Goal: Task Accomplishment & Management: Manage account settings

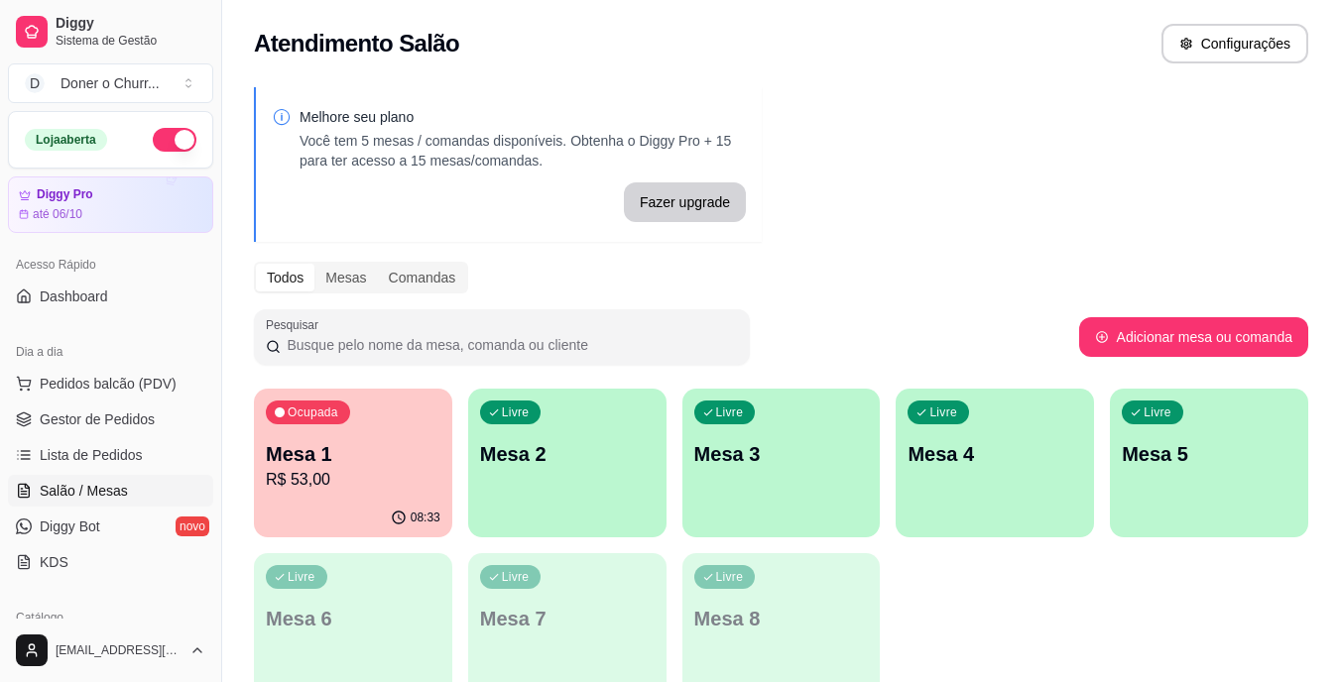
click at [572, 512] on div "Livre Mesa 2" at bounding box center [567, 451] width 198 height 125
click at [385, 457] on p "Mesa 1" at bounding box center [354, 454] width 170 height 27
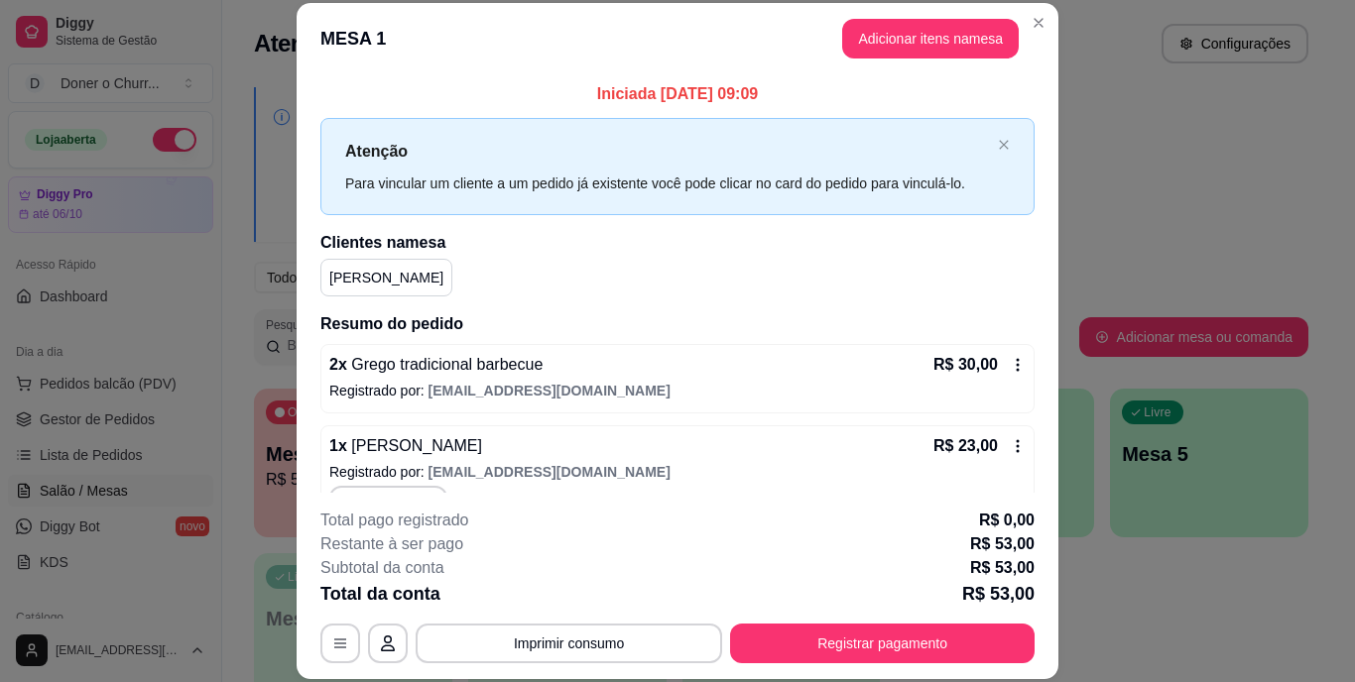
click at [1010, 367] on icon at bounding box center [1018, 365] width 16 height 16
click at [1010, 445] on icon at bounding box center [1018, 446] width 16 height 16
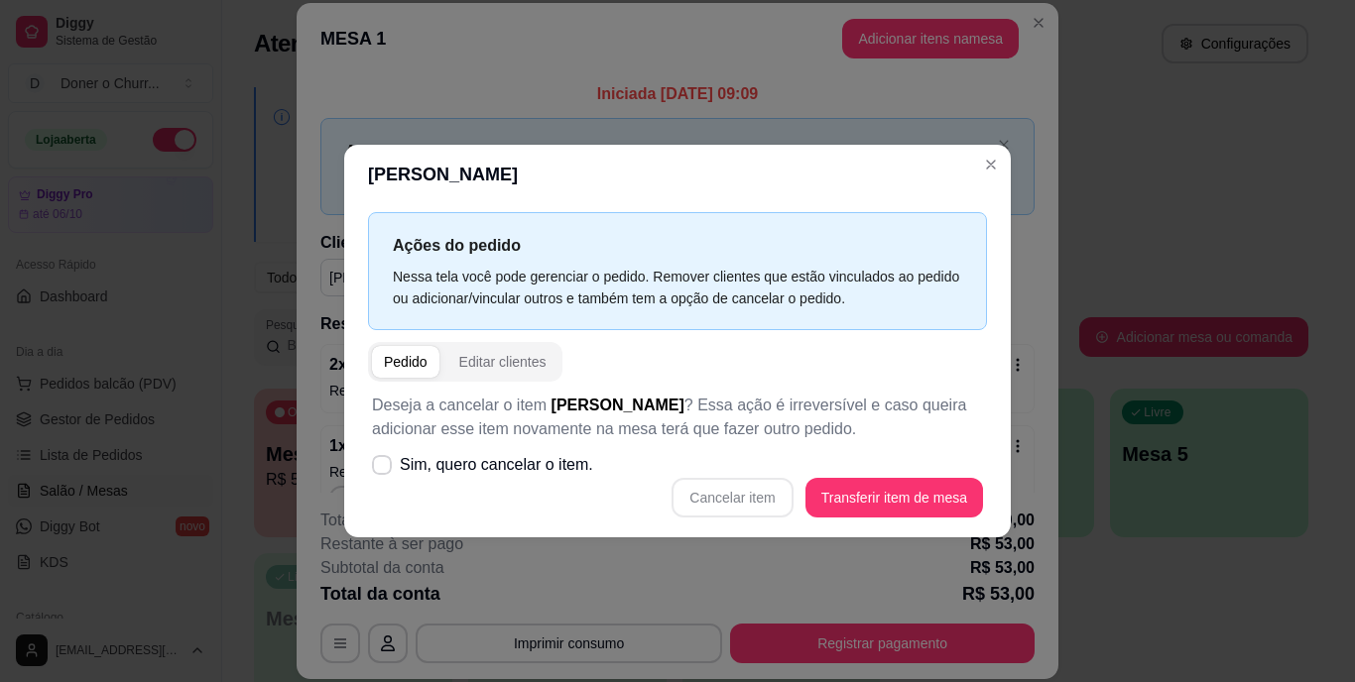
click at [746, 500] on div "Cancelar item Transferir item de mesa" at bounding box center [677, 498] width 611 height 40
click at [377, 464] on icon at bounding box center [381, 464] width 15 height 11
click at [377, 469] on input "Sim, quero cancelar o item." at bounding box center [377, 475] width 13 height 13
checkbox input "true"
click at [728, 497] on button "Cancelar item" at bounding box center [733, 498] width 118 height 39
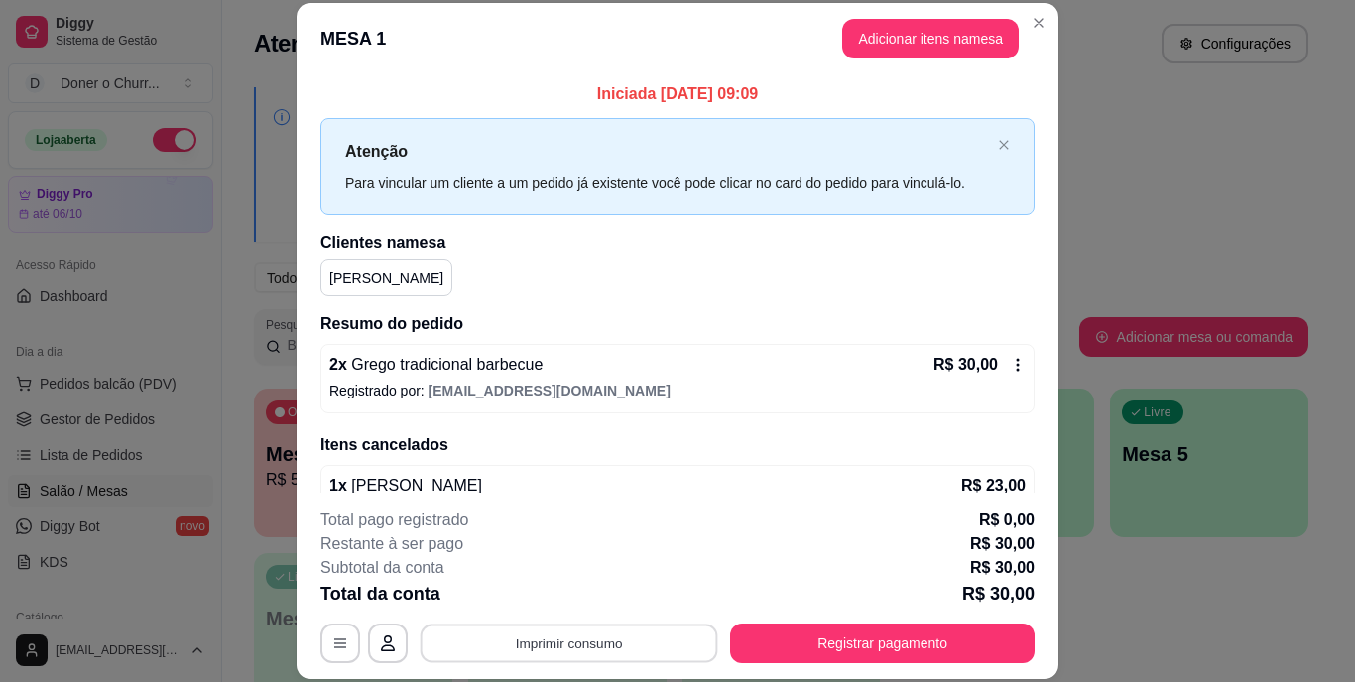
click at [587, 647] on button "Imprimir consumo" at bounding box center [570, 643] width 298 height 39
click at [553, 595] on button "IMPRESSORA" at bounding box center [567, 597] width 139 height 31
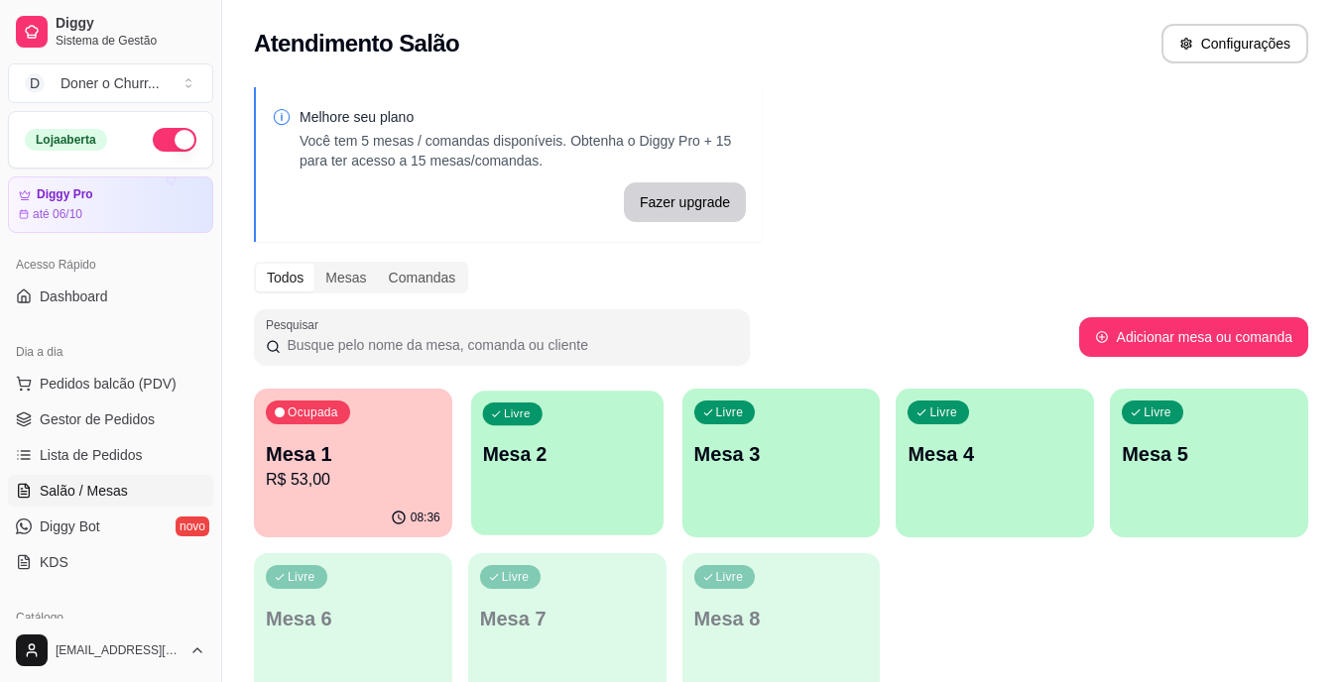
click at [591, 479] on div "Livre Mesa 2" at bounding box center [567, 451] width 192 height 121
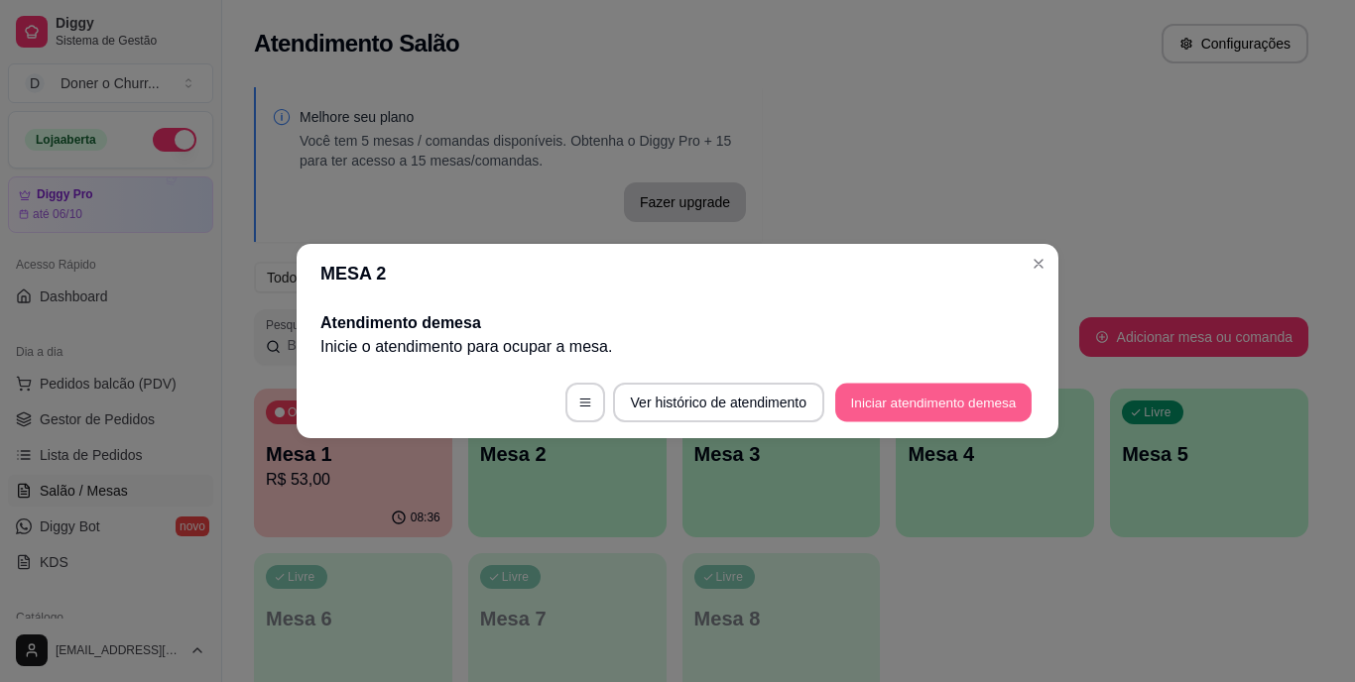
click at [950, 401] on button "Iniciar atendimento de mesa" at bounding box center [933, 403] width 196 height 39
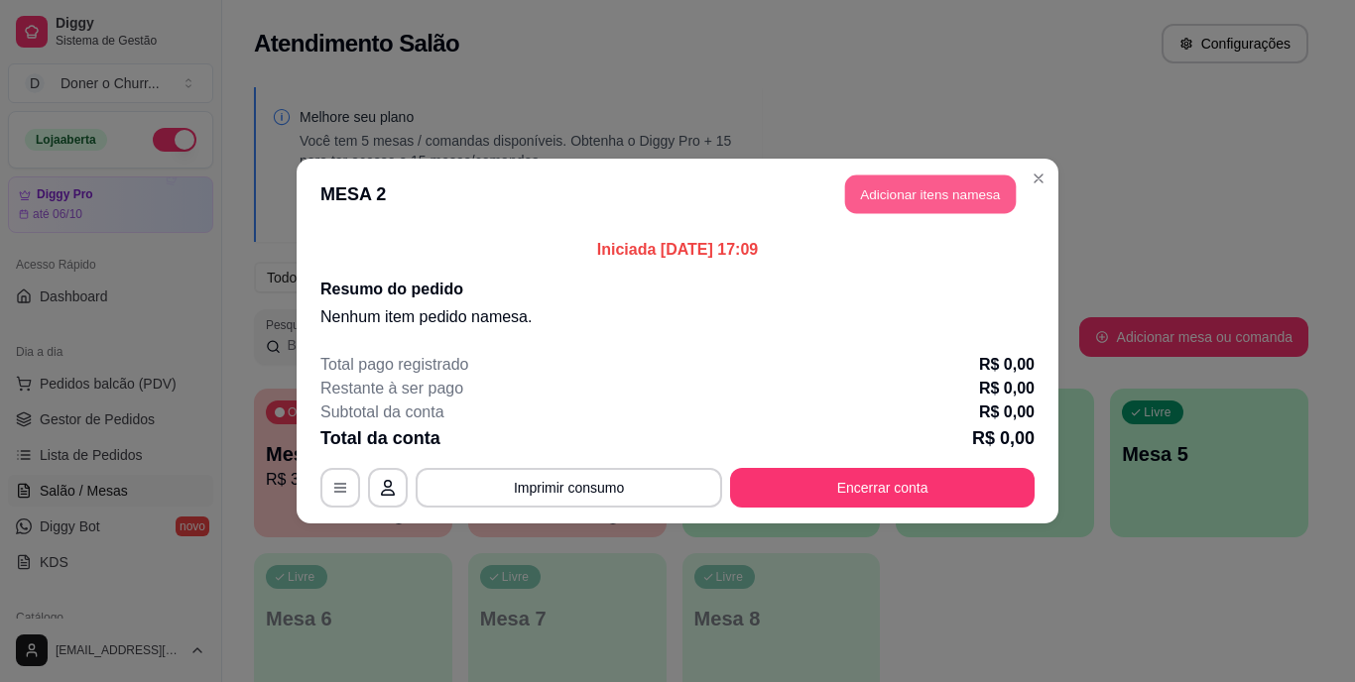
click at [938, 198] on button "Adicionar itens na mesa" at bounding box center [930, 195] width 171 height 39
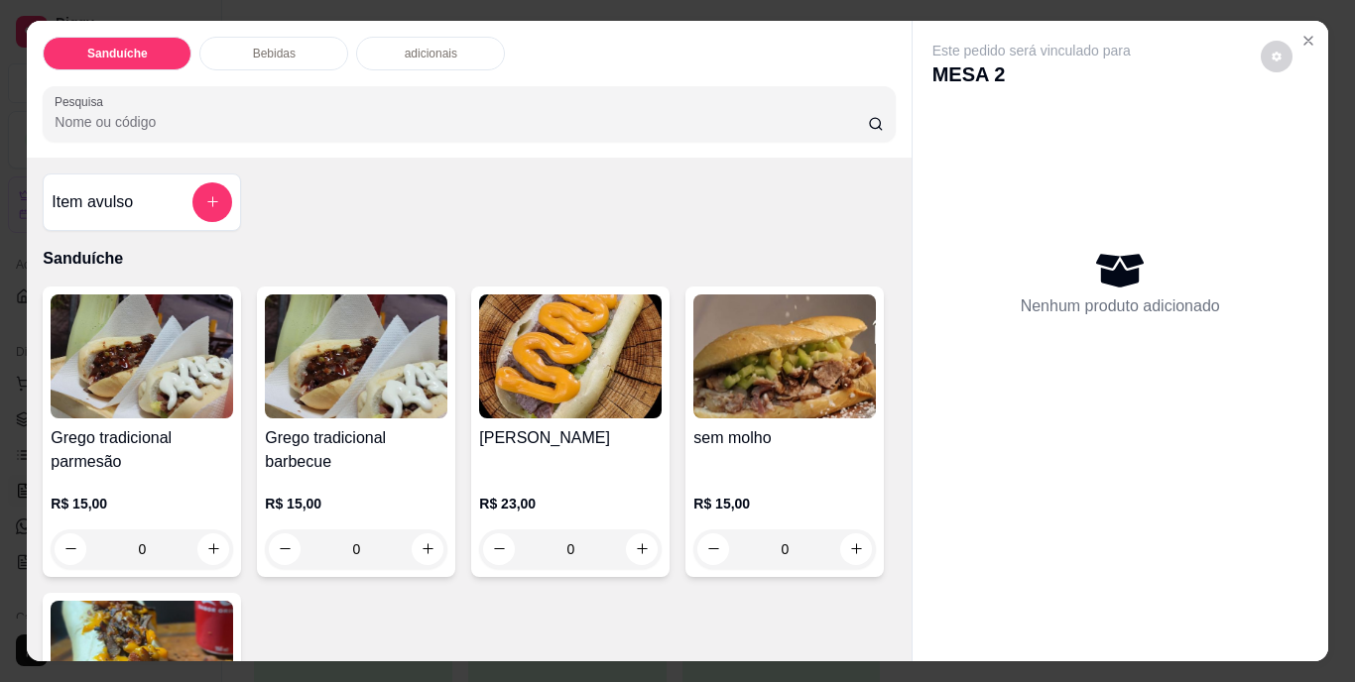
drag, startPoint x: 938, startPoint y: 198, endPoint x: 1338, endPoint y: 122, distance: 407.0
click at [995, 207] on div "Nenhum produto adicionado" at bounding box center [1120, 282] width 376 height 389
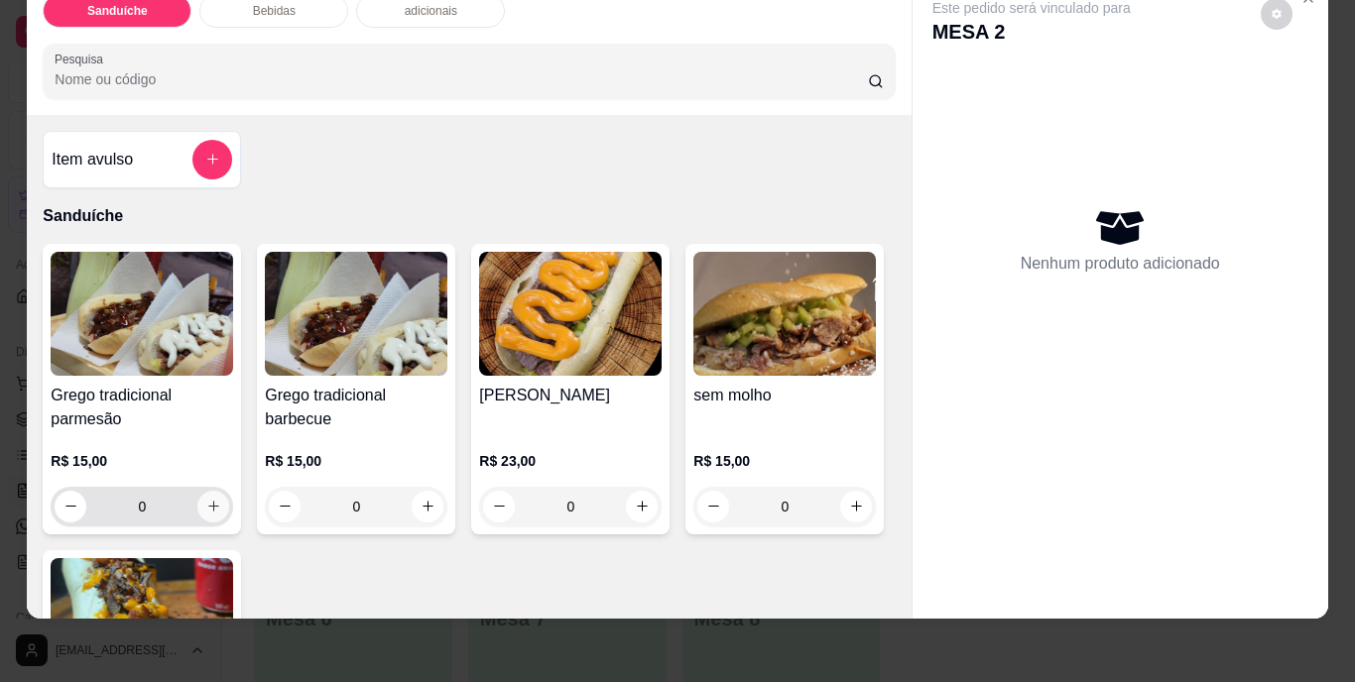
click at [206, 499] on icon "increase-product-quantity" at bounding box center [213, 506] width 15 height 15
type input "1"
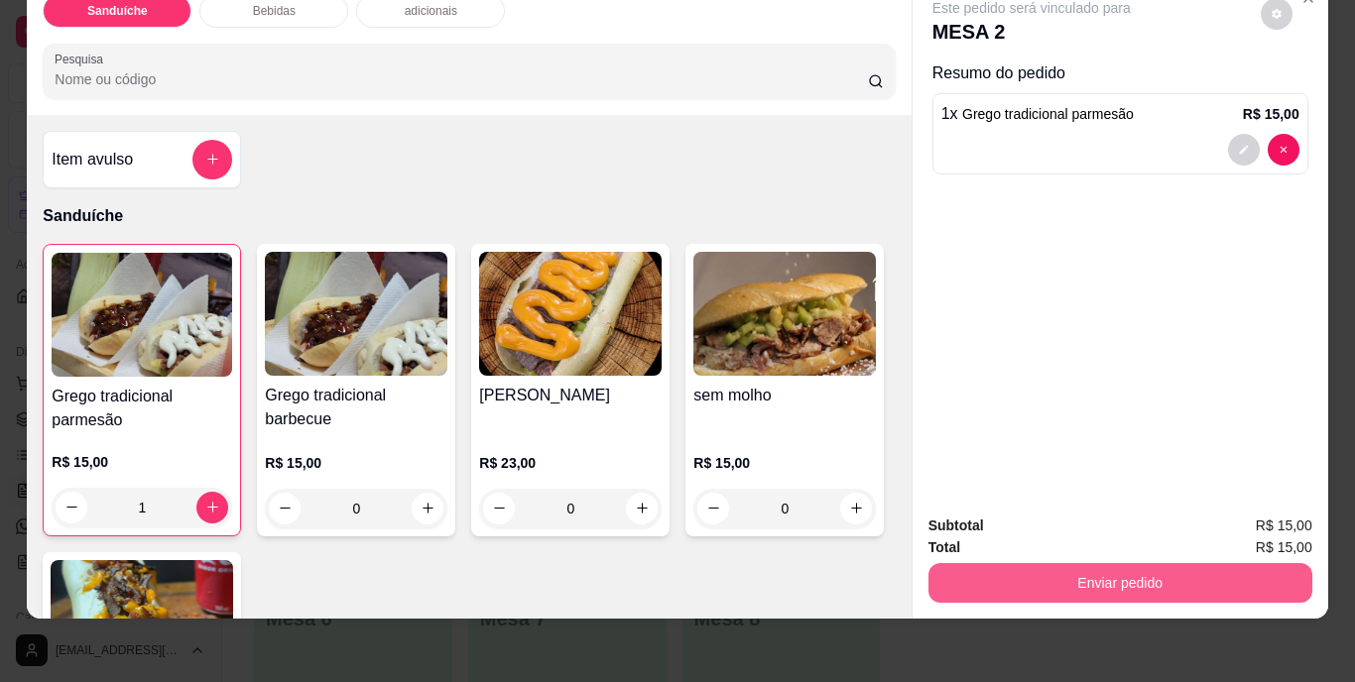
click at [1107, 567] on button "Enviar pedido" at bounding box center [1120, 583] width 384 height 40
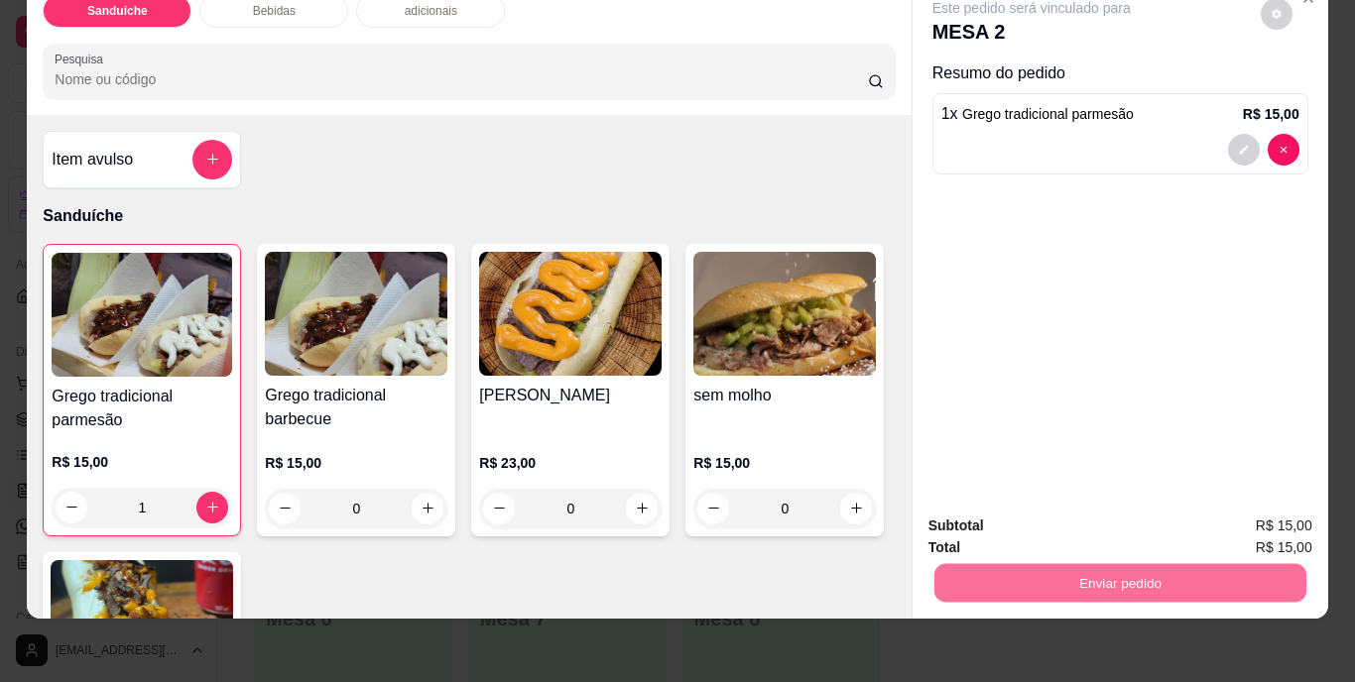
click at [1028, 517] on button "Não registrar e enviar pedido" at bounding box center [1054, 519] width 200 height 37
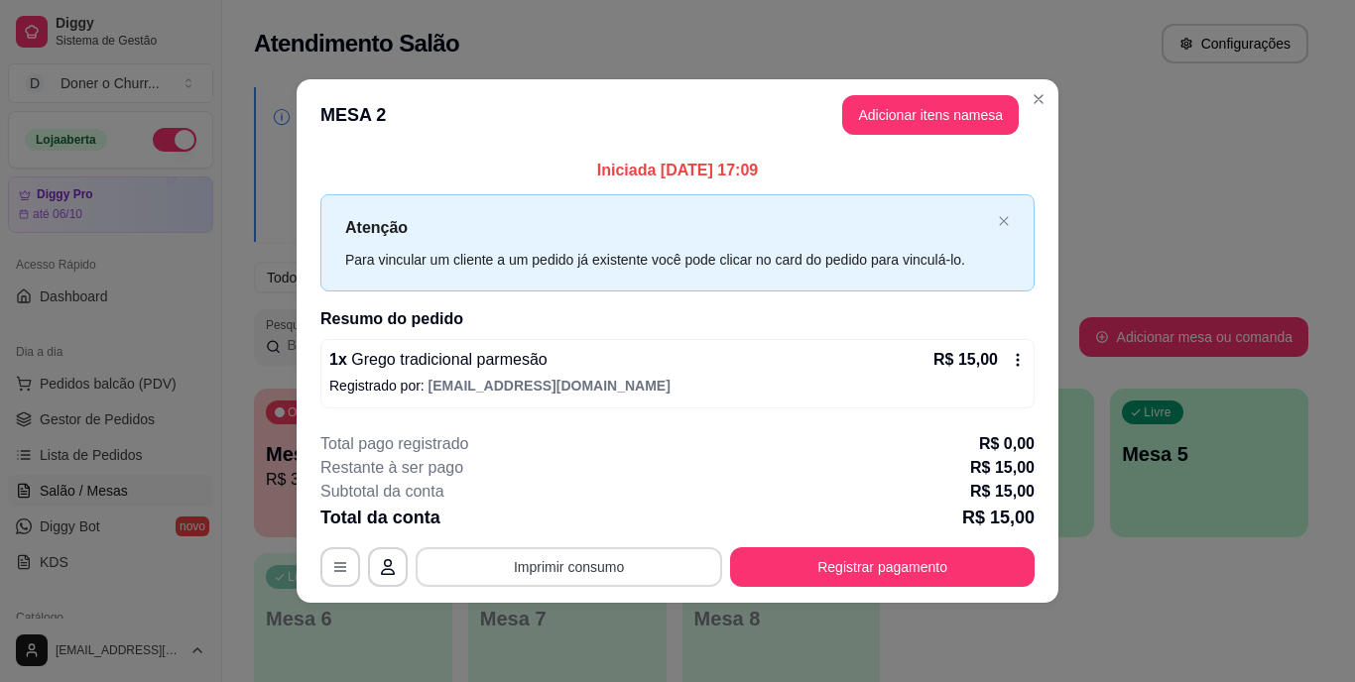
click at [570, 570] on button "Imprimir consumo" at bounding box center [569, 568] width 307 height 40
click at [572, 560] on button "Imprimir consumo" at bounding box center [569, 568] width 307 height 40
click at [607, 569] on button "Imprimir consumo" at bounding box center [570, 567] width 298 height 39
click at [582, 523] on button "IMPRESSORA" at bounding box center [575, 521] width 139 height 31
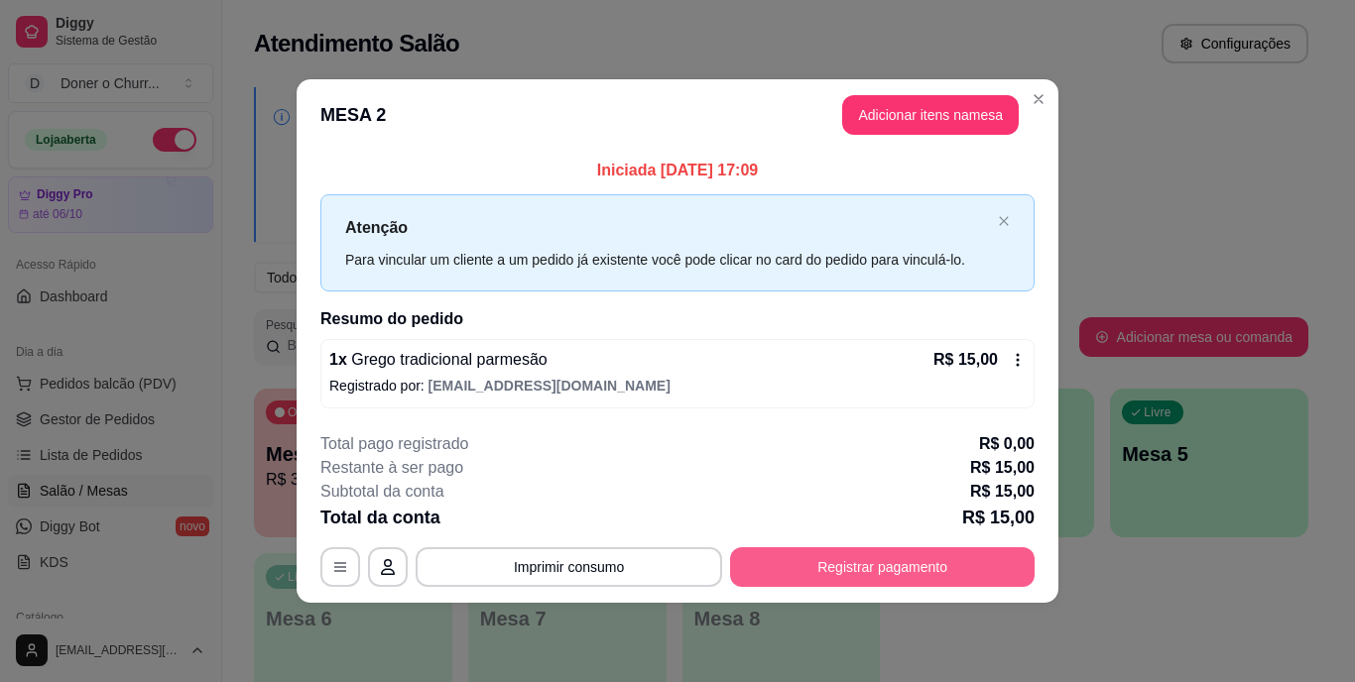
click at [875, 558] on button "Registrar pagamento" at bounding box center [882, 568] width 305 height 40
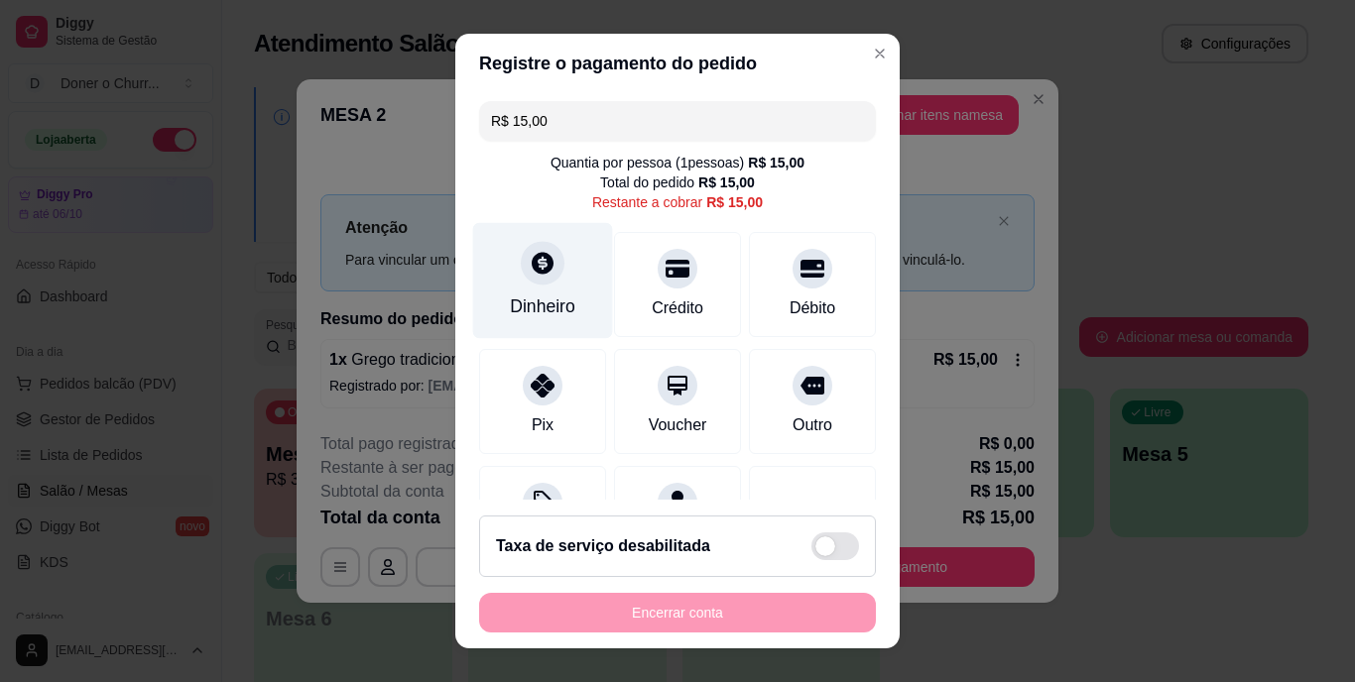
click at [532, 296] on div "Dinheiro" at bounding box center [542, 308] width 65 height 26
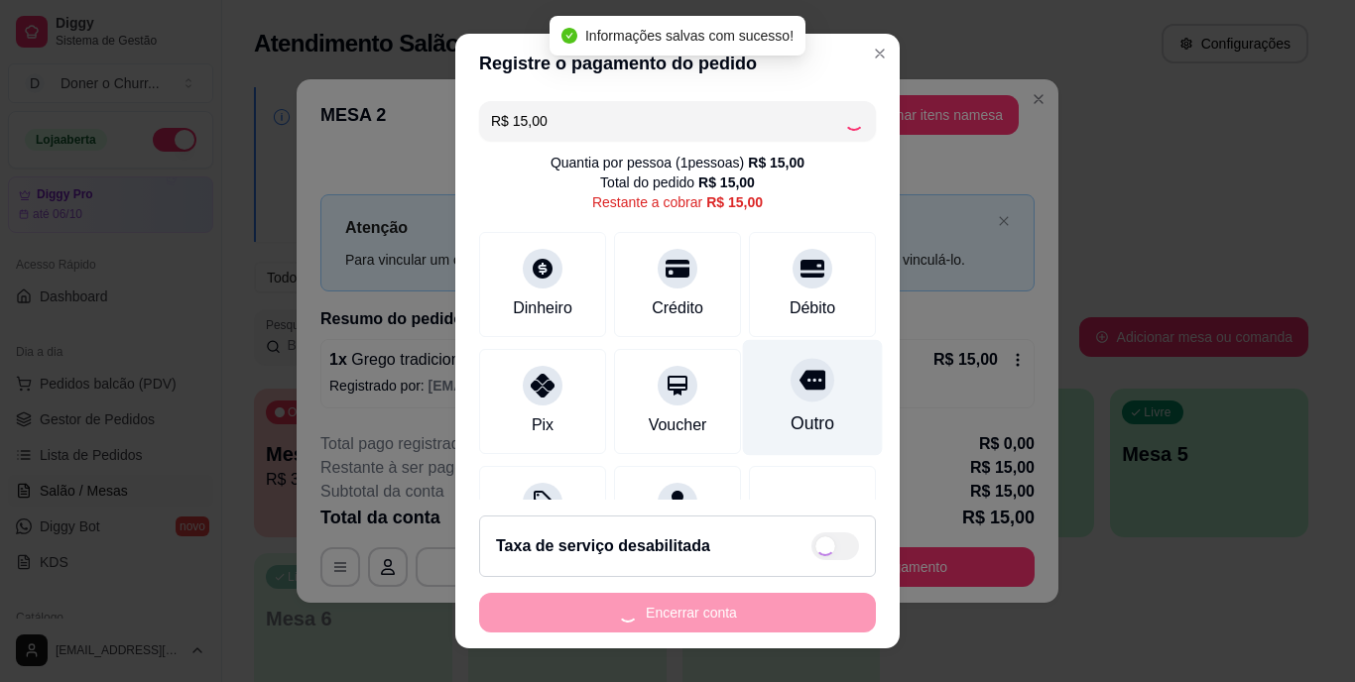
type input "R$ 0,00"
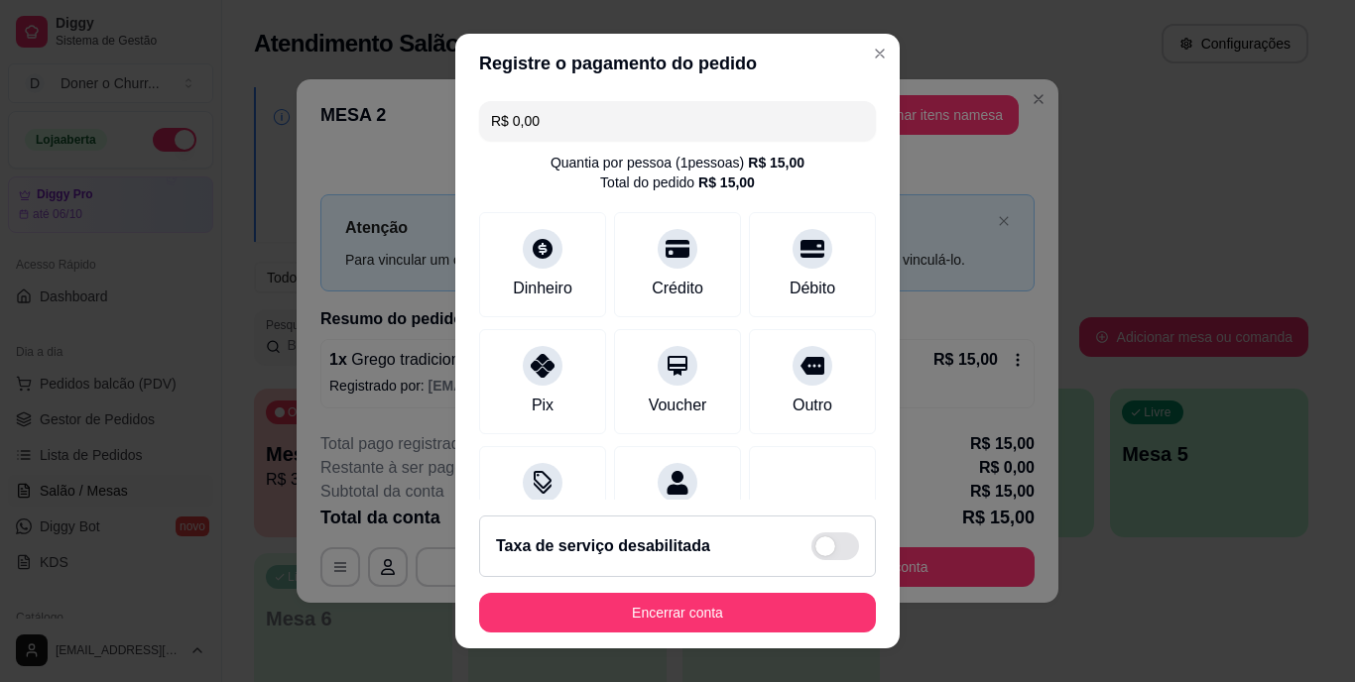
scroll to position [186, 0]
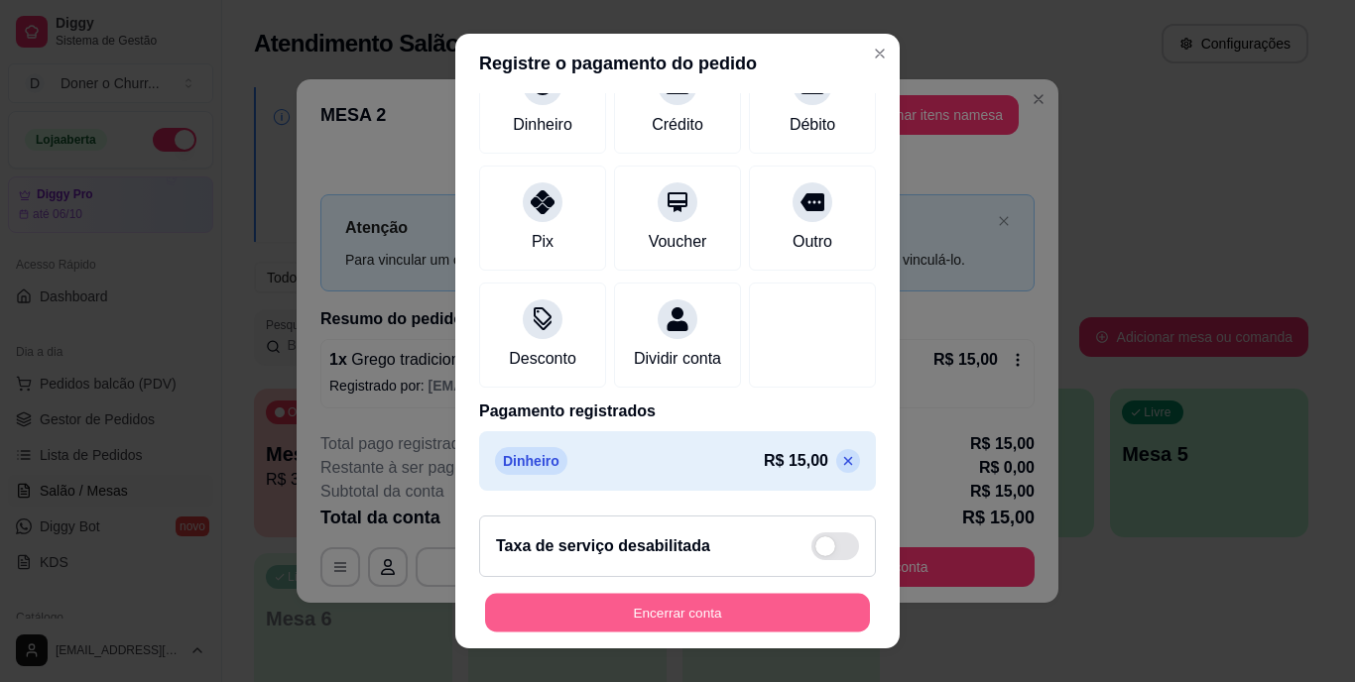
click at [695, 619] on button "Encerrar conta" at bounding box center [677, 612] width 385 height 39
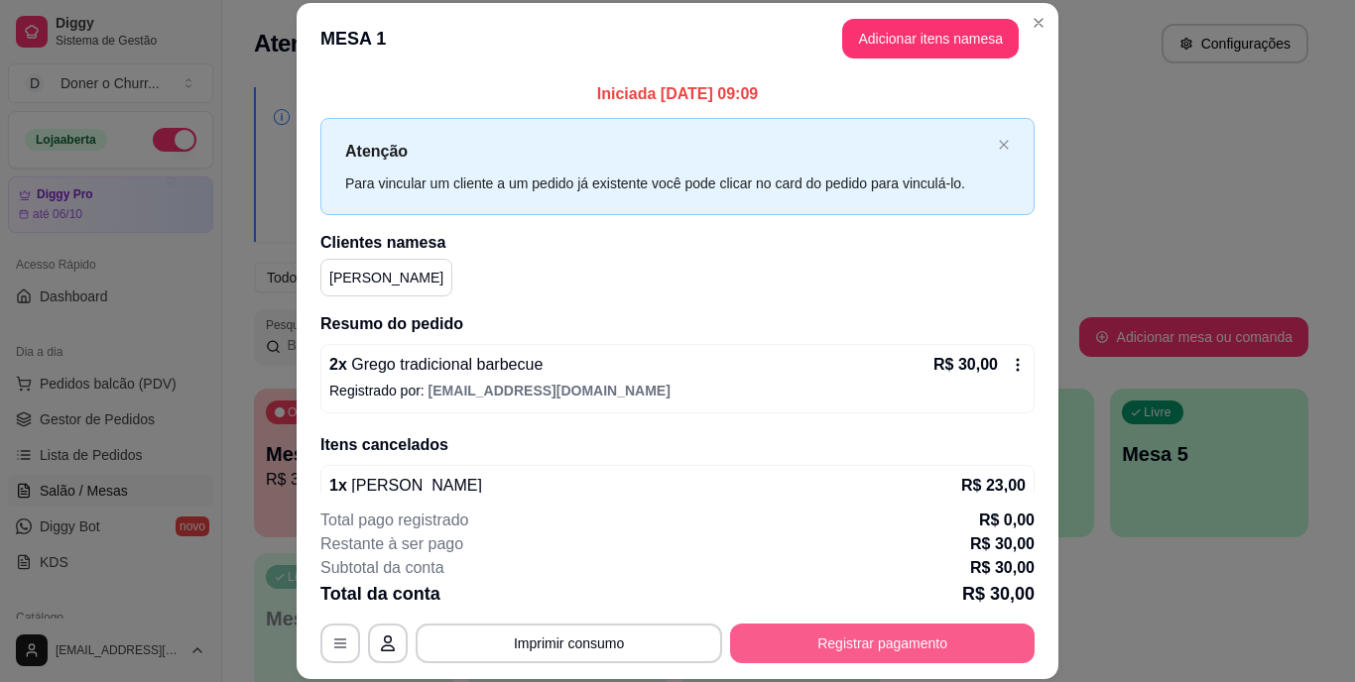
click at [865, 640] on button "Registrar pagamento" at bounding box center [882, 644] width 305 height 40
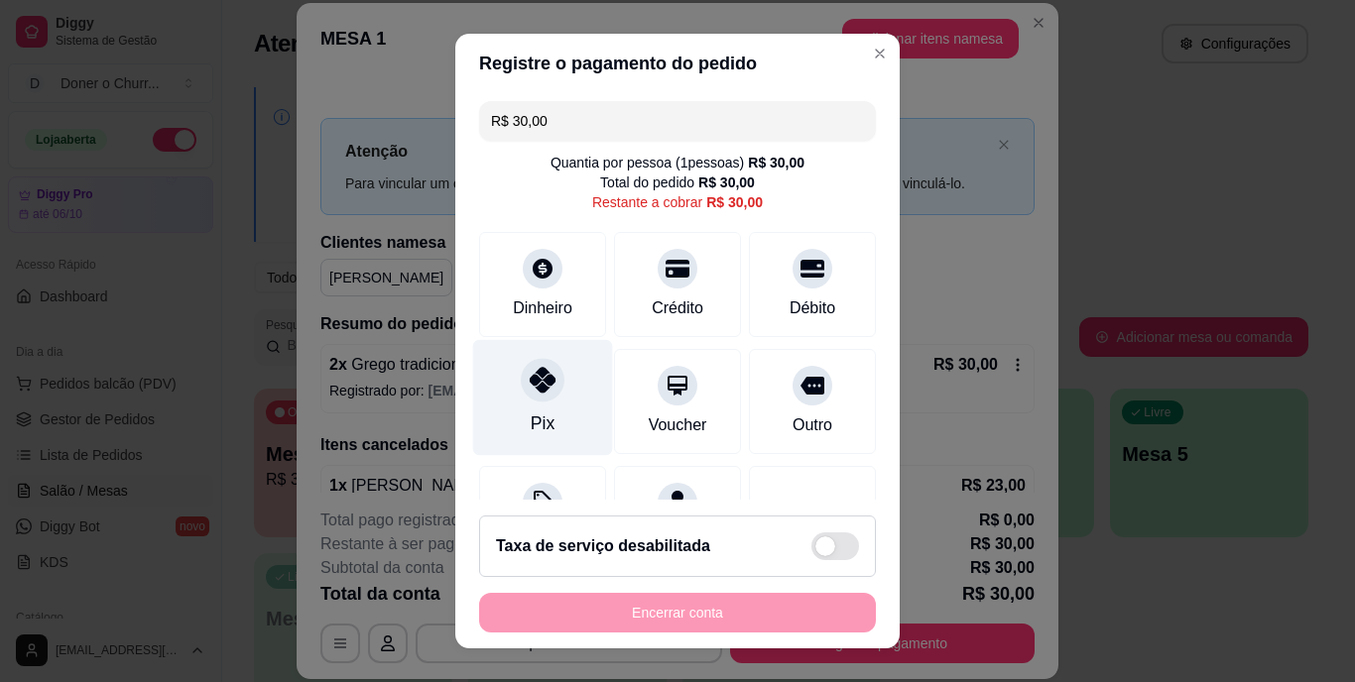
click at [532, 413] on div "Pix" at bounding box center [543, 425] width 24 height 26
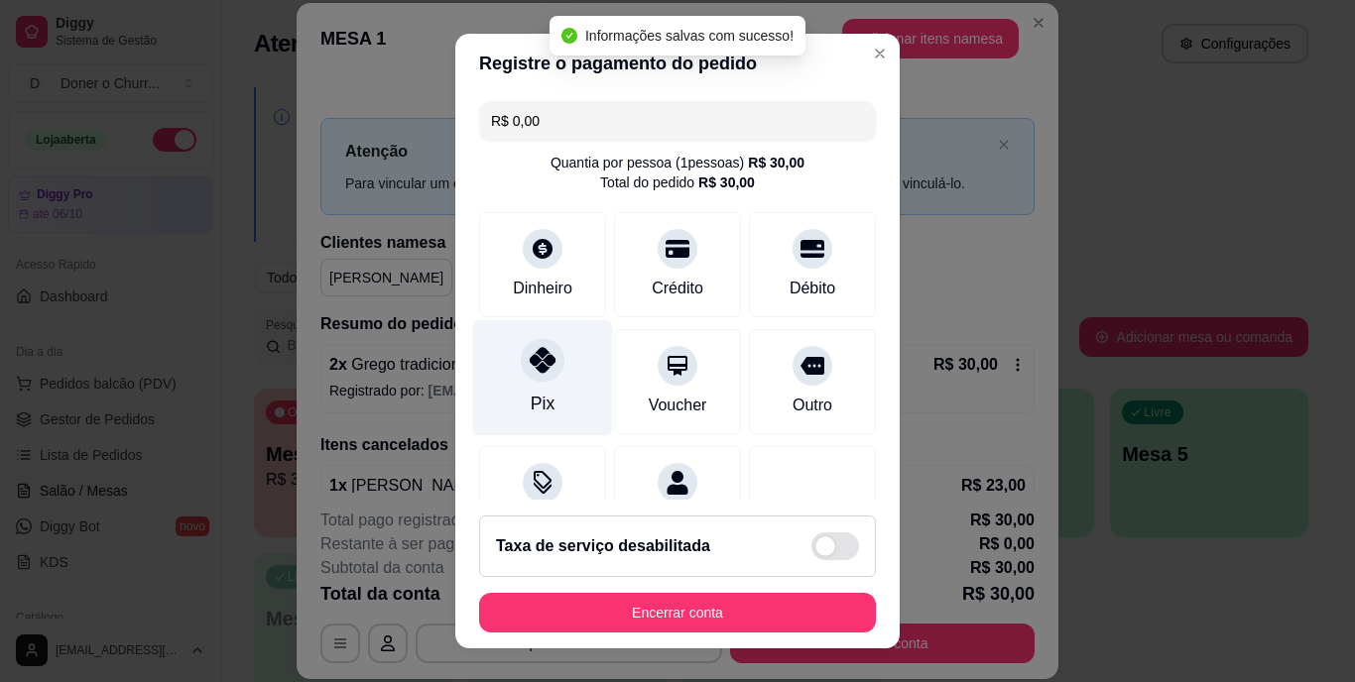
type input "R$ 0,00"
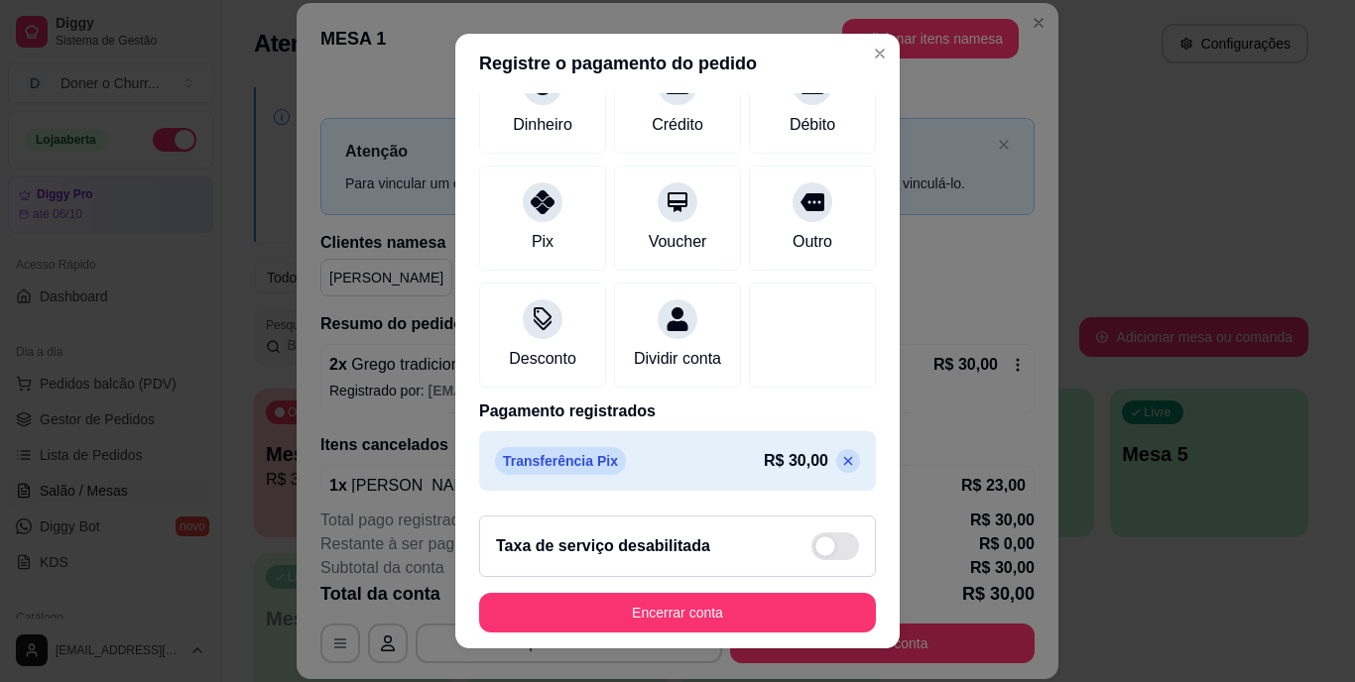
scroll to position [30, 0]
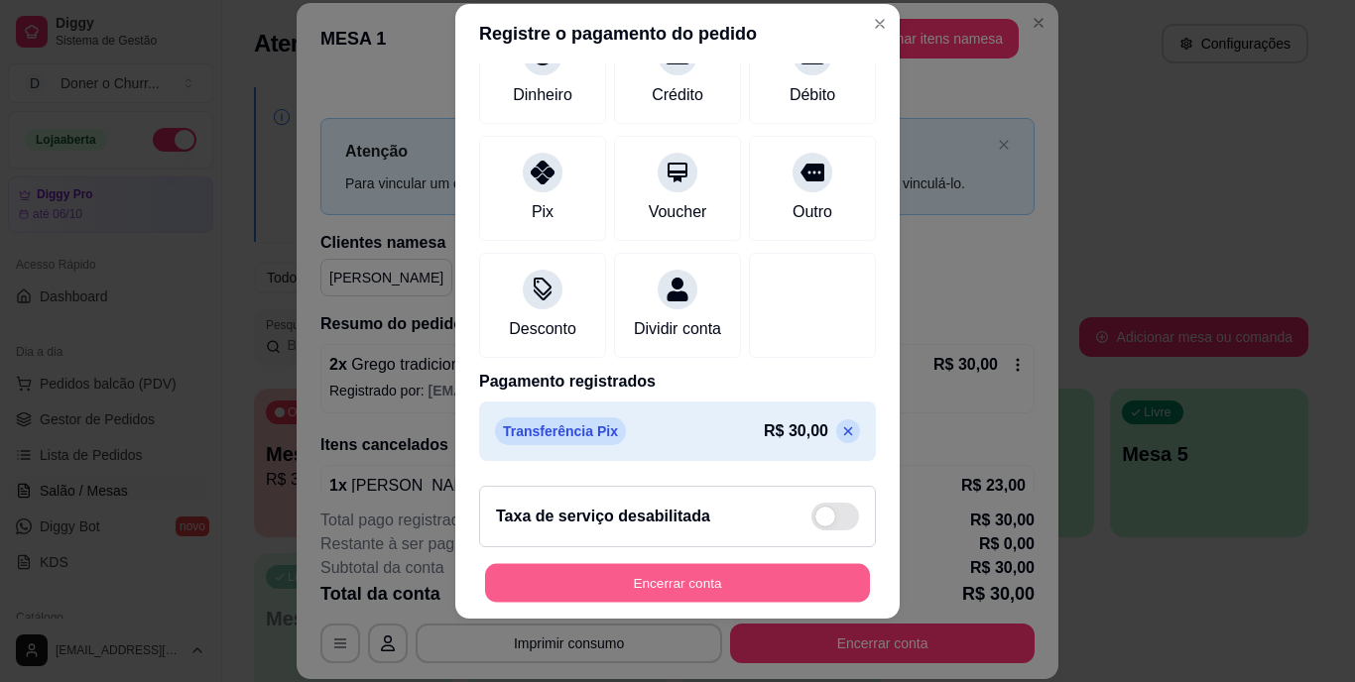
click at [667, 579] on button "Encerrar conta" at bounding box center [677, 582] width 385 height 39
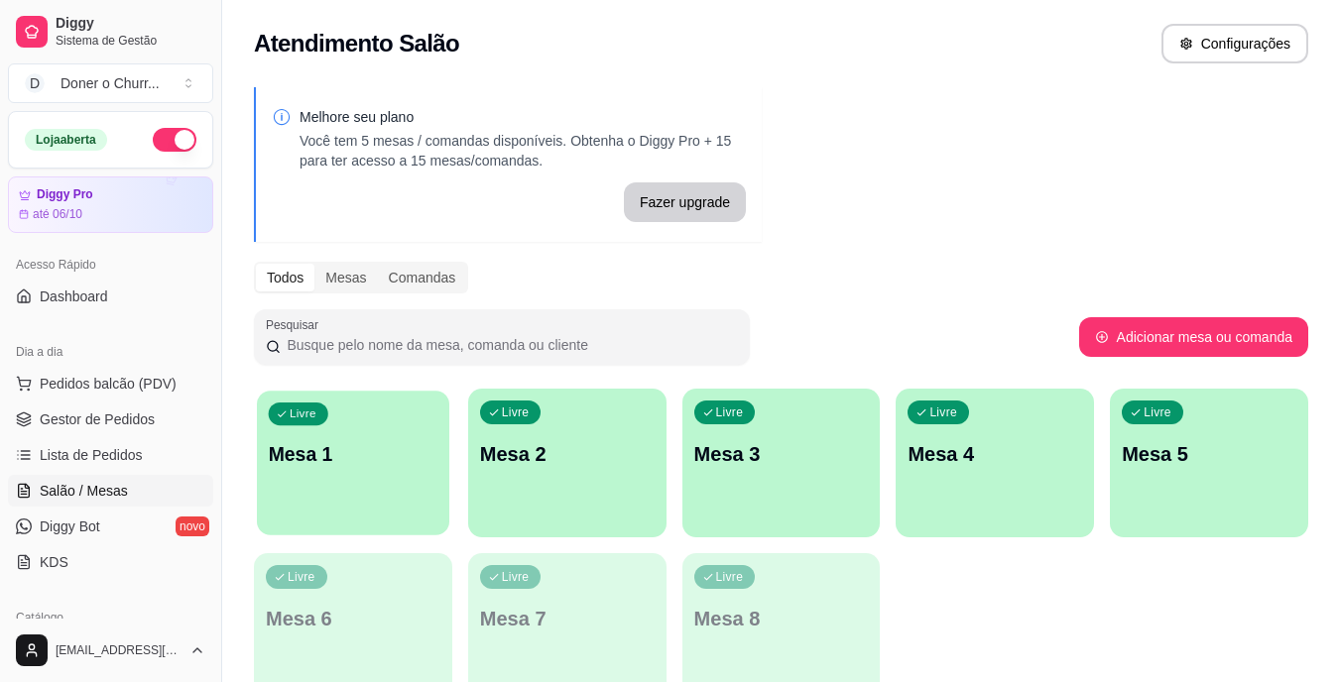
click at [321, 507] on div "Livre Mesa 1" at bounding box center [353, 451] width 192 height 121
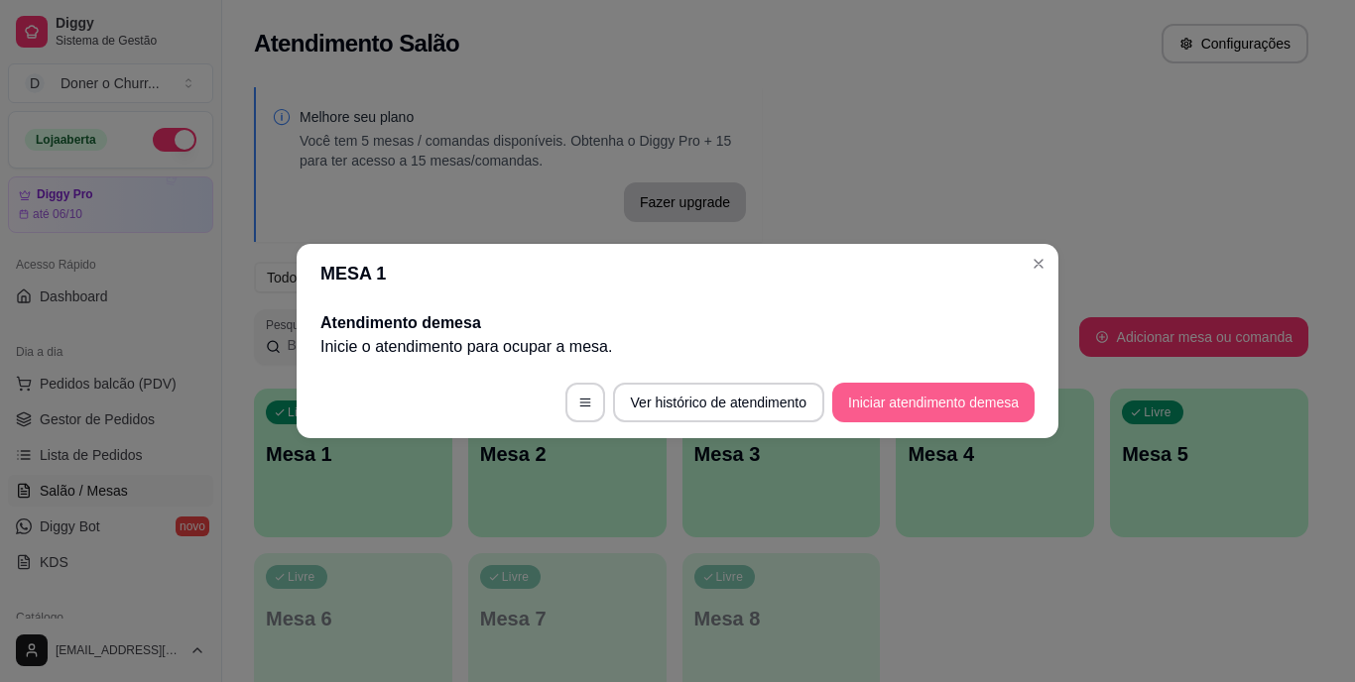
click at [893, 414] on button "Iniciar atendimento de mesa" at bounding box center [933, 403] width 202 height 40
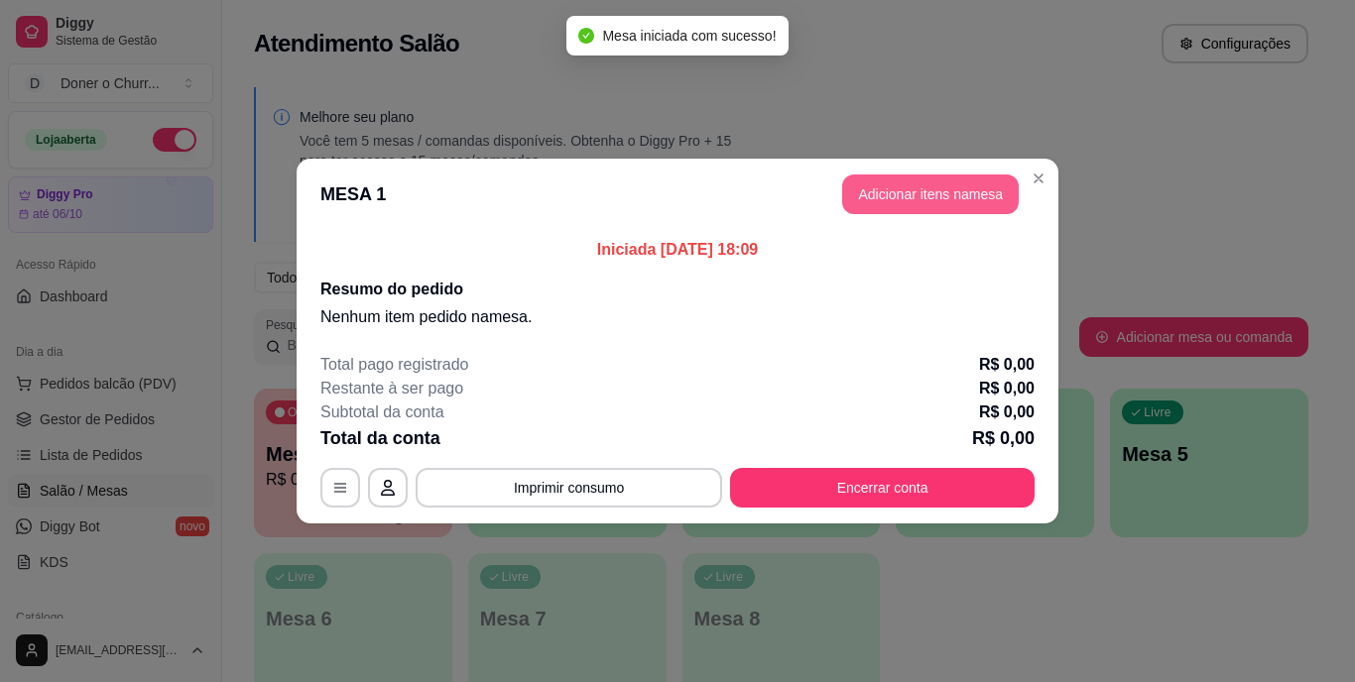
click at [921, 202] on button "Adicionar itens na mesa" at bounding box center [930, 195] width 177 height 40
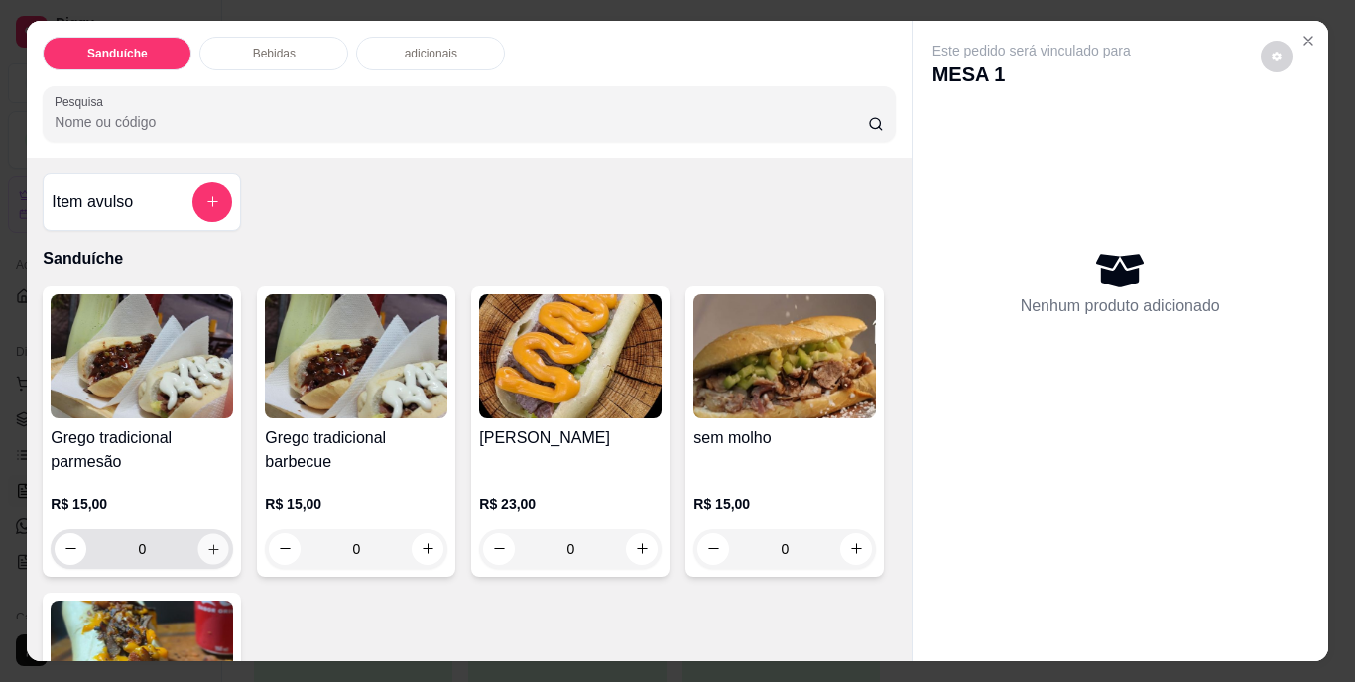
click at [206, 547] on icon "increase-product-quantity" at bounding box center [213, 549] width 15 height 15
type input "1"
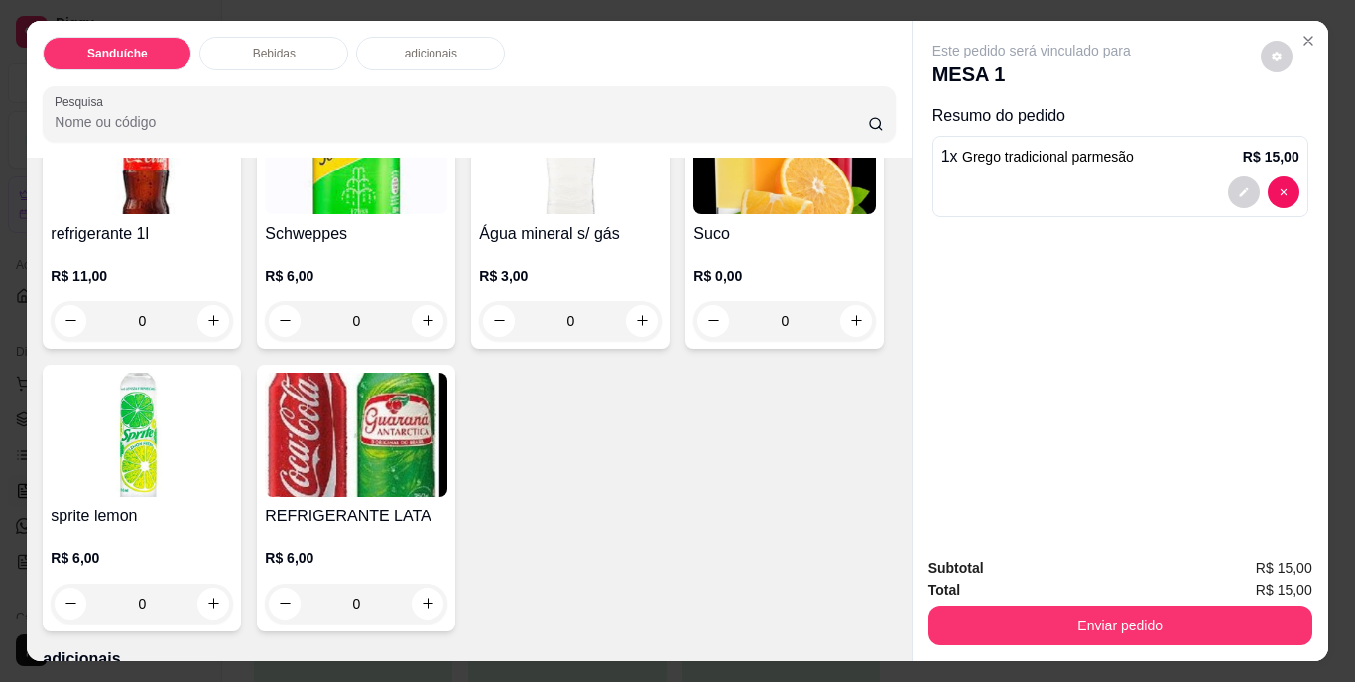
scroll to position [893, 0]
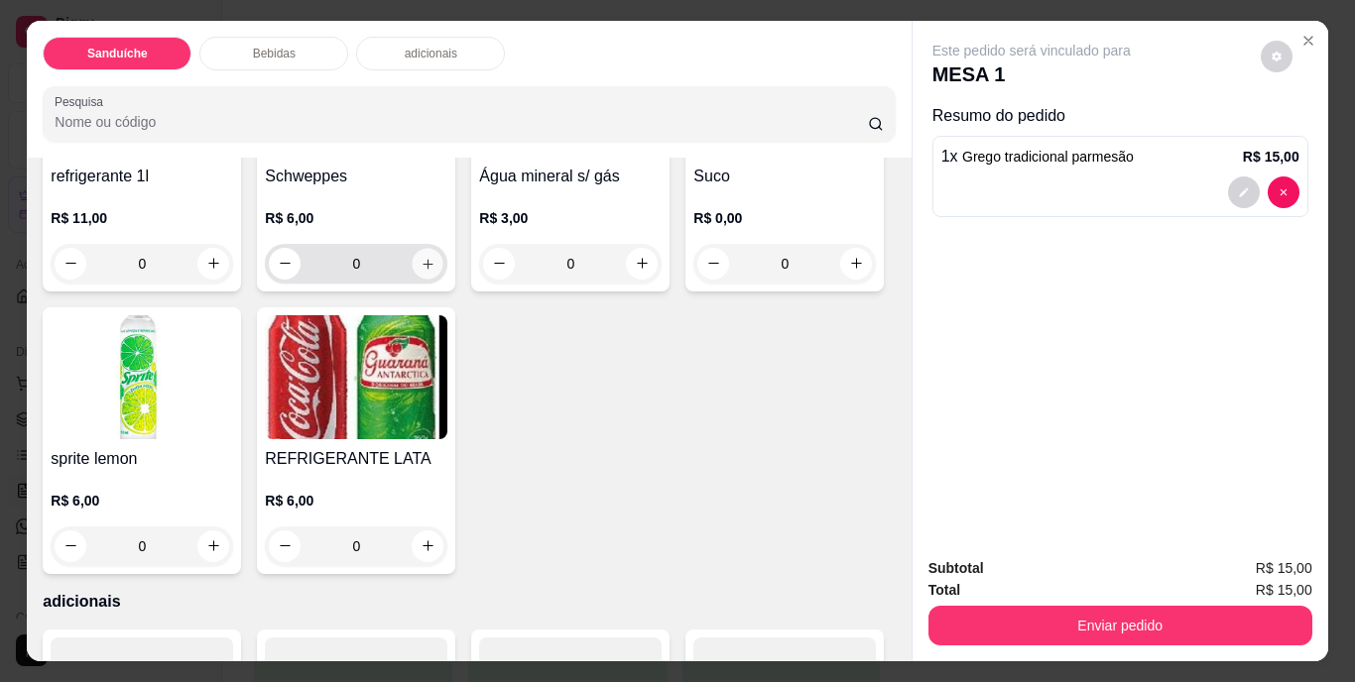
click at [421, 256] on icon "increase-product-quantity" at bounding box center [428, 263] width 15 height 15
type input "1"
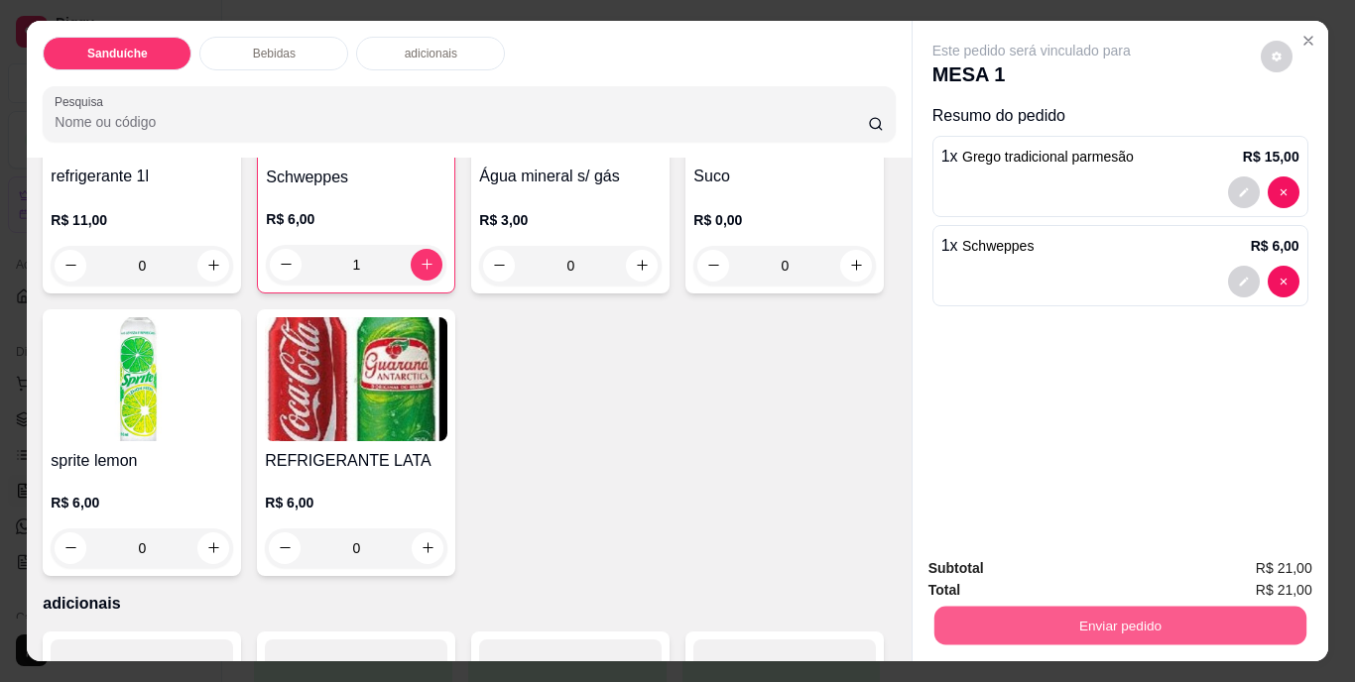
click at [1040, 618] on button "Enviar pedido" at bounding box center [1119, 626] width 372 height 39
click at [1049, 568] on button "Não registrar e enviar pedido" at bounding box center [1054, 570] width 200 height 37
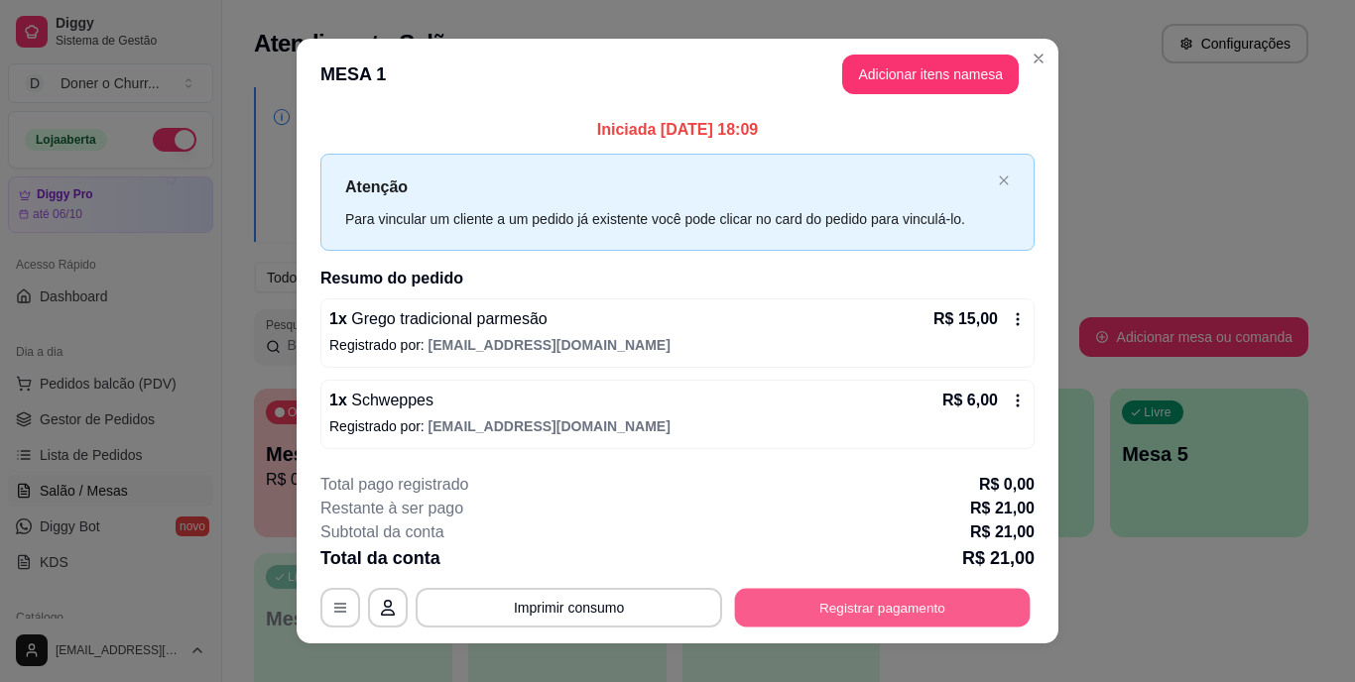
click at [866, 612] on button "Registrar pagamento" at bounding box center [883, 607] width 296 height 39
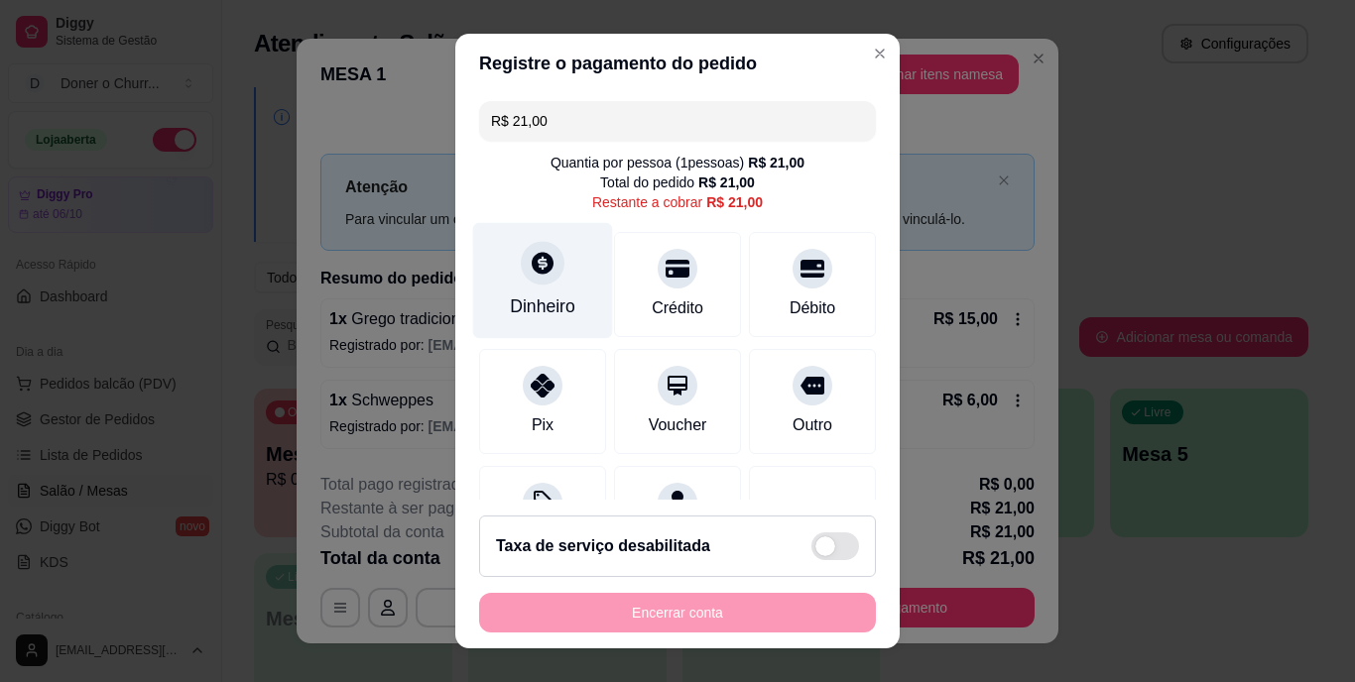
click at [531, 275] on icon at bounding box center [543, 264] width 26 height 26
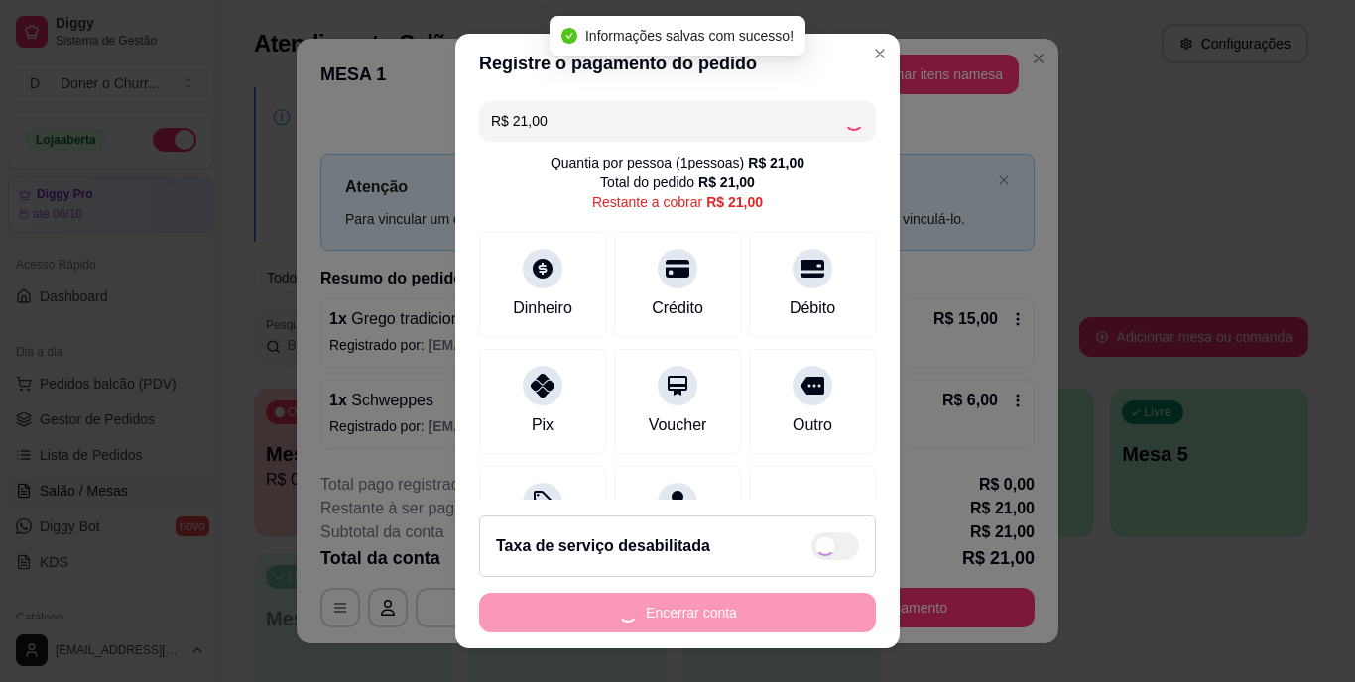
type input "R$ 0,00"
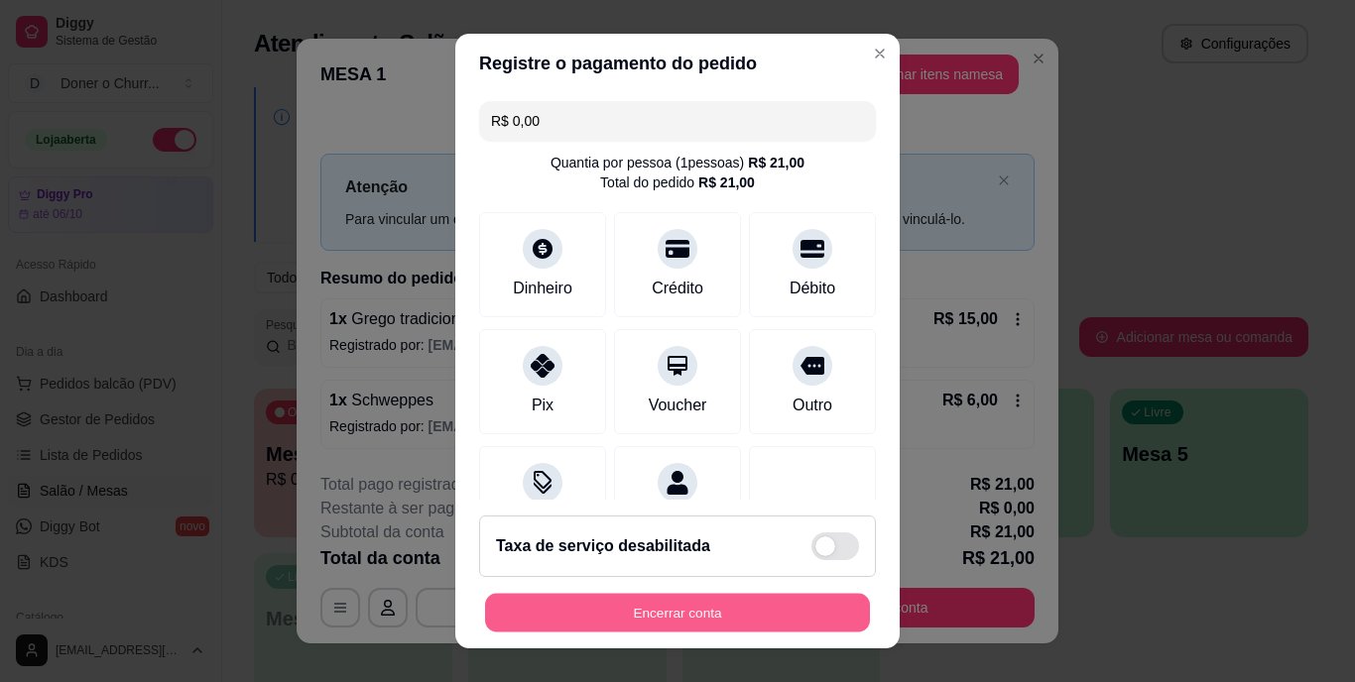
click at [671, 616] on button "Encerrar conta" at bounding box center [677, 612] width 385 height 39
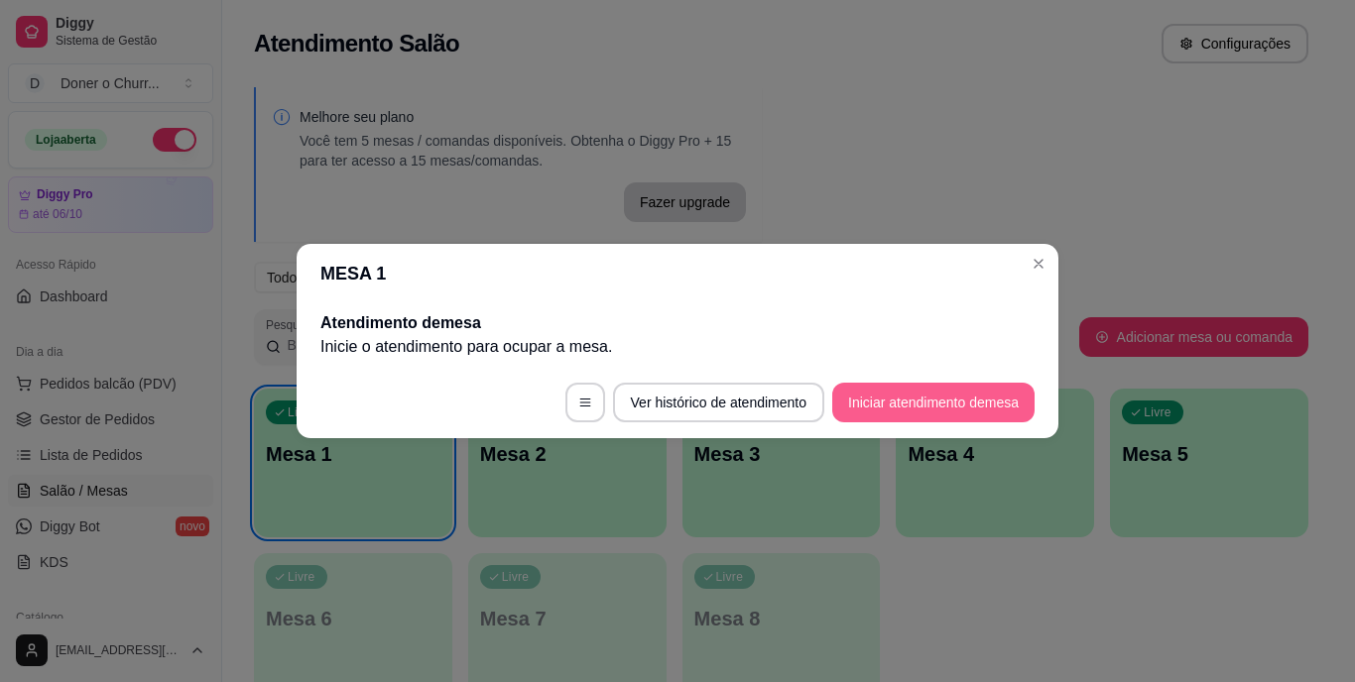
click at [928, 414] on button "Iniciar atendimento de mesa" at bounding box center [933, 403] width 202 height 40
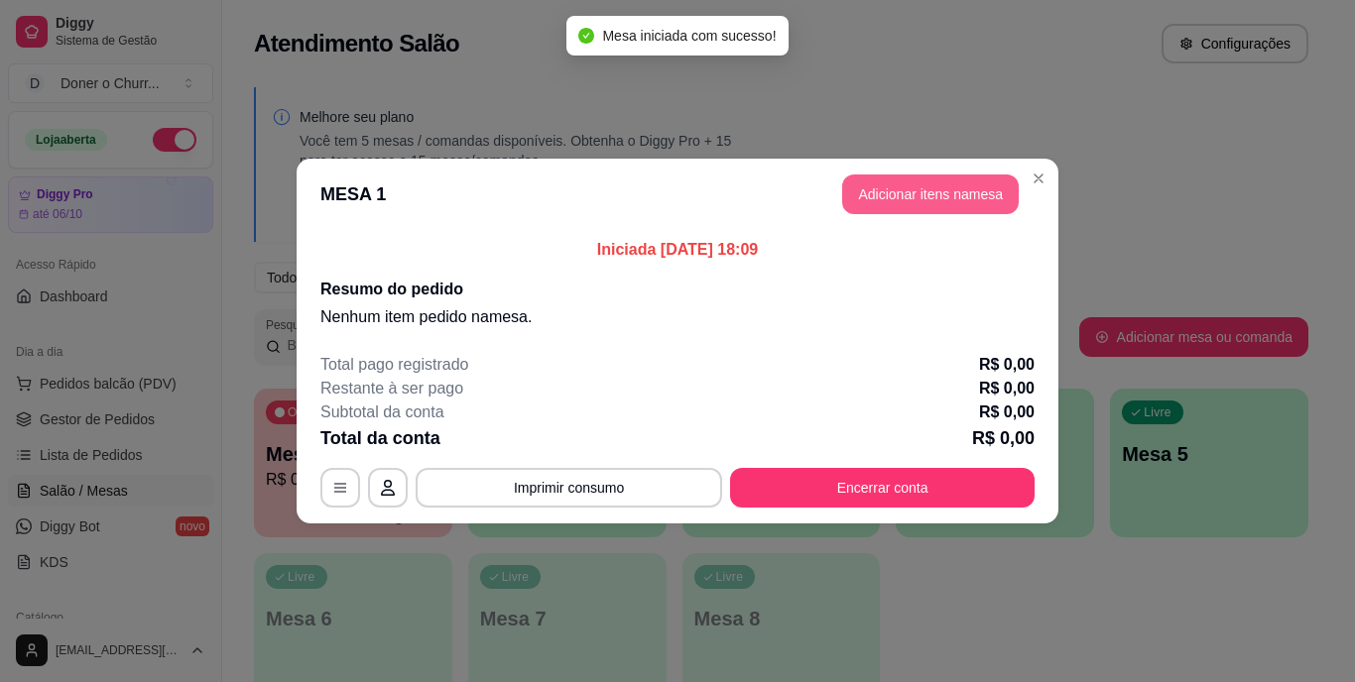
click at [947, 213] on button "Adicionar itens na mesa" at bounding box center [930, 195] width 177 height 40
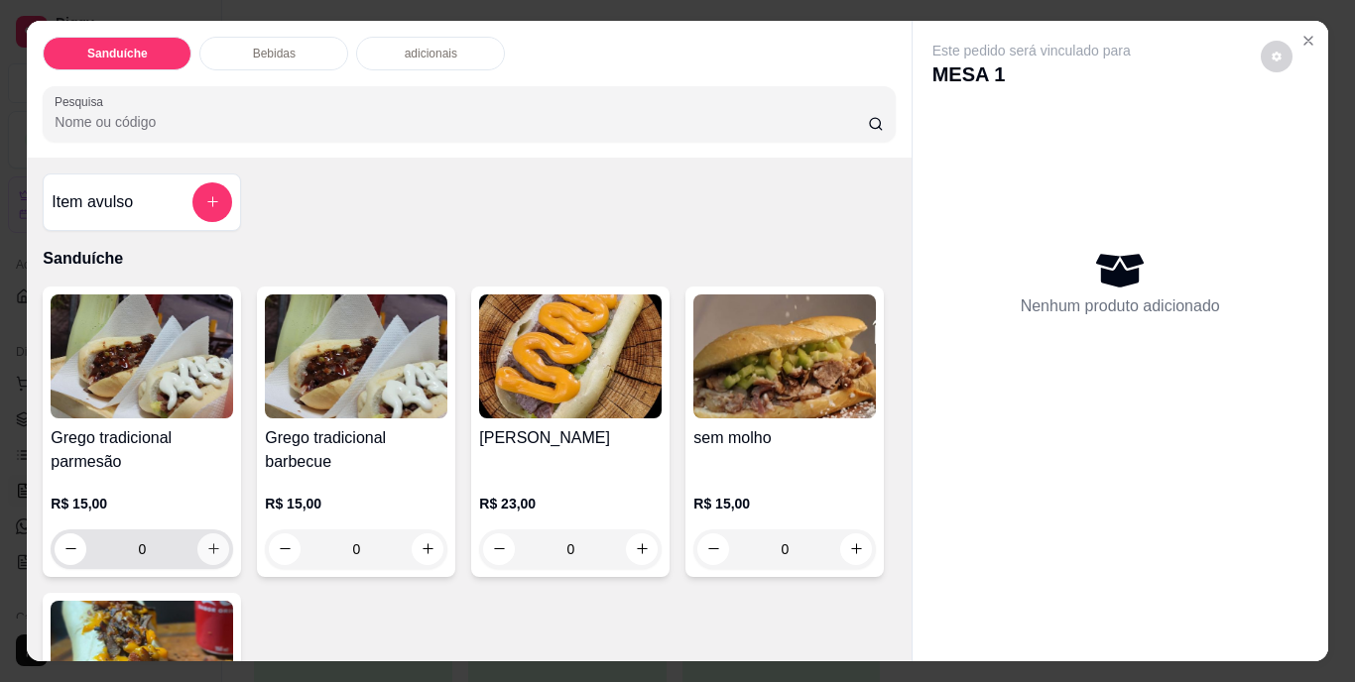
click at [206, 542] on icon "increase-product-quantity" at bounding box center [213, 549] width 15 height 15
type input "1"
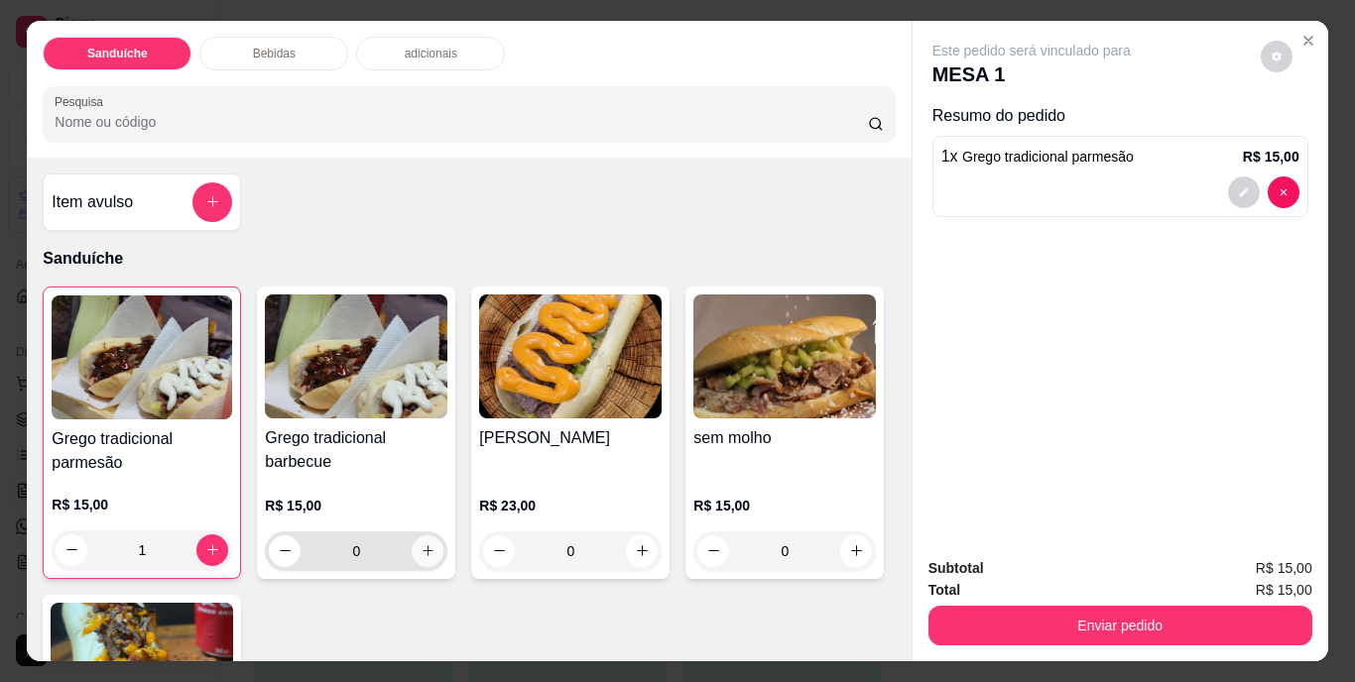
click at [421, 549] on icon "increase-product-quantity" at bounding box center [428, 551] width 15 height 15
type input "1"
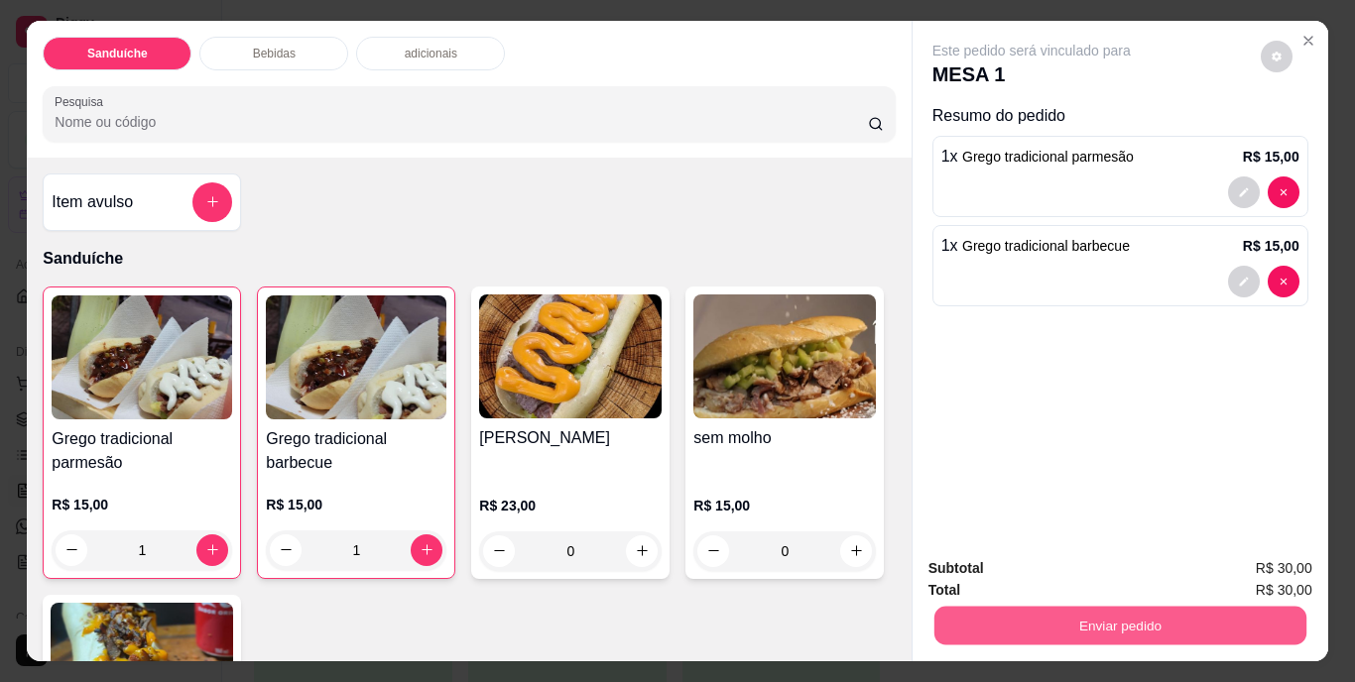
click at [970, 618] on button "Enviar pedido" at bounding box center [1119, 626] width 372 height 39
click at [992, 574] on button "Não registrar e enviar pedido" at bounding box center [1054, 570] width 200 height 37
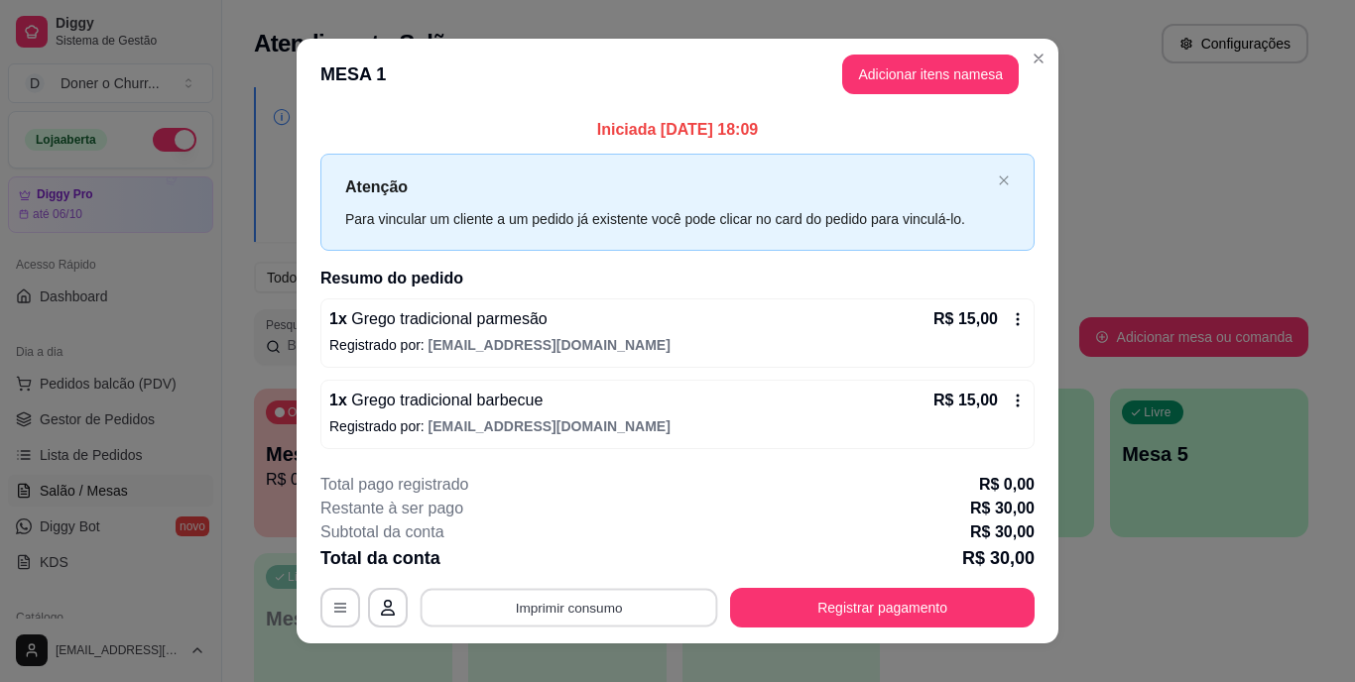
click at [558, 600] on button "Imprimir consumo" at bounding box center [570, 607] width 298 height 39
click at [557, 571] on button "IMPRESSORA" at bounding box center [568, 563] width 144 height 32
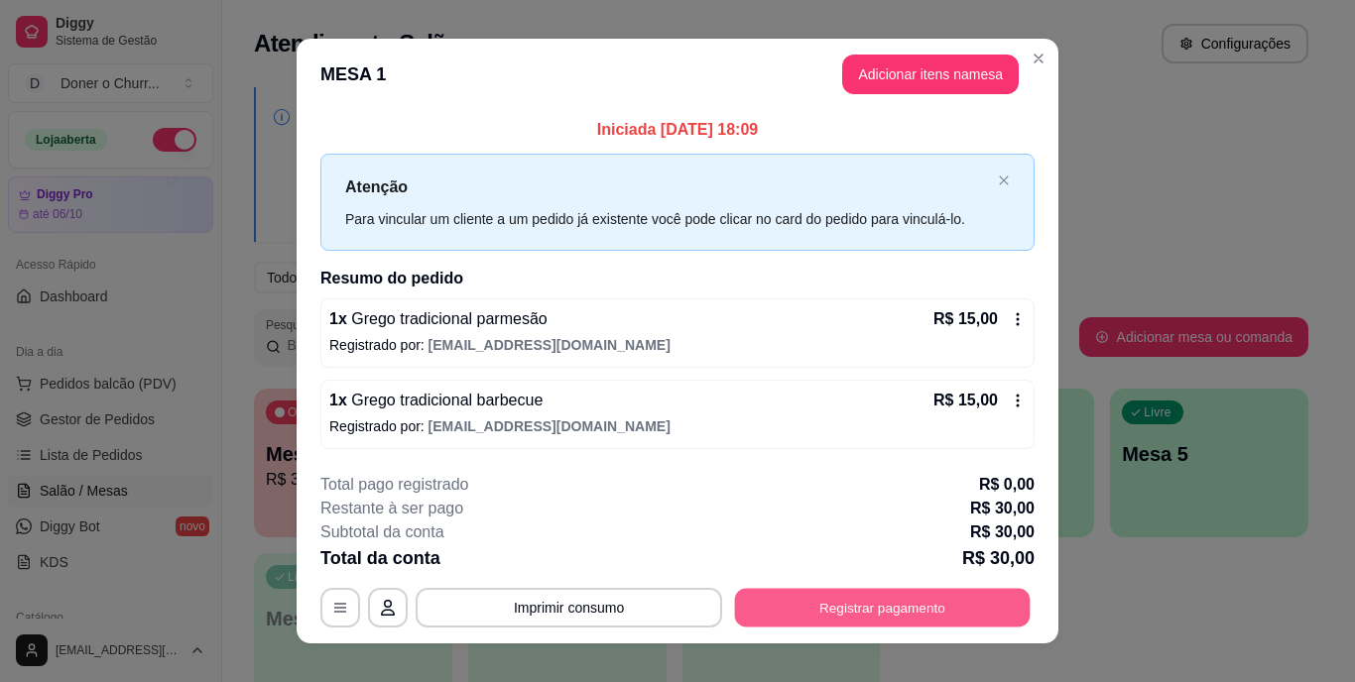
click at [886, 595] on button "Registrar pagamento" at bounding box center [883, 607] width 296 height 39
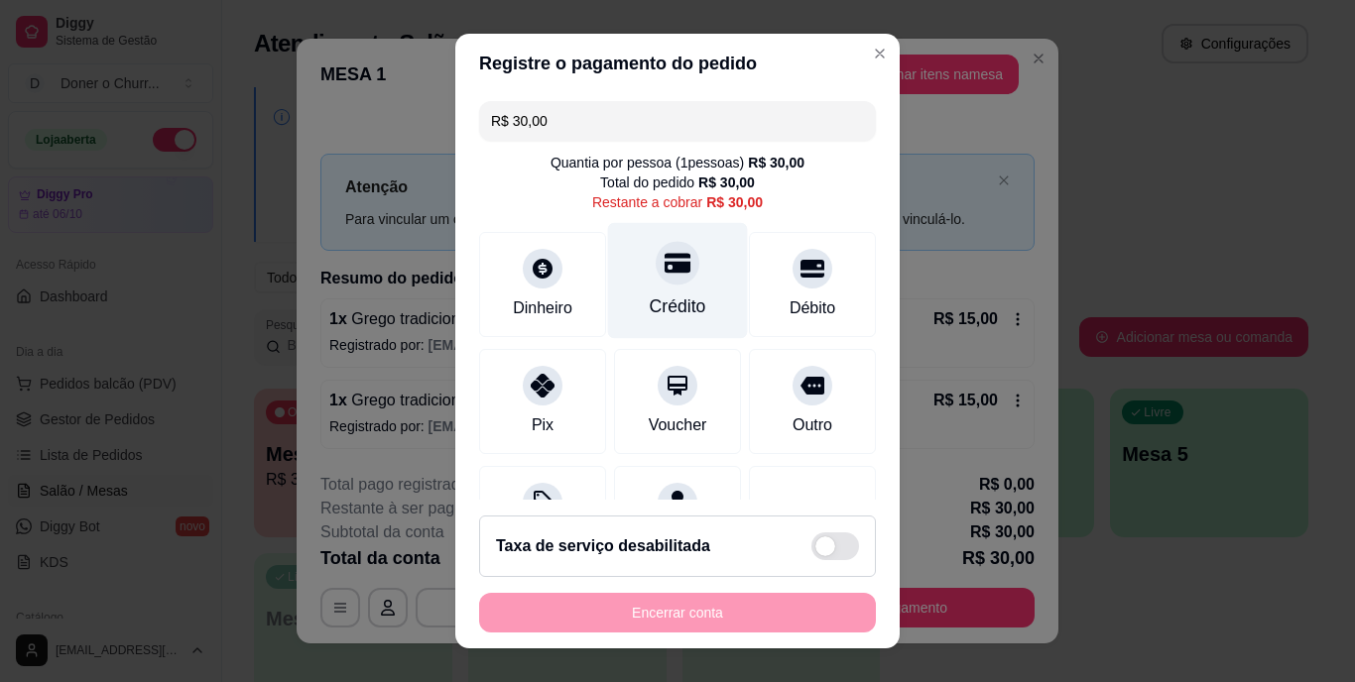
click at [650, 301] on div "Crédito" at bounding box center [678, 308] width 57 height 26
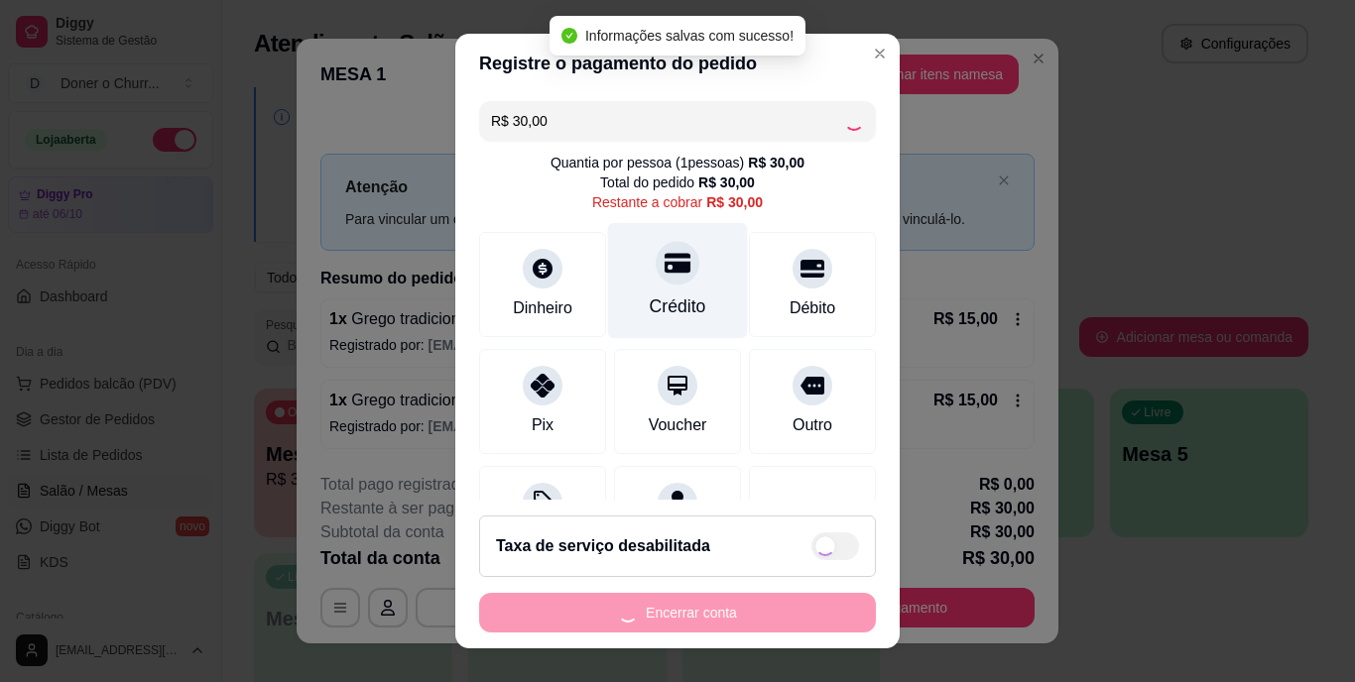
type input "R$ 0,00"
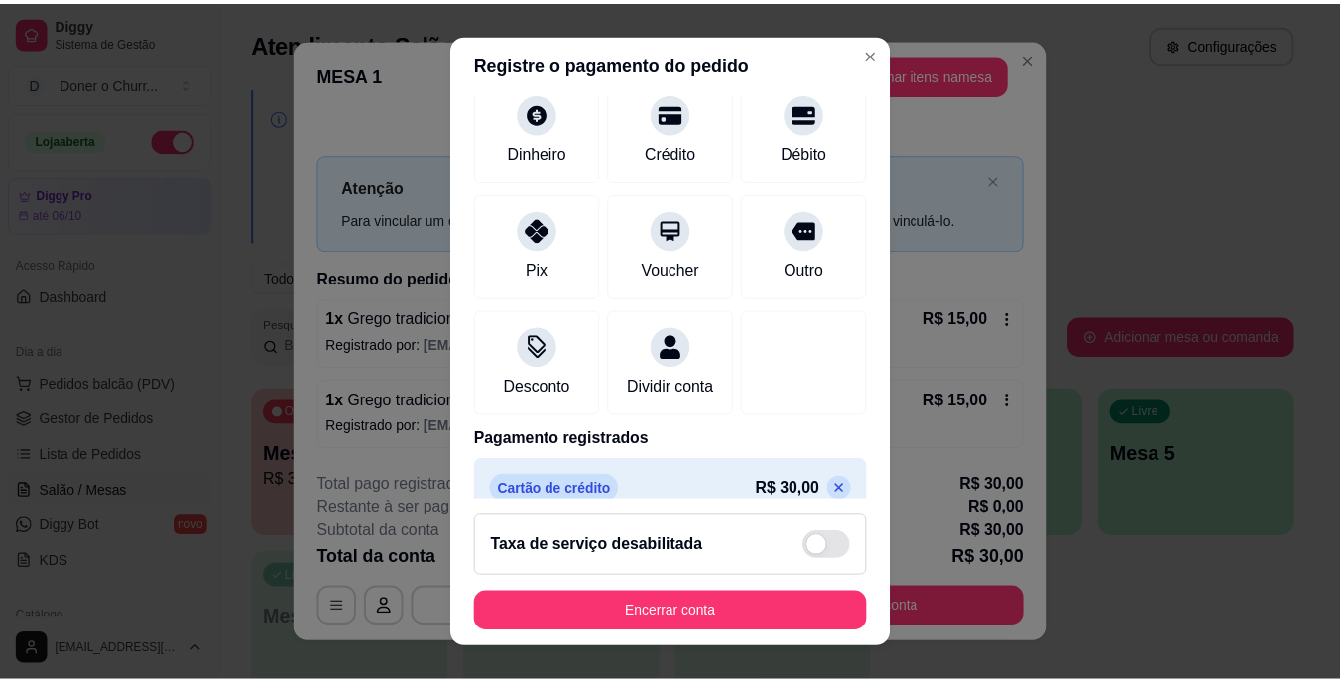
scroll to position [186, 0]
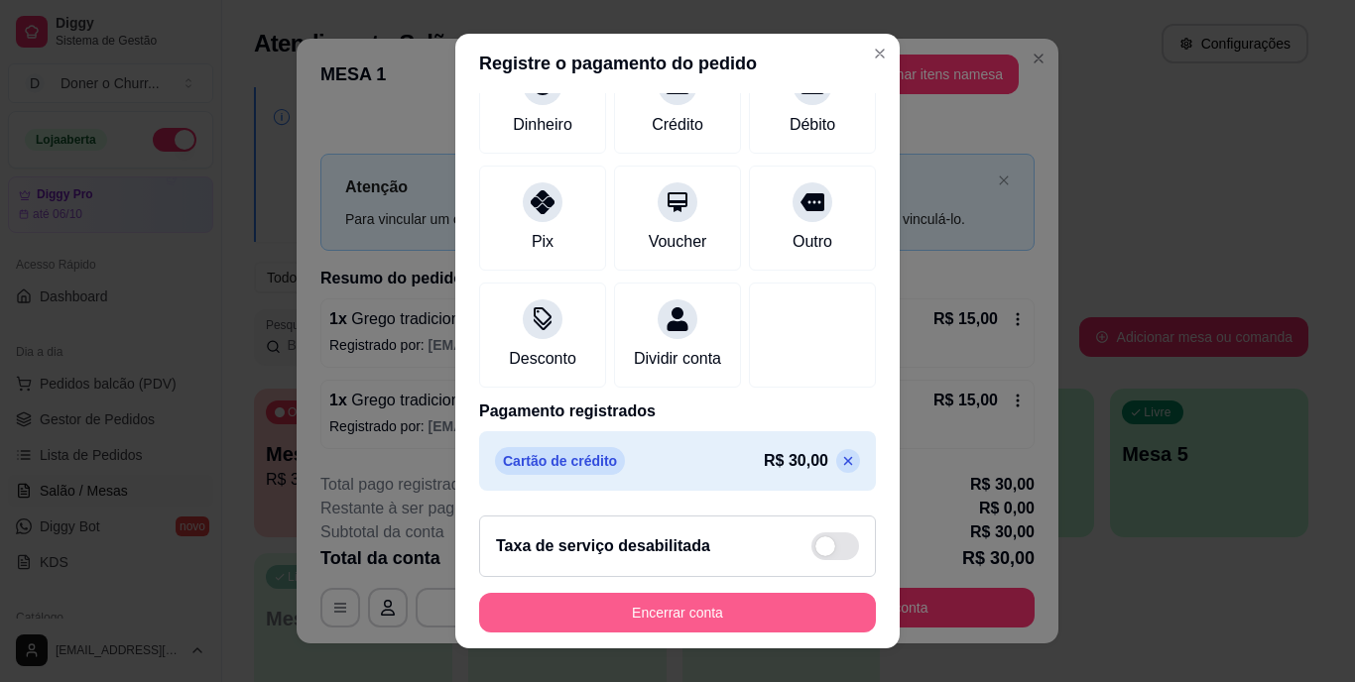
click at [677, 615] on button "Encerrar conta" at bounding box center [677, 613] width 397 height 40
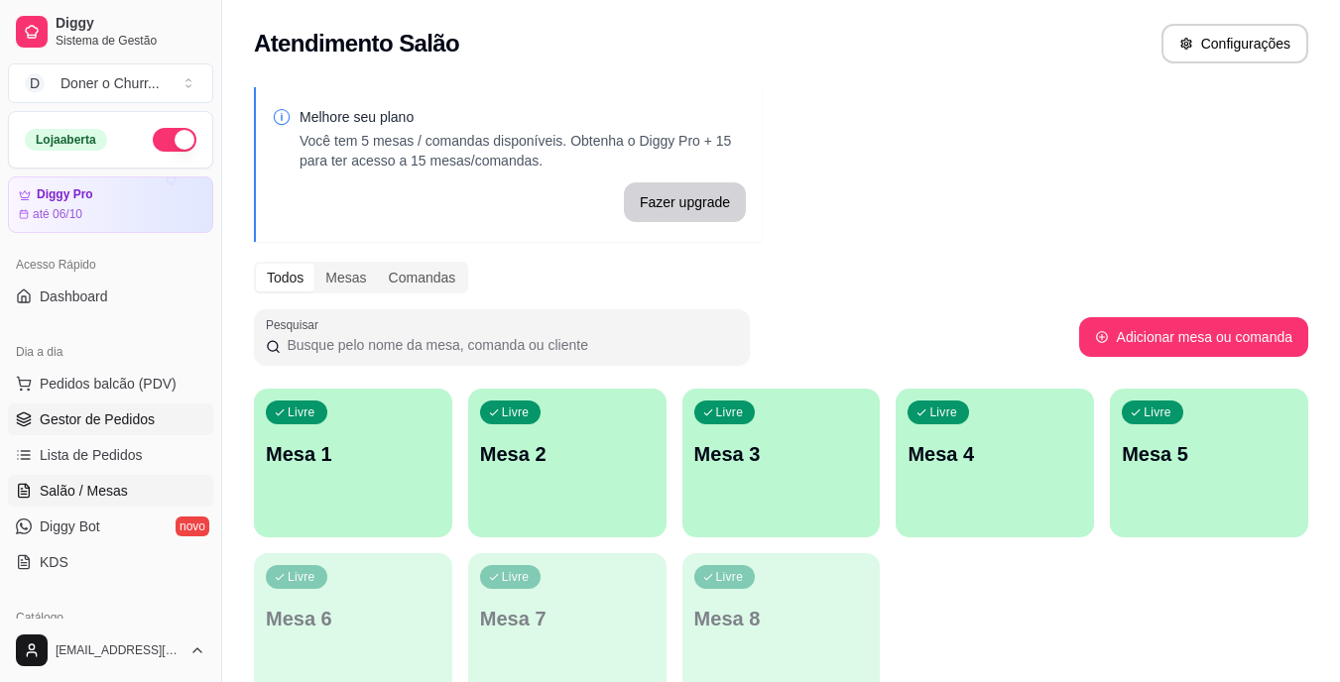
click at [138, 429] on span "Gestor de Pedidos" at bounding box center [97, 420] width 115 height 20
click at [332, 456] on p "Mesa 1" at bounding box center [353, 454] width 175 height 28
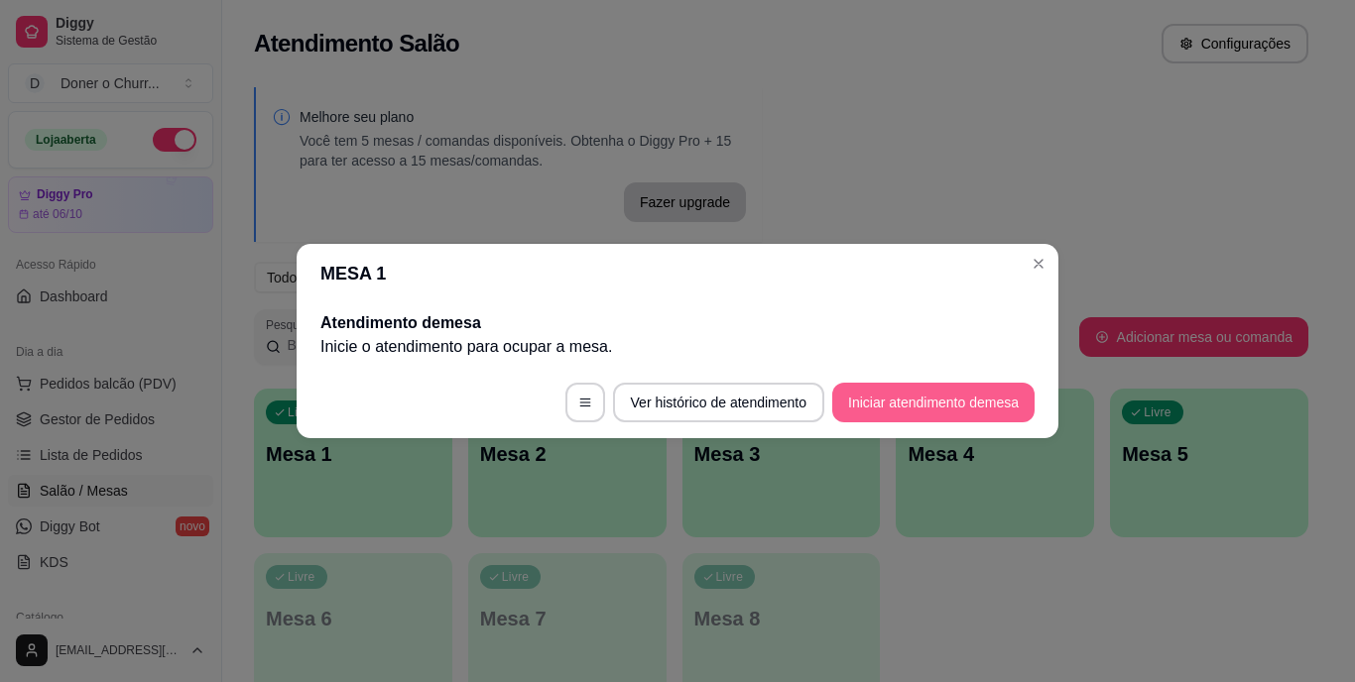
click at [1005, 393] on button "Iniciar atendimento de mesa" at bounding box center [933, 403] width 202 height 40
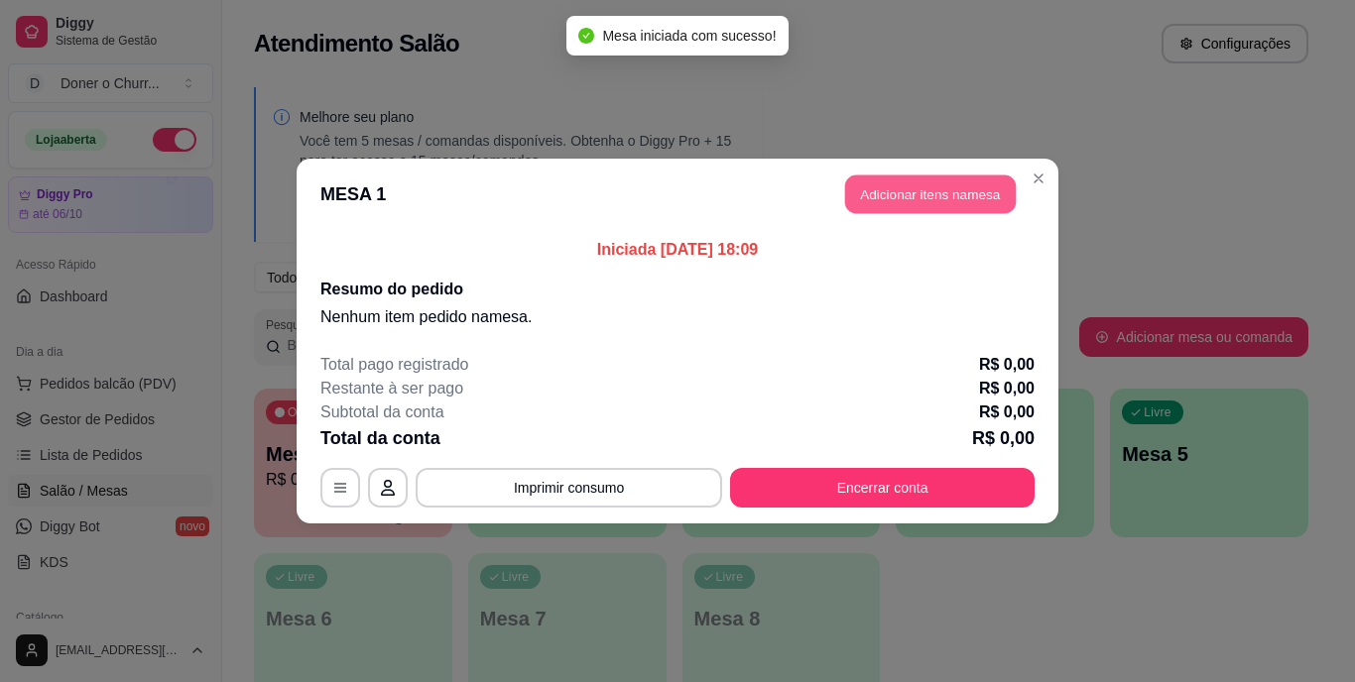
click at [947, 195] on button "Adicionar itens na mesa" at bounding box center [930, 195] width 171 height 39
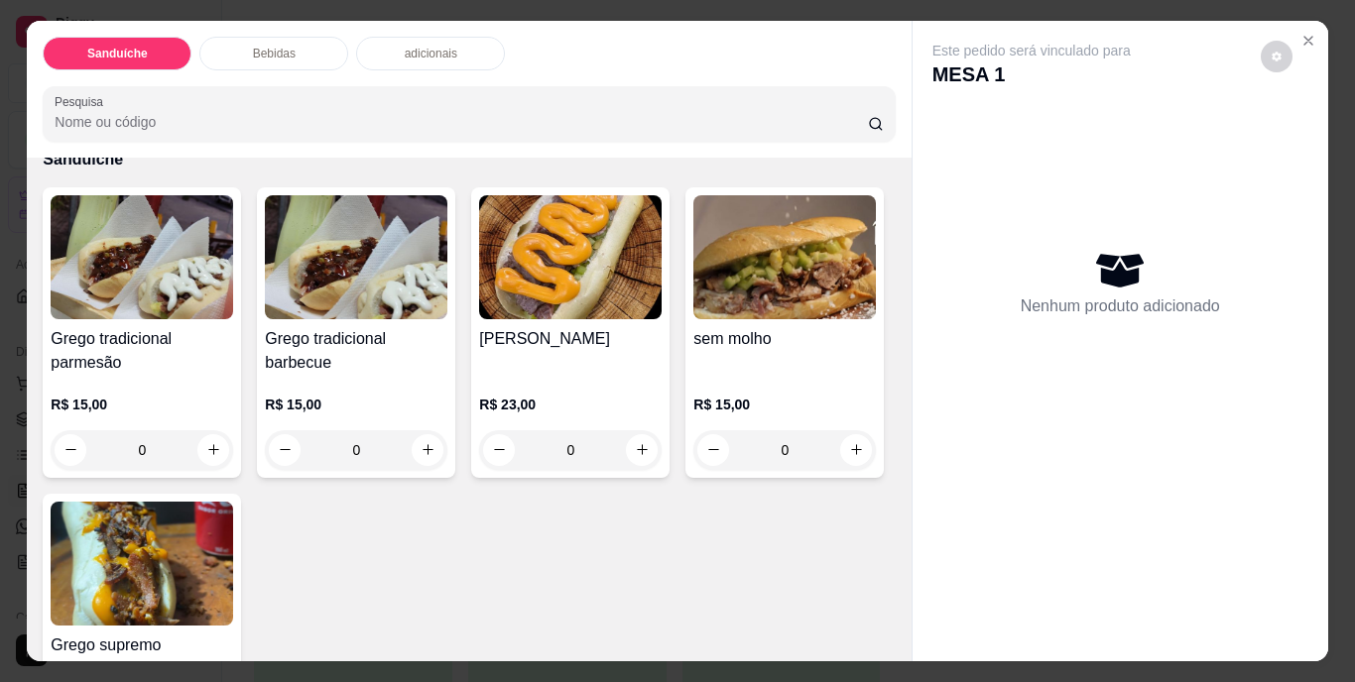
scroll to position [198, 0]
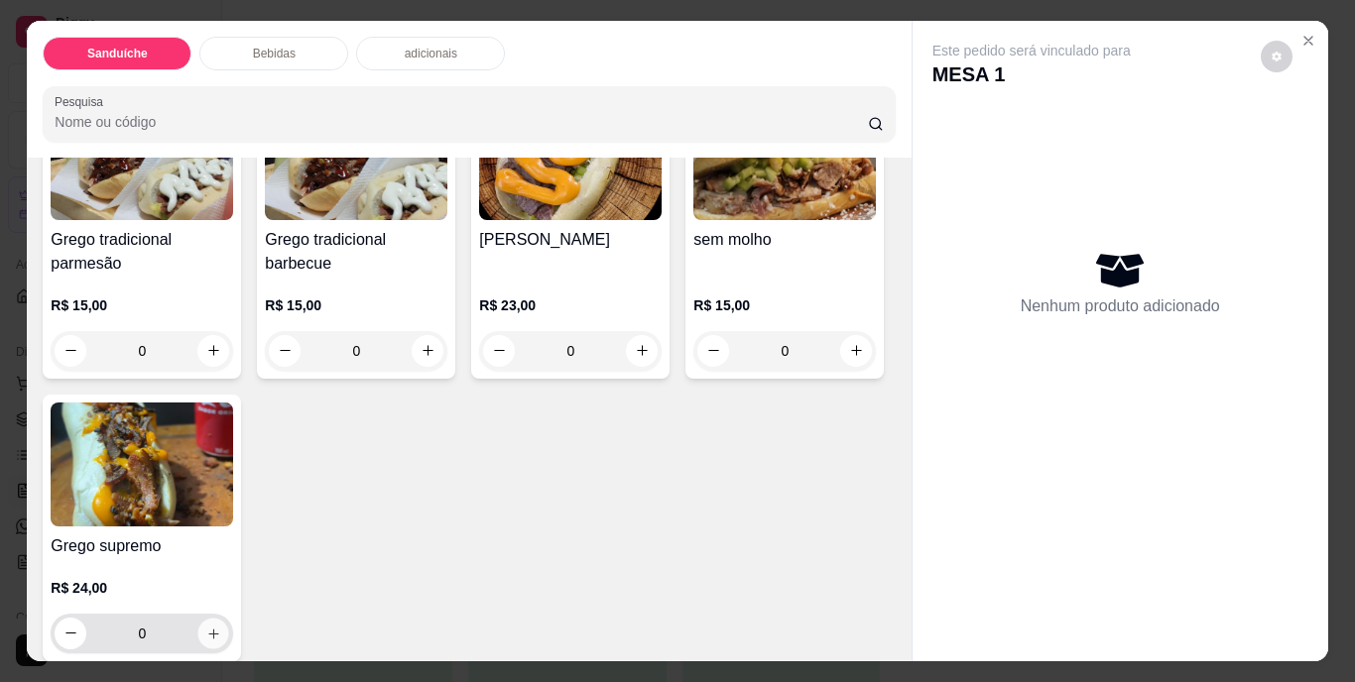
click at [218, 629] on icon "increase-product-quantity" at bounding box center [213, 634] width 10 height 10
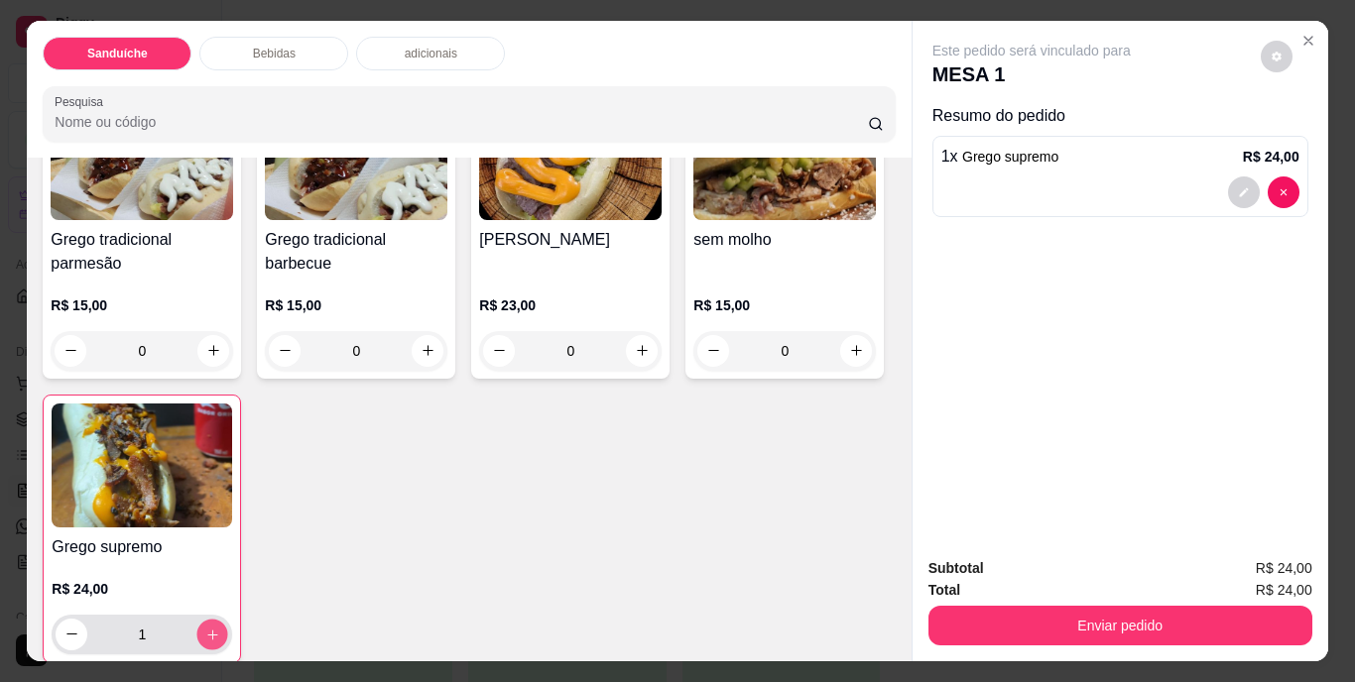
click at [220, 627] on icon "increase-product-quantity" at bounding box center [212, 634] width 15 height 15
type input "3"
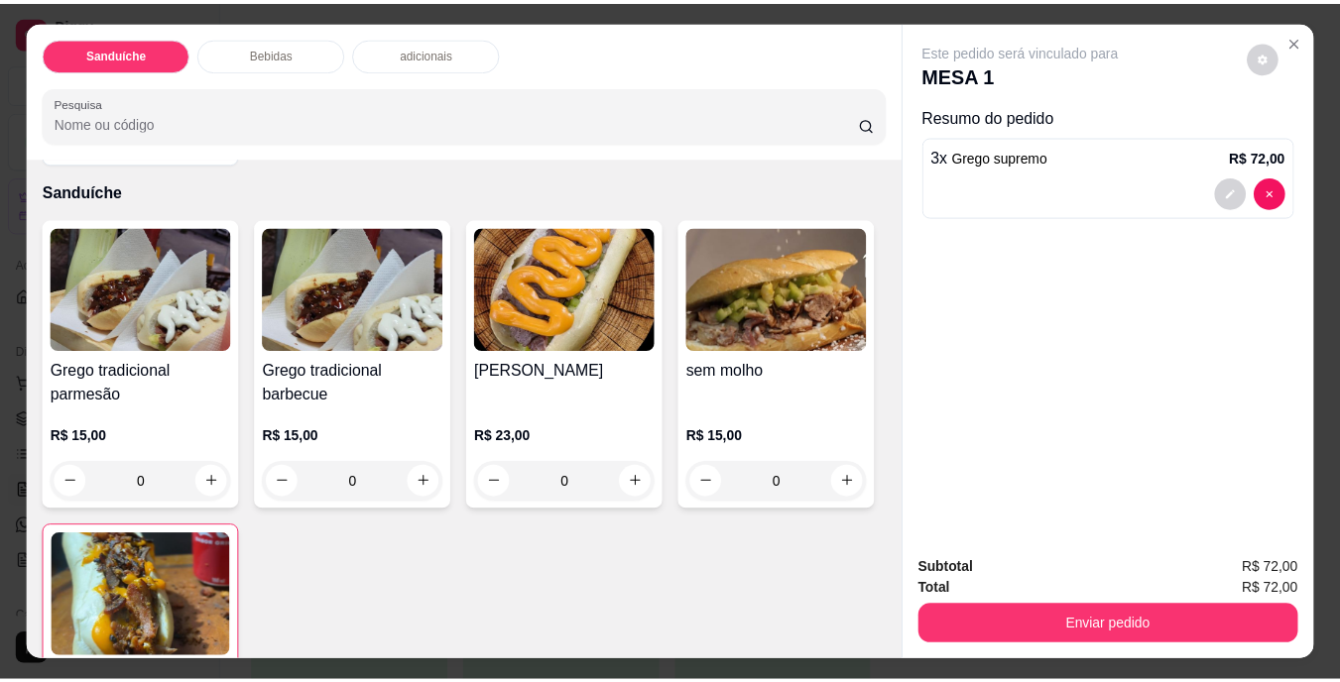
scroll to position [0, 0]
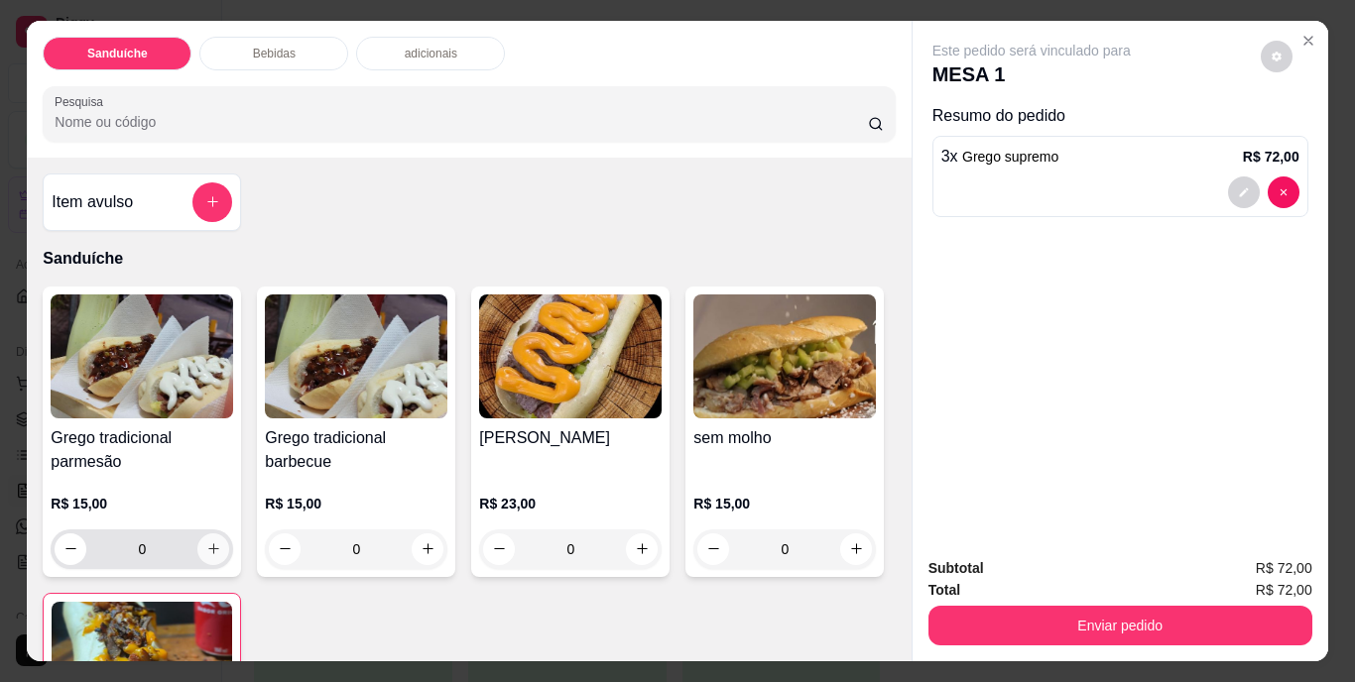
click at [206, 549] on icon "increase-product-quantity" at bounding box center [213, 549] width 15 height 15
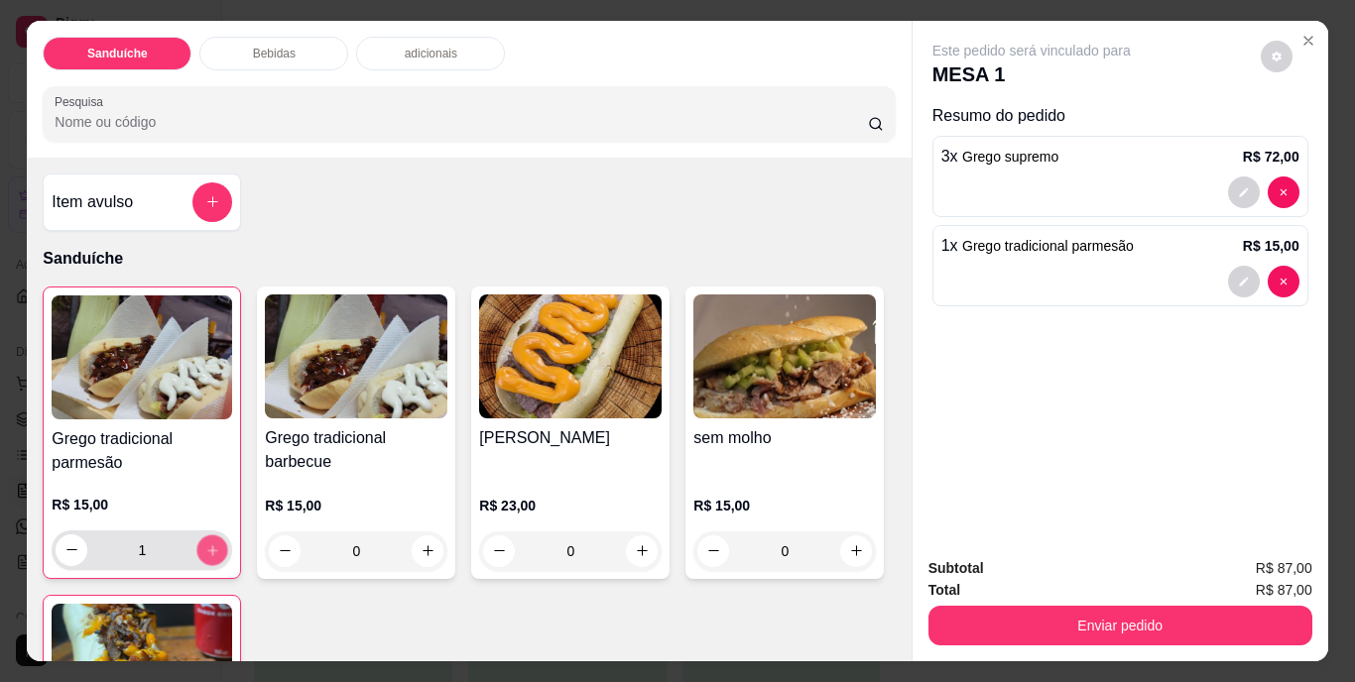
click at [205, 549] on icon "increase-product-quantity" at bounding box center [212, 550] width 15 height 15
type input "2"
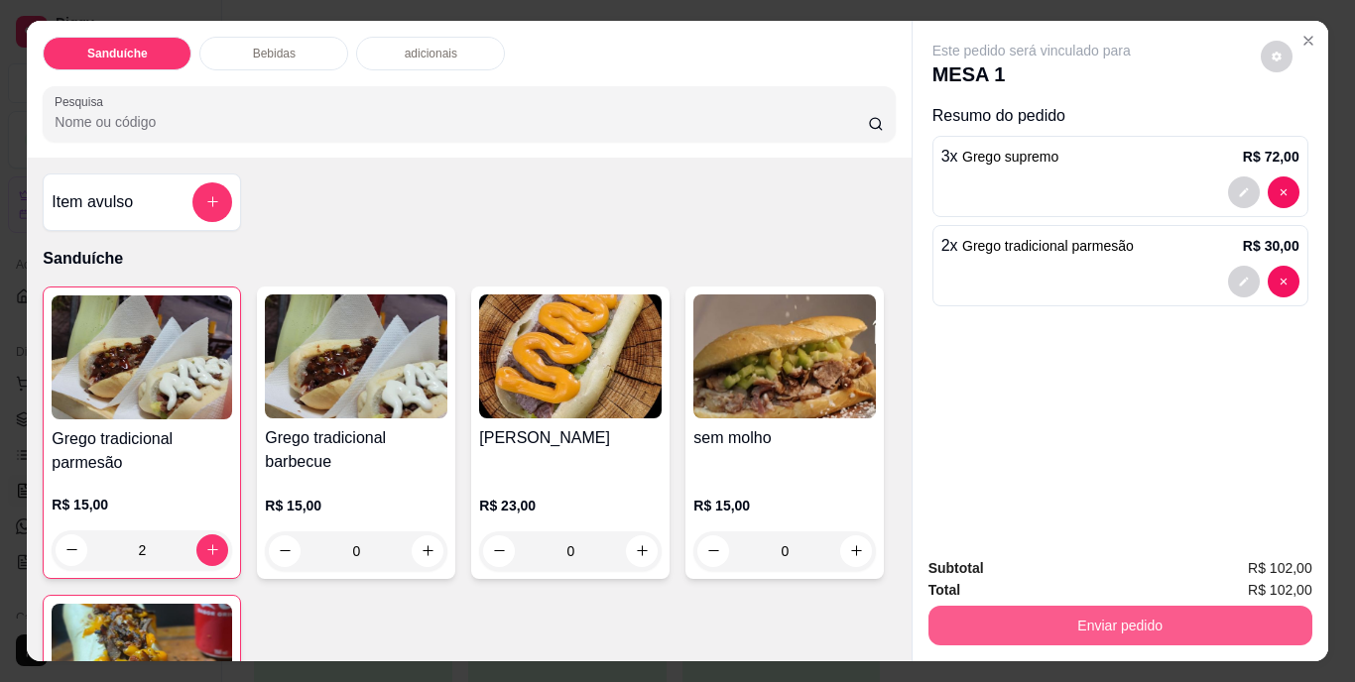
click at [1108, 612] on button "Enviar pedido" at bounding box center [1120, 626] width 384 height 40
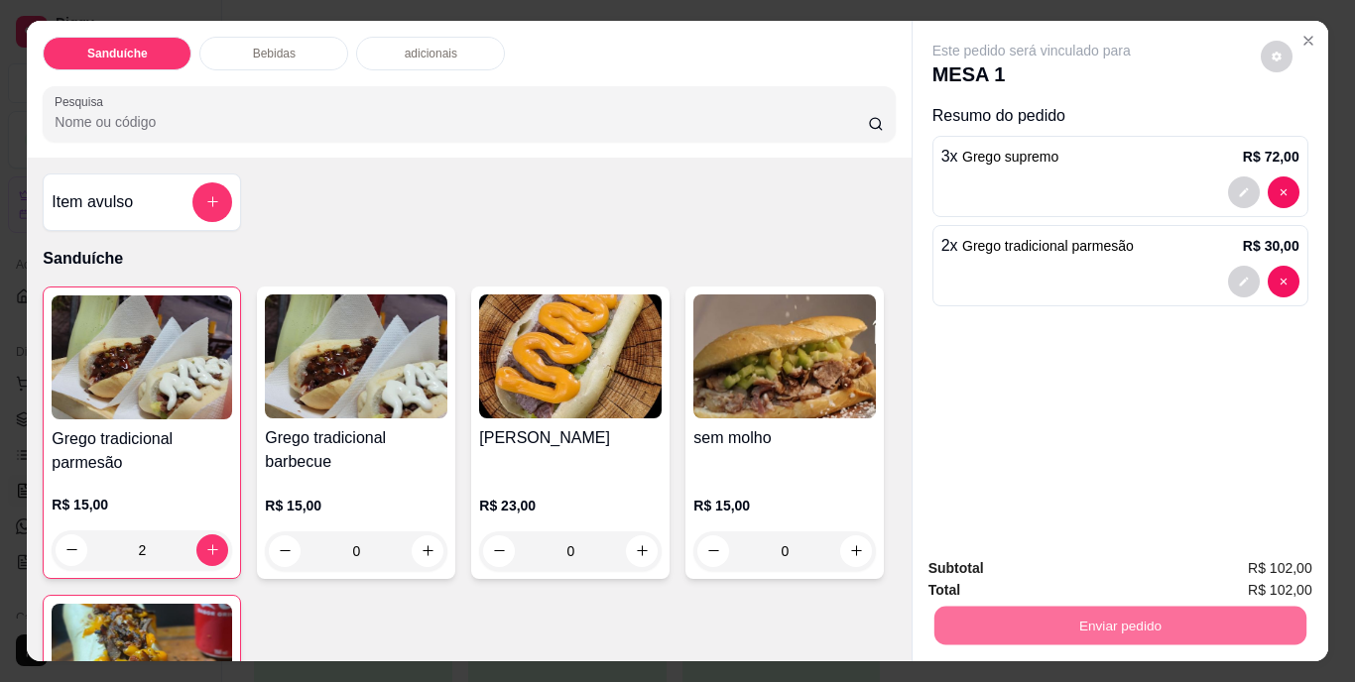
click at [1111, 565] on button "Não registrar e enviar pedido" at bounding box center [1054, 570] width 200 height 37
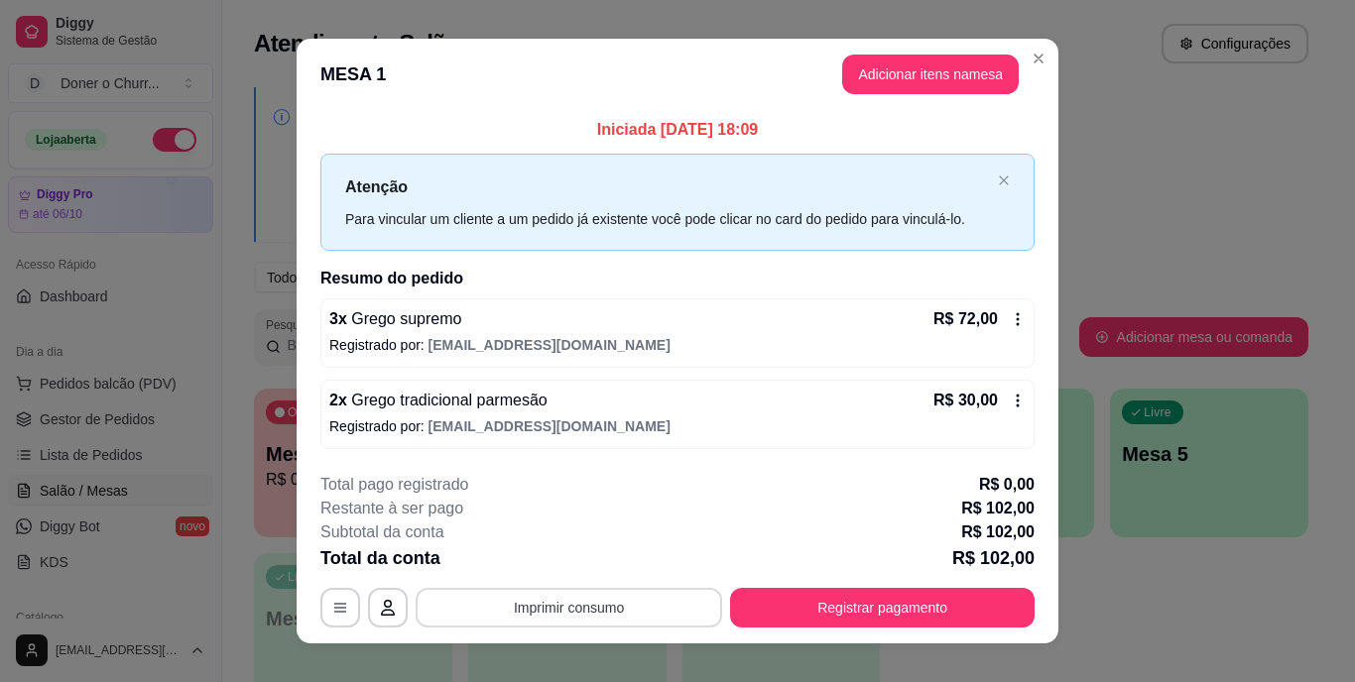
click at [543, 606] on button "Imprimir consumo" at bounding box center [569, 608] width 307 height 40
click at [575, 563] on button "IMPRESSORA" at bounding box center [567, 562] width 139 height 31
click at [928, 73] on button "Adicionar itens na mesa" at bounding box center [930, 75] width 171 height 39
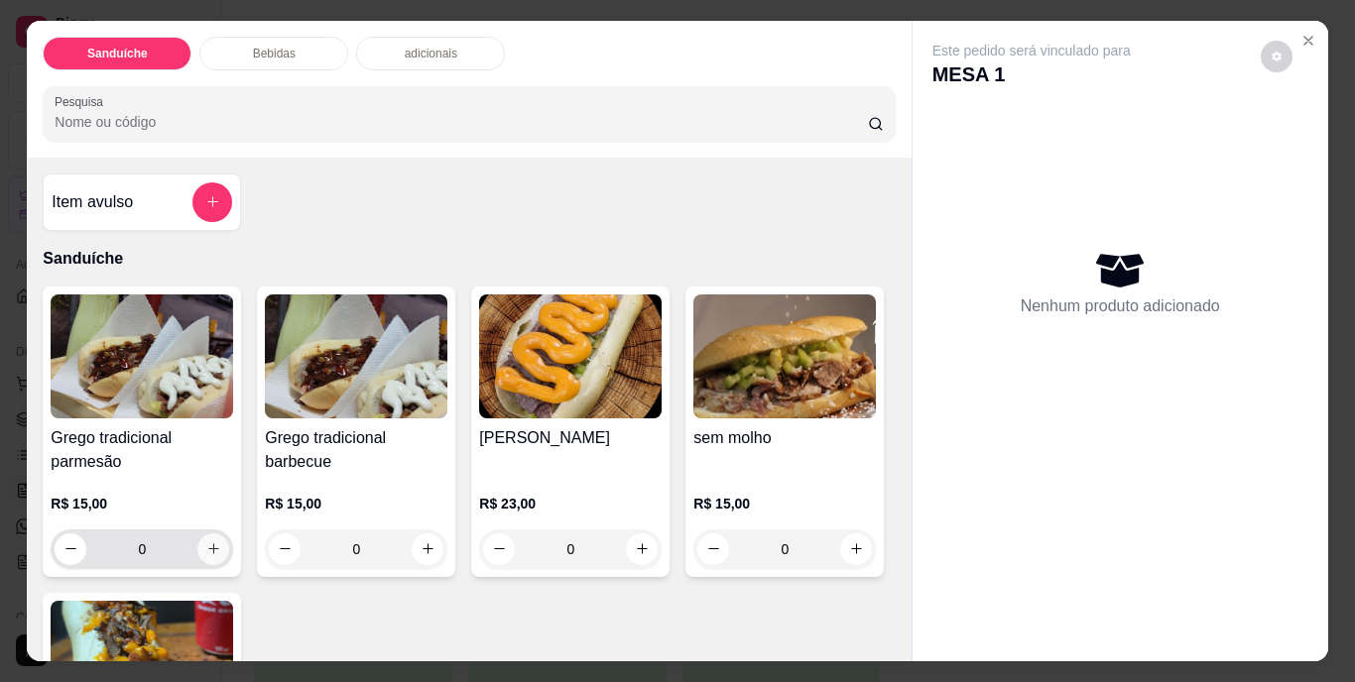
click at [210, 544] on icon "increase-product-quantity" at bounding box center [213, 549] width 15 height 15
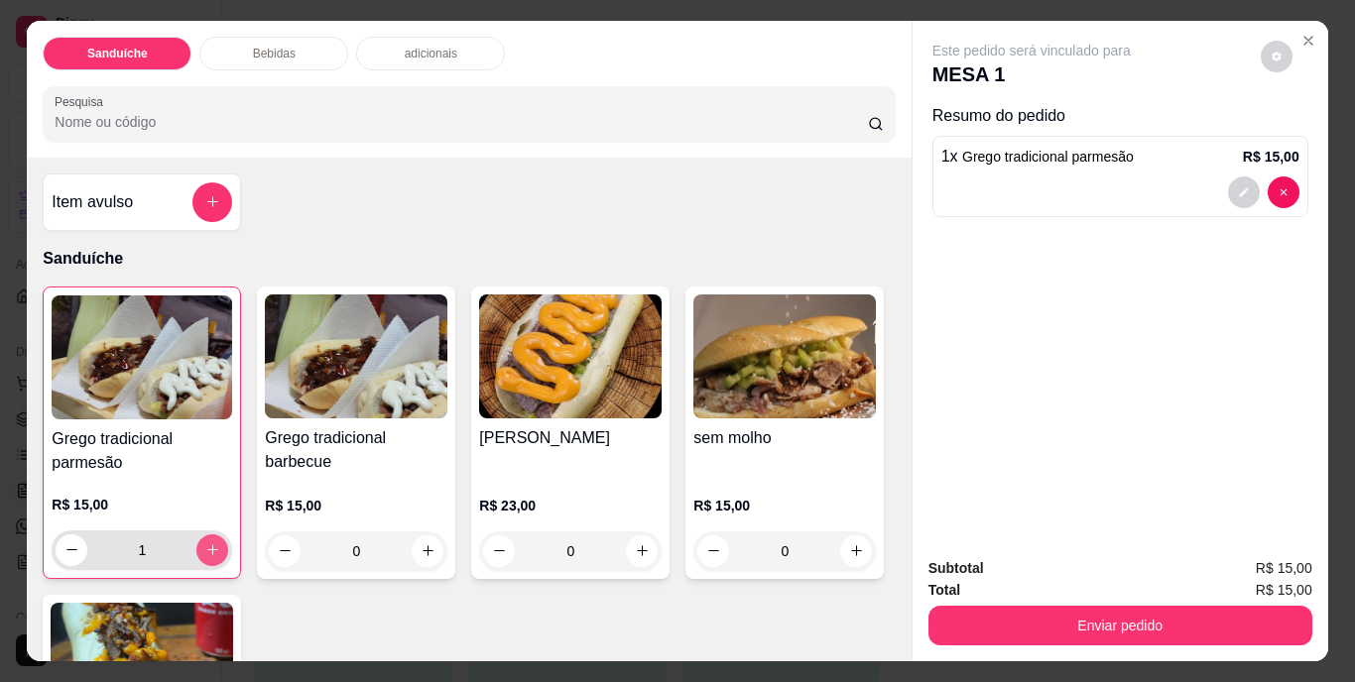
click at [210, 544] on icon "increase-product-quantity" at bounding box center [212, 550] width 15 height 15
type input "2"
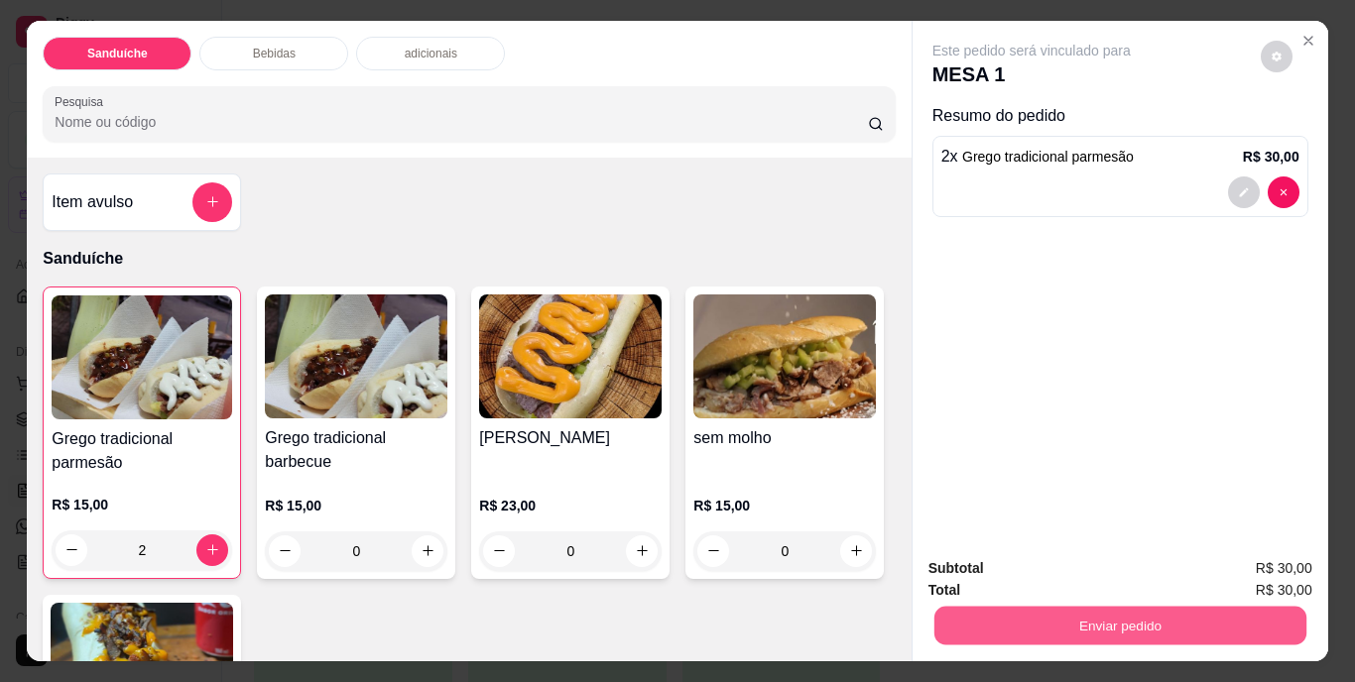
click at [1063, 614] on button "Enviar pedido" at bounding box center [1119, 626] width 372 height 39
click at [1043, 557] on button "Não registrar e enviar pedido" at bounding box center [1054, 570] width 200 height 37
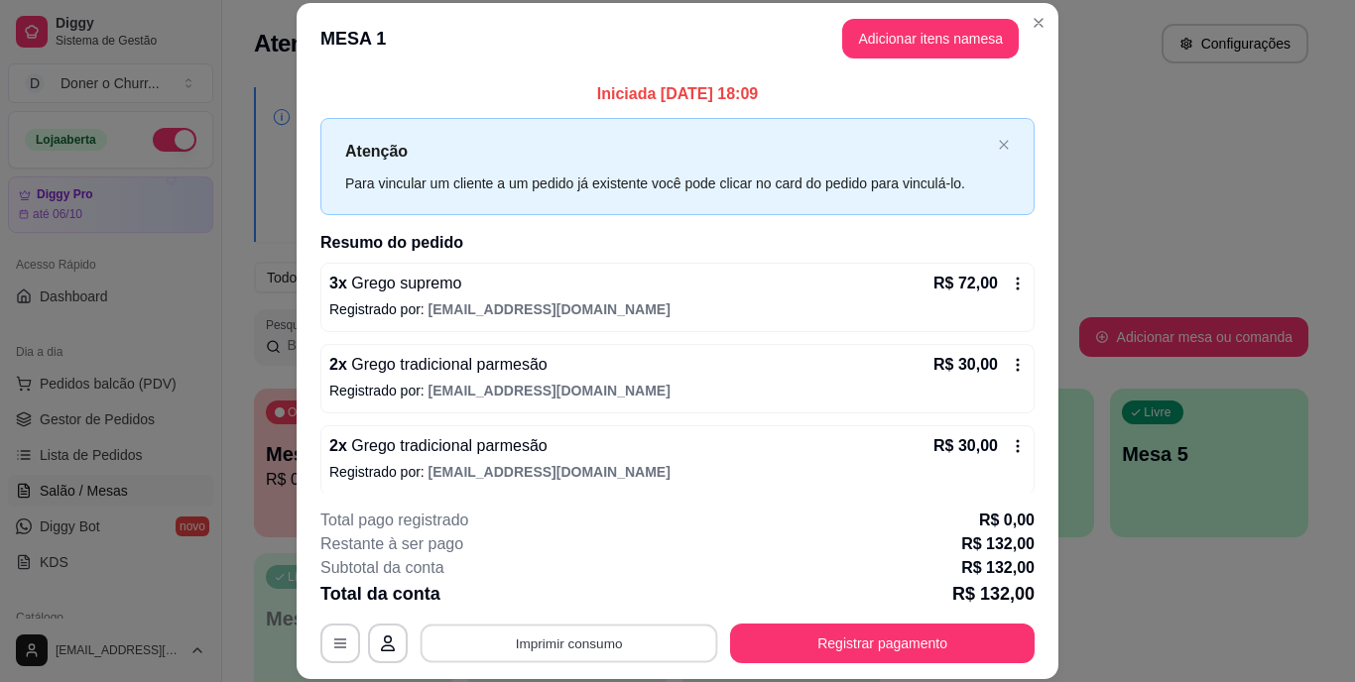
click at [569, 649] on button "Imprimir consumo" at bounding box center [570, 643] width 298 height 39
click at [569, 602] on button "IMPRESSORA" at bounding box center [568, 597] width 144 height 32
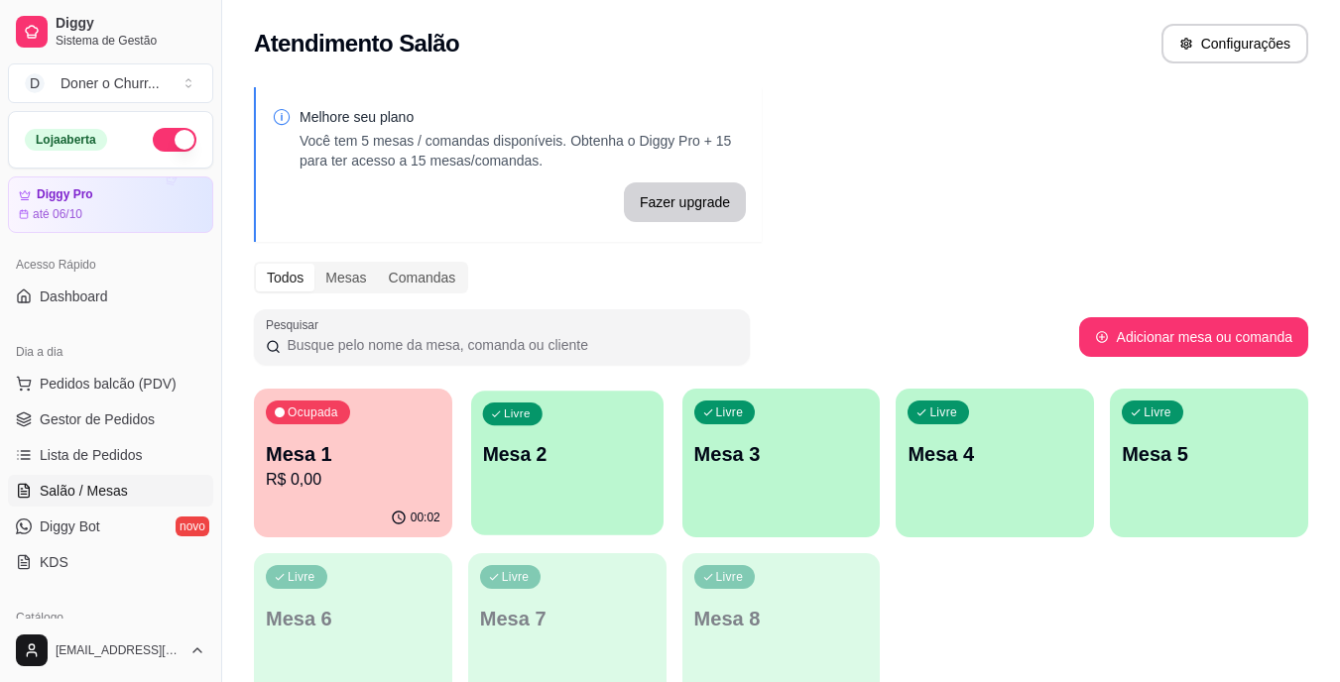
click at [606, 467] on p "Mesa 2" at bounding box center [567, 454] width 170 height 27
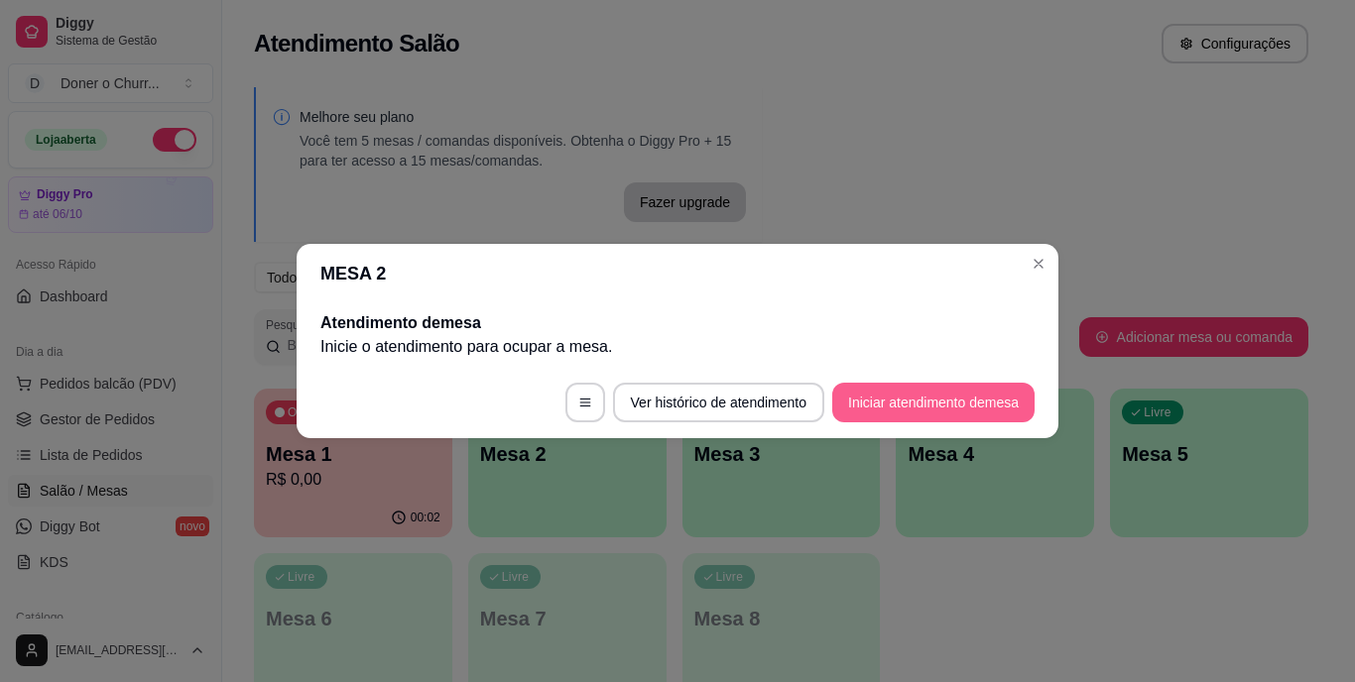
click at [919, 402] on button "Iniciar atendimento de mesa" at bounding box center [933, 403] width 202 height 40
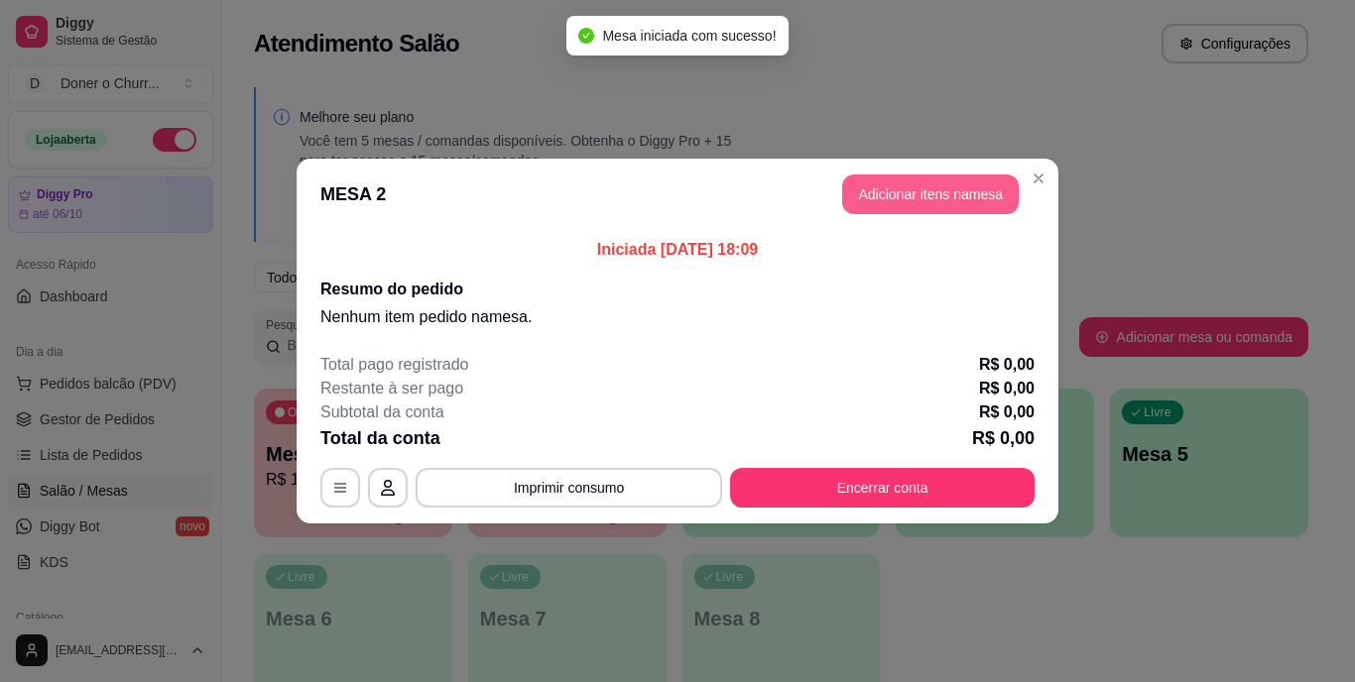
click at [955, 185] on button "Adicionar itens na mesa" at bounding box center [930, 195] width 177 height 40
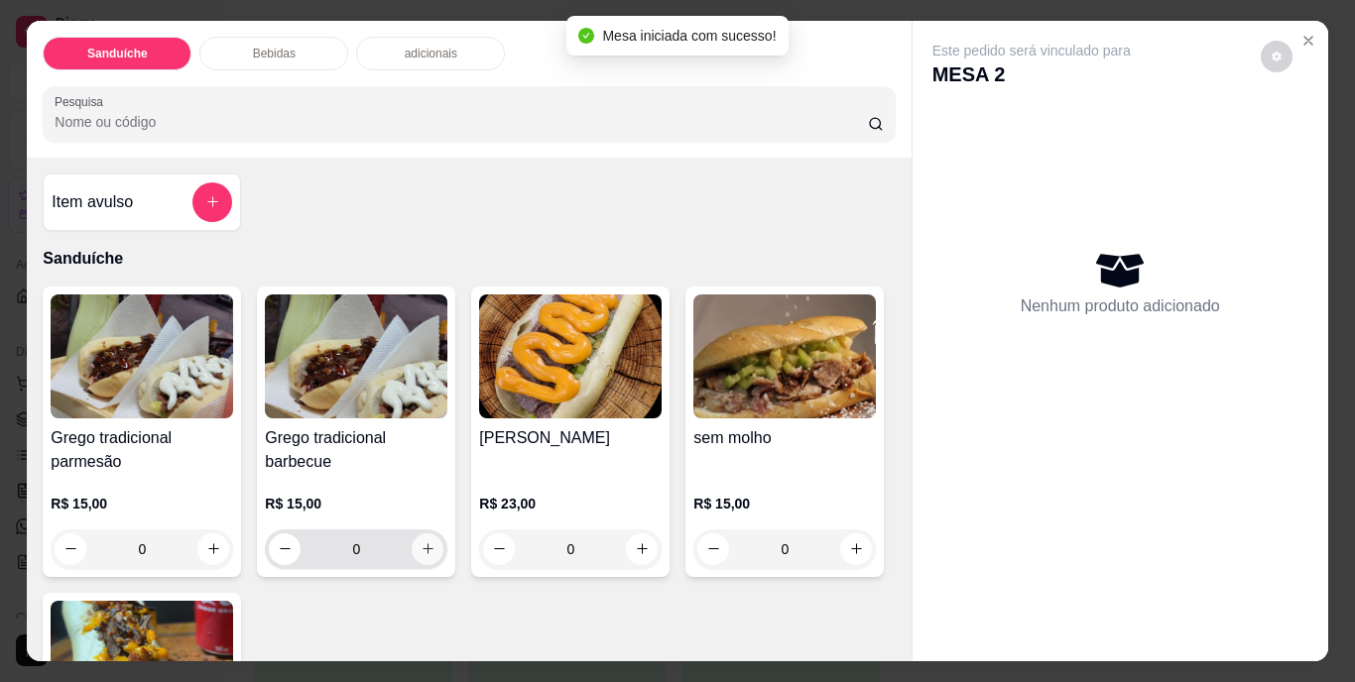
click at [421, 542] on icon "increase-product-quantity" at bounding box center [428, 549] width 15 height 15
type input "1"
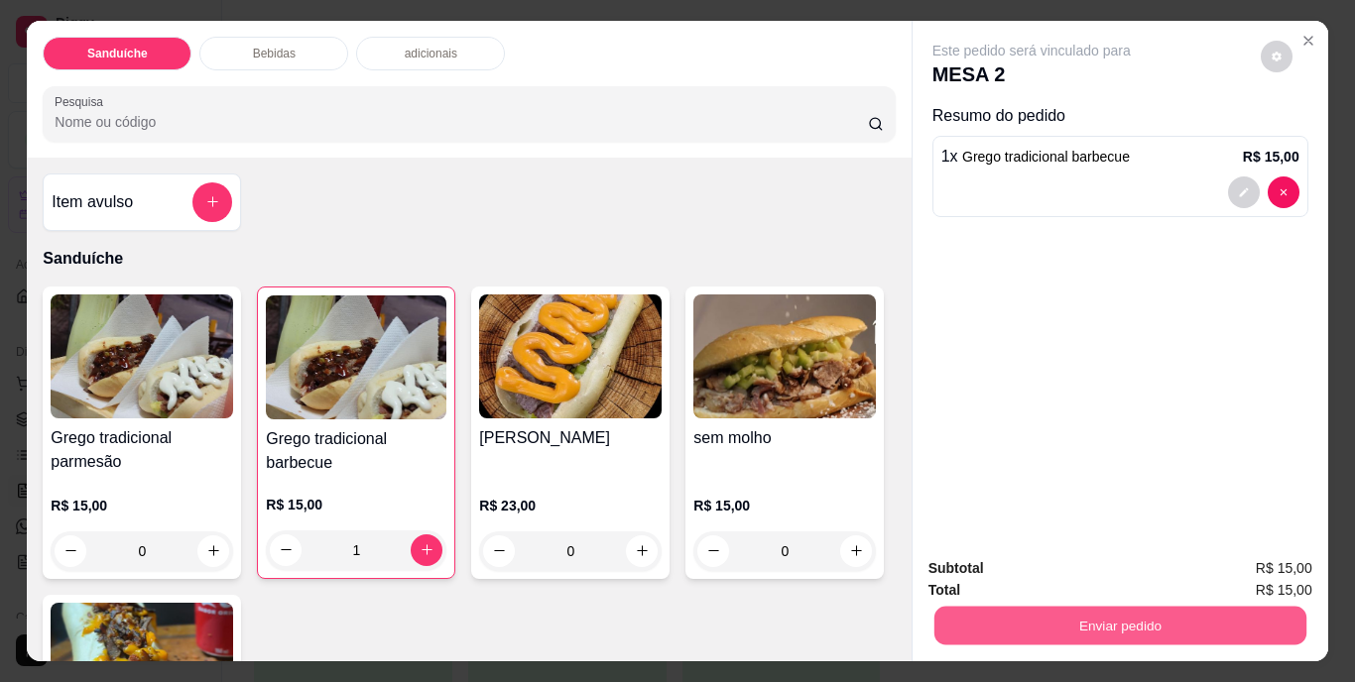
click at [1056, 614] on button "Enviar pedido" at bounding box center [1119, 626] width 372 height 39
click at [1052, 563] on button "Não registrar e enviar pedido" at bounding box center [1054, 570] width 200 height 37
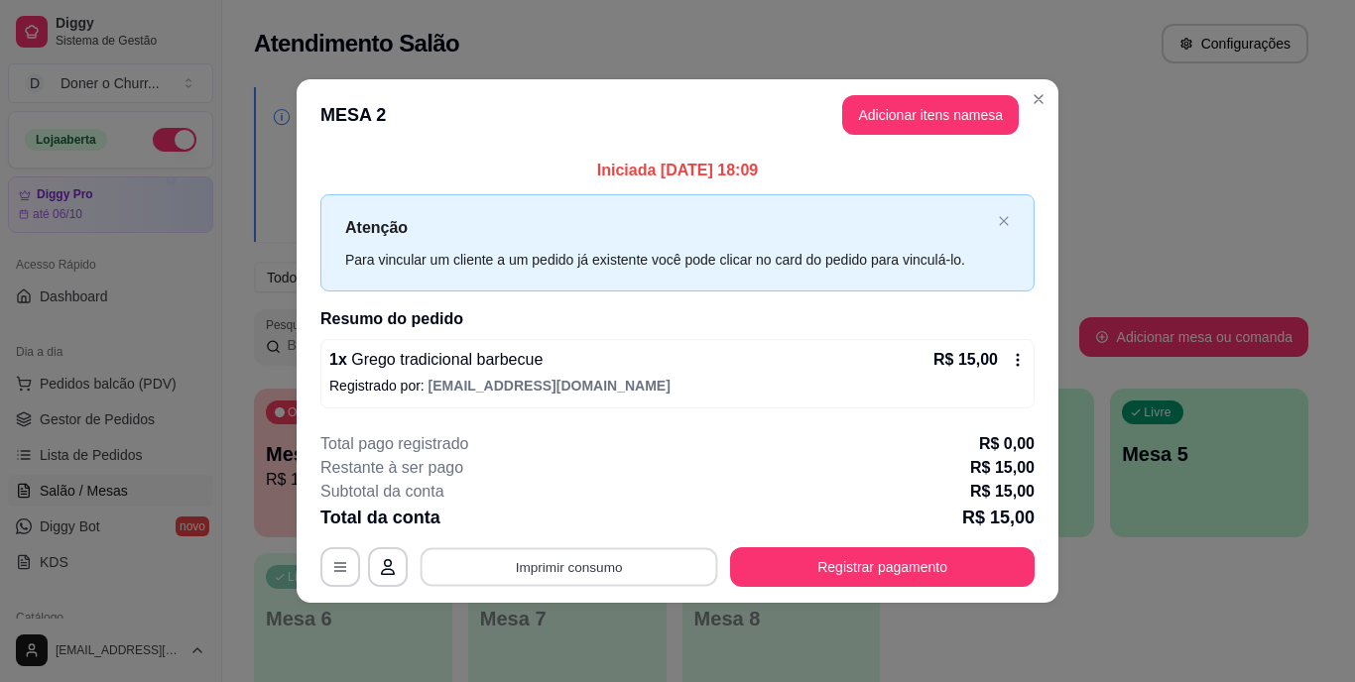
click at [563, 569] on button "Imprimir consumo" at bounding box center [570, 567] width 298 height 39
click at [574, 524] on button "IMPRESSORA" at bounding box center [575, 522] width 144 height 32
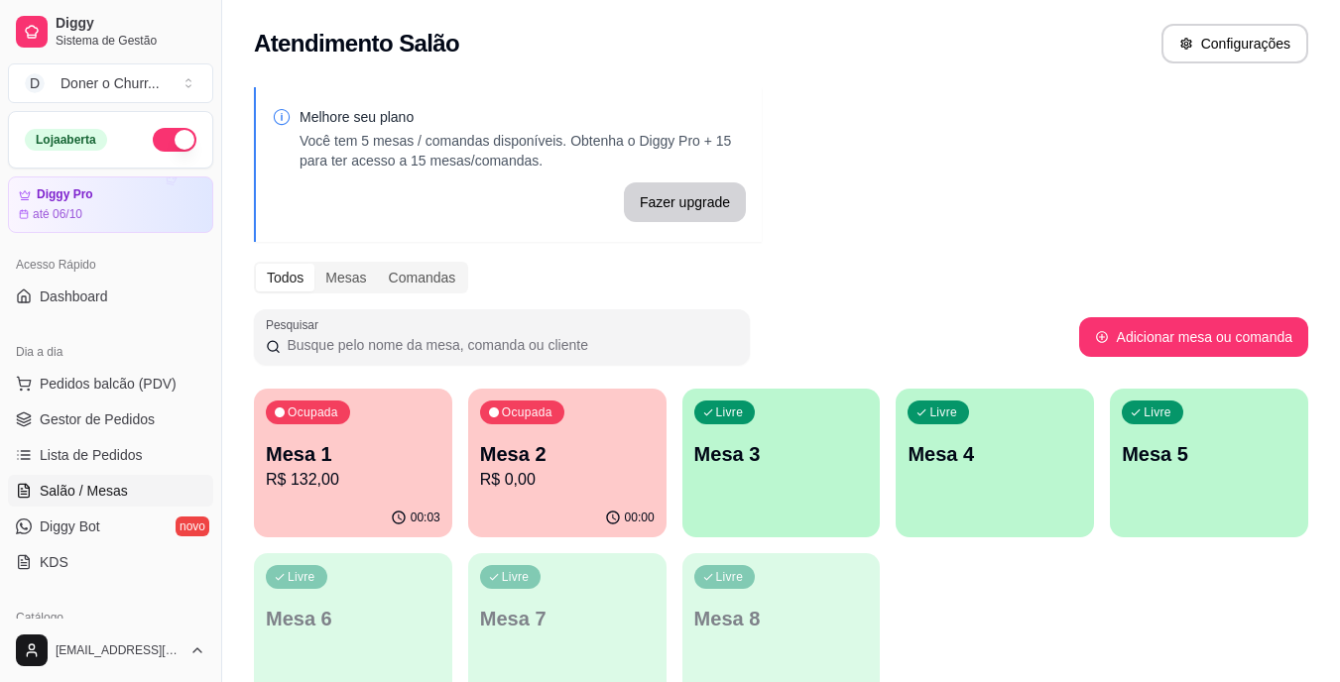
click at [1050, 597] on div "Ocupada Mesa 1 R$ 132,00 00:03 Ocupada Mesa 2 R$ 0,00 00:00 Livre Mesa 3 Livre …" at bounding box center [781, 545] width 1054 height 313
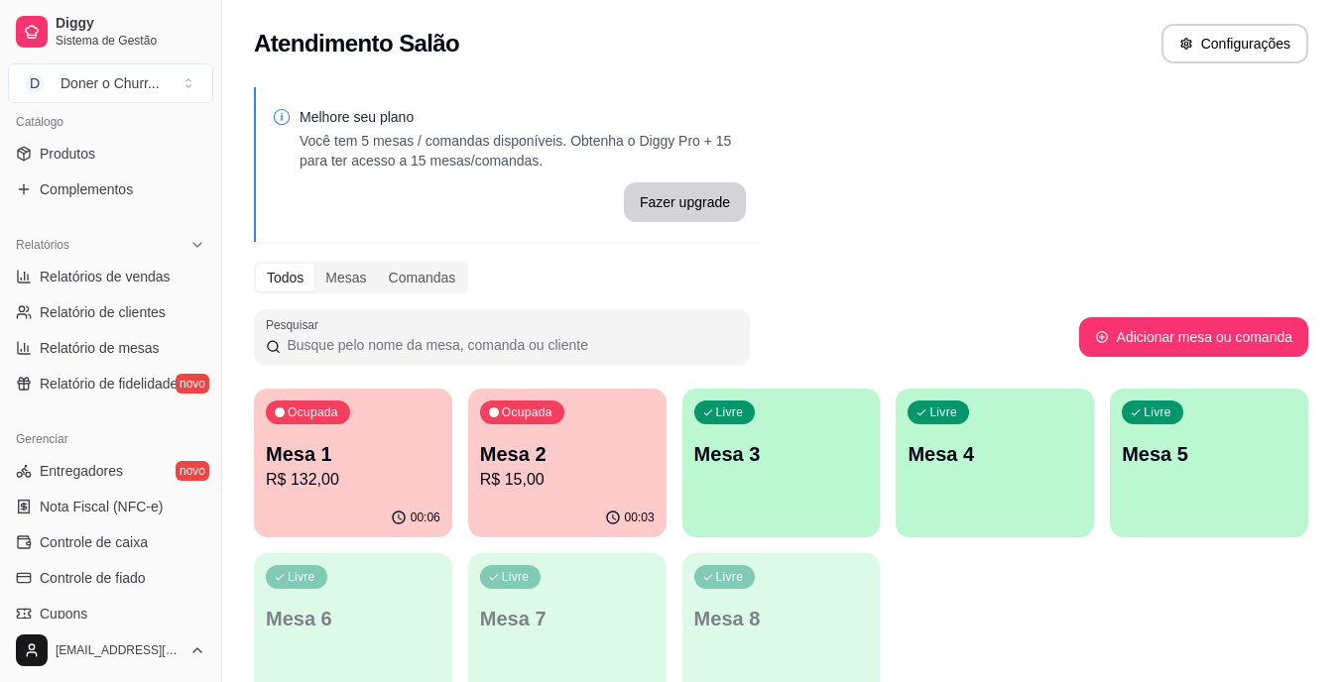
scroll to position [397, 0]
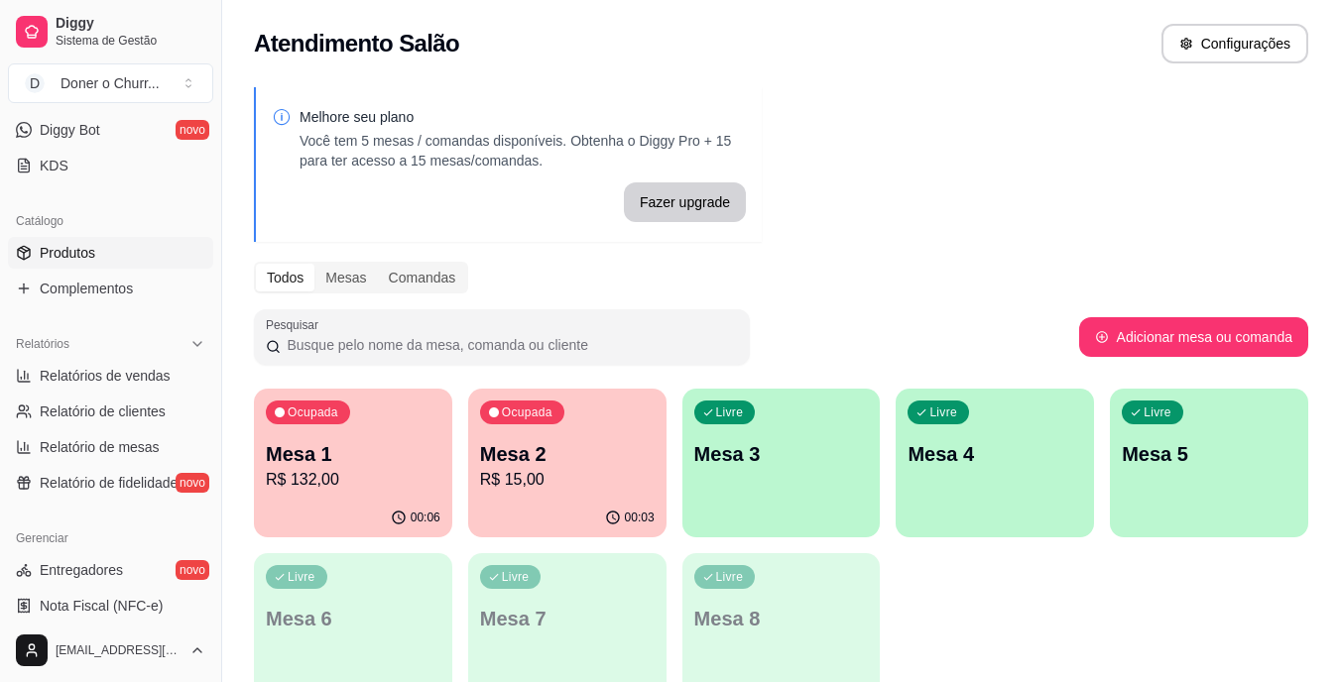
click at [82, 257] on span "Produtos" at bounding box center [68, 253] width 56 height 20
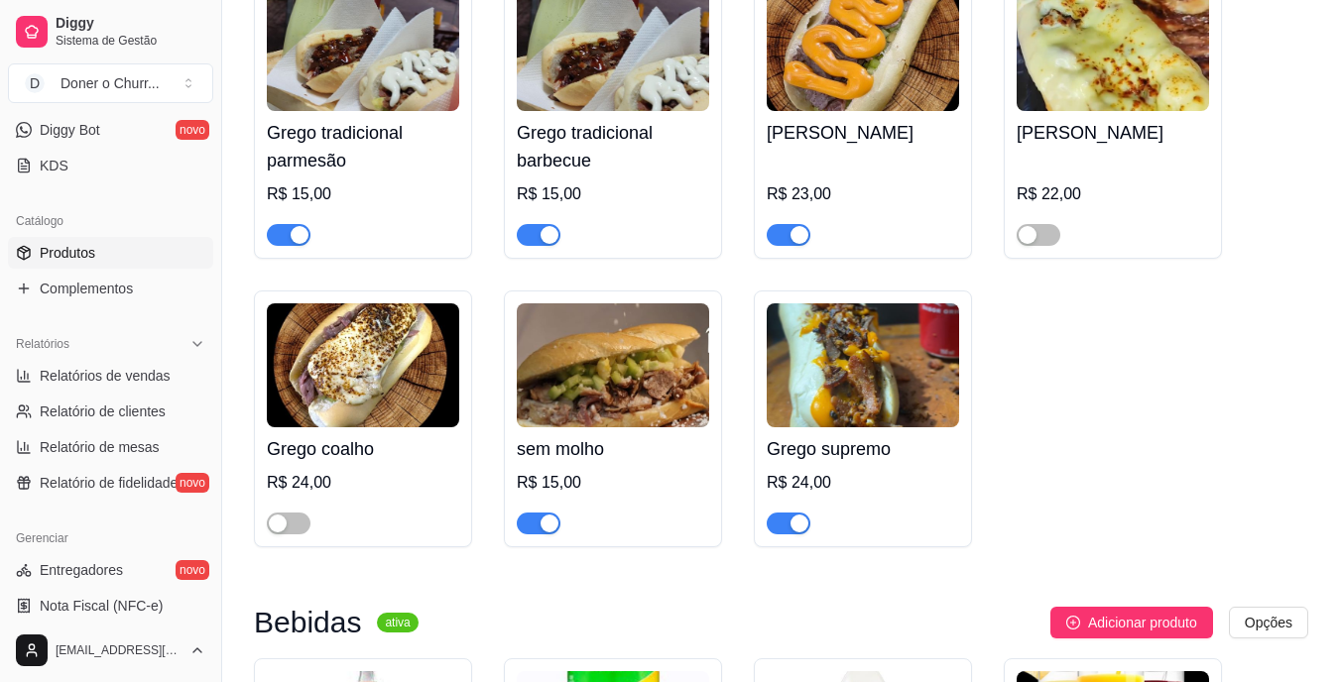
scroll to position [298, 0]
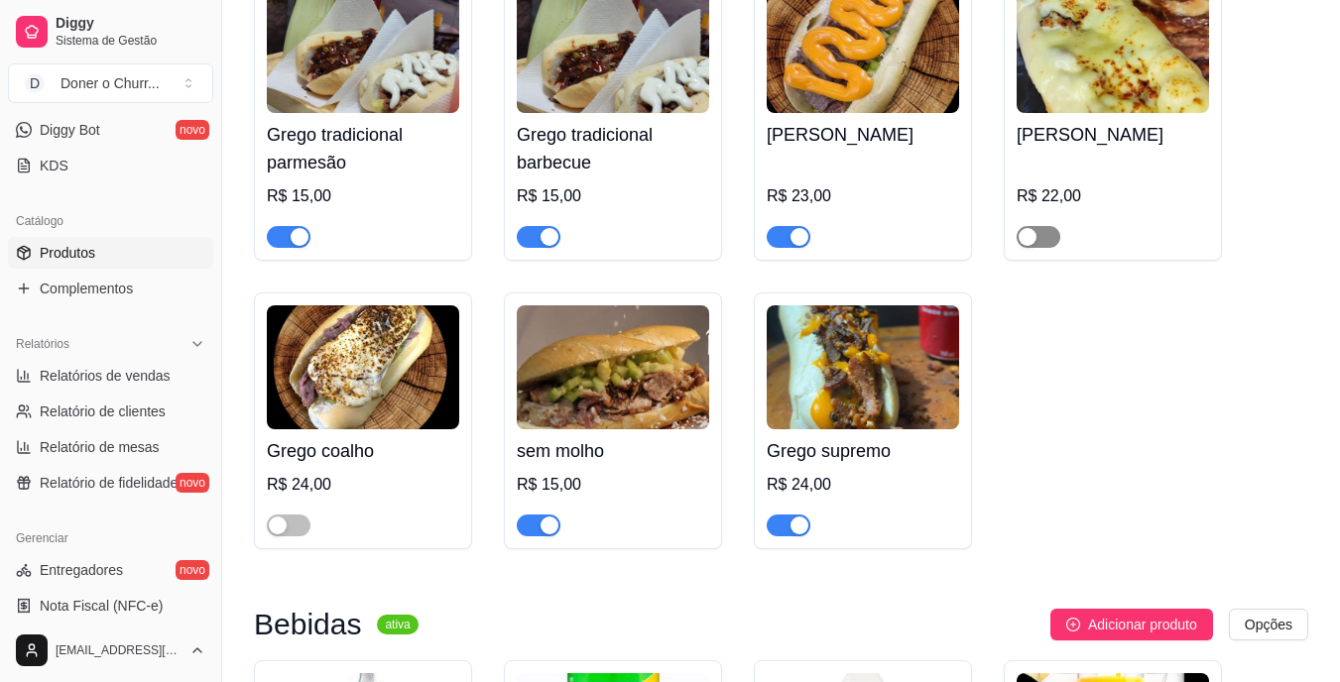
click at [1032, 240] on div "button" at bounding box center [1028, 237] width 18 height 18
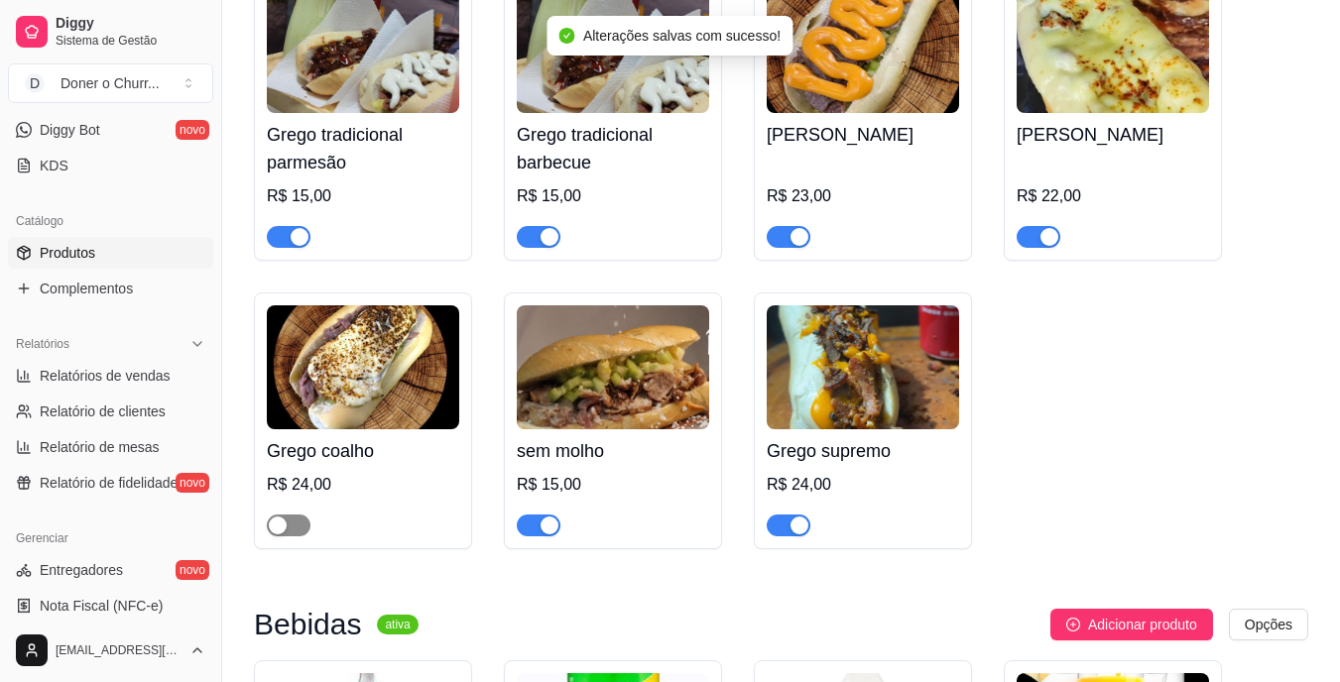
click at [289, 520] on span "button" at bounding box center [289, 526] width 44 height 22
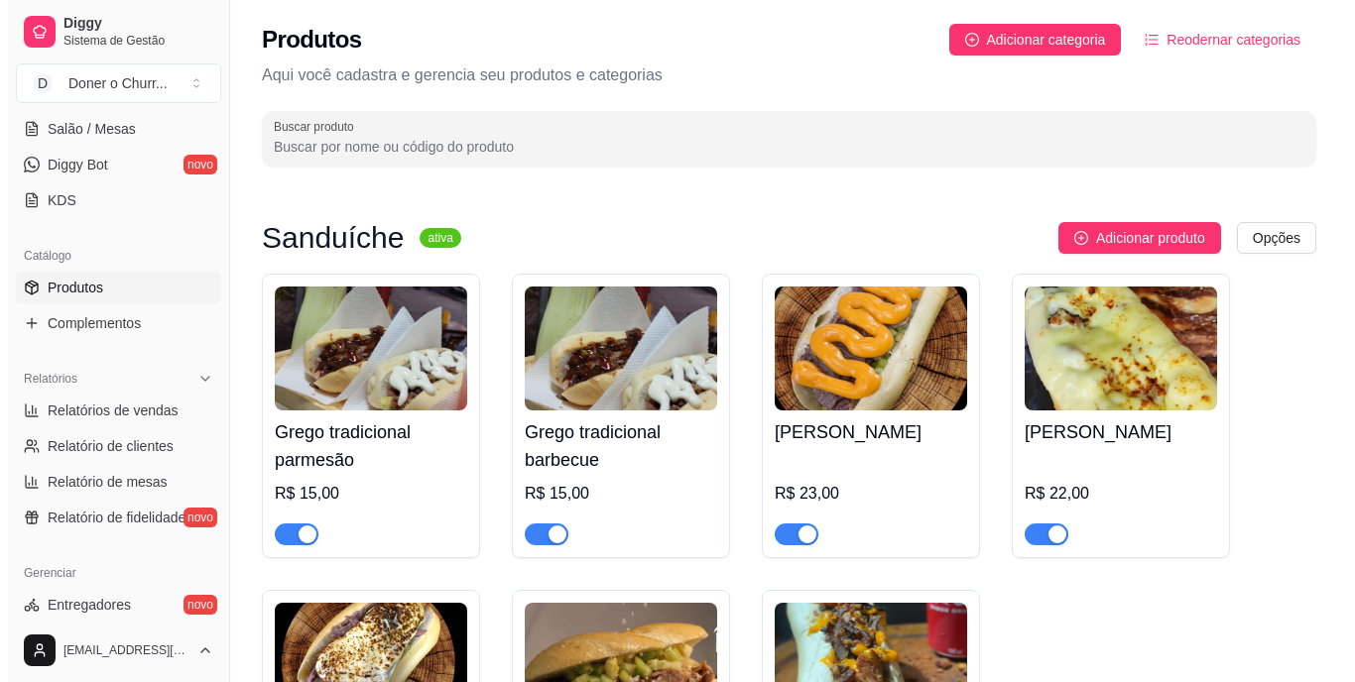
scroll to position [249, 0]
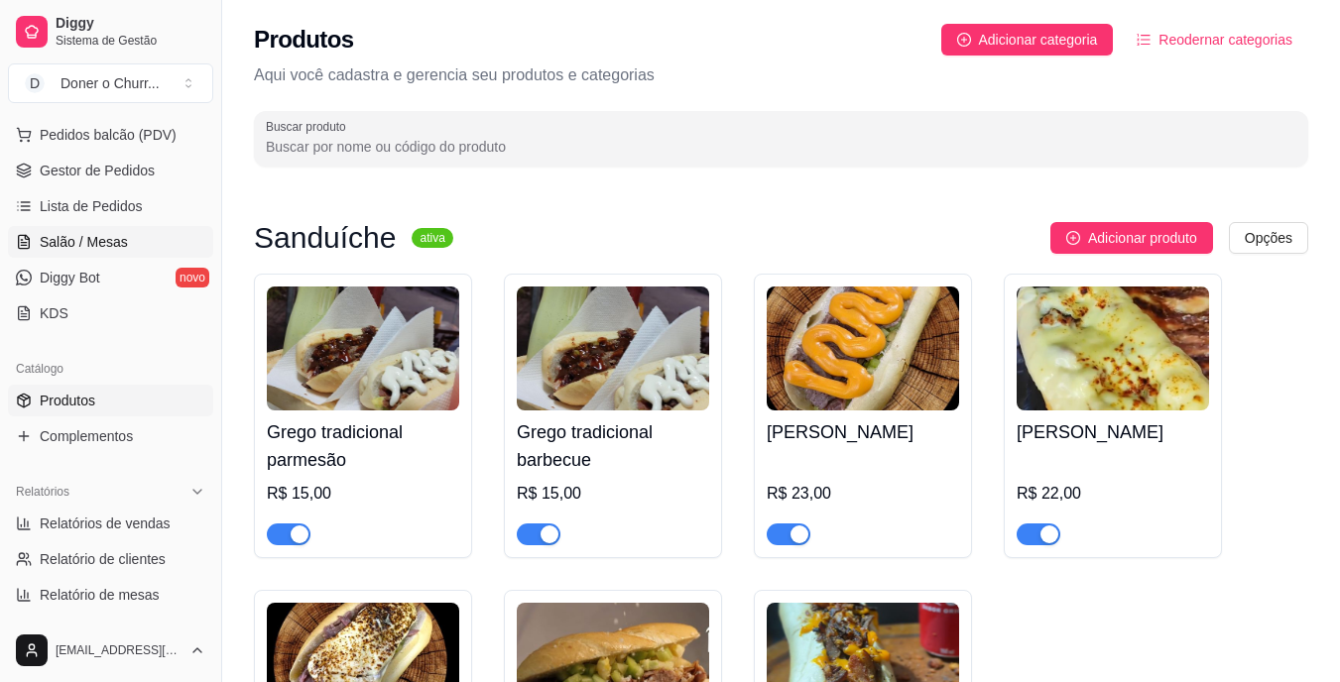
click at [132, 243] on link "Salão / Mesas" at bounding box center [110, 242] width 205 height 32
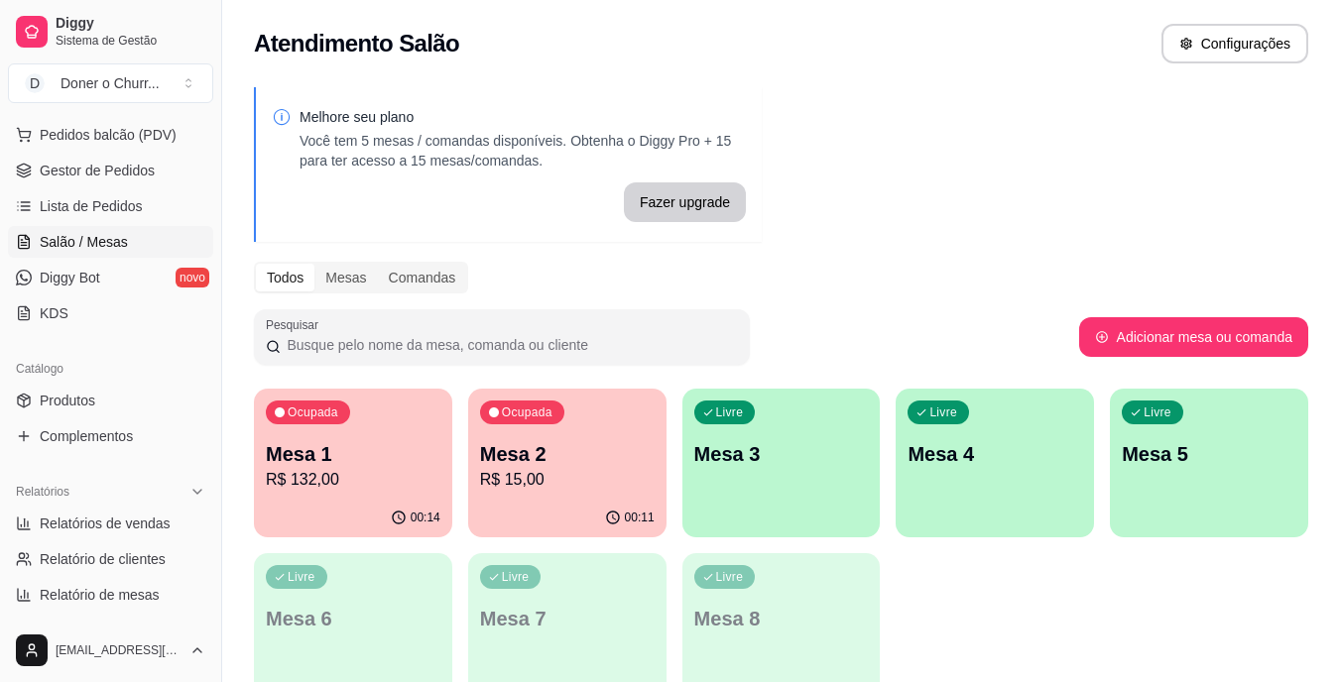
click at [759, 470] on div "Livre Mesa 3" at bounding box center [781, 451] width 198 height 125
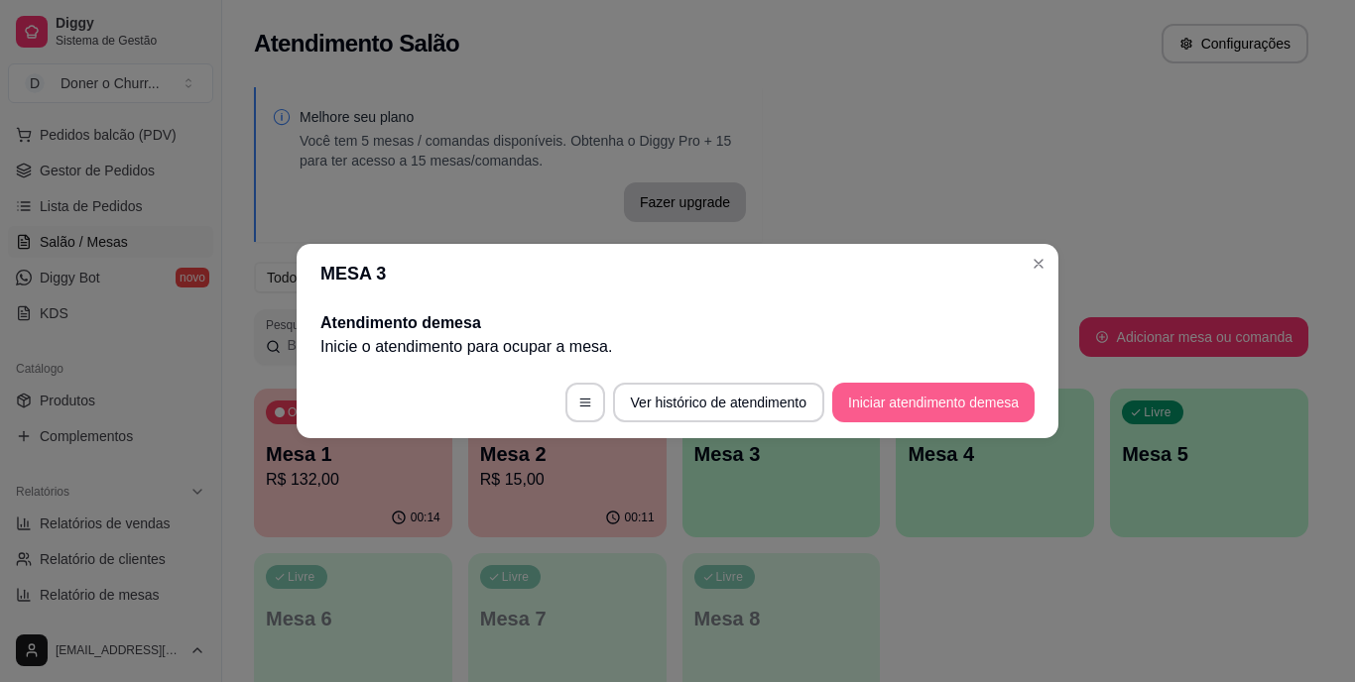
click at [900, 393] on button "Iniciar atendimento de mesa" at bounding box center [933, 403] width 202 height 40
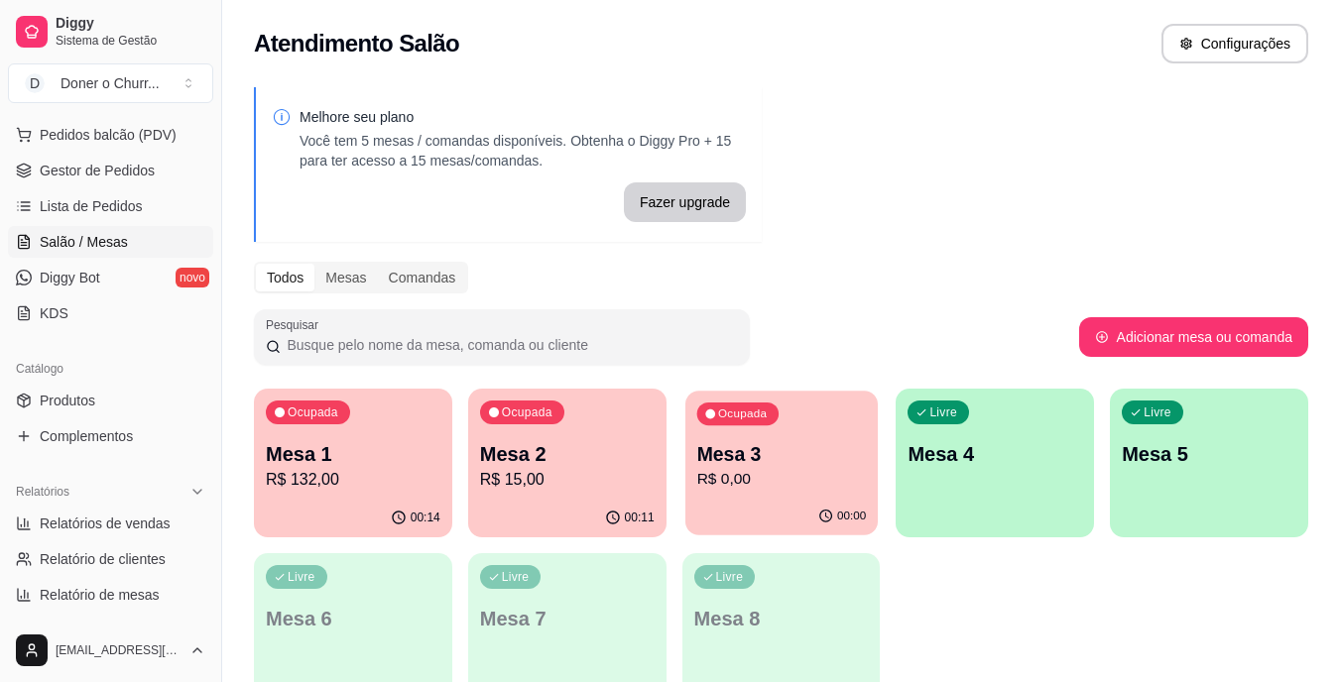
click at [789, 480] on p "R$ 0,00" at bounding box center [781, 479] width 170 height 23
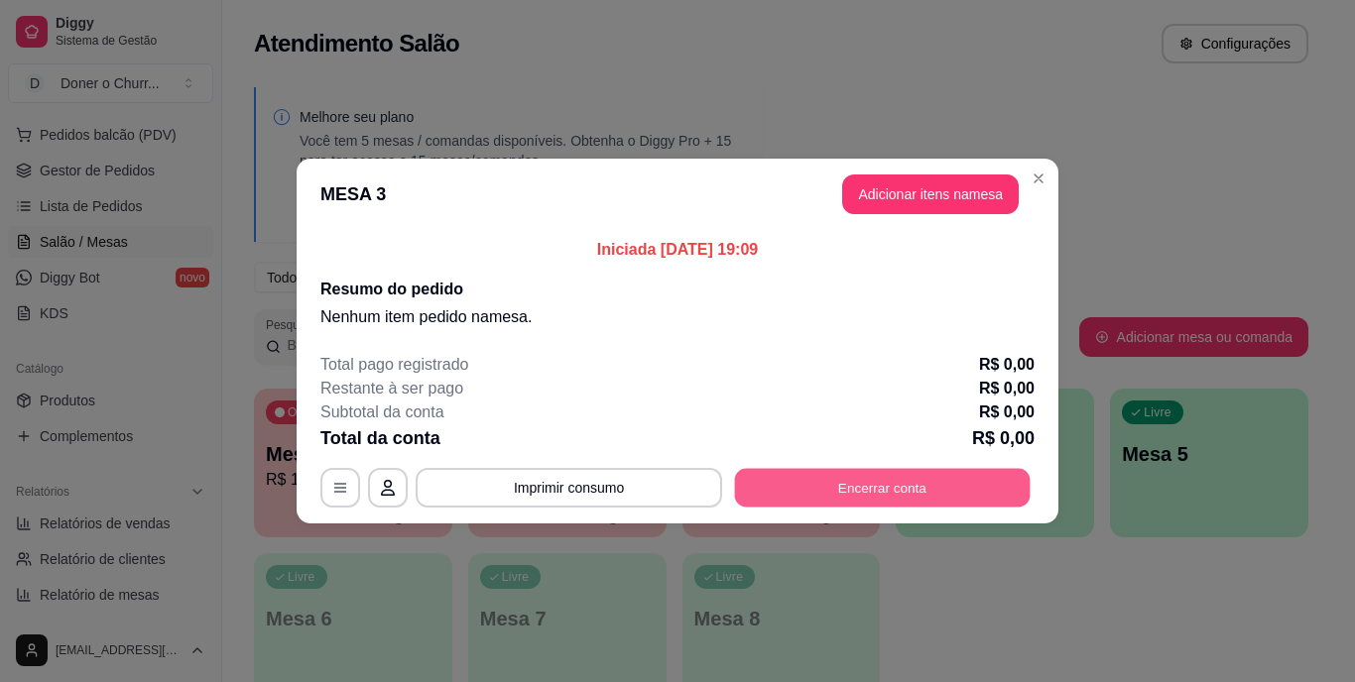
click at [904, 485] on button "Encerrar conta" at bounding box center [883, 488] width 296 height 39
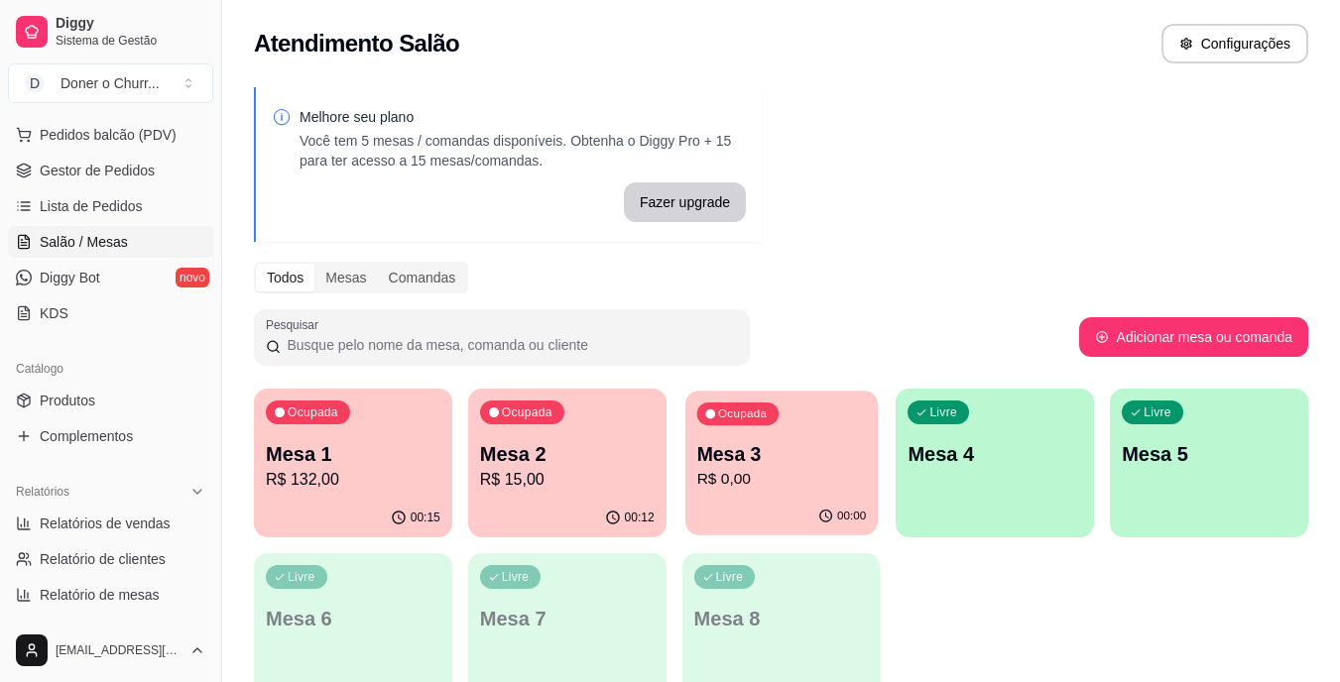
click at [785, 459] on p "Mesa 3" at bounding box center [781, 454] width 170 height 27
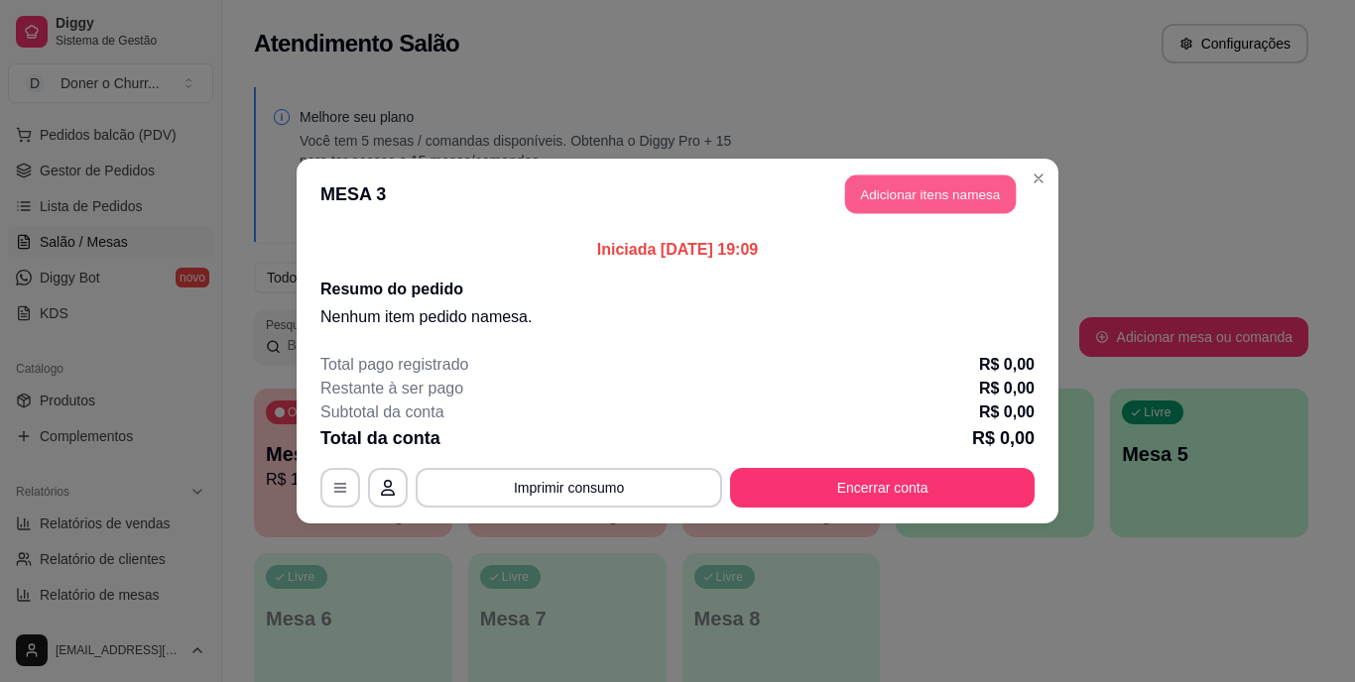
click at [965, 201] on button "Adicionar itens na mesa" at bounding box center [930, 195] width 171 height 39
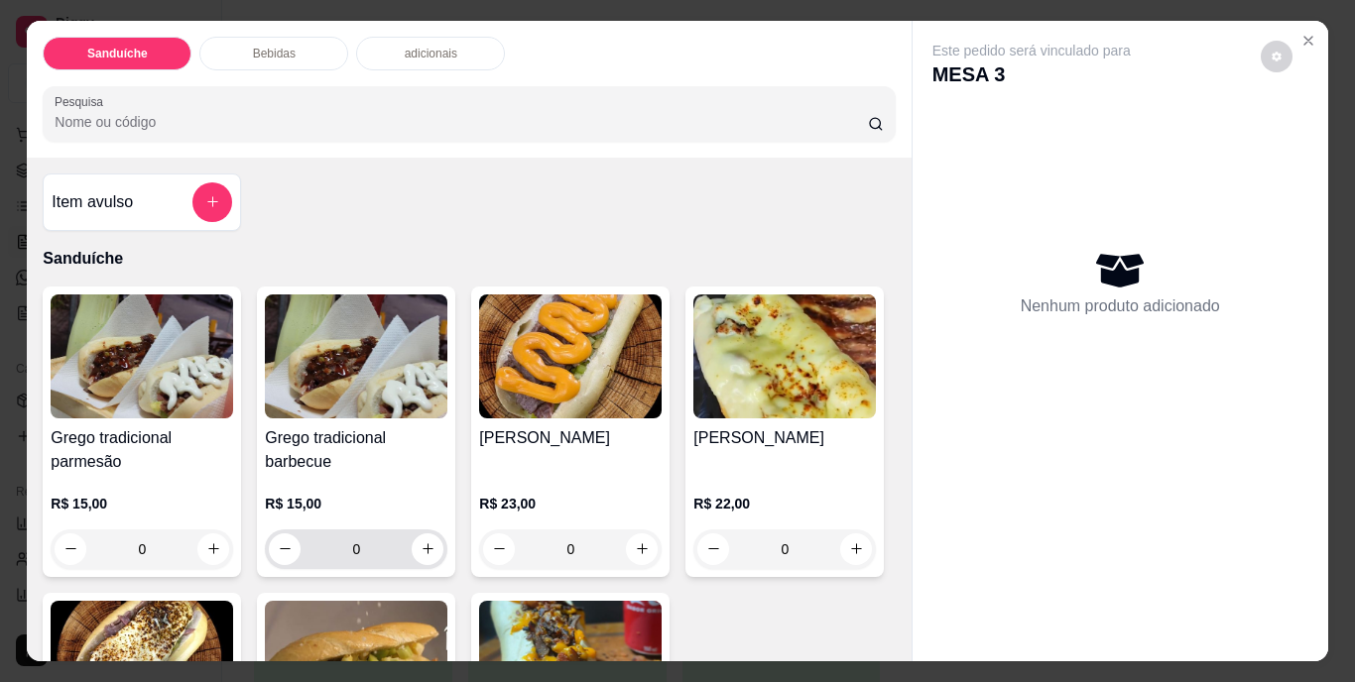
scroll to position [99, 0]
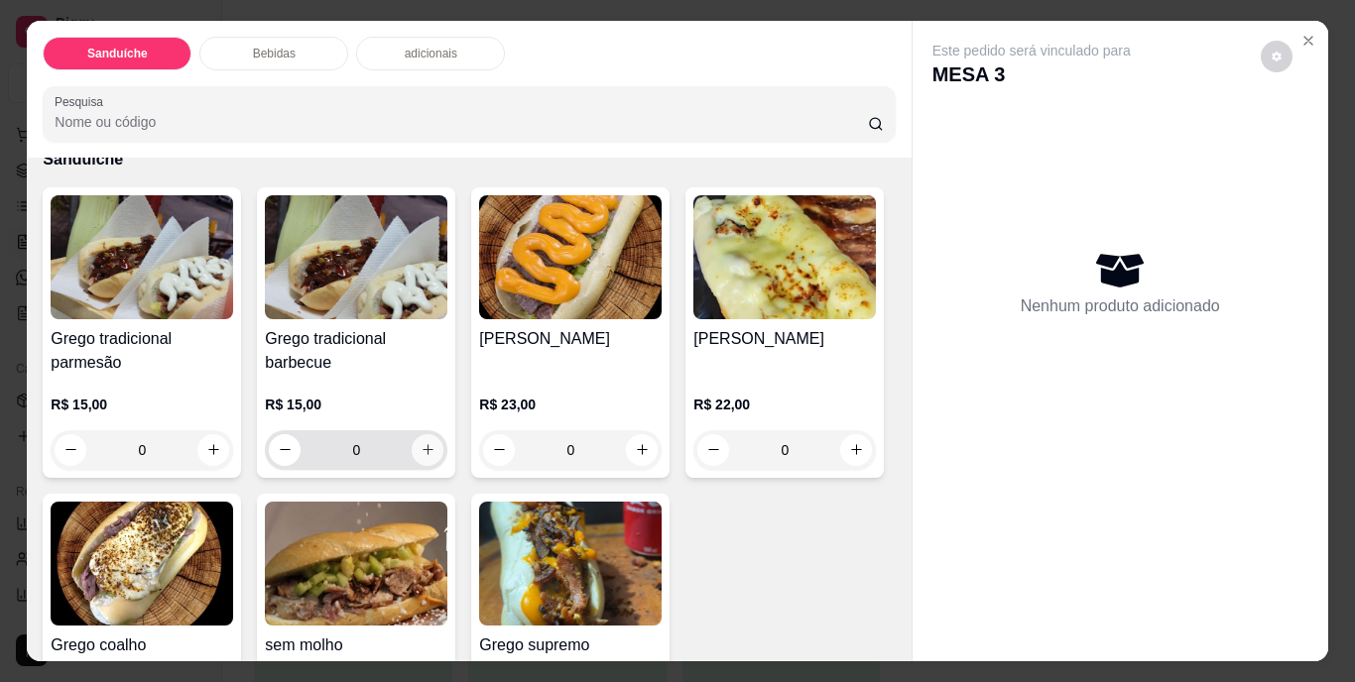
click at [421, 446] on icon "increase-product-quantity" at bounding box center [428, 449] width 15 height 15
type input "1"
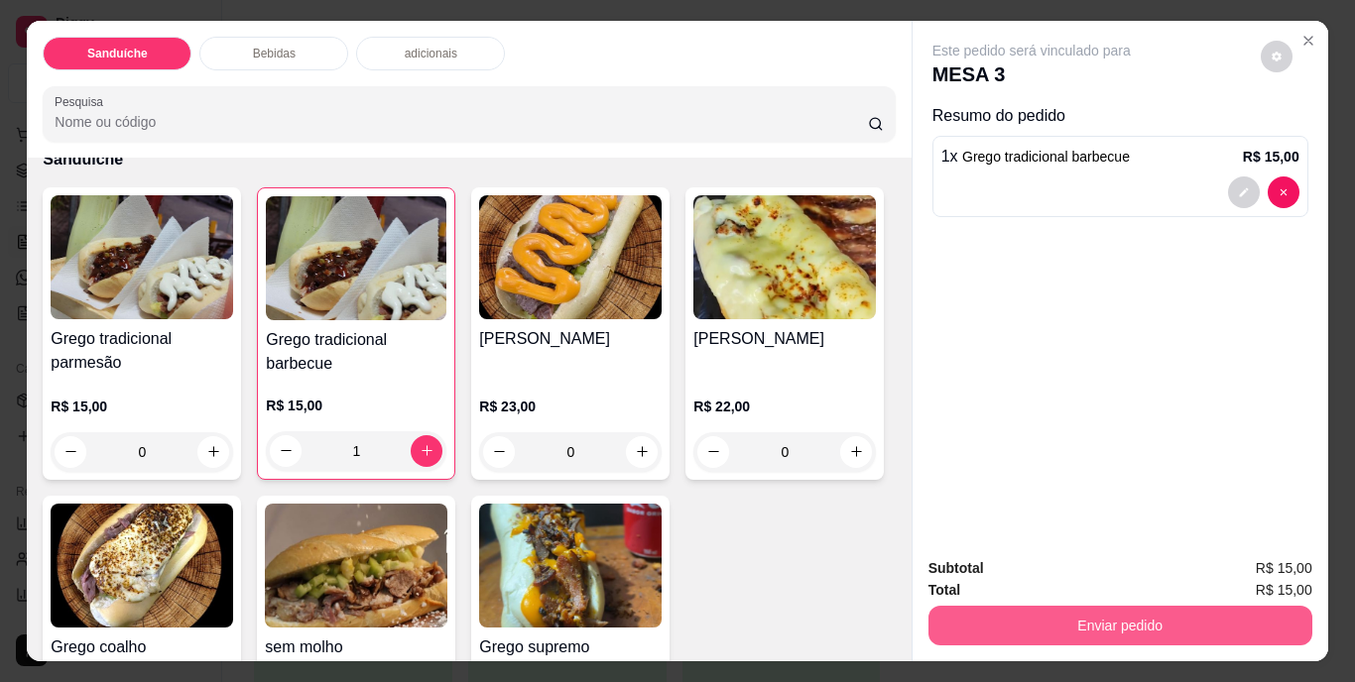
click at [1068, 611] on button "Enviar pedido" at bounding box center [1120, 626] width 384 height 40
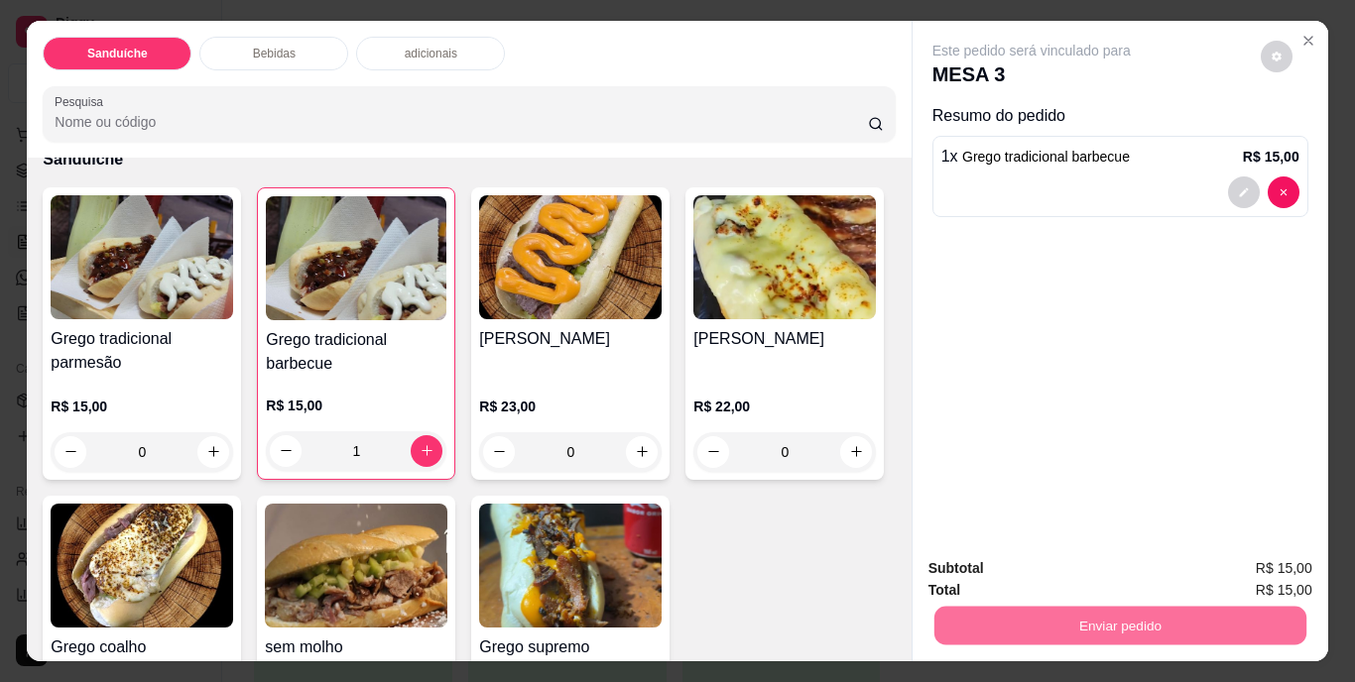
click at [1067, 572] on button "Não registrar e enviar pedido" at bounding box center [1054, 571] width 206 height 38
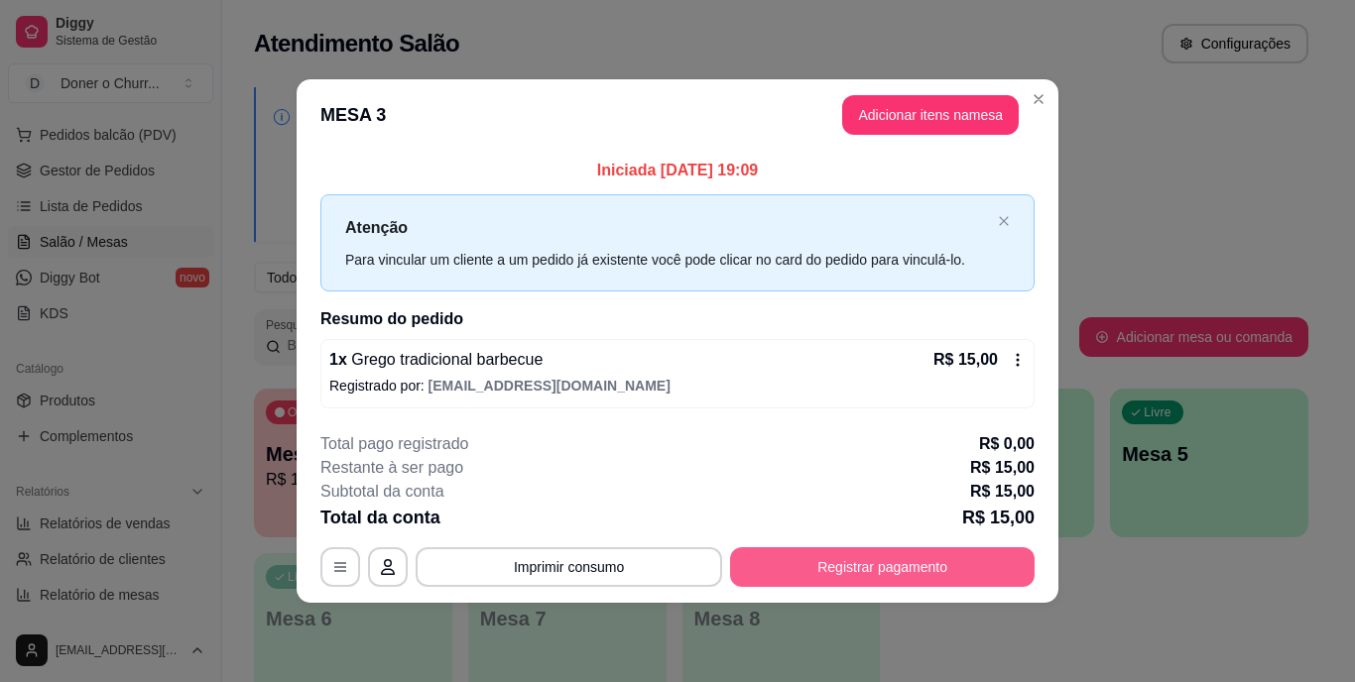
click at [826, 567] on button "Registrar pagamento" at bounding box center [882, 568] width 305 height 40
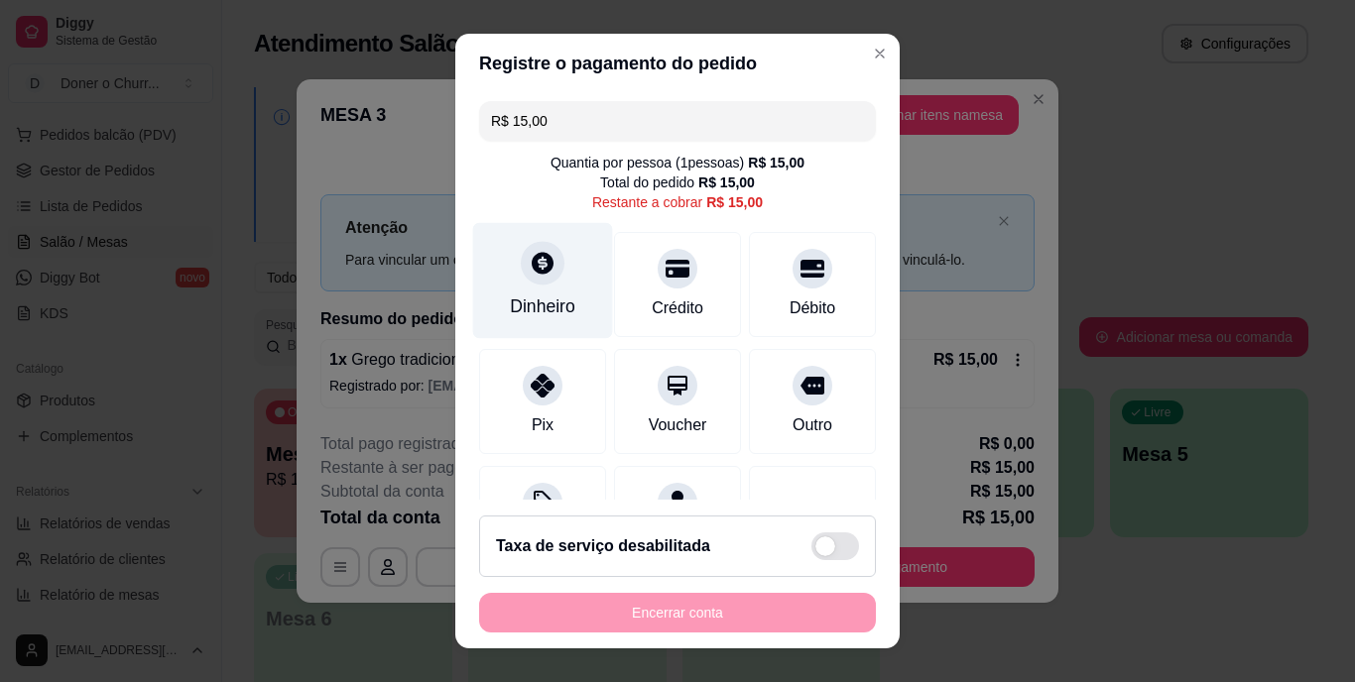
click at [530, 270] on icon at bounding box center [543, 264] width 26 height 26
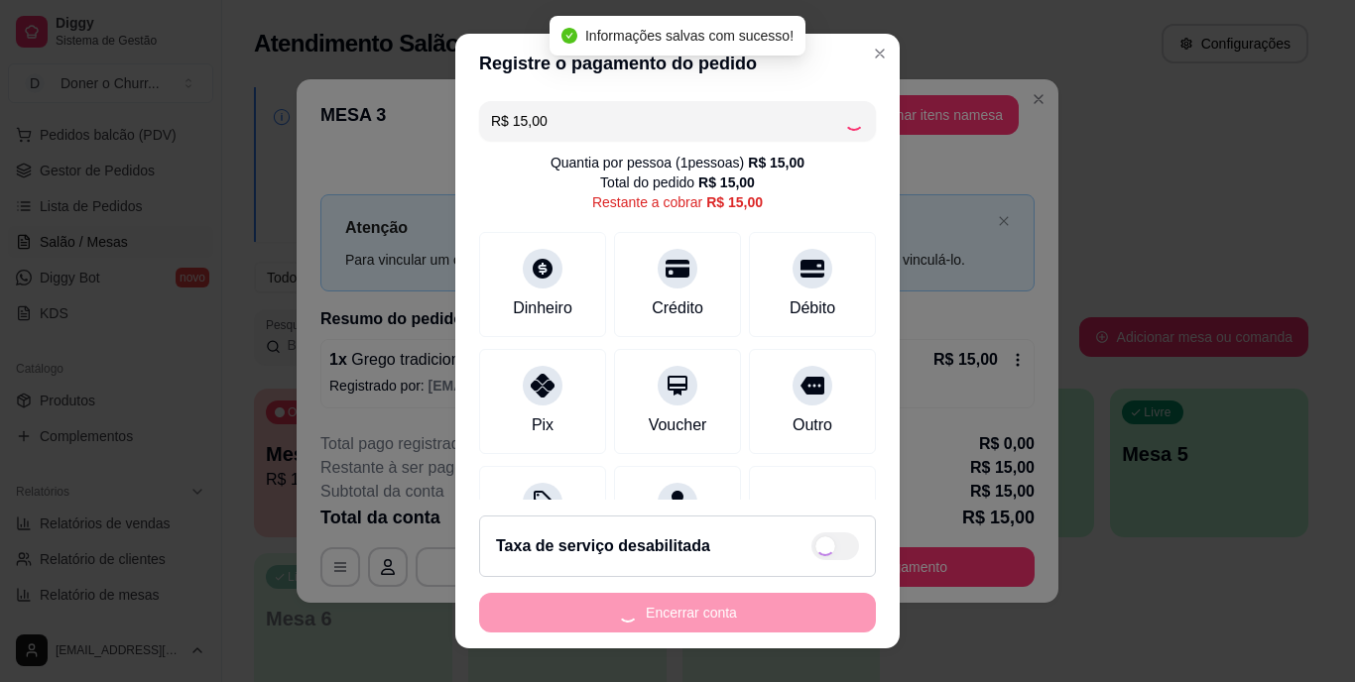
type input "R$ 0,00"
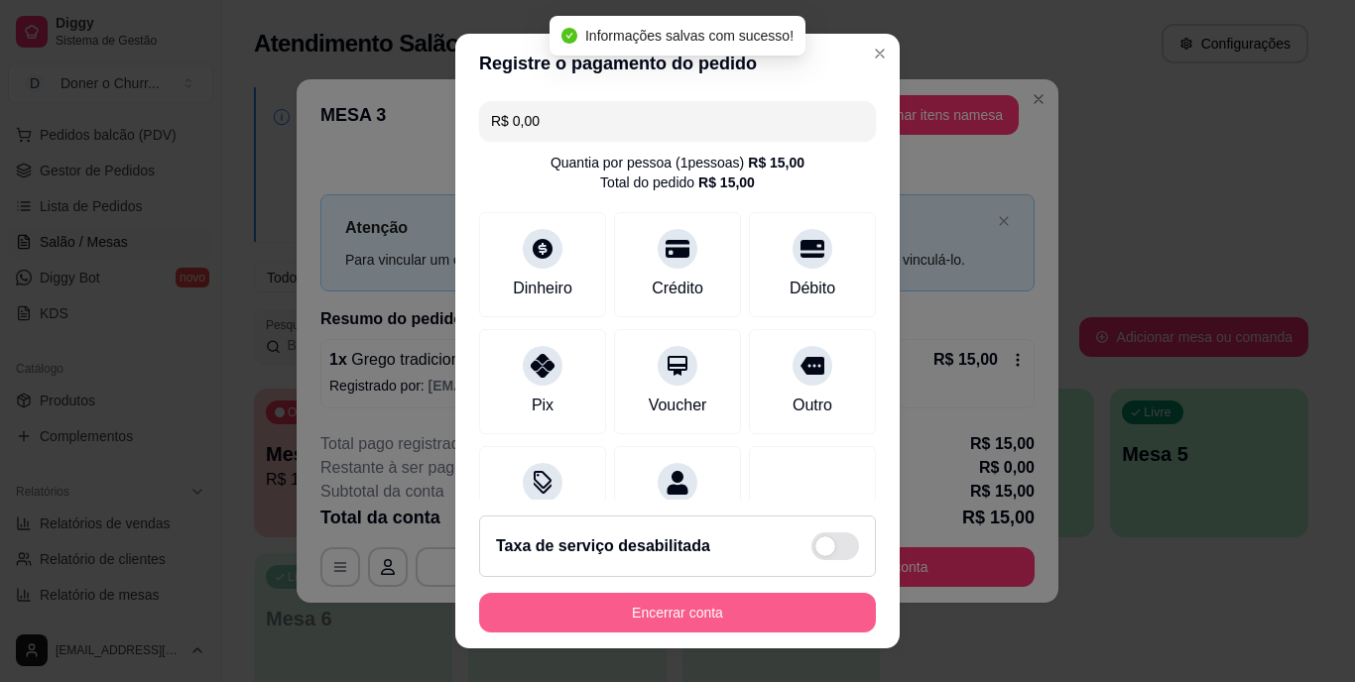
click at [650, 605] on button "Encerrar conta" at bounding box center [677, 613] width 397 height 40
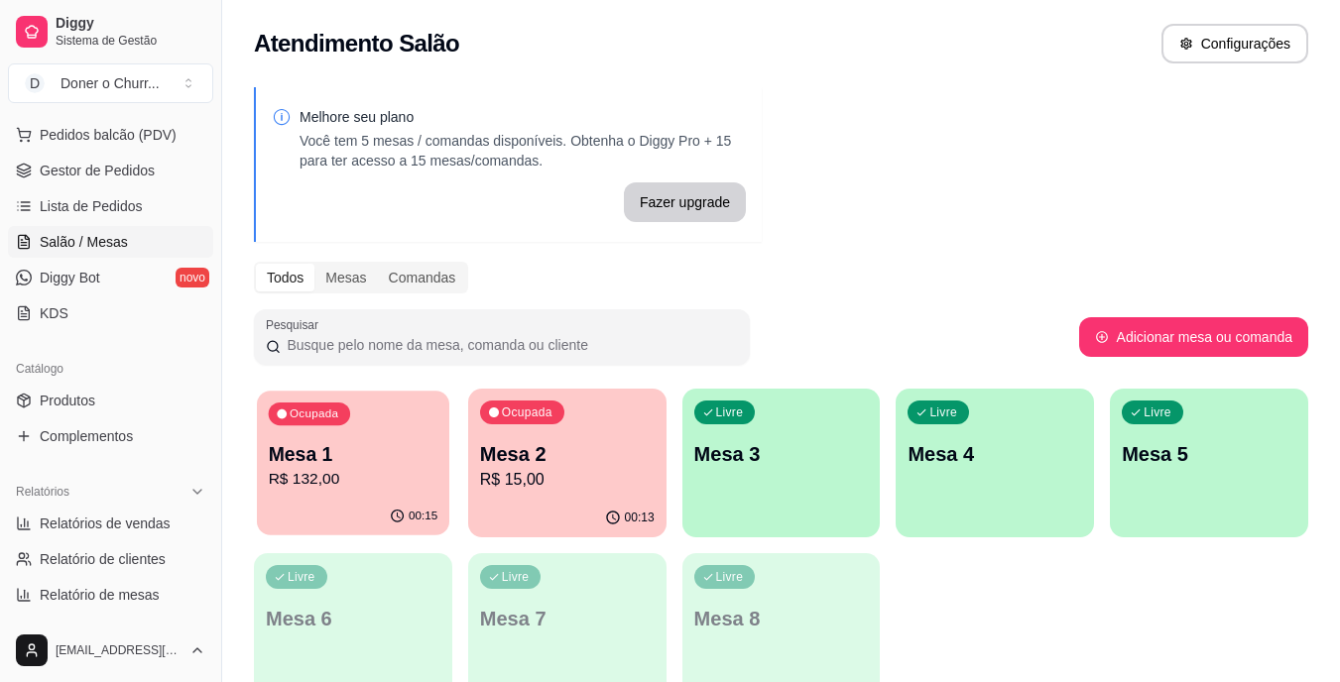
click at [322, 470] on p "R$ 132,00" at bounding box center [354, 479] width 170 height 23
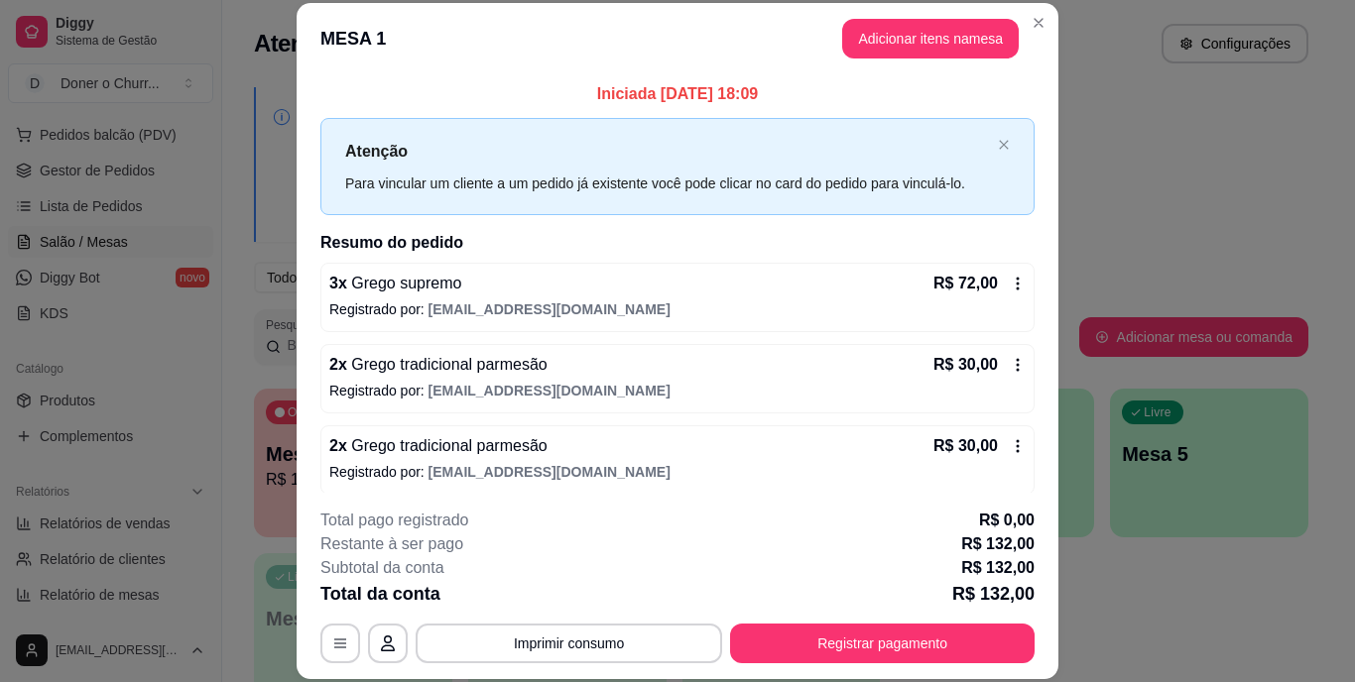
scroll to position [10, 0]
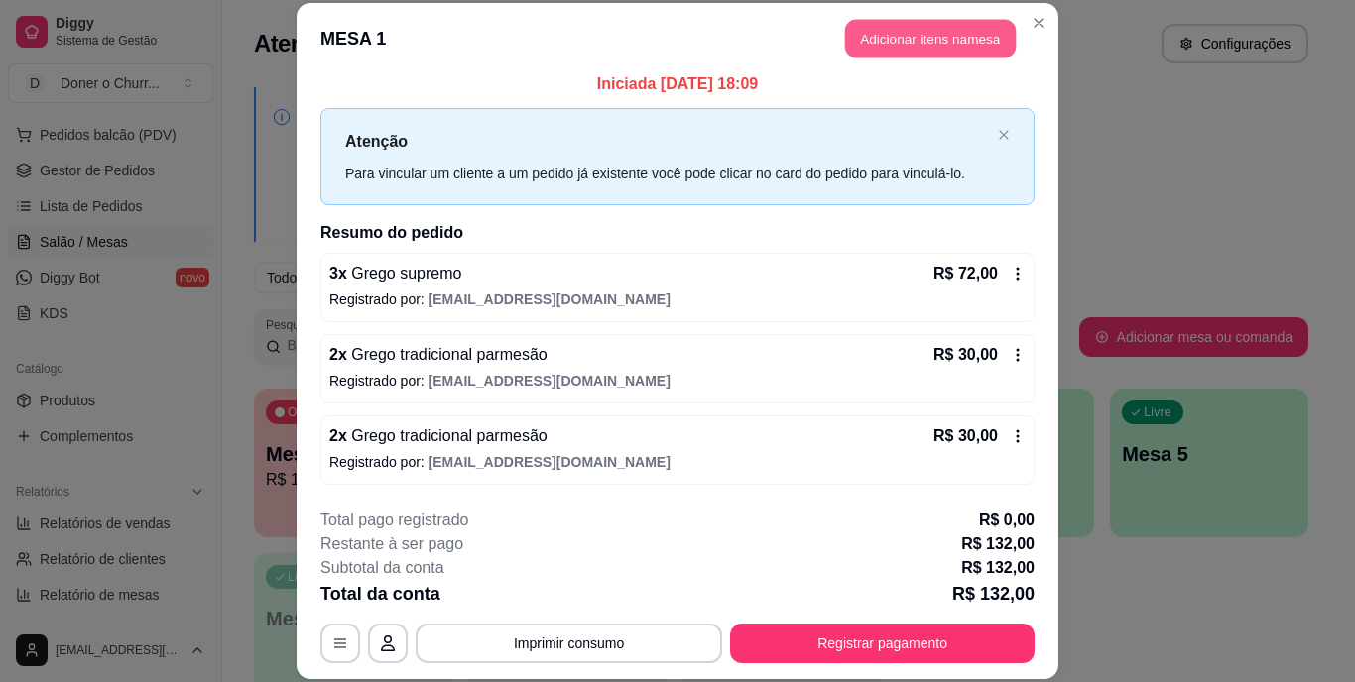
click at [943, 40] on button "Adicionar itens na mesa" at bounding box center [930, 39] width 171 height 39
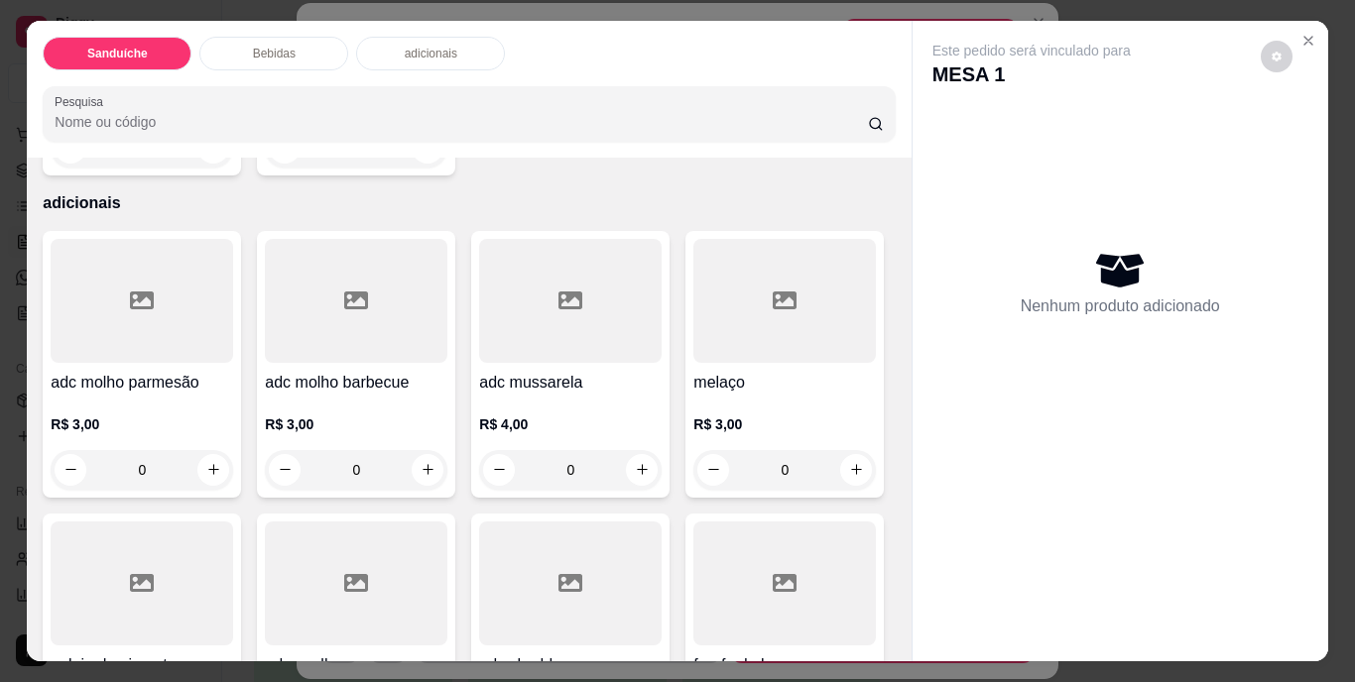
scroll to position [1091, 0]
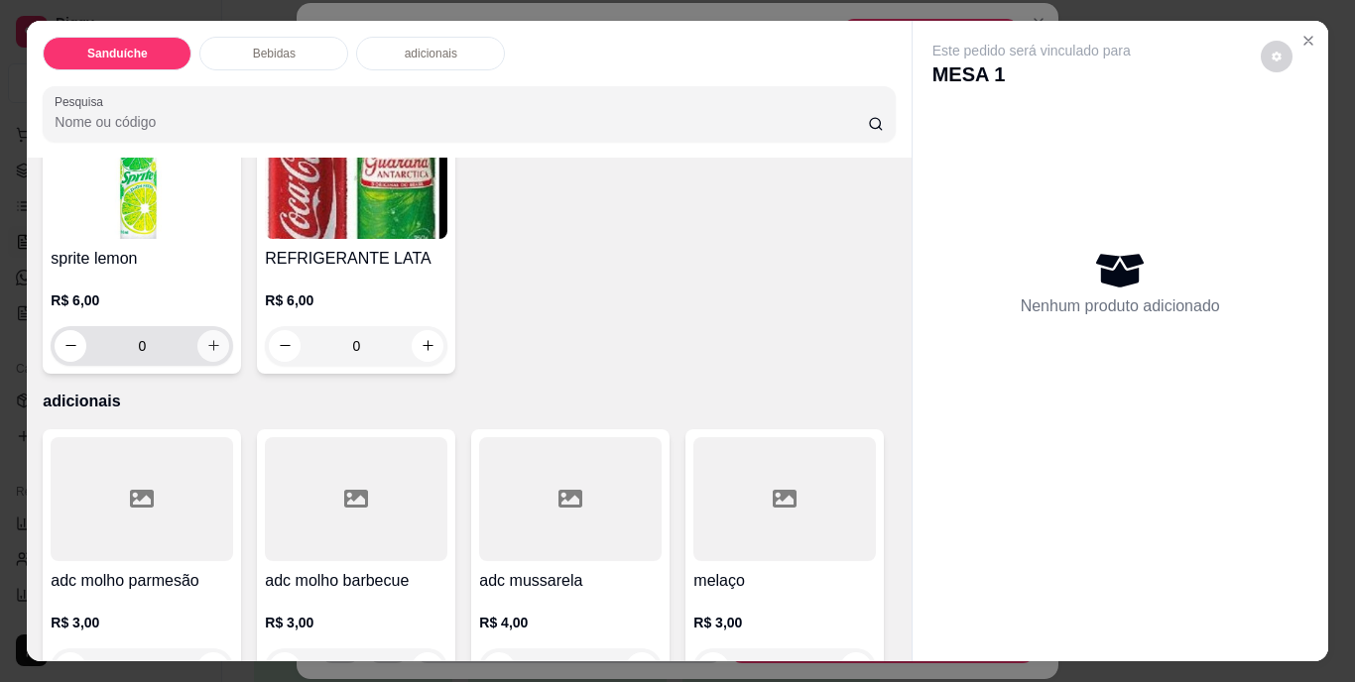
click at [221, 353] on icon "increase-product-quantity" at bounding box center [213, 345] width 15 height 15
type input "1"
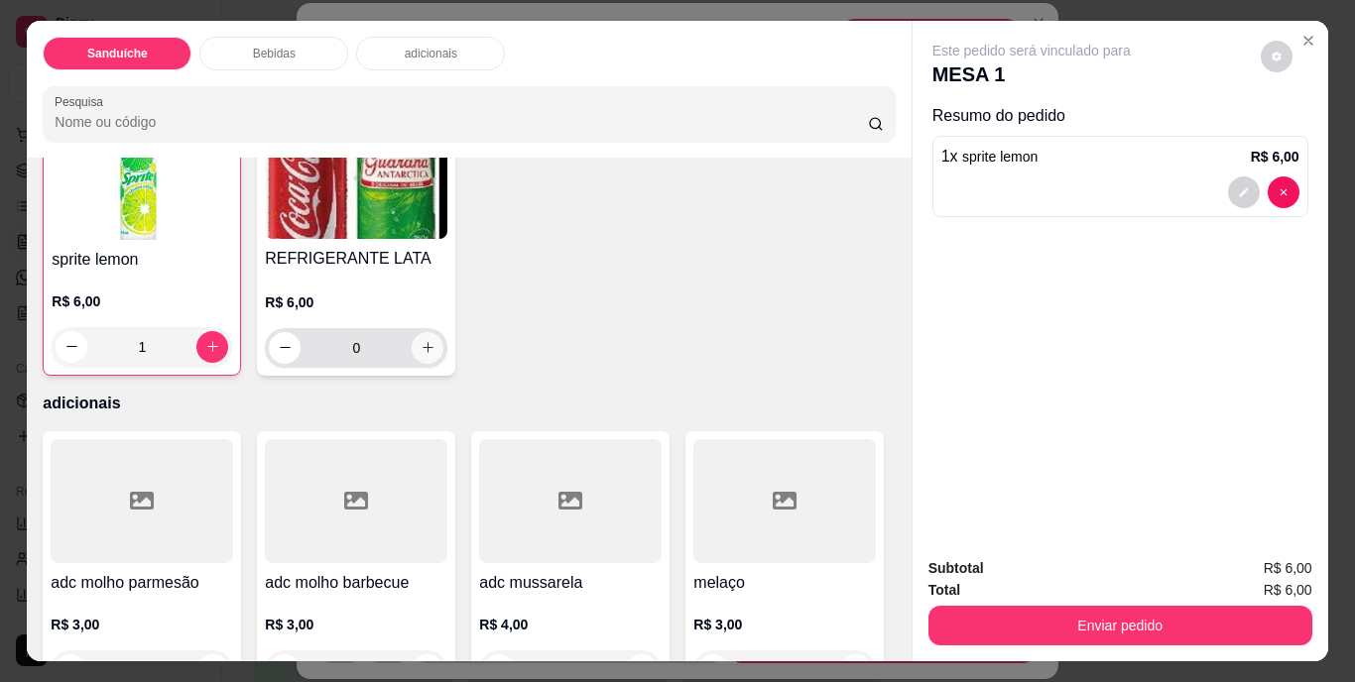
click at [443, 364] on button "increase-product-quantity" at bounding box center [428, 348] width 32 height 32
type input "1"
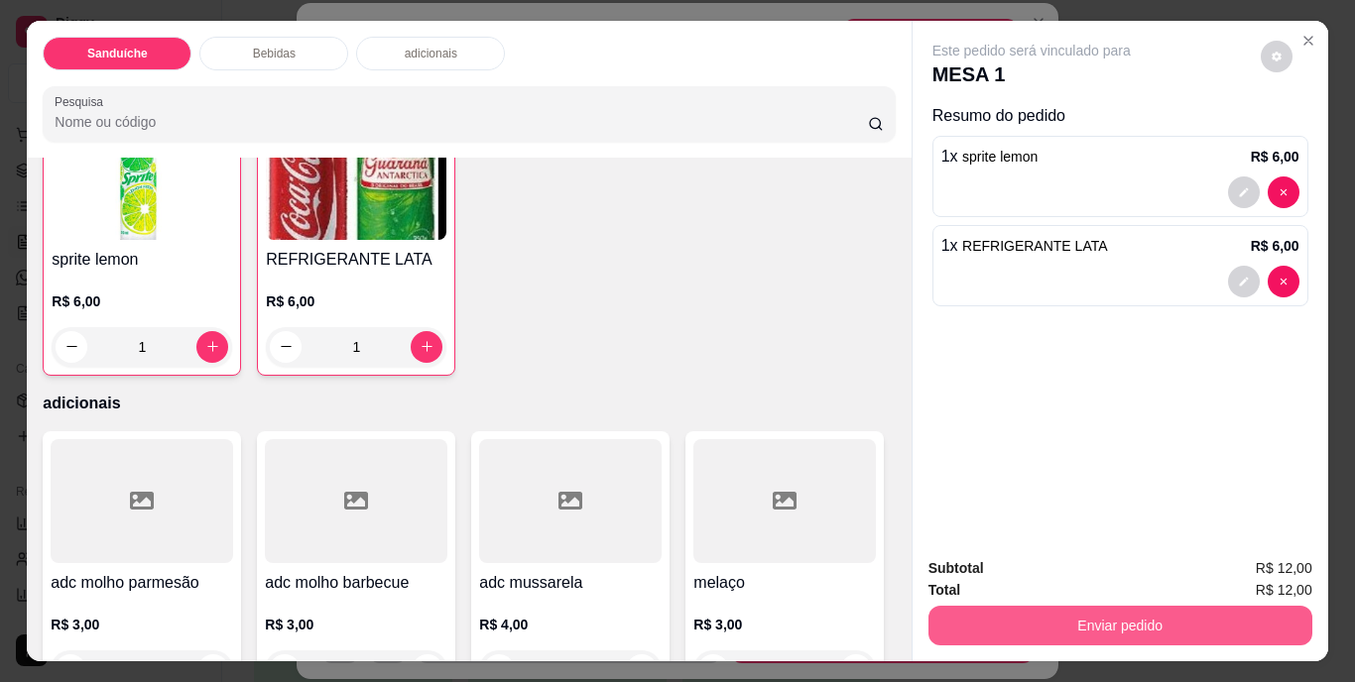
click at [1106, 624] on button "Enviar pedido" at bounding box center [1120, 626] width 384 height 40
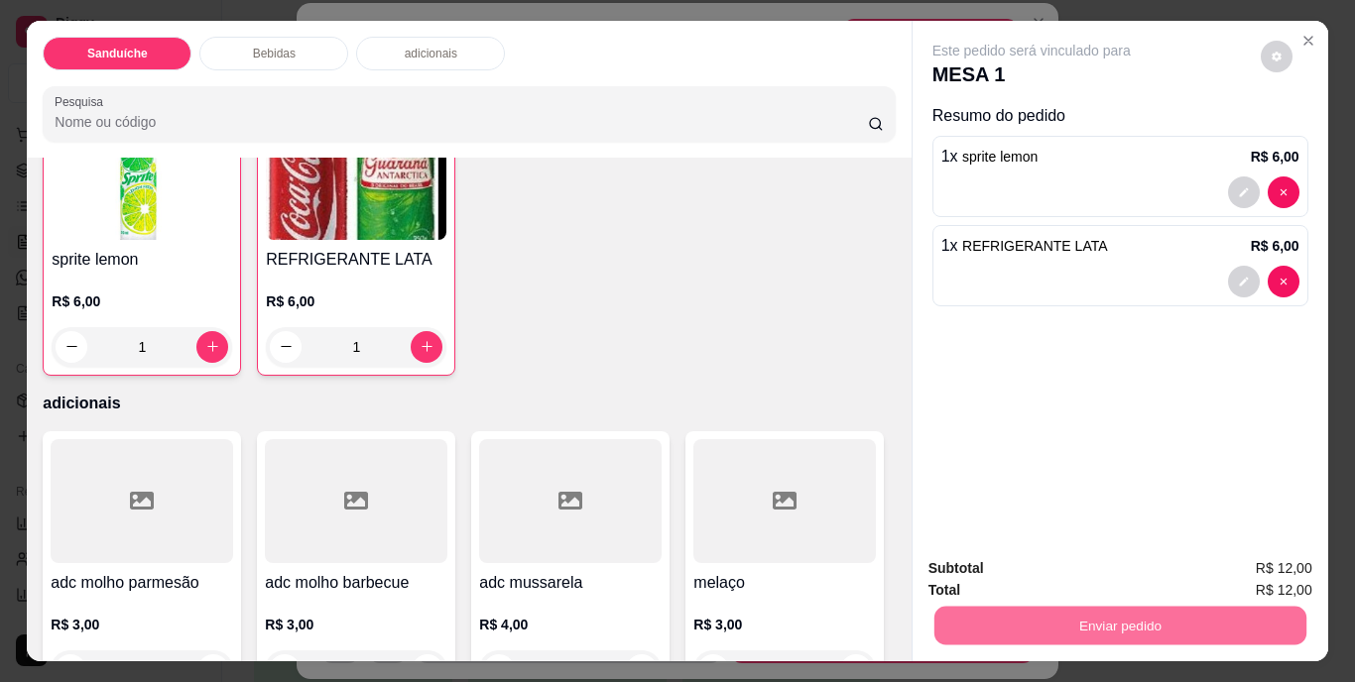
click at [1072, 569] on button "Não registrar e enviar pedido" at bounding box center [1054, 570] width 200 height 37
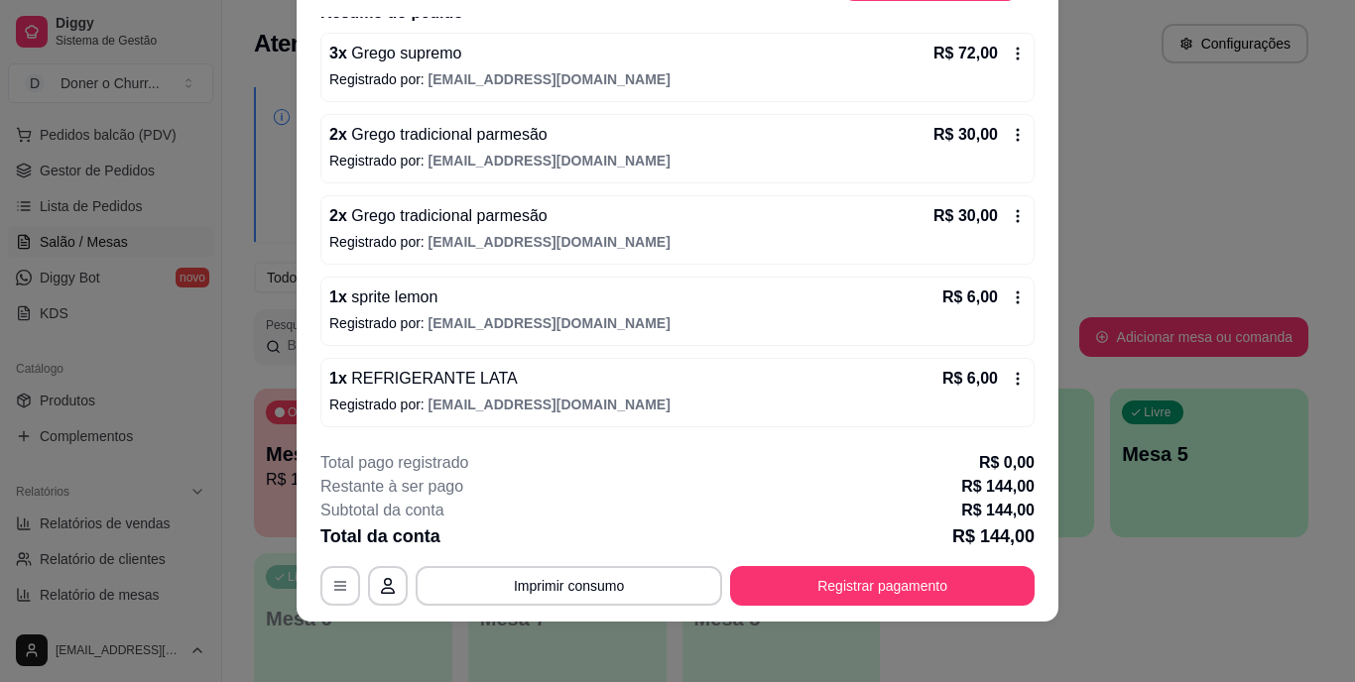
scroll to position [61, 0]
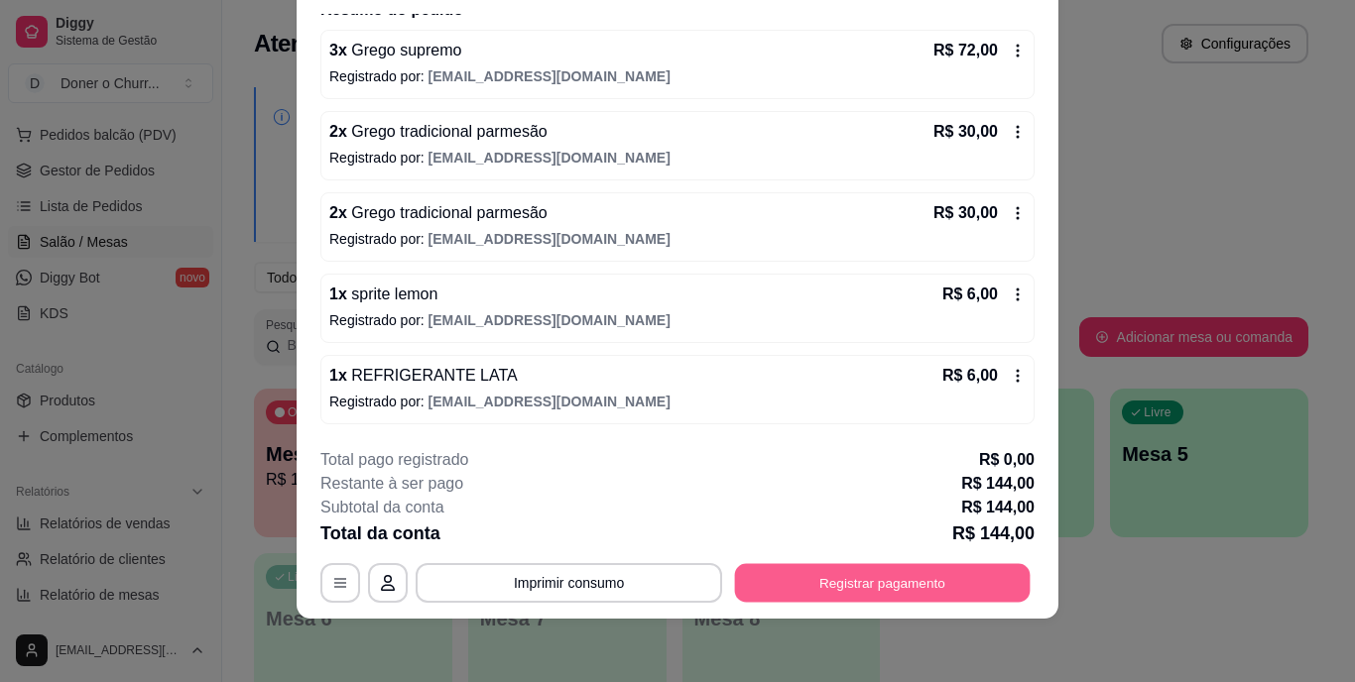
click at [882, 593] on button "Registrar pagamento" at bounding box center [883, 582] width 296 height 39
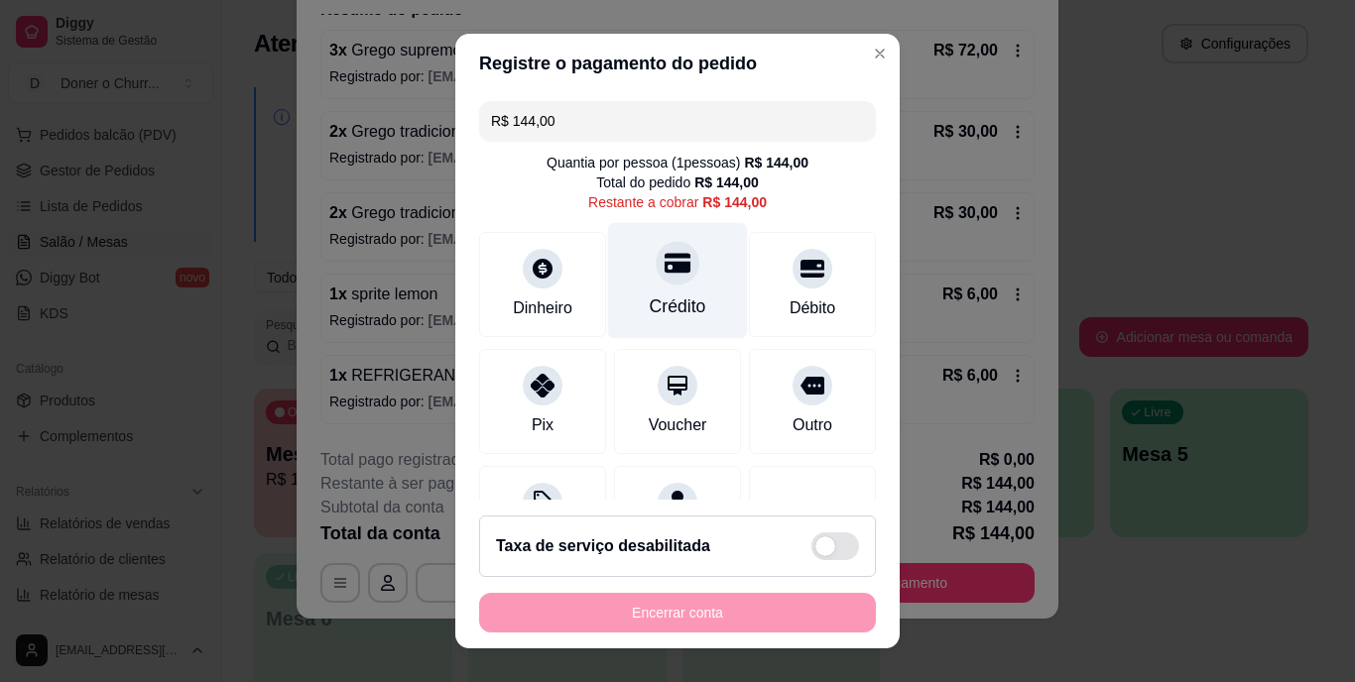
click at [658, 304] on div "Crédito" at bounding box center [678, 308] width 57 height 26
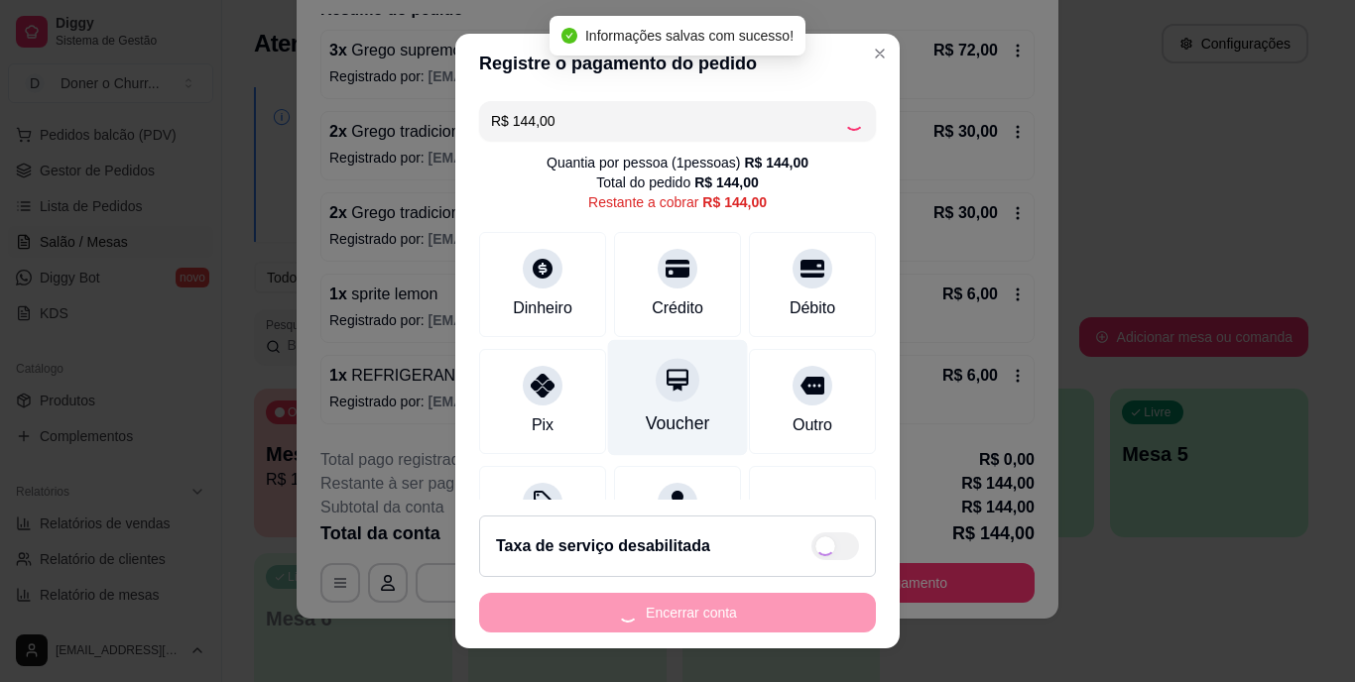
type input "R$ 0,00"
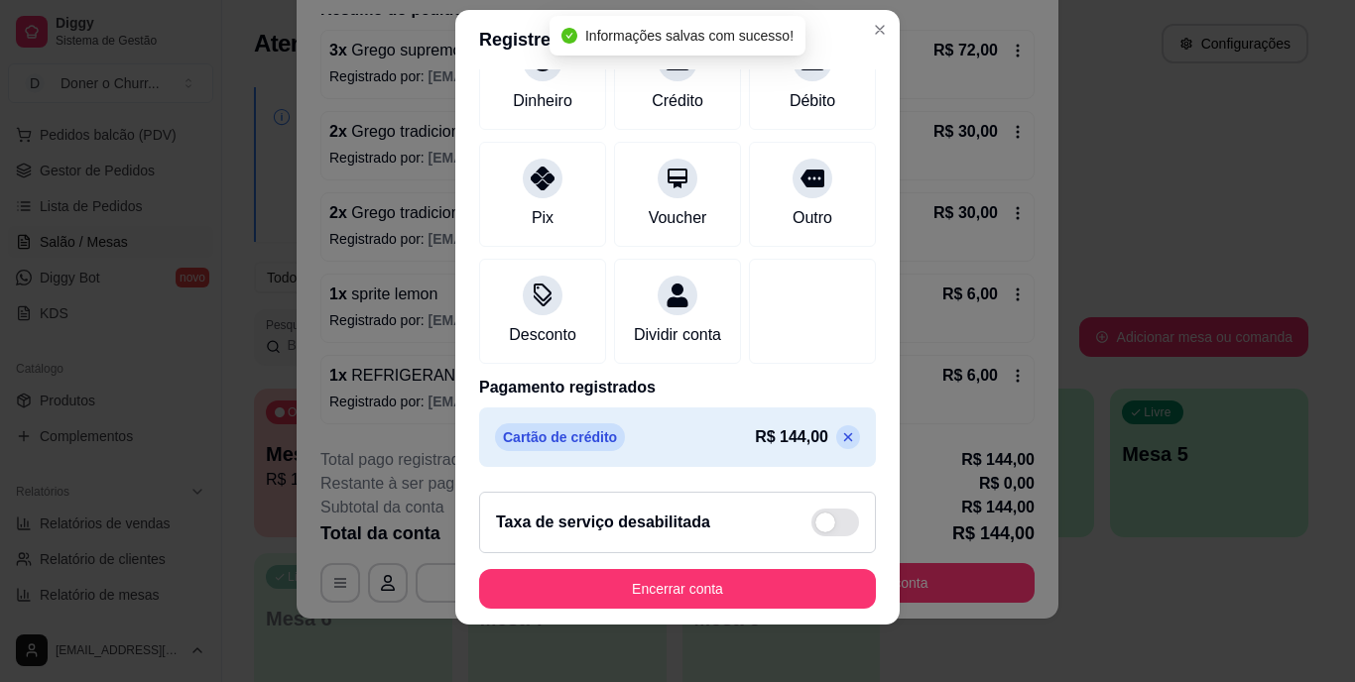
scroll to position [30, 0]
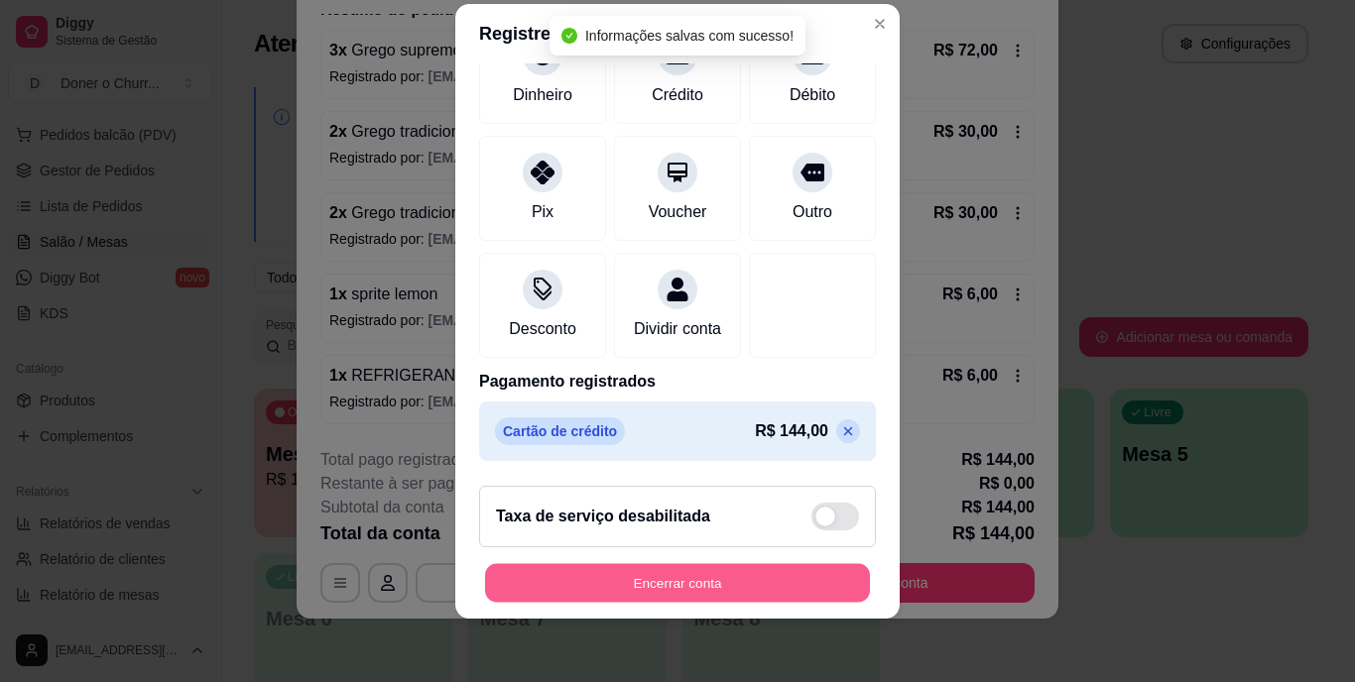
click at [735, 581] on button "Encerrar conta" at bounding box center [677, 582] width 385 height 39
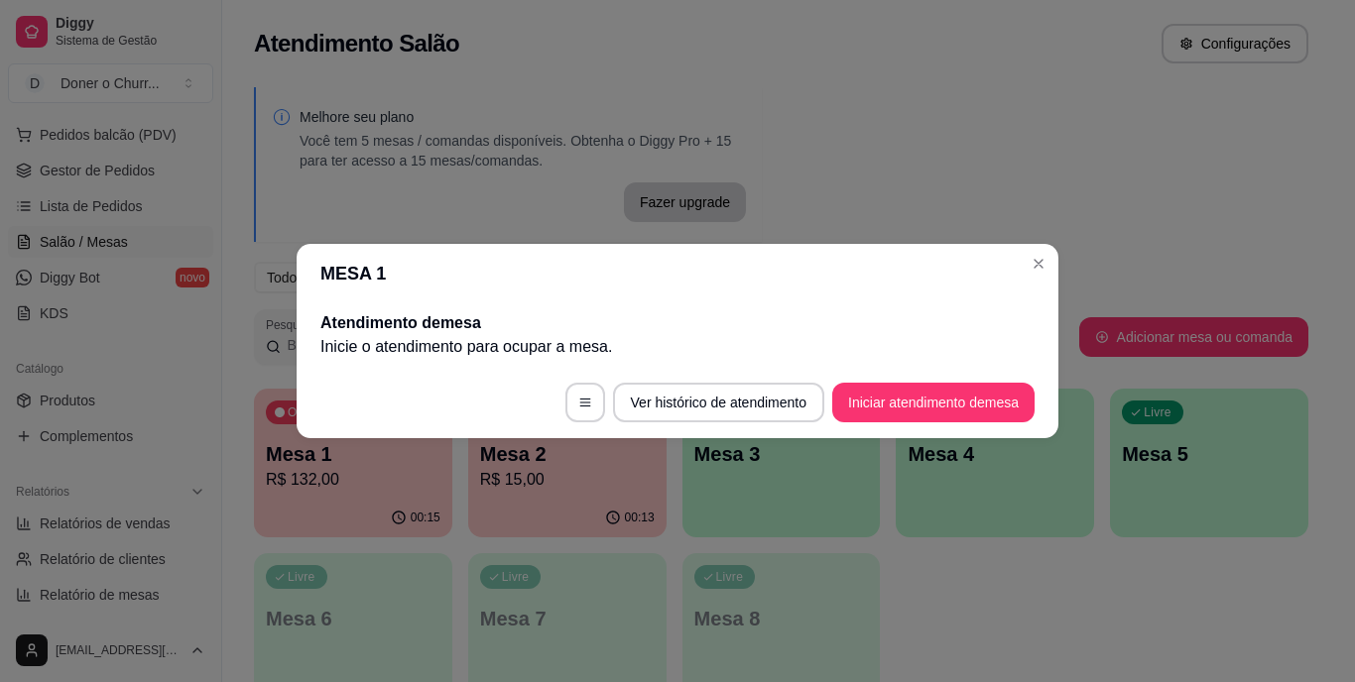
scroll to position [0, 0]
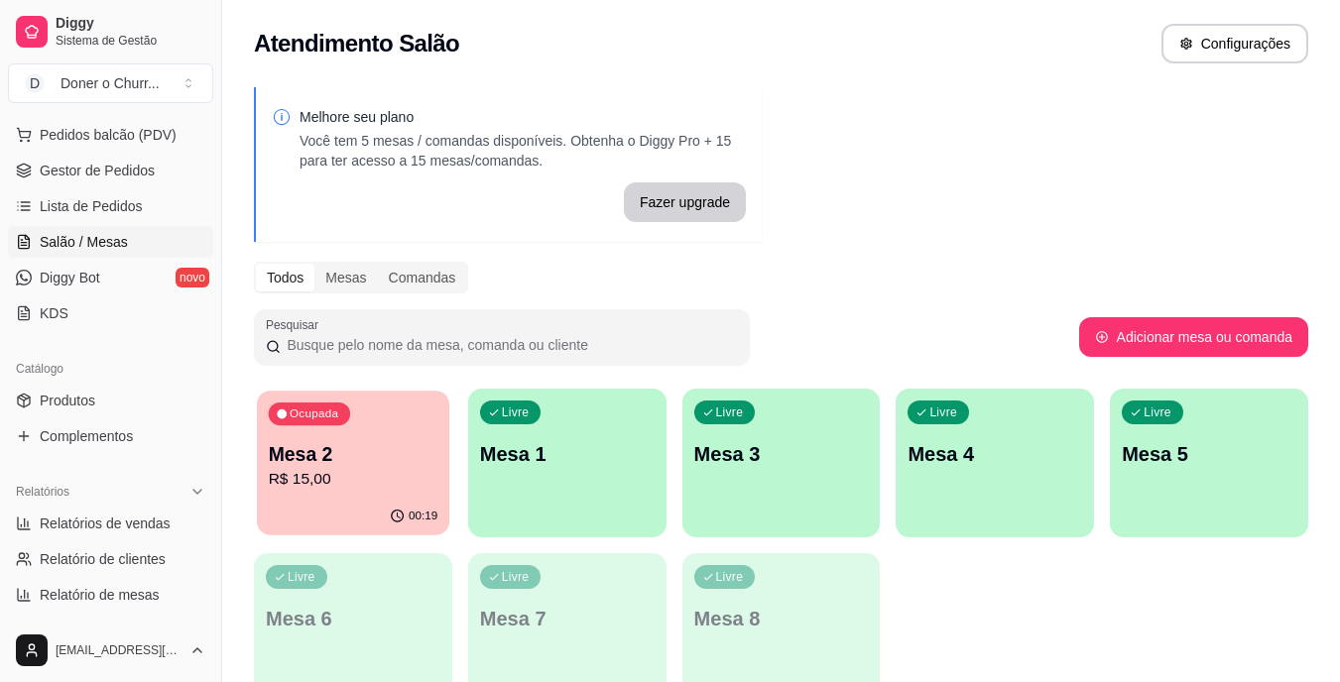
click at [394, 441] on p "Mesa 2" at bounding box center [354, 454] width 170 height 27
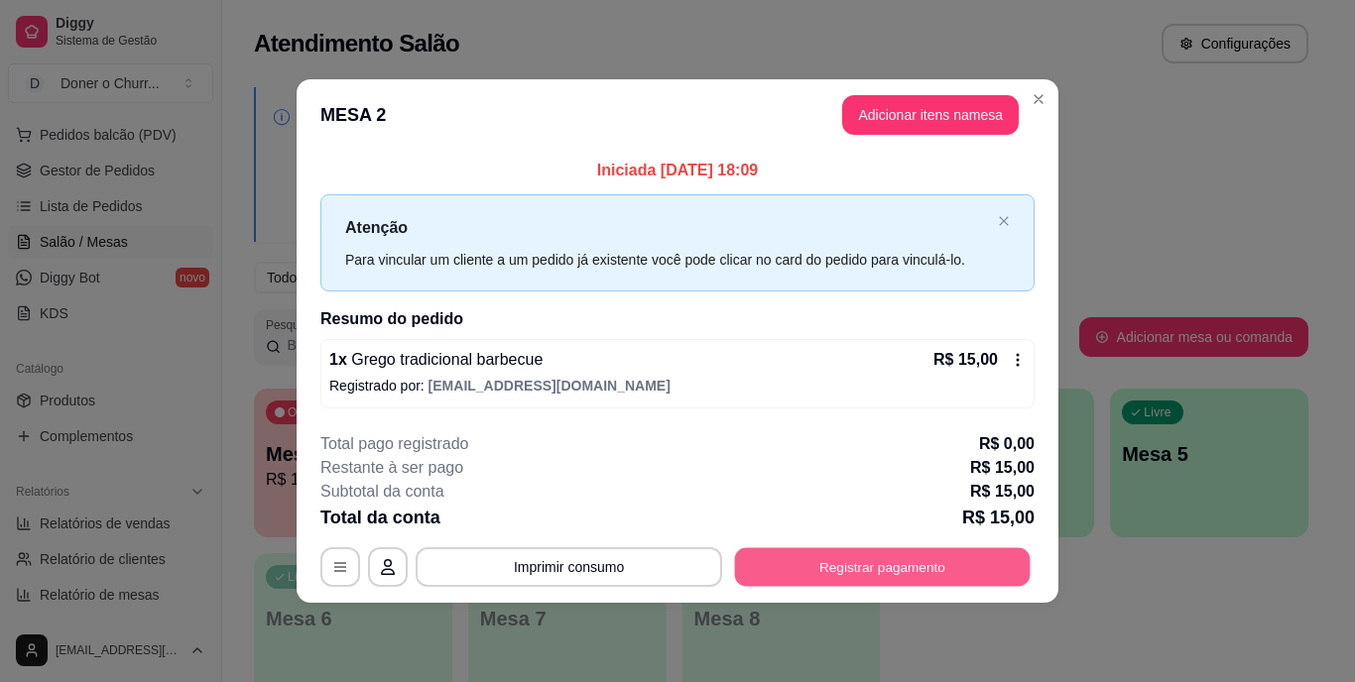
click at [866, 556] on button "Registrar pagamento" at bounding box center [883, 567] width 296 height 39
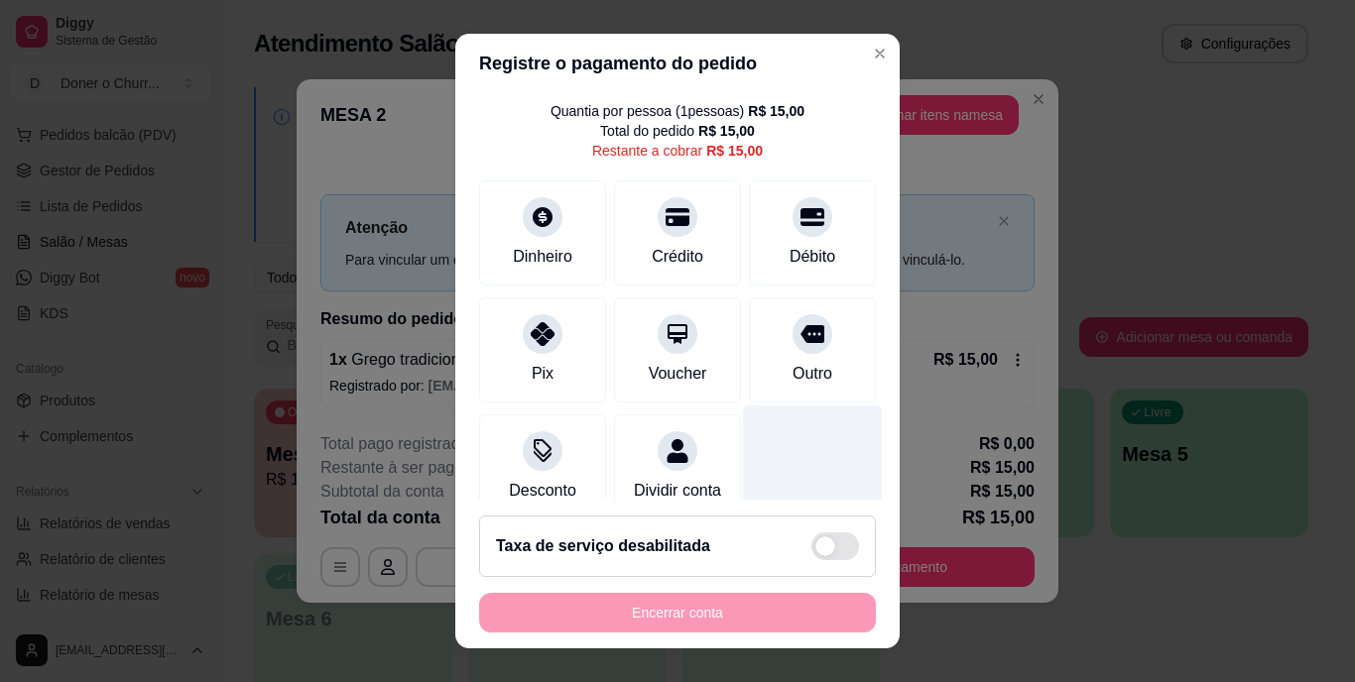
scroll to position [103, 0]
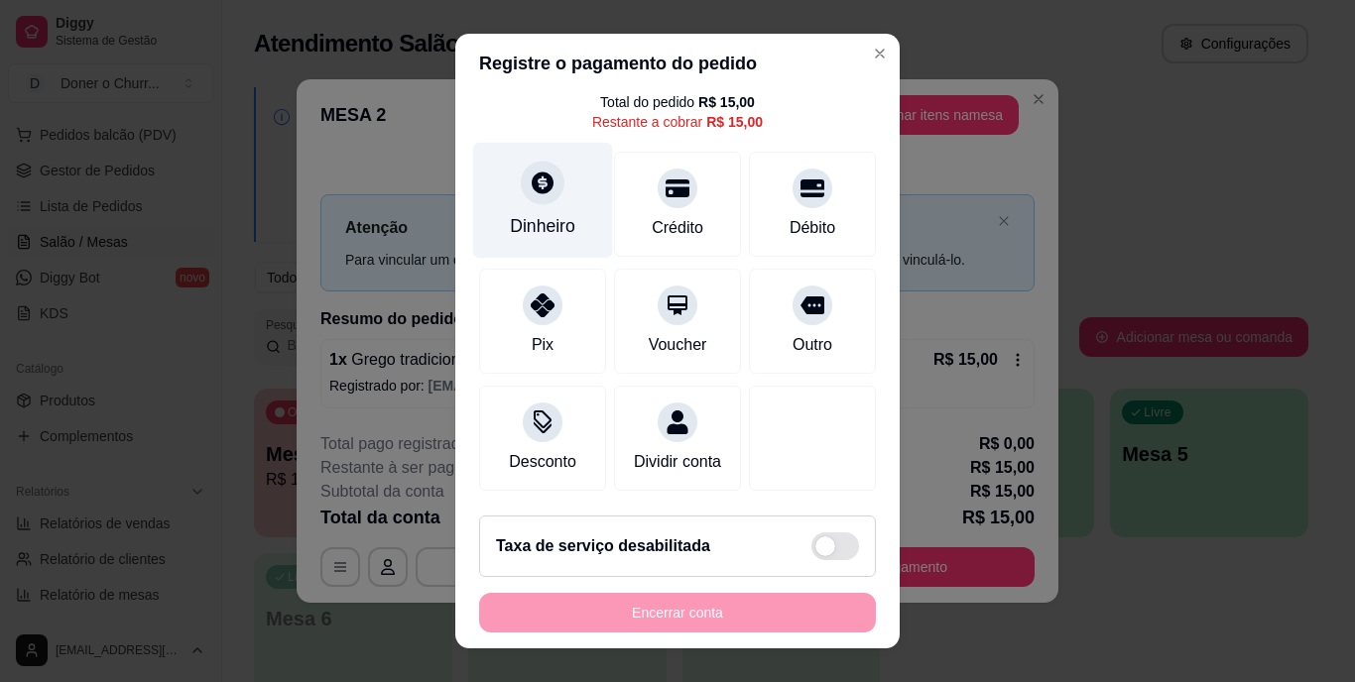
click at [531, 188] on div "Dinheiro" at bounding box center [543, 201] width 140 height 116
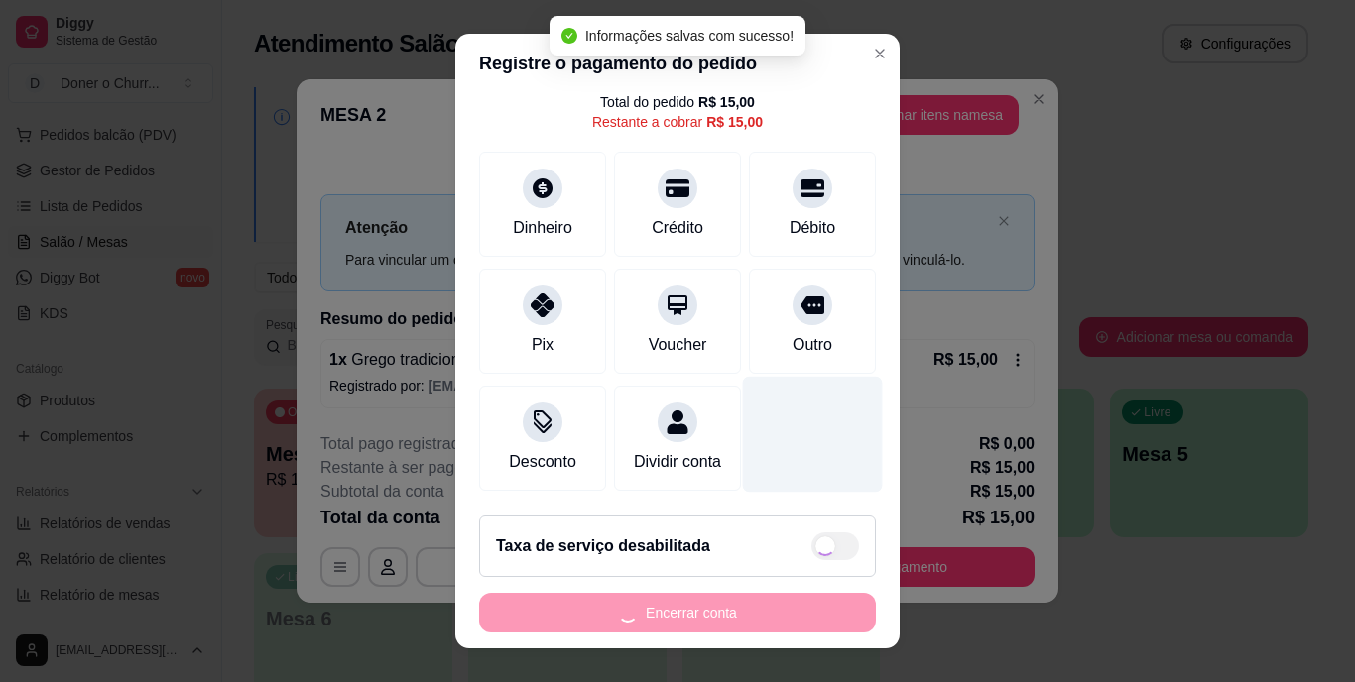
type input "R$ 0,00"
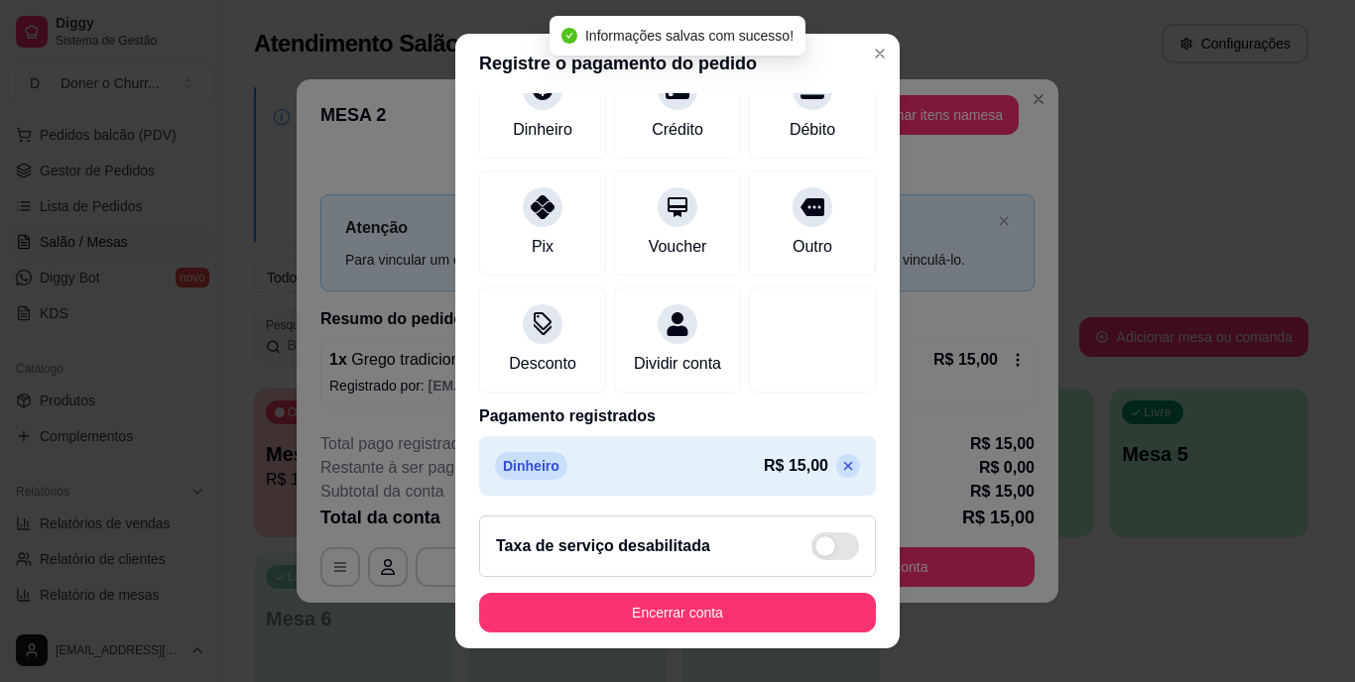
scroll to position [186, 0]
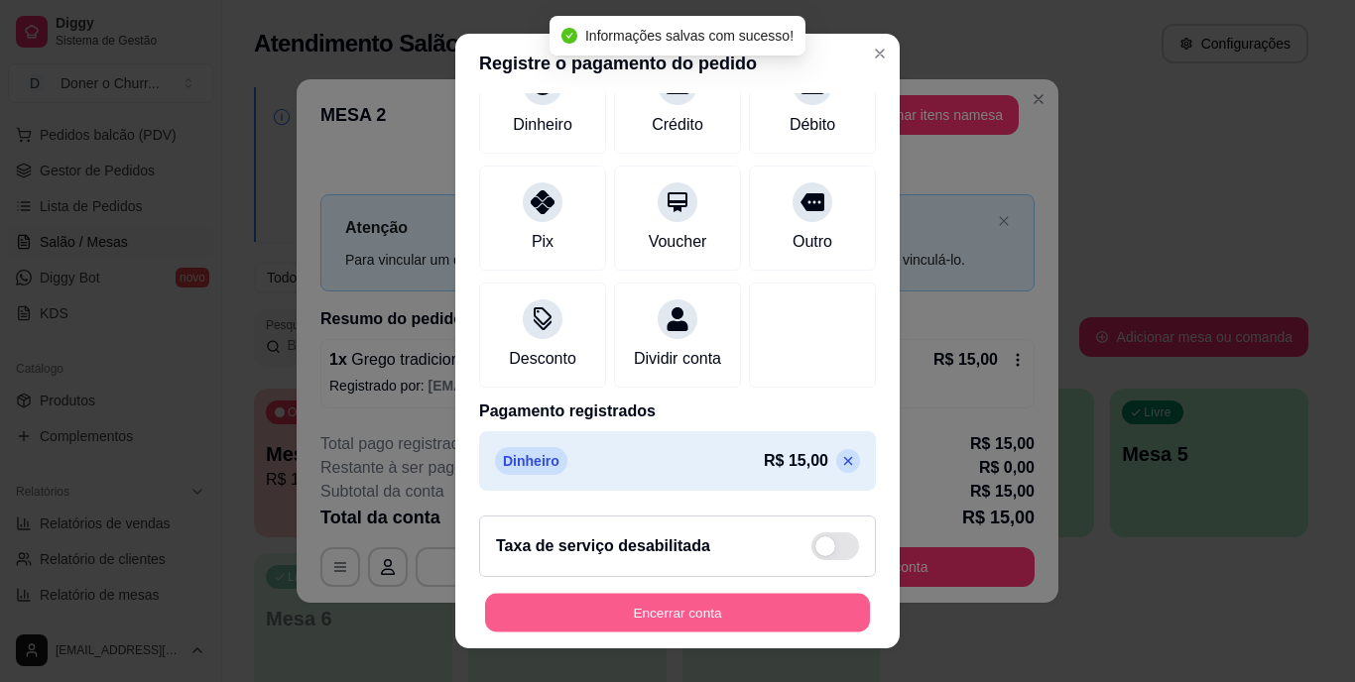
click at [685, 613] on button "Encerrar conta" at bounding box center [677, 612] width 385 height 39
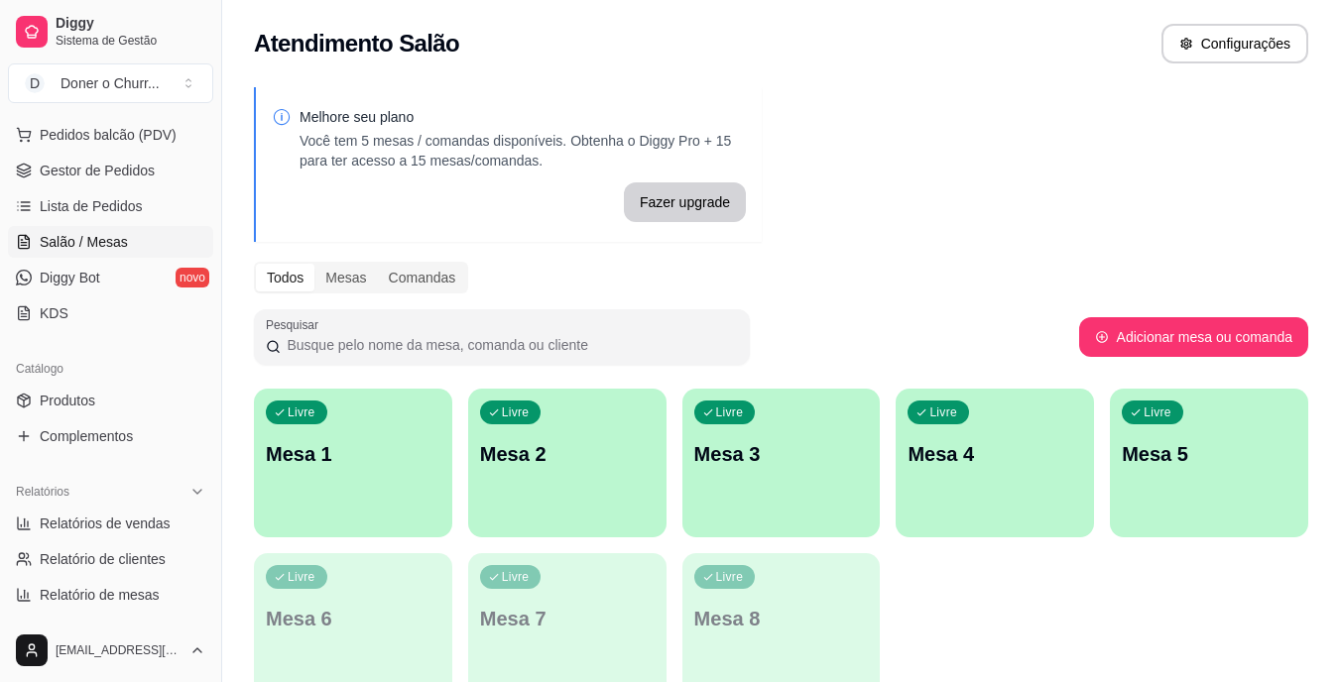
drag, startPoint x: 0, startPoint y: 62, endPoint x: 385, endPoint y: 450, distance: 546.4
click at [168, 79] on div "Diggy Sistema de Gestão D Doner o Churr ..." at bounding box center [110, 55] width 221 height 111
click at [401, 478] on div "Livre Mesa 1" at bounding box center [353, 451] width 198 height 125
click at [356, 447] on p "Mesa 1" at bounding box center [353, 454] width 175 height 28
click at [389, 452] on p "Mesa 1" at bounding box center [353, 454] width 175 height 28
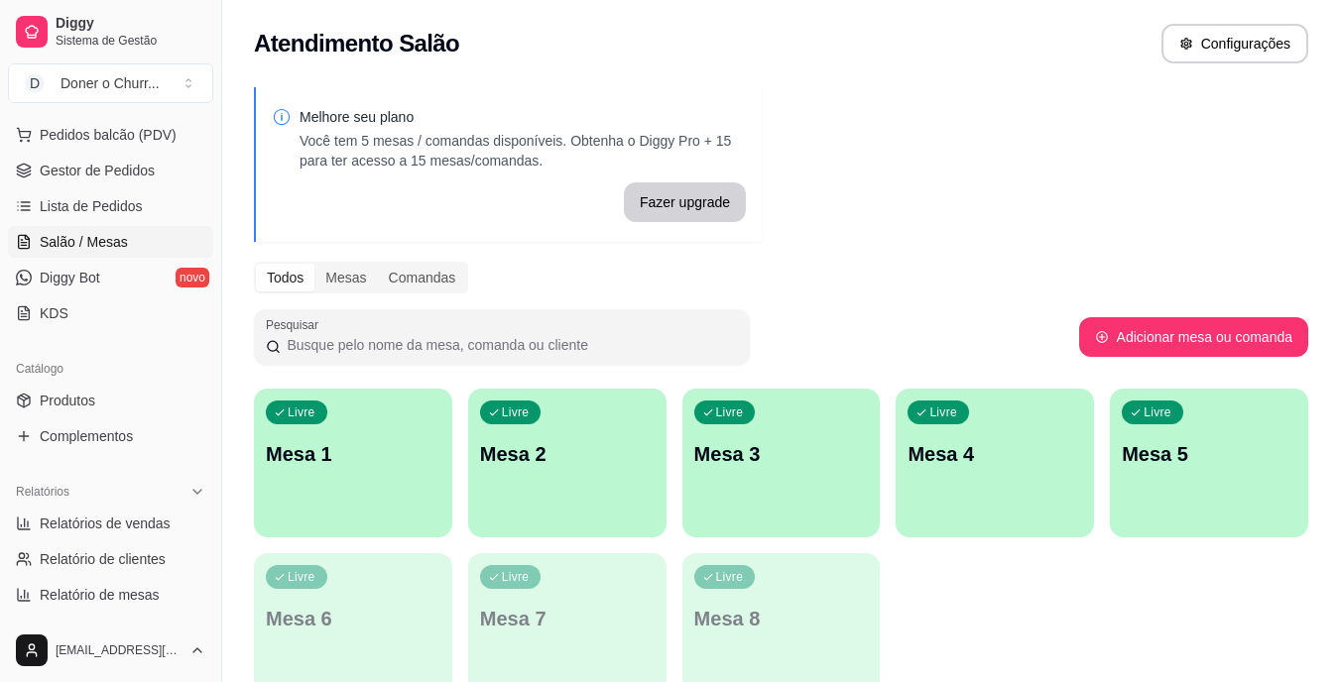
click at [1193, 661] on div "Livre Mesa 1 Livre Mesa 2 Livre Mesa 3 Livre Mesa 4 Livre Mesa 5 Livre Mesa 6 L…" at bounding box center [781, 545] width 1054 height 313
click at [472, 468] on div "Livre Mesa 1 Livre Mesa 2 Livre Mesa 3 Livre Mesa 4 Livre Mesa 5 Livre Mesa 6 L…" at bounding box center [781, 545] width 1054 height 313
click at [409, 449] on p "Mesa 1" at bounding box center [353, 454] width 175 height 28
click at [408, 450] on p "Mesa 1" at bounding box center [354, 454] width 170 height 27
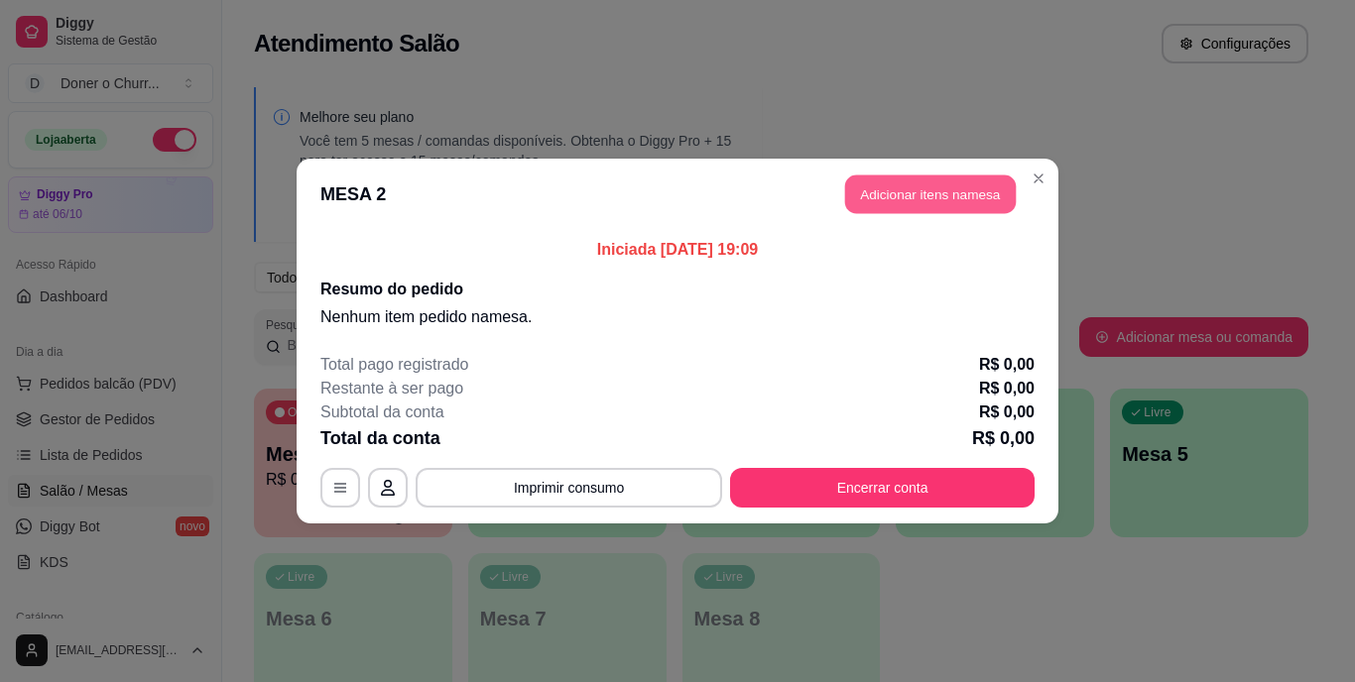
click at [934, 192] on button "Adicionar itens na mesa" at bounding box center [930, 195] width 171 height 39
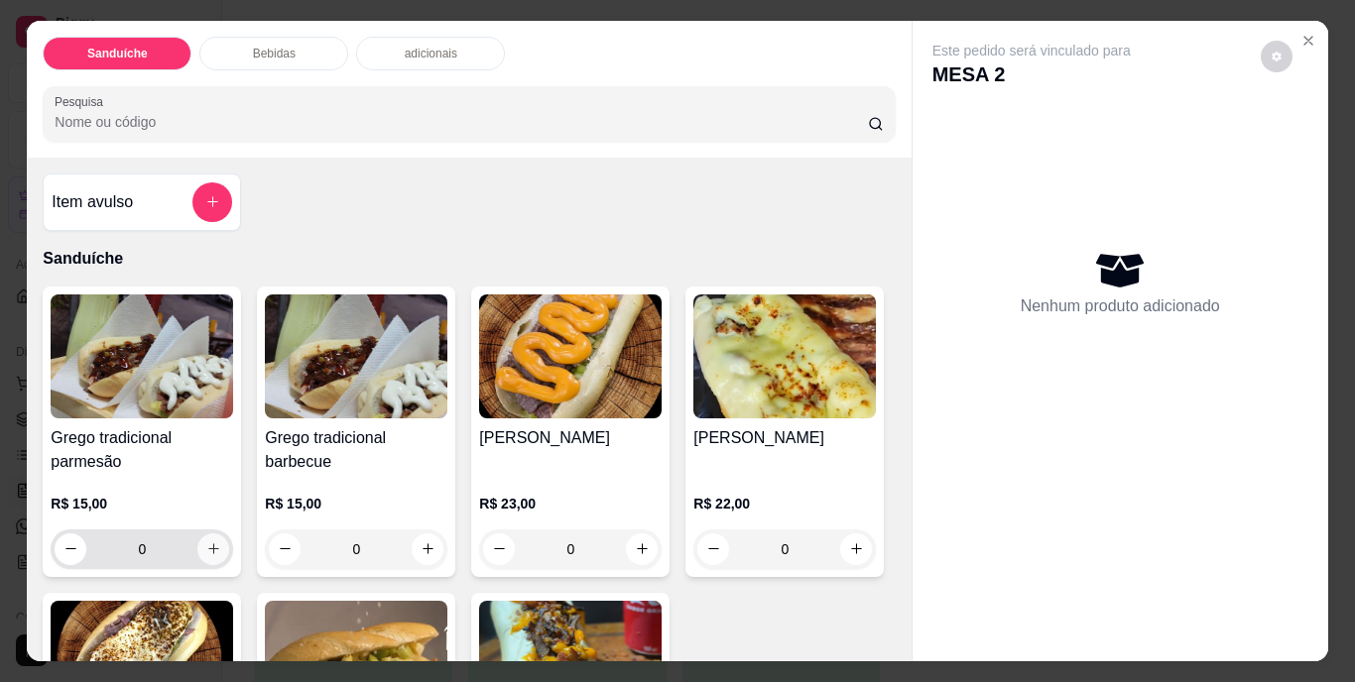
click at [206, 542] on icon "increase-product-quantity" at bounding box center [213, 549] width 15 height 15
type input "1"
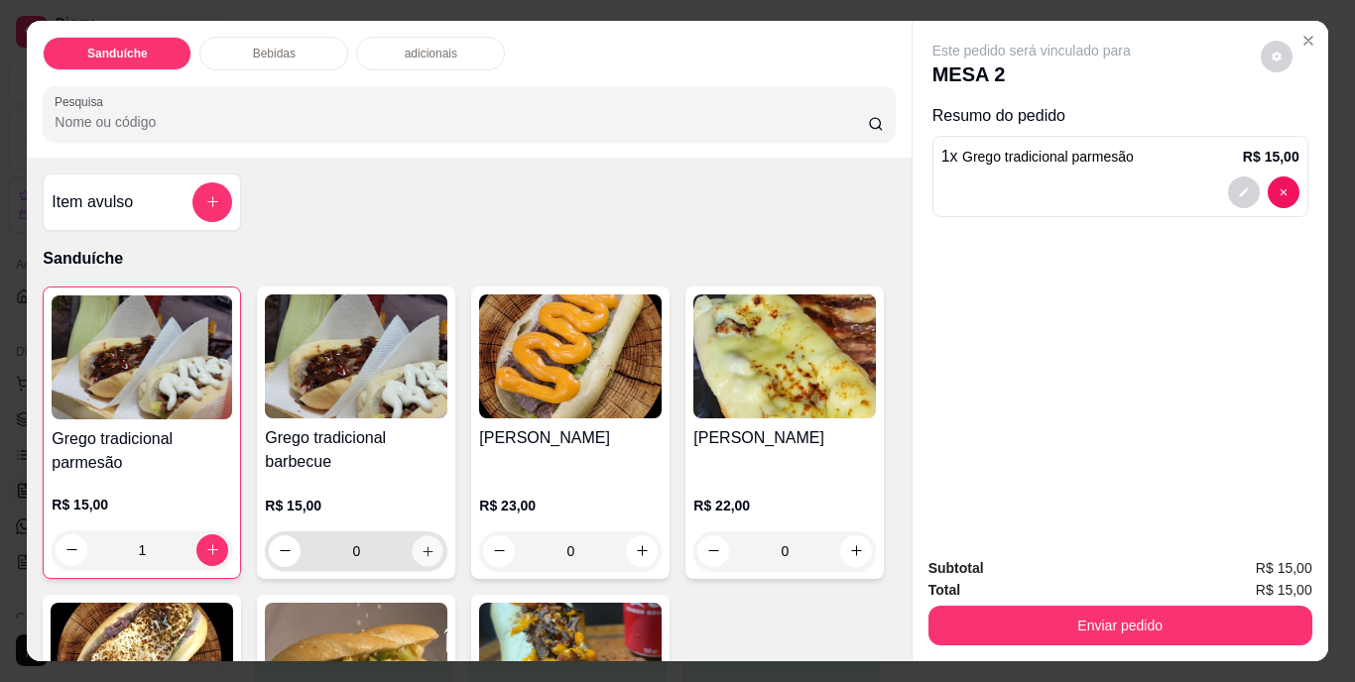
click at [415, 536] on button "increase-product-quantity" at bounding box center [428, 551] width 31 height 31
type input "1"
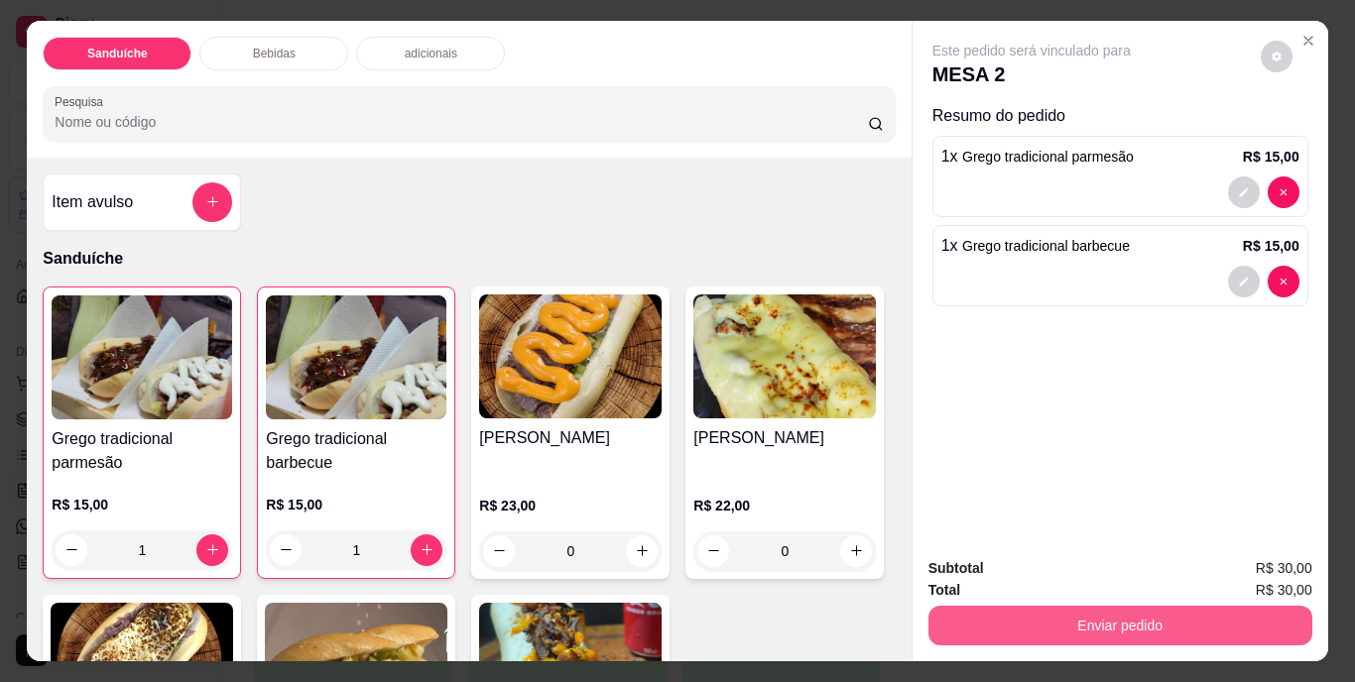
click at [1011, 610] on button "Enviar pedido" at bounding box center [1120, 626] width 384 height 40
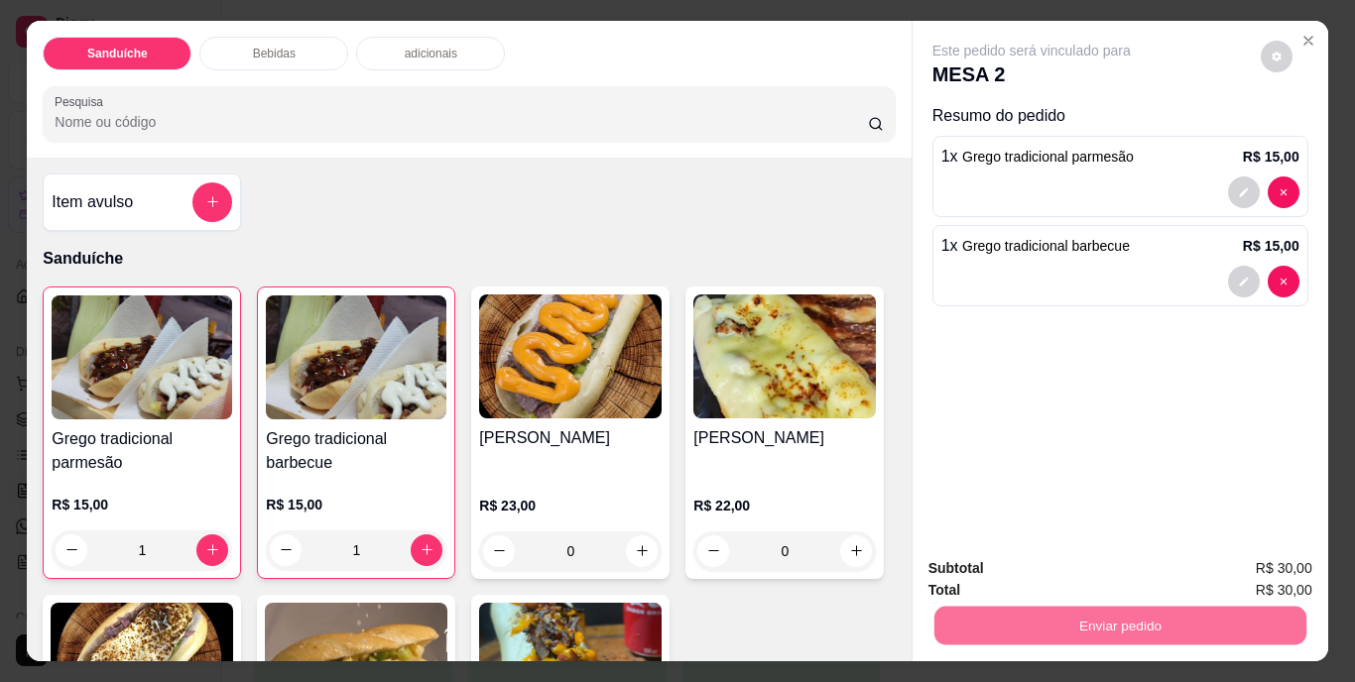
click at [1000, 562] on button "Não registrar e enviar pedido" at bounding box center [1054, 570] width 200 height 37
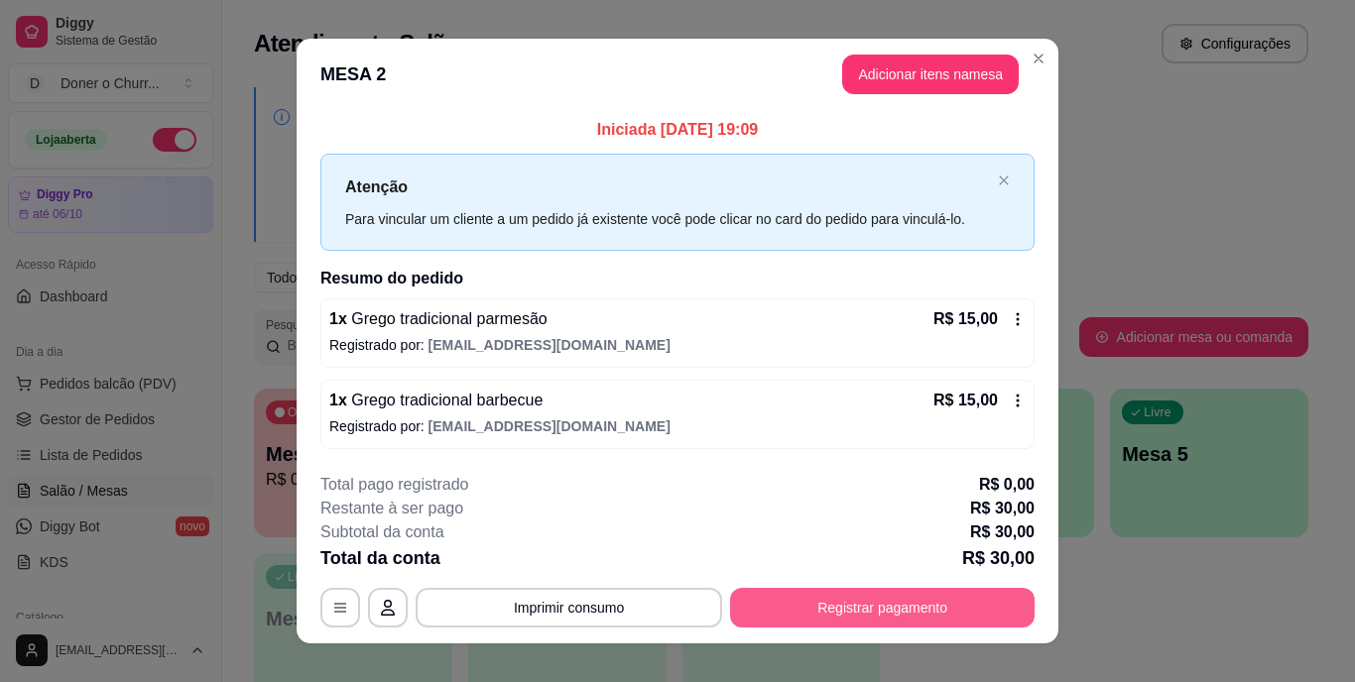
click at [856, 595] on button "Registrar pagamento" at bounding box center [882, 608] width 305 height 40
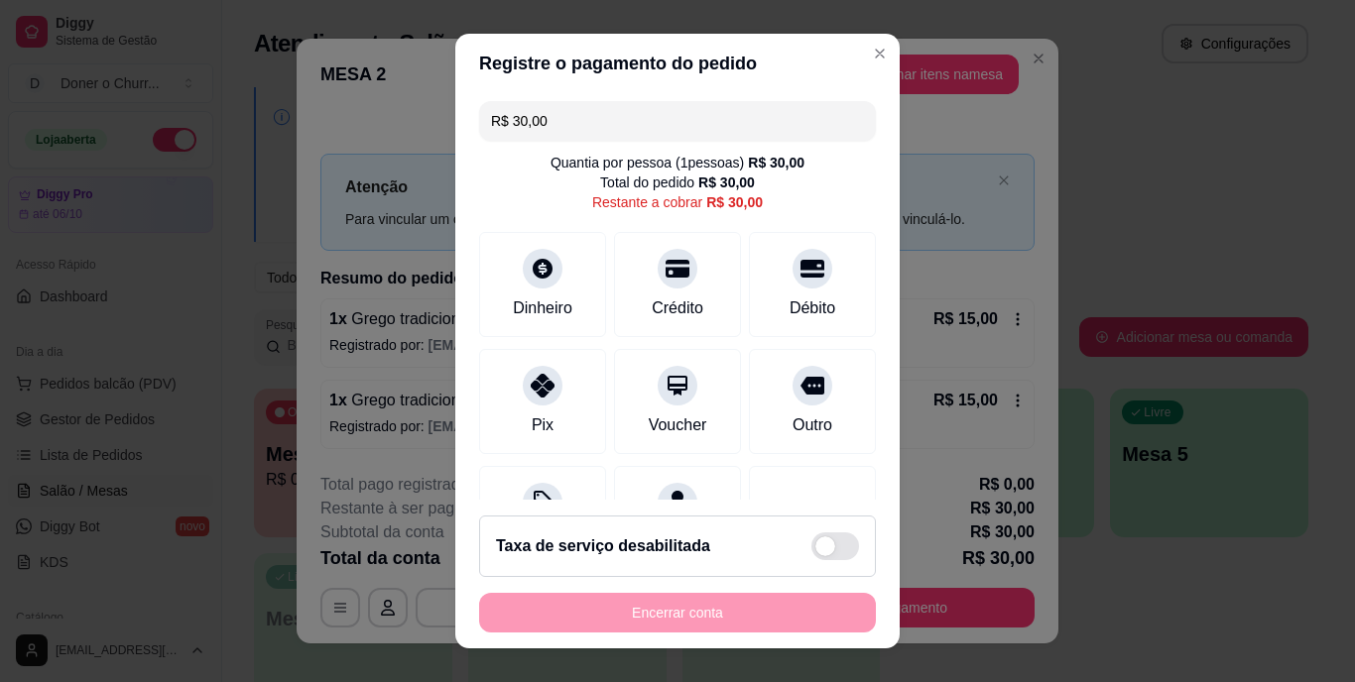
click at [633, 107] on input "R$ 30,00" at bounding box center [677, 121] width 373 height 40
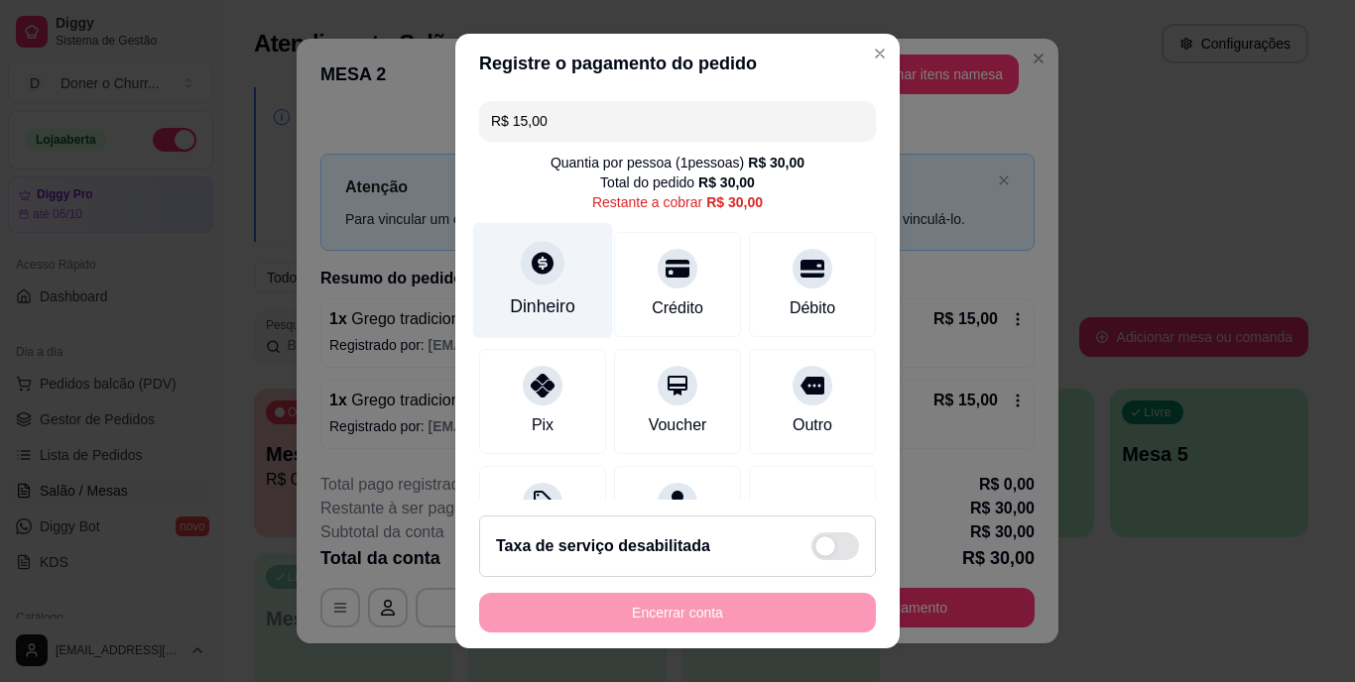
click at [549, 279] on div "Dinheiro" at bounding box center [543, 281] width 140 height 116
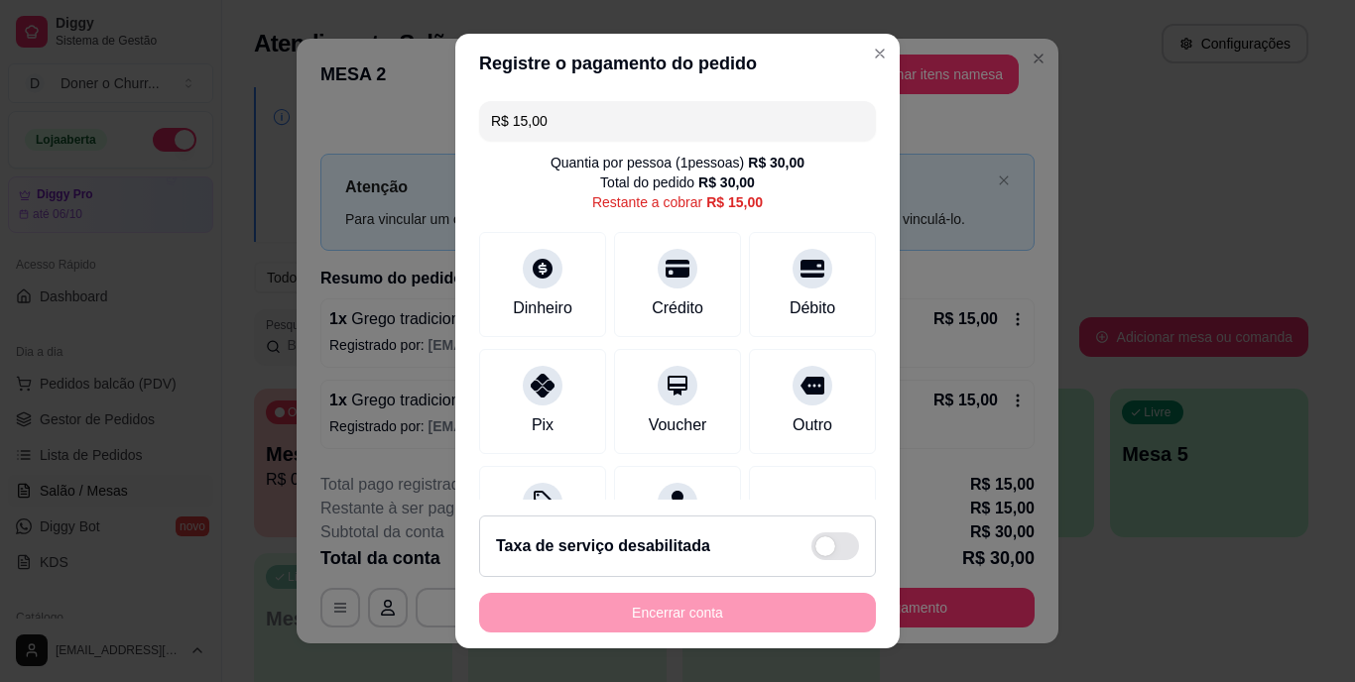
scroll to position [99, 0]
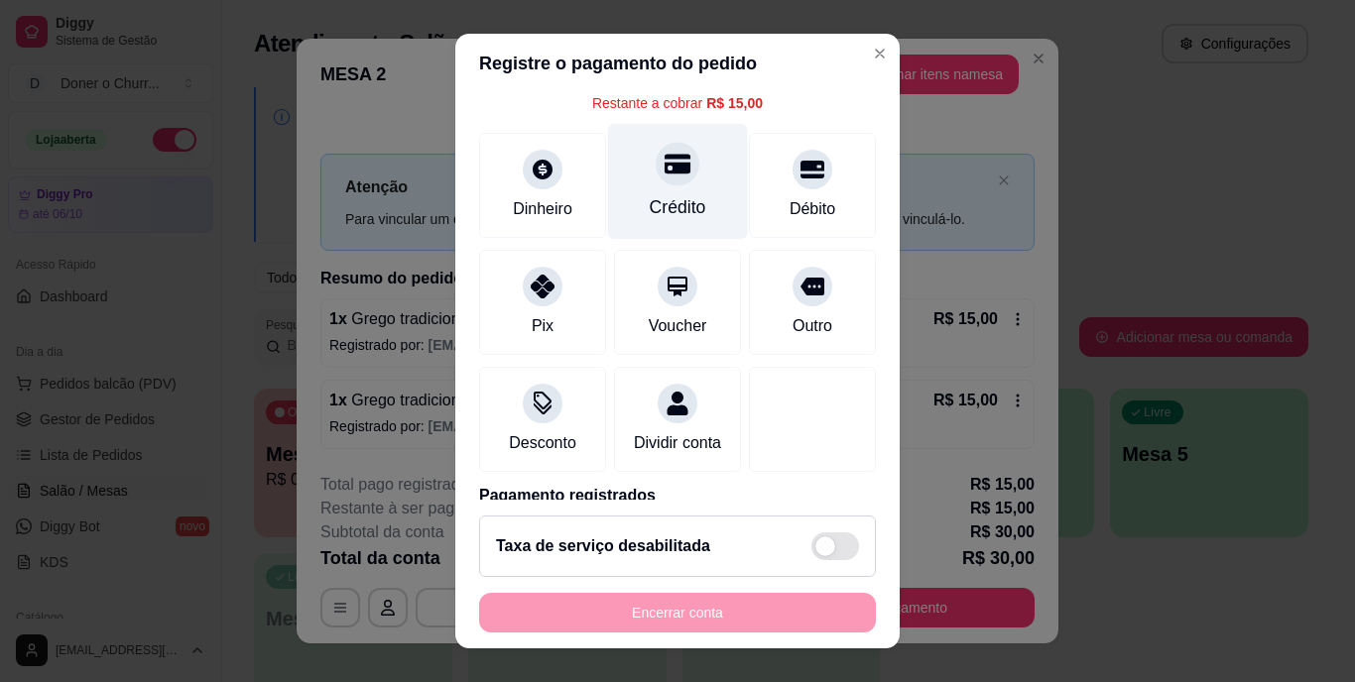
click at [646, 193] on div "Crédito" at bounding box center [678, 182] width 140 height 116
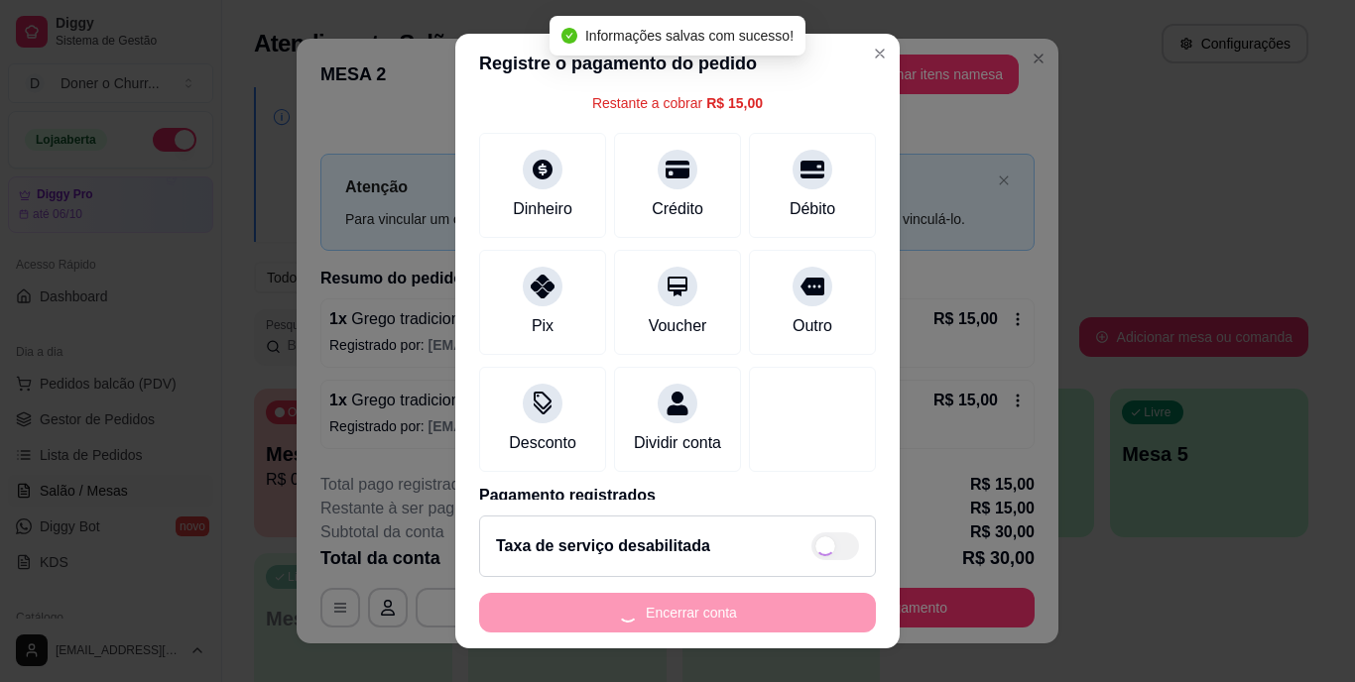
type input "R$ 0,00"
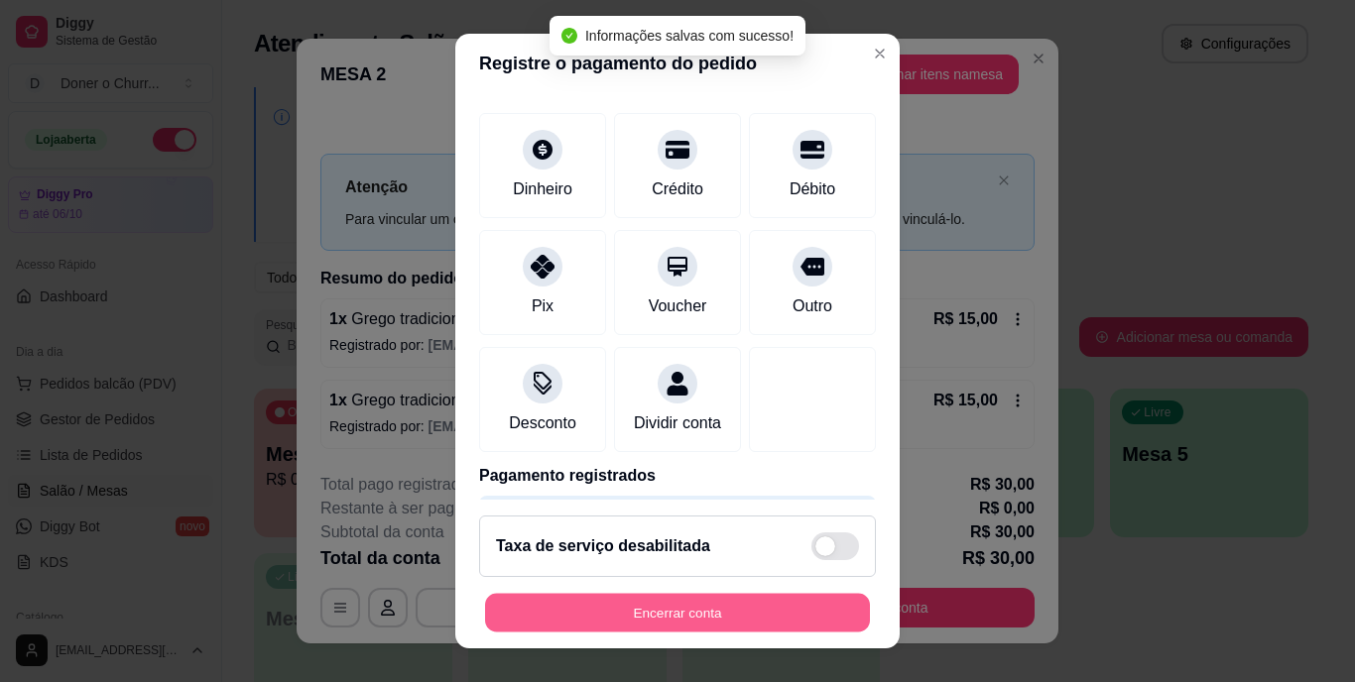
click at [699, 615] on button "Encerrar conta" at bounding box center [677, 612] width 385 height 39
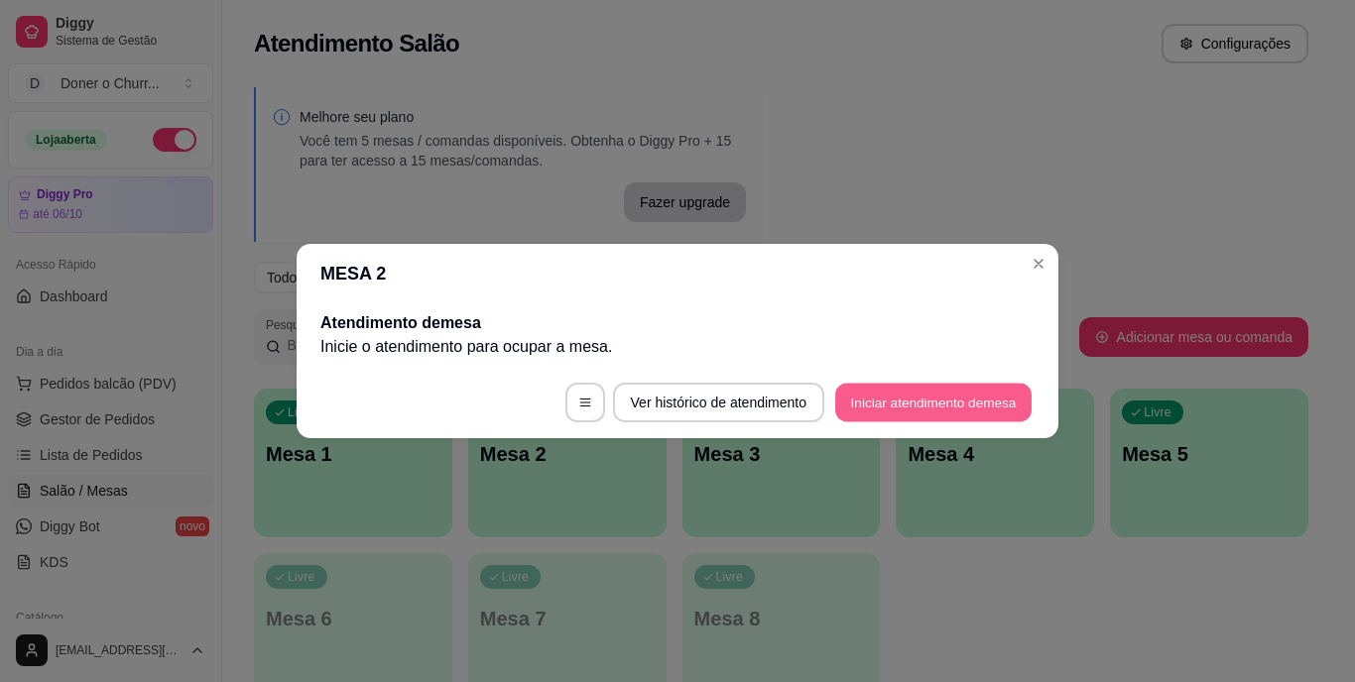
click at [920, 389] on button "Iniciar atendimento de mesa" at bounding box center [933, 403] width 196 height 39
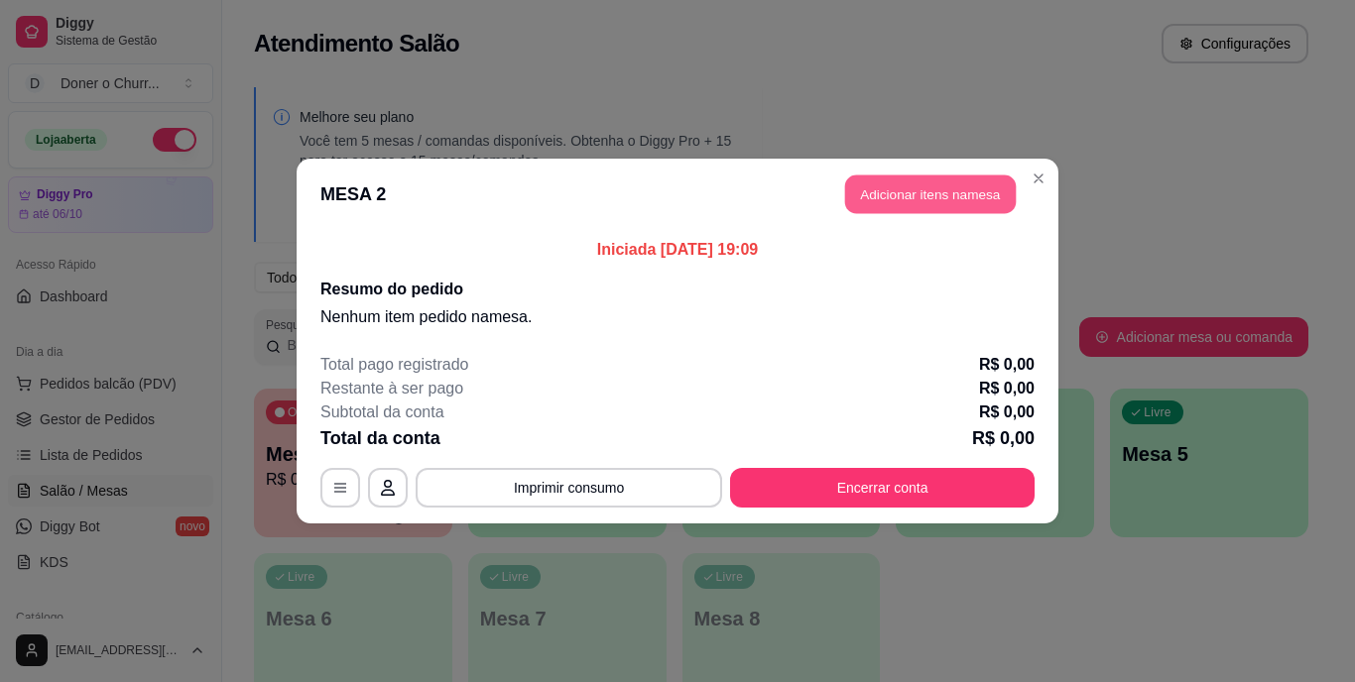
click at [920, 195] on button "Adicionar itens na mesa" at bounding box center [930, 195] width 171 height 39
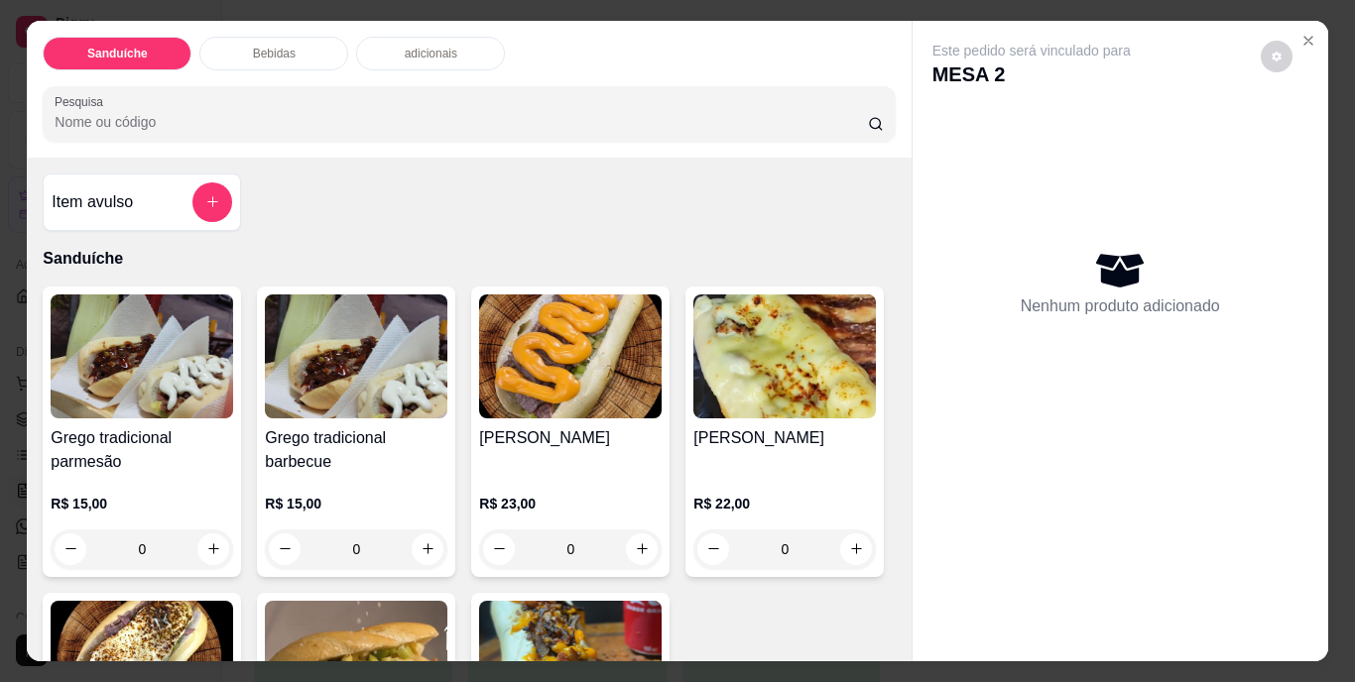
click at [949, 194] on div "Nenhum produto adicionado" at bounding box center [1120, 282] width 376 height 389
click at [209, 542] on icon "increase-product-quantity" at bounding box center [213, 549] width 15 height 15
type input "1"
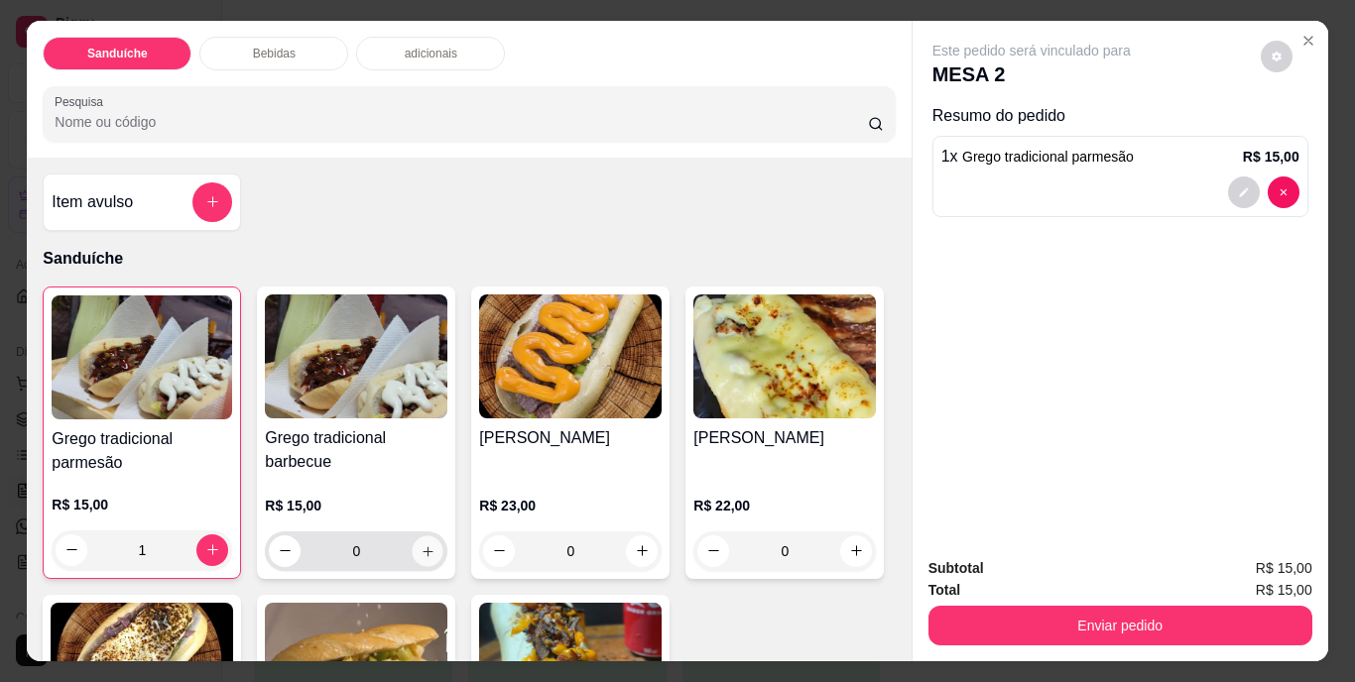
click at [424, 547] on icon "increase-product-quantity" at bounding box center [428, 552] width 10 height 10
type input "1"
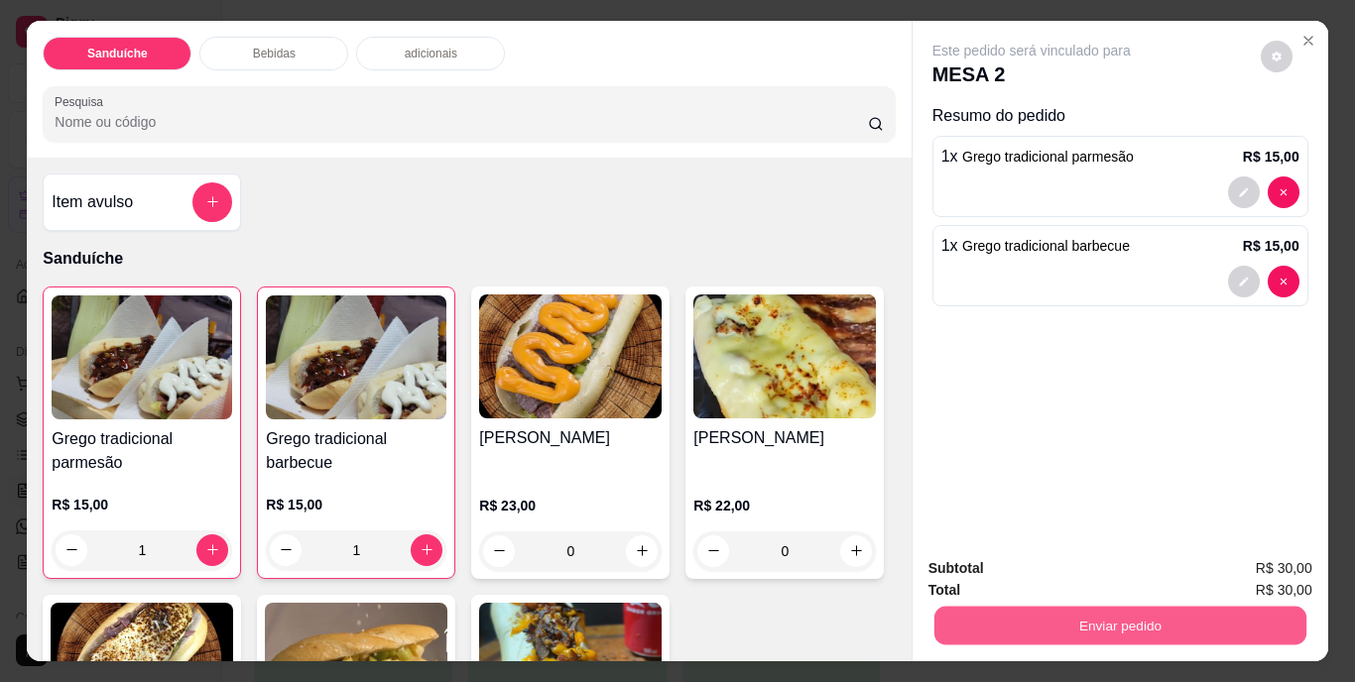
click at [1170, 612] on button "Enviar pedido" at bounding box center [1119, 626] width 372 height 39
click at [1082, 572] on button "Não registrar e enviar pedido" at bounding box center [1054, 571] width 206 height 38
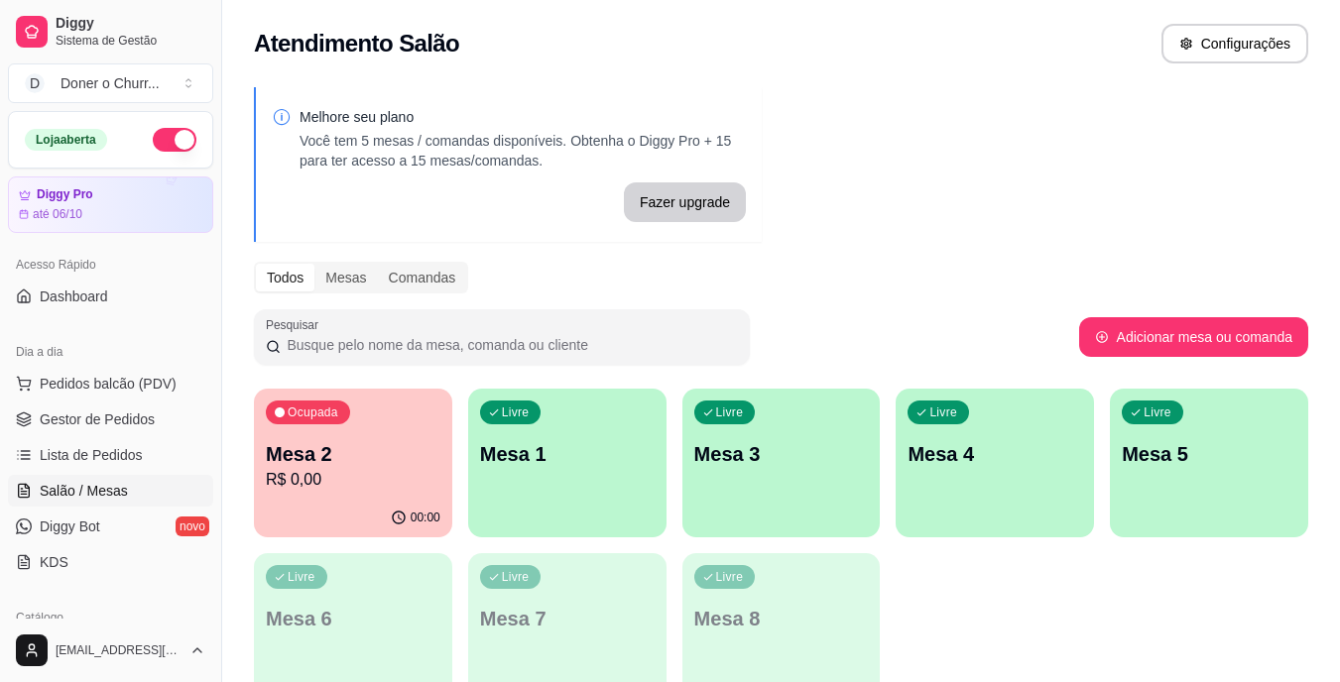
click at [567, 455] on p "Mesa 1" at bounding box center [567, 454] width 175 height 28
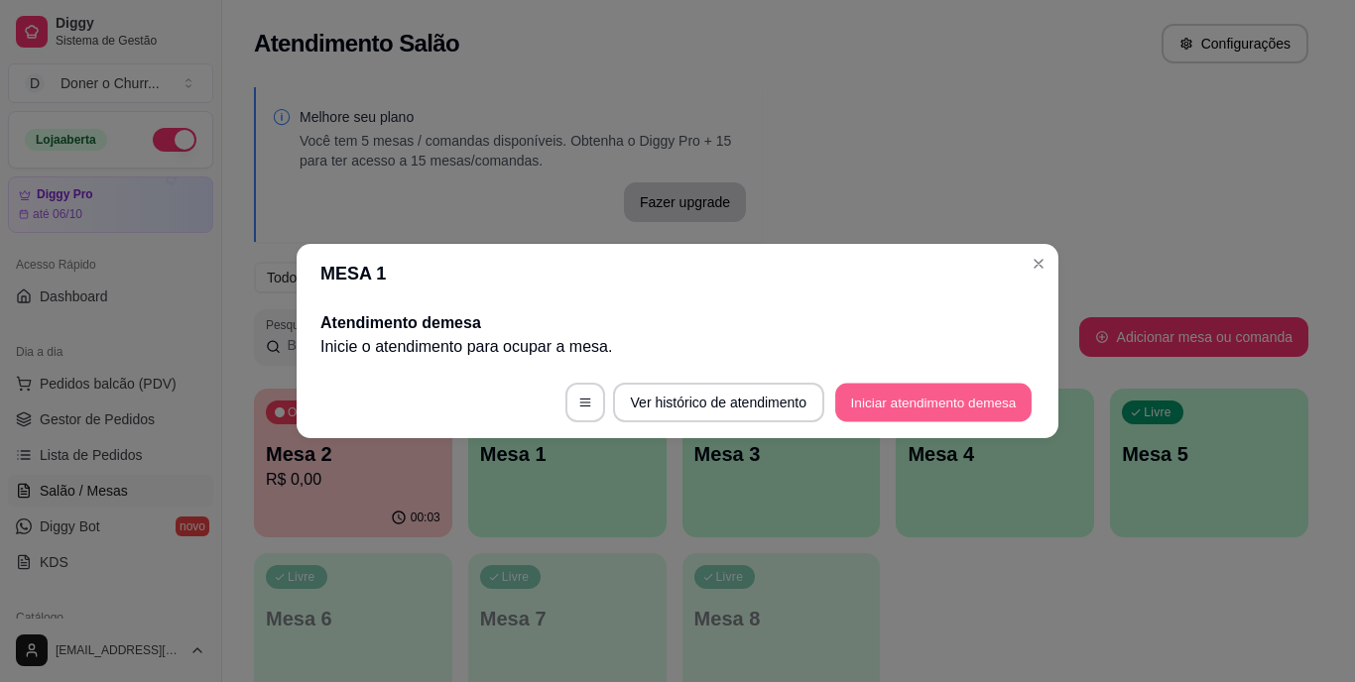
click at [939, 400] on button "Iniciar atendimento de mesa" at bounding box center [933, 403] width 196 height 39
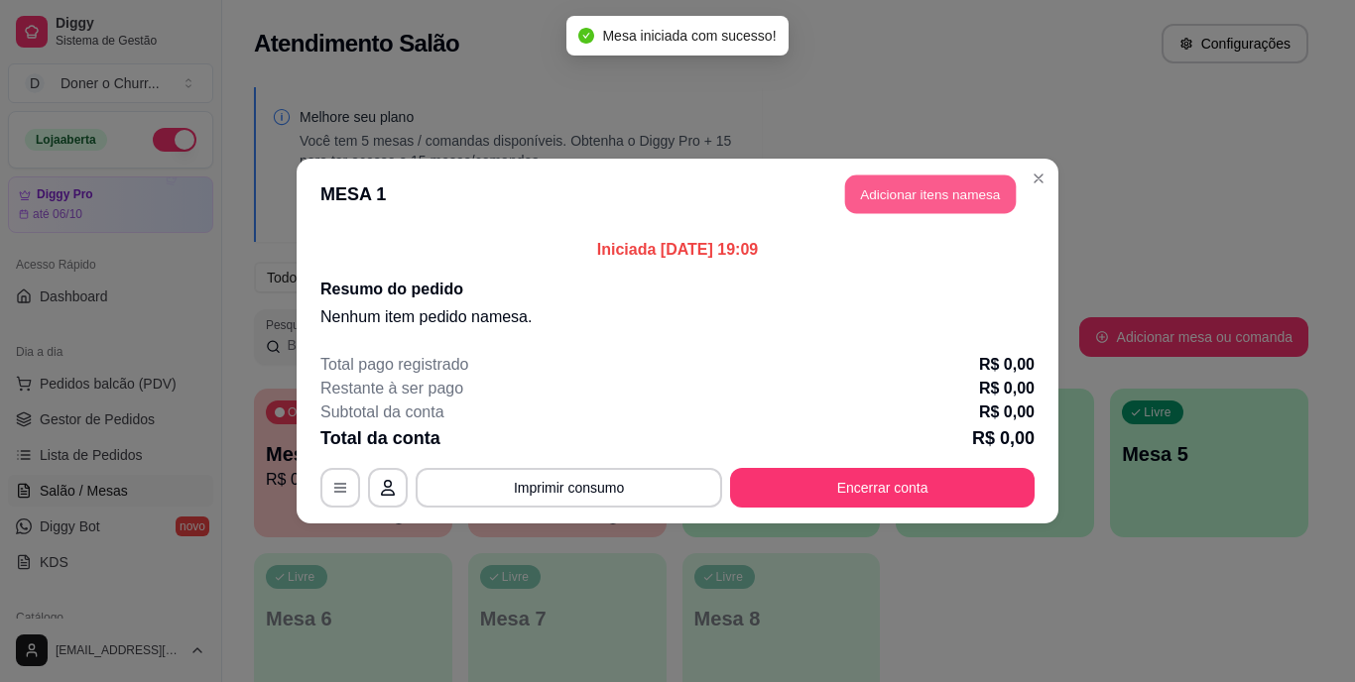
click at [941, 199] on button "Adicionar itens na mesa" at bounding box center [930, 195] width 171 height 39
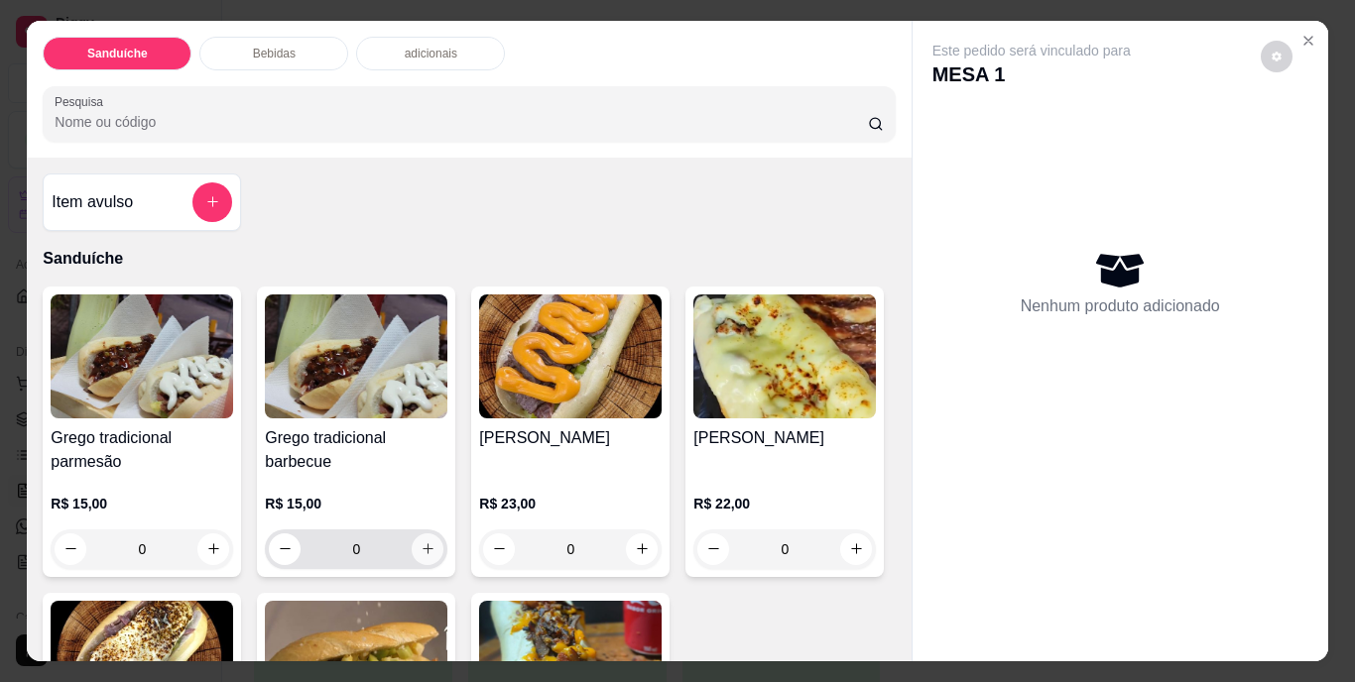
click at [418, 534] on button "increase-product-quantity" at bounding box center [428, 550] width 32 height 32
type input "1"
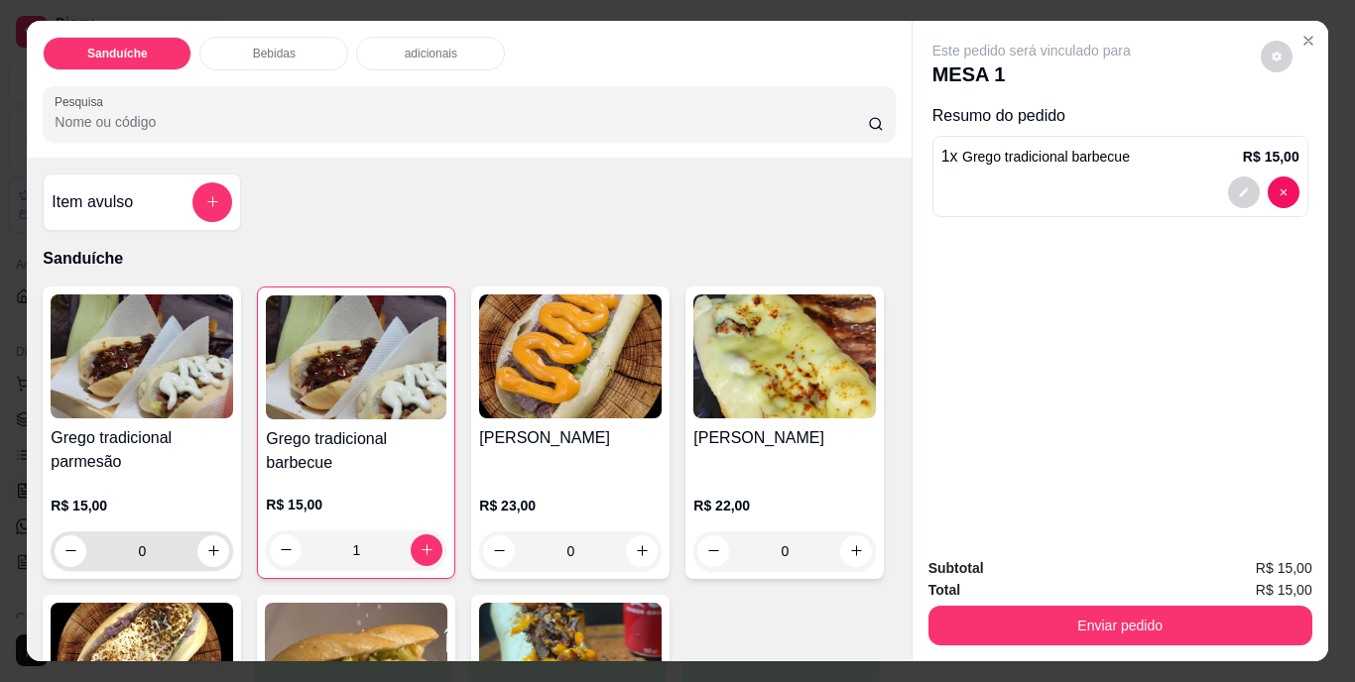
click at [206, 544] on icon "increase-product-quantity" at bounding box center [213, 551] width 15 height 15
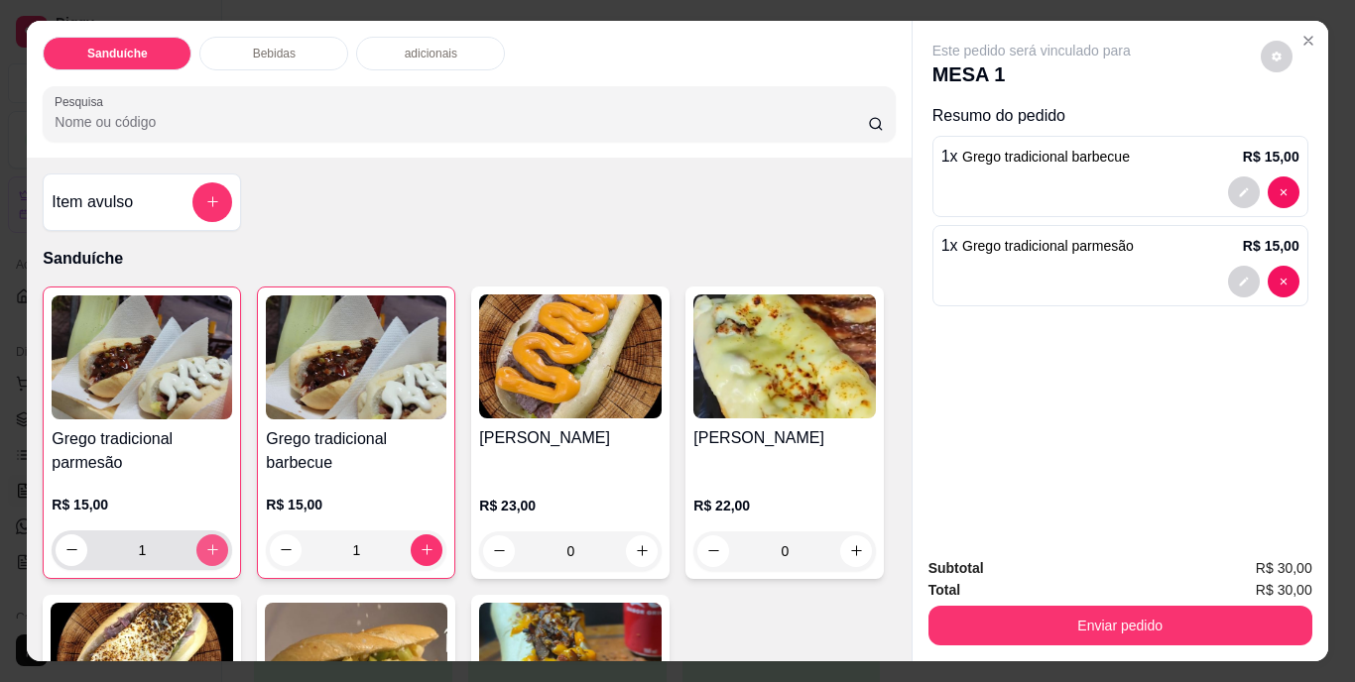
click at [206, 543] on icon "increase-product-quantity" at bounding box center [212, 550] width 15 height 15
type input "3"
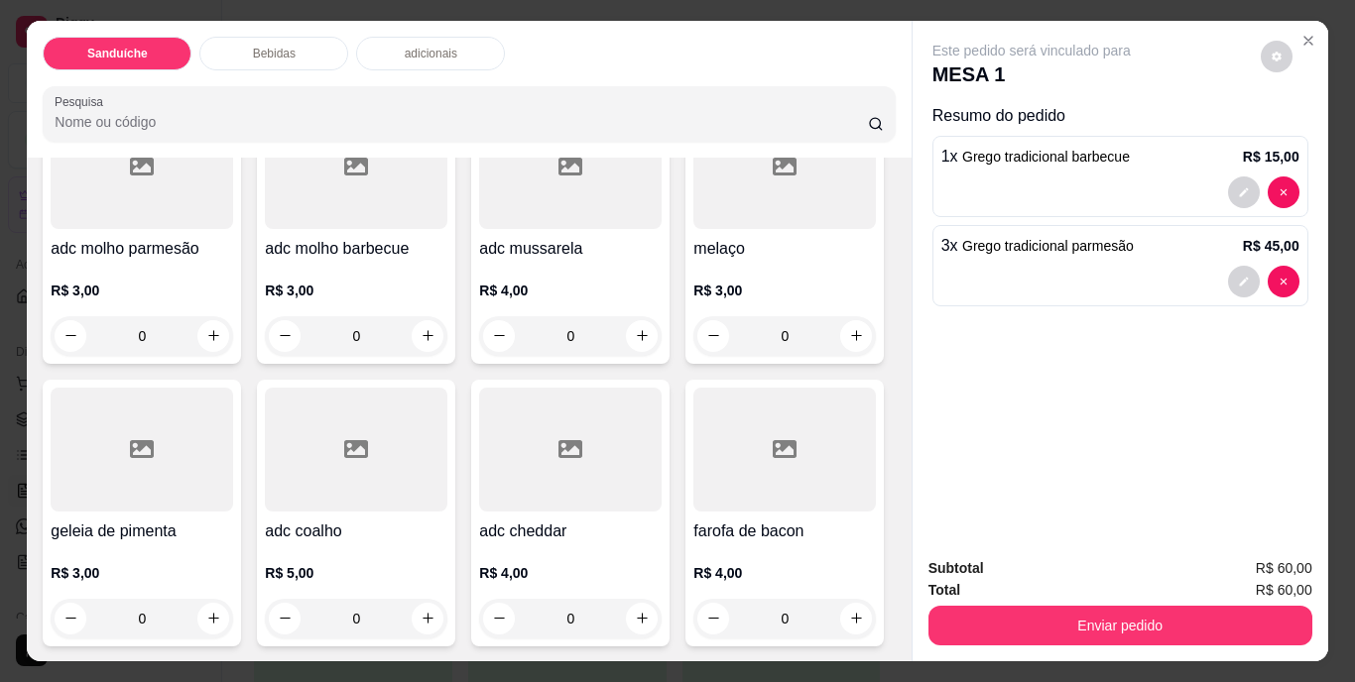
scroll to position [1488, 0]
click at [626, 352] on button "increase-product-quantity" at bounding box center [642, 336] width 32 height 32
type input "1"
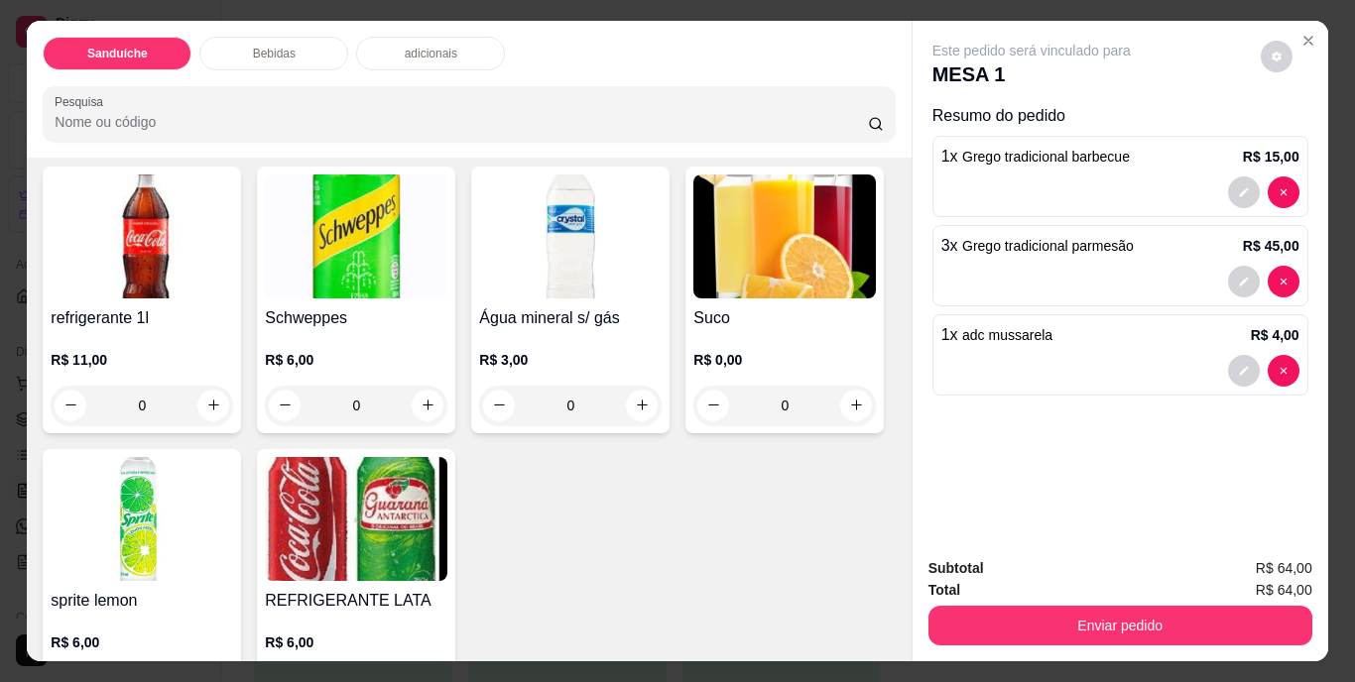
scroll to position [794, 0]
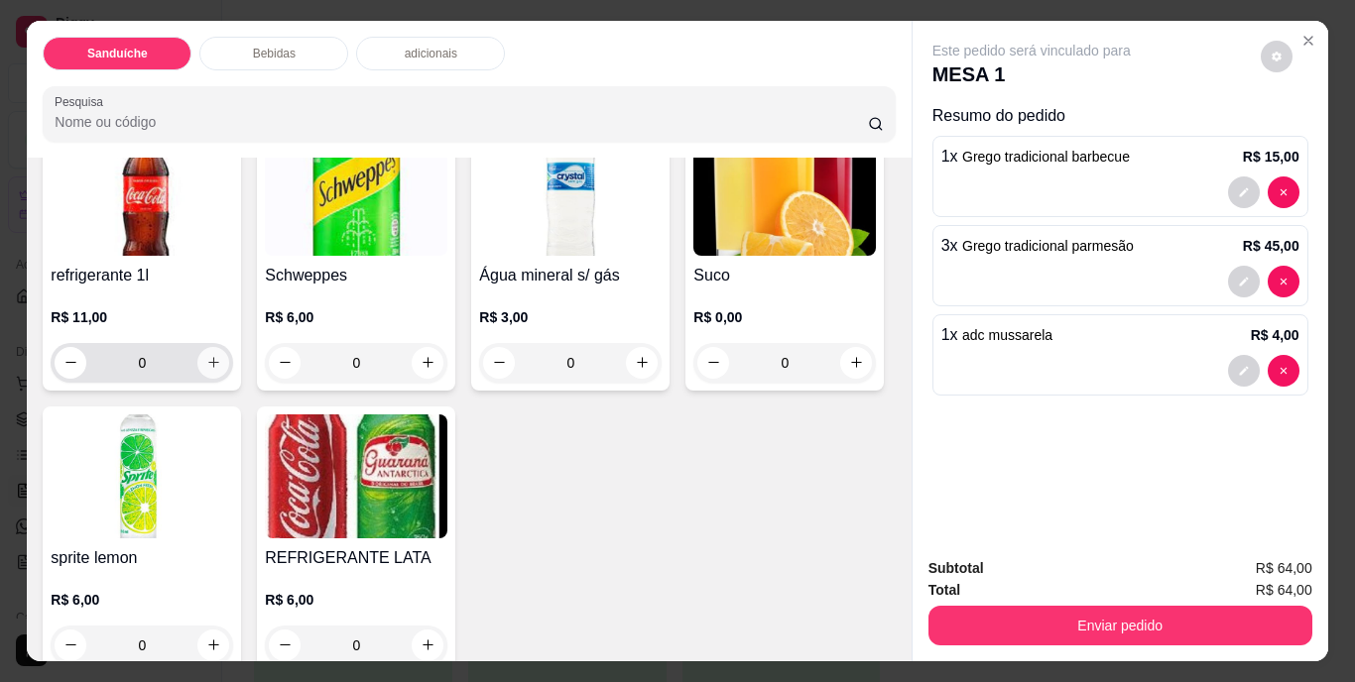
click at [206, 370] on icon "increase-product-quantity" at bounding box center [213, 362] width 15 height 15
type input "1"
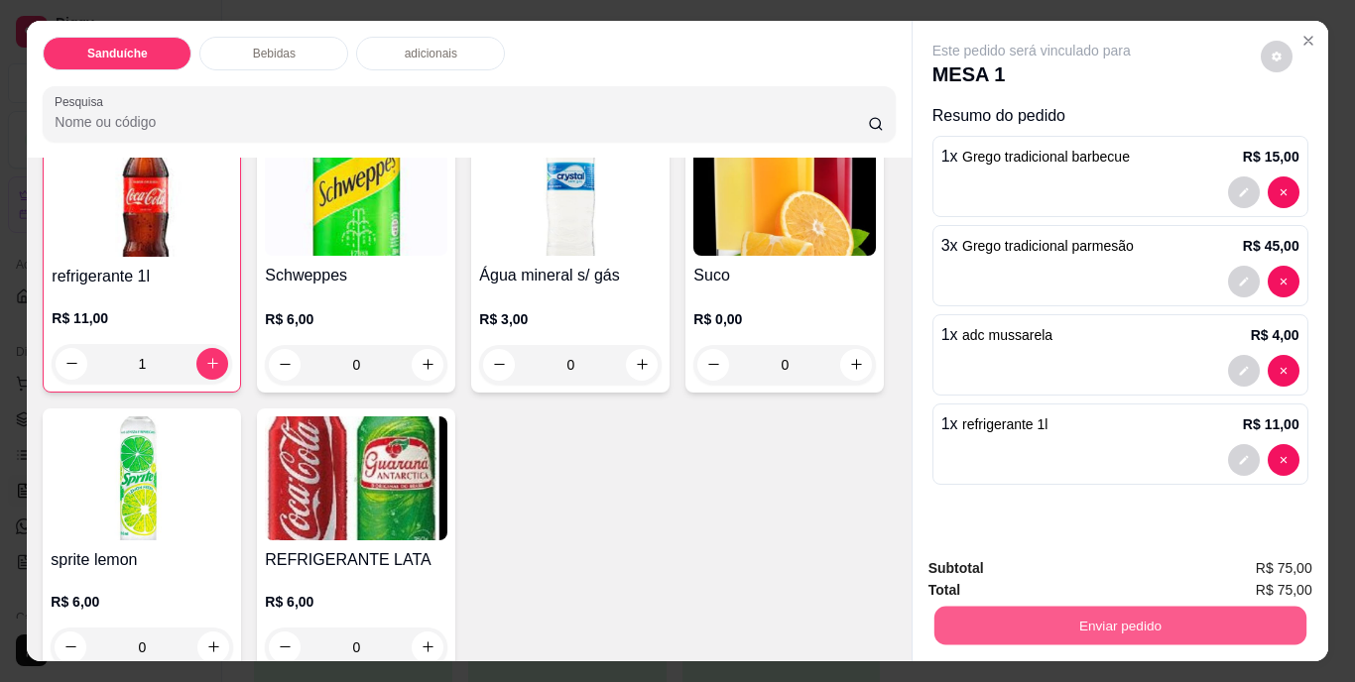
click at [1045, 618] on button "Enviar pedido" at bounding box center [1119, 626] width 372 height 39
click at [1053, 567] on button "Não registrar e enviar pedido" at bounding box center [1054, 571] width 206 height 38
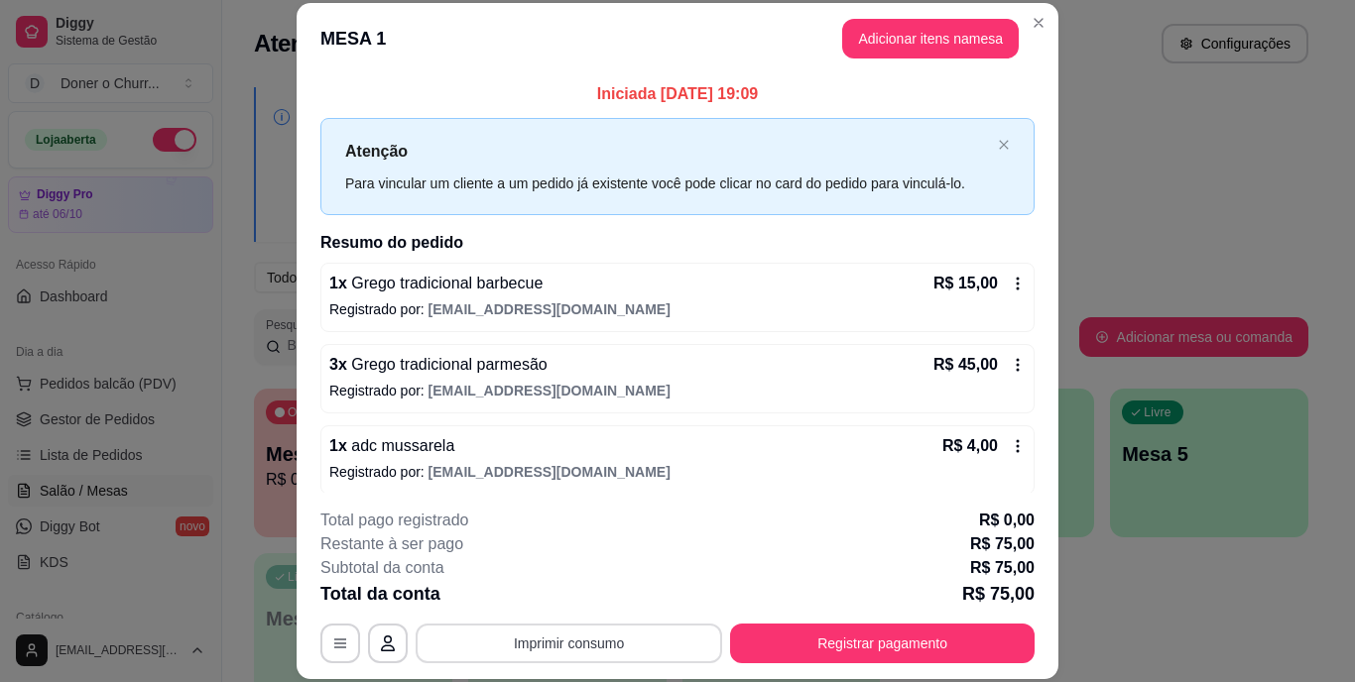
click at [561, 639] on button "Imprimir consumo" at bounding box center [569, 644] width 307 height 40
click at [578, 605] on button "IMPRESSORA" at bounding box center [567, 597] width 139 height 31
click at [897, 652] on button "Registrar pagamento" at bounding box center [882, 644] width 305 height 40
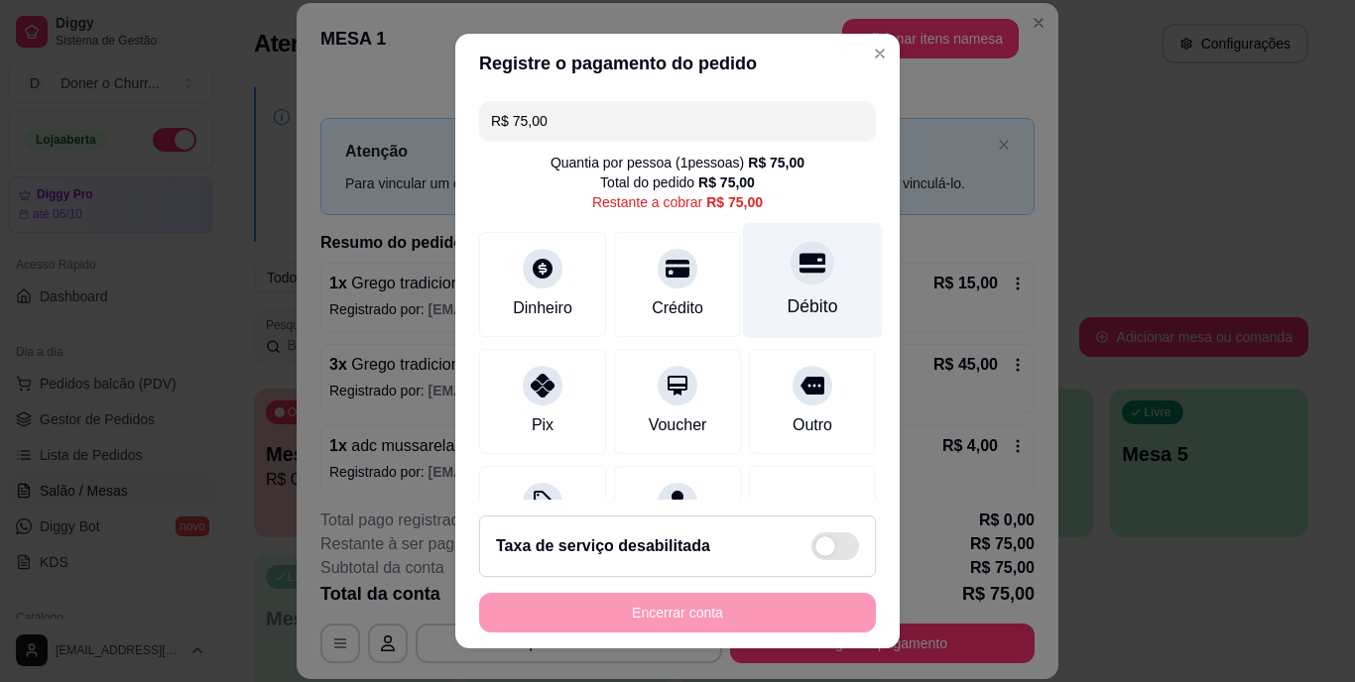
click at [788, 296] on div "Débito" at bounding box center [813, 308] width 51 height 26
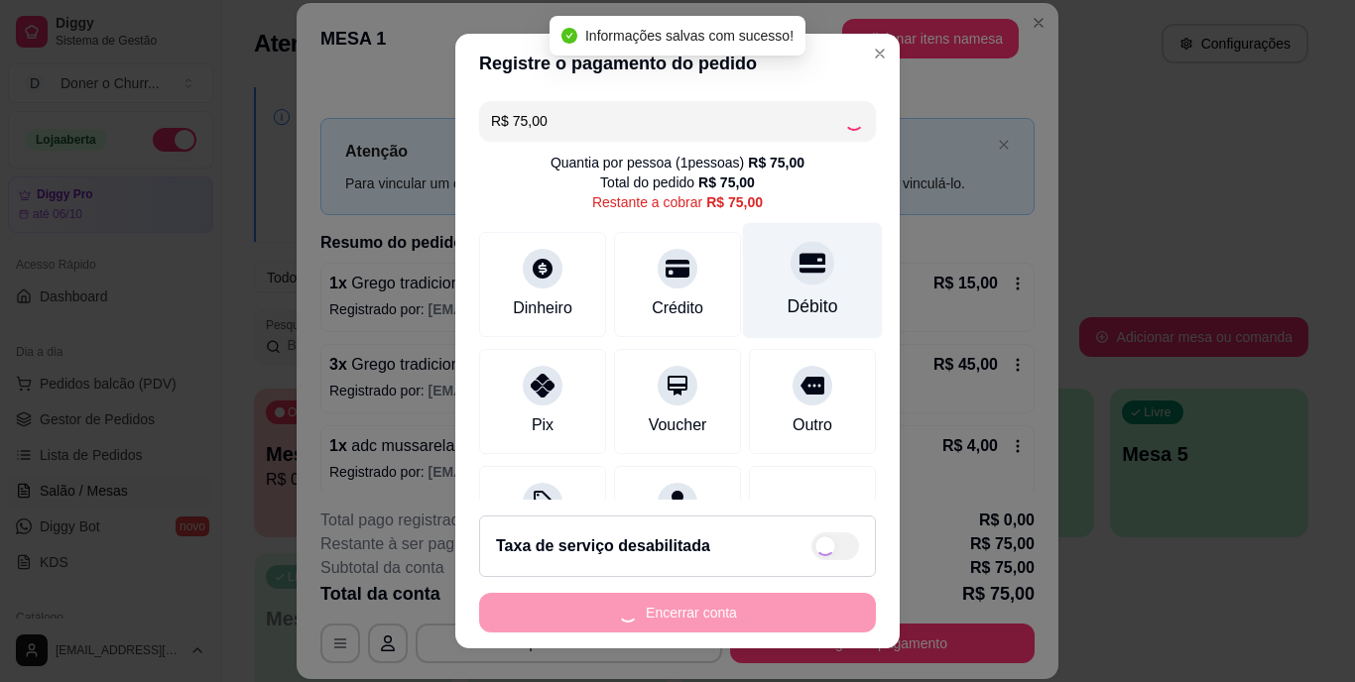
type input "R$ 0,00"
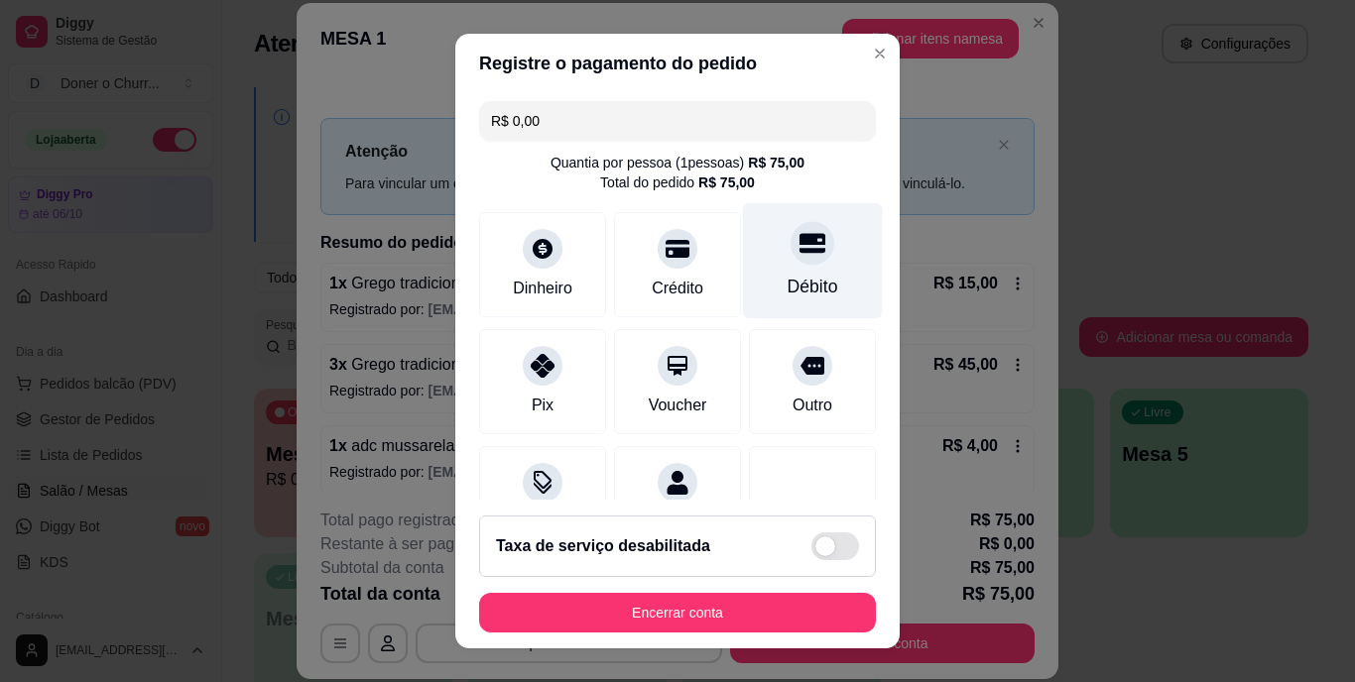
click at [788, 293] on div "Débito" at bounding box center [813, 288] width 51 height 26
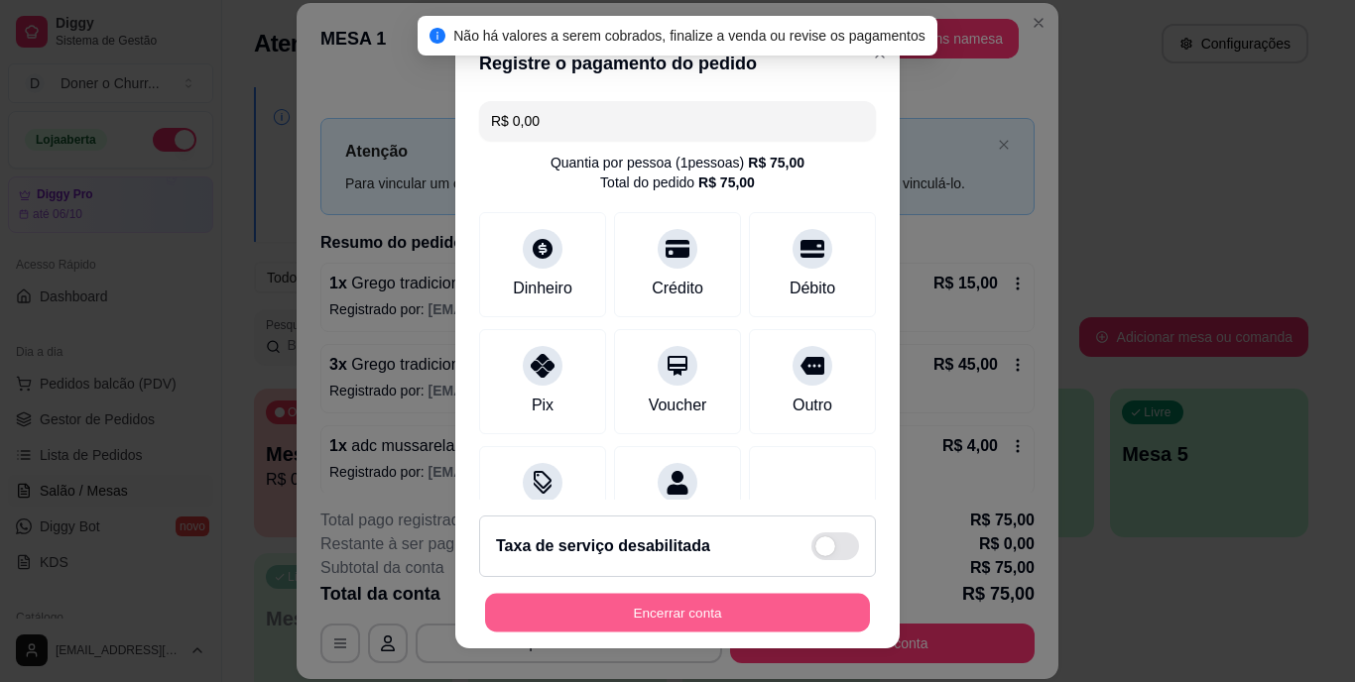
click at [716, 604] on button "Encerrar conta" at bounding box center [677, 612] width 385 height 39
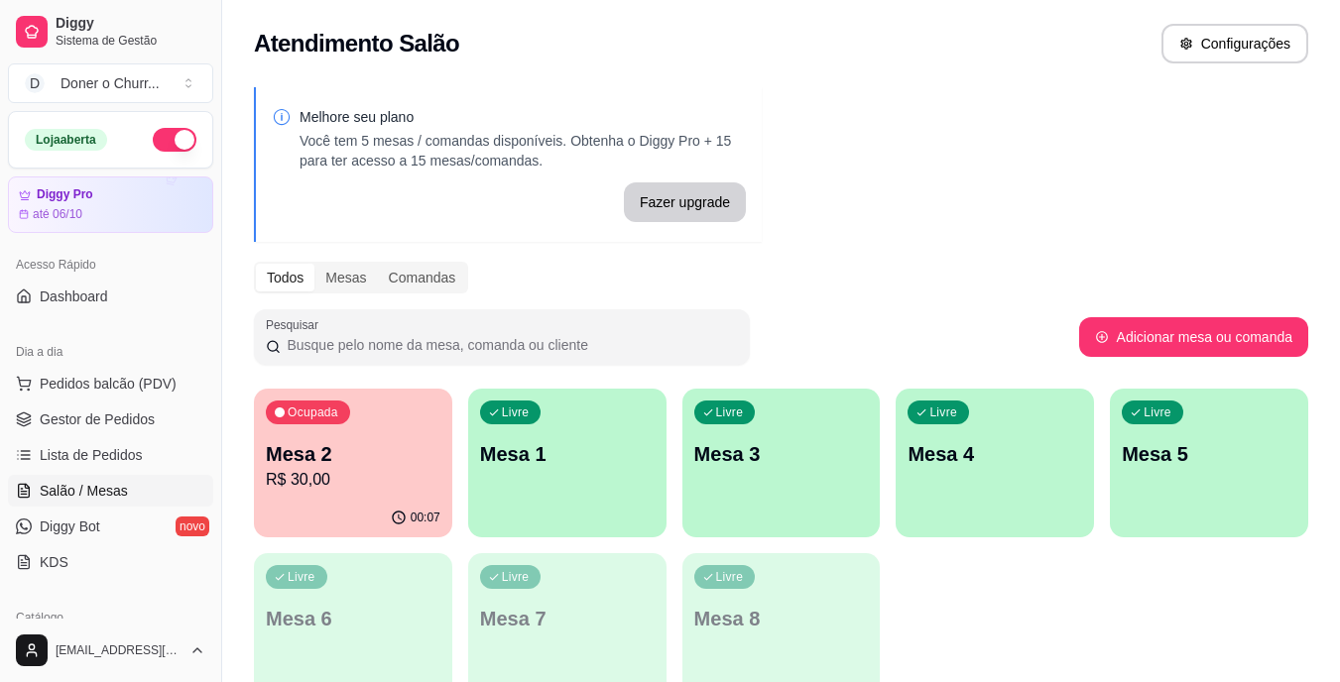
click at [1108, 625] on div "Ocupada Mesa 2 R$ 30,00 00:07 Livre Mesa 1 Livre Mesa 3 Livre Mesa 4 Livre Mesa…" at bounding box center [781, 545] width 1054 height 313
click at [371, 475] on p "R$ 30,00" at bounding box center [354, 479] width 170 height 23
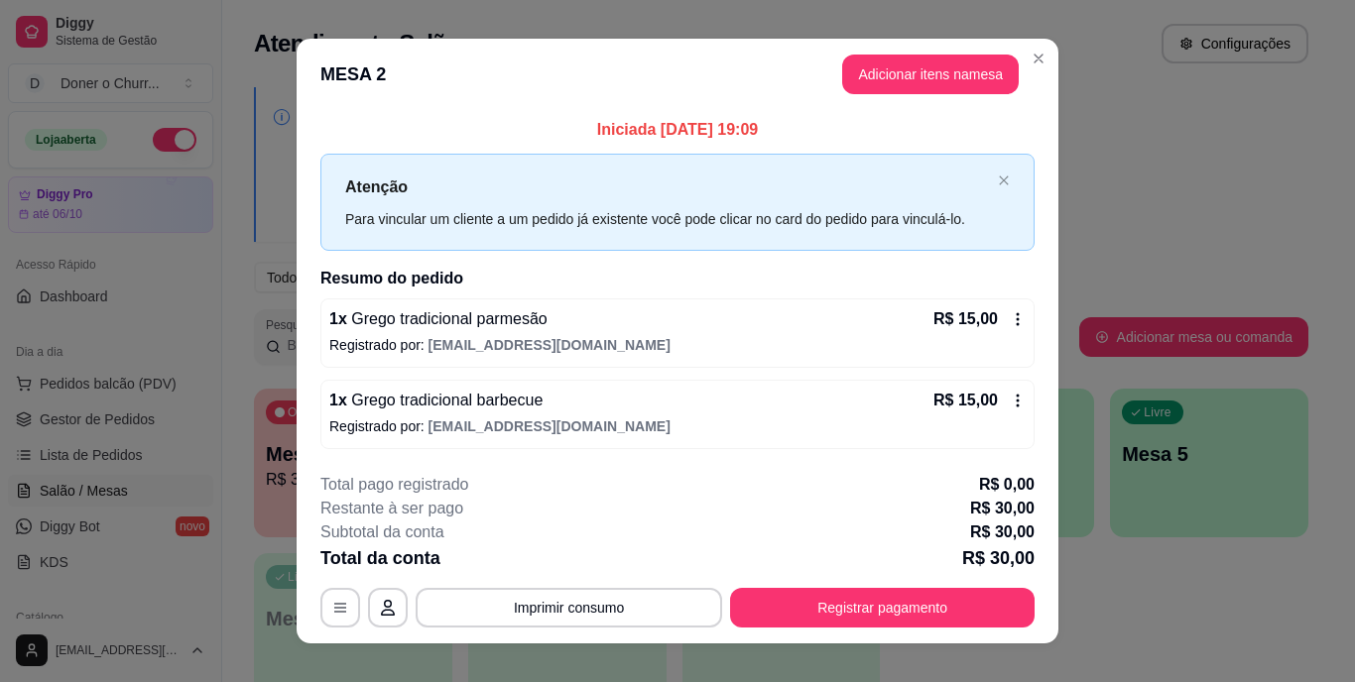
click at [387, 483] on p "Total pago registrado" at bounding box center [394, 485] width 148 height 24
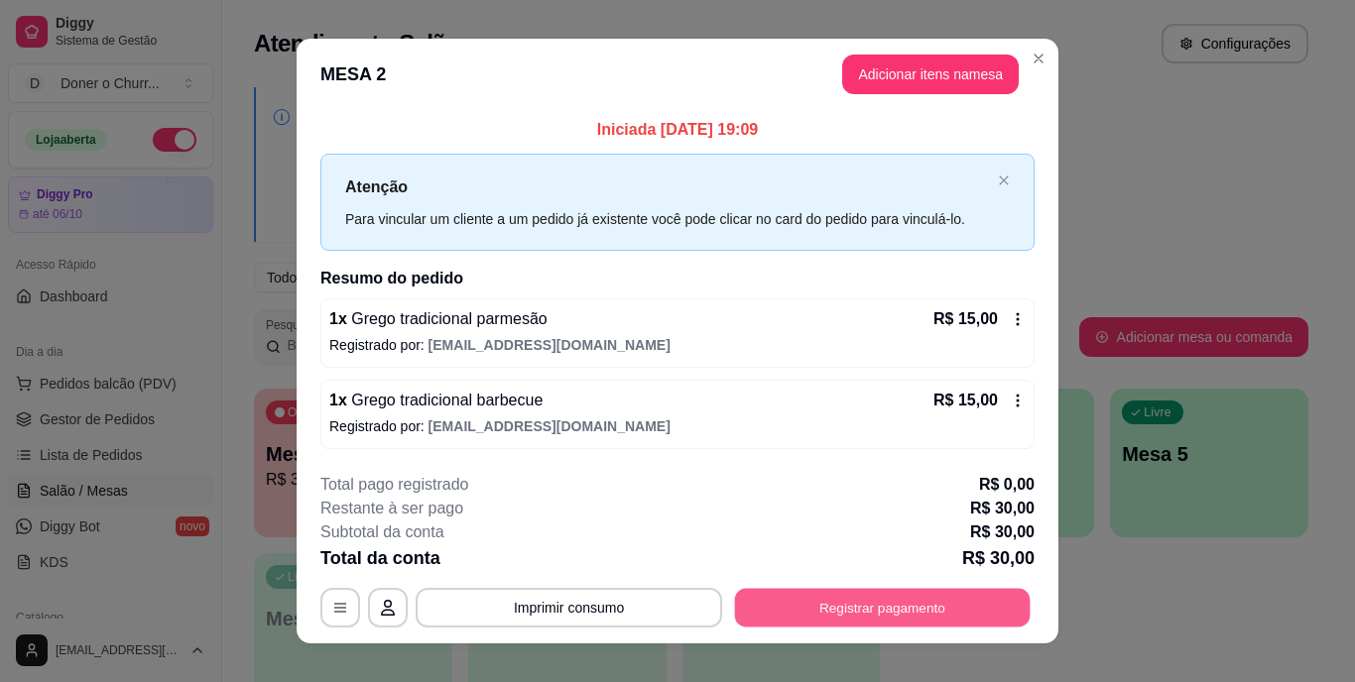
click at [848, 598] on button "Registrar pagamento" at bounding box center [883, 607] width 296 height 39
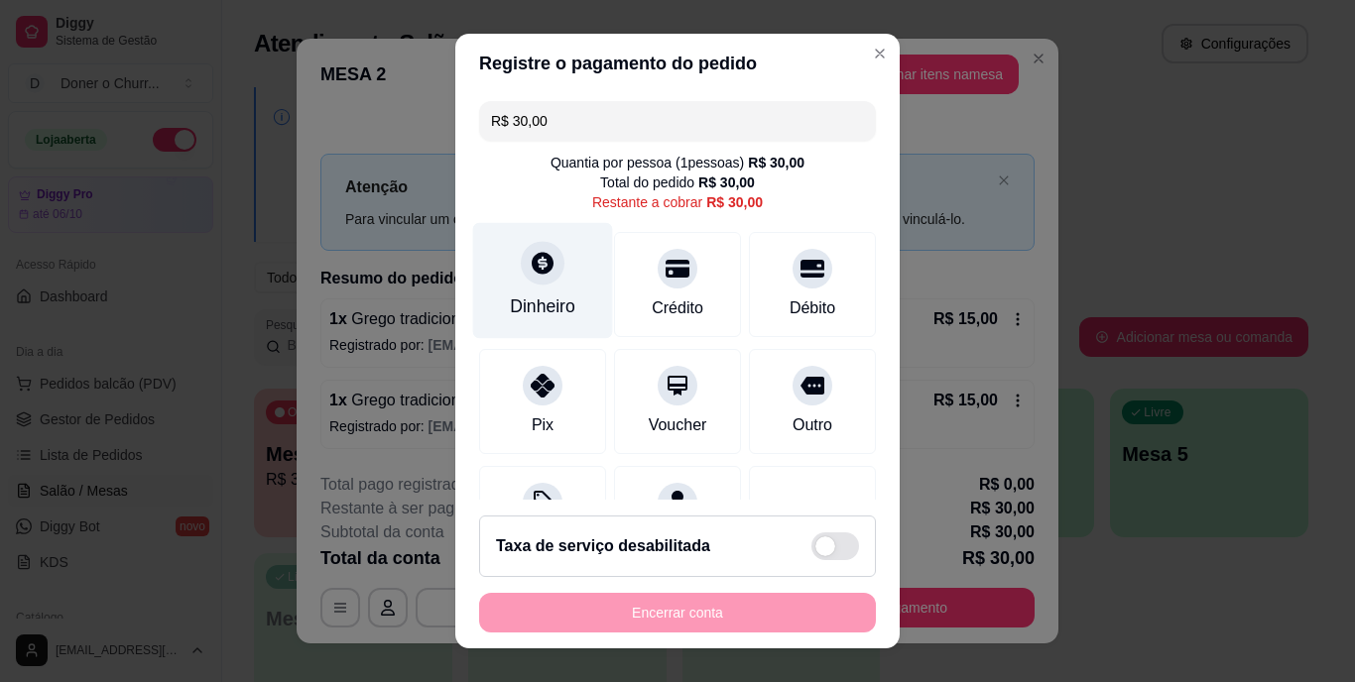
click at [542, 298] on div "Dinheiro" at bounding box center [542, 308] width 65 height 26
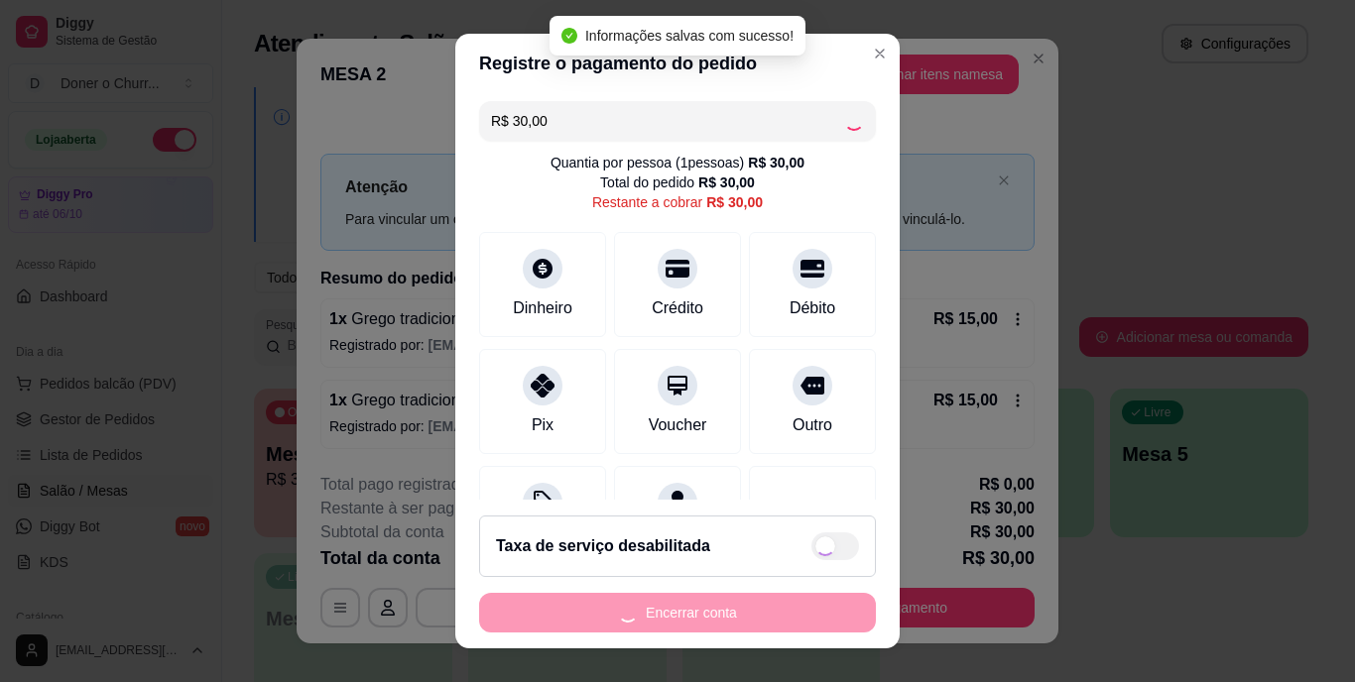
type input "R$ 0,00"
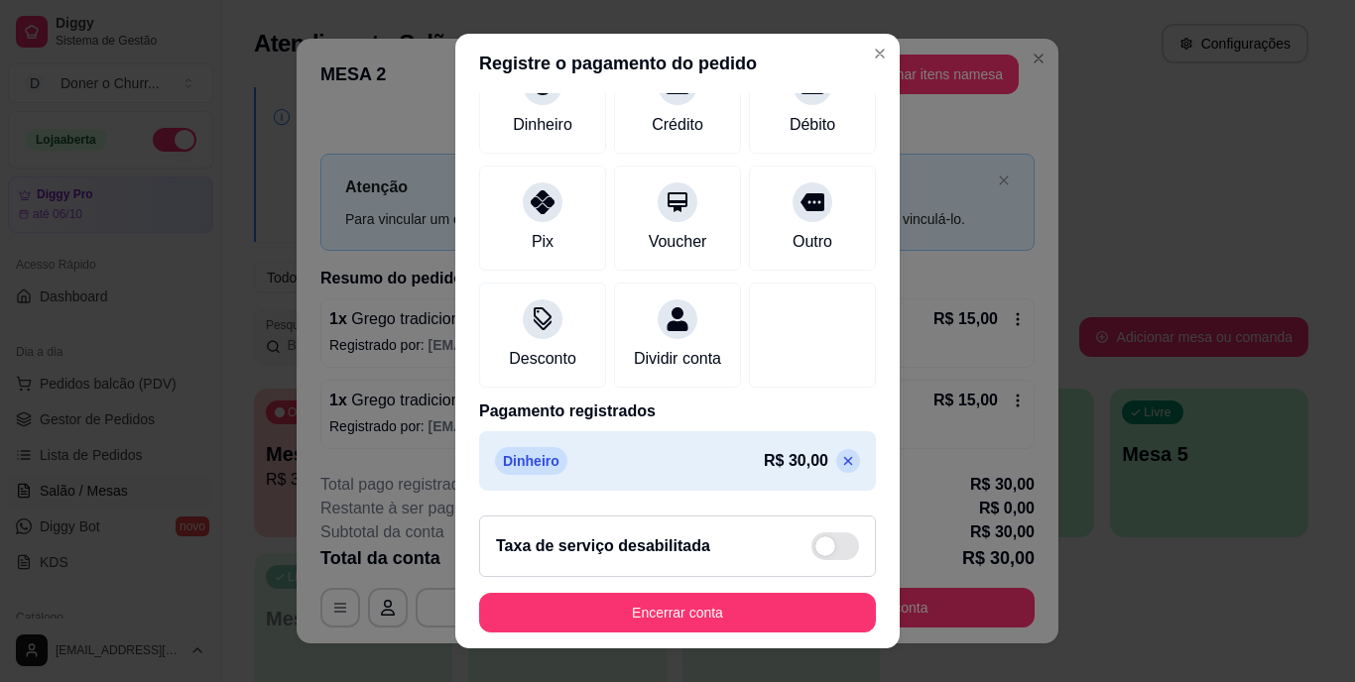
scroll to position [186, 0]
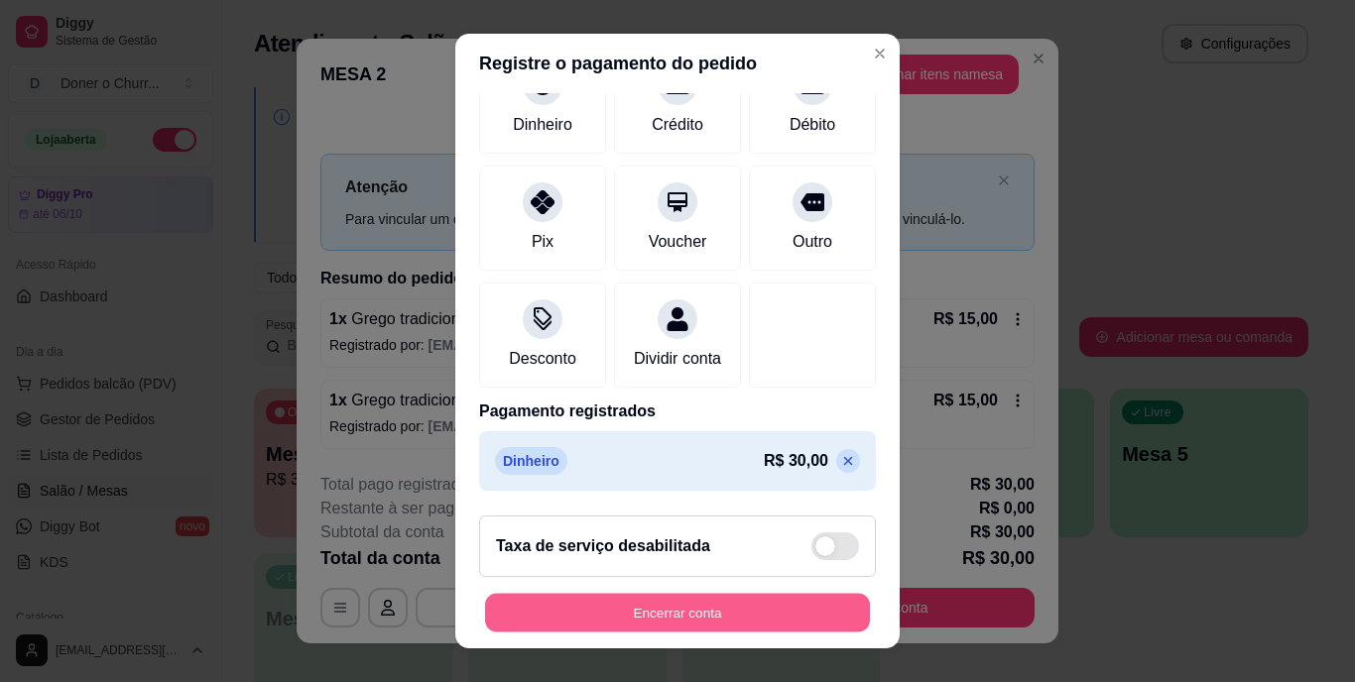
click at [703, 610] on button "Encerrar conta" at bounding box center [677, 612] width 385 height 39
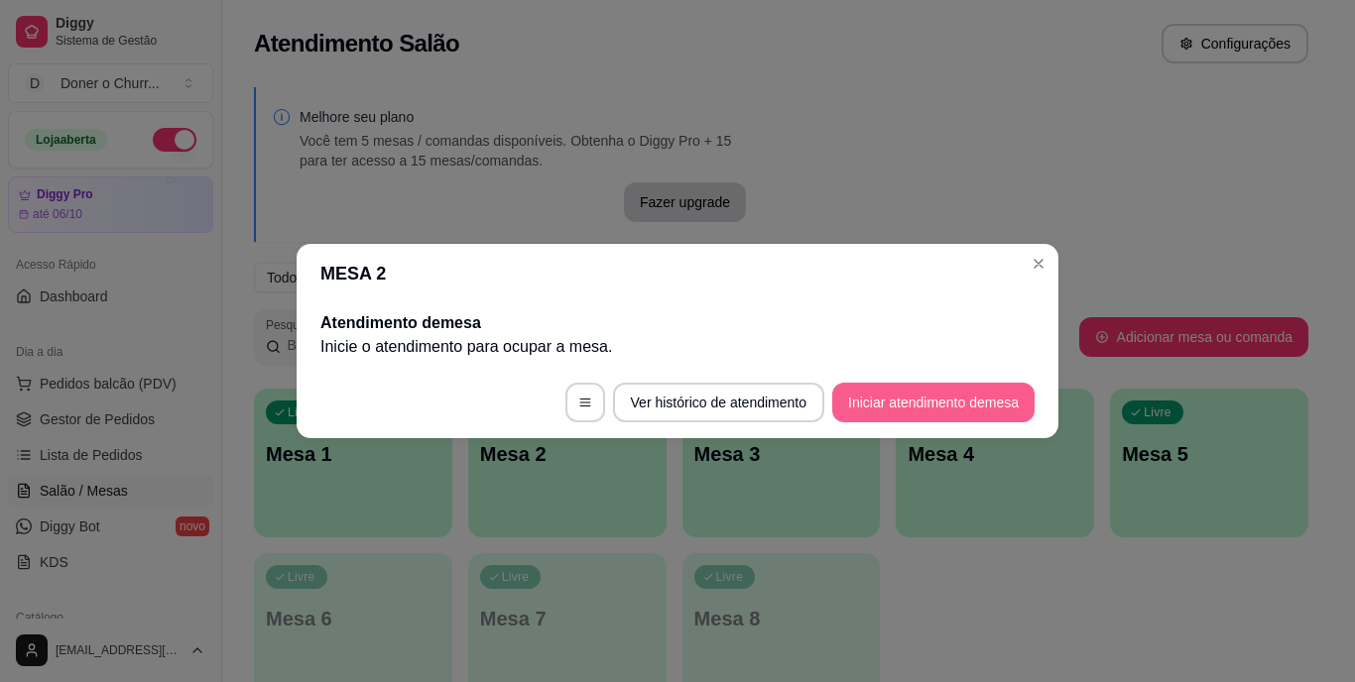
click at [917, 394] on button "Iniciar atendimento de mesa" at bounding box center [933, 403] width 202 height 40
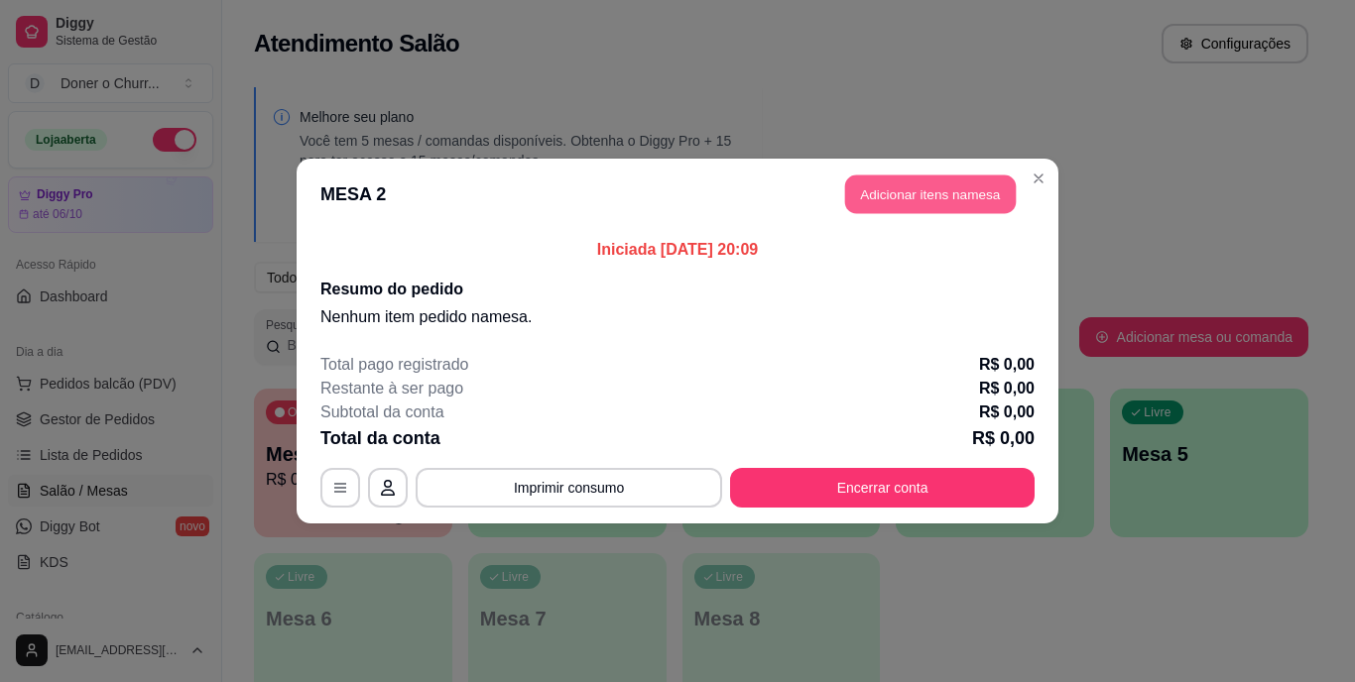
click at [933, 205] on button "Adicionar itens na mesa" at bounding box center [930, 195] width 171 height 39
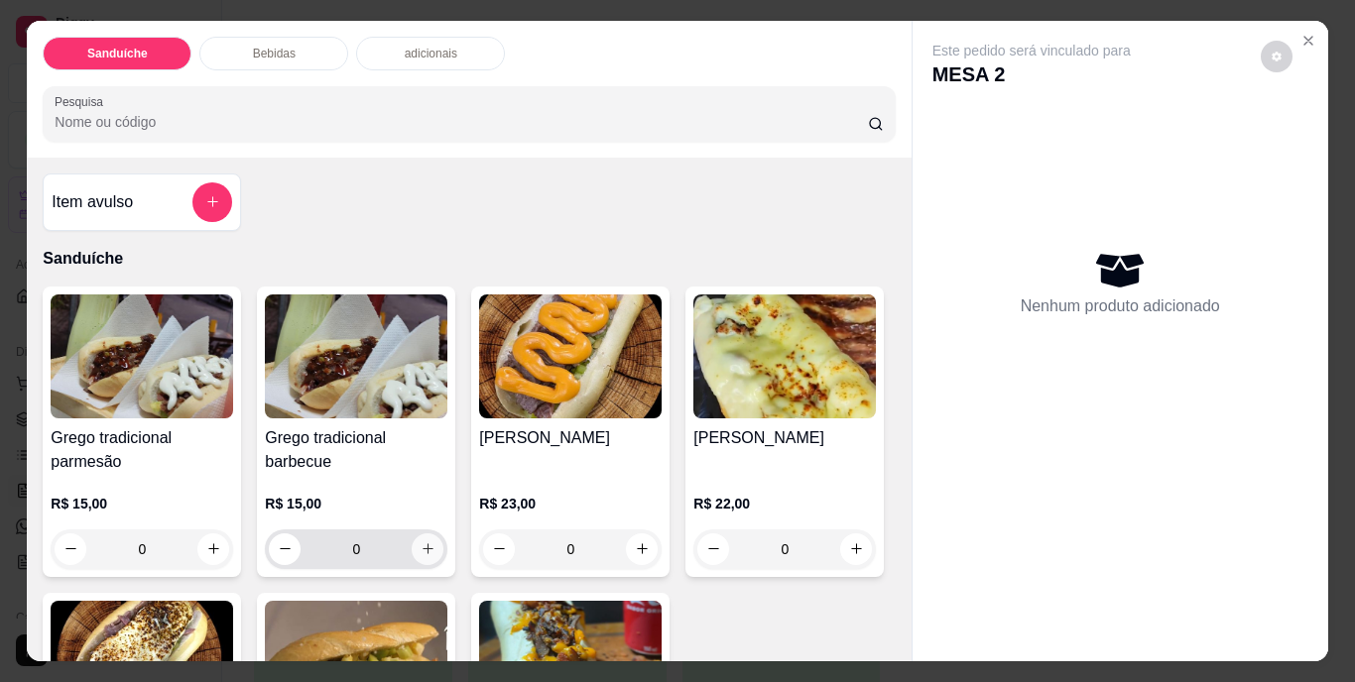
click at [421, 547] on icon "increase-product-quantity" at bounding box center [428, 549] width 15 height 15
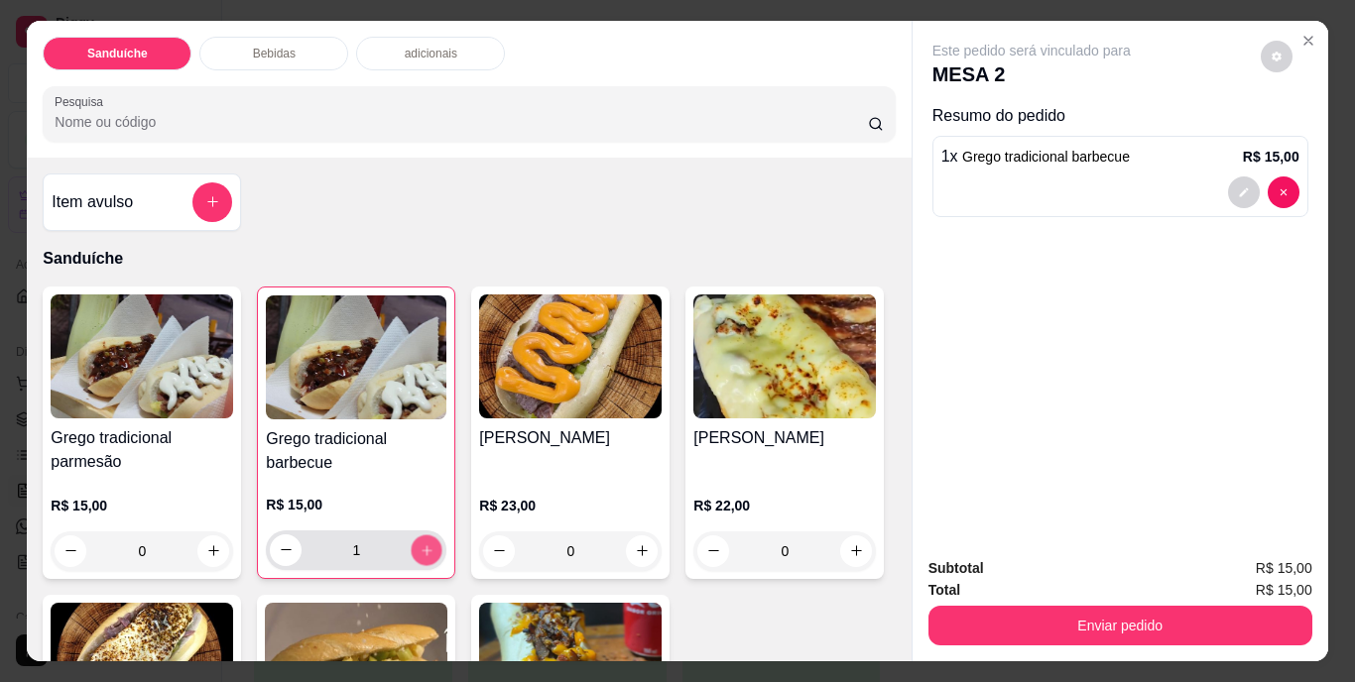
click at [420, 547] on icon "increase-product-quantity" at bounding box center [427, 550] width 15 height 15
type input "2"
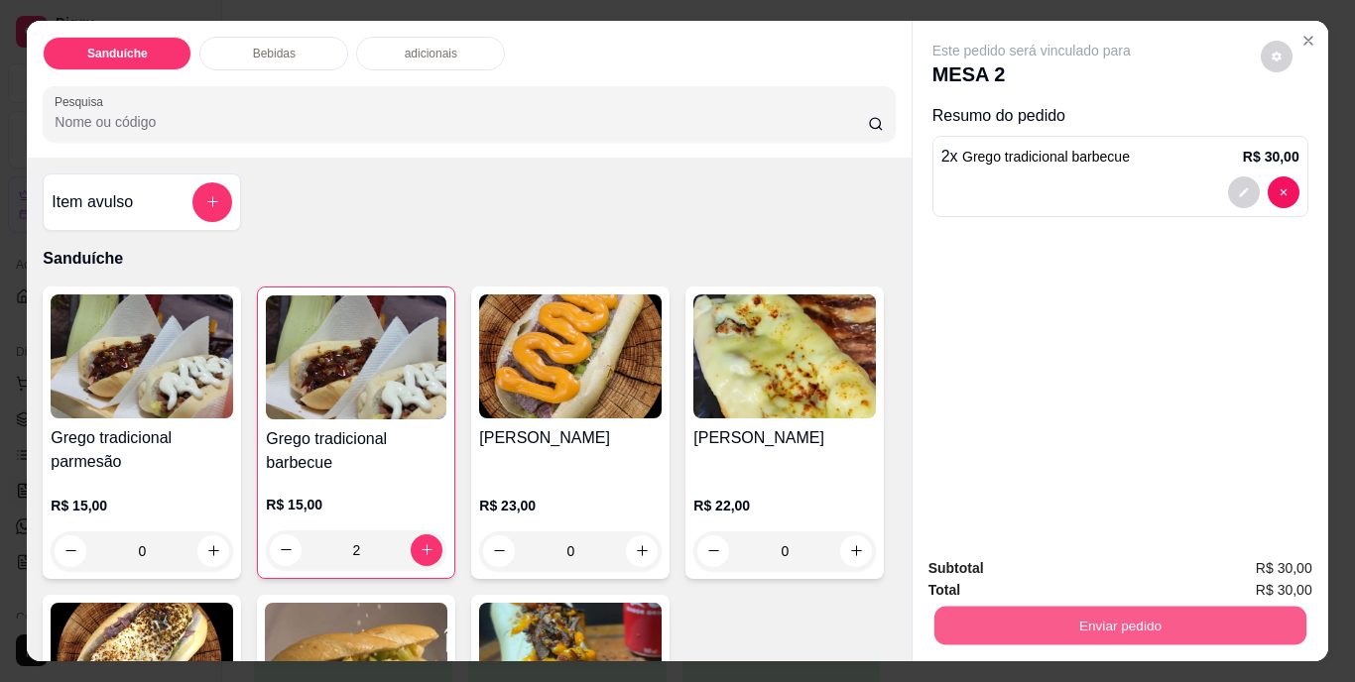
click at [1142, 619] on button "Enviar pedido" at bounding box center [1119, 626] width 372 height 39
click at [1090, 570] on button "Não registrar e enviar pedido" at bounding box center [1054, 571] width 206 height 38
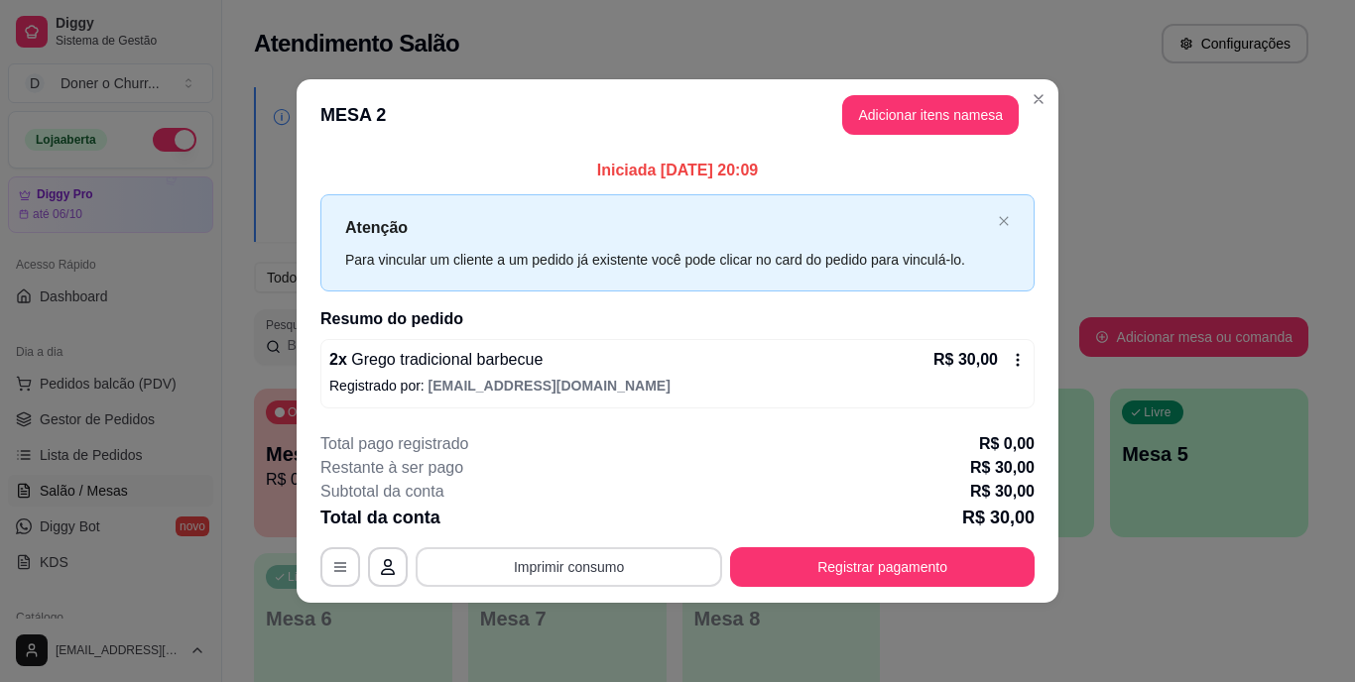
click at [590, 559] on button "Imprimir consumo" at bounding box center [569, 568] width 307 height 40
click at [588, 526] on button "IMPRESSORA" at bounding box center [575, 526] width 111 height 25
click at [567, 559] on button "Imprimir consumo" at bounding box center [570, 567] width 298 height 39
click at [578, 518] on button "IMPRESSORA" at bounding box center [575, 522] width 144 height 32
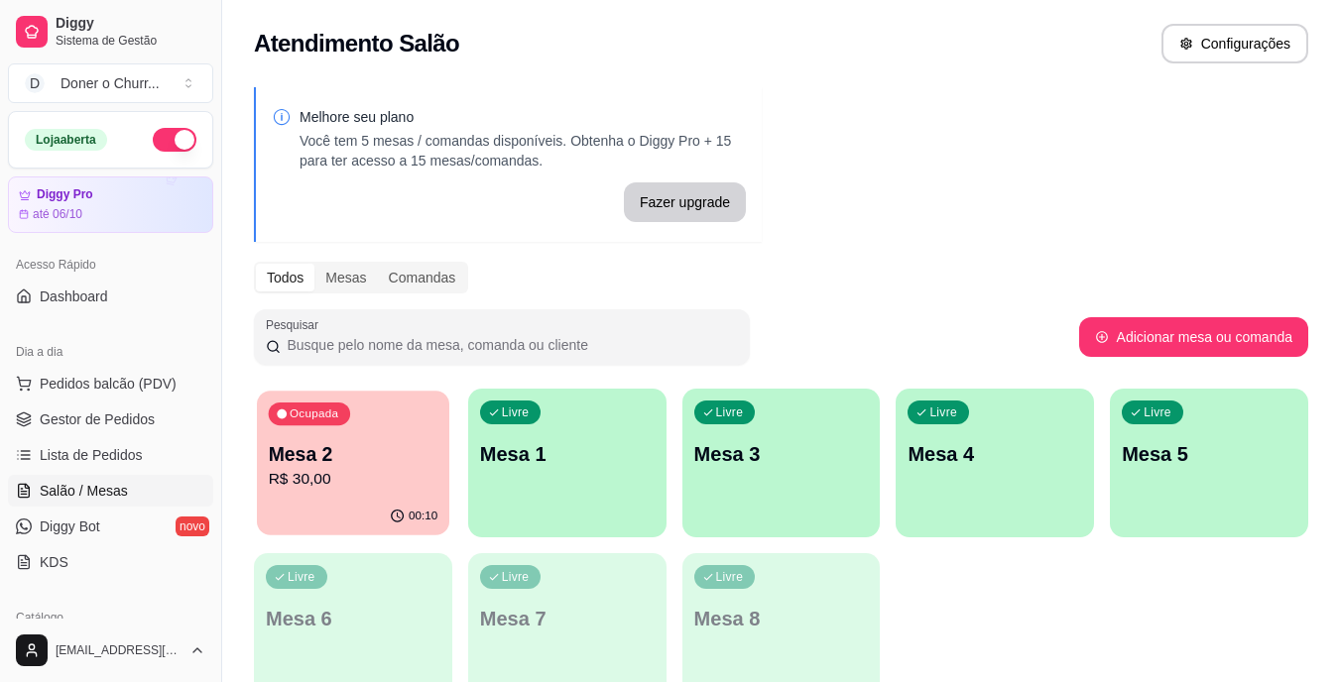
click at [403, 453] on p "Mesa 2" at bounding box center [354, 454] width 170 height 27
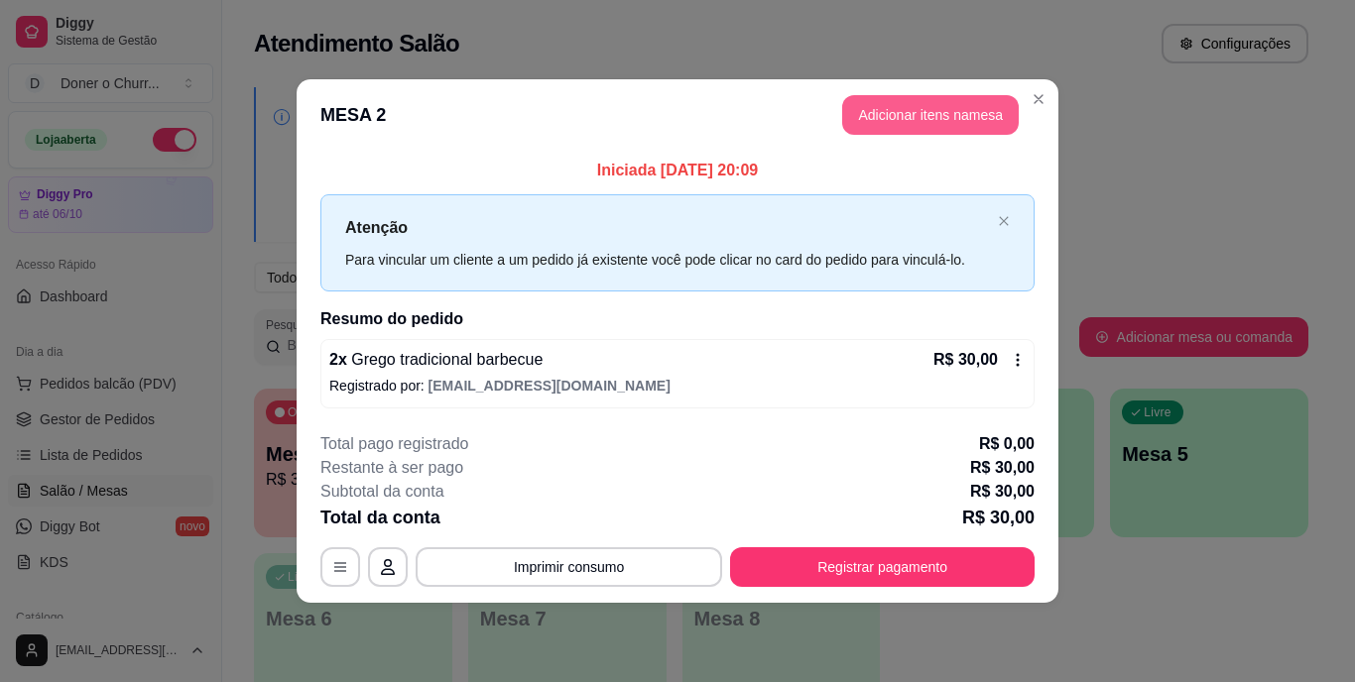
click at [908, 113] on button "Adicionar itens na mesa" at bounding box center [930, 115] width 177 height 40
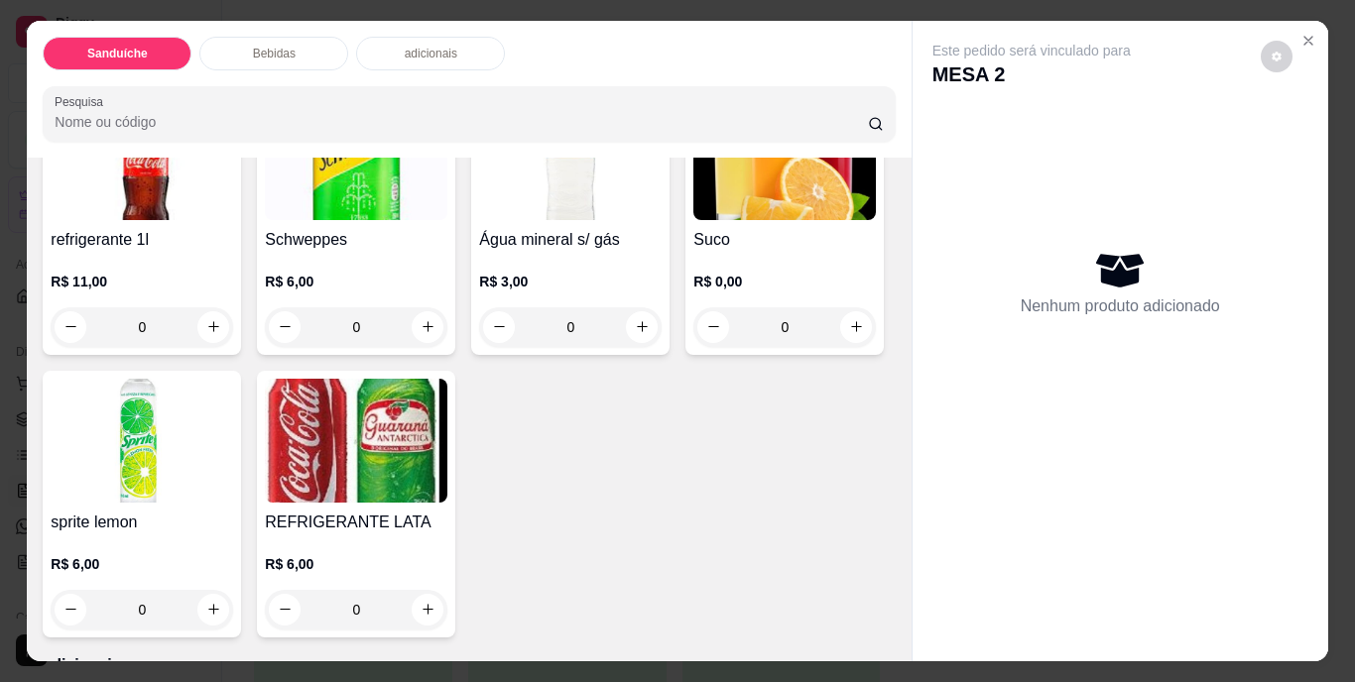
scroll to position [992, 0]
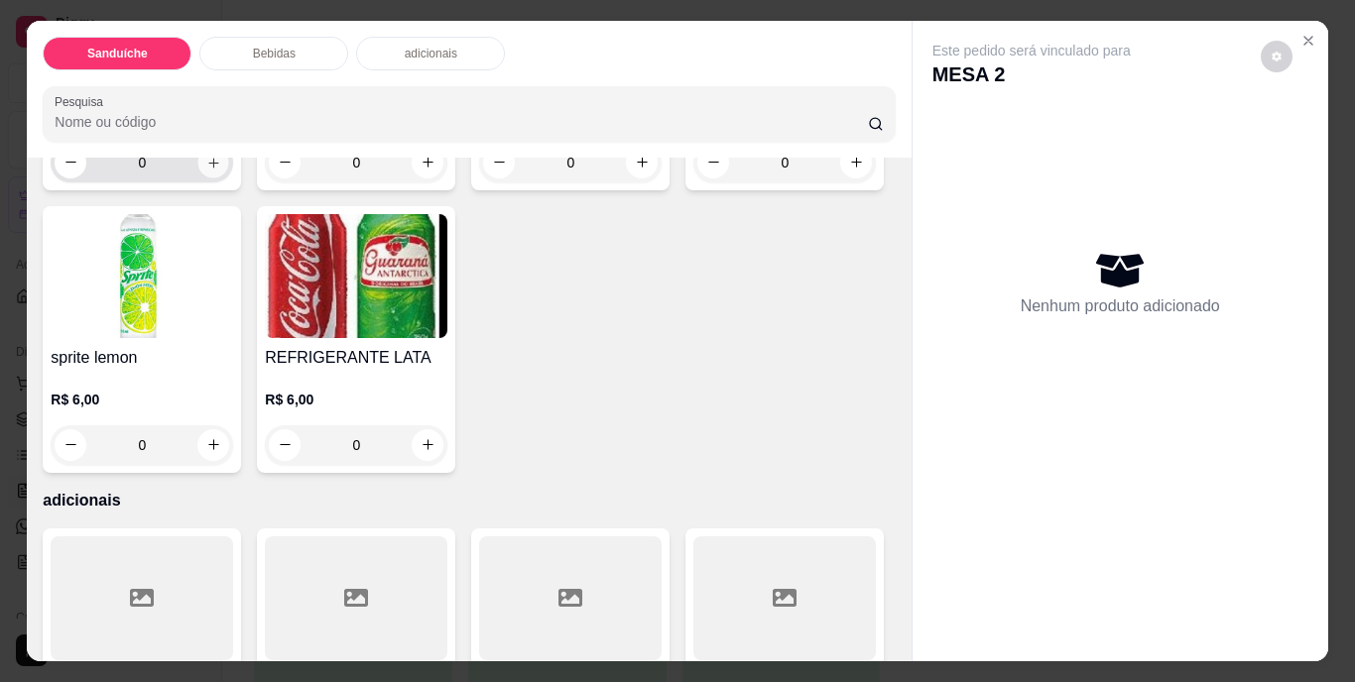
click at [198, 178] on button "increase-product-quantity" at bounding box center [213, 162] width 31 height 31
type input "1"
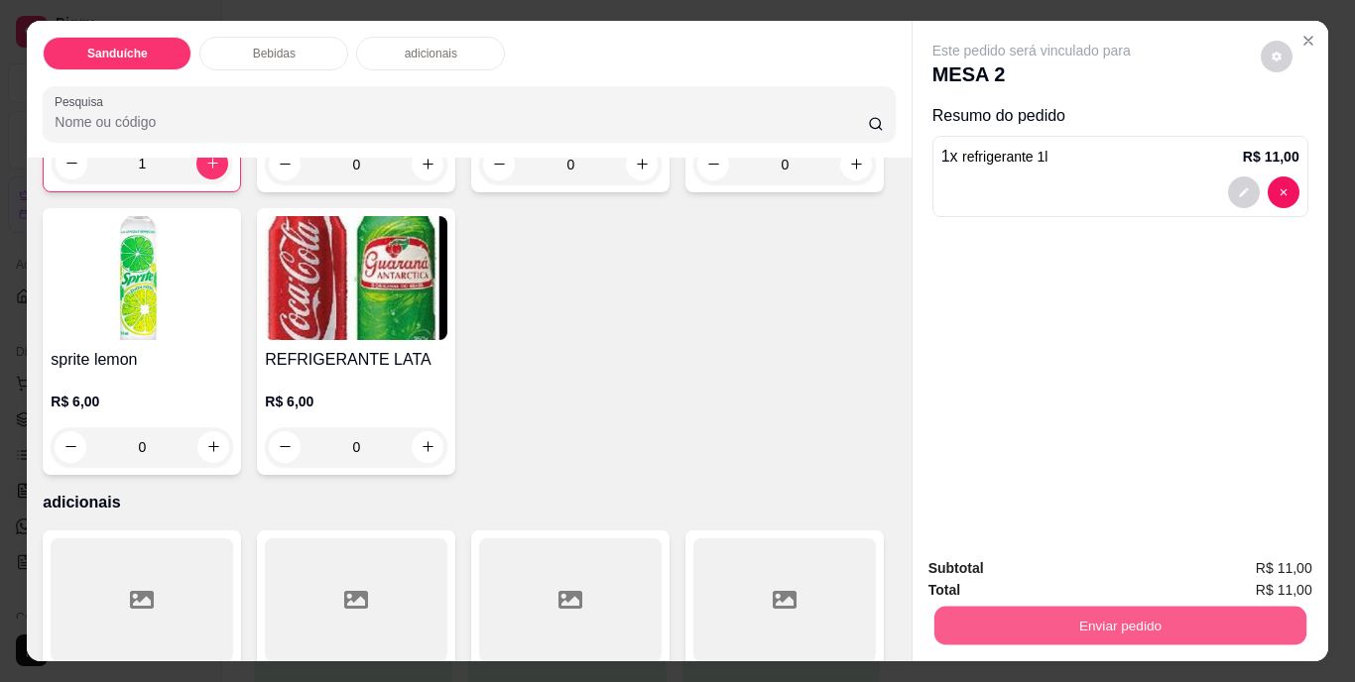
click at [1100, 617] on button "Enviar pedido" at bounding box center [1119, 626] width 372 height 39
click at [1077, 576] on button "Não registrar e enviar pedido" at bounding box center [1054, 571] width 206 height 38
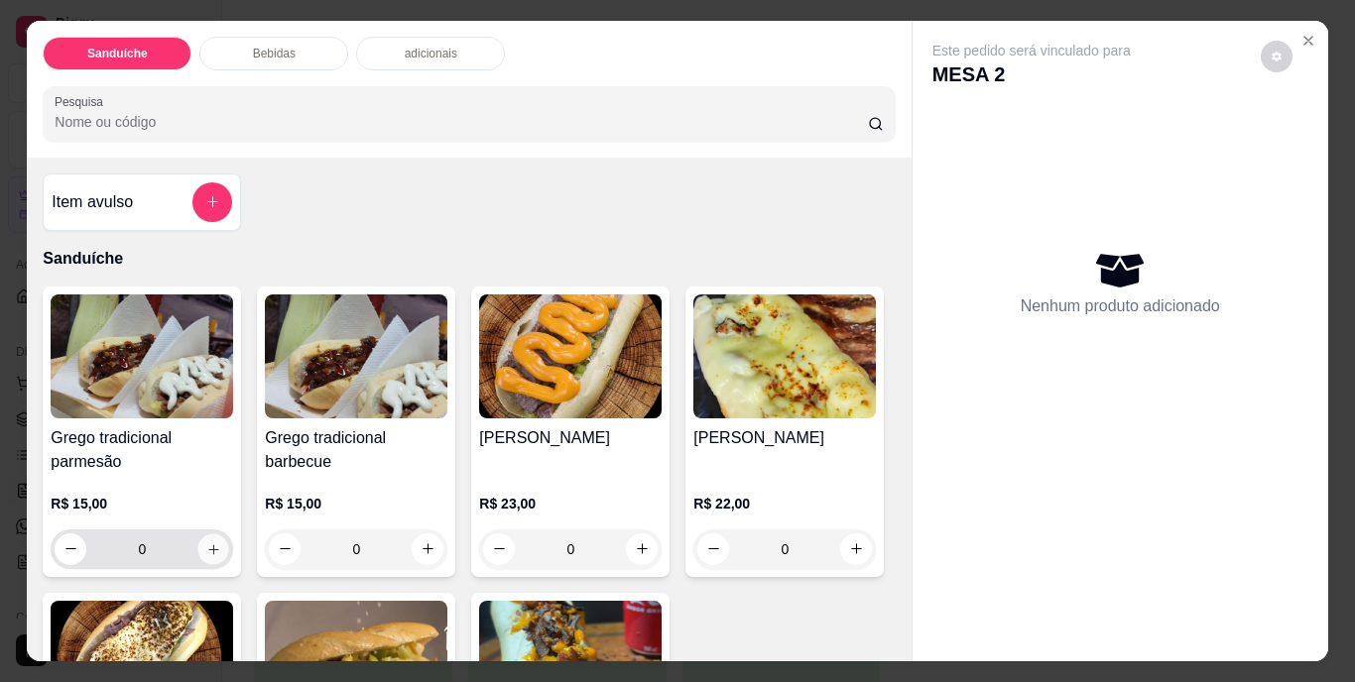
click at [198, 534] on button "increase-product-quantity" at bounding box center [213, 549] width 31 height 31
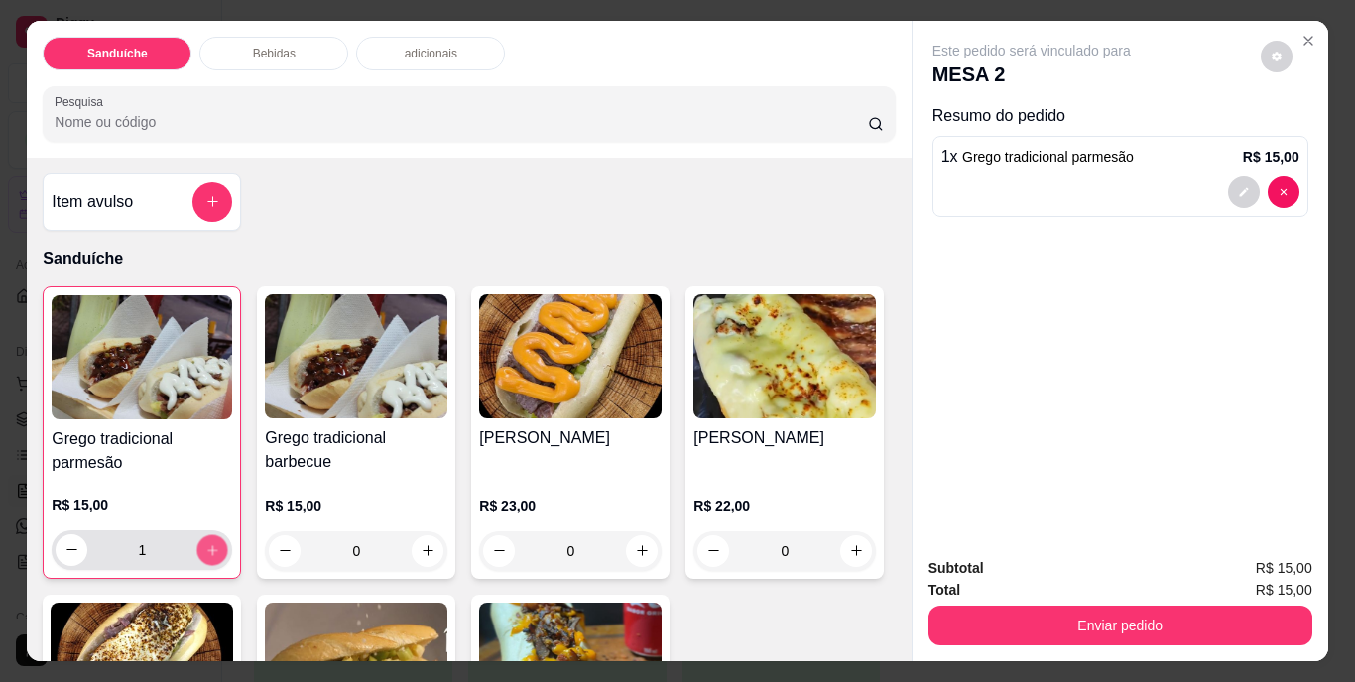
click at [197, 535] on button "increase-product-quantity" at bounding box center [212, 550] width 31 height 31
type input "2"
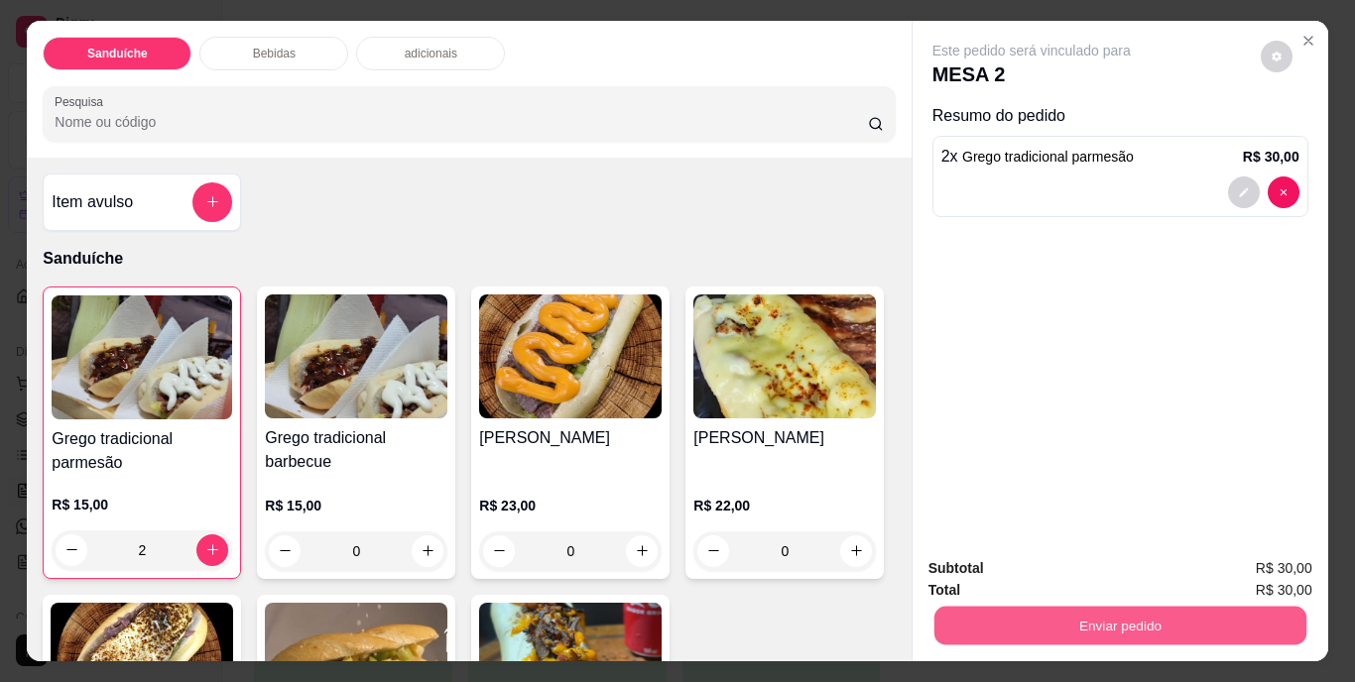
click at [1112, 615] on button "Enviar pedido" at bounding box center [1119, 626] width 372 height 39
click at [1109, 450] on div "Este pedido será vinculado para MESA 2 Resumo do pedido 2 x Grego tradicional p…" at bounding box center [1121, 282] width 416 height 522
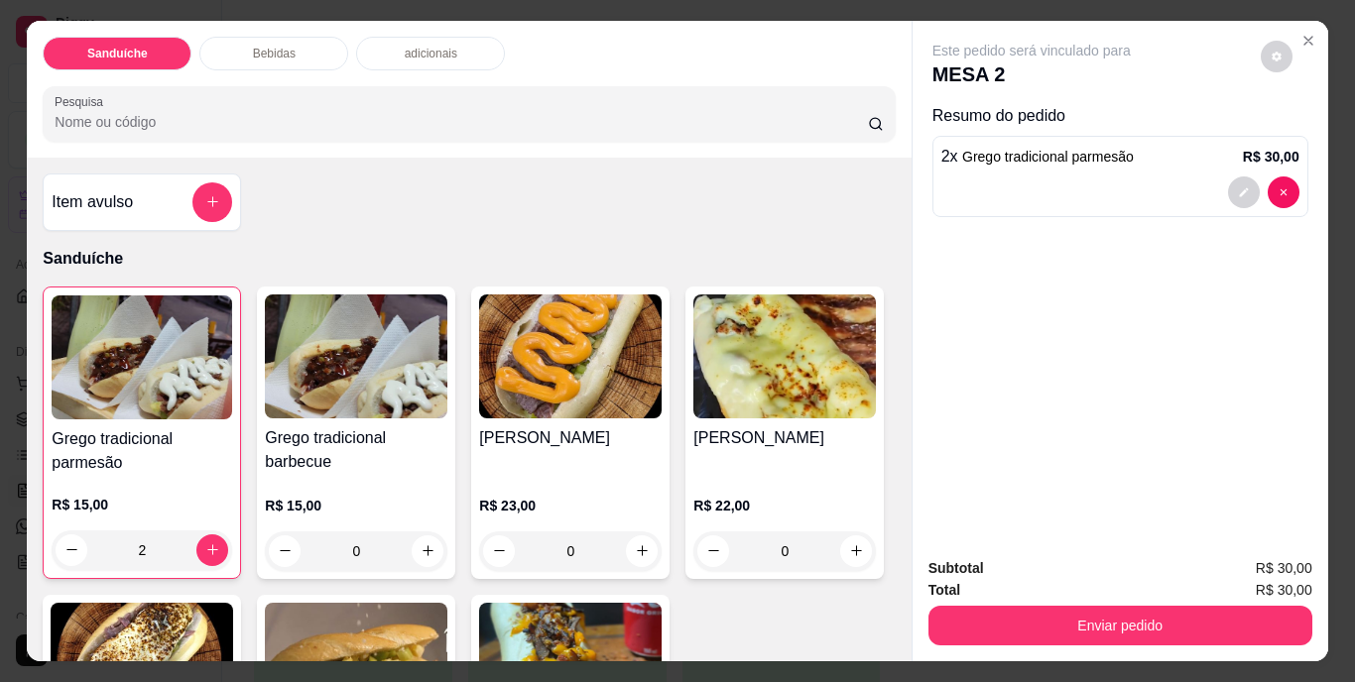
click at [1024, 425] on div "Este pedido será vinculado para MESA 2 Resumo do pedido 2 x Grego tradicional p…" at bounding box center [1121, 282] width 416 height 522
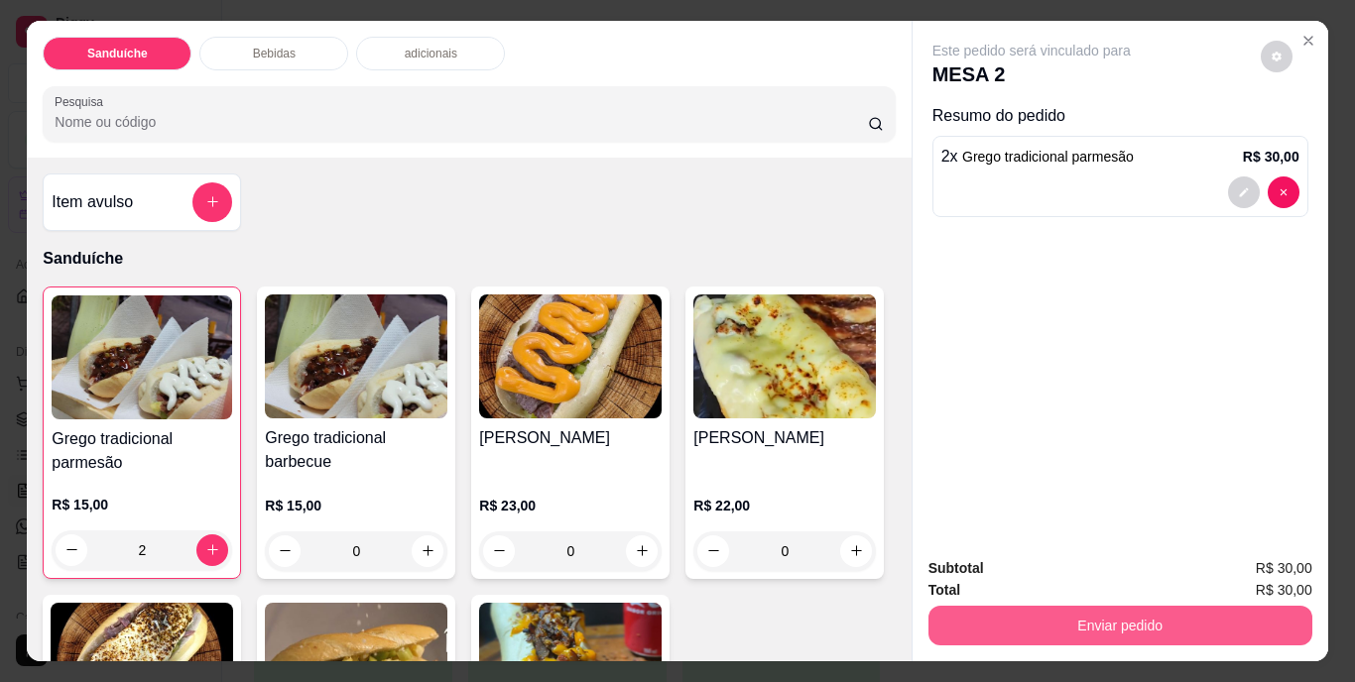
click at [1083, 620] on button "Enviar pedido" at bounding box center [1120, 626] width 384 height 40
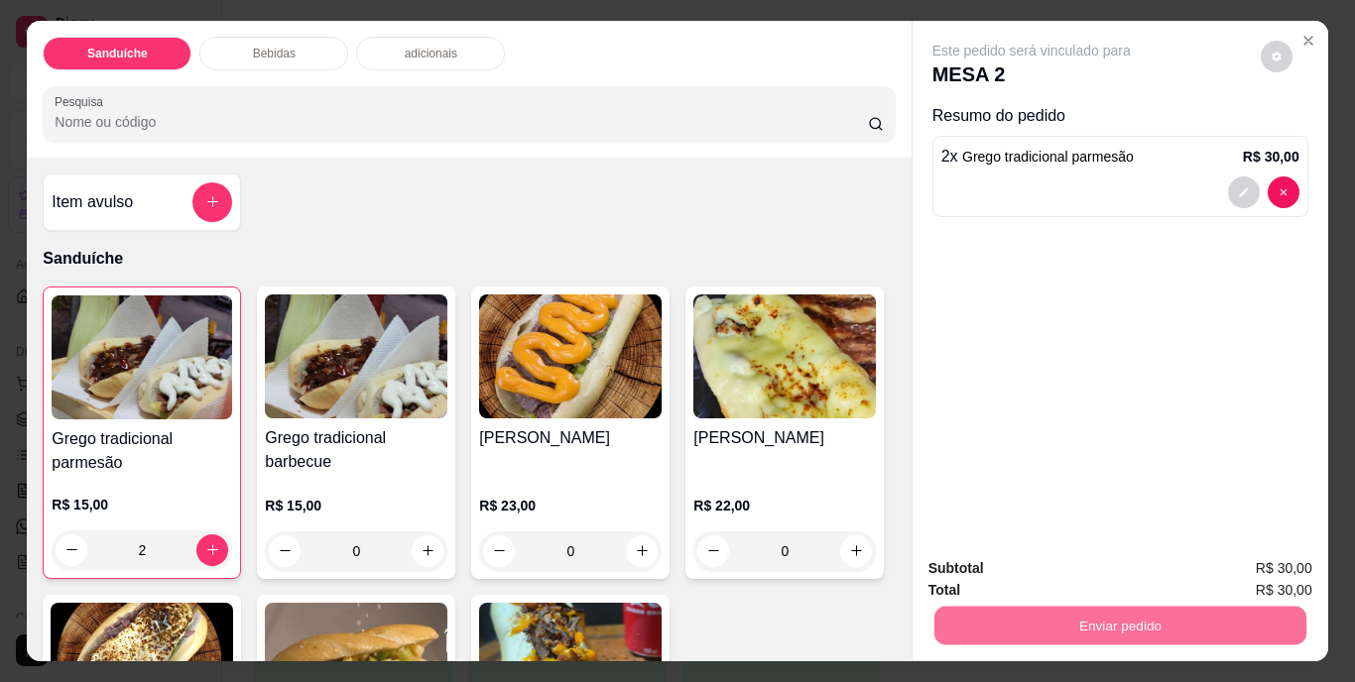
click at [1074, 568] on button "Não registrar e enviar pedido" at bounding box center [1054, 571] width 206 height 38
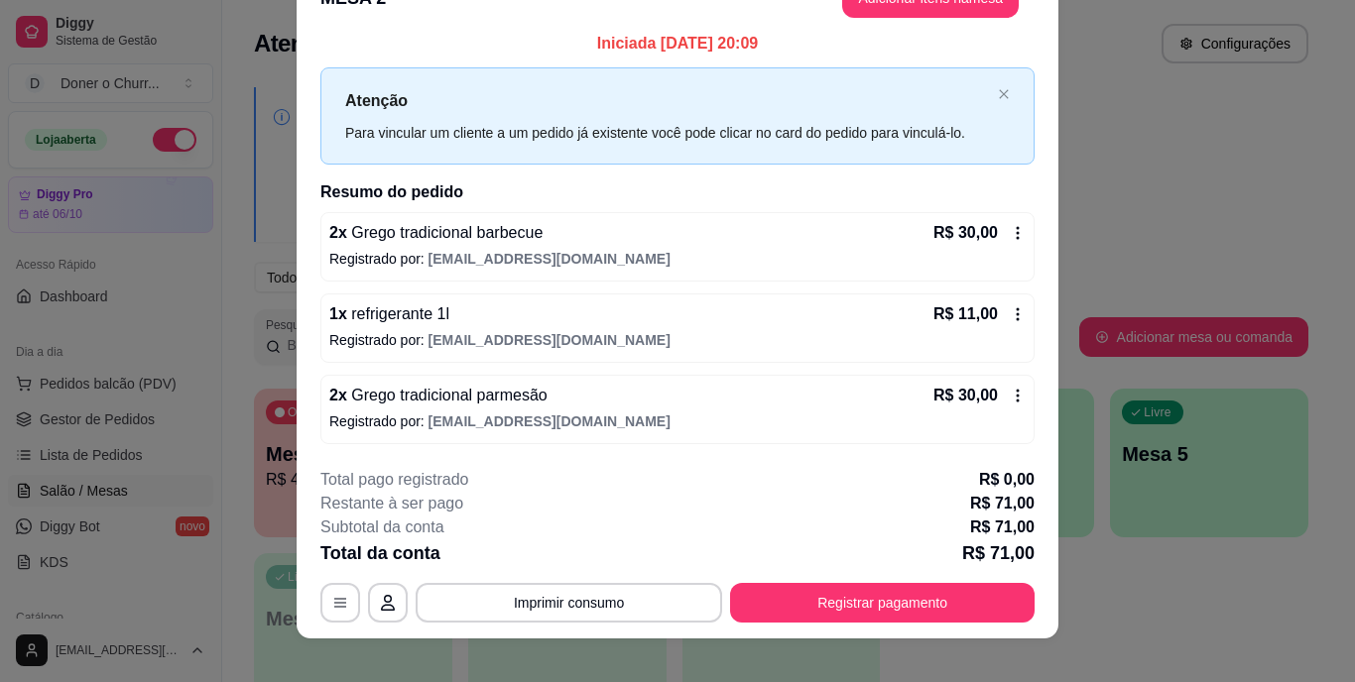
scroll to position [61, 0]
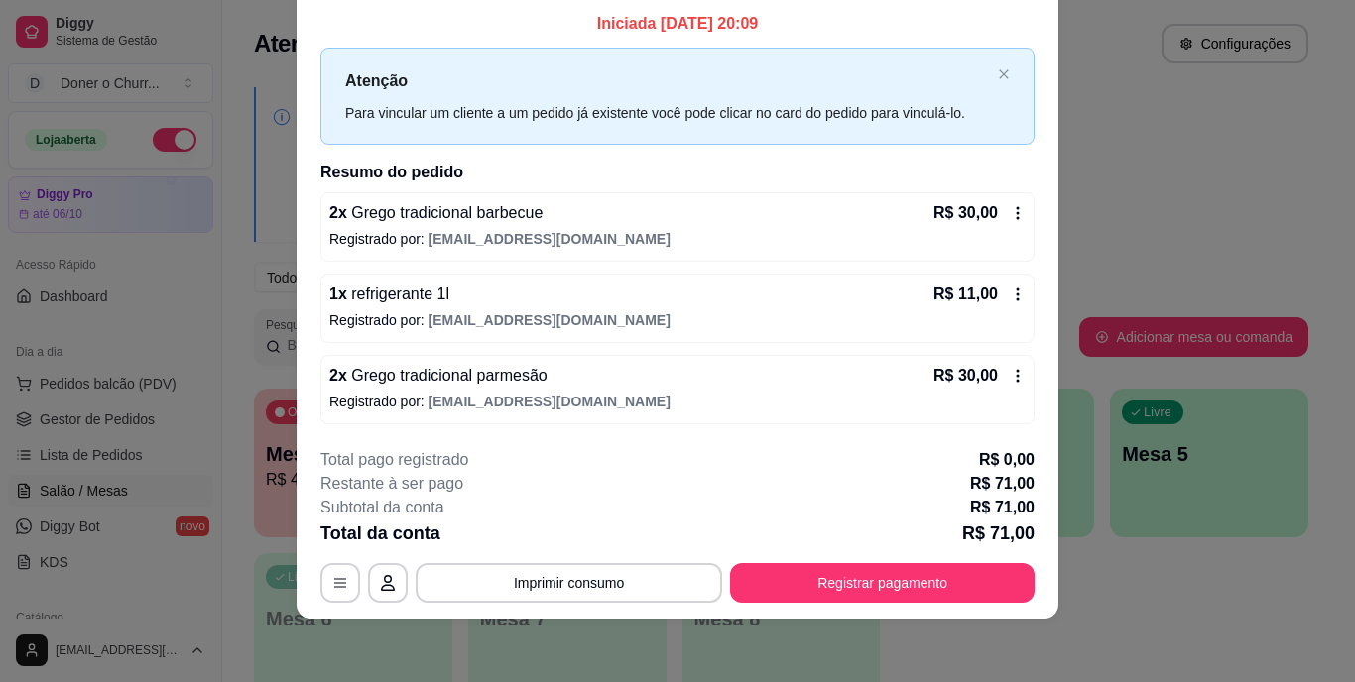
click at [1010, 205] on icon at bounding box center [1018, 213] width 16 height 16
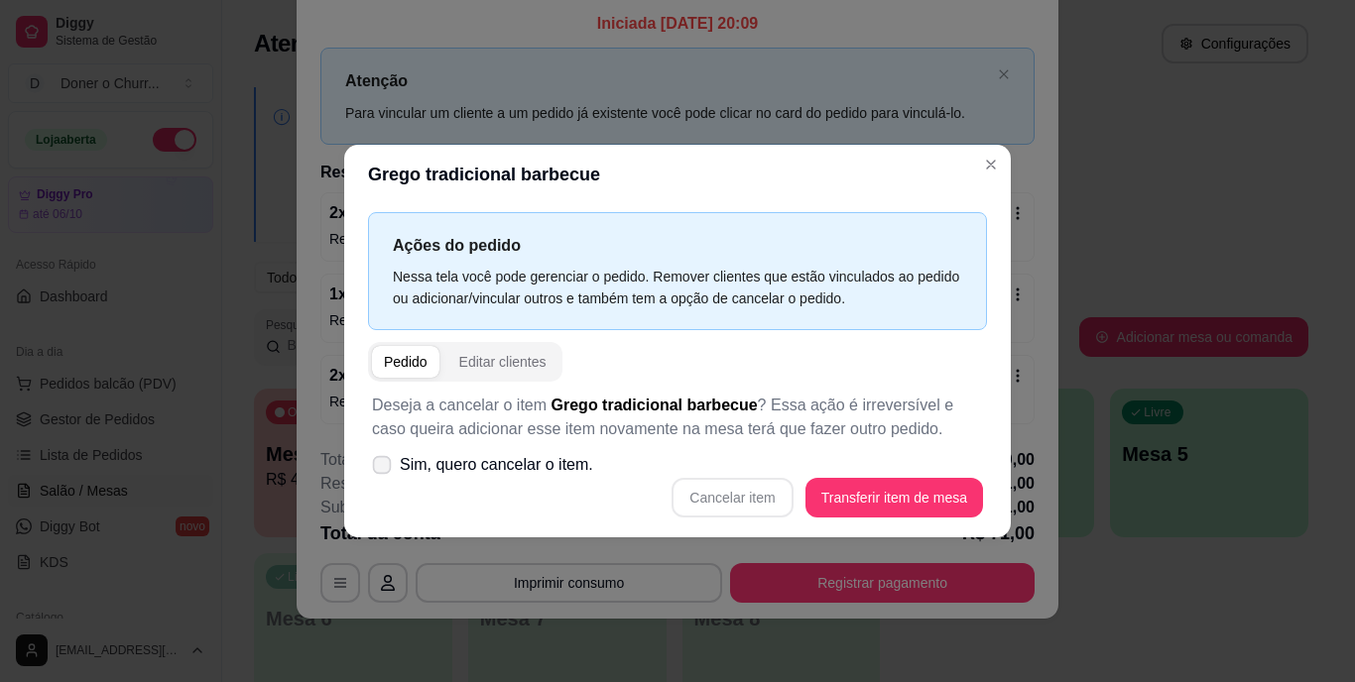
click at [380, 470] on icon at bounding box center [381, 464] width 15 height 11
click at [380, 471] on input "Sim, quero cancelar o item." at bounding box center [377, 475] width 13 height 13
checkbox input "true"
click at [755, 507] on button "Cancelar item" at bounding box center [733, 498] width 118 height 39
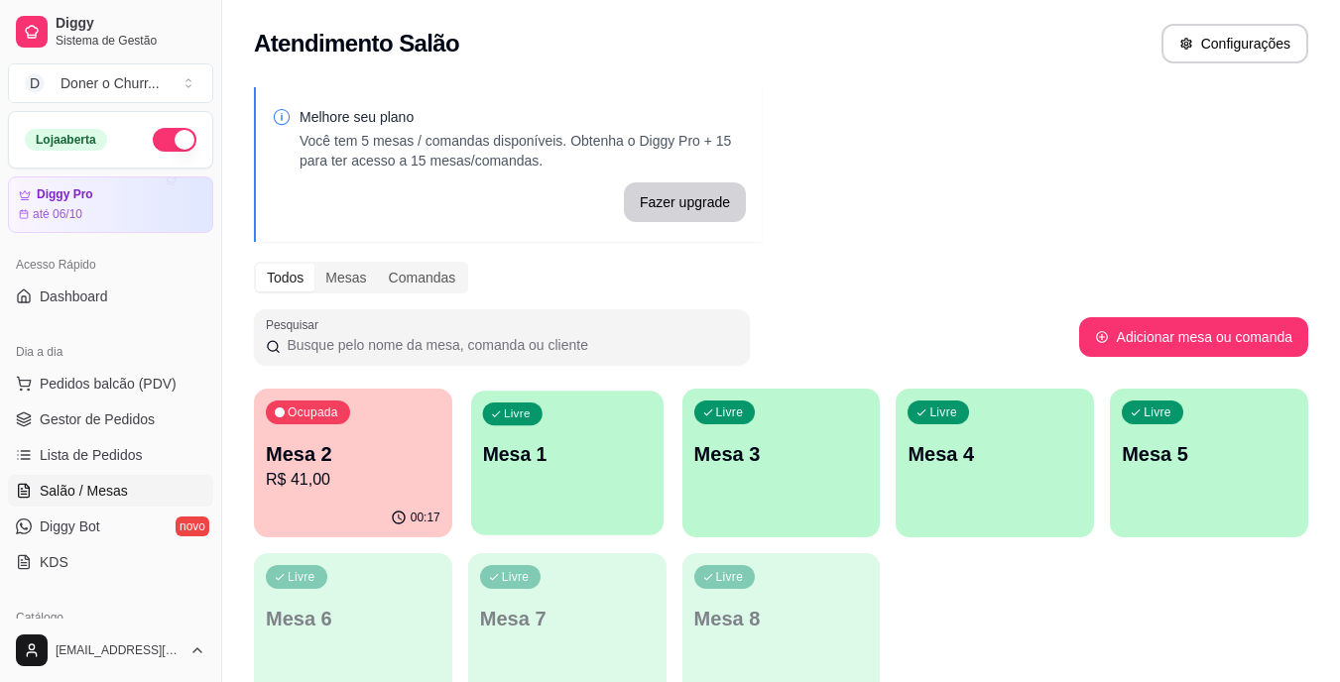
click at [624, 482] on div "Livre Mesa 1" at bounding box center [567, 451] width 192 height 121
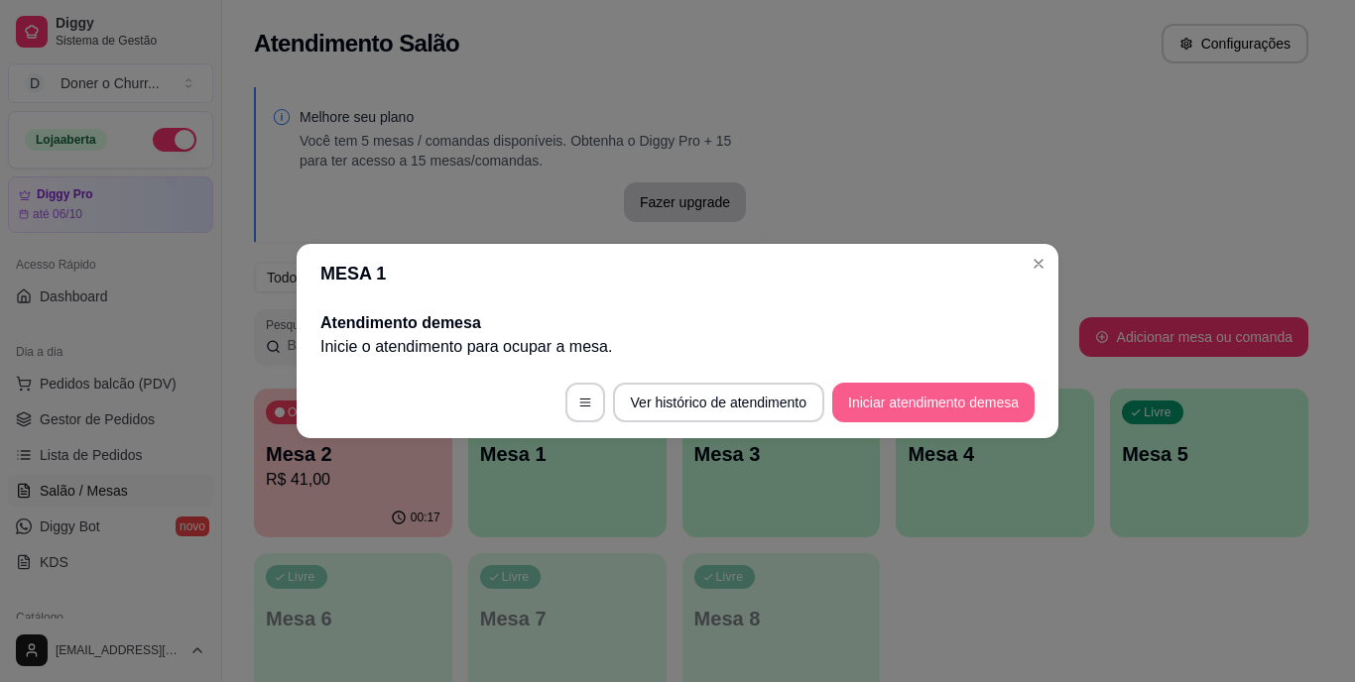
click at [935, 409] on button "Iniciar atendimento de mesa" at bounding box center [933, 403] width 202 height 40
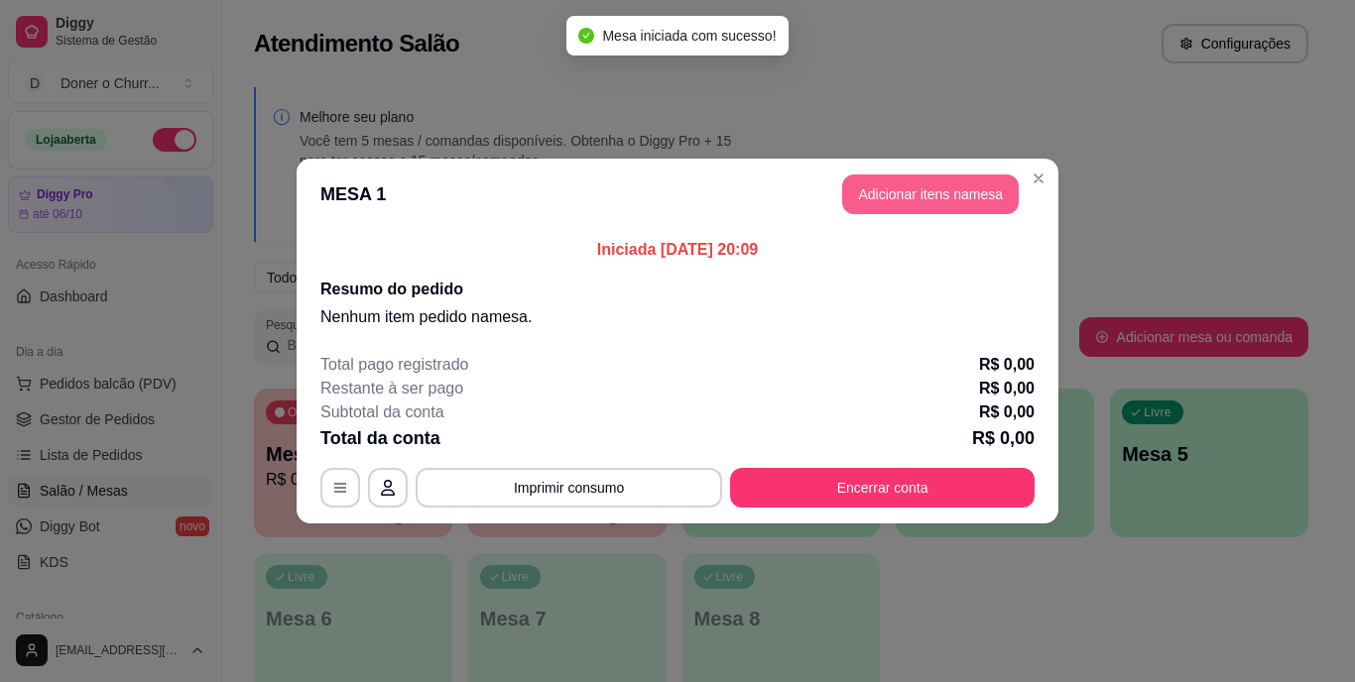
click at [991, 194] on button "Adicionar itens na mesa" at bounding box center [930, 195] width 177 height 40
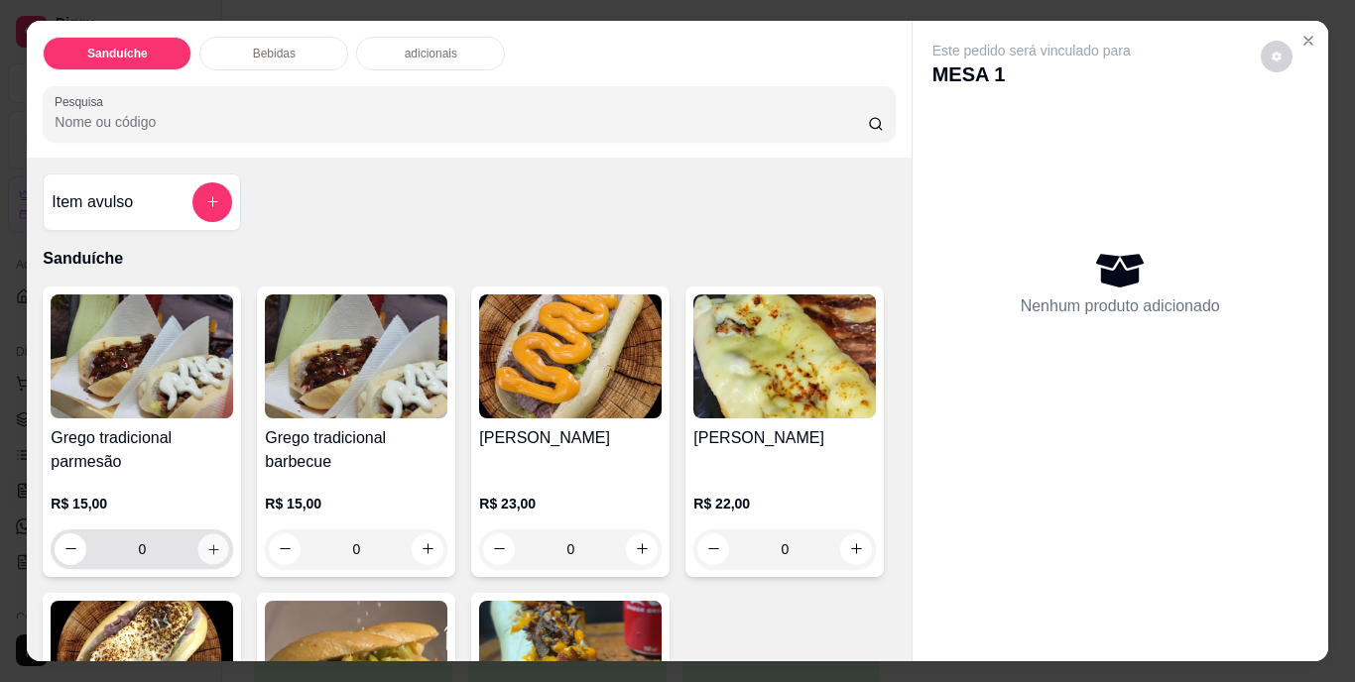
click at [206, 542] on icon "increase-product-quantity" at bounding box center [213, 549] width 15 height 15
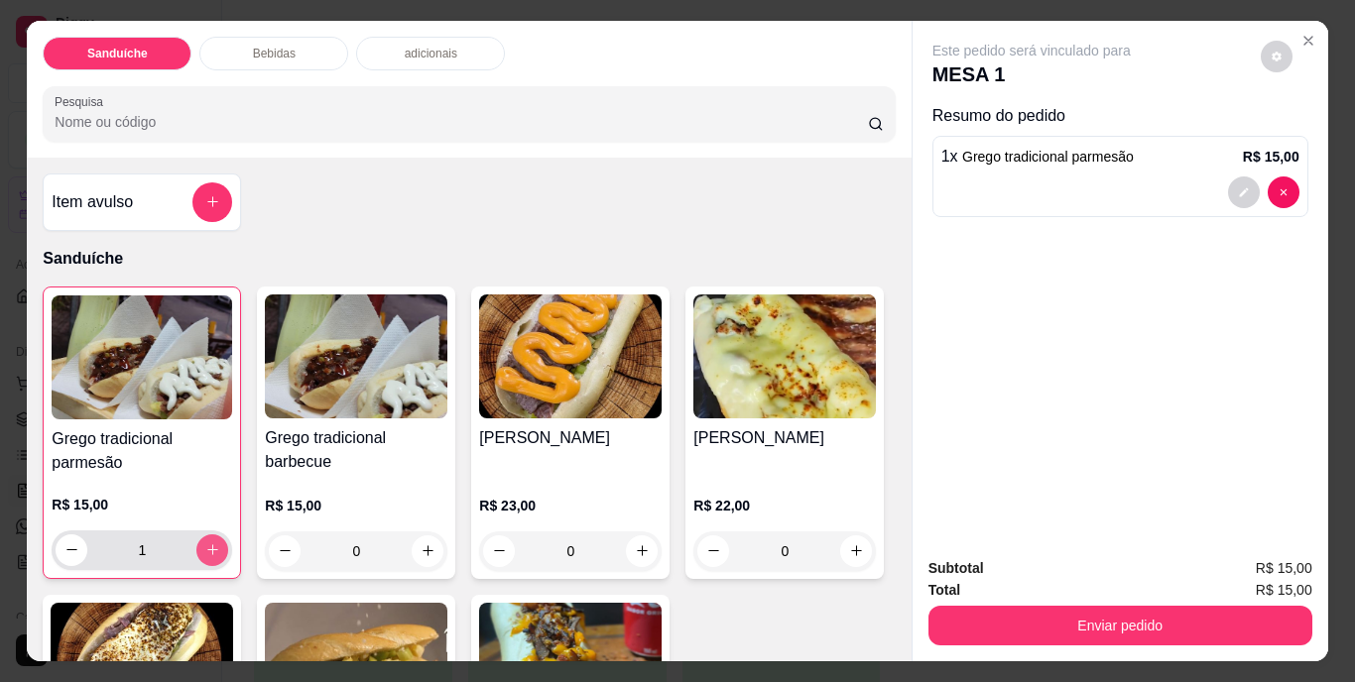
click at [205, 543] on icon "increase-product-quantity" at bounding box center [212, 550] width 15 height 15
type input "2"
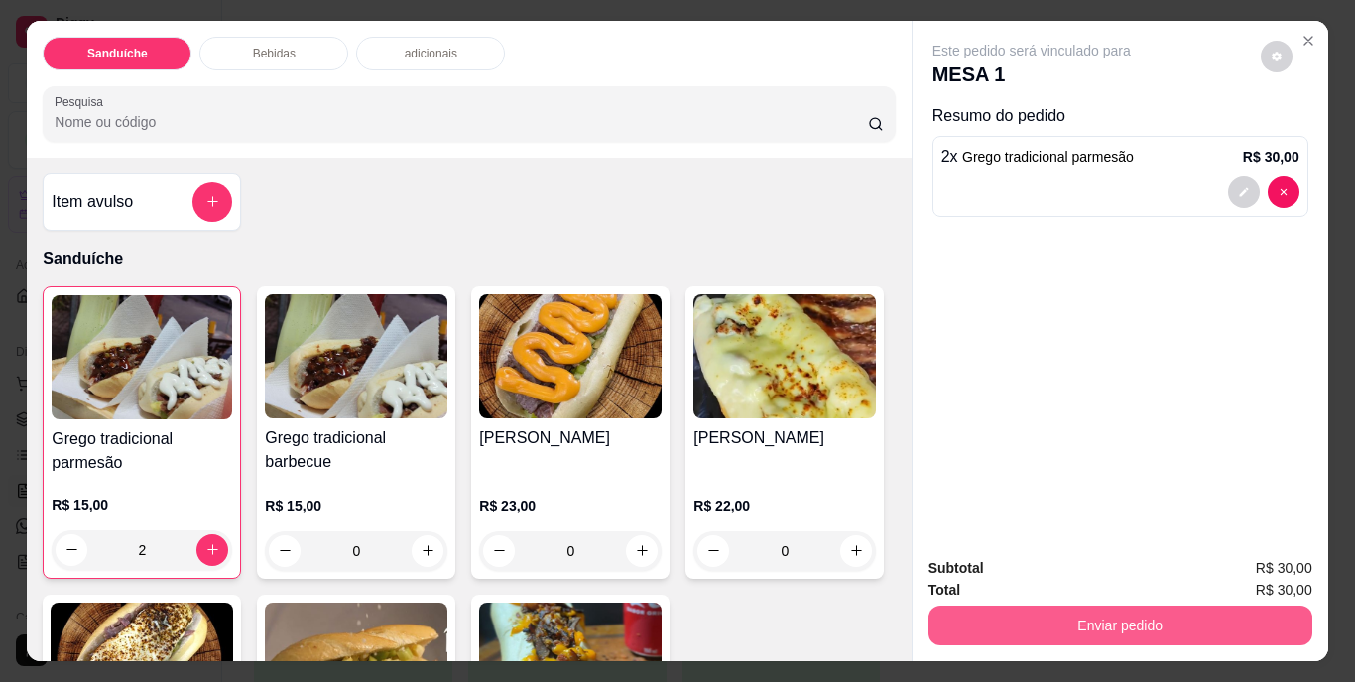
click at [1170, 606] on button "Enviar pedido" at bounding box center [1120, 626] width 384 height 40
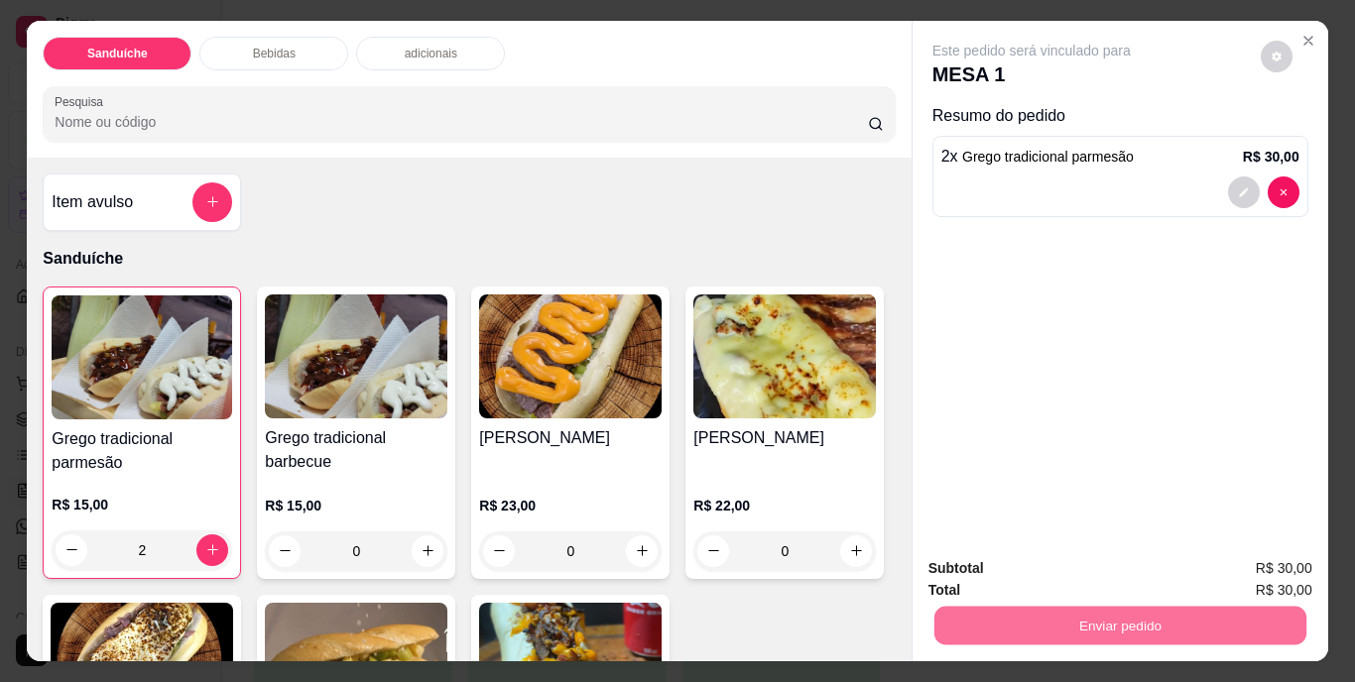
click at [1066, 568] on button "Não registrar e enviar pedido" at bounding box center [1054, 571] width 206 height 38
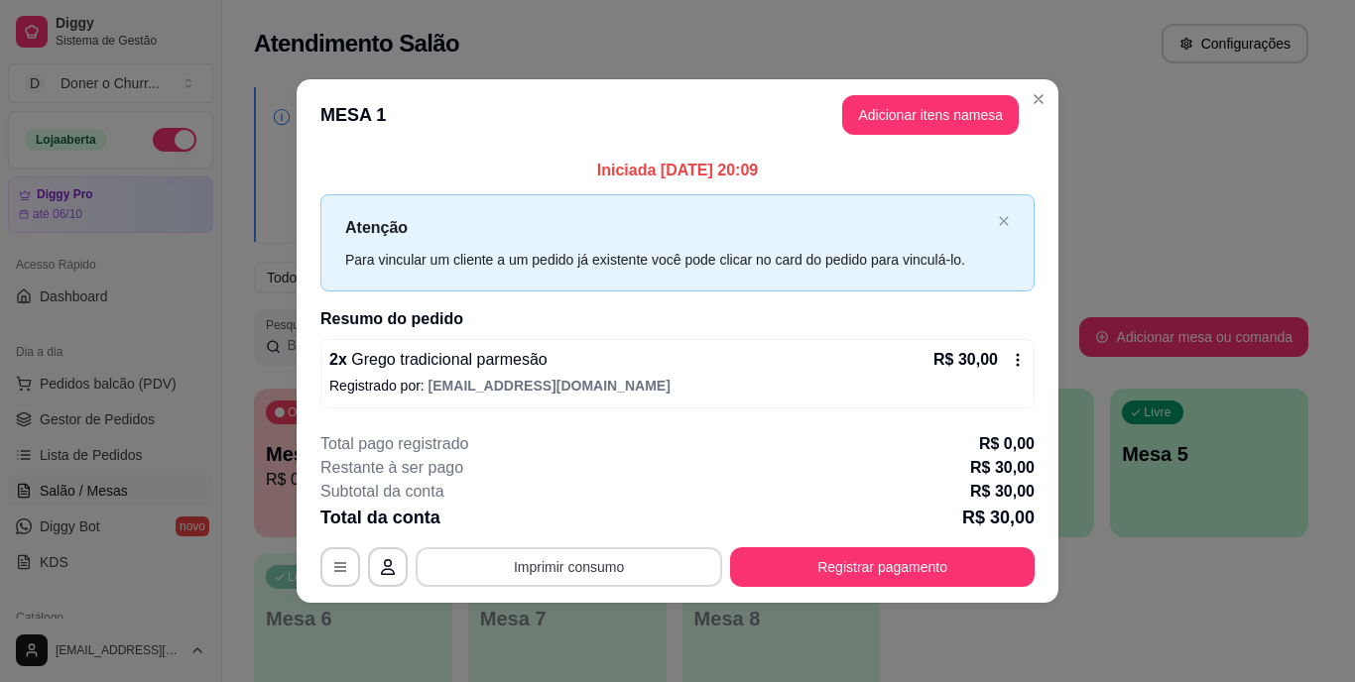
click at [554, 566] on button "Imprimir consumo" at bounding box center [569, 568] width 307 height 40
click at [585, 529] on button "IMPRESSORA" at bounding box center [575, 522] width 144 height 32
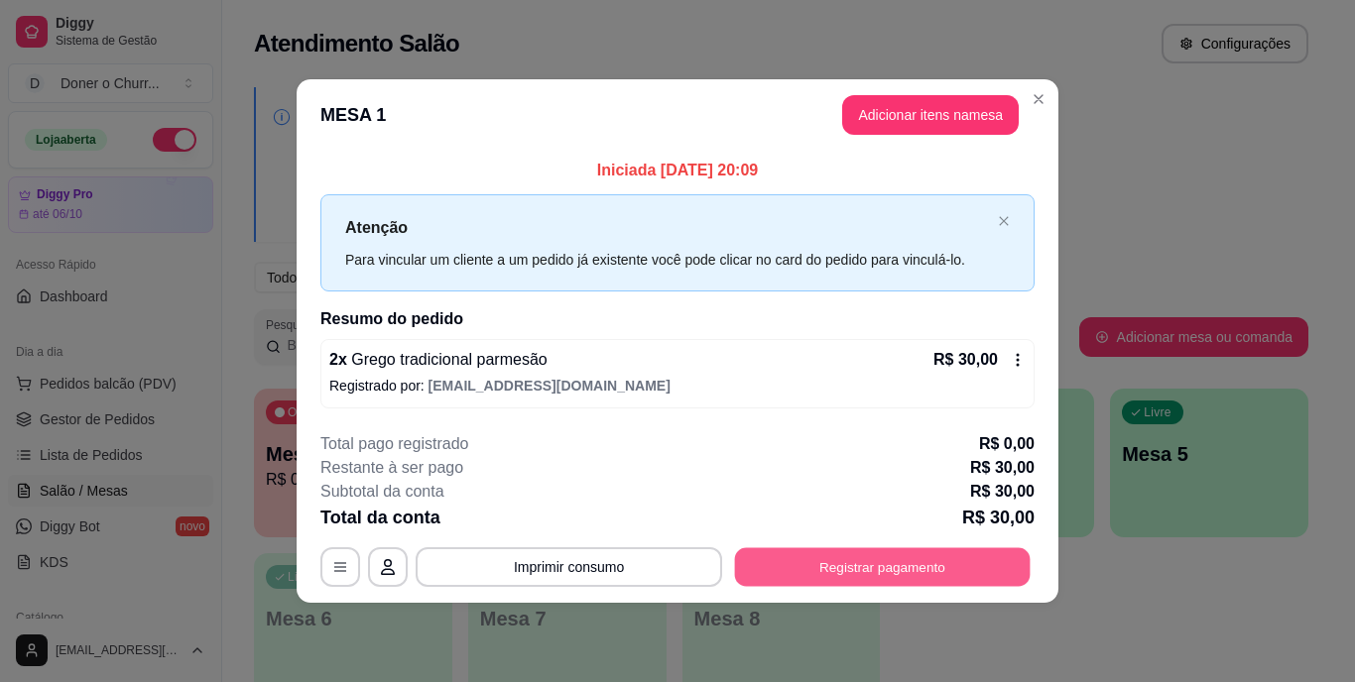
click at [886, 564] on button "Registrar pagamento" at bounding box center [883, 567] width 296 height 39
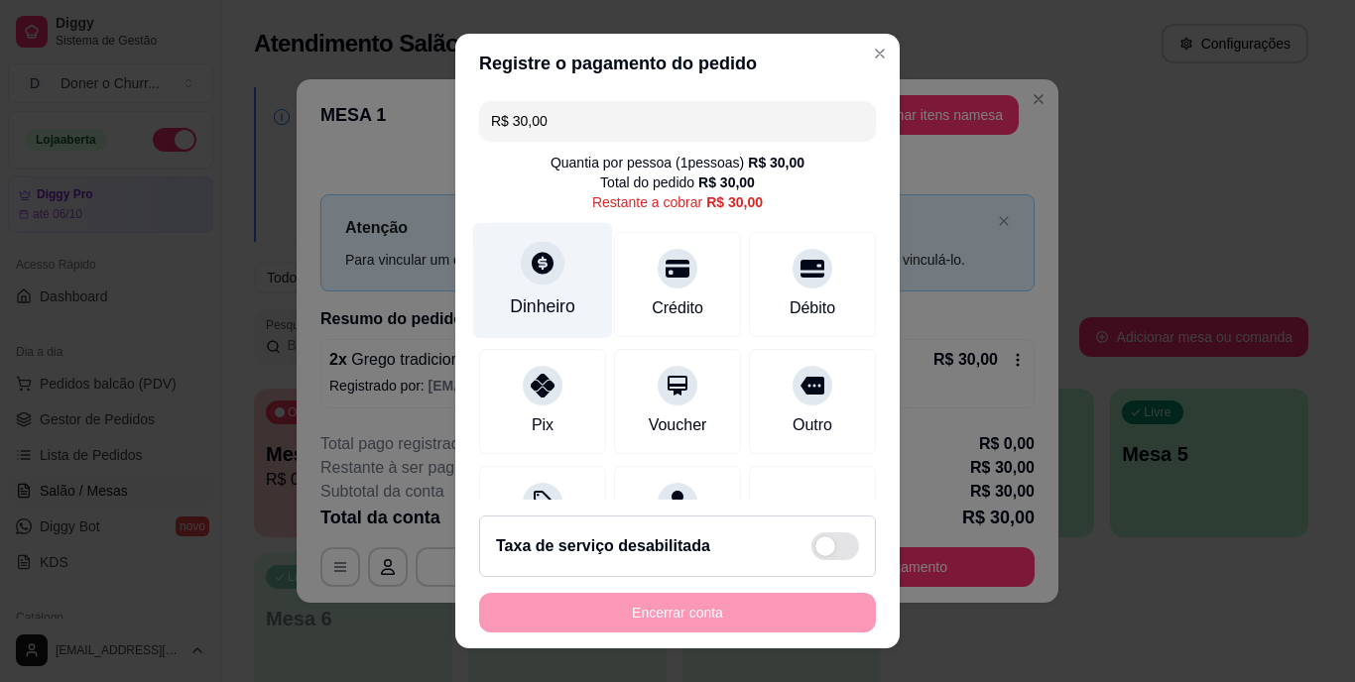
click at [555, 280] on div "Dinheiro" at bounding box center [543, 281] width 140 height 116
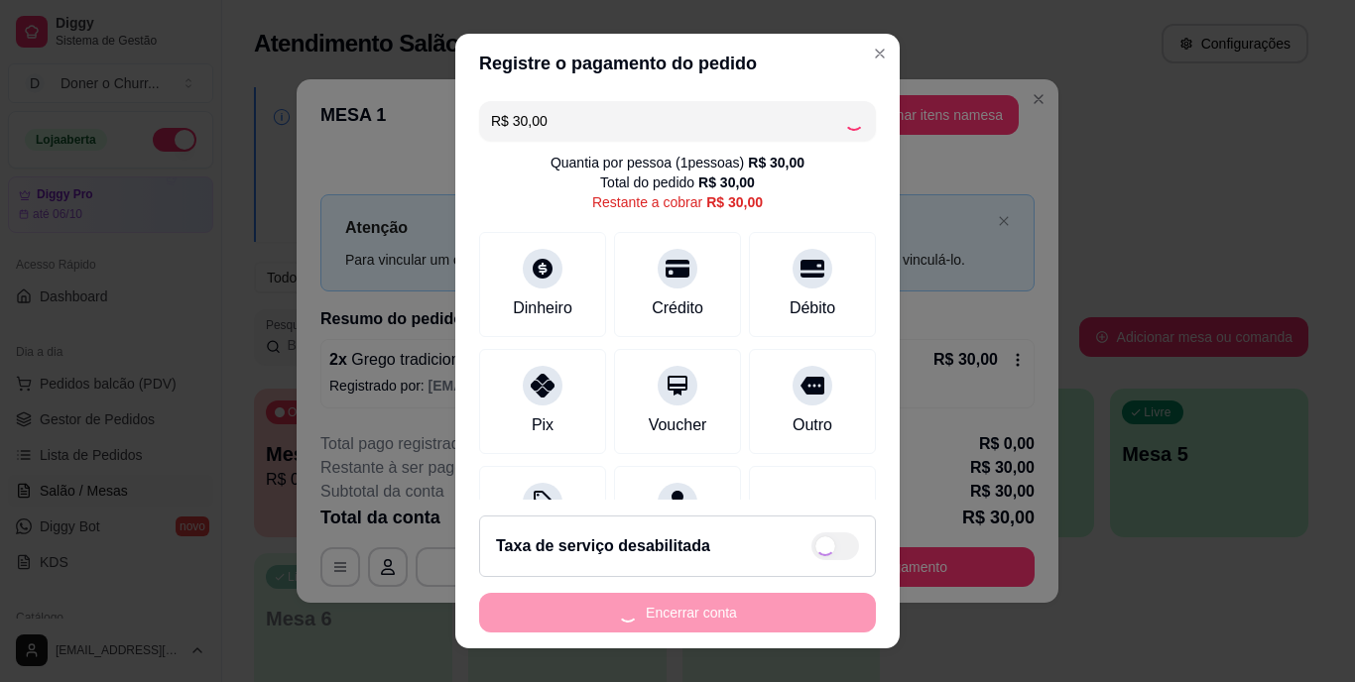
type input "R$ 0,00"
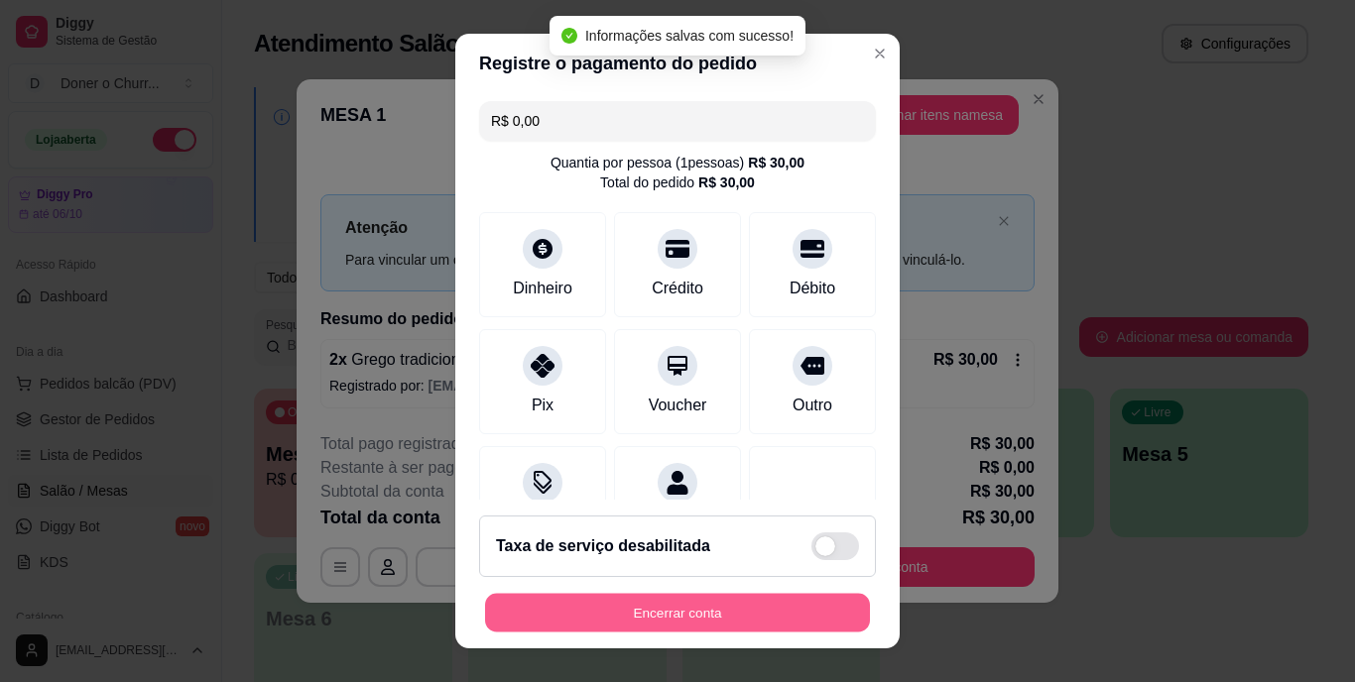
click at [668, 604] on button "Encerrar conta" at bounding box center [677, 612] width 385 height 39
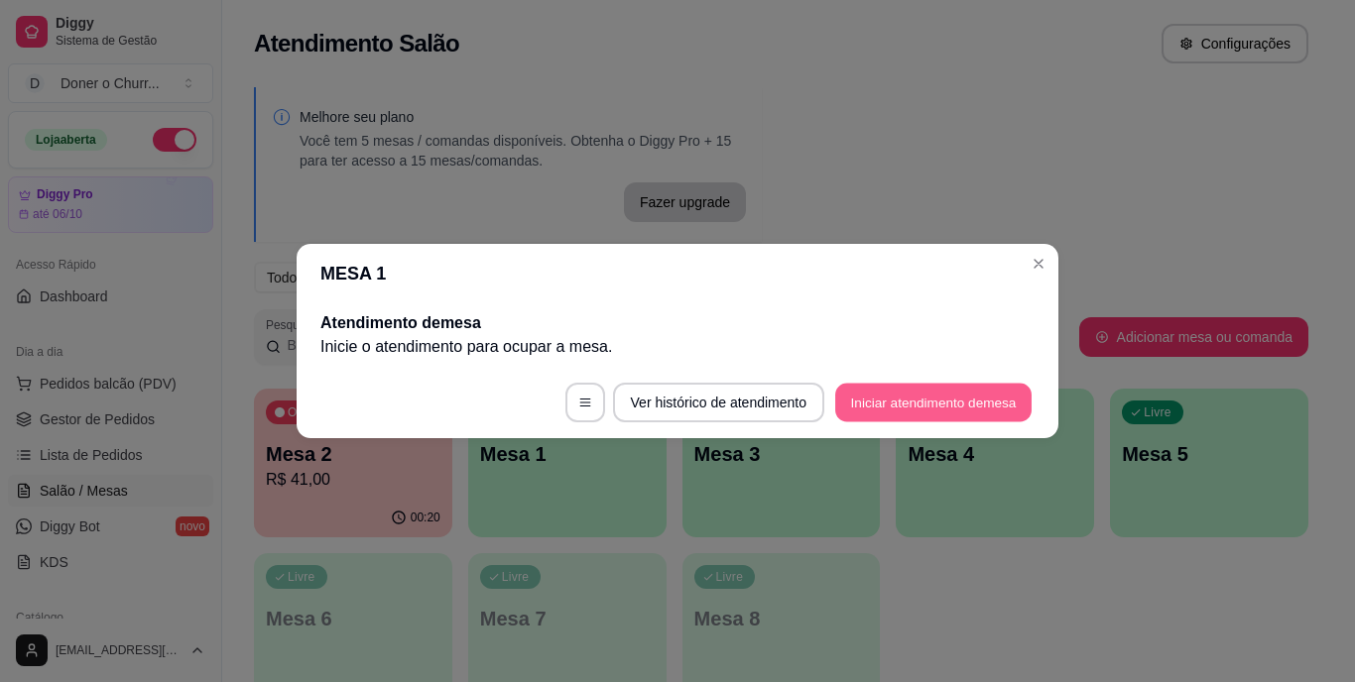
click at [975, 394] on button "Iniciar atendimento de mesa" at bounding box center [933, 403] width 196 height 39
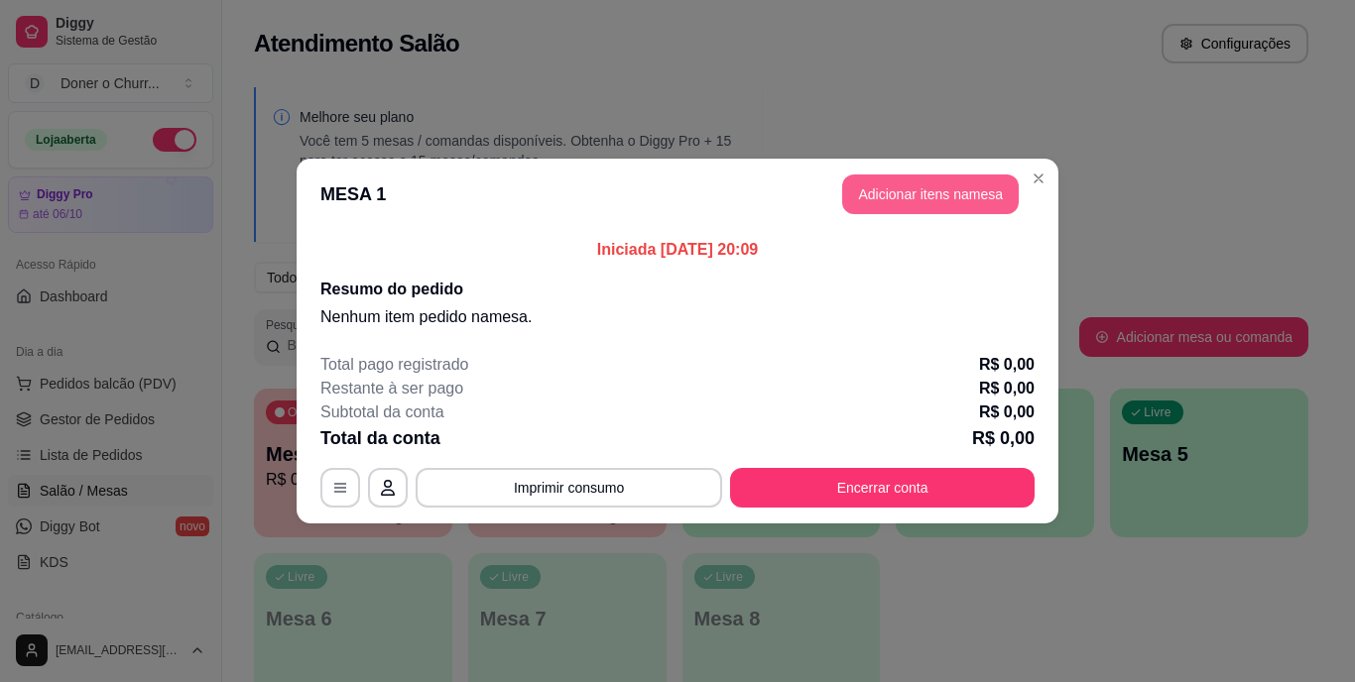
click at [910, 190] on button "Adicionar itens na mesa" at bounding box center [930, 195] width 177 height 40
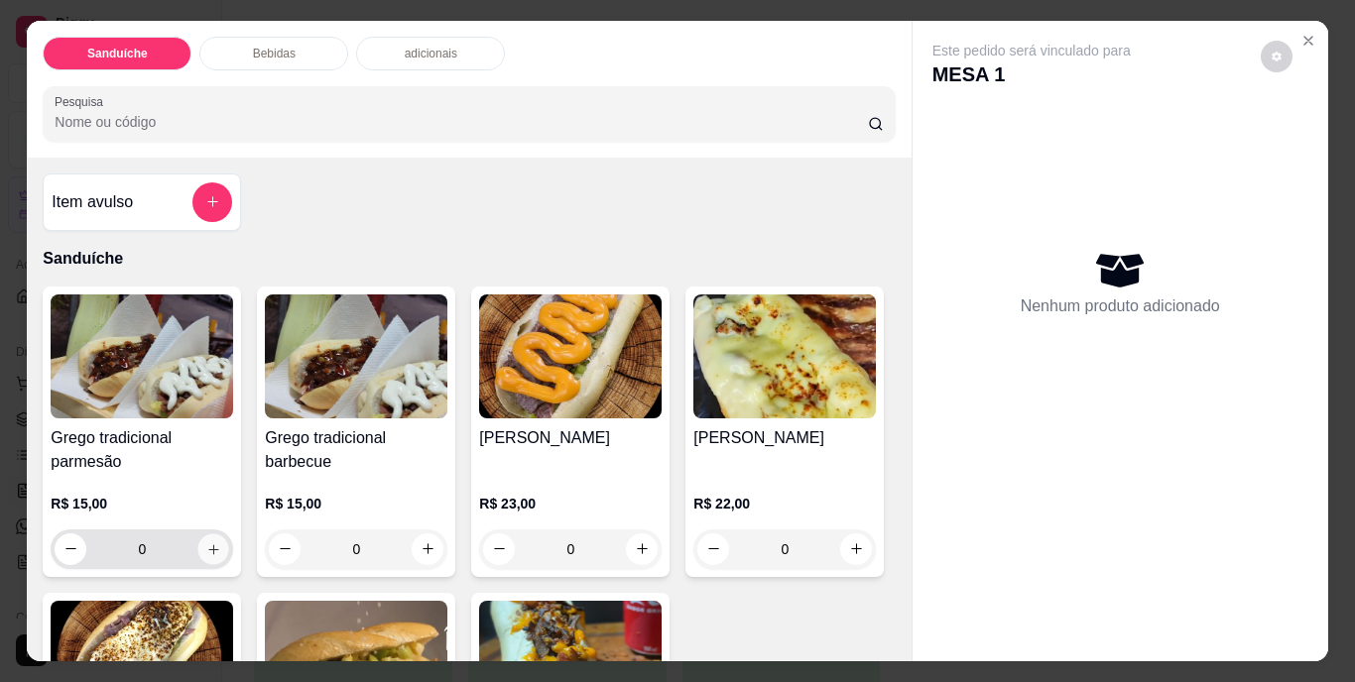
click at [206, 542] on icon "increase-product-quantity" at bounding box center [213, 549] width 15 height 15
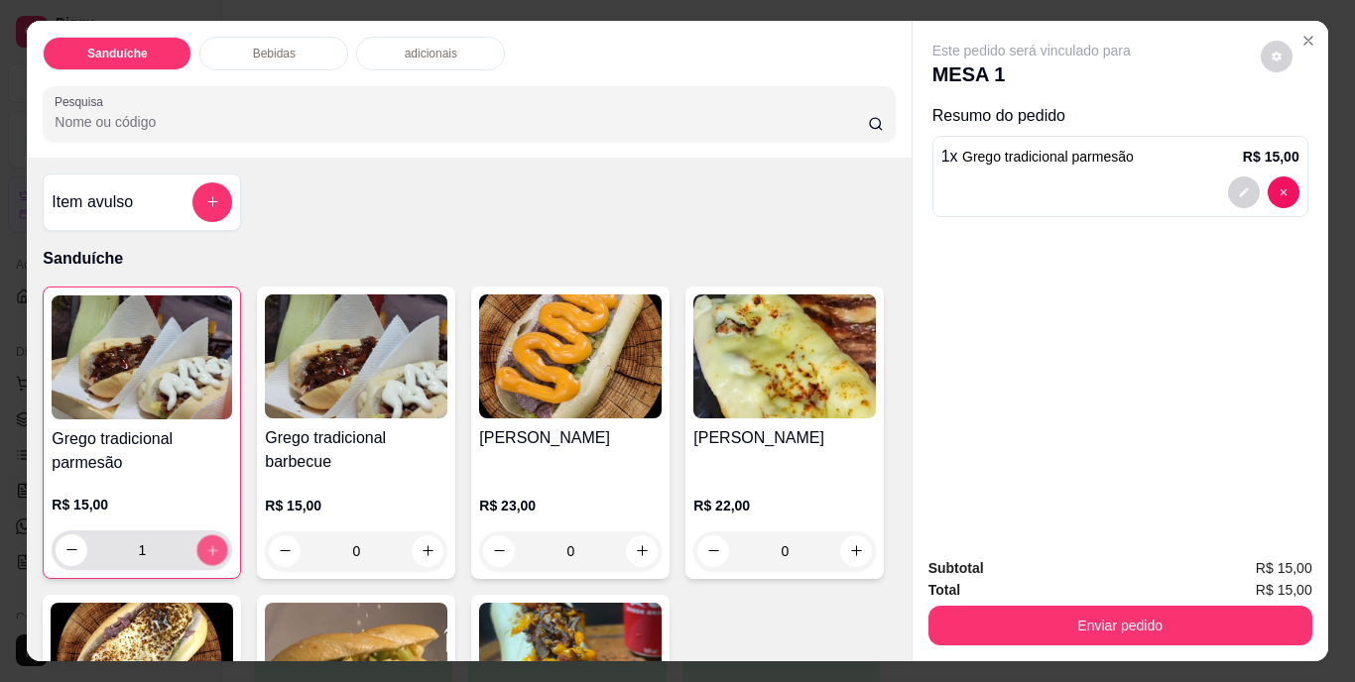
click at [207, 546] on icon "increase-product-quantity" at bounding box center [212, 551] width 10 height 10
click at [207, 545] on icon "increase-product-quantity" at bounding box center [212, 550] width 11 height 11
type input "5"
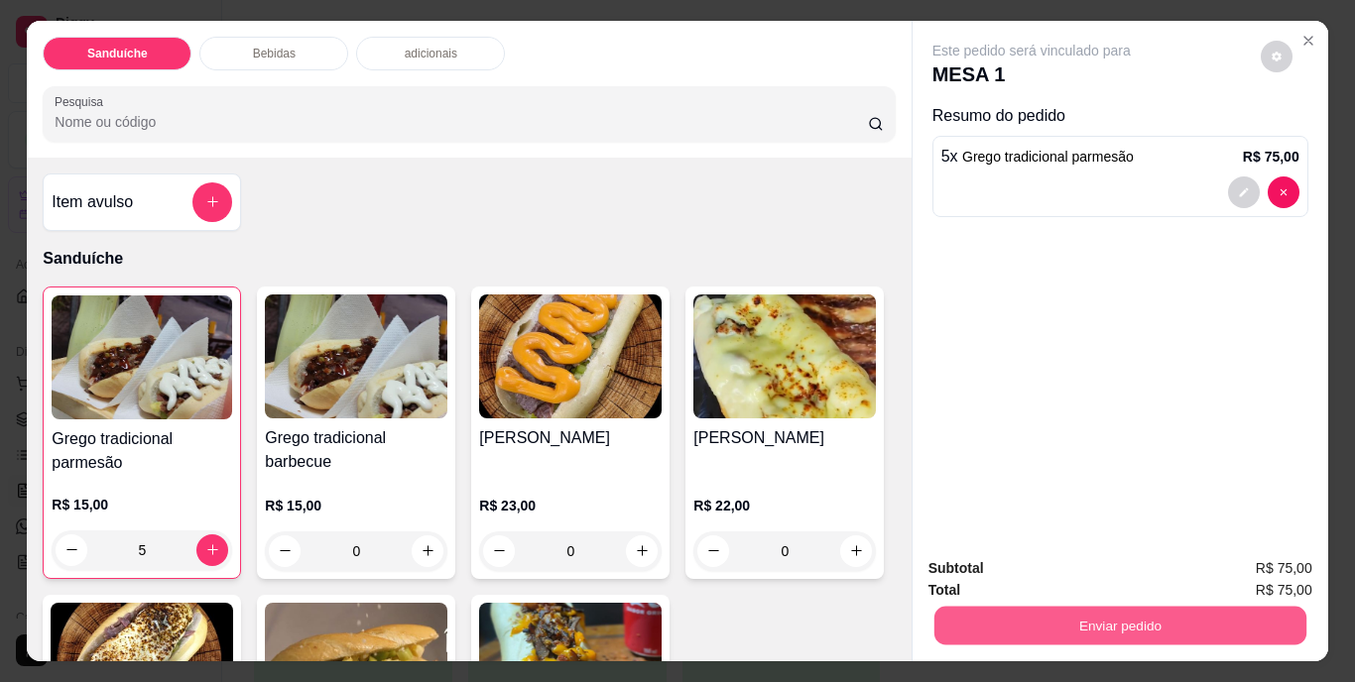
click at [1172, 621] on button "Enviar pedido" at bounding box center [1119, 626] width 372 height 39
click at [1096, 560] on button "Não registrar e enviar pedido" at bounding box center [1054, 571] width 206 height 38
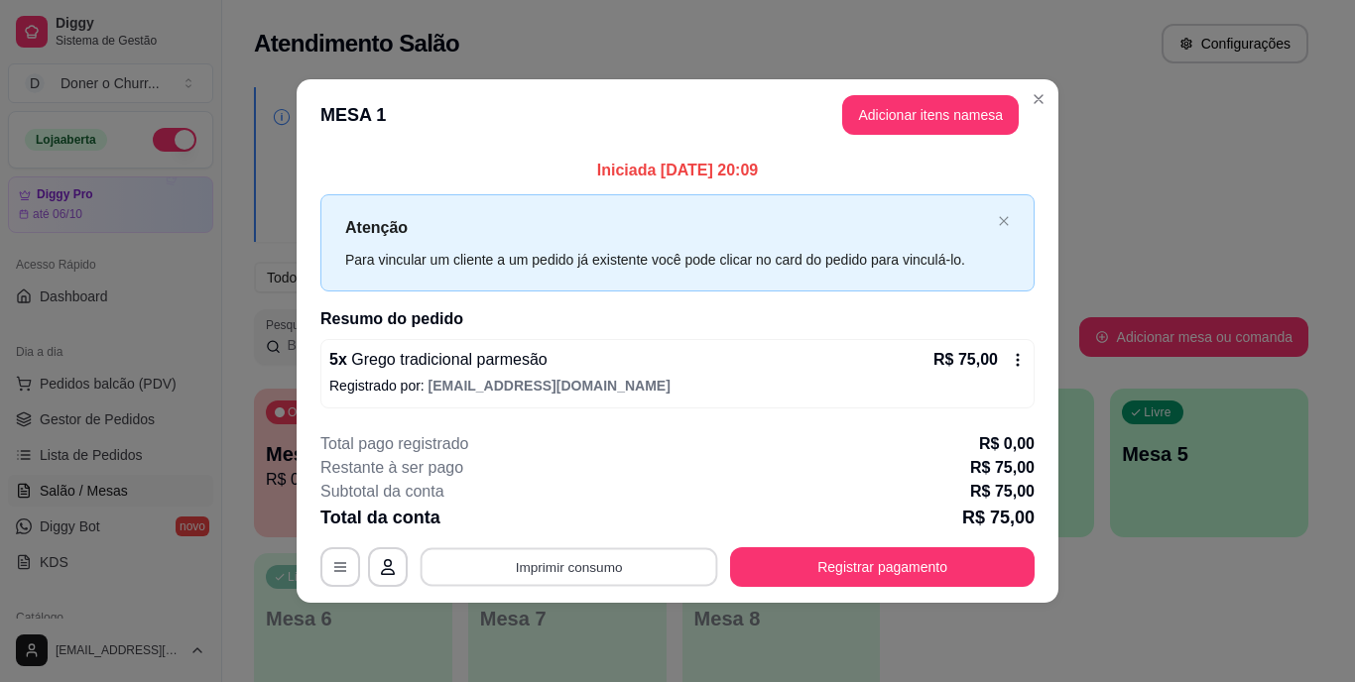
click at [560, 557] on button "Imprimir consumo" at bounding box center [570, 567] width 298 height 39
click at [585, 513] on button "IMPRESSORA" at bounding box center [575, 521] width 139 height 31
click at [573, 558] on button "Imprimir consumo" at bounding box center [569, 568] width 307 height 40
click at [579, 523] on button "IMPRESSORA" at bounding box center [575, 522] width 144 height 32
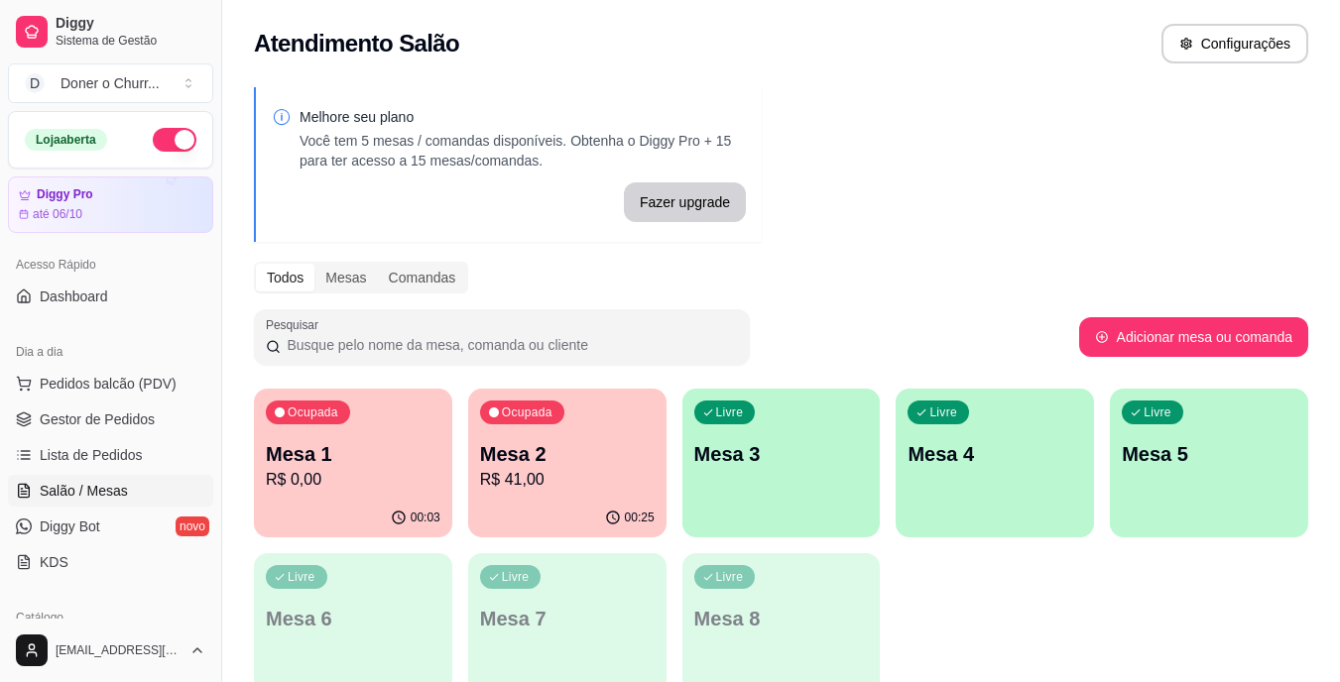
click at [376, 453] on p "Mesa 1" at bounding box center [353, 454] width 175 height 28
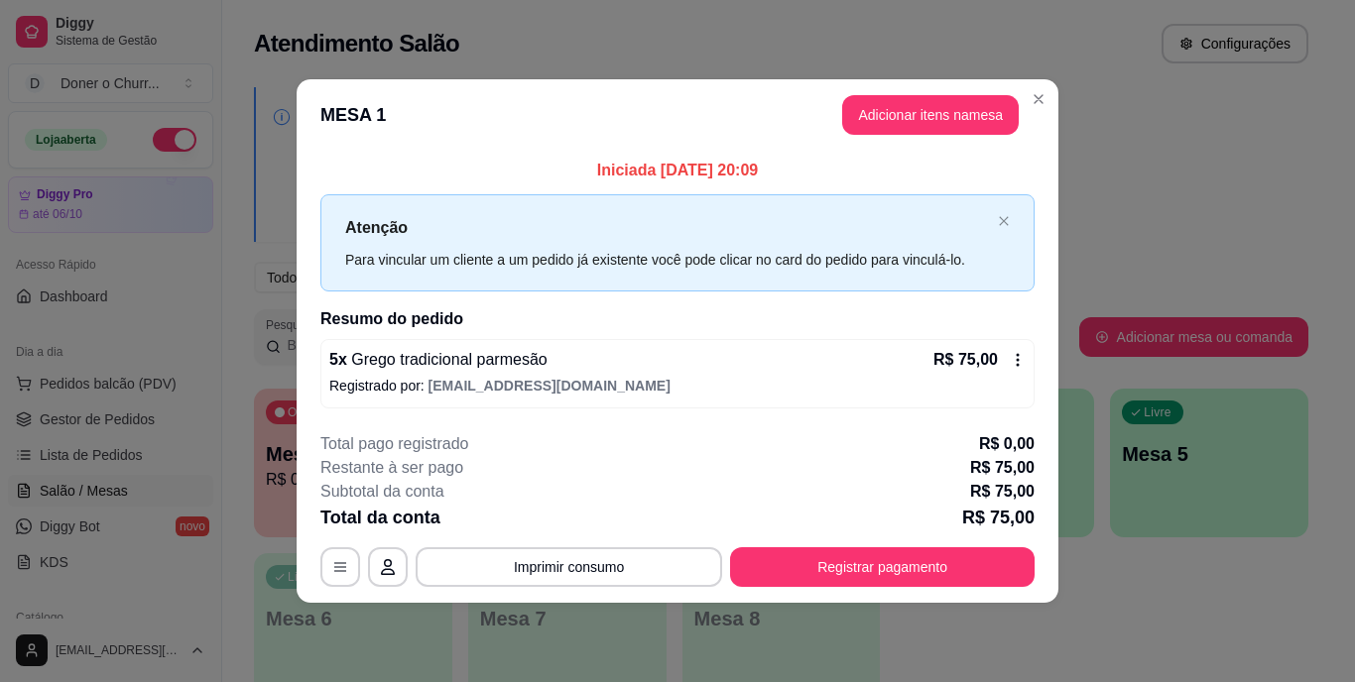
click at [904, 542] on div "**********" at bounding box center [677, 510] width 714 height 155
click at [953, 110] on button "Adicionar itens na mesa" at bounding box center [930, 115] width 171 height 39
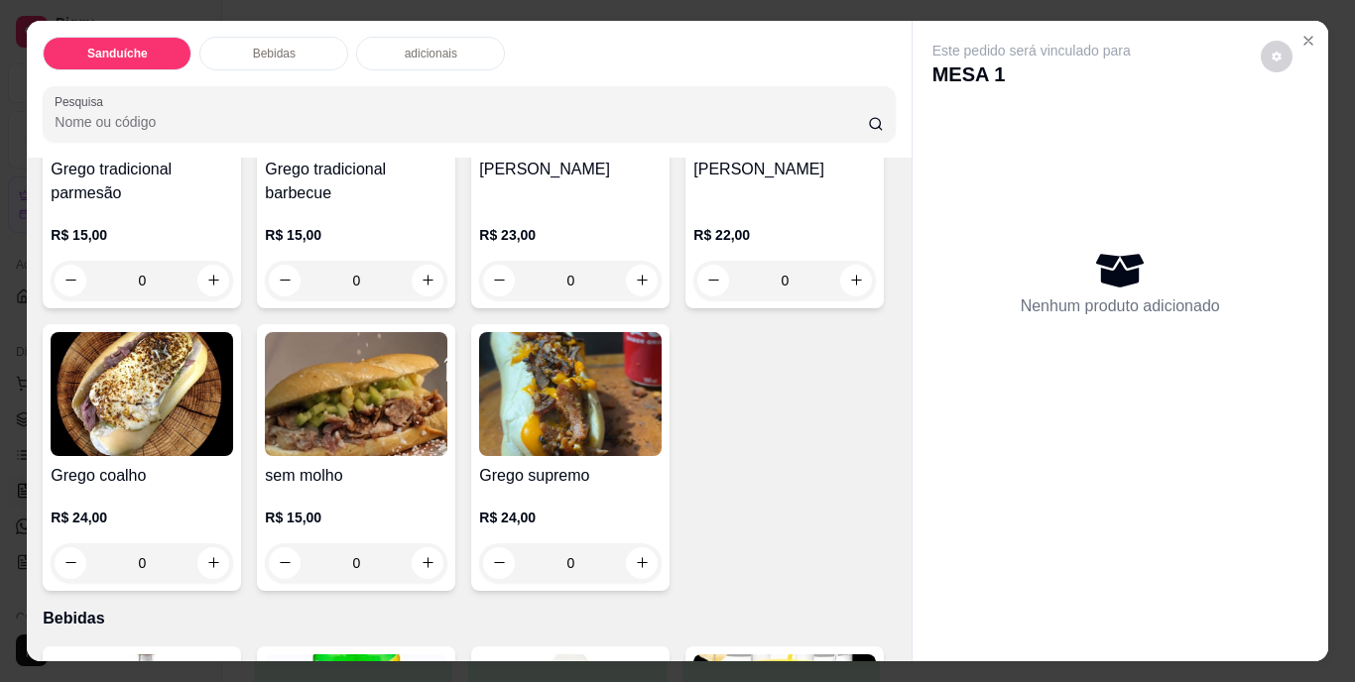
scroll to position [298, 0]
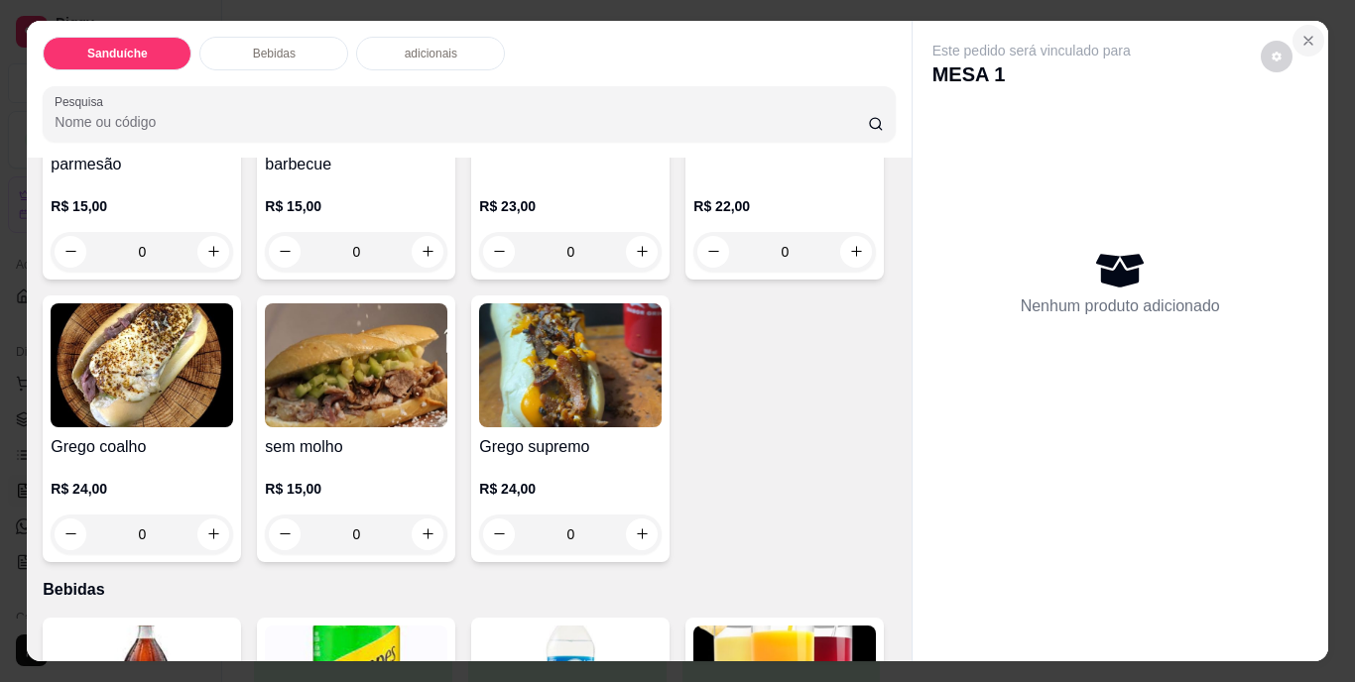
click at [1303, 38] on icon "Close" at bounding box center [1308, 41] width 16 height 16
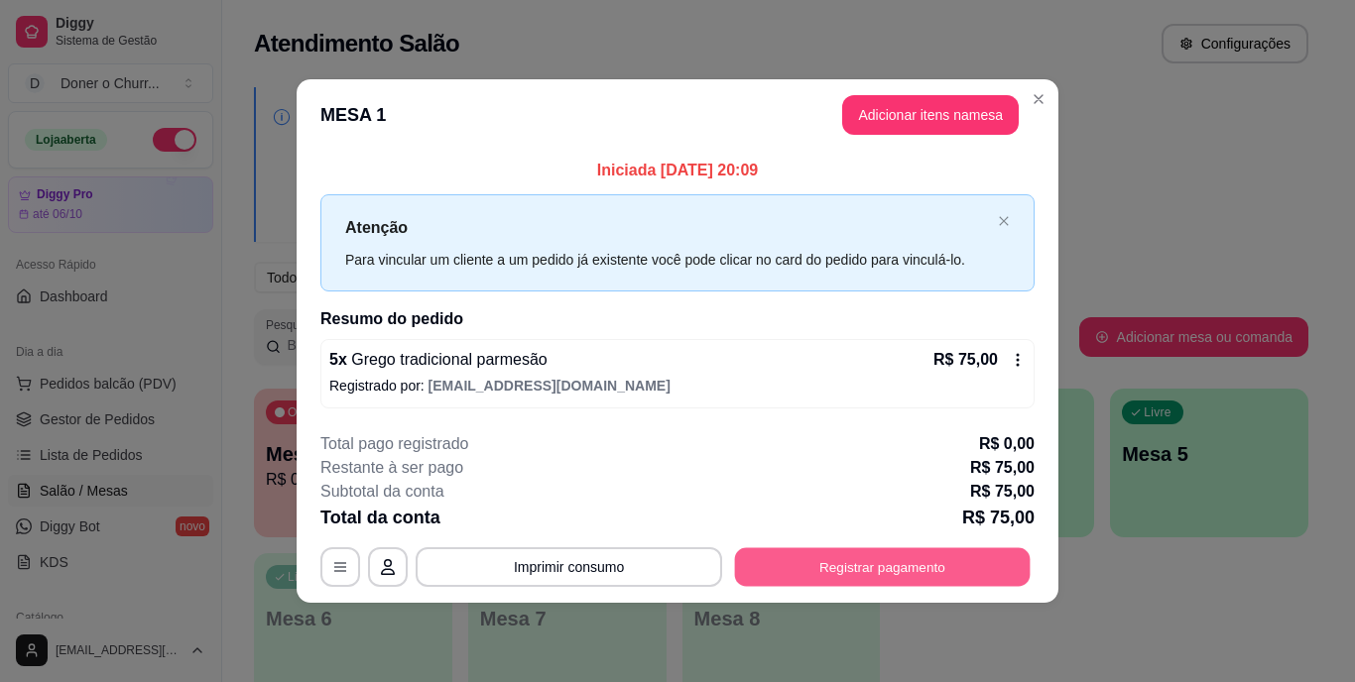
click at [881, 560] on button "Registrar pagamento" at bounding box center [883, 567] width 296 height 39
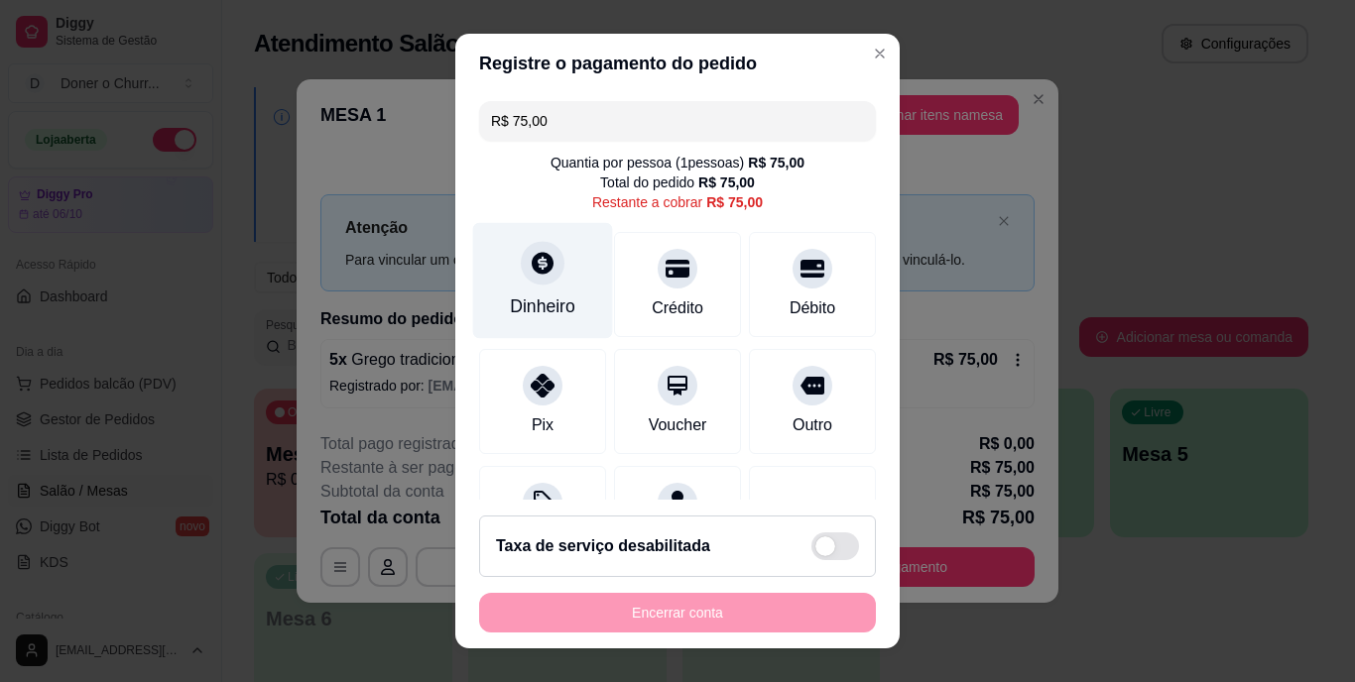
click at [516, 295] on div "Dinheiro" at bounding box center [542, 308] width 65 height 26
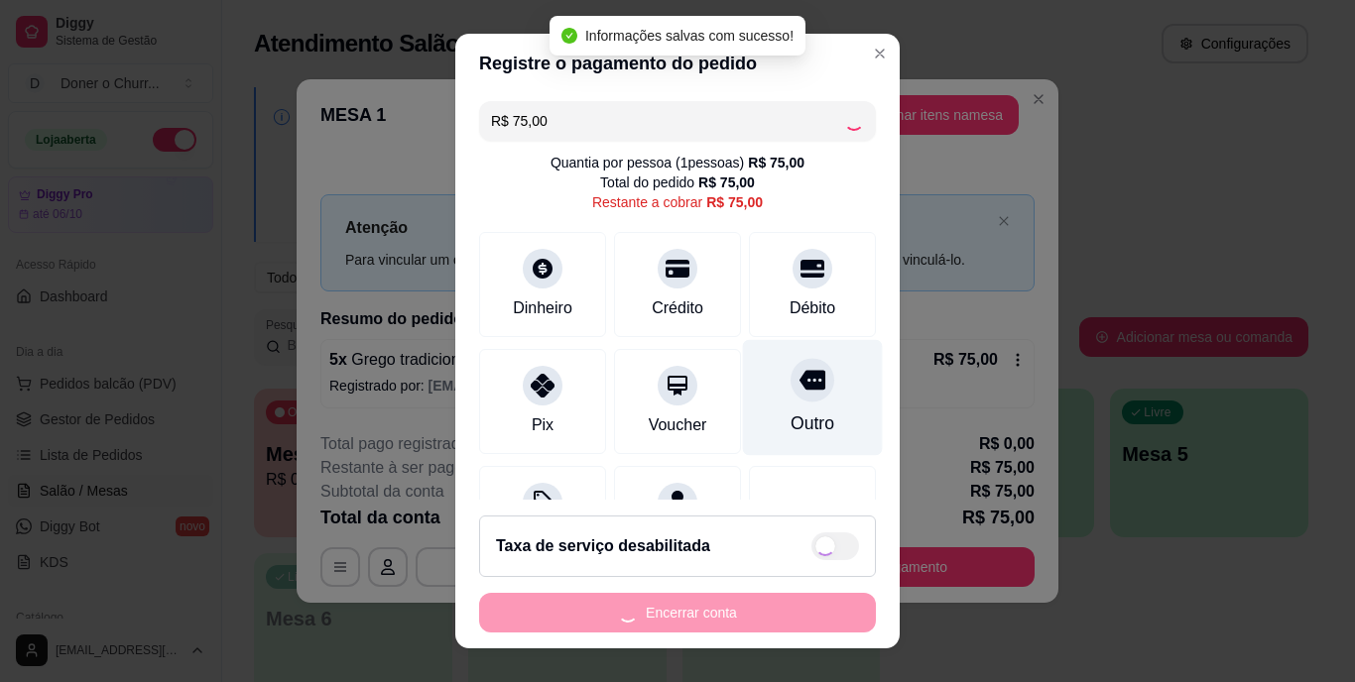
type input "R$ 0,00"
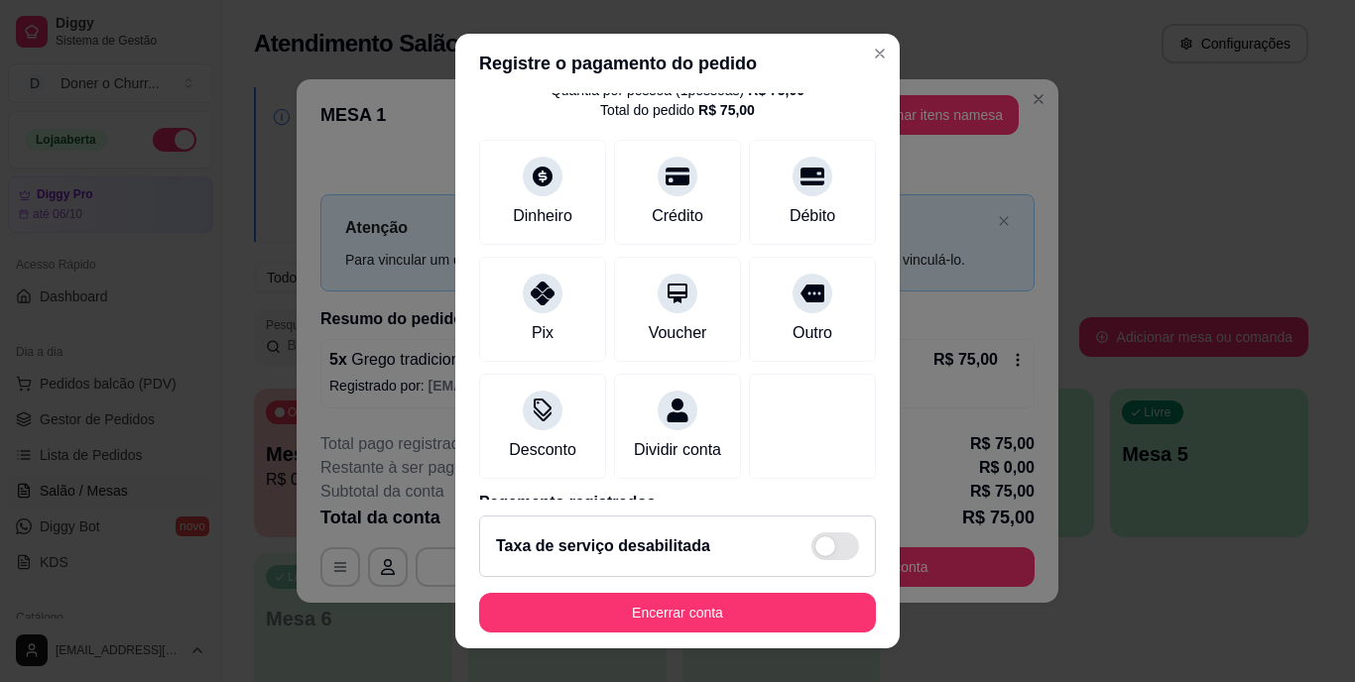
scroll to position [186, 0]
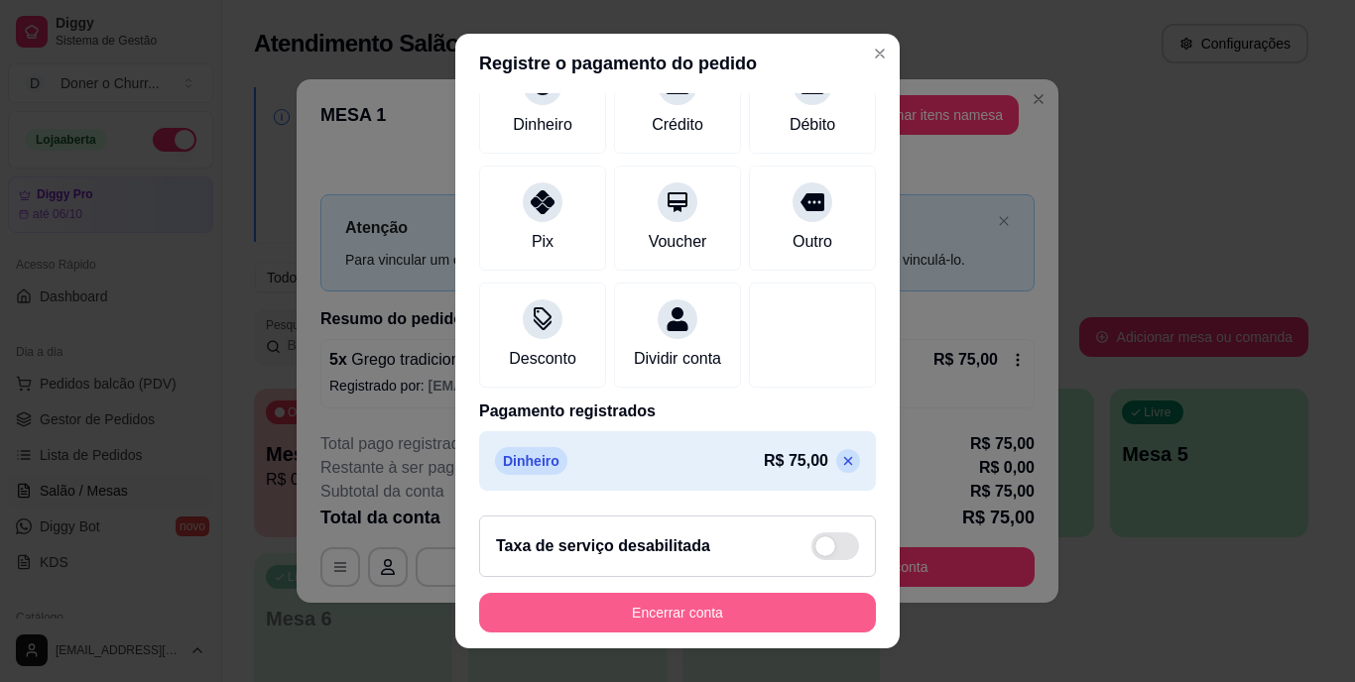
click at [700, 606] on button "Encerrar conta" at bounding box center [677, 613] width 397 height 40
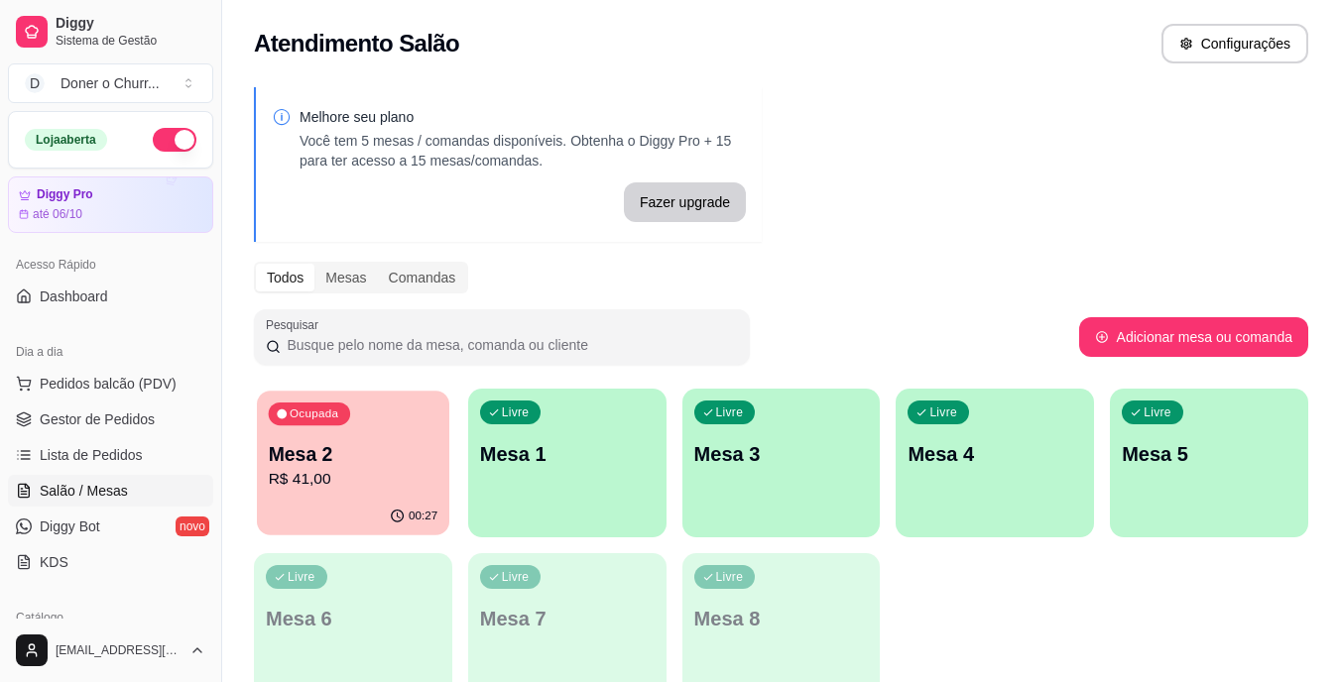
click at [357, 458] on p "Mesa 2" at bounding box center [354, 454] width 170 height 27
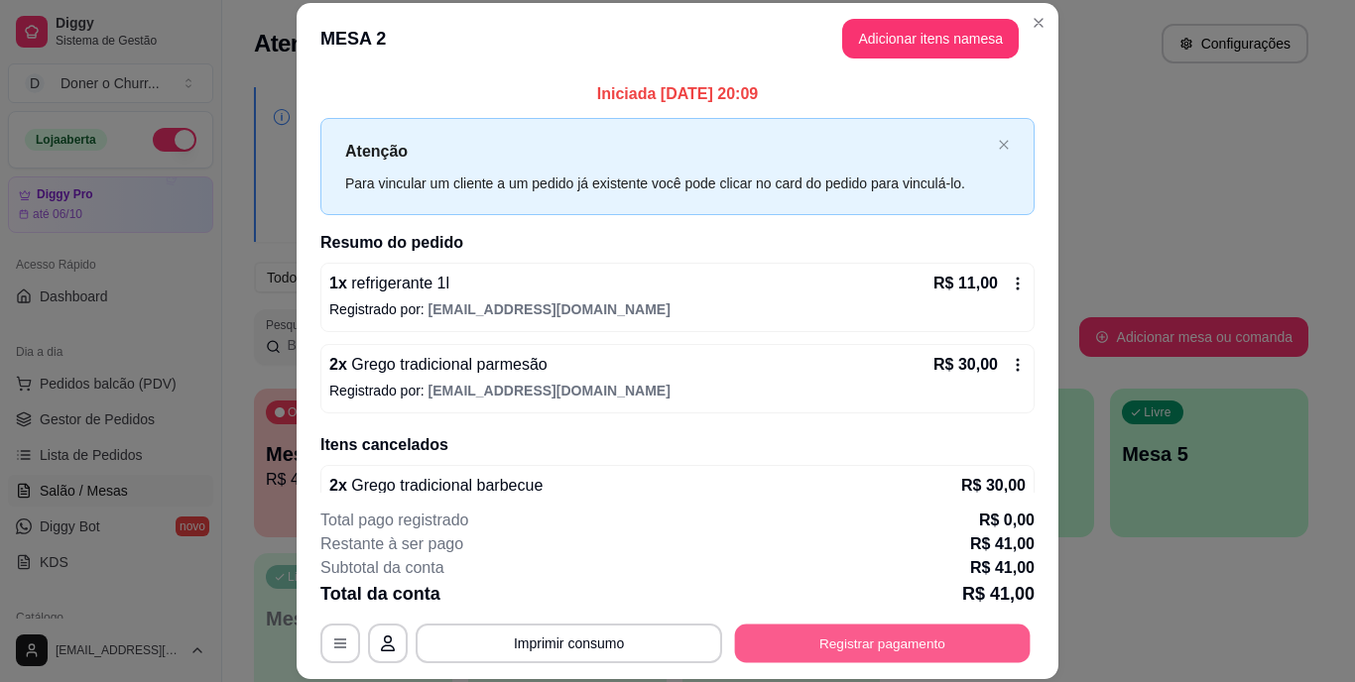
click at [881, 636] on button "Registrar pagamento" at bounding box center [883, 643] width 296 height 39
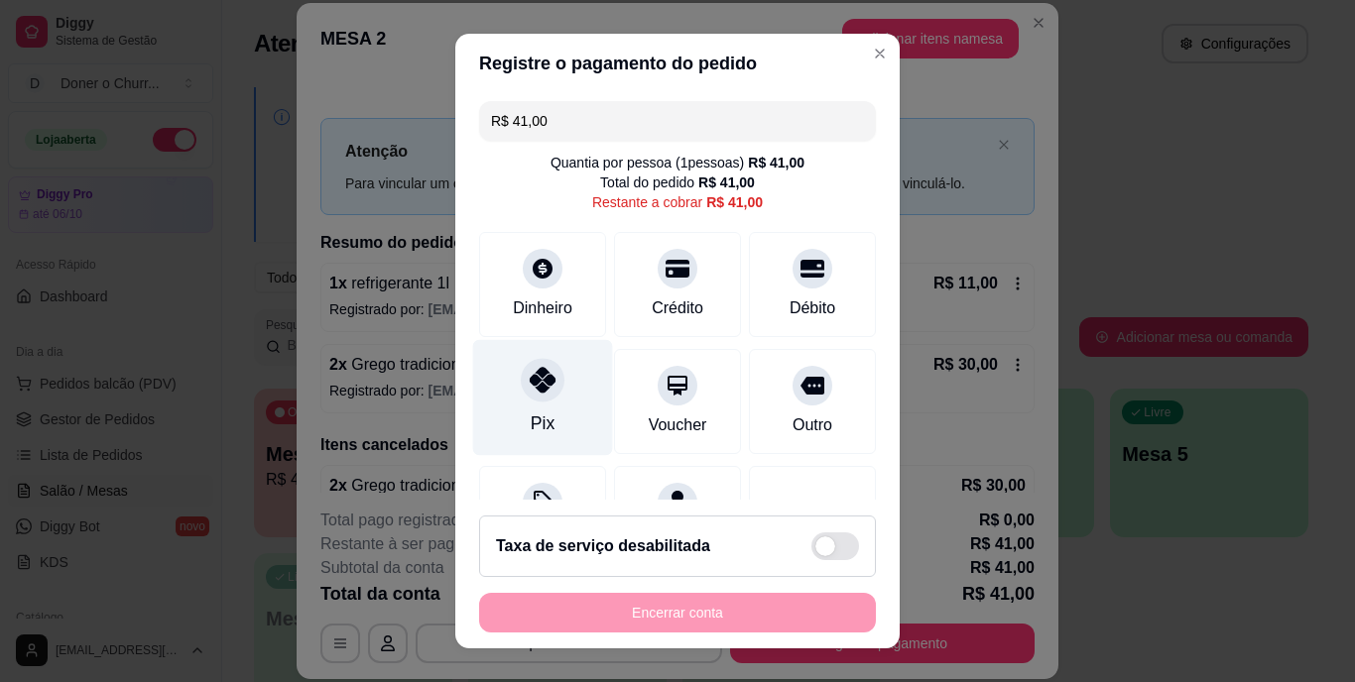
click at [530, 388] on icon at bounding box center [543, 381] width 26 height 26
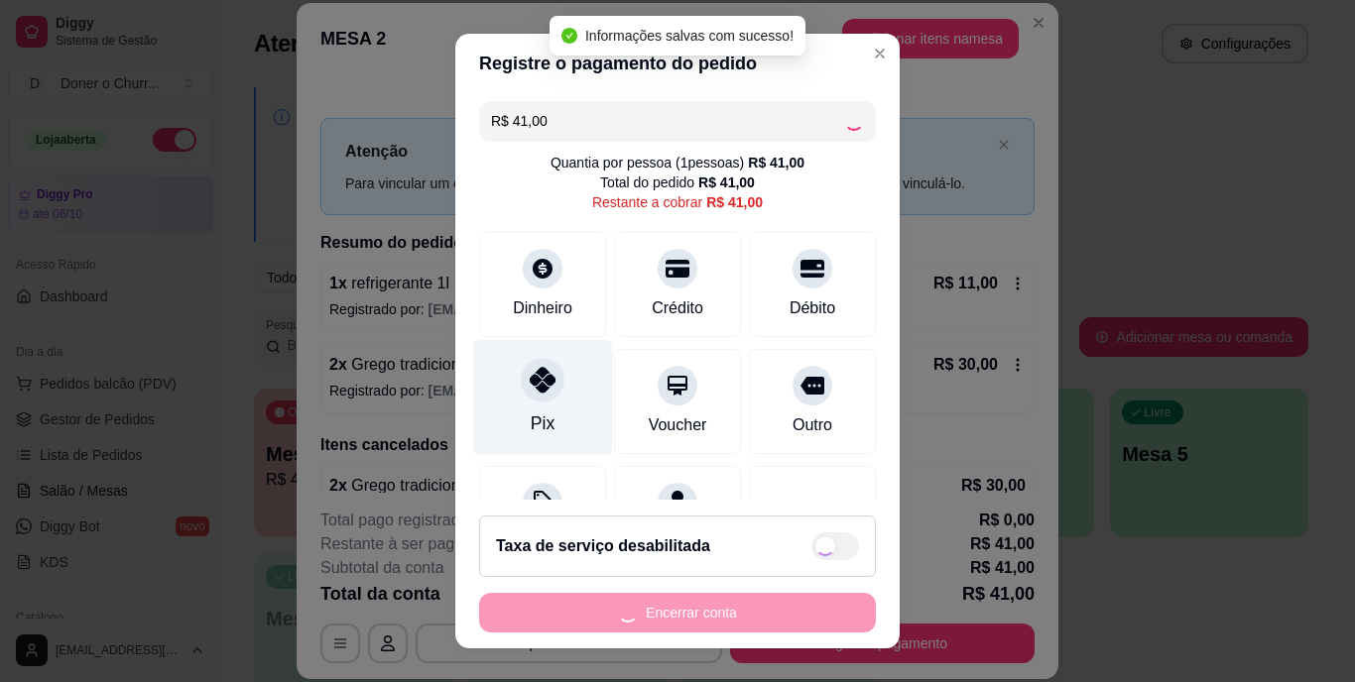
type input "R$ 0,00"
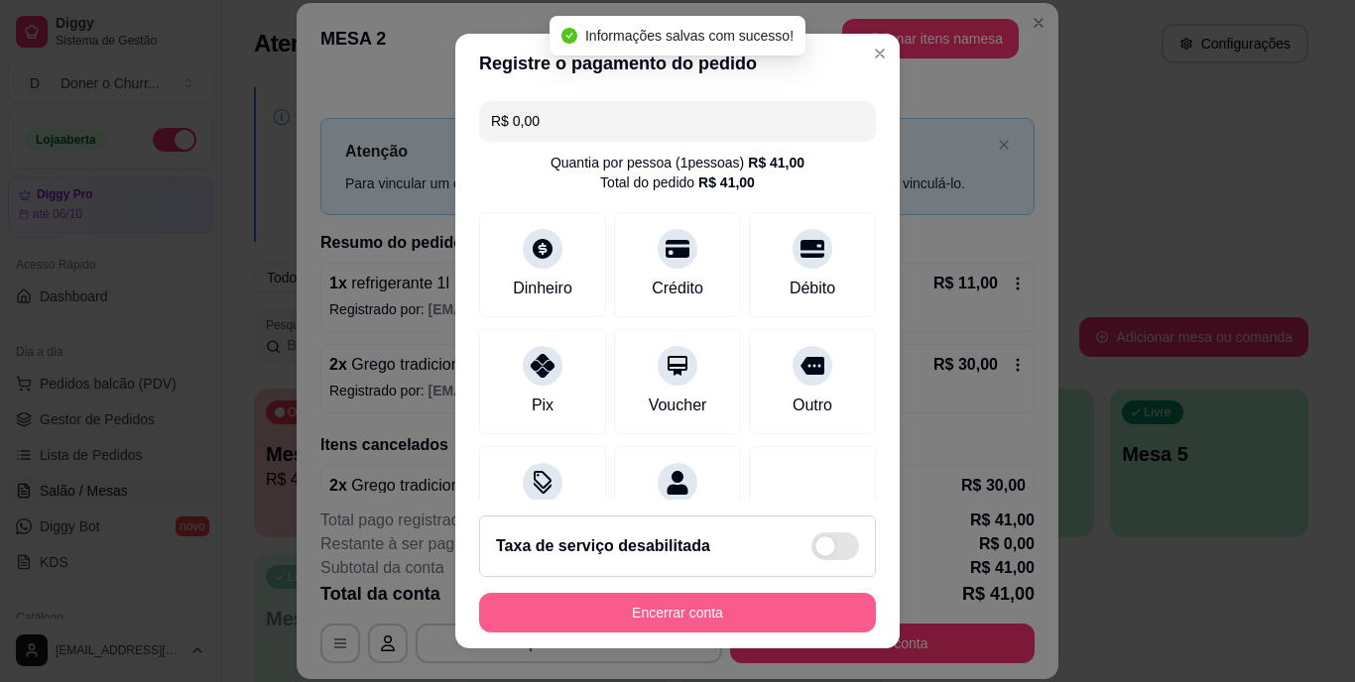
click at [679, 609] on button "Encerrar conta" at bounding box center [677, 613] width 397 height 40
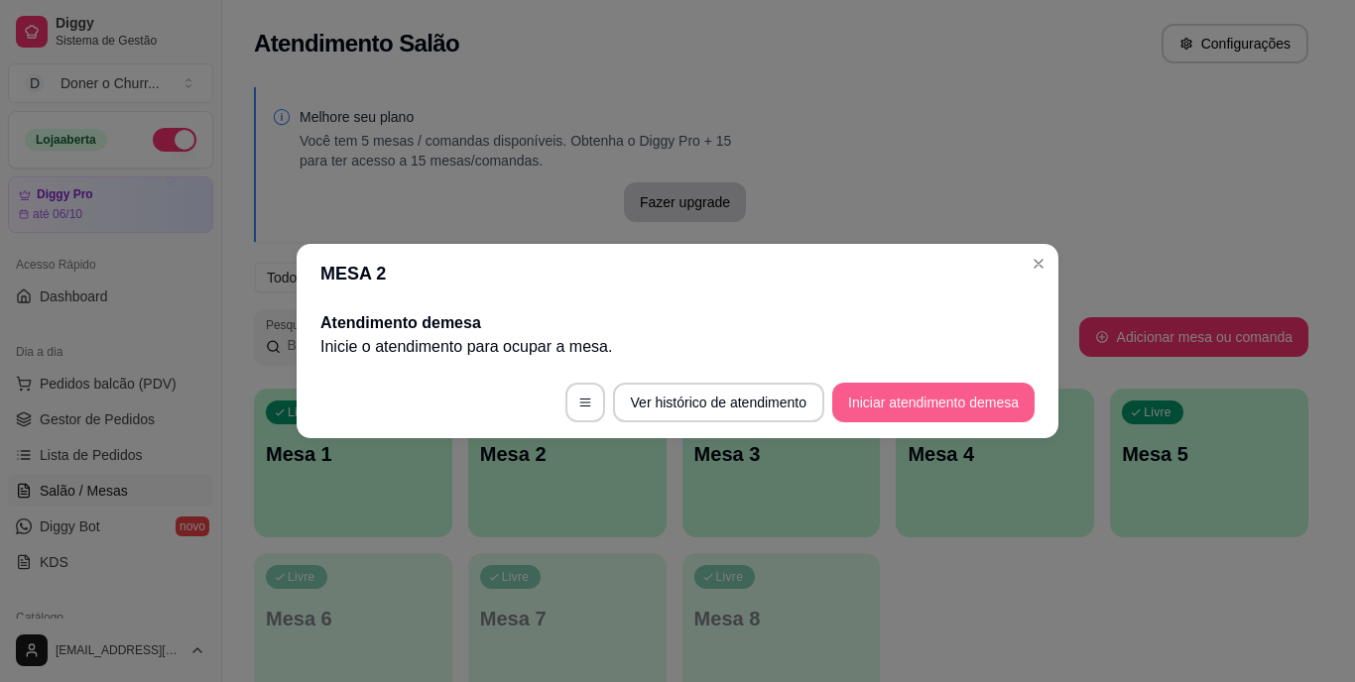
click at [903, 400] on button "Iniciar atendimento de mesa" at bounding box center [933, 403] width 202 height 40
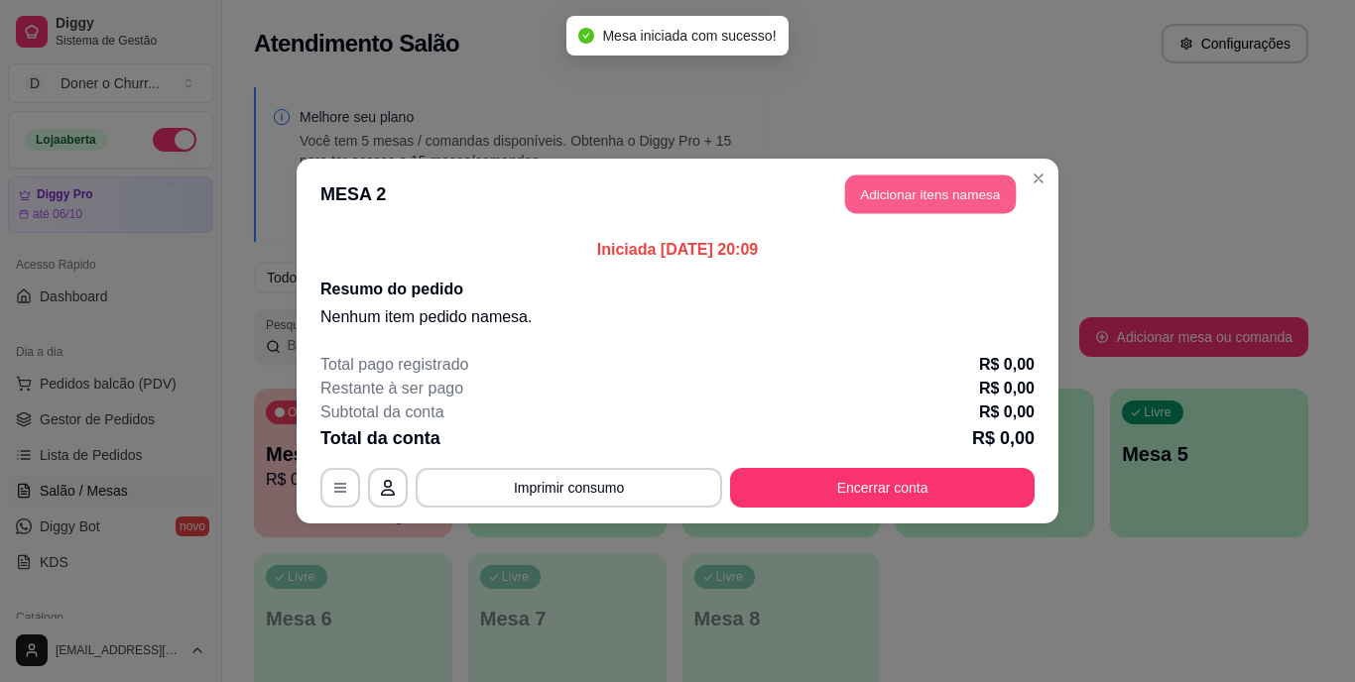
click at [930, 185] on button "Adicionar itens na mesa" at bounding box center [930, 195] width 171 height 39
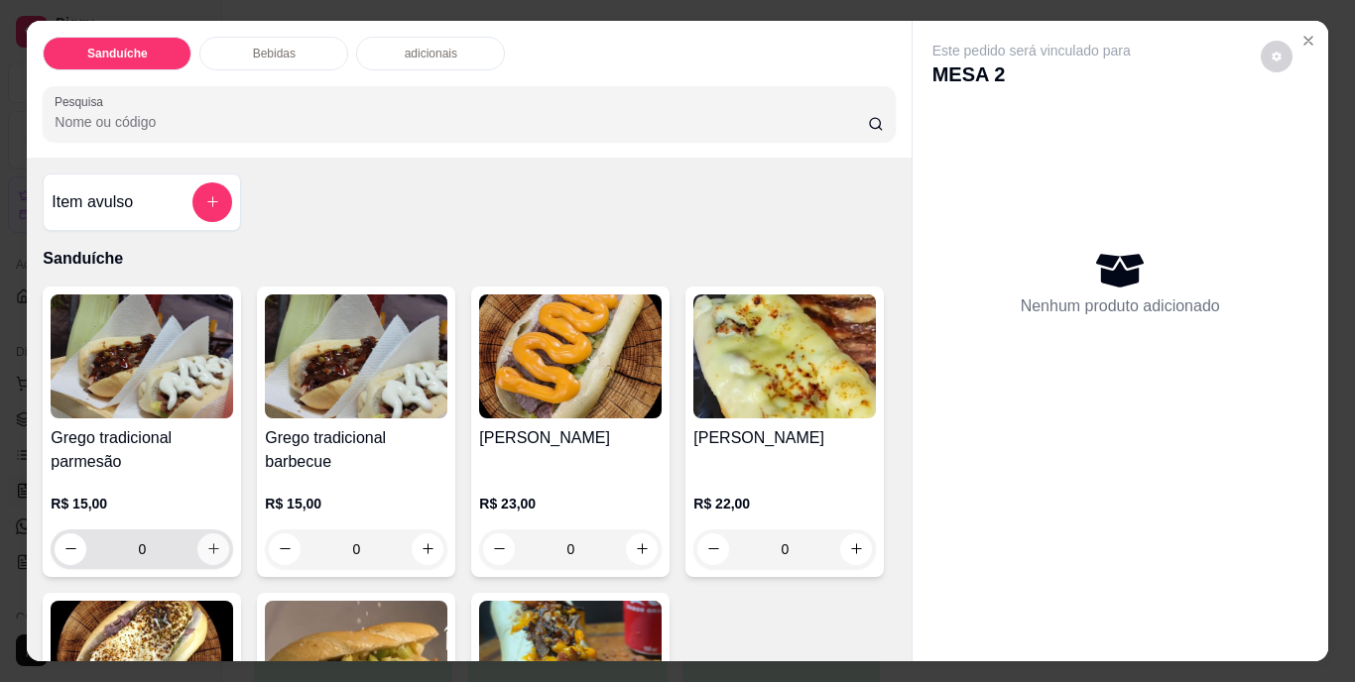
click at [206, 542] on icon "increase-product-quantity" at bounding box center [213, 549] width 15 height 15
type input "1"
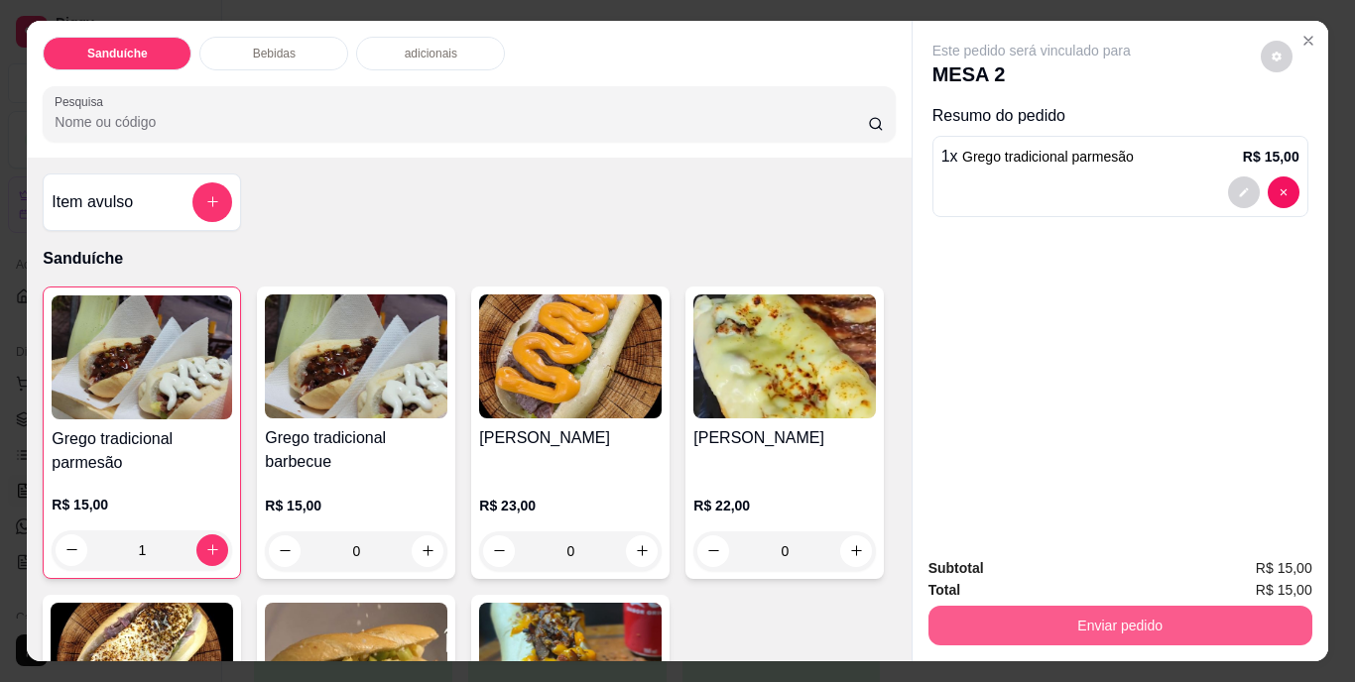
click at [1145, 624] on button "Enviar pedido" at bounding box center [1120, 626] width 384 height 40
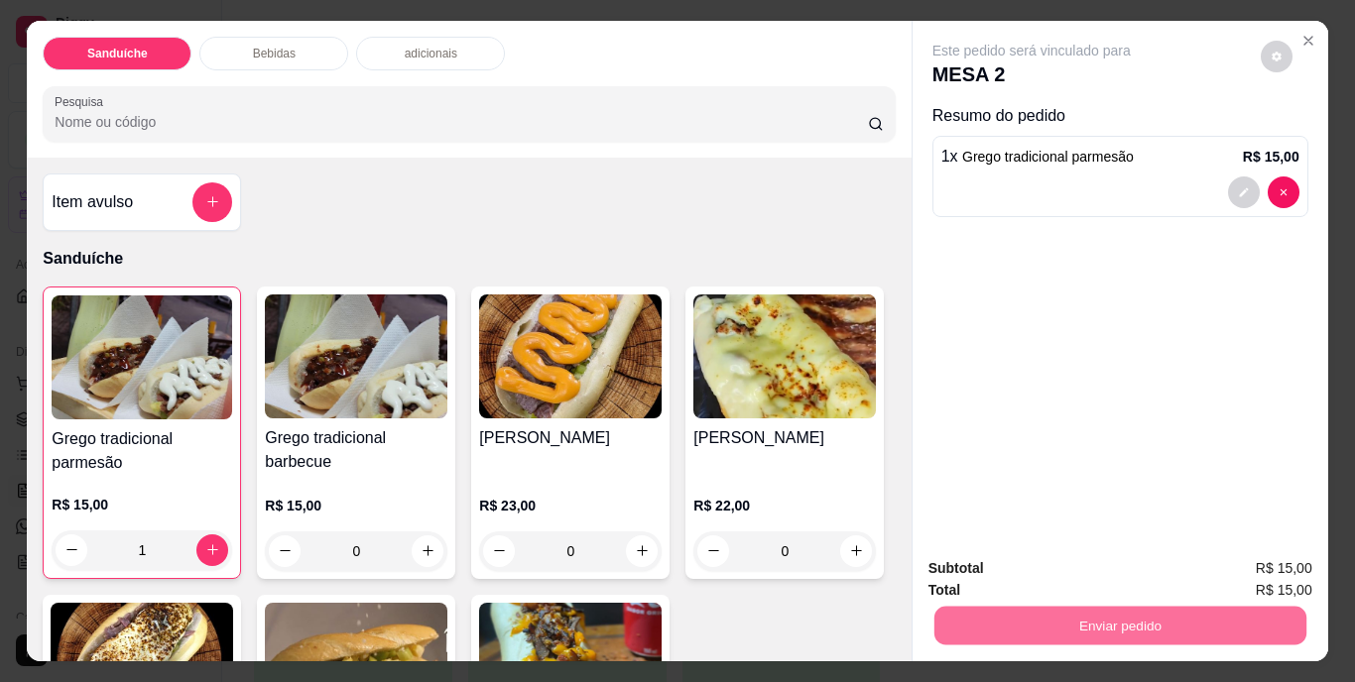
click at [1111, 569] on button "Não registrar e enviar pedido" at bounding box center [1054, 571] width 206 height 38
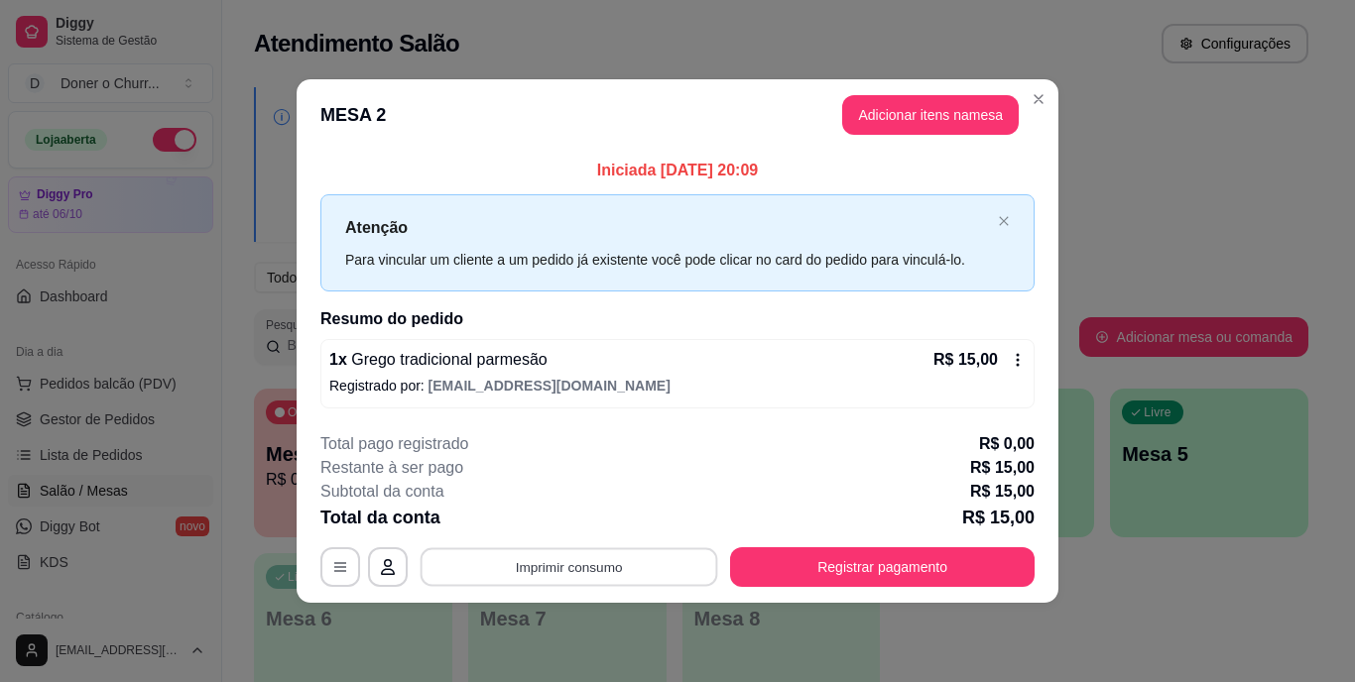
click at [575, 562] on button "Imprimir consumo" at bounding box center [570, 567] width 298 height 39
click at [587, 525] on button "IMPRESSORA" at bounding box center [575, 521] width 139 height 31
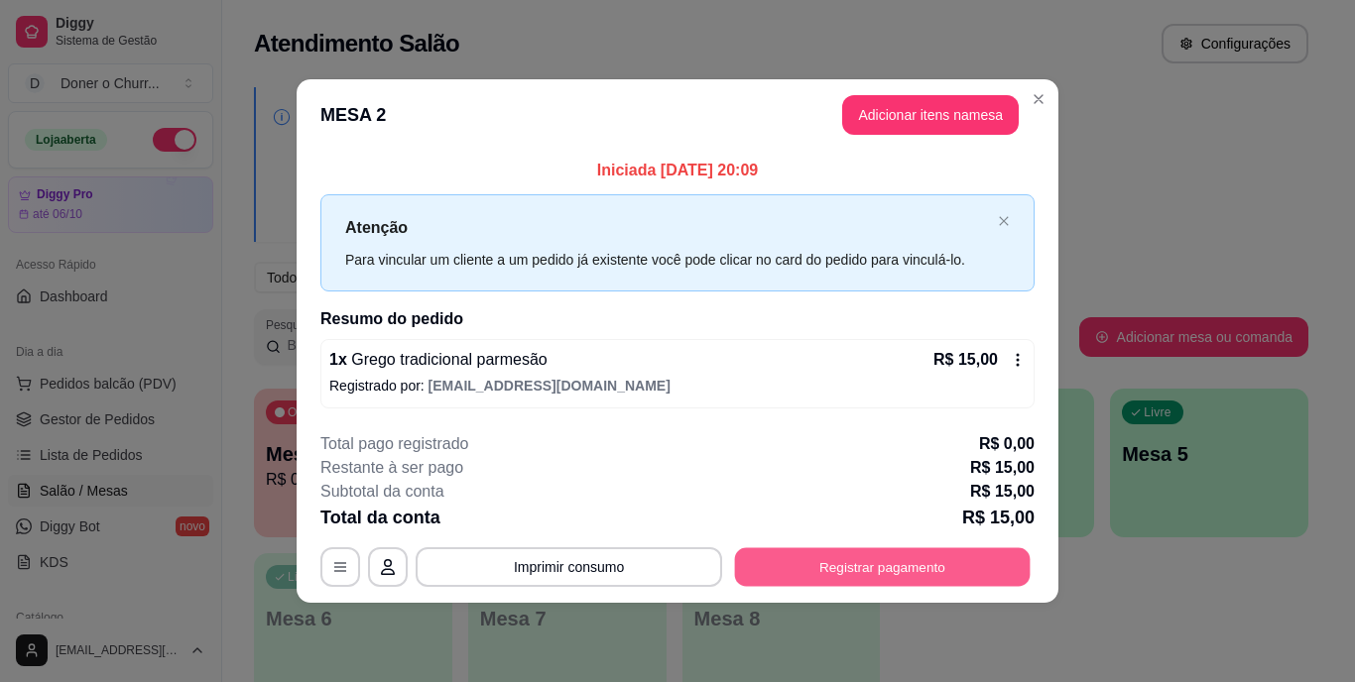
click at [862, 568] on button "Registrar pagamento" at bounding box center [883, 567] width 296 height 39
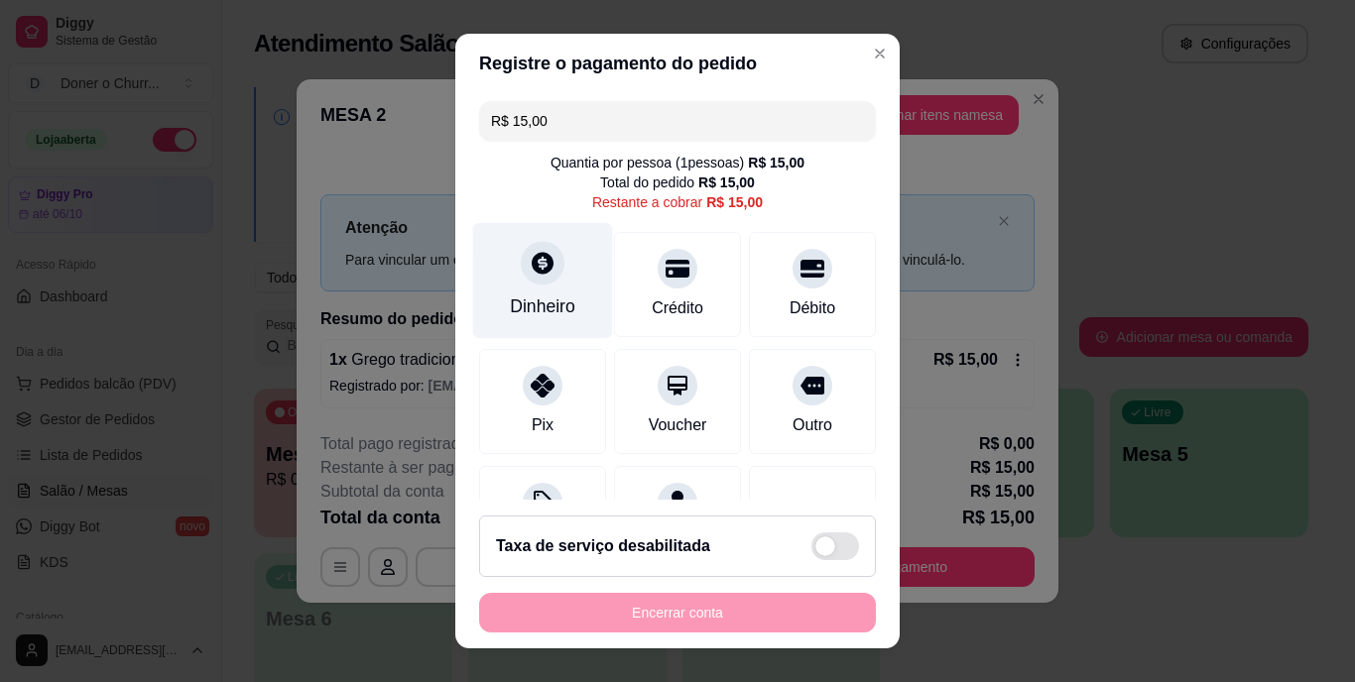
click at [525, 286] on div "Dinheiro" at bounding box center [543, 281] width 140 height 116
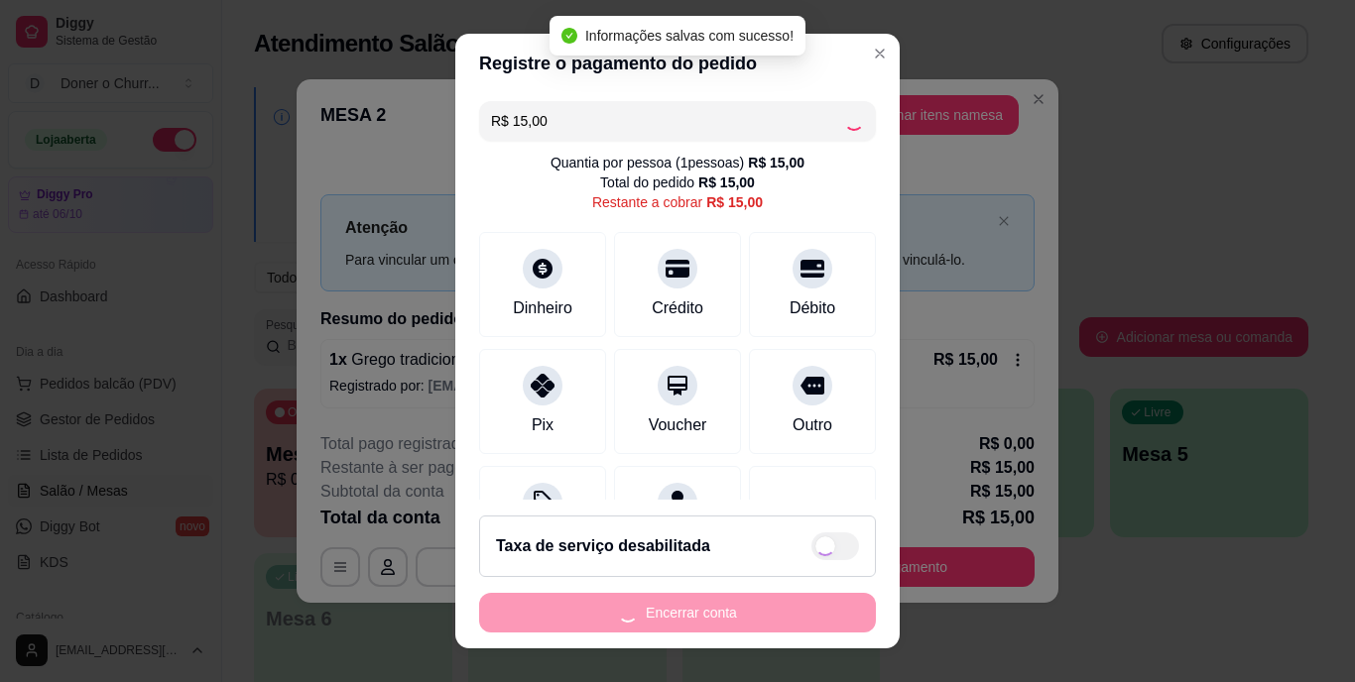
type input "R$ 0,00"
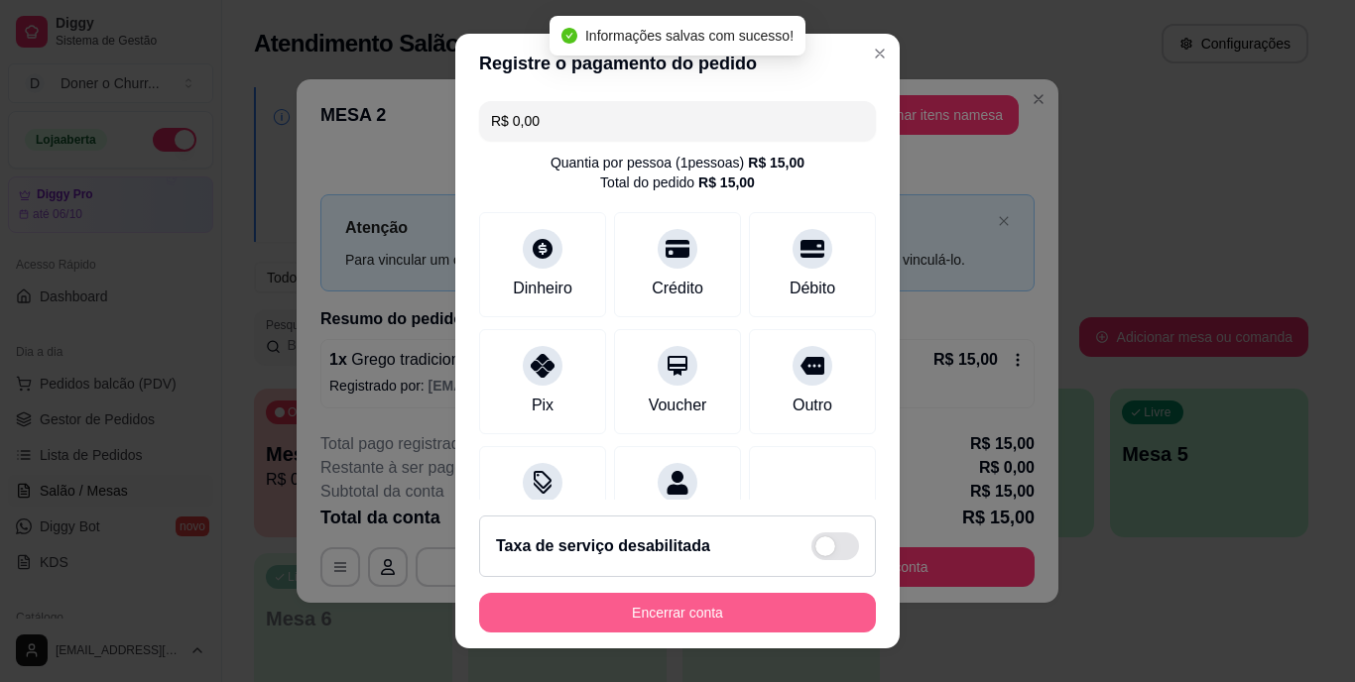
click at [670, 601] on button "Encerrar conta" at bounding box center [677, 613] width 397 height 40
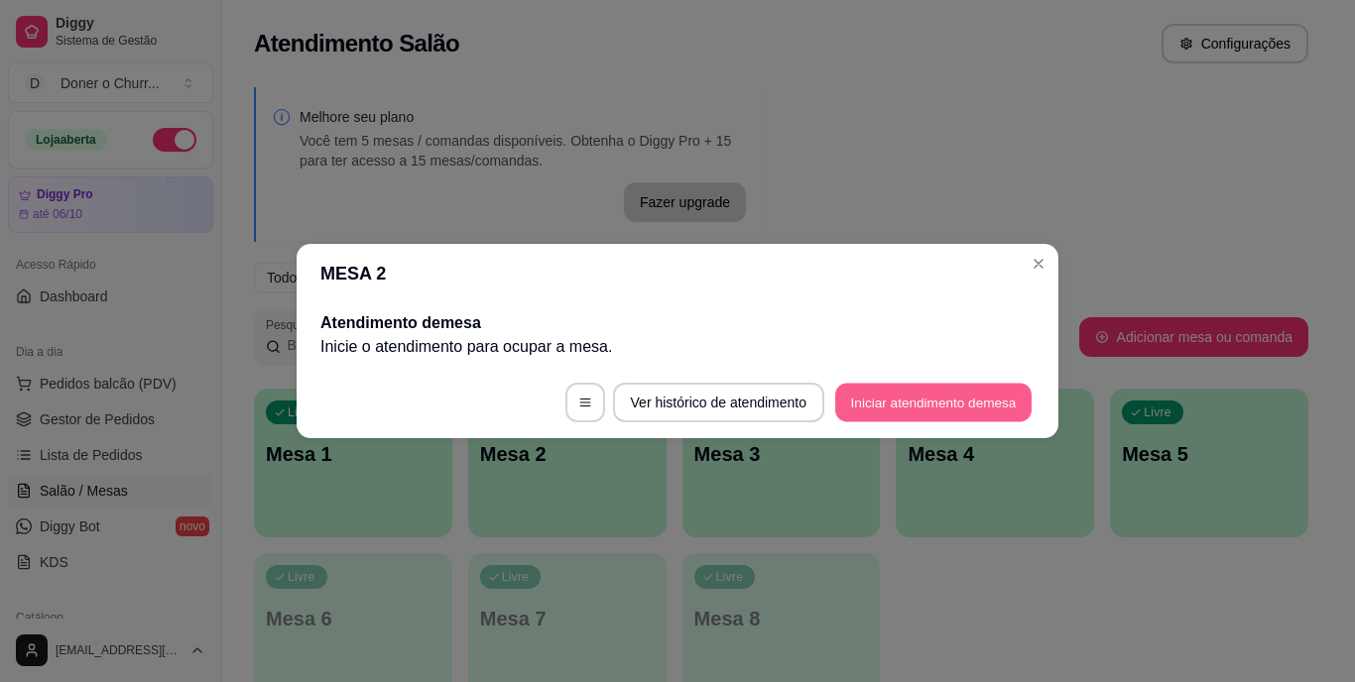
click at [971, 384] on button "Iniciar atendimento de mesa" at bounding box center [933, 403] width 196 height 39
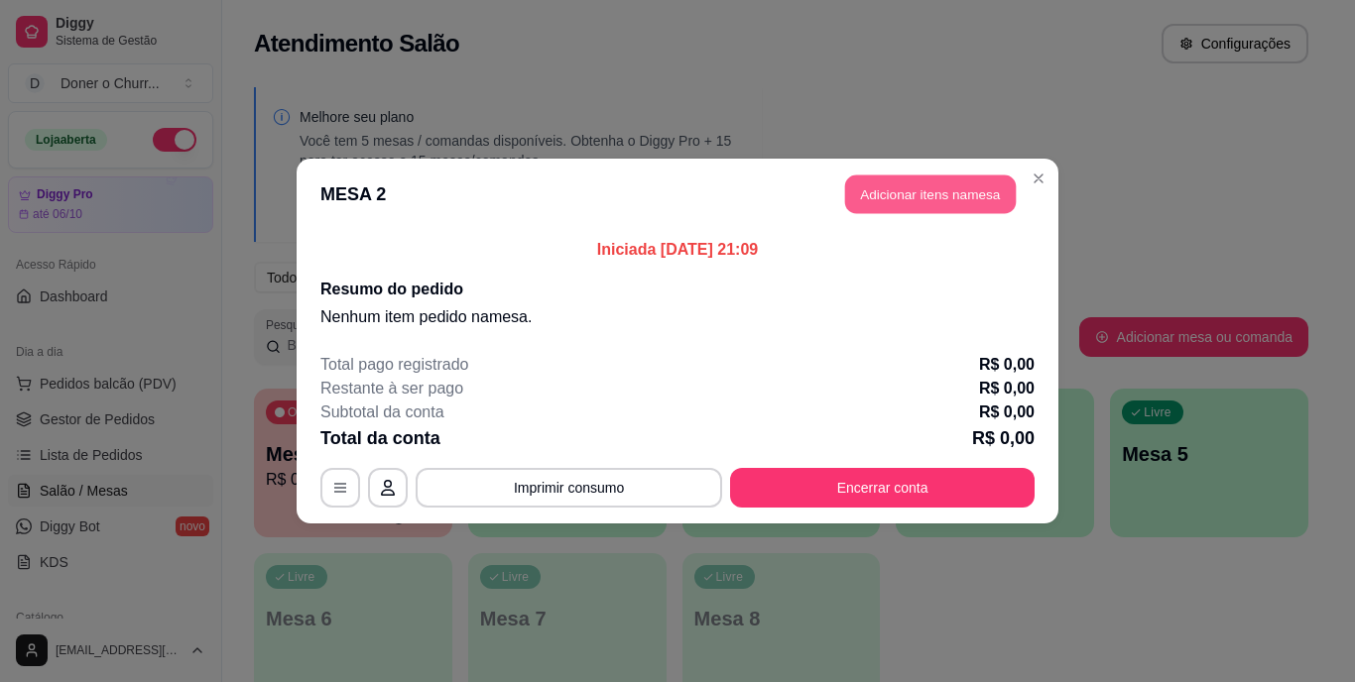
click at [928, 195] on button "Adicionar itens na mesa" at bounding box center [930, 195] width 171 height 39
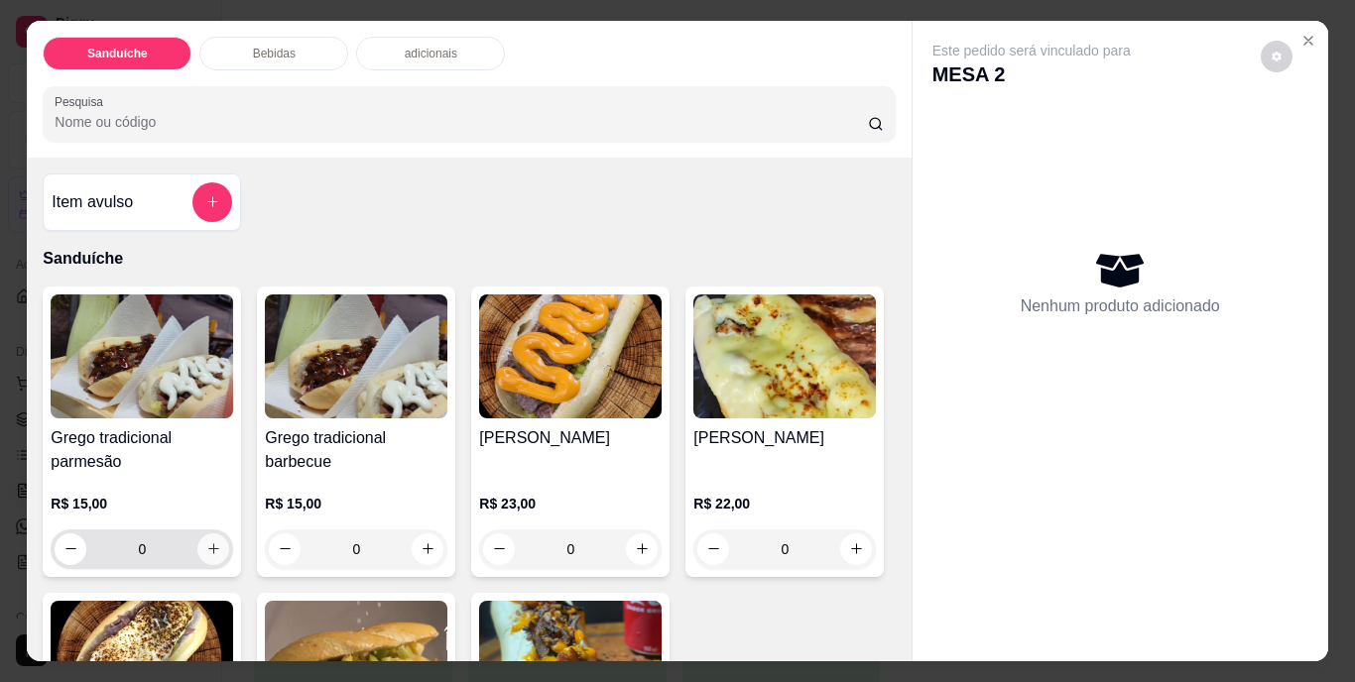
click at [206, 542] on icon "increase-product-quantity" at bounding box center [213, 549] width 15 height 15
type input "1"
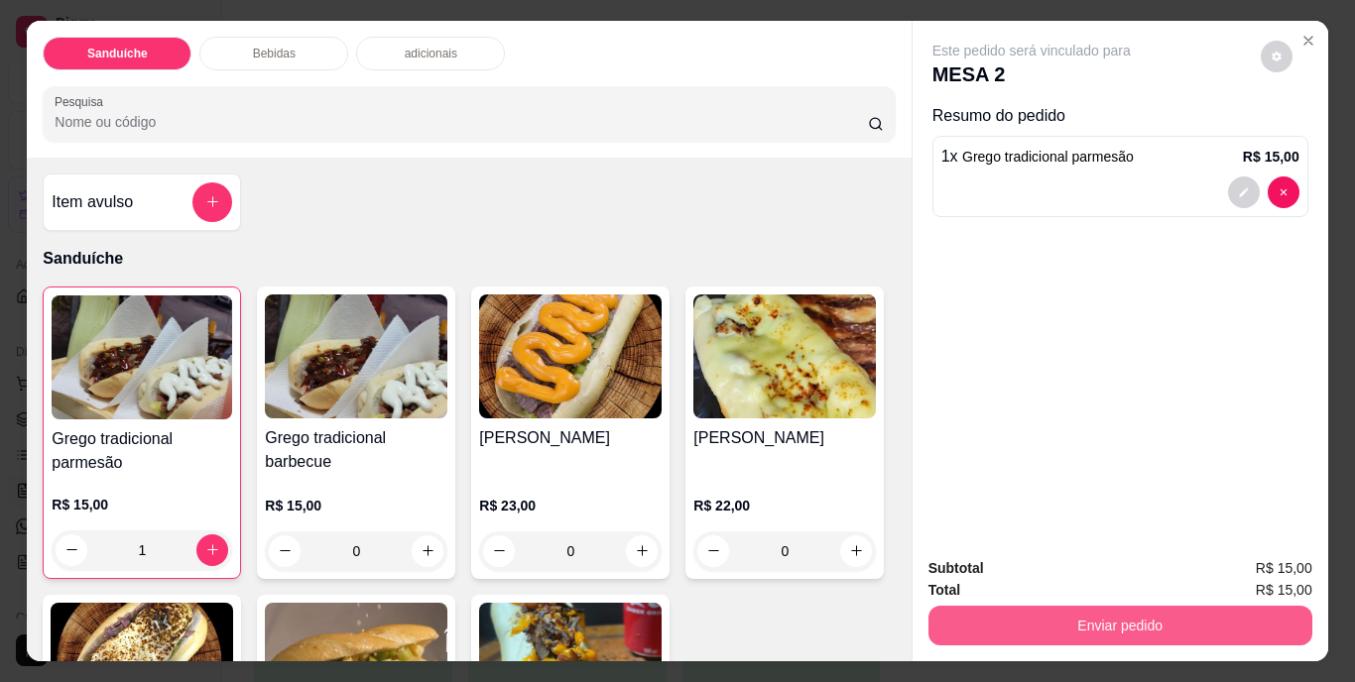
click at [1044, 607] on button "Enviar pedido" at bounding box center [1120, 626] width 384 height 40
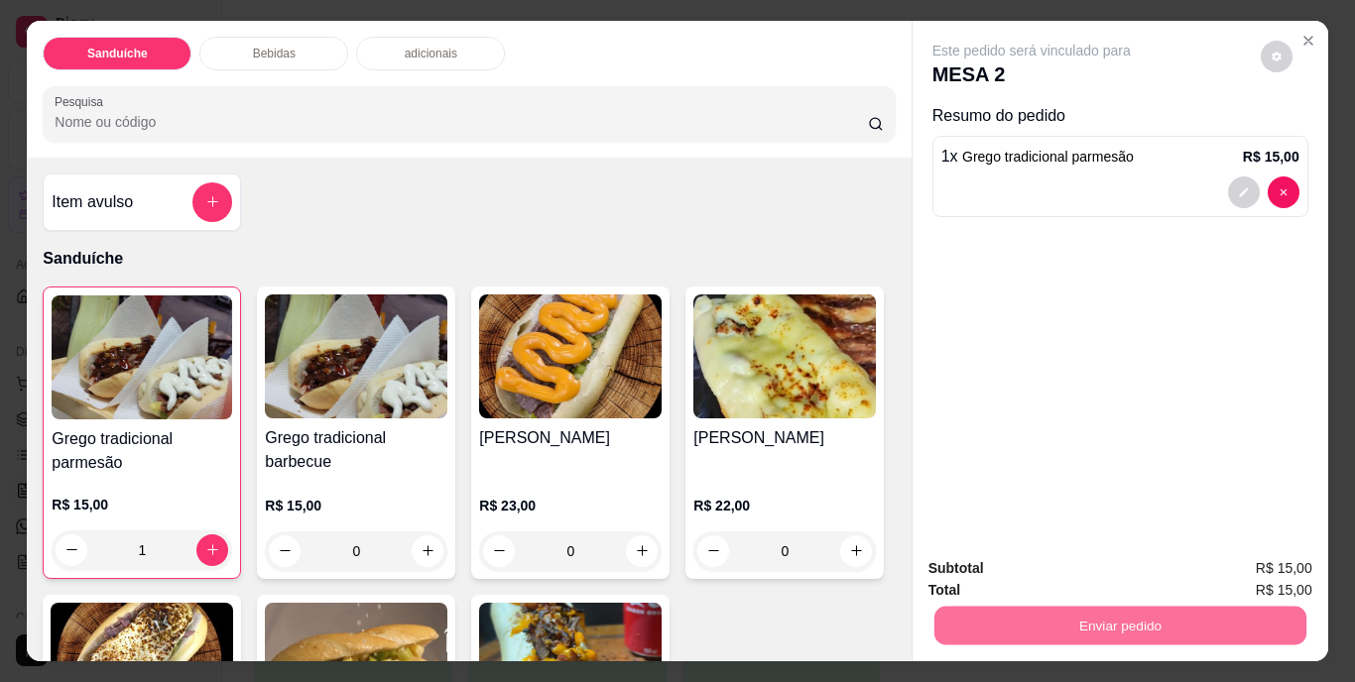
click at [1019, 564] on button "Não registrar e enviar pedido" at bounding box center [1054, 570] width 200 height 37
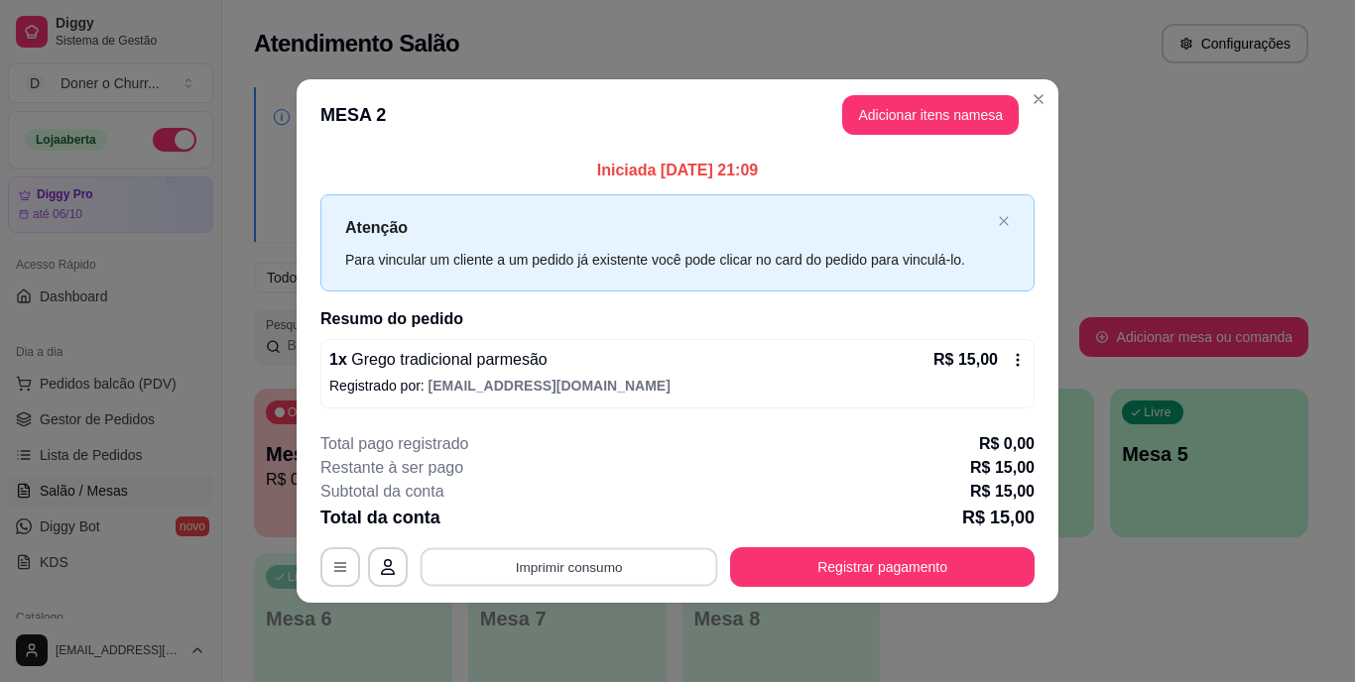
click at [584, 567] on button "Imprimir consumo" at bounding box center [570, 567] width 298 height 39
click at [1112, 582] on div "**********" at bounding box center [677, 341] width 1355 height 682
click at [1043, 271] on div "Iniciada 15/09/2025 às 21:09 Atenção Para vincular um cliente a um pedido já ex…" at bounding box center [678, 283] width 762 height 265
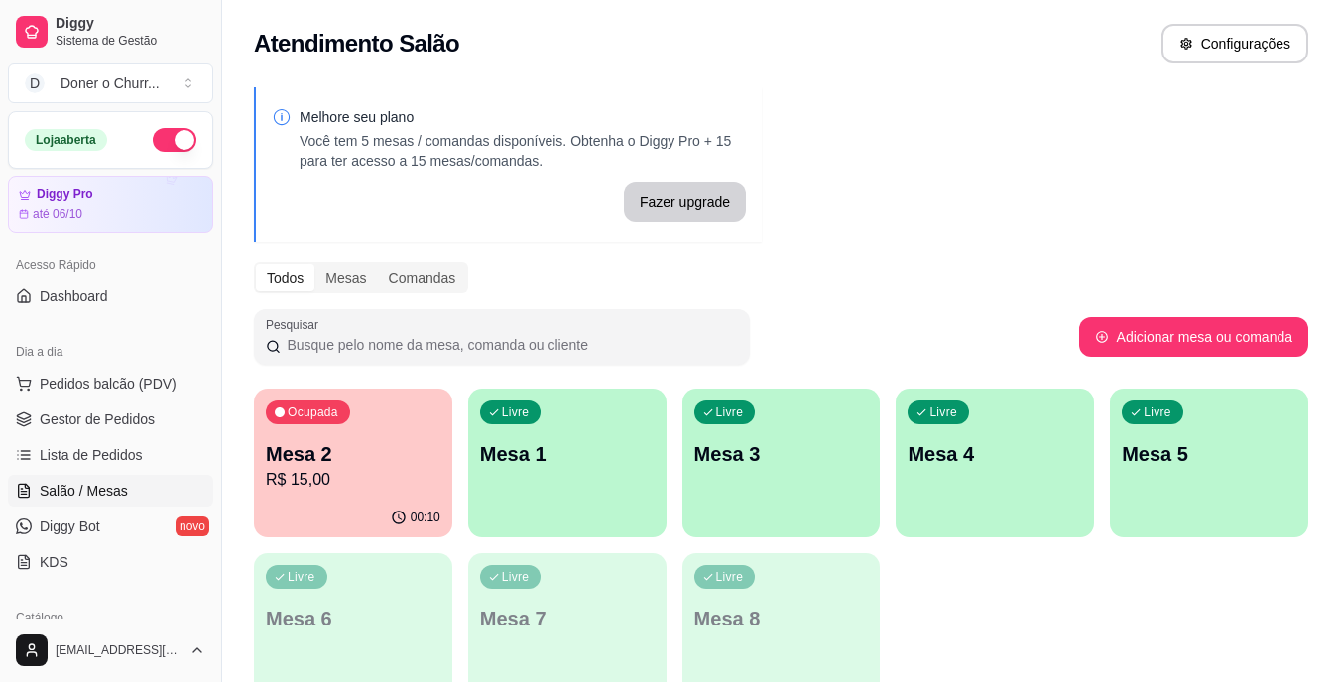
click at [617, 479] on div "Livre Mesa 1" at bounding box center [567, 451] width 198 height 125
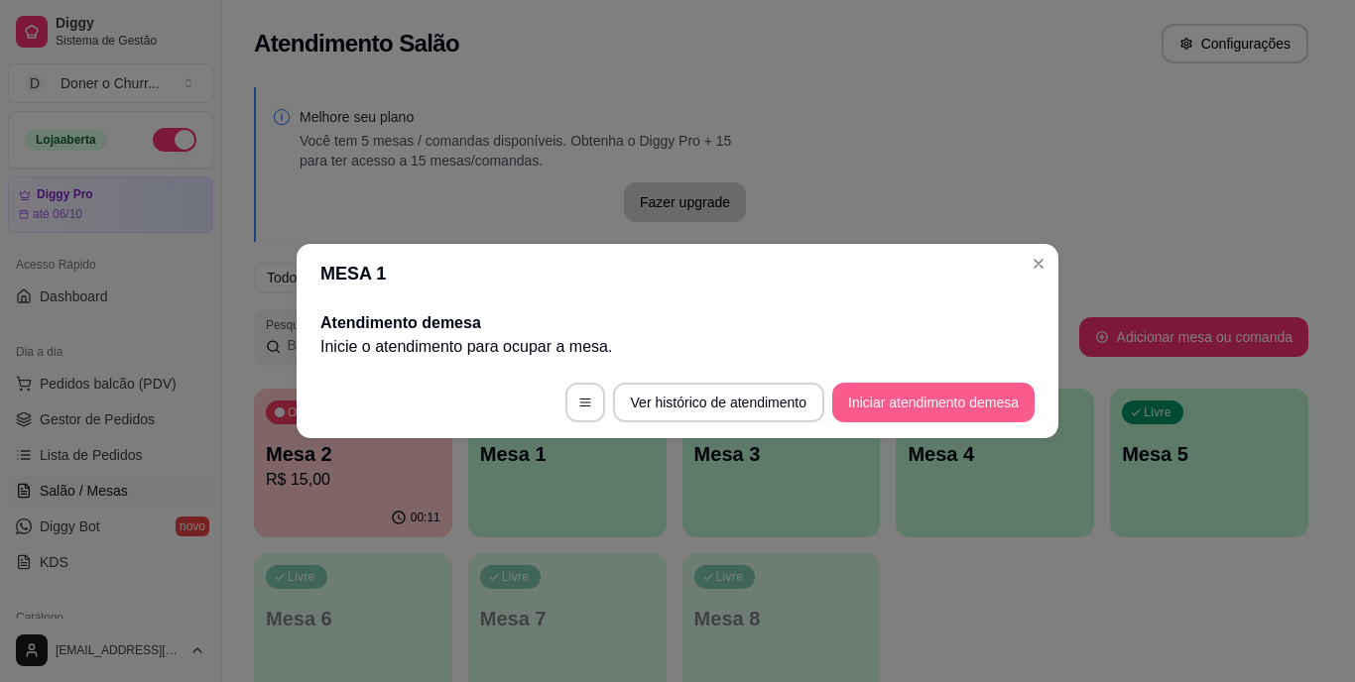
click at [937, 397] on button "Iniciar atendimento de mesa" at bounding box center [933, 403] width 202 height 40
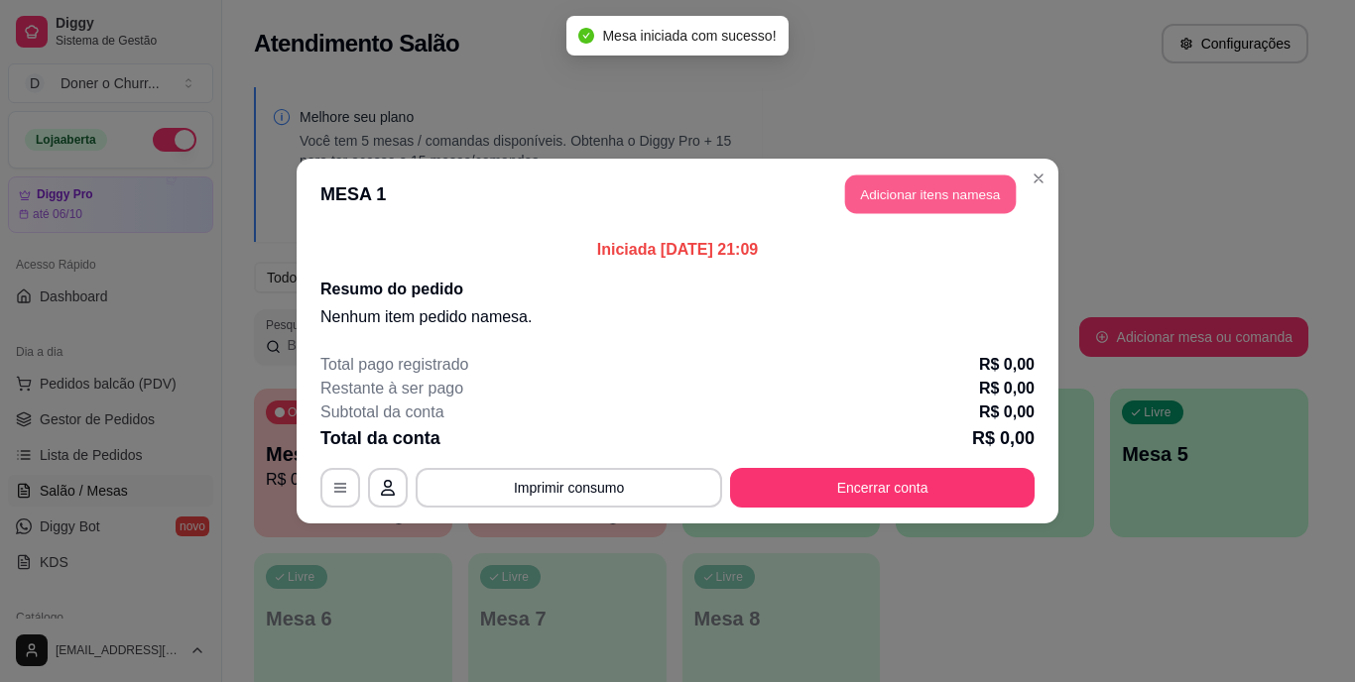
click at [911, 187] on button "Adicionar itens na mesa" at bounding box center [930, 195] width 171 height 39
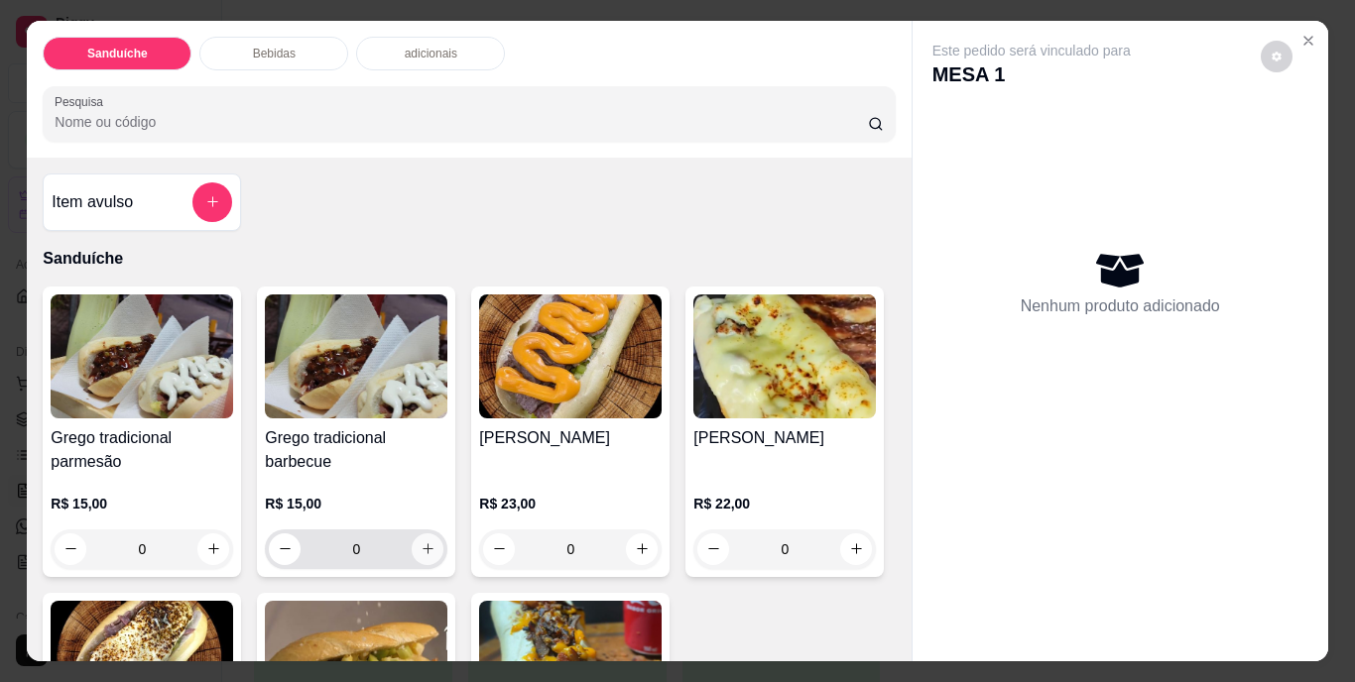
click at [431, 541] on button "increase-product-quantity" at bounding box center [428, 550] width 32 height 32
type input "1"
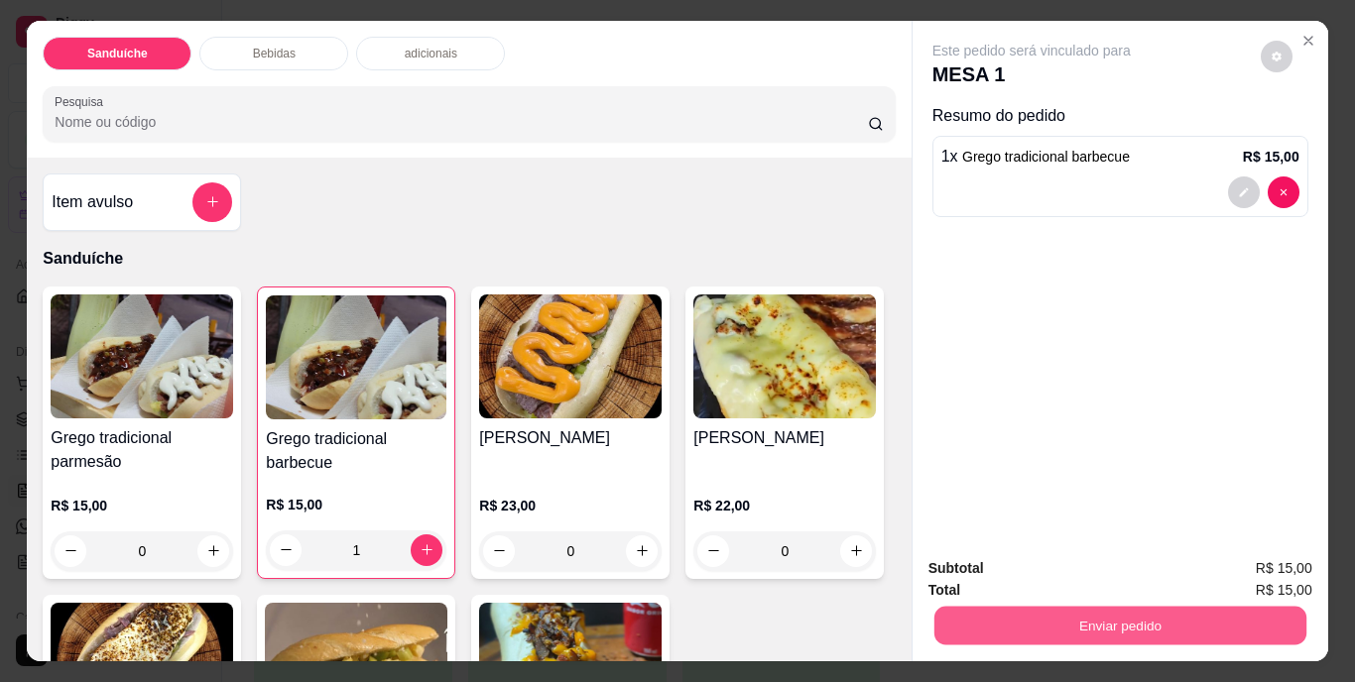
click at [1034, 610] on button "Enviar pedido" at bounding box center [1119, 626] width 372 height 39
click at [1051, 582] on button "Não registrar e enviar pedido" at bounding box center [1054, 570] width 200 height 37
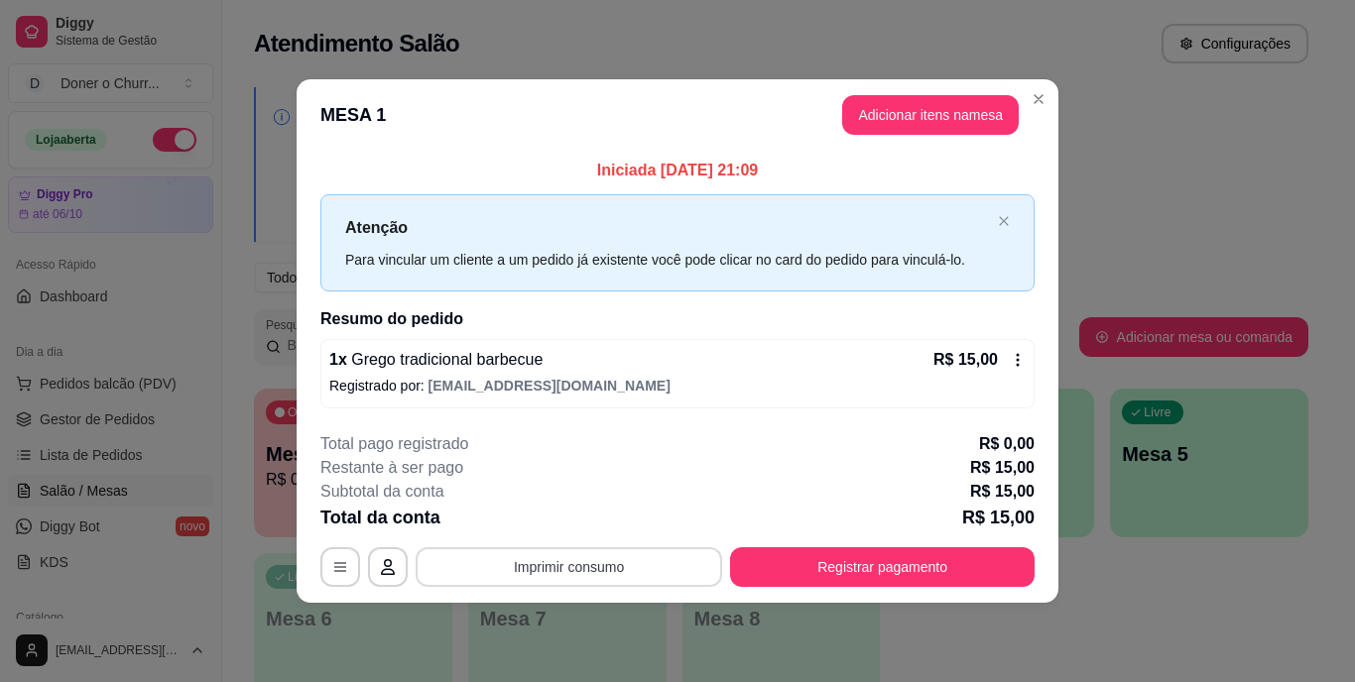
click at [560, 563] on button "Imprimir consumo" at bounding box center [569, 568] width 307 height 40
click at [595, 521] on button "IMPRESSORA" at bounding box center [575, 521] width 139 height 31
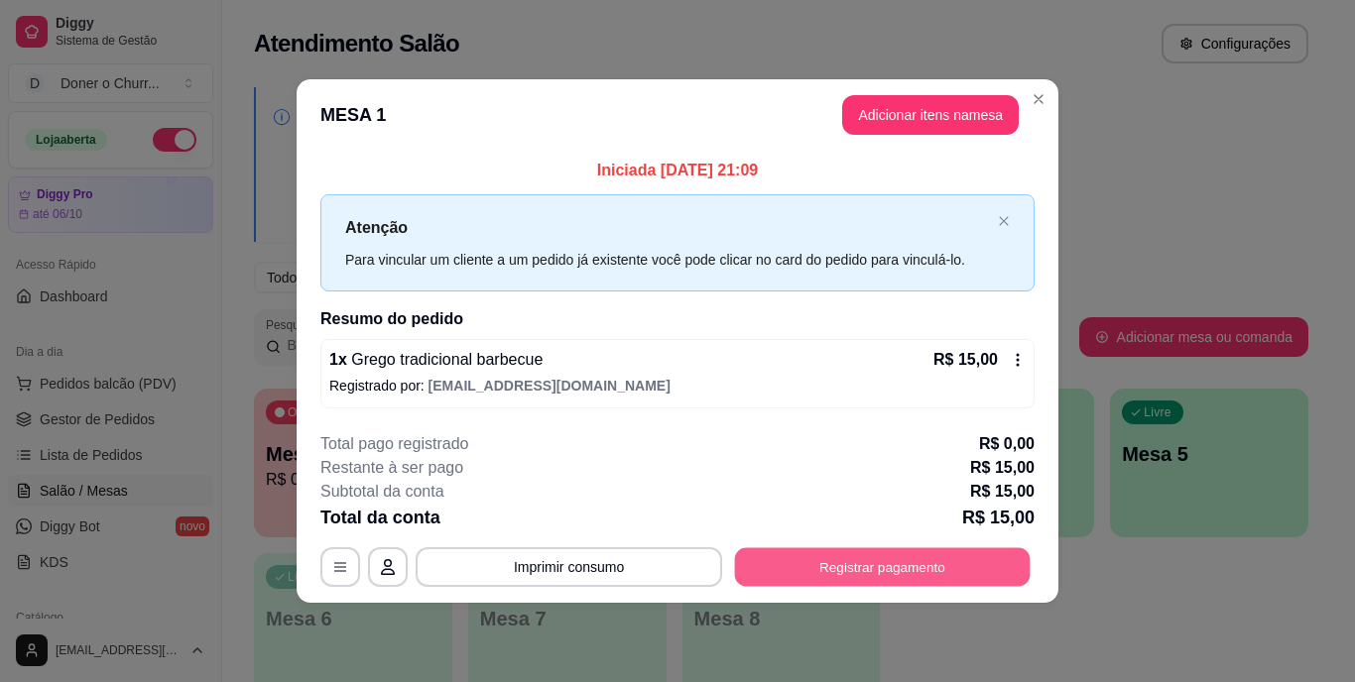
click at [861, 569] on button "Registrar pagamento" at bounding box center [883, 567] width 296 height 39
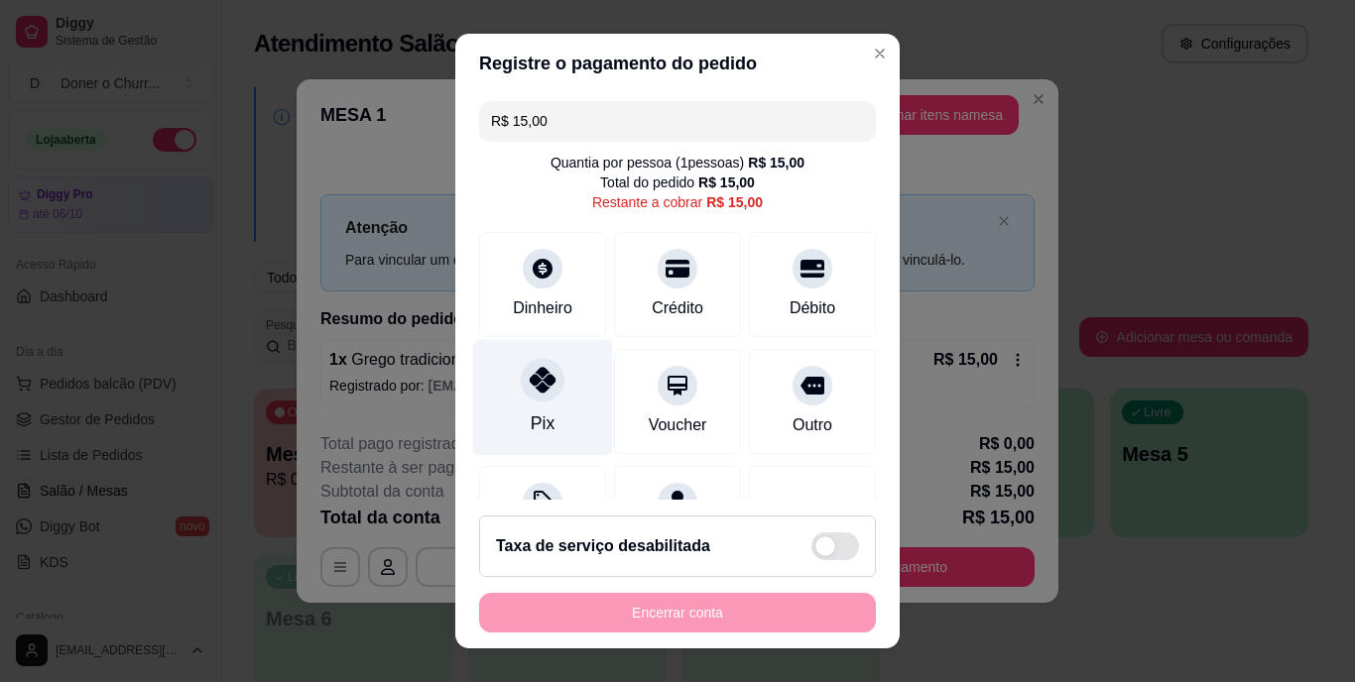
click at [533, 396] on div at bounding box center [543, 381] width 44 height 44
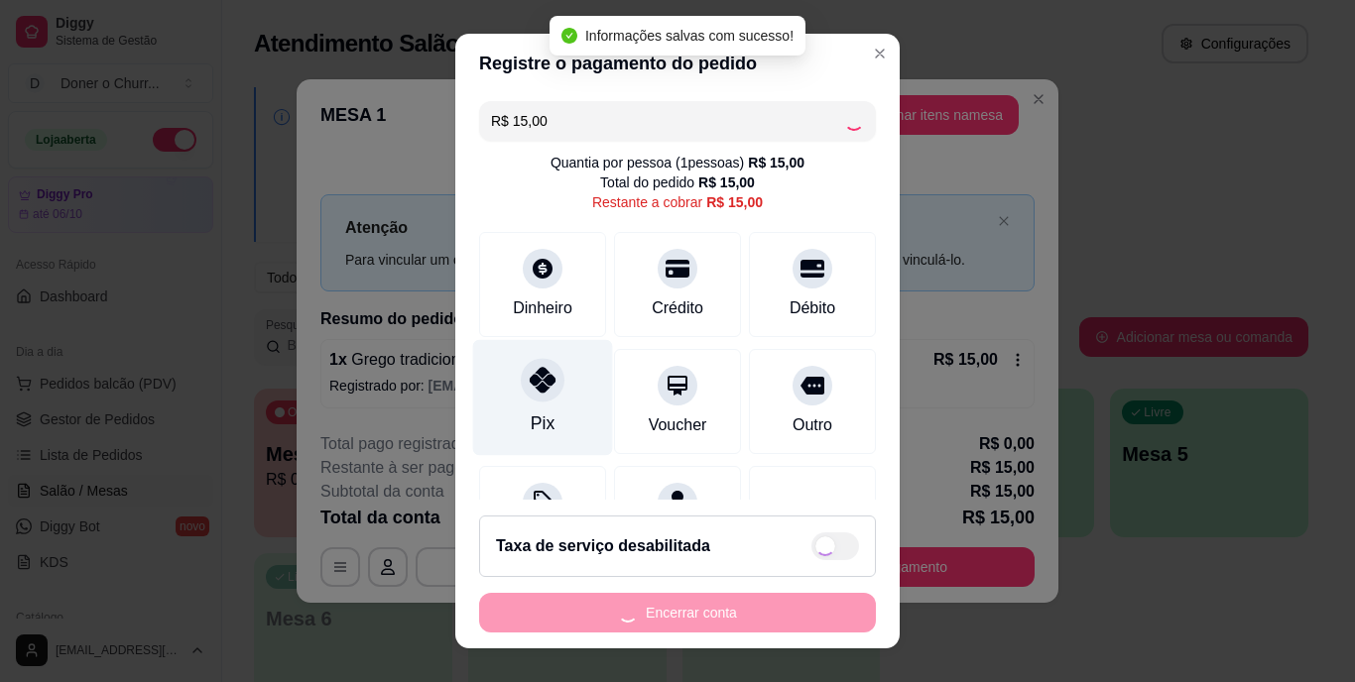
type input "R$ 0,00"
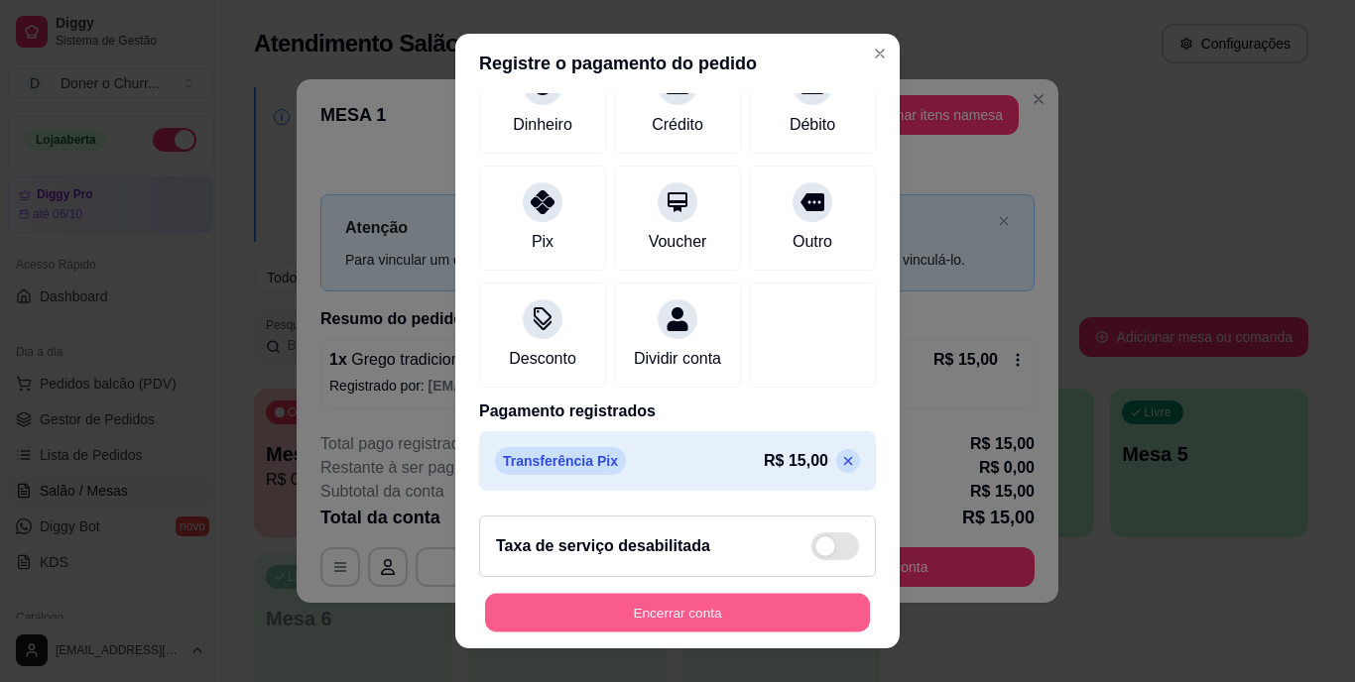
click at [672, 607] on button "Encerrar conta" at bounding box center [677, 612] width 385 height 39
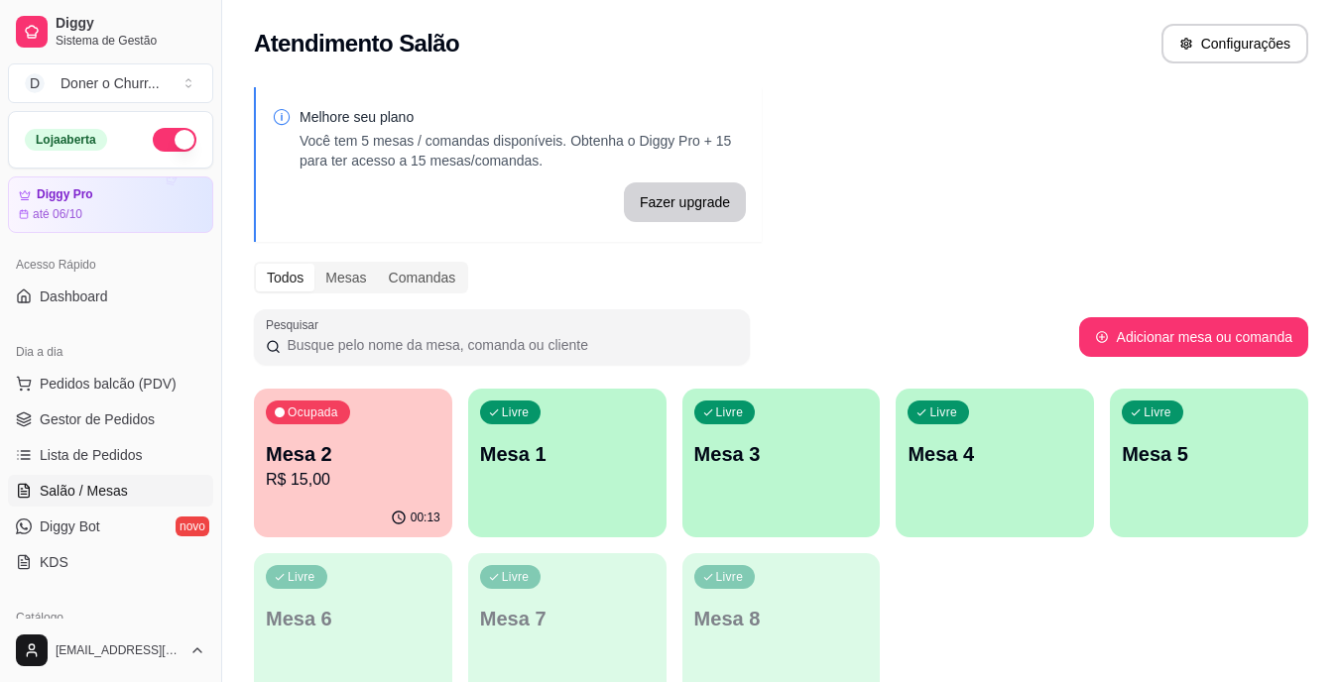
click at [397, 456] on p "Mesa 2" at bounding box center [353, 454] width 175 height 28
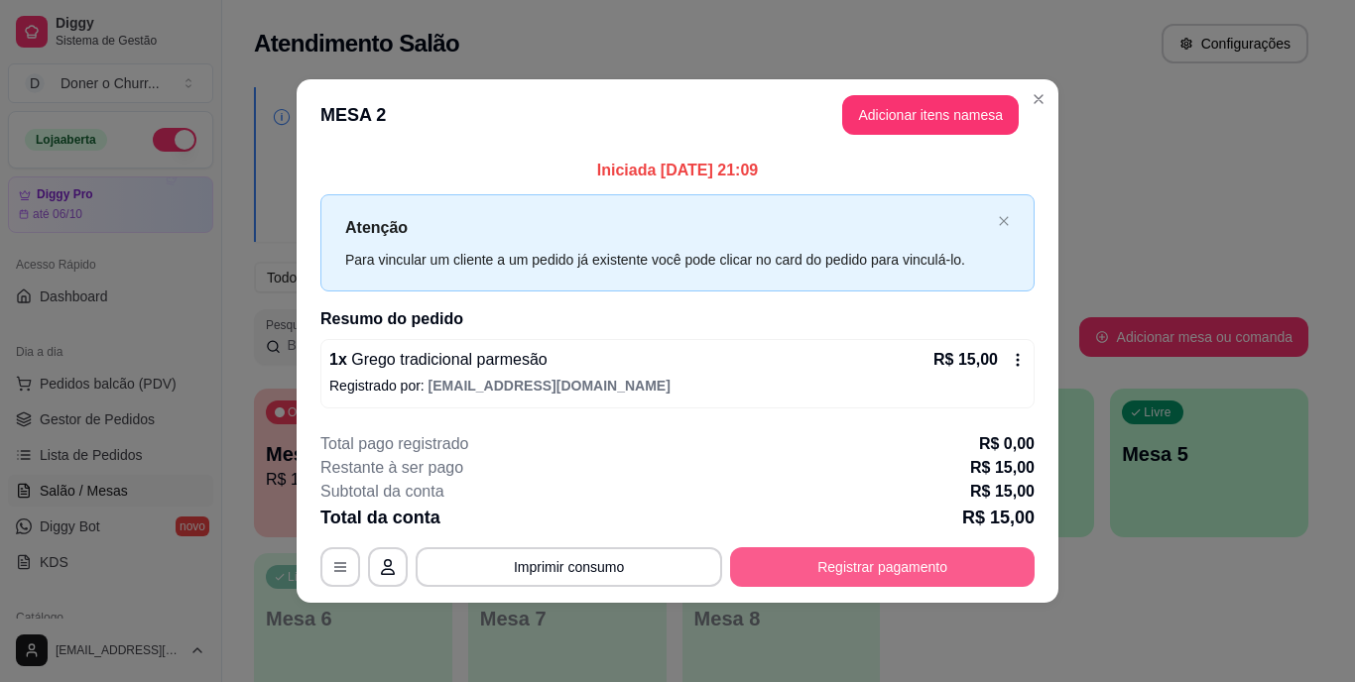
click at [876, 570] on button "Registrar pagamento" at bounding box center [882, 568] width 305 height 40
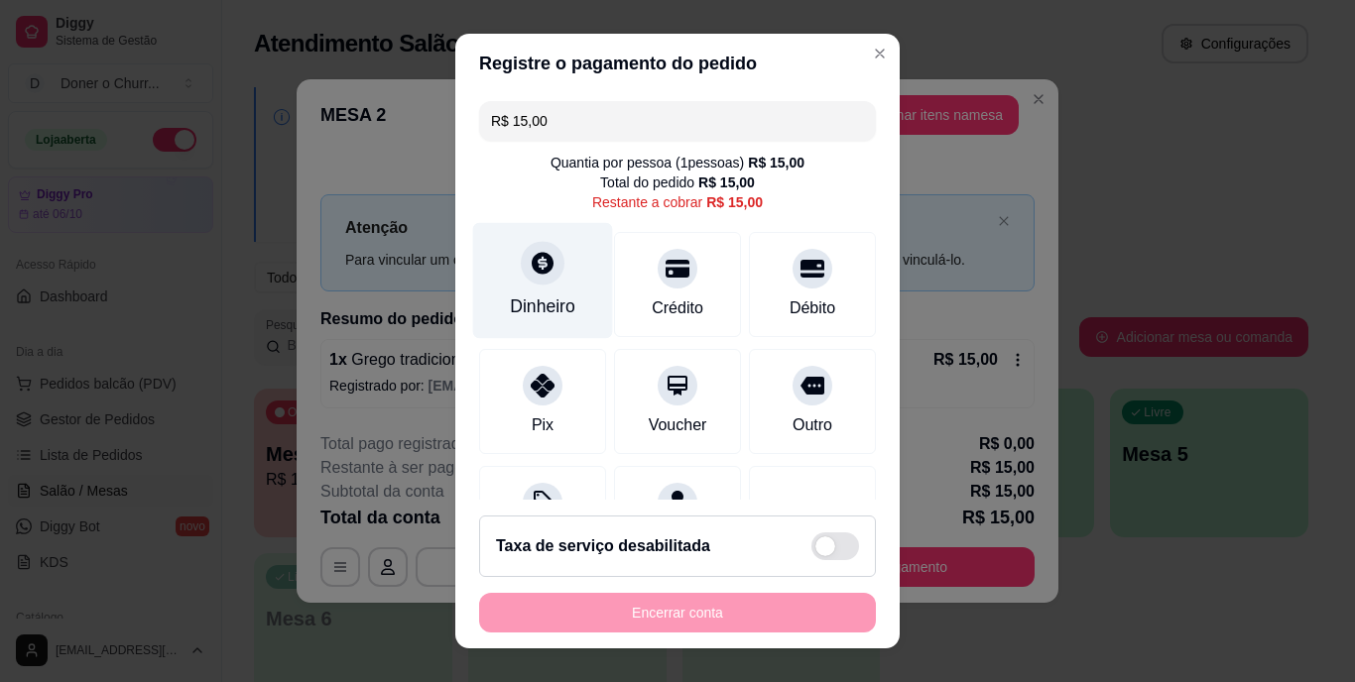
click at [550, 282] on div "Dinheiro" at bounding box center [543, 281] width 140 height 116
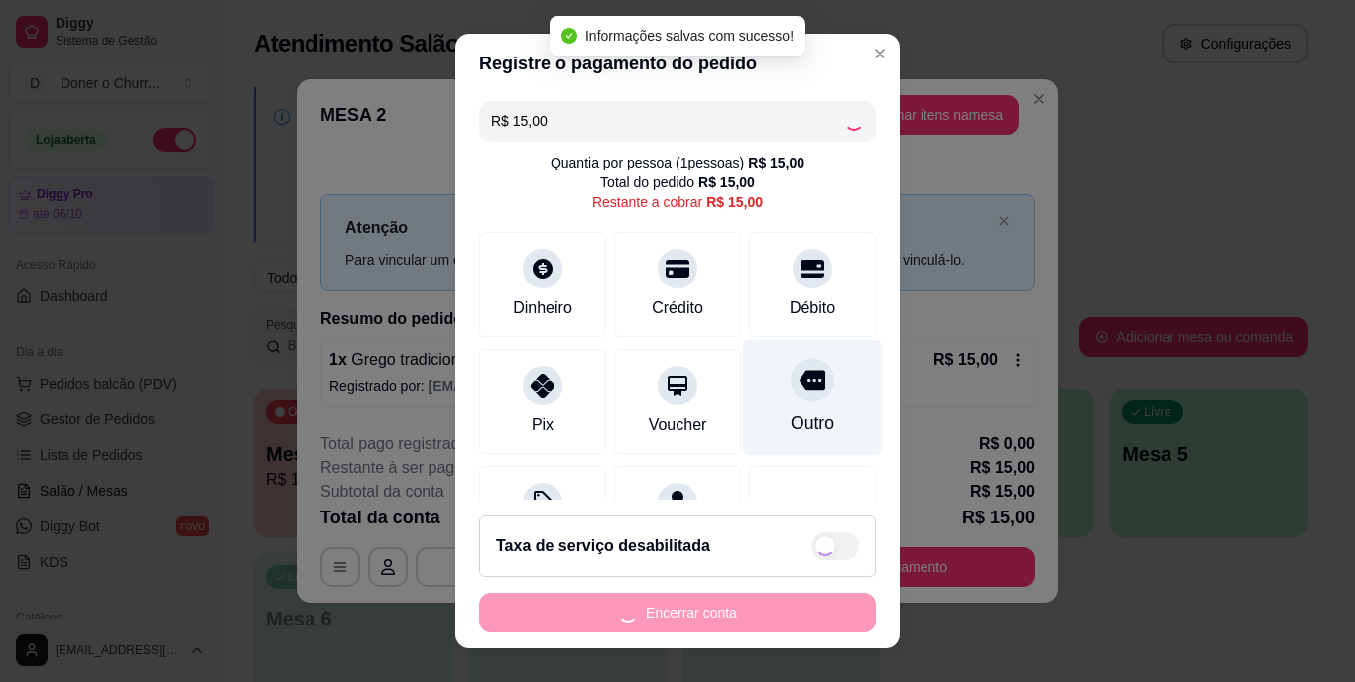
type input "R$ 0,00"
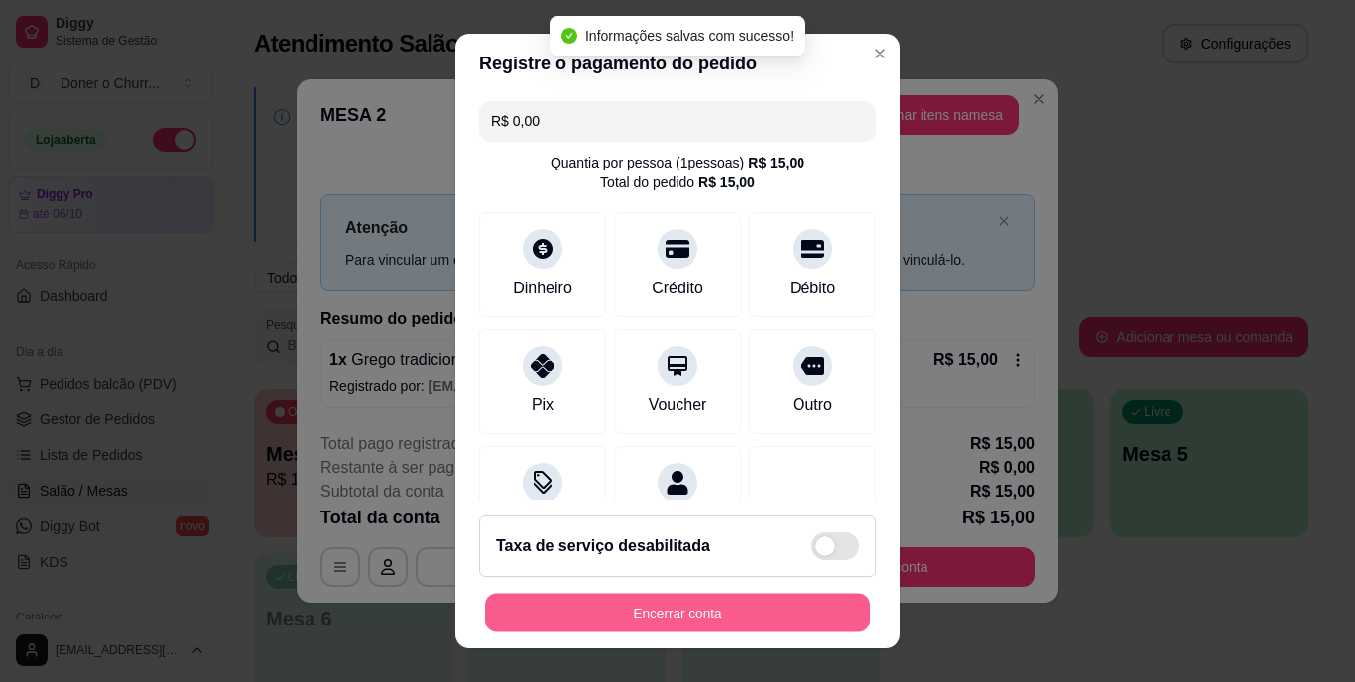
click at [729, 614] on button "Encerrar conta" at bounding box center [677, 612] width 385 height 39
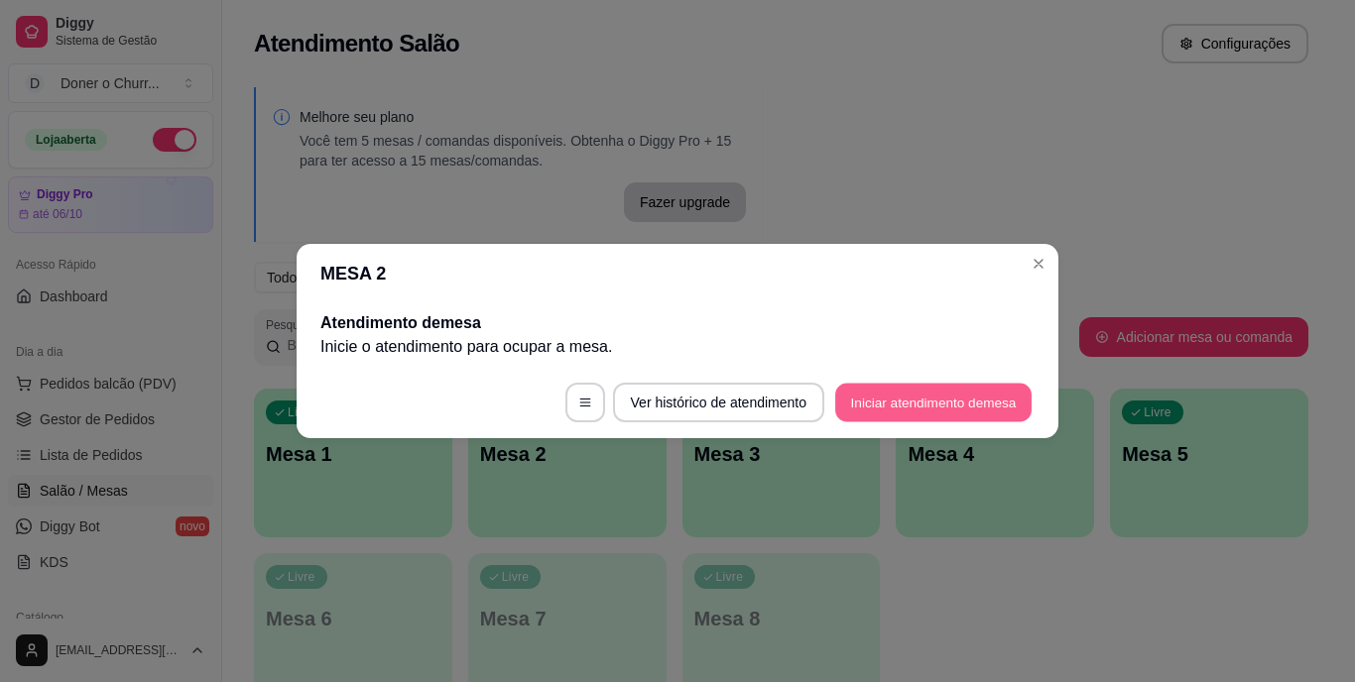
click at [904, 407] on button "Iniciar atendimento de mesa" at bounding box center [933, 403] width 196 height 39
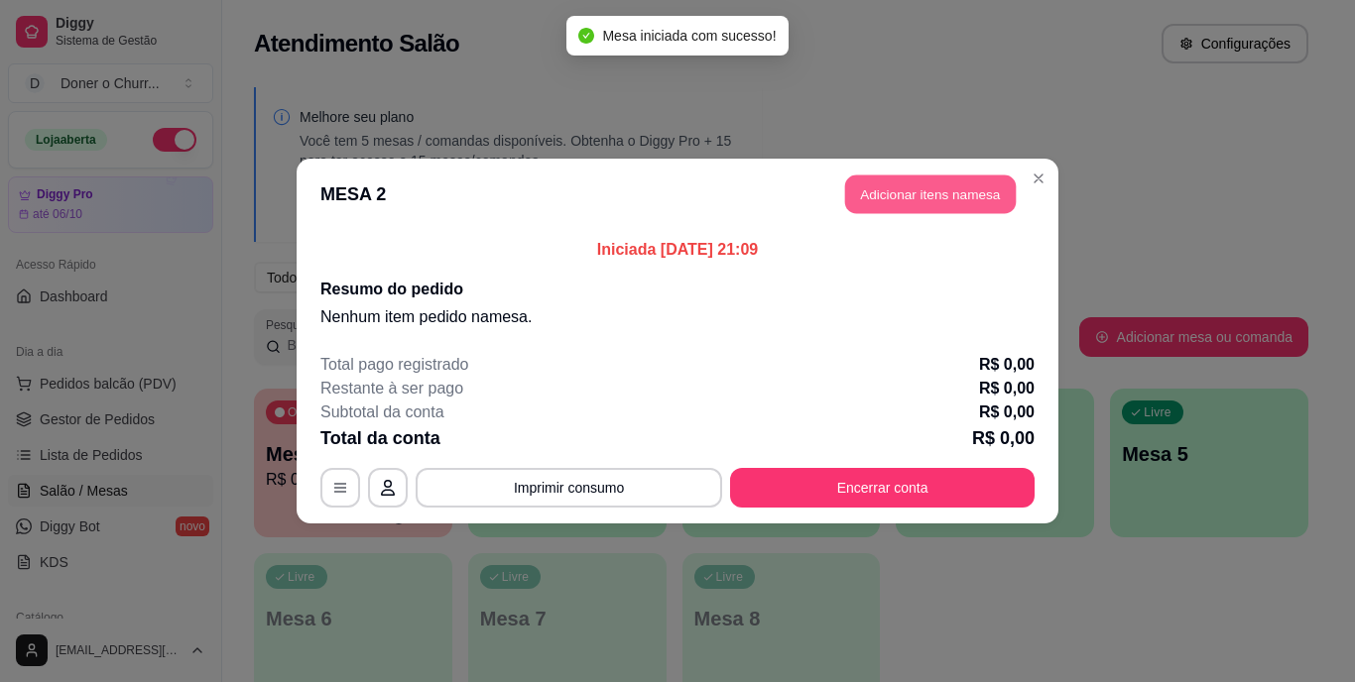
click at [933, 201] on button "Adicionar itens na mesa" at bounding box center [930, 195] width 171 height 39
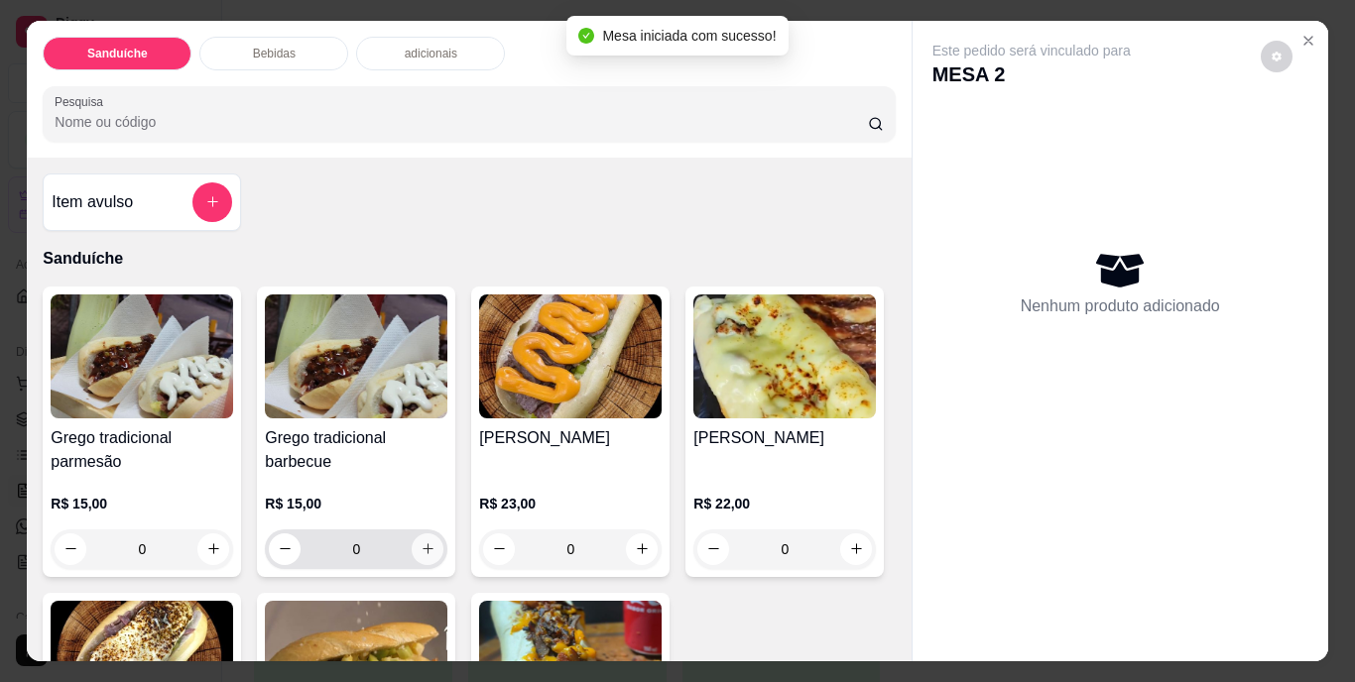
click at [421, 542] on icon "increase-product-quantity" at bounding box center [428, 549] width 15 height 15
type input "1"
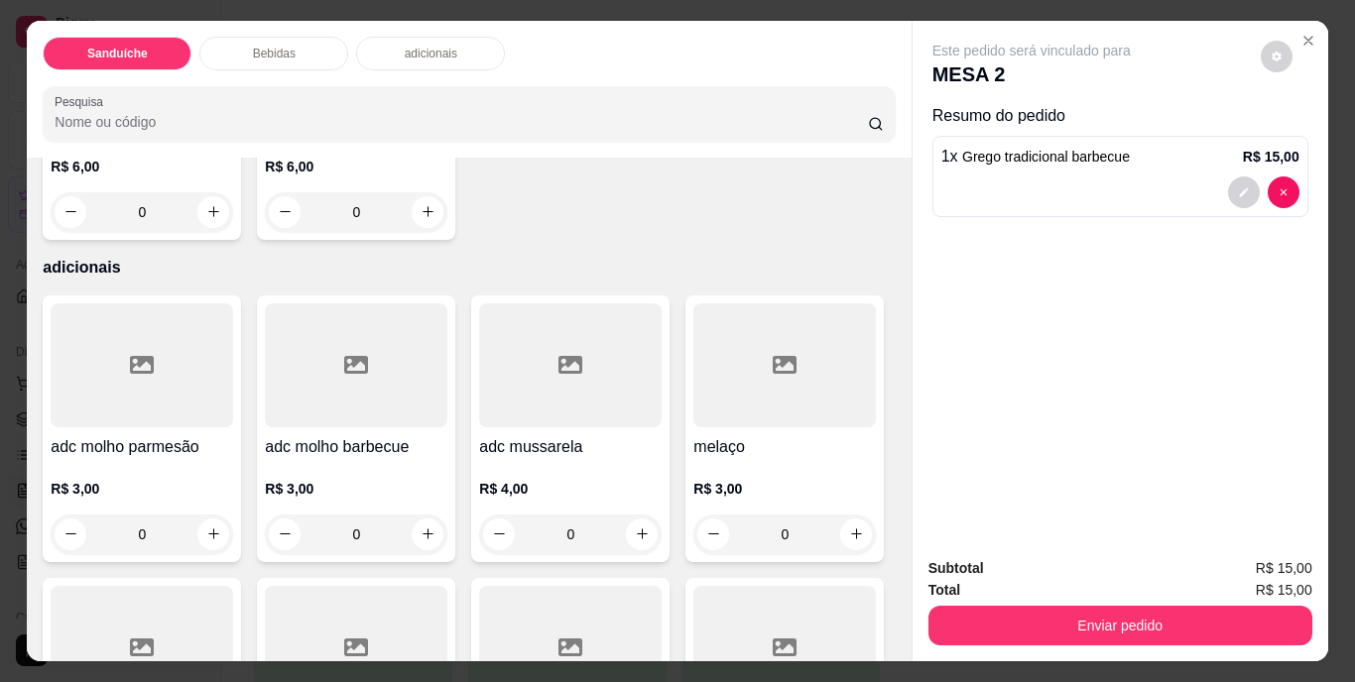
scroll to position [1197, 0]
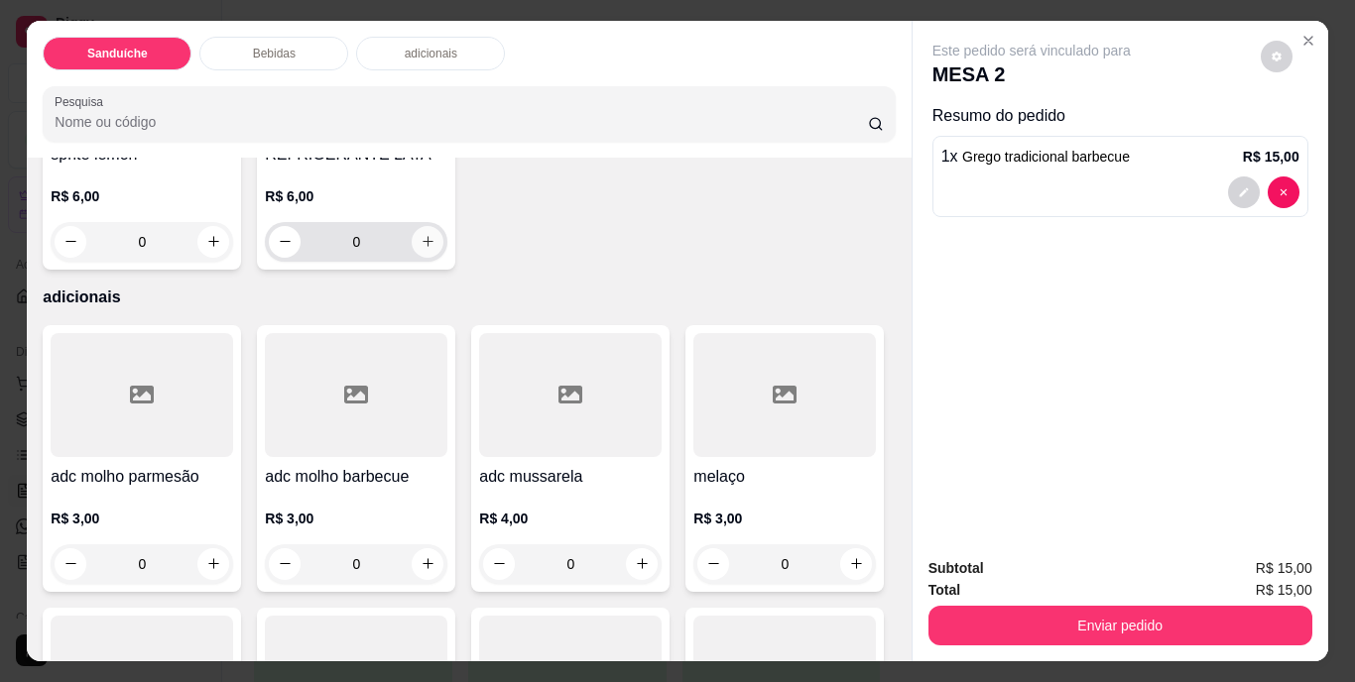
click at [435, 249] on icon "increase-product-quantity" at bounding box center [428, 241] width 15 height 15
type input "1"
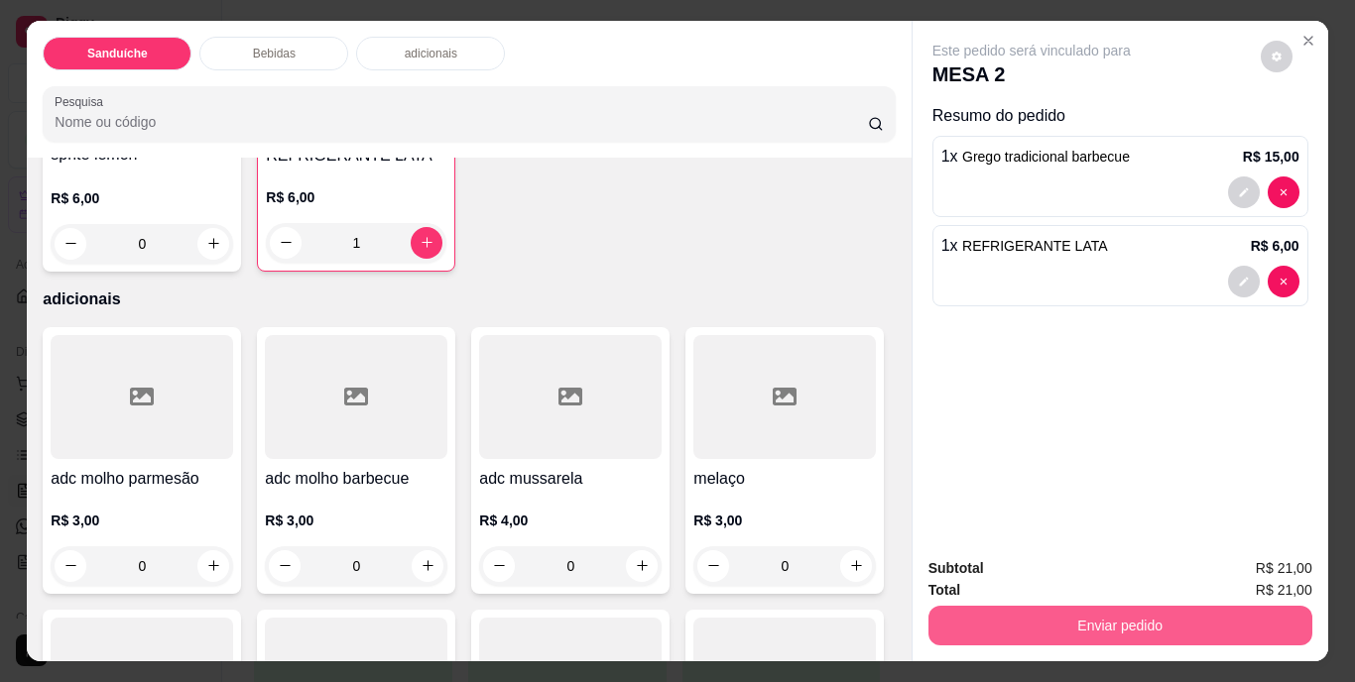
click at [1164, 614] on button "Enviar pedido" at bounding box center [1120, 626] width 384 height 40
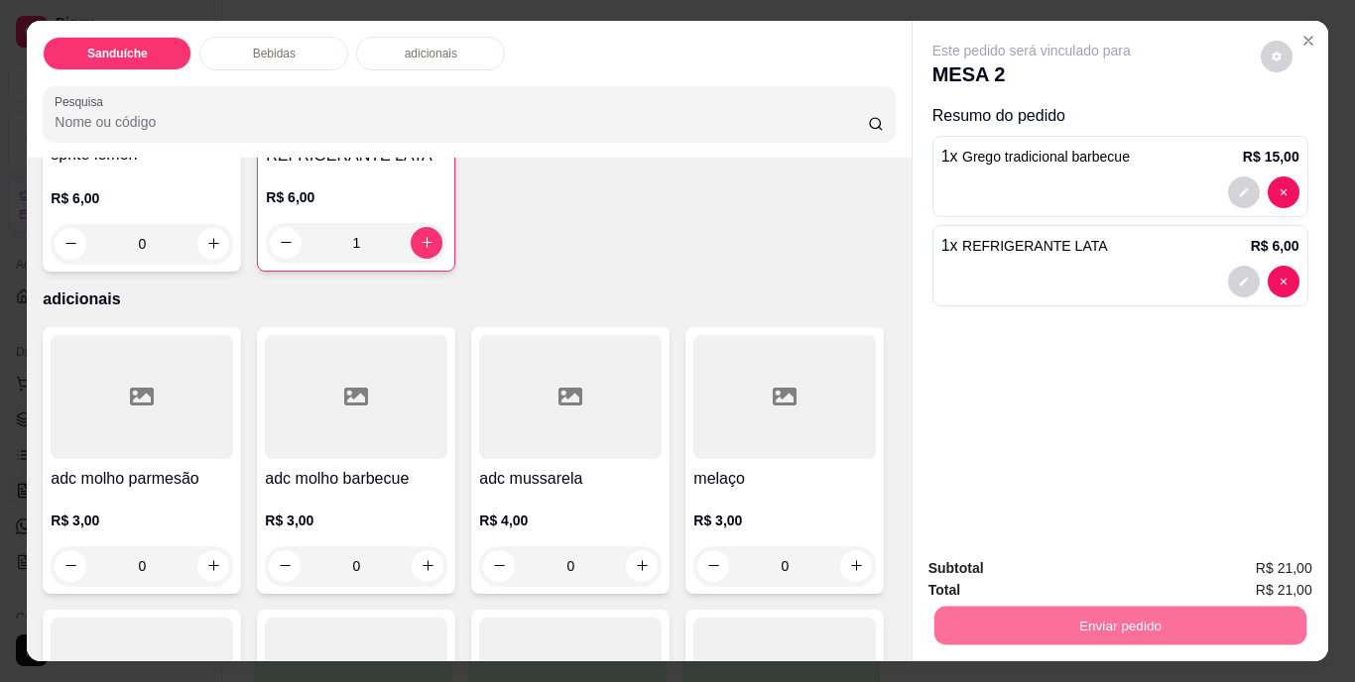
click at [1083, 563] on button "Não registrar e enviar pedido" at bounding box center [1054, 571] width 206 height 38
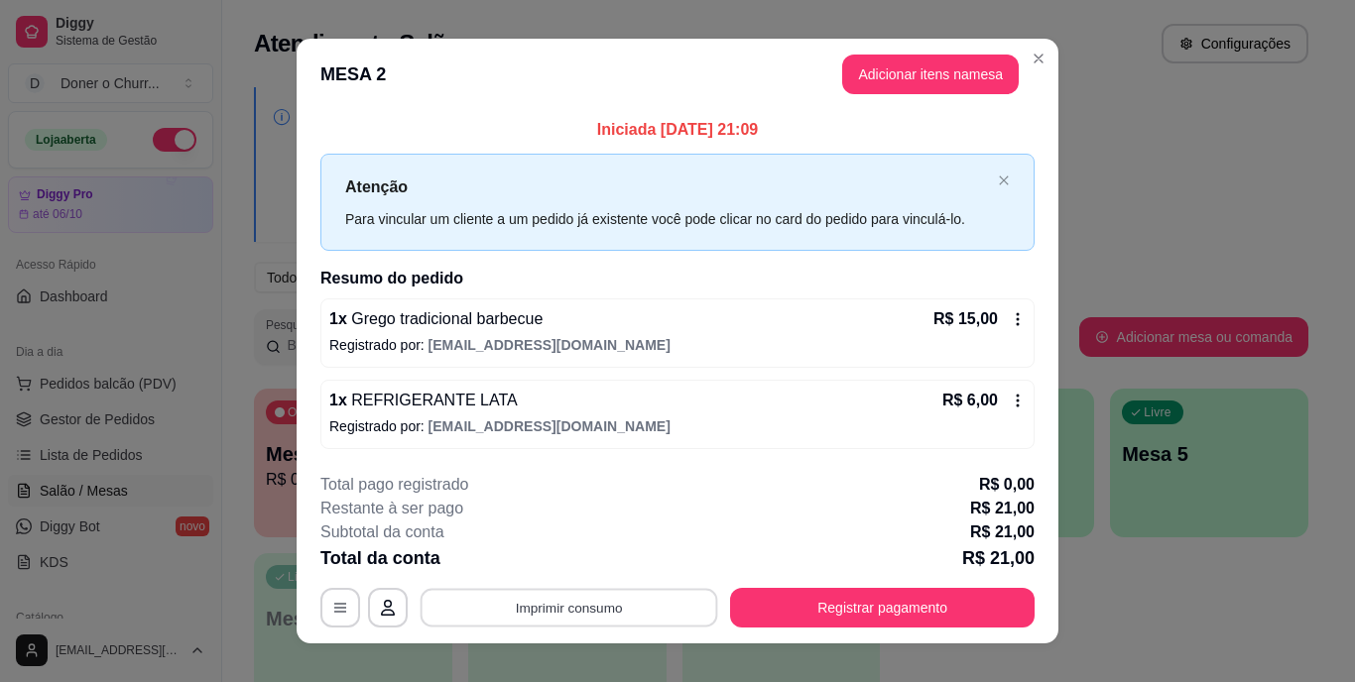
click at [587, 615] on button "Imprimir consumo" at bounding box center [570, 607] width 298 height 39
click at [559, 557] on button "IMPRESSORA" at bounding box center [568, 563] width 144 height 32
click at [981, 76] on button "Adicionar itens na mesa" at bounding box center [930, 75] width 177 height 40
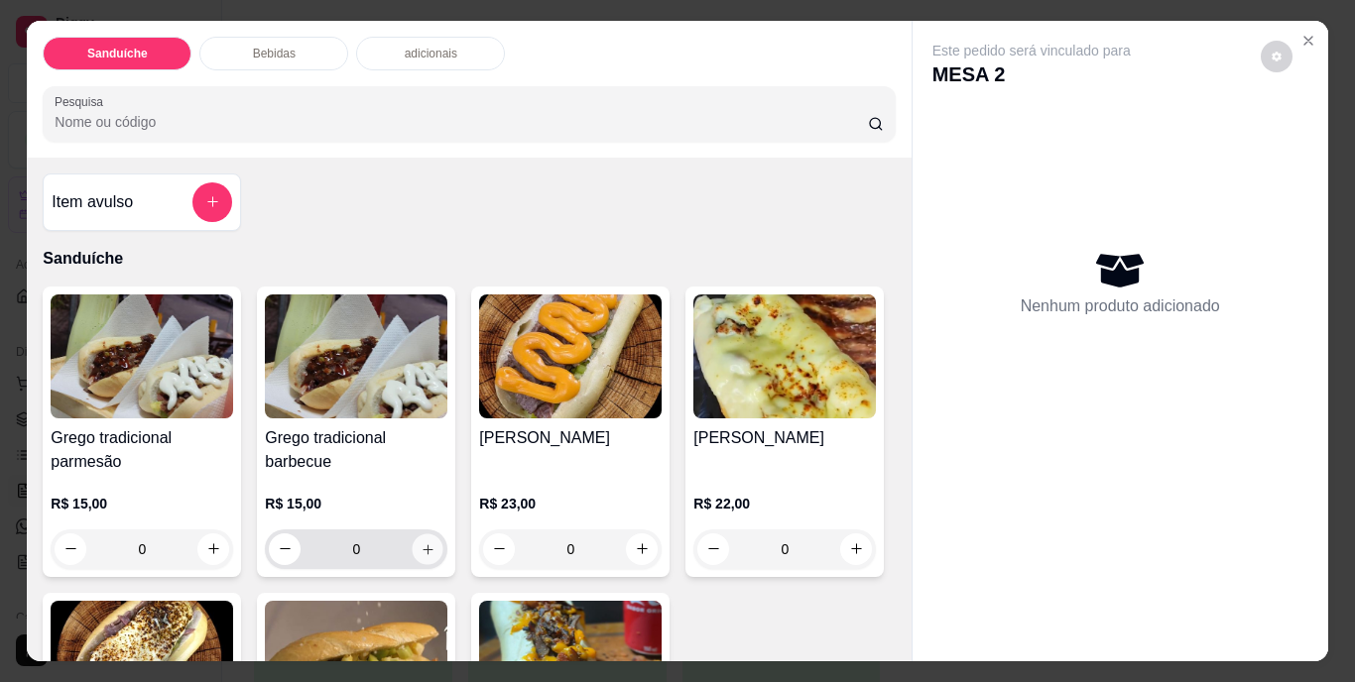
click at [423, 542] on icon "increase-product-quantity" at bounding box center [428, 549] width 15 height 15
type input "1"
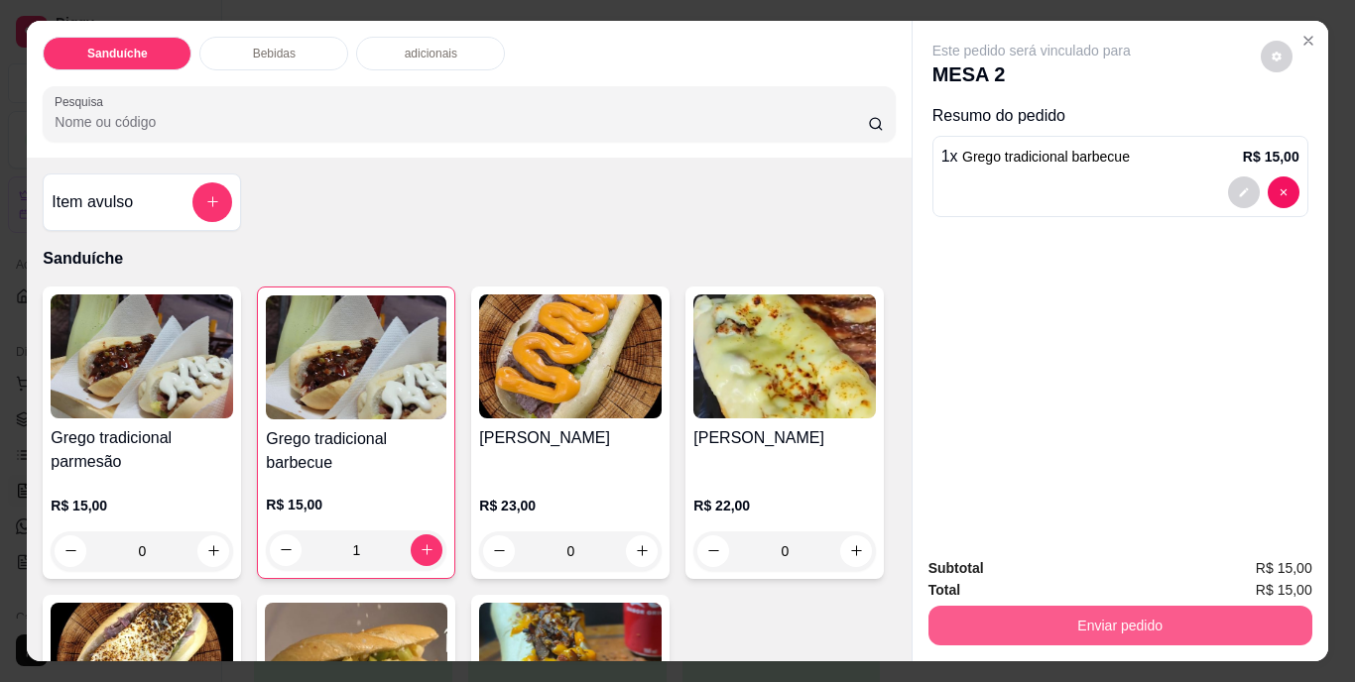
click at [1073, 614] on button "Enviar pedido" at bounding box center [1120, 626] width 384 height 40
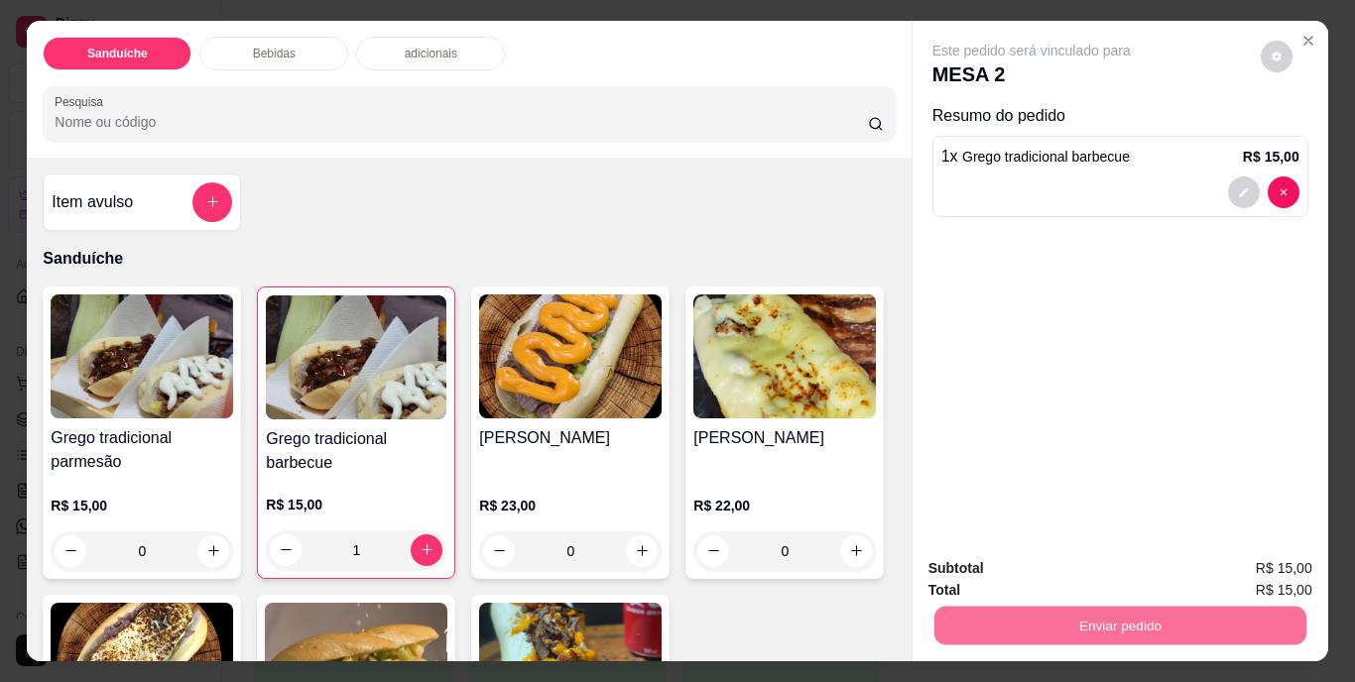
click at [1070, 557] on button "Não registrar e enviar pedido" at bounding box center [1054, 570] width 200 height 37
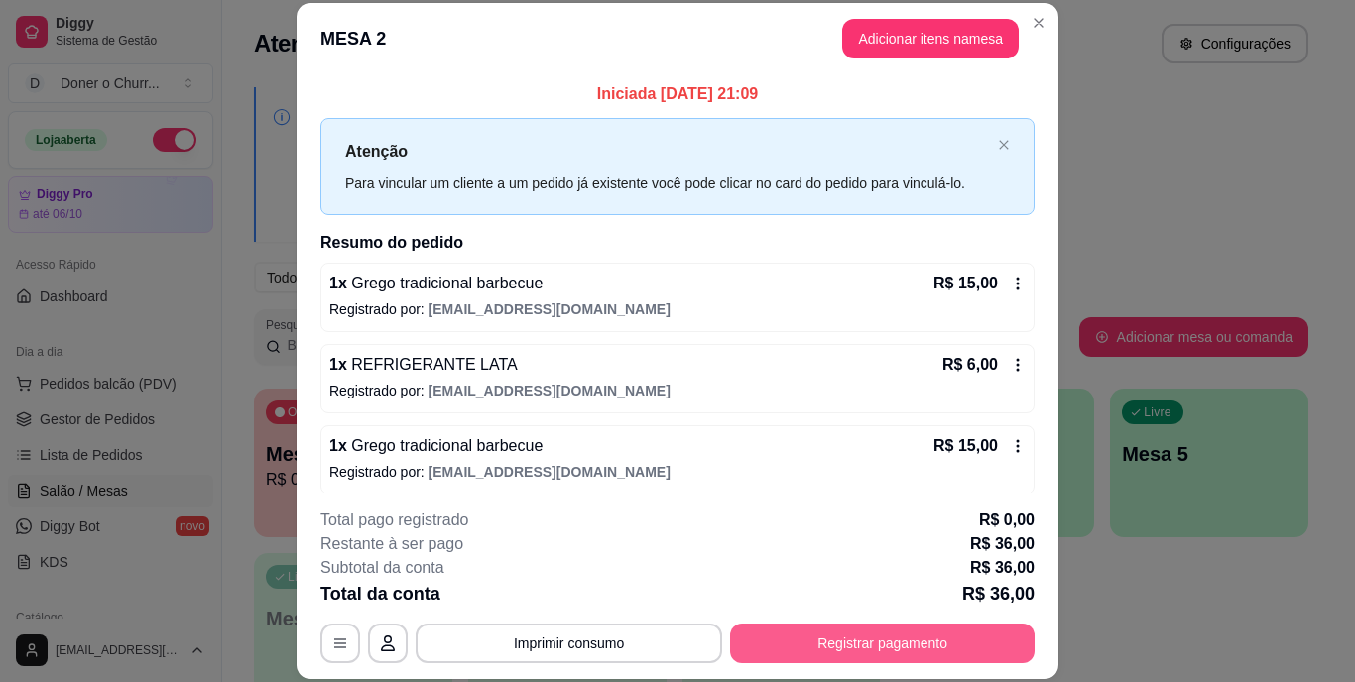
click at [839, 653] on button "Registrar pagamento" at bounding box center [882, 644] width 305 height 40
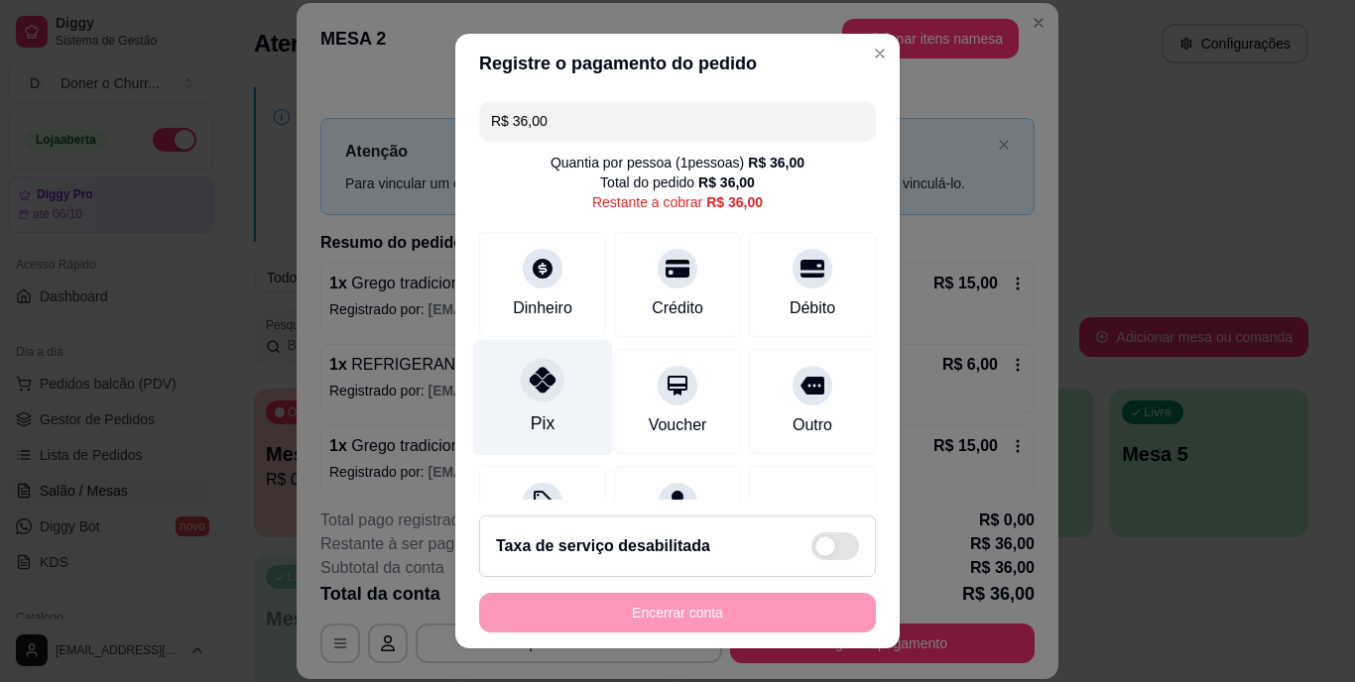
click at [535, 383] on icon at bounding box center [543, 381] width 26 height 26
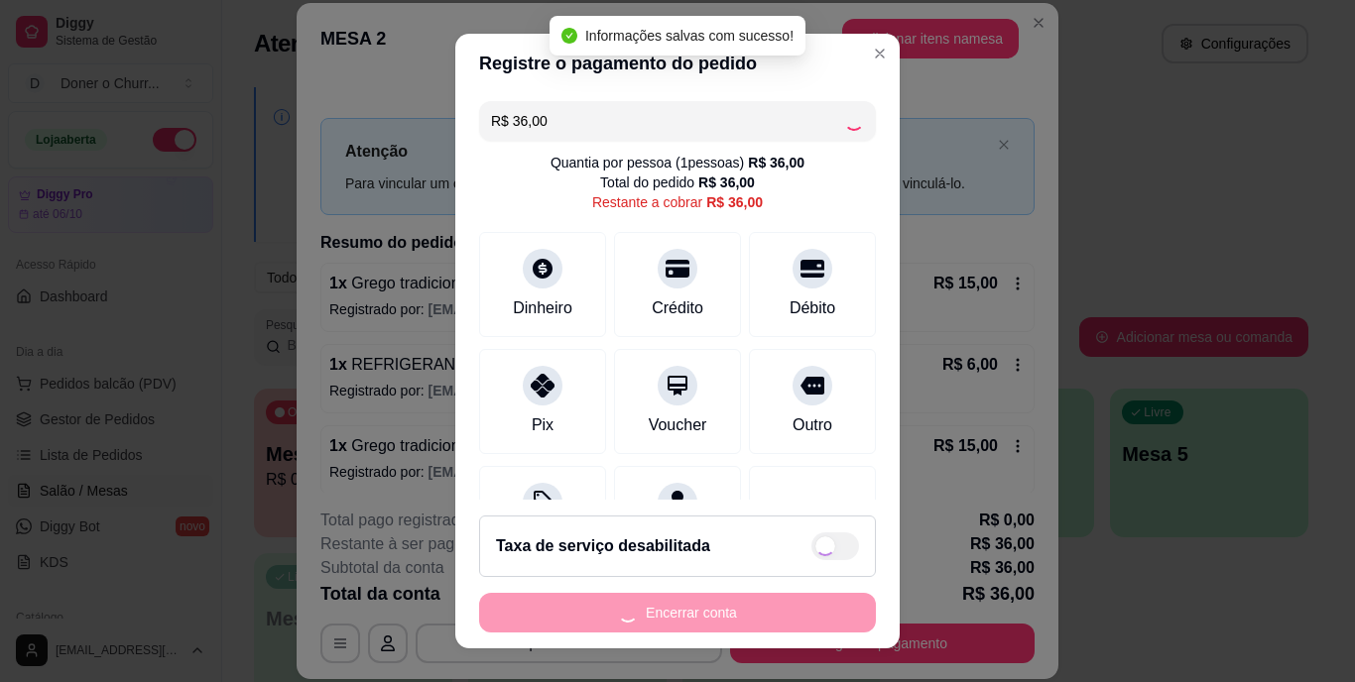
type input "R$ 0,00"
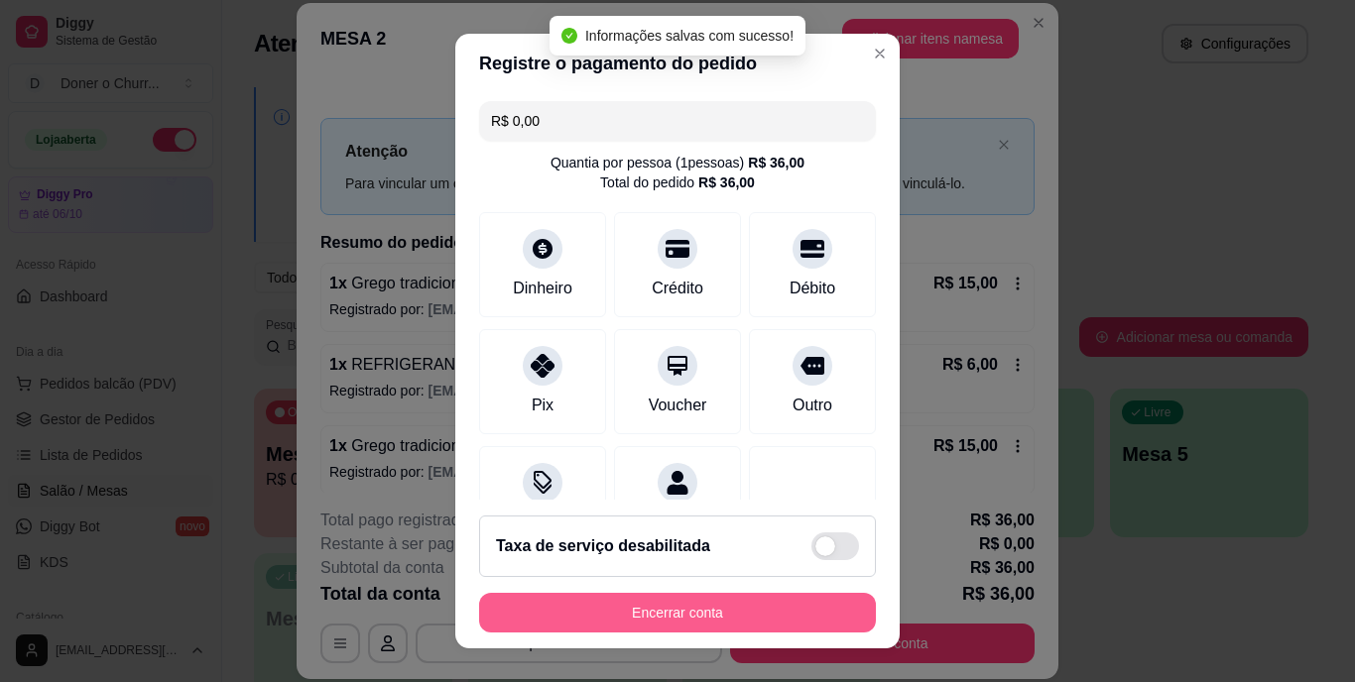
click at [671, 605] on button "Encerrar conta" at bounding box center [677, 613] width 397 height 40
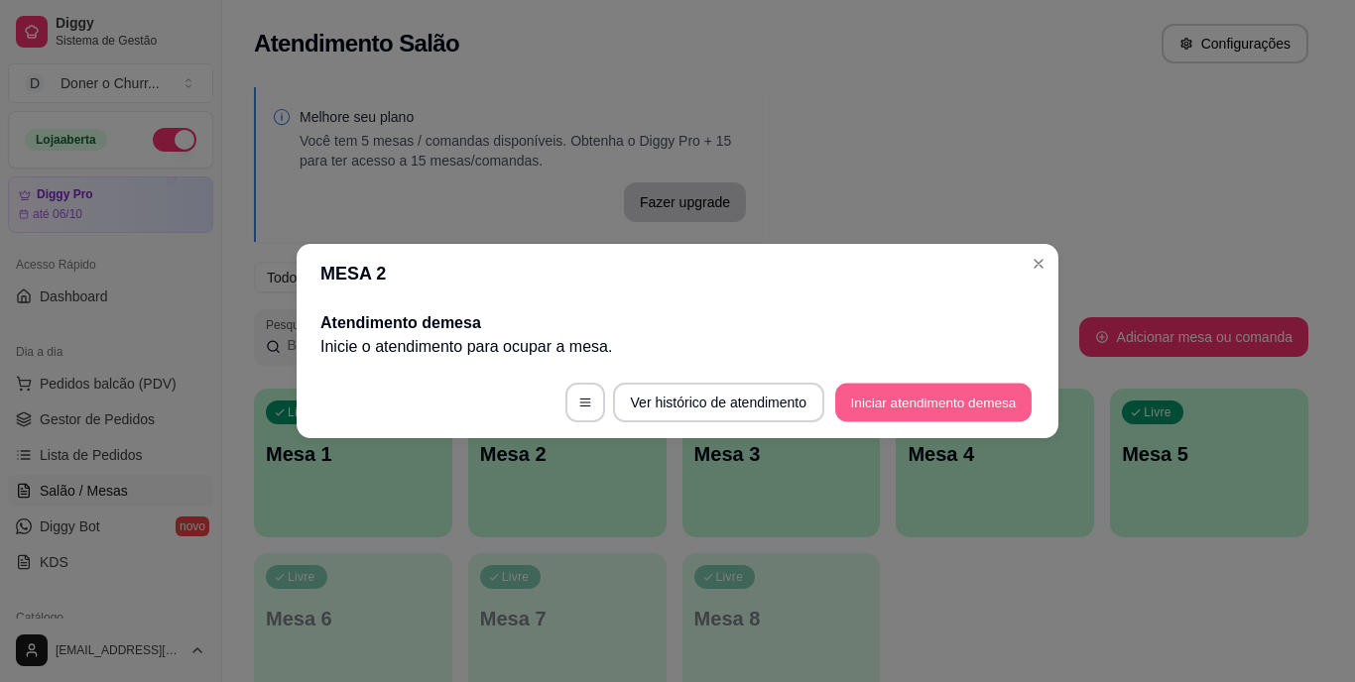
click at [891, 392] on button "Iniciar atendimento de mesa" at bounding box center [933, 403] width 196 height 39
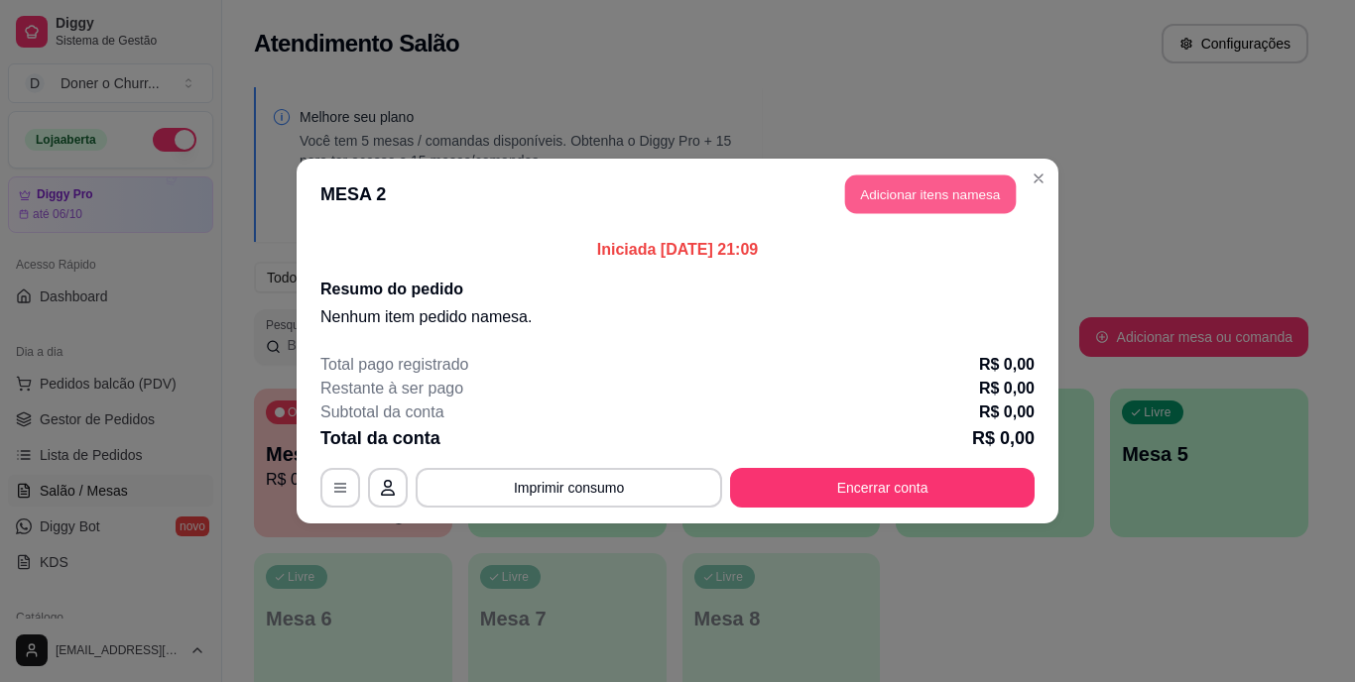
click at [949, 183] on button "Adicionar itens na mesa" at bounding box center [930, 195] width 171 height 39
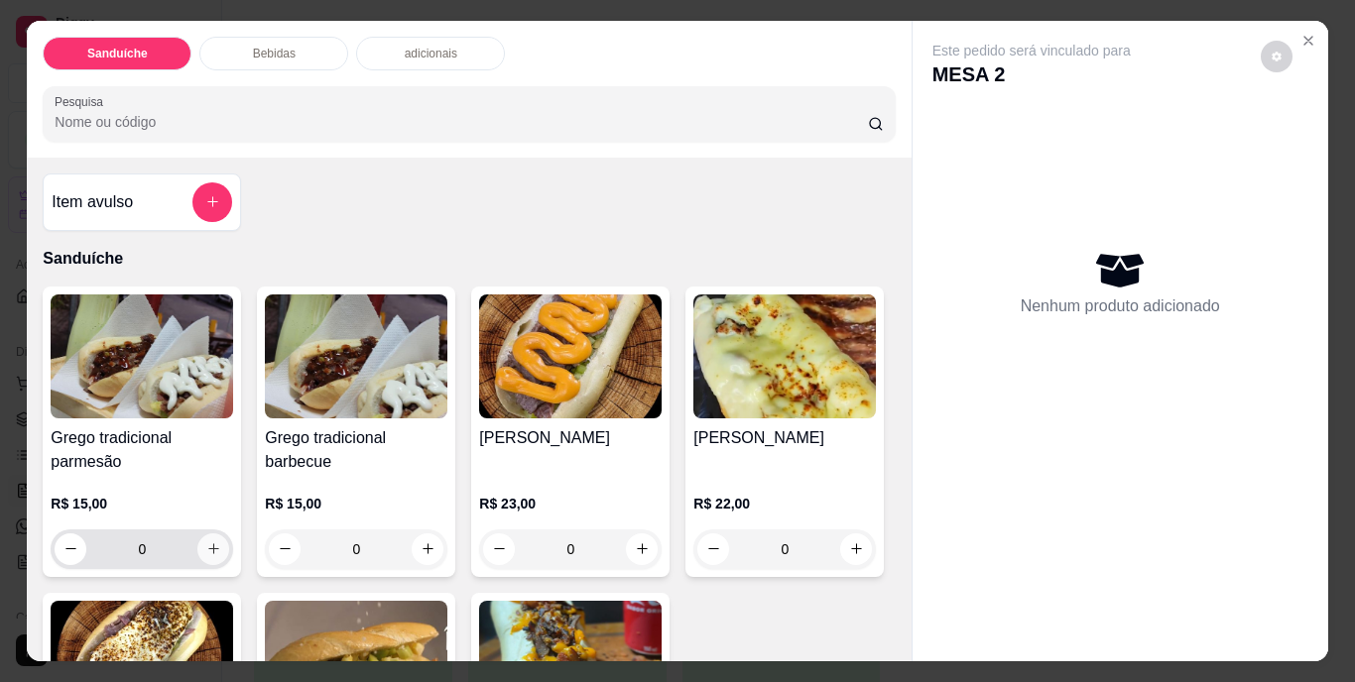
click at [206, 542] on icon "increase-product-quantity" at bounding box center [213, 549] width 15 height 15
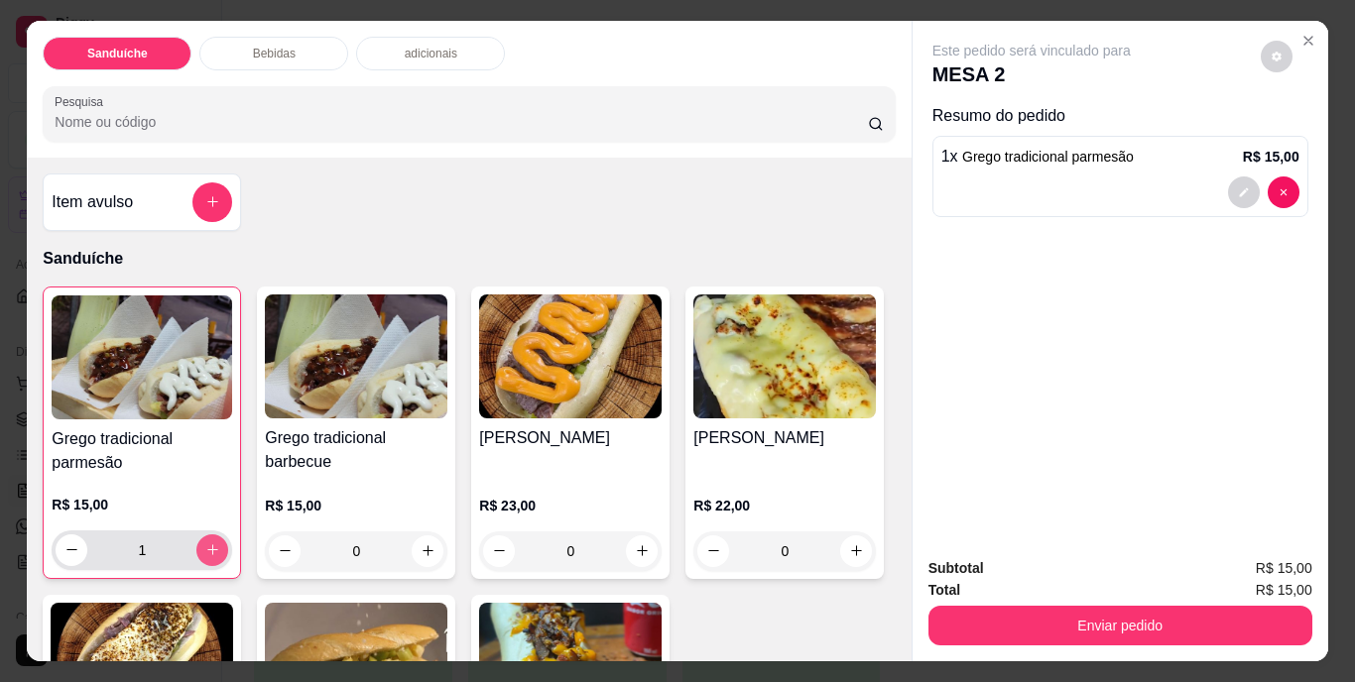
click at [205, 543] on icon "increase-product-quantity" at bounding box center [212, 550] width 15 height 15
type input "2"
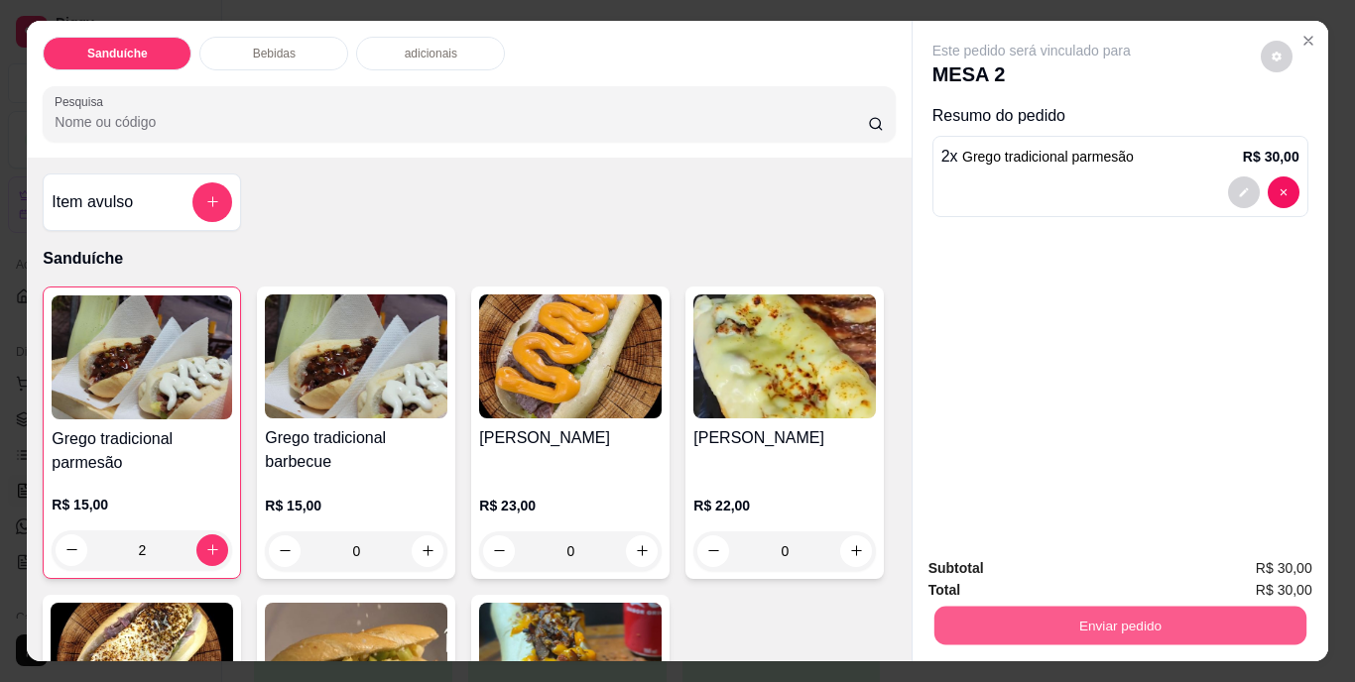
click at [1134, 620] on button "Enviar pedido" at bounding box center [1119, 626] width 372 height 39
click at [1091, 572] on button "Não registrar e enviar pedido" at bounding box center [1054, 570] width 200 height 37
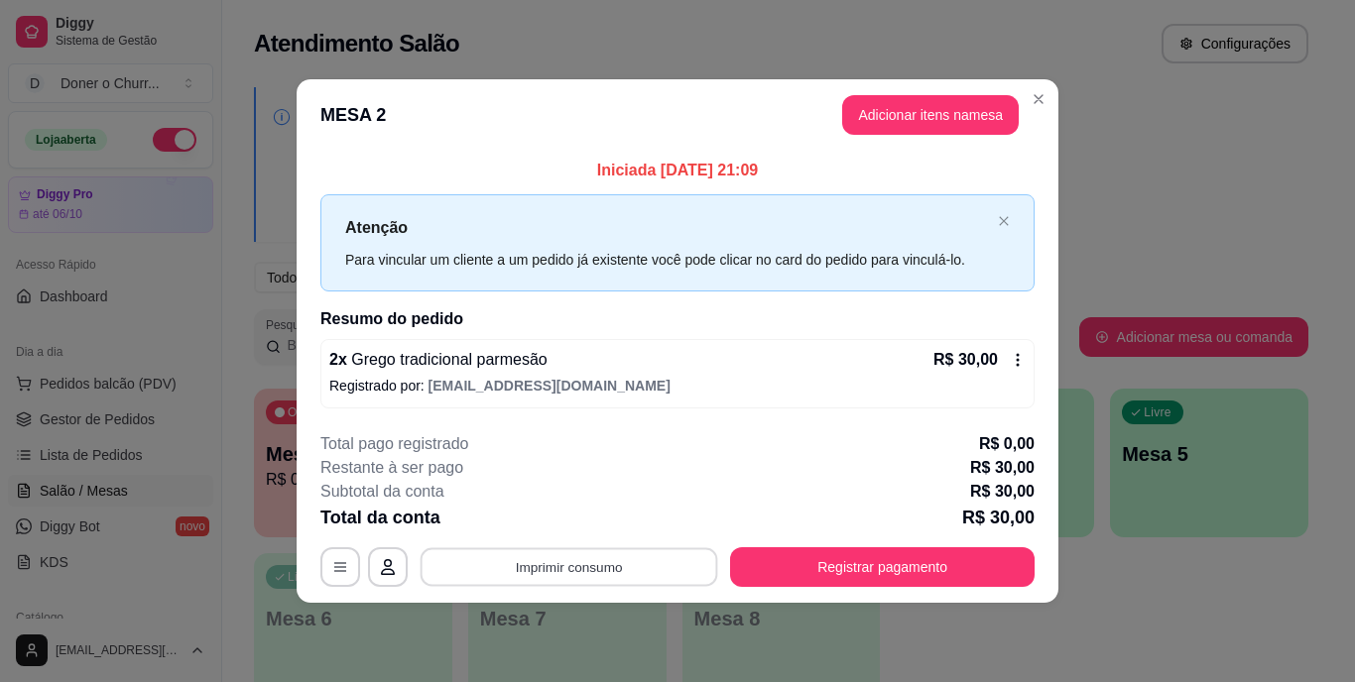
click at [543, 574] on button "Imprimir consumo" at bounding box center [570, 567] width 298 height 39
click at [584, 520] on button "IMPRESSORA" at bounding box center [575, 521] width 139 height 31
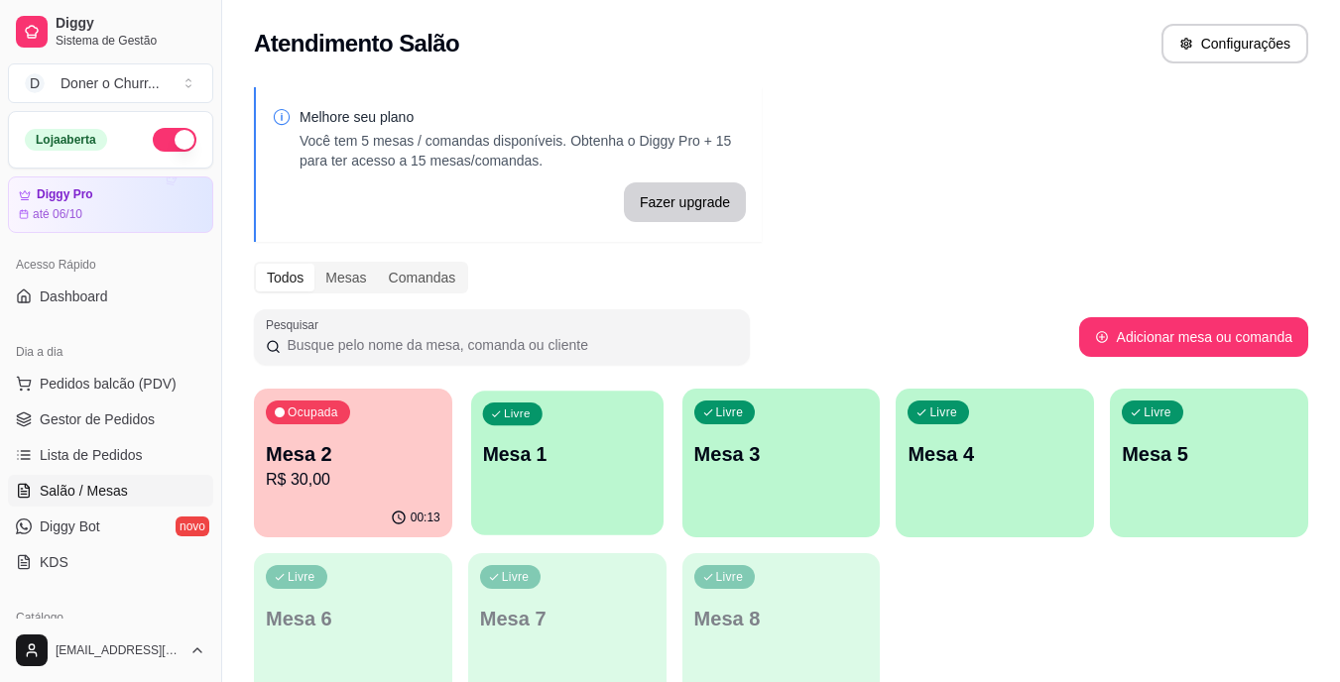
click at [540, 442] on p "Mesa 1" at bounding box center [567, 454] width 170 height 27
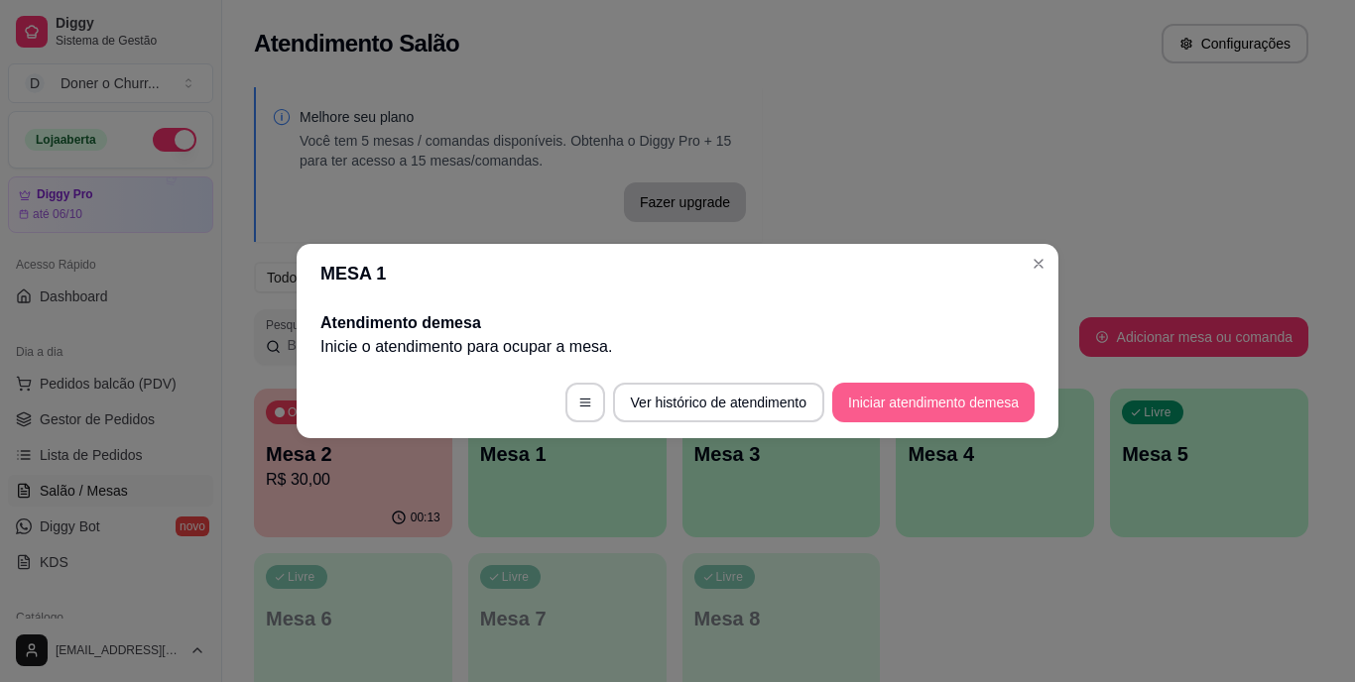
click at [968, 401] on button "Iniciar atendimento de mesa" at bounding box center [933, 403] width 202 height 40
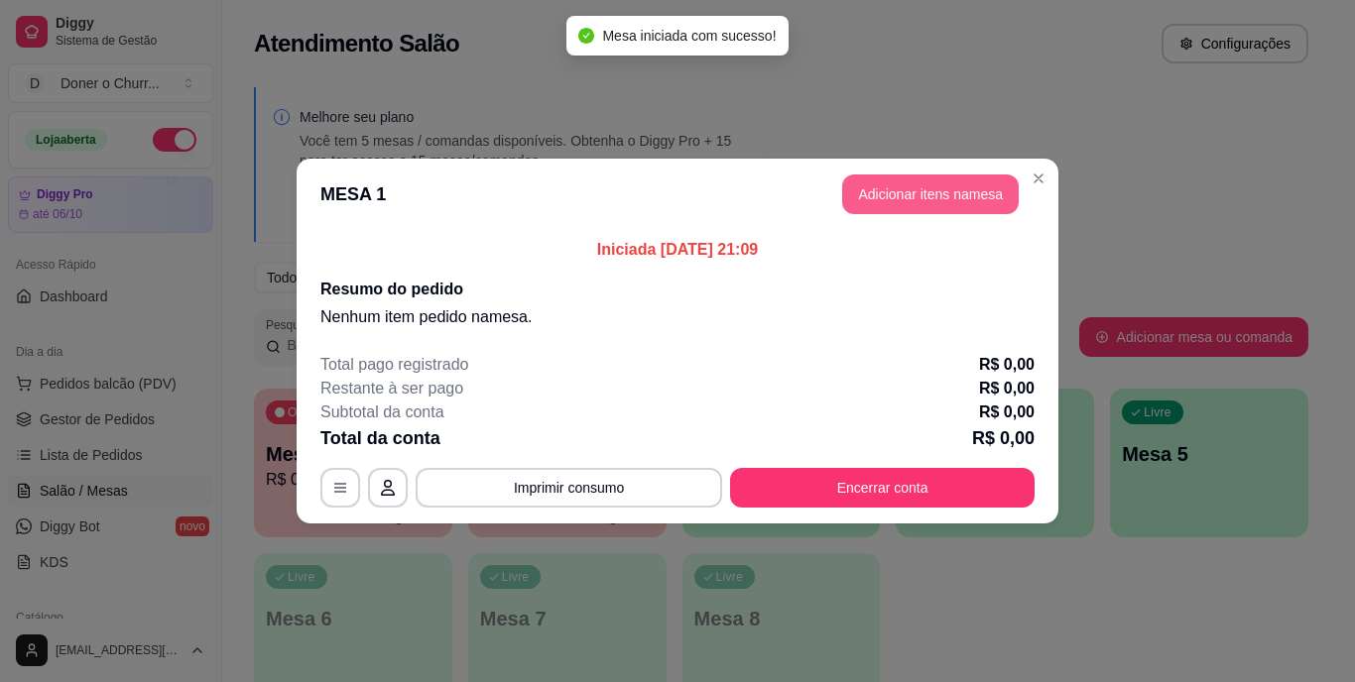
click at [943, 195] on button "Adicionar itens na mesa" at bounding box center [930, 195] width 177 height 40
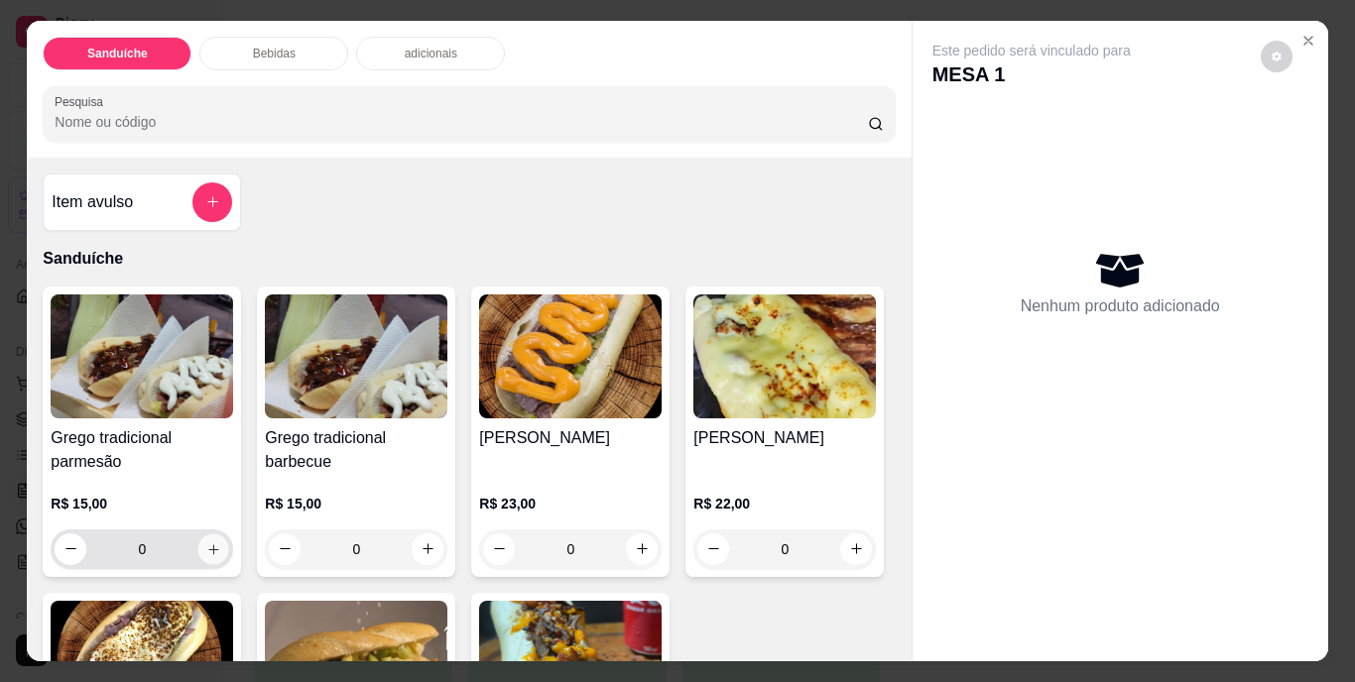
click at [206, 545] on icon "increase-product-quantity" at bounding box center [213, 549] width 15 height 15
type input "1"
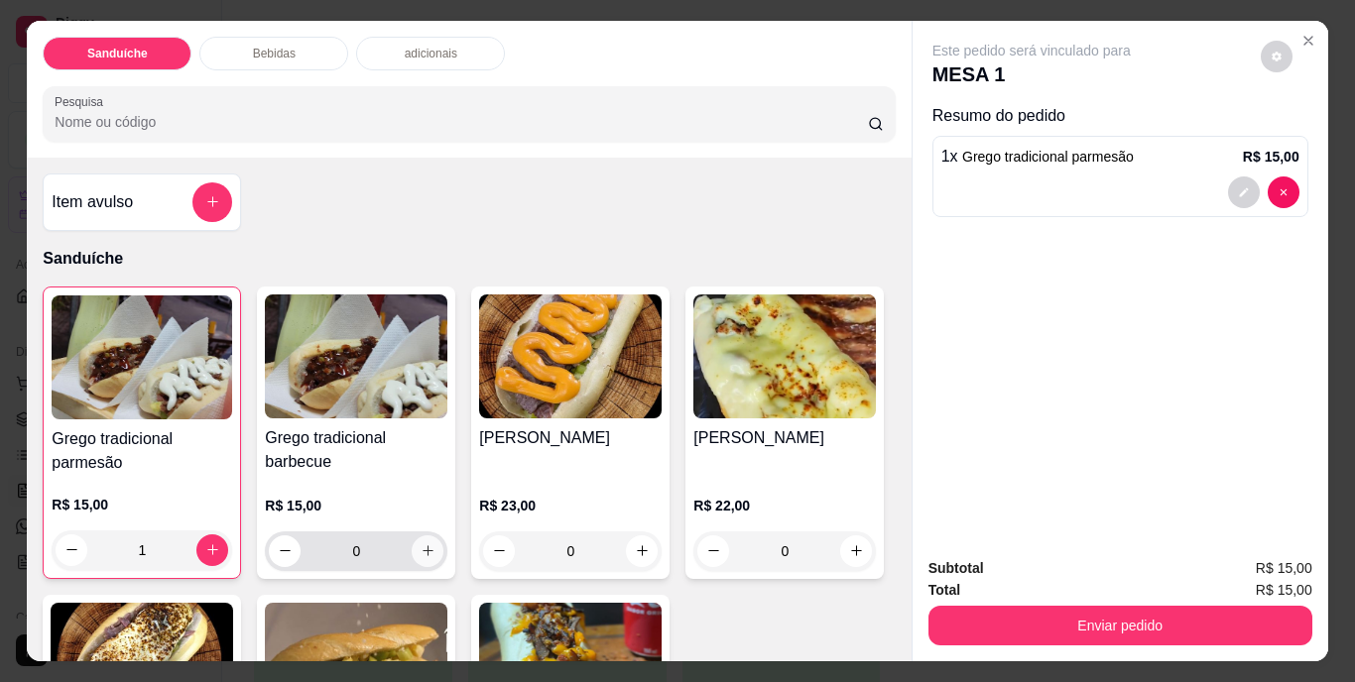
click at [422, 544] on icon "increase-product-quantity" at bounding box center [428, 551] width 15 height 15
type input "1"
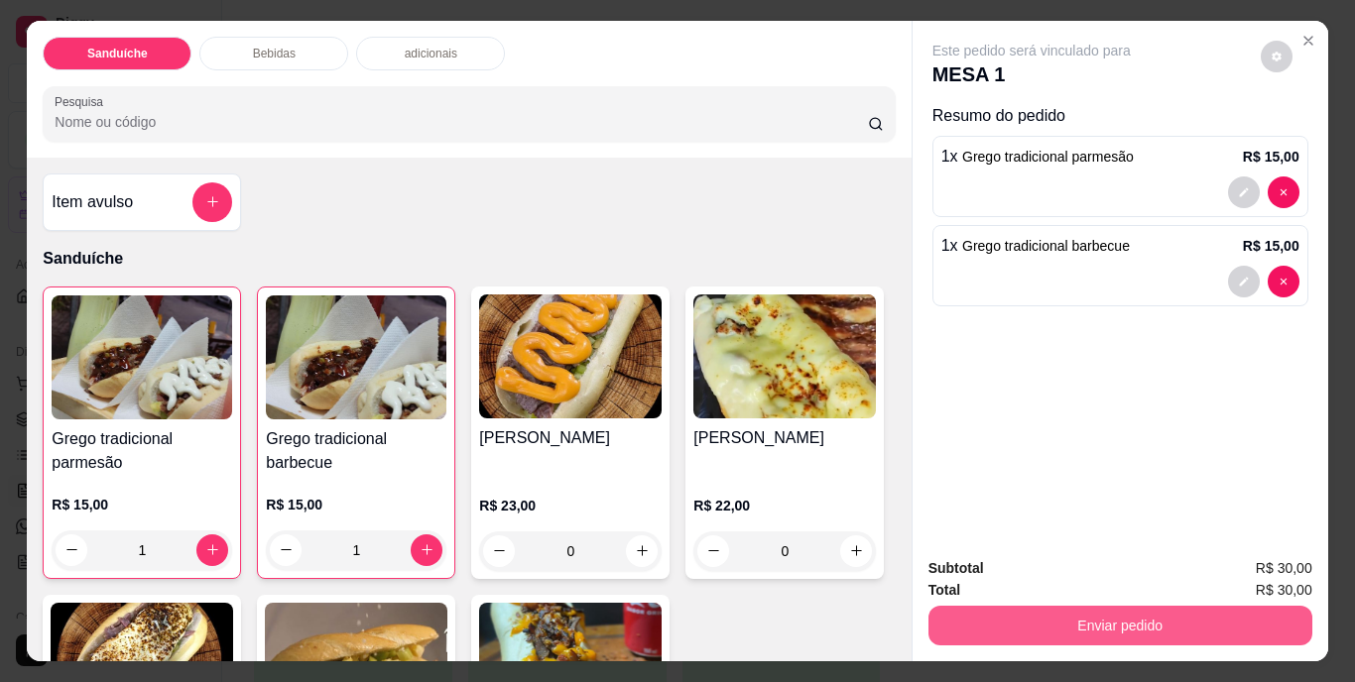
click at [1091, 613] on button "Enviar pedido" at bounding box center [1120, 626] width 384 height 40
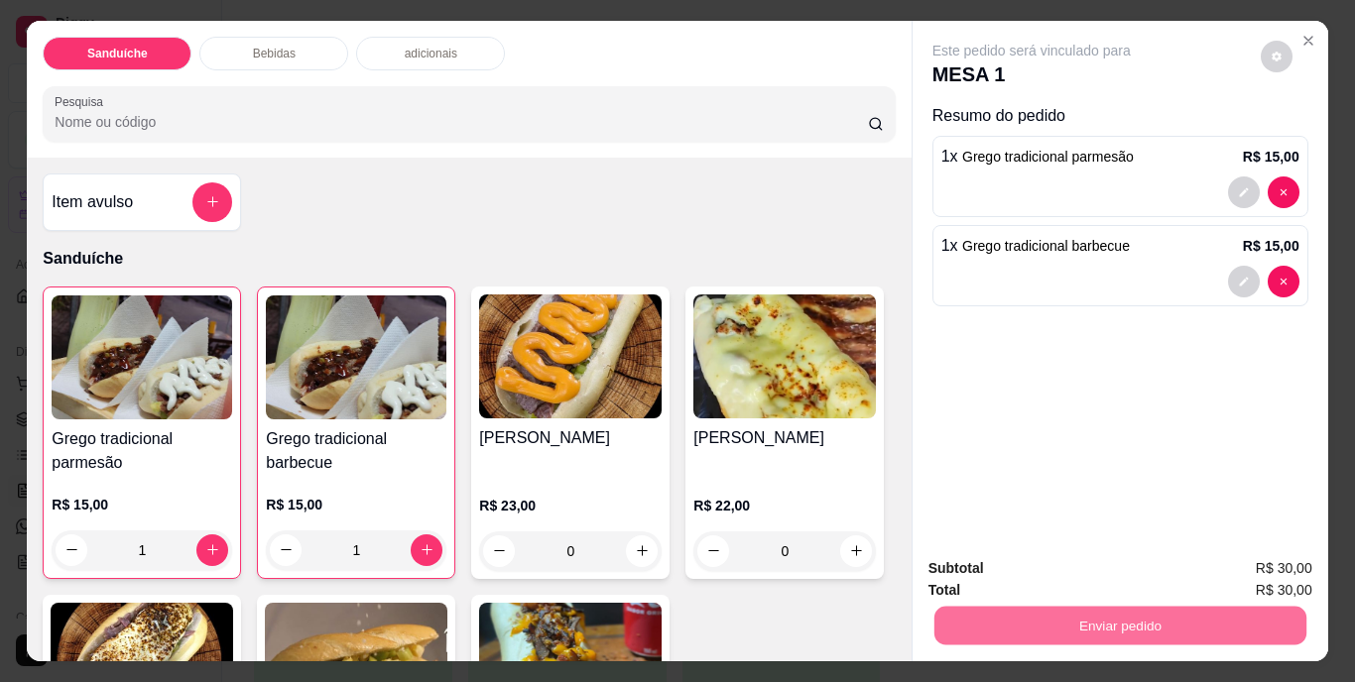
click at [1066, 567] on button "Não registrar e enviar pedido" at bounding box center [1054, 570] width 200 height 37
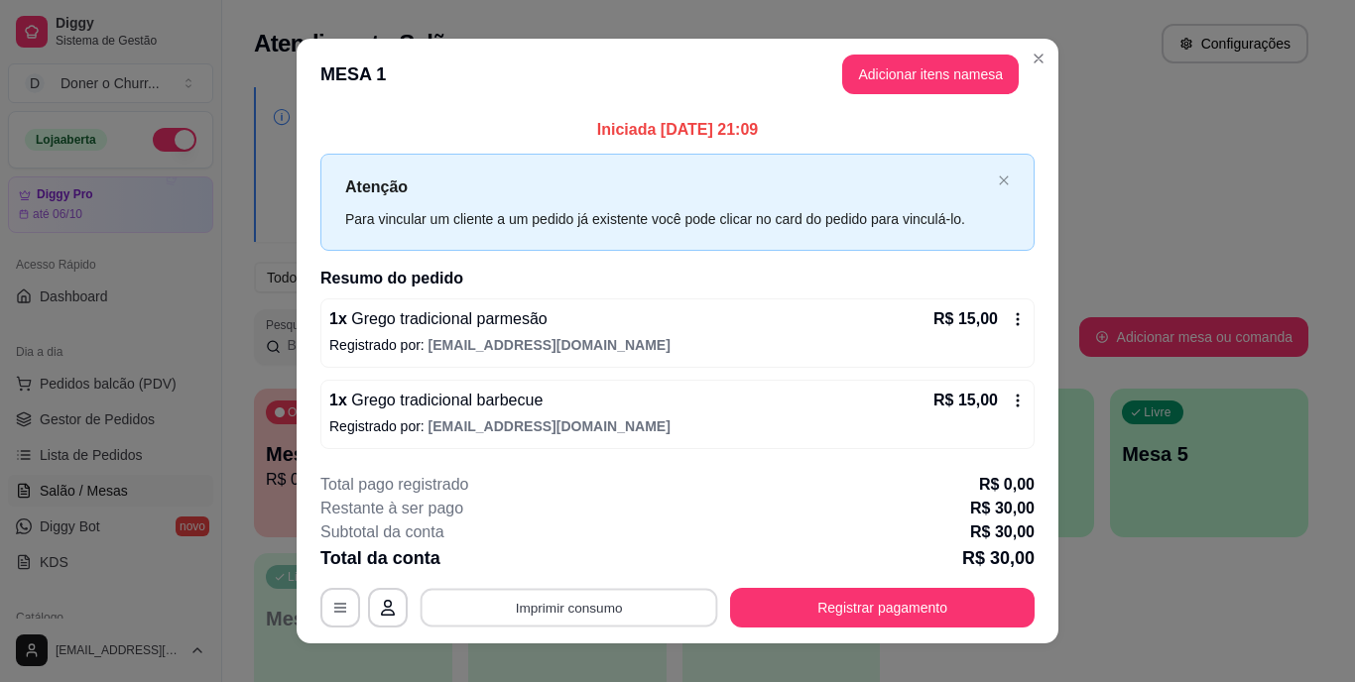
click at [550, 616] on button "Imprimir consumo" at bounding box center [570, 607] width 298 height 39
click at [570, 568] on button "IMPRESSORA" at bounding box center [568, 563] width 144 height 32
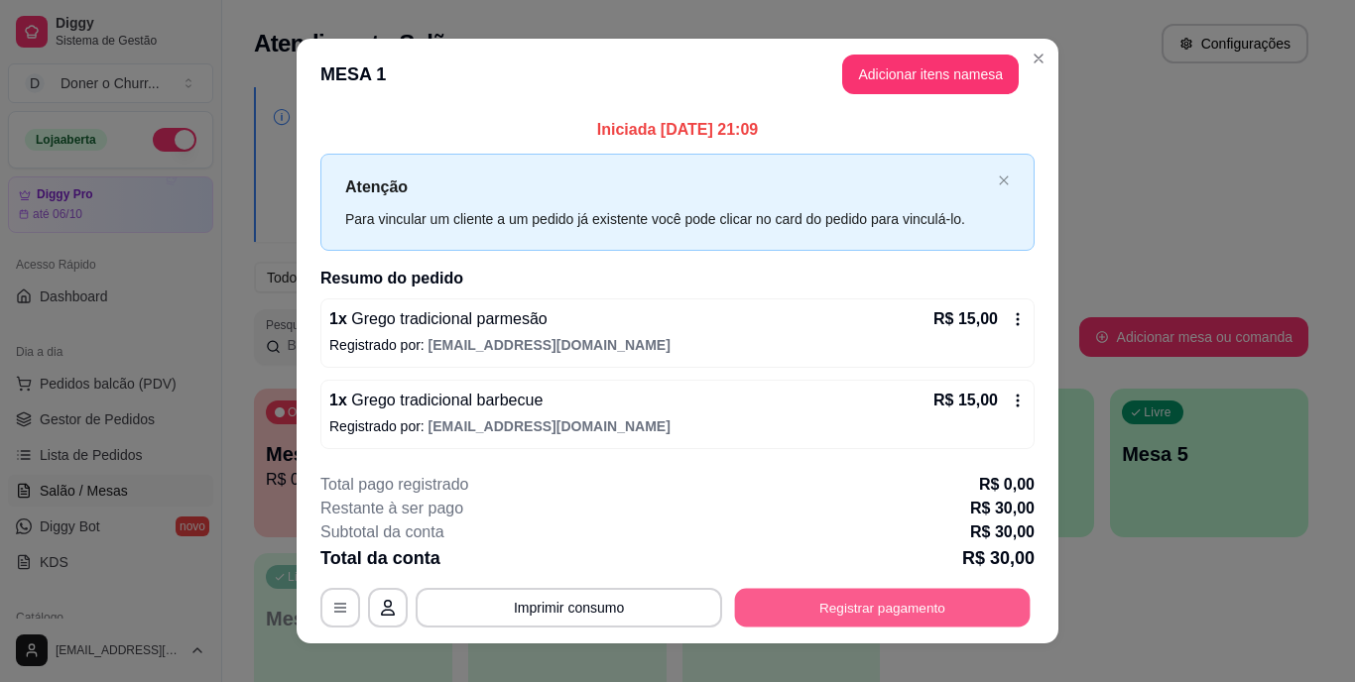
click at [879, 600] on button "Registrar pagamento" at bounding box center [883, 607] width 296 height 39
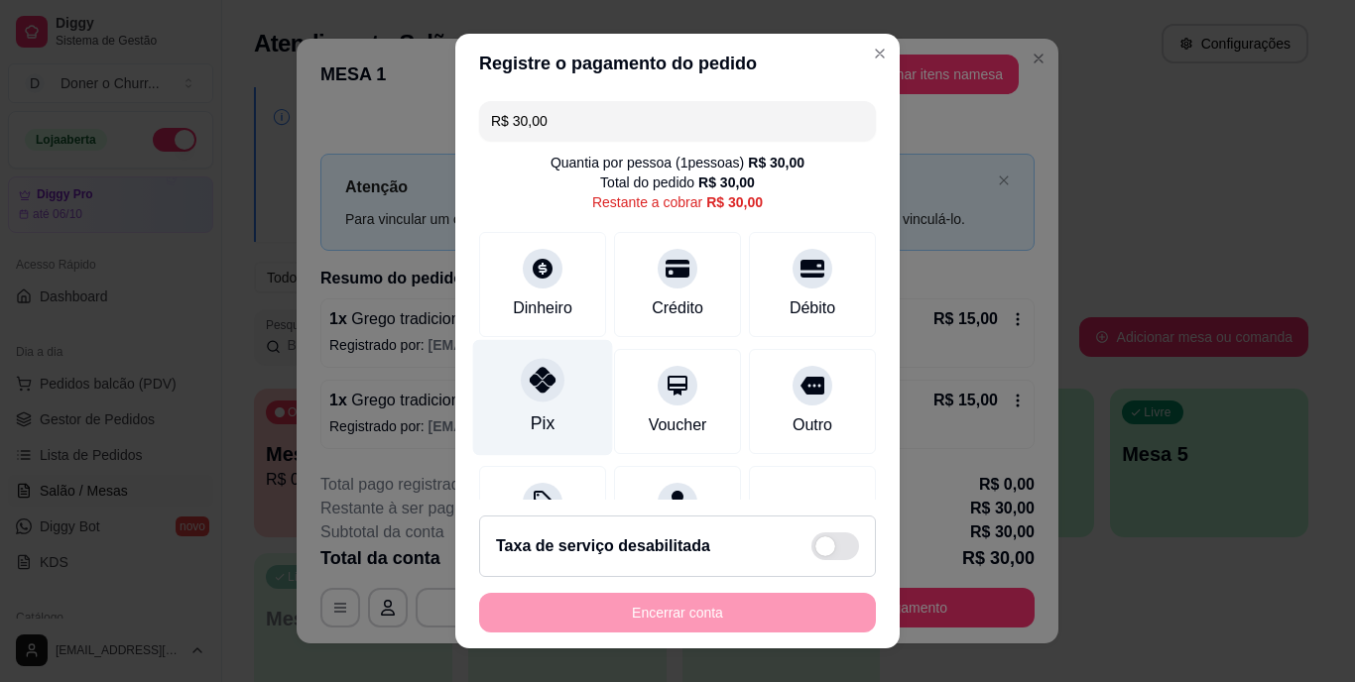
click at [533, 410] on div "Pix" at bounding box center [543, 398] width 140 height 116
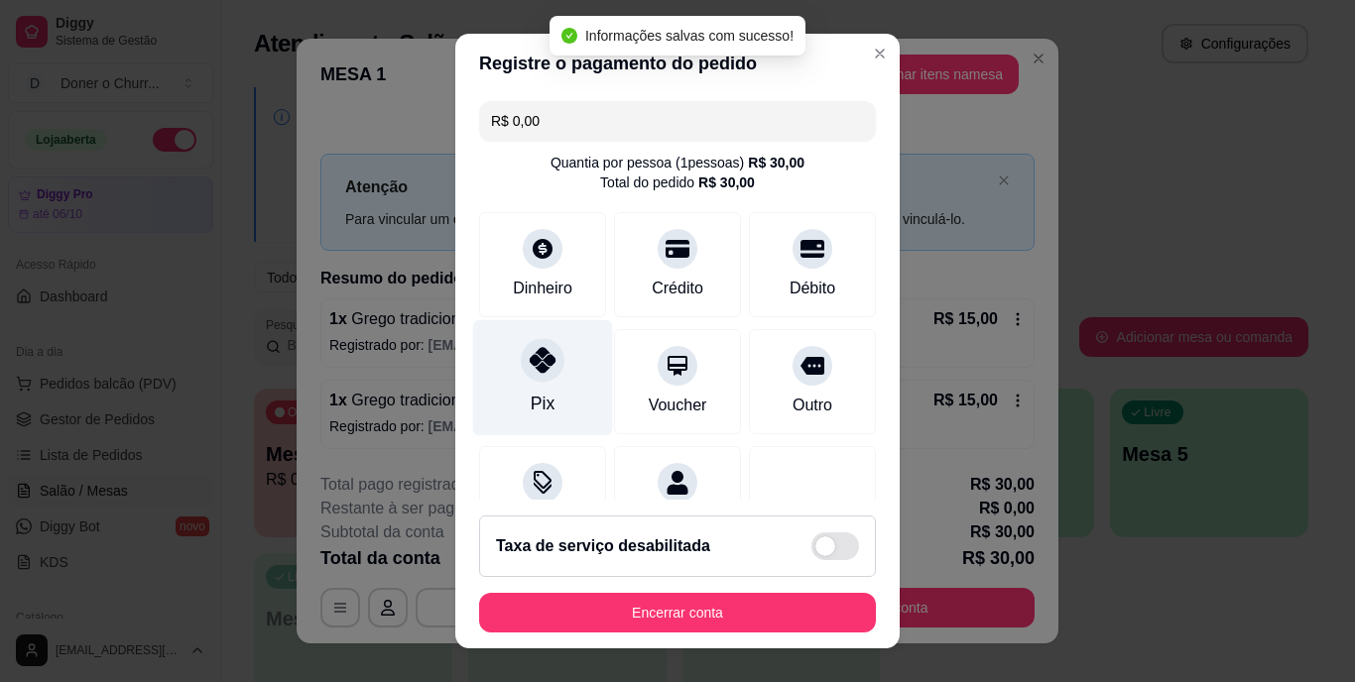
type input "R$ 0,00"
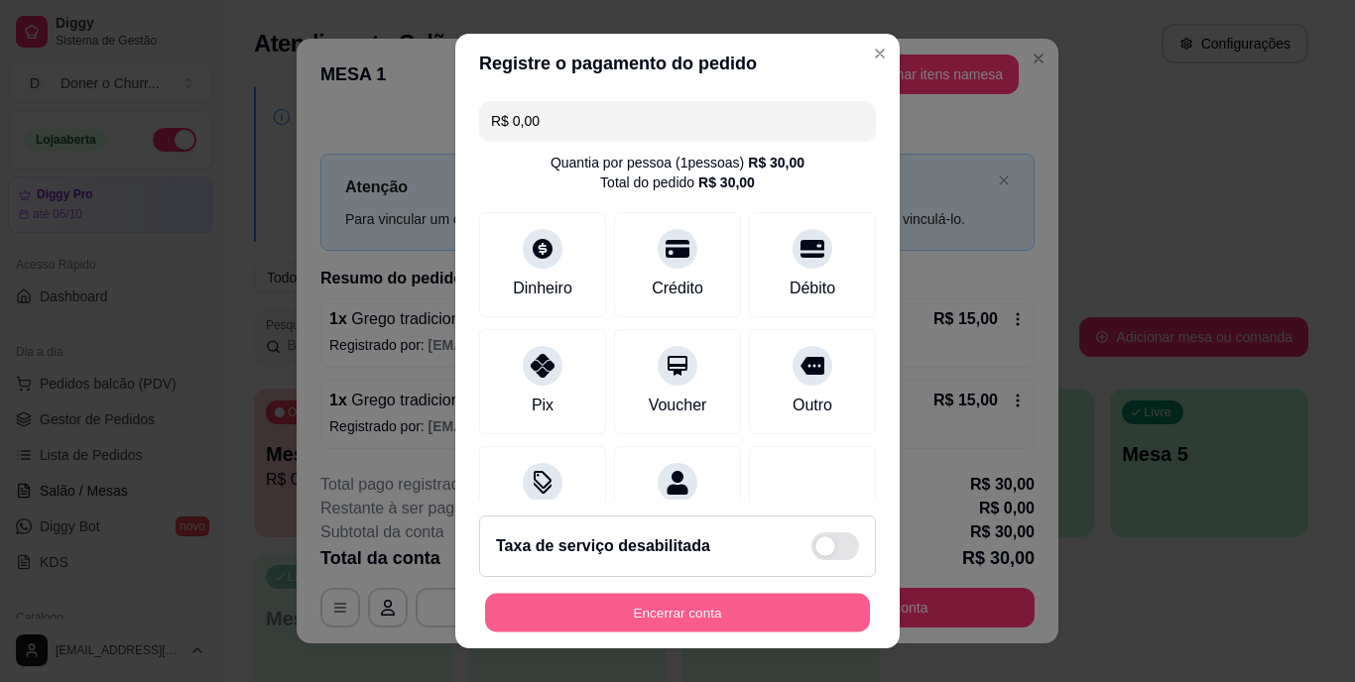
click at [619, 610] on button "Encerrar conta" at bounding box center [677, 612] width 385 height 39
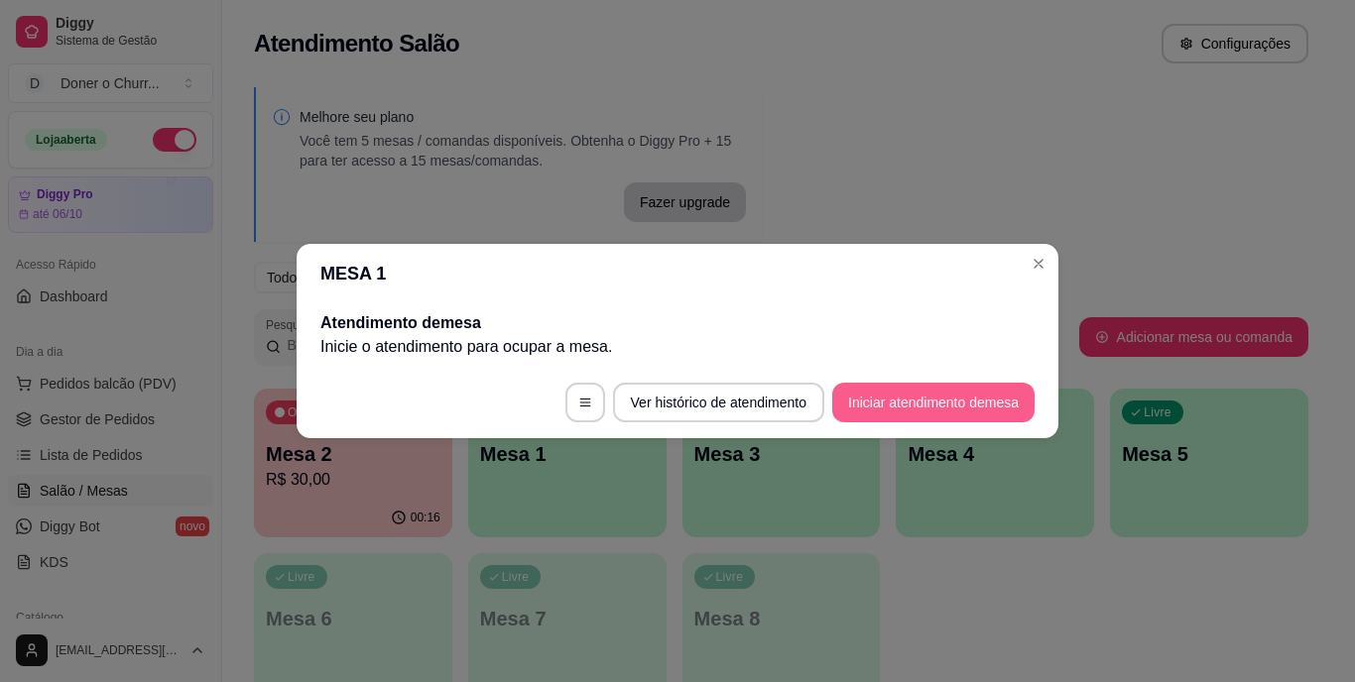
click at [901, 403] on button "Iniciar atendimento de mesa" at bounding box center [933, 403] width 202 height 40
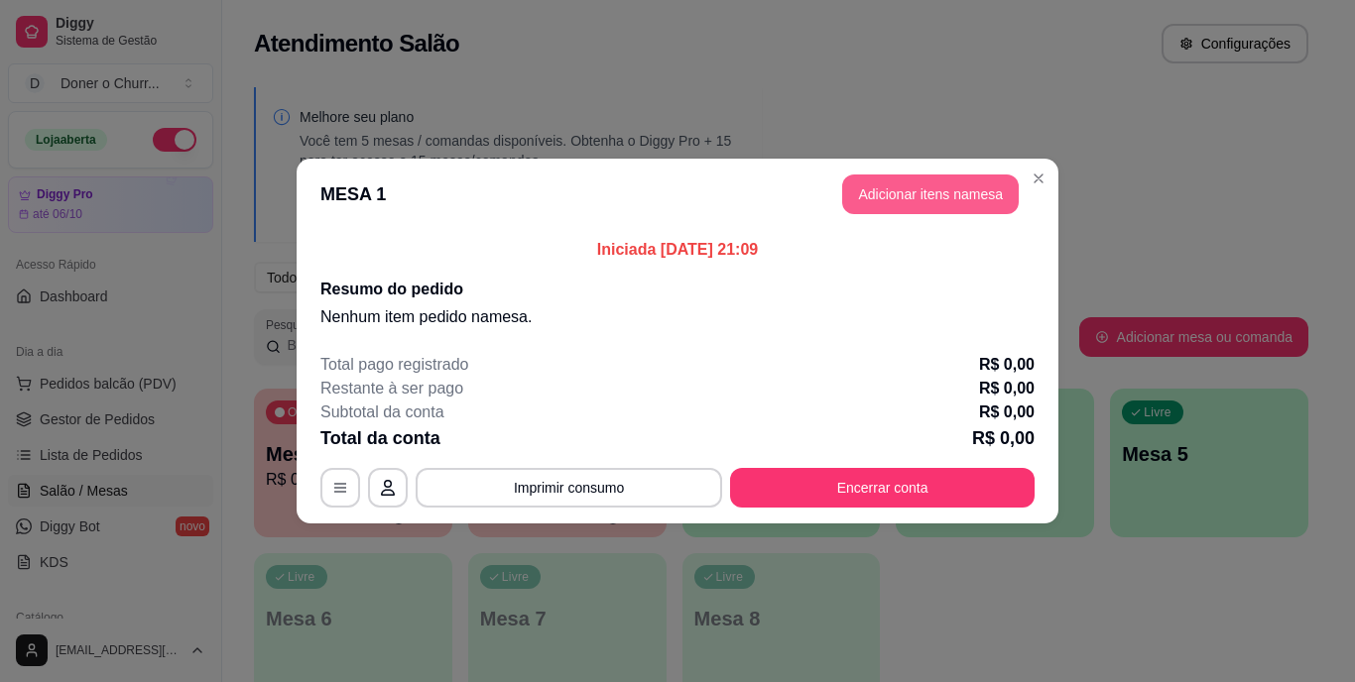
click at [955, 191] on button "Adicionar itens na mesa" at bounding box center [930, 195] width 177 height 40
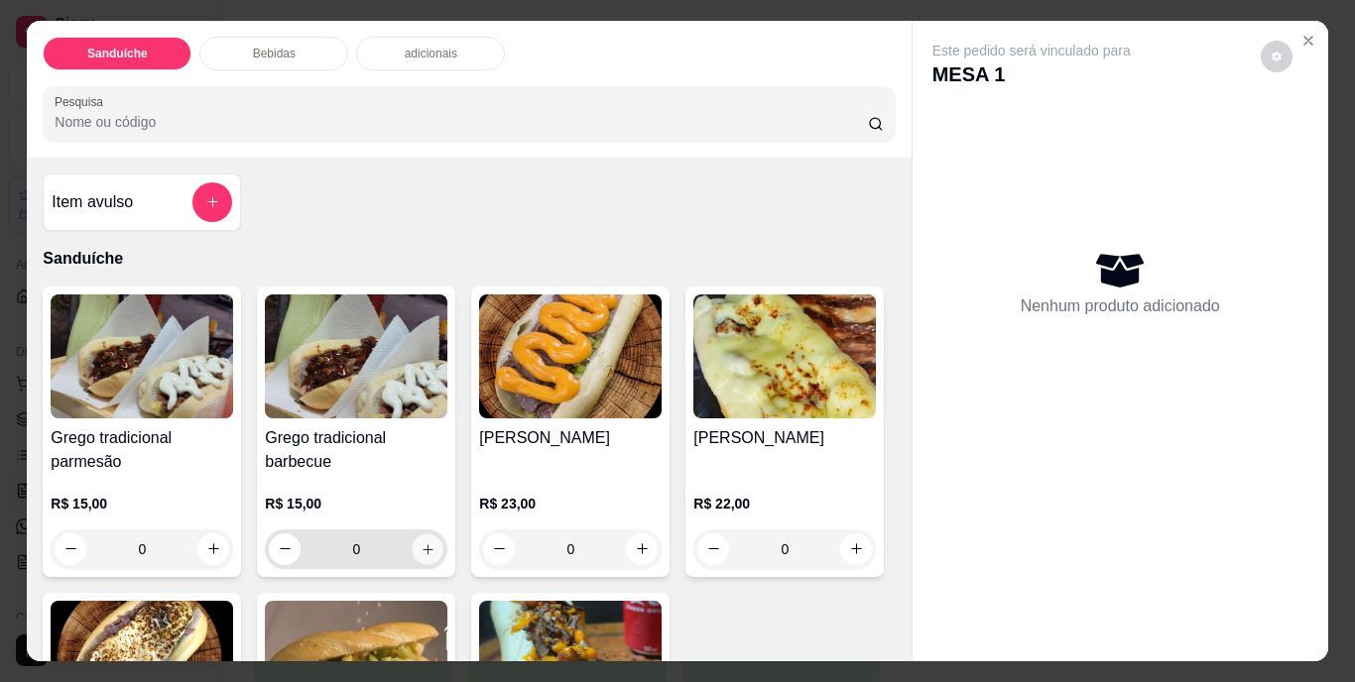
click at [413, 540] on button "increase-product-quantity" at bounding box center [428, 549] width 31 height 31
type input "1"
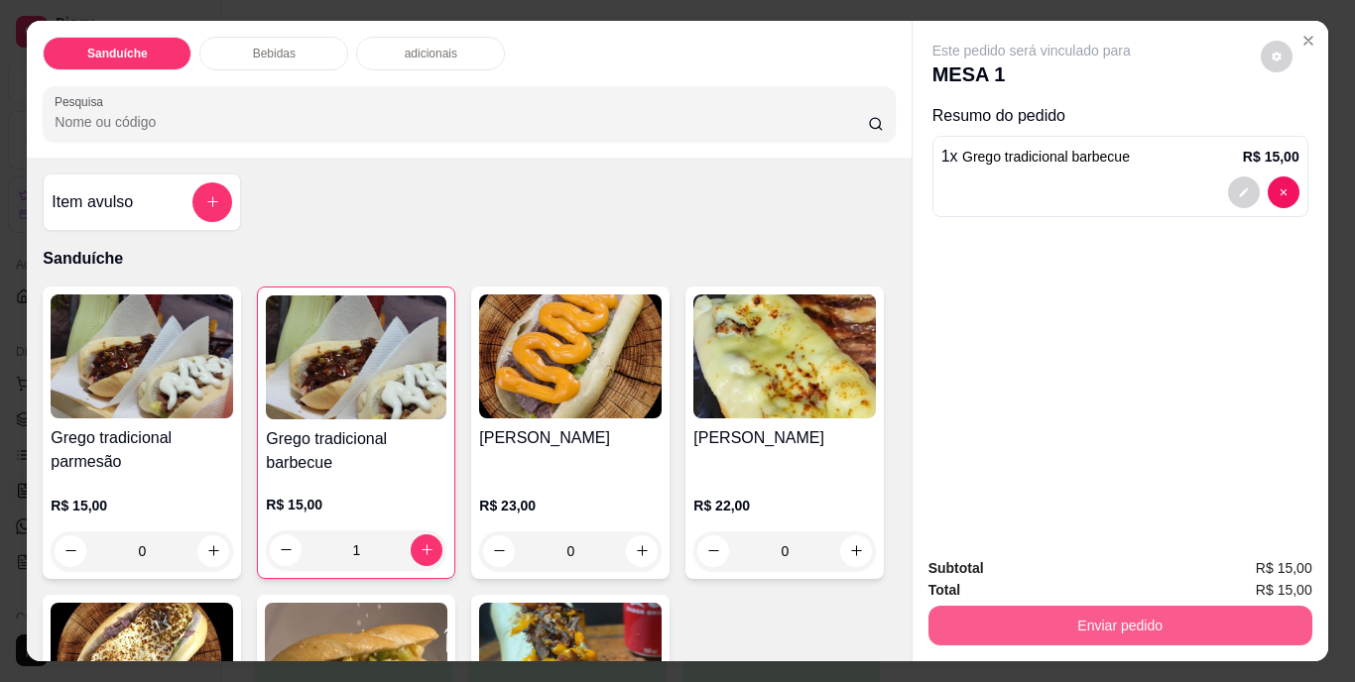
click at [980, 612] on button "Enviar pedido" at bounding box center [1120, 626] width 384 height 40
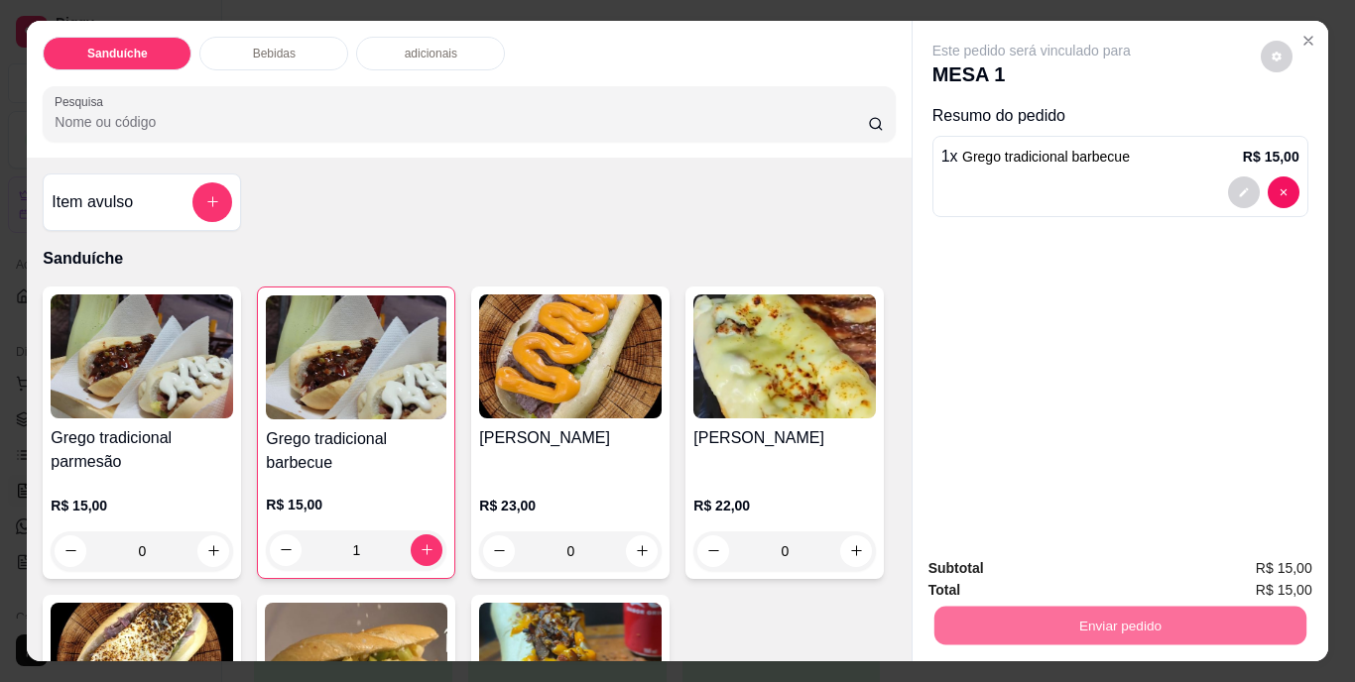
click at [1013, 575] on button "Não registrar e enviar pedido" at bounding box center [1054, 571] width 206 height 38
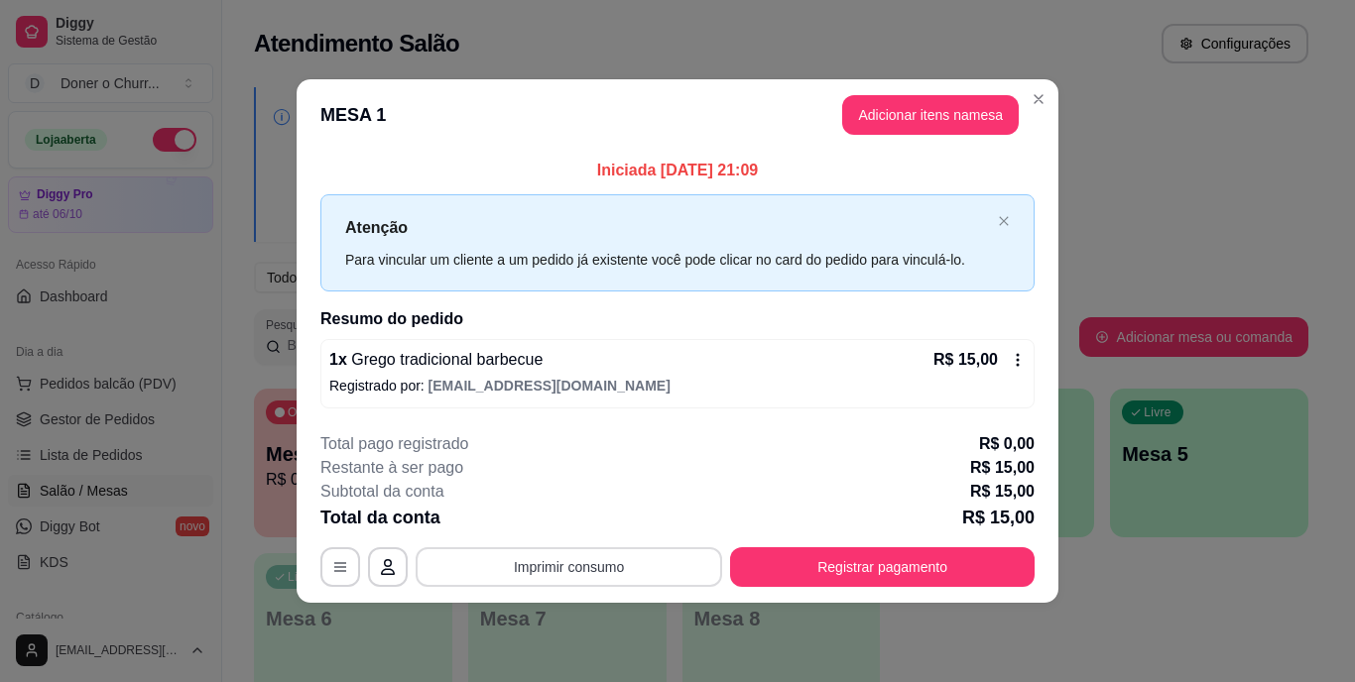
click at [598, 566] on button "Imprimir consumo" at bounding box center [569, 568] width 307 height 40
click at [584, 518] on button "IMPRESSORA" at bounding box center [575, 522] width 144 height 32
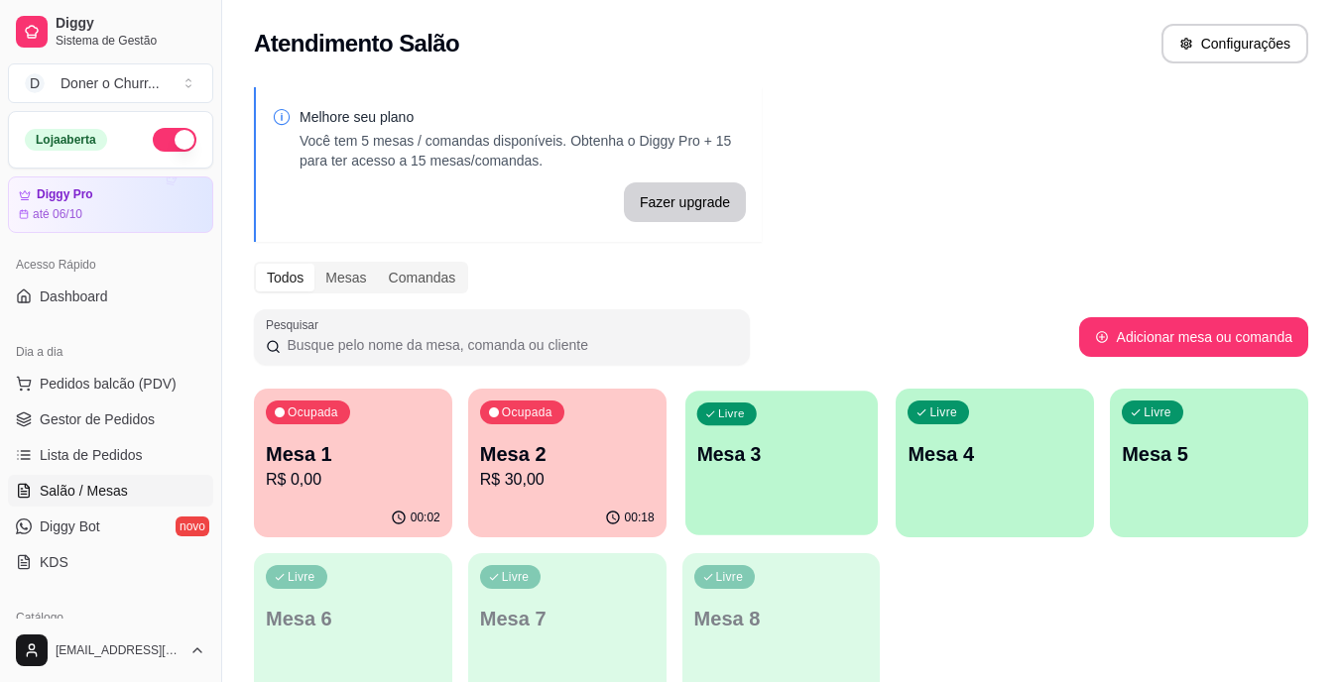
click at [764, 445] on p "Mesa 3" at bounding box center [781, 454] width 170 height 27
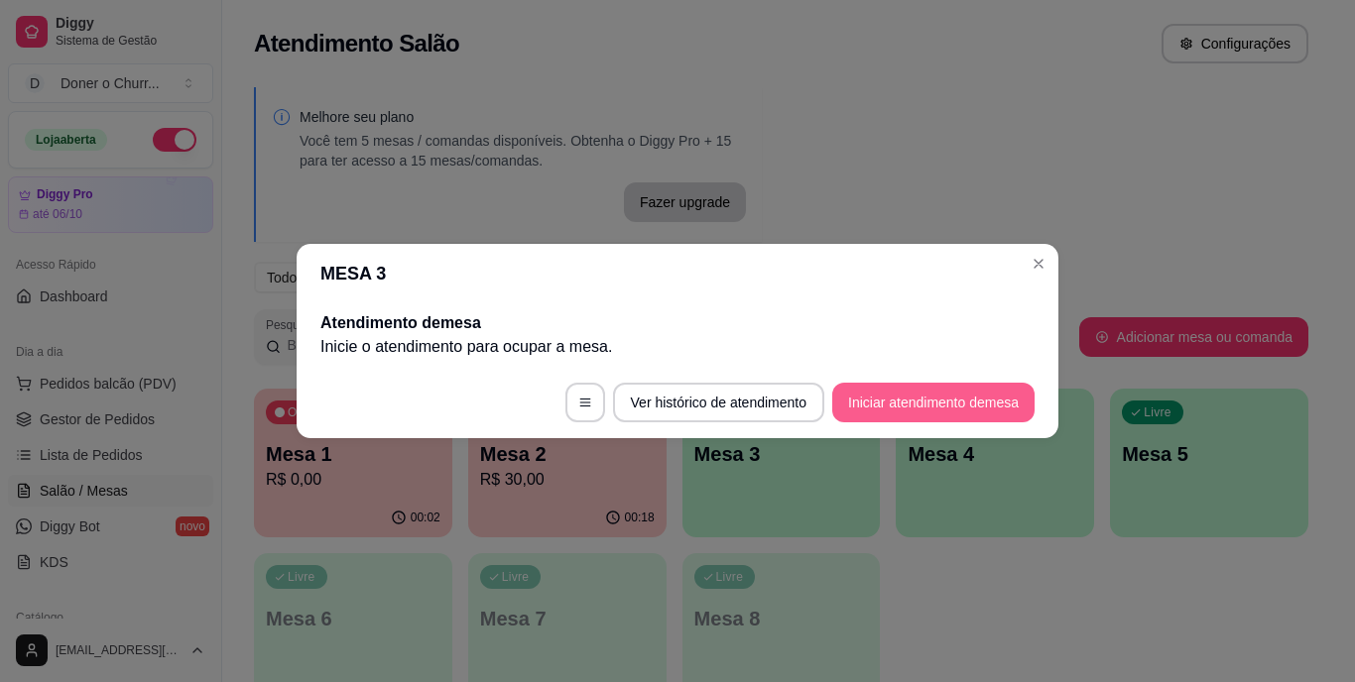
click at [921, 397] on button "Iniciar atendimento de mesa" at bounding box center [933, 403] width 202 height 40
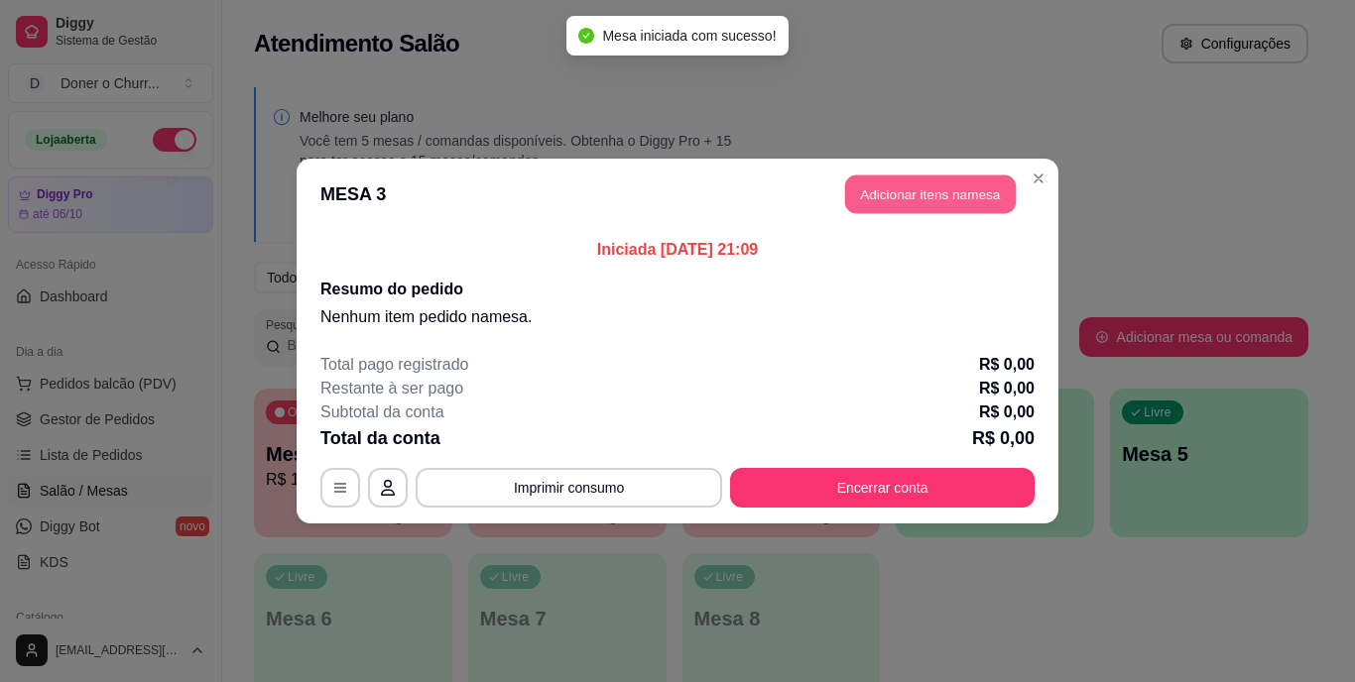
click at [891, 186] on button "Adicionar itens na mesa" at bounding box center [930, 195] width 171 height 39
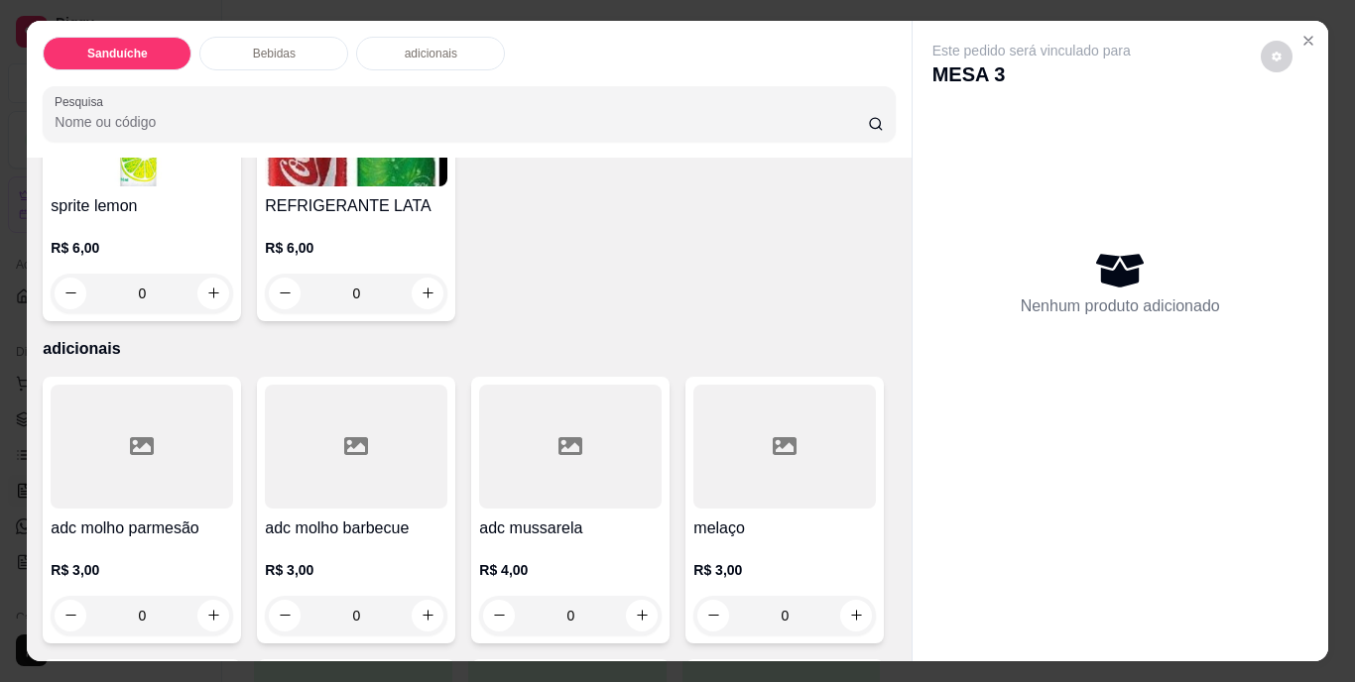
scroll to position [1190, 0]
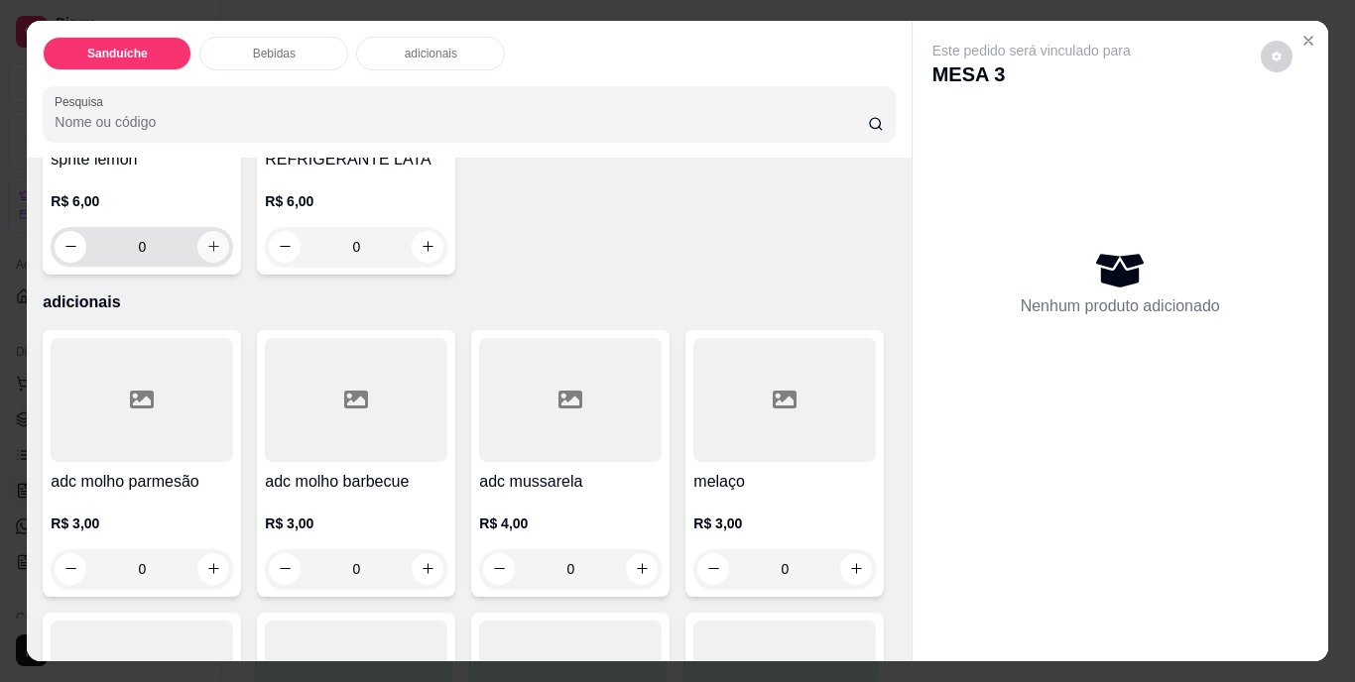
click at [221, 254] on icon "increase-product-quantity" at bounding box center [213, 246] width 15 height 15
type input "1"
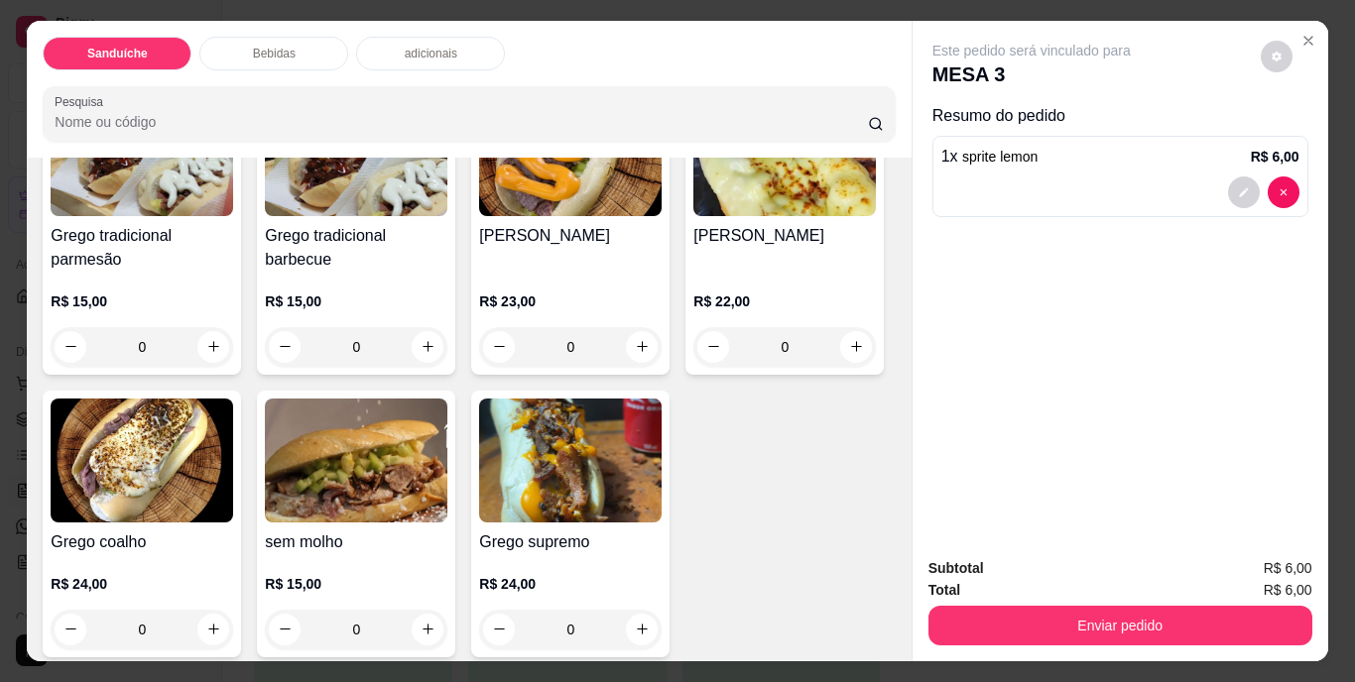
scroll to position [198, 0]
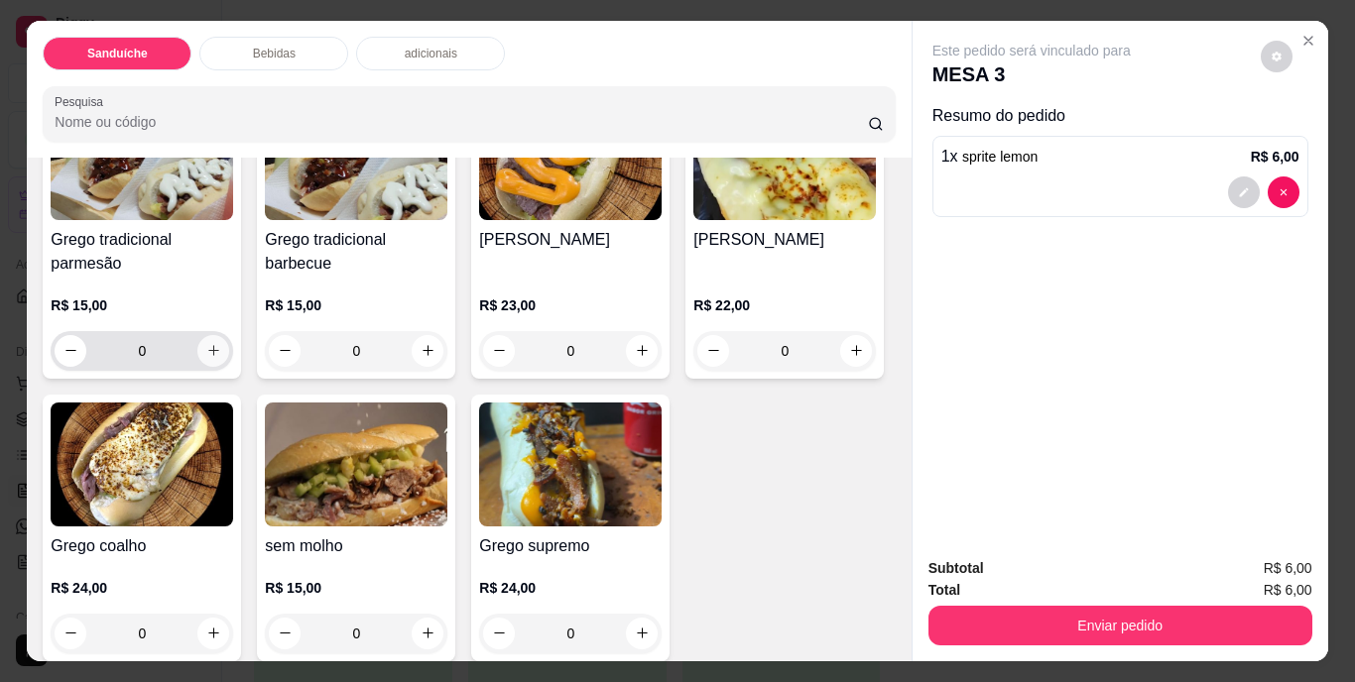
click at [206, 343] on icon "increase-product-quantity" at bounding box center [213, 350] width 15 height 15
type input "1"
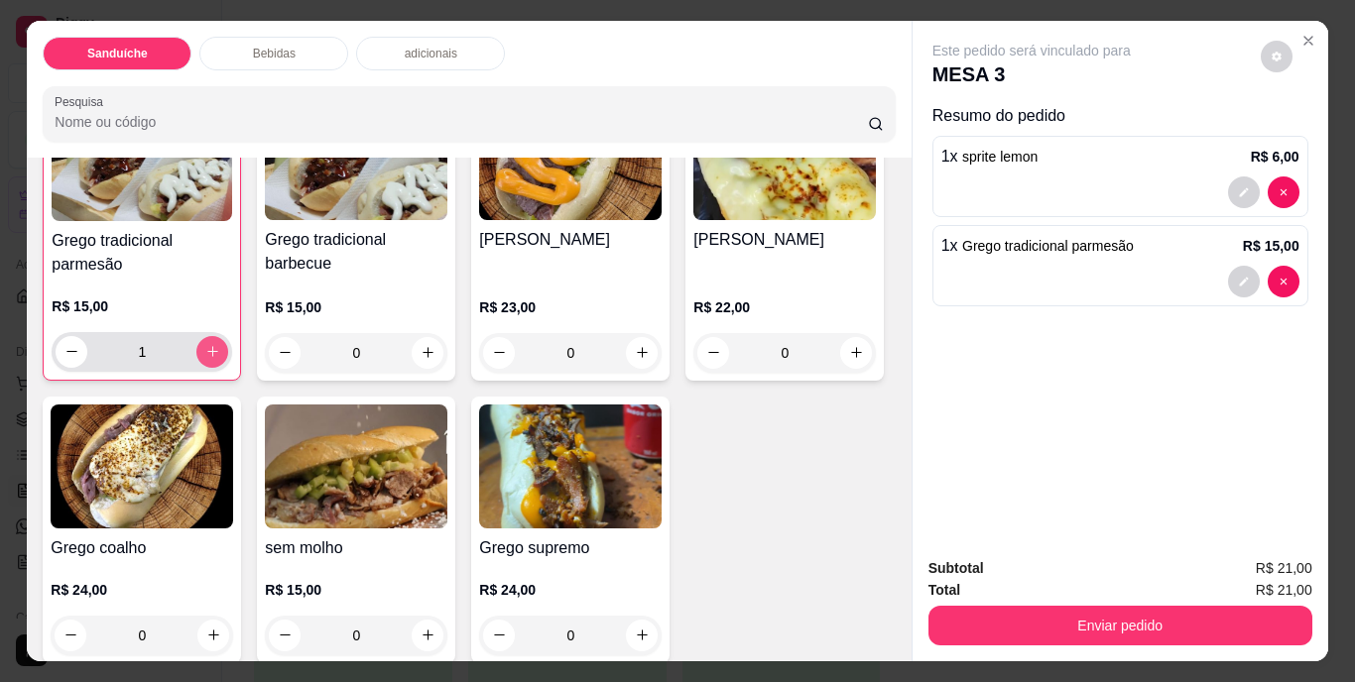
scroll to position [199, 0]
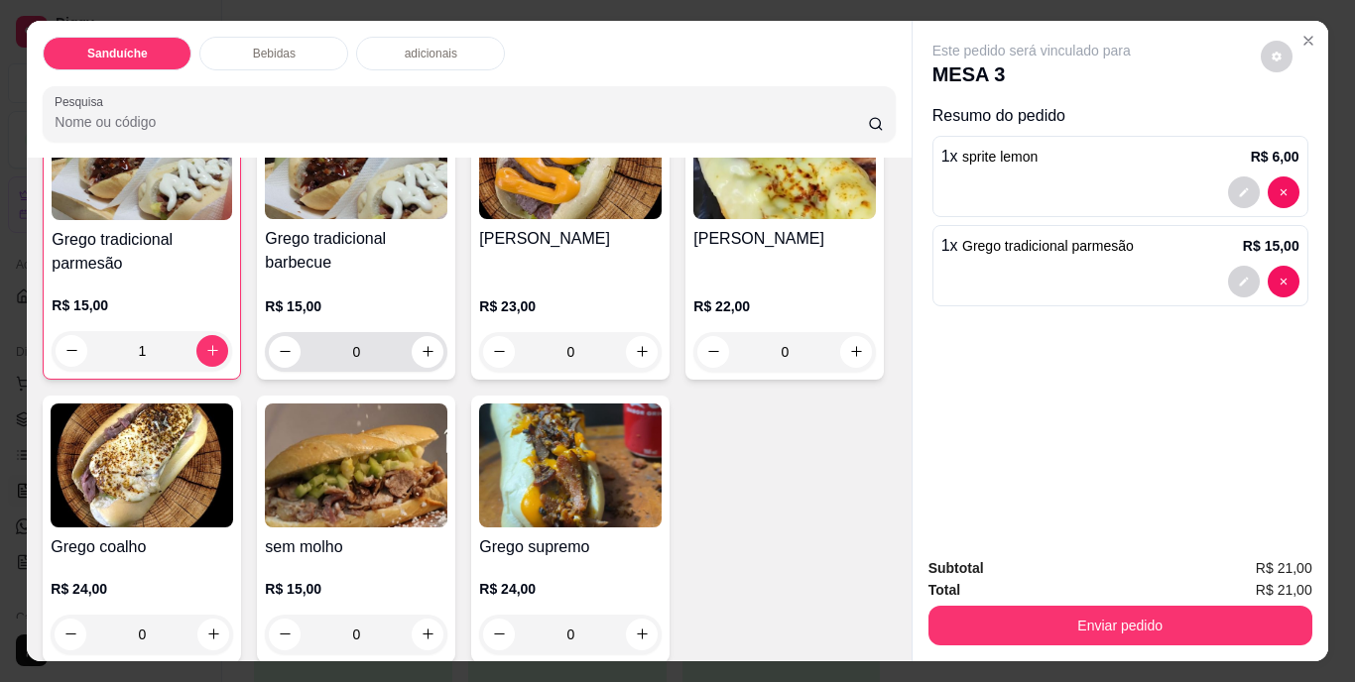
click at [412, 332] on div "0" at bounding box center [356, 352] width 175 height 40
click at [423, 346] on icon "increase-product-quantity" at bounding box center [428, 351] width 11 height 11
type input "1"
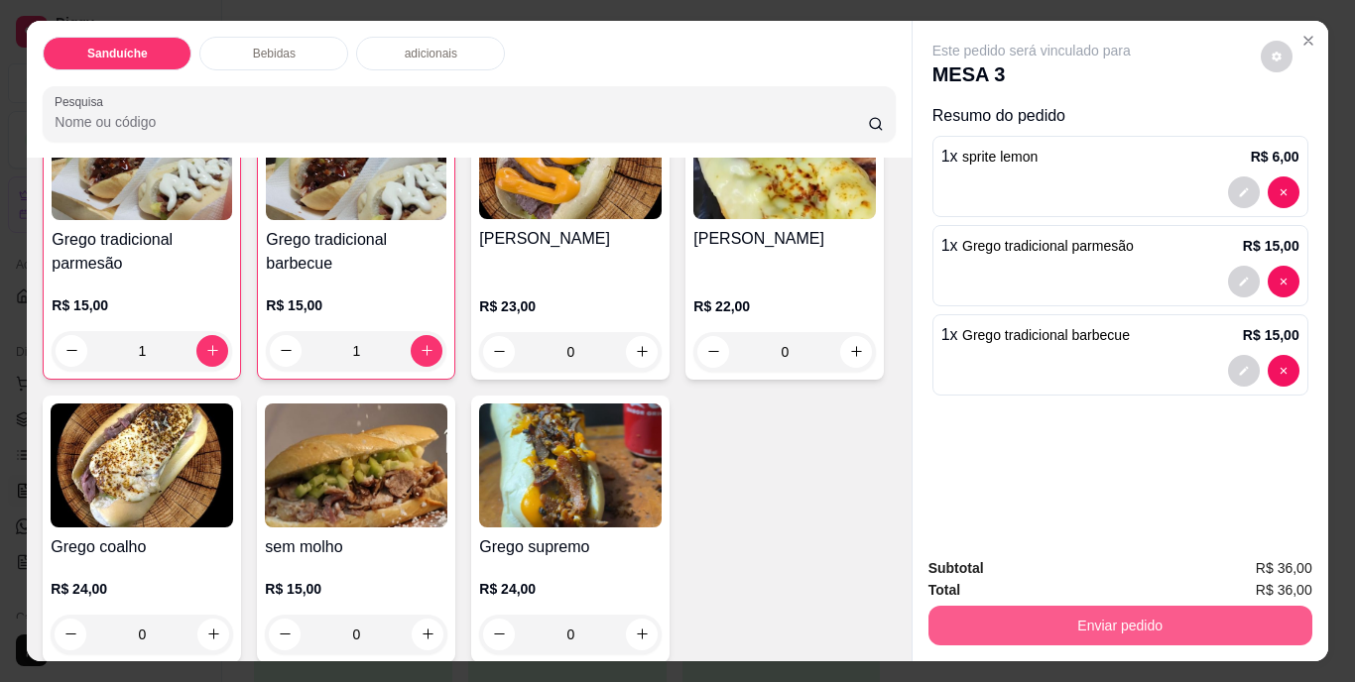
click at [1085, 623] on button "Enviar pedido" at bounding box center [1120, 626] width 384 height 40
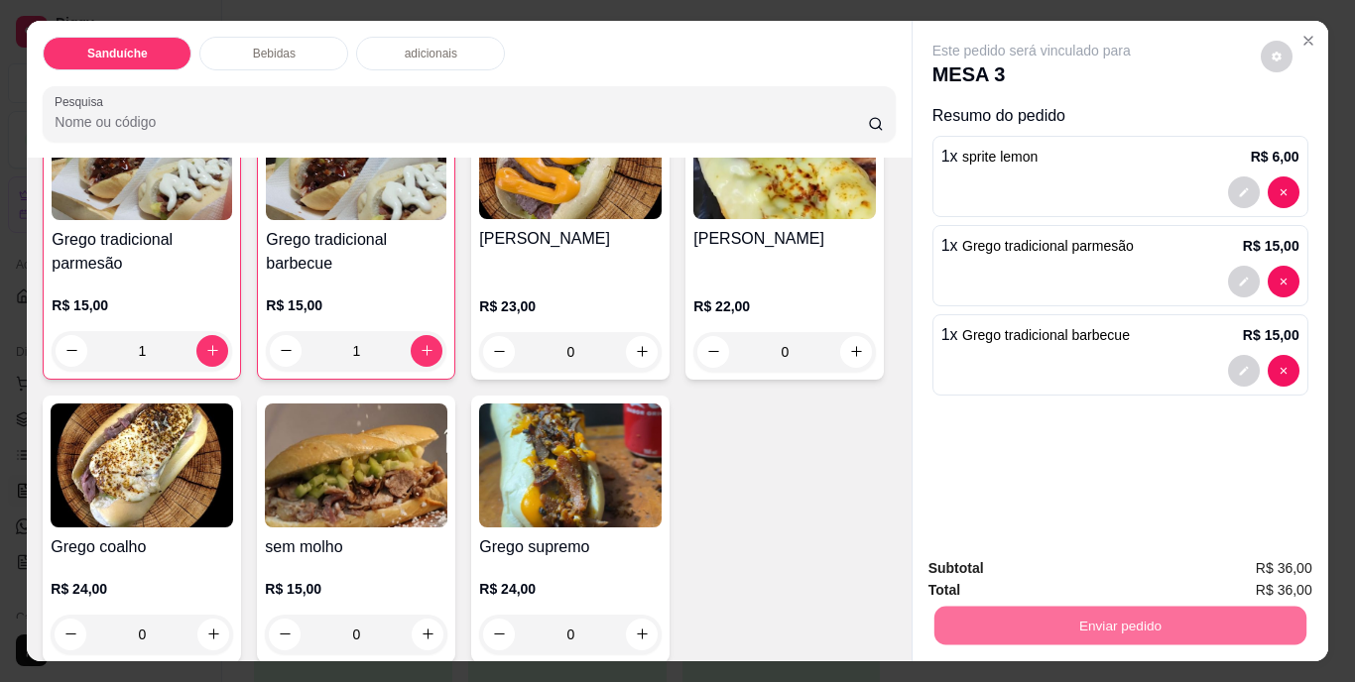
click at [1050, 561] on button "Não registrar e enviar pedido" at bounding box center [1054, 571] width 206 height 38
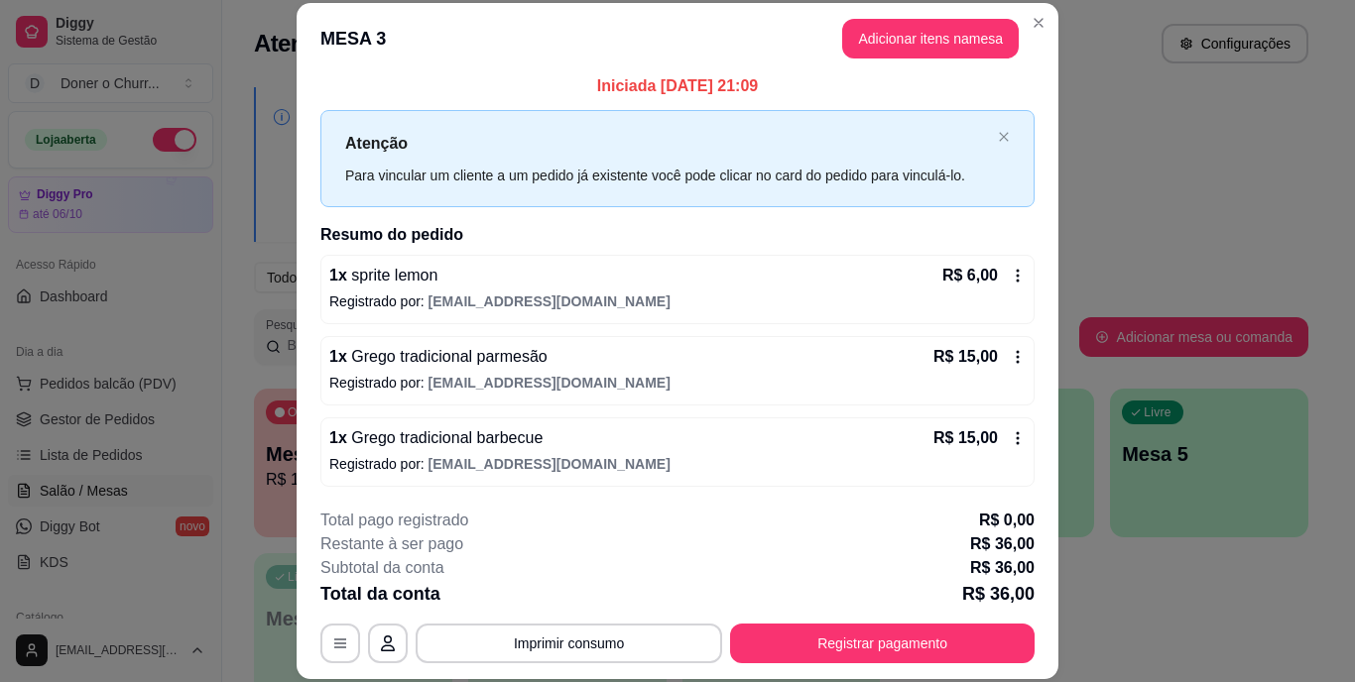
scroll to position [10, 0]
click at [566, 637] on button "Imprimir consumo" at bounding box center [570, 643] width 298 height 39
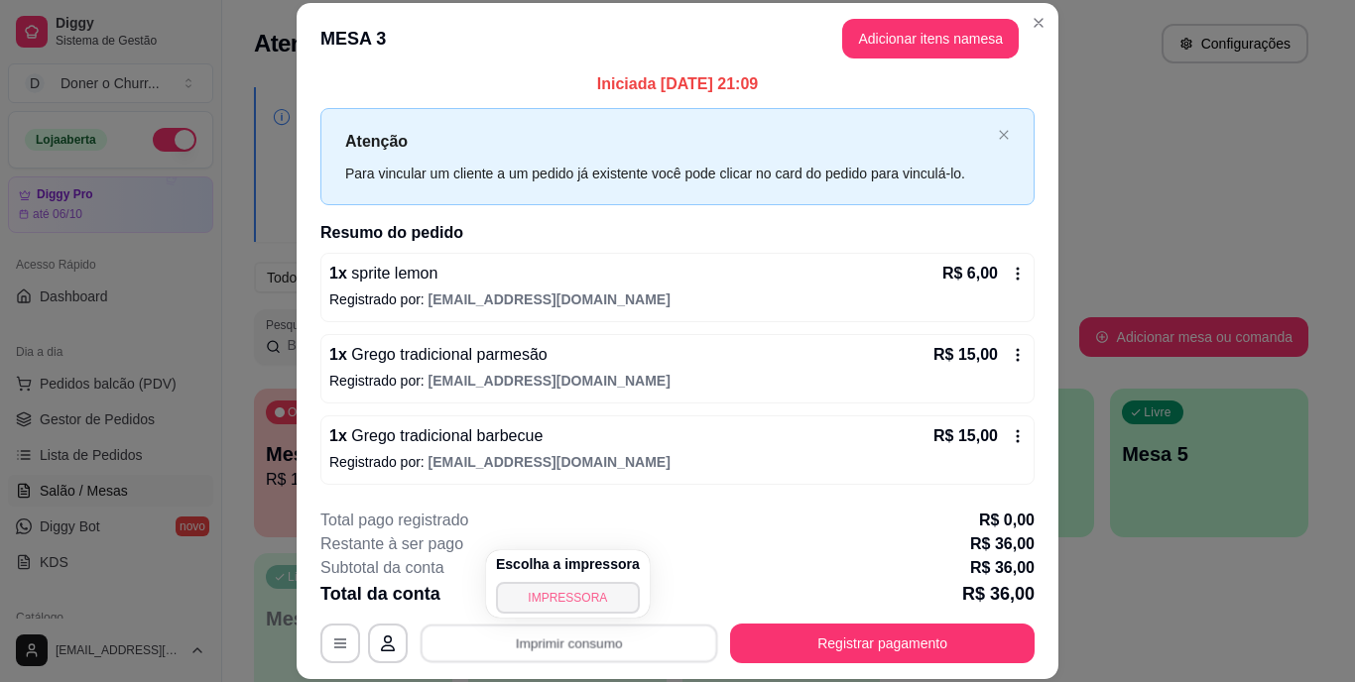
click at [578, 598] on button "IMPRESSORA" at bounding box center [568, 598] width 144 height 32
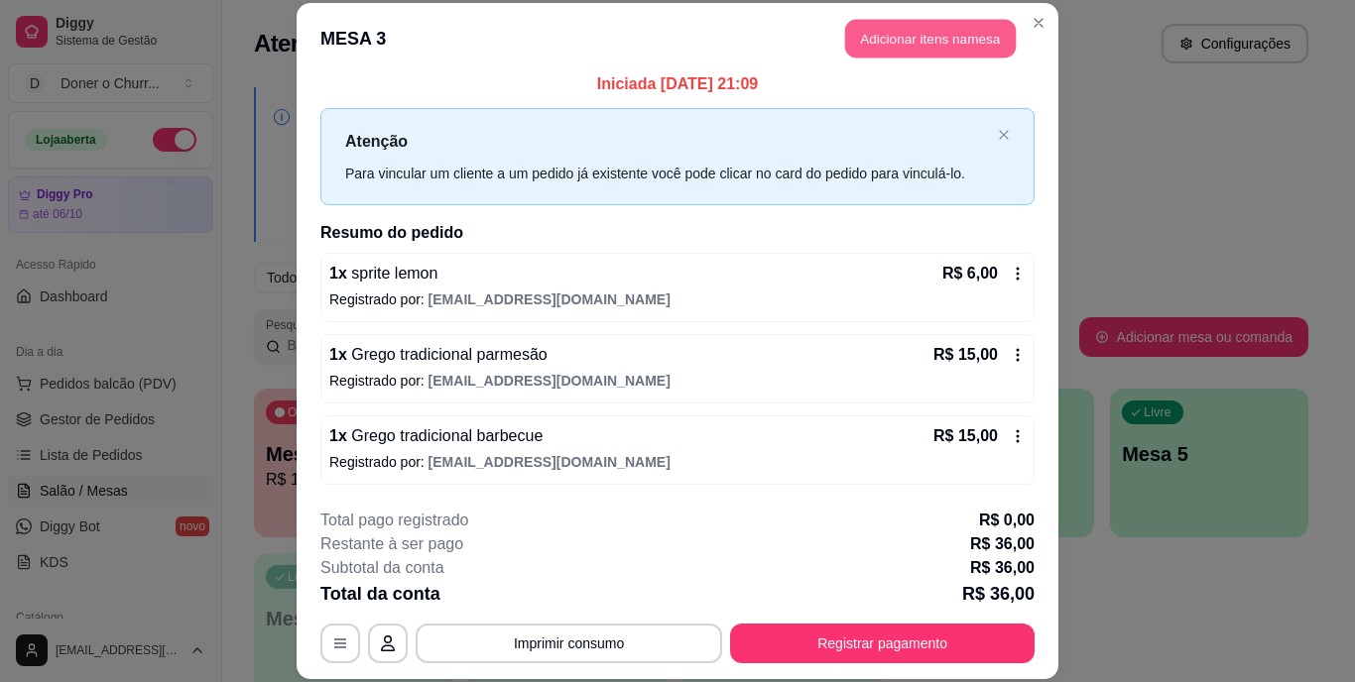
click at [943, 32] on button "Adicionar itens na mesa" at bounding box center [930, 39] width 171 height 39
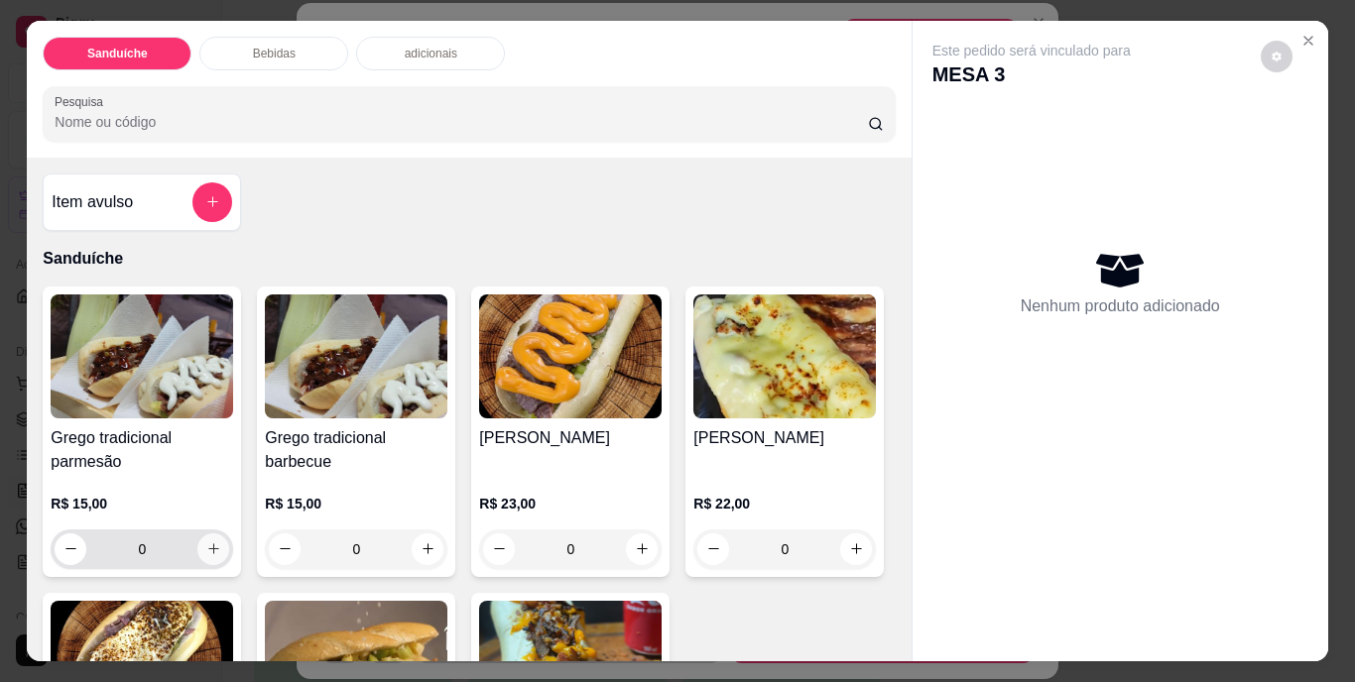
click at [212, 542] on icon "increase-product-quantity" at bounding box center [213, 549] width 15 height 15
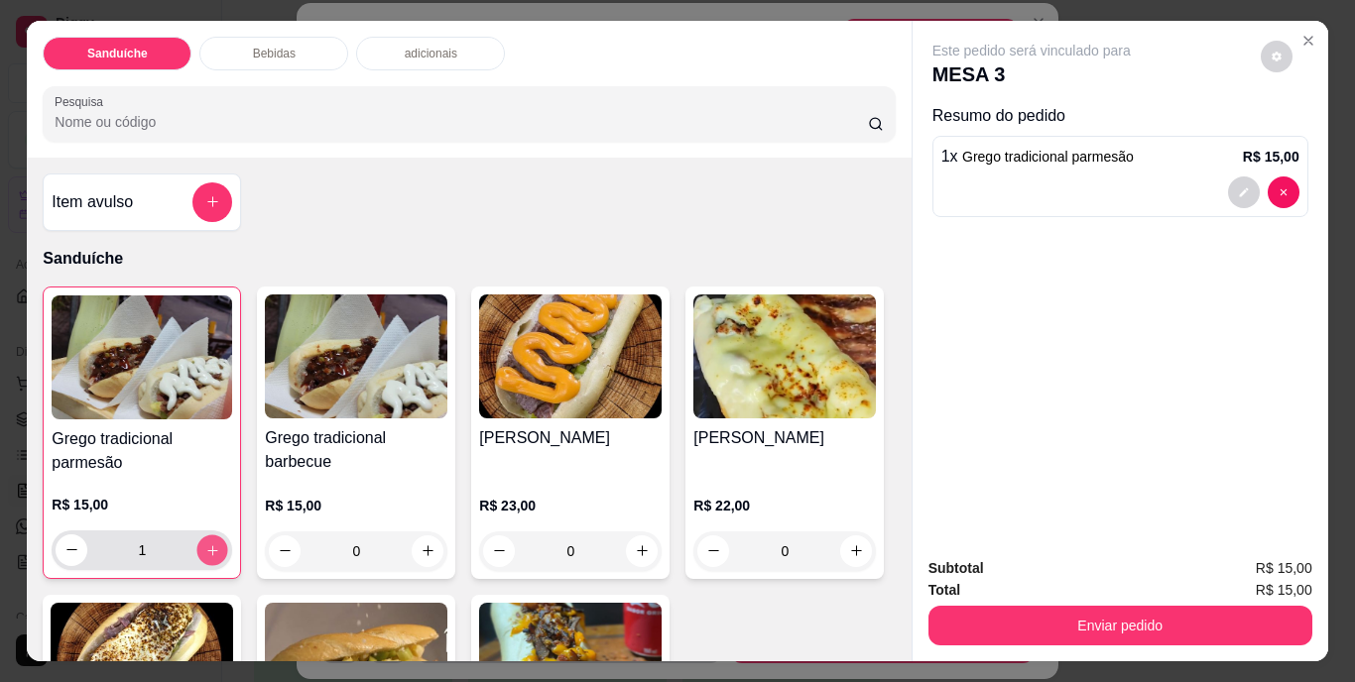
click at [212, 543] on icon "increase-product-quantity" at bounding box center [212, 550] width 15 height 15
type input "2"
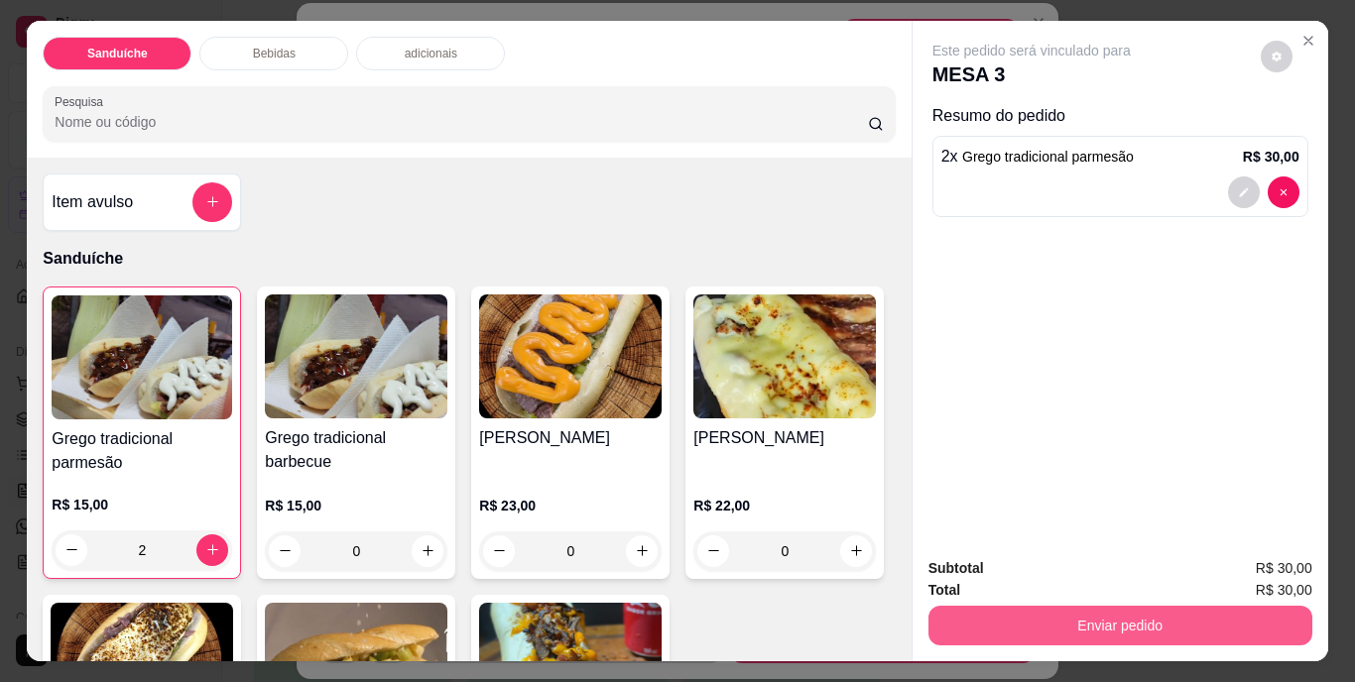
click at [1184, 619] on button "Enviar pedido" at bounding box center [1120, 626] width 384 height 40
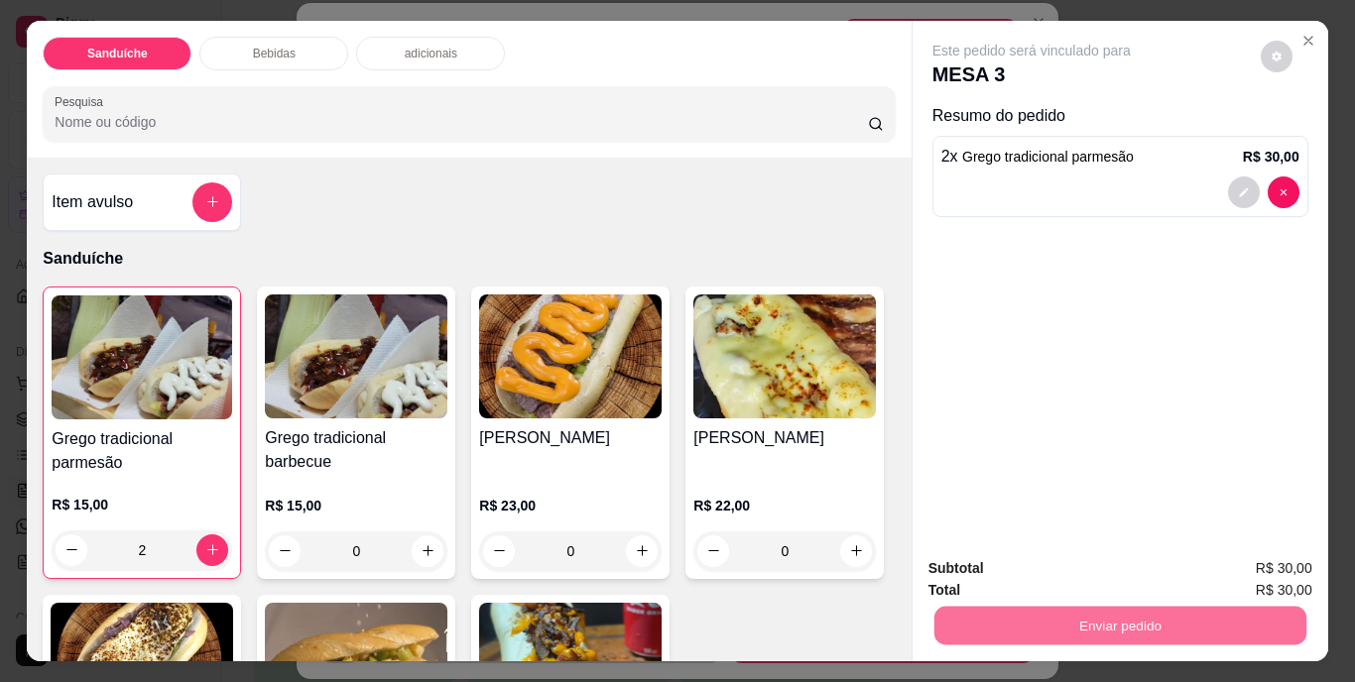
click at [1042, 574] on button "Não registrar e enviar pedido" at bounding box center [1054, 570] width 200 height 37
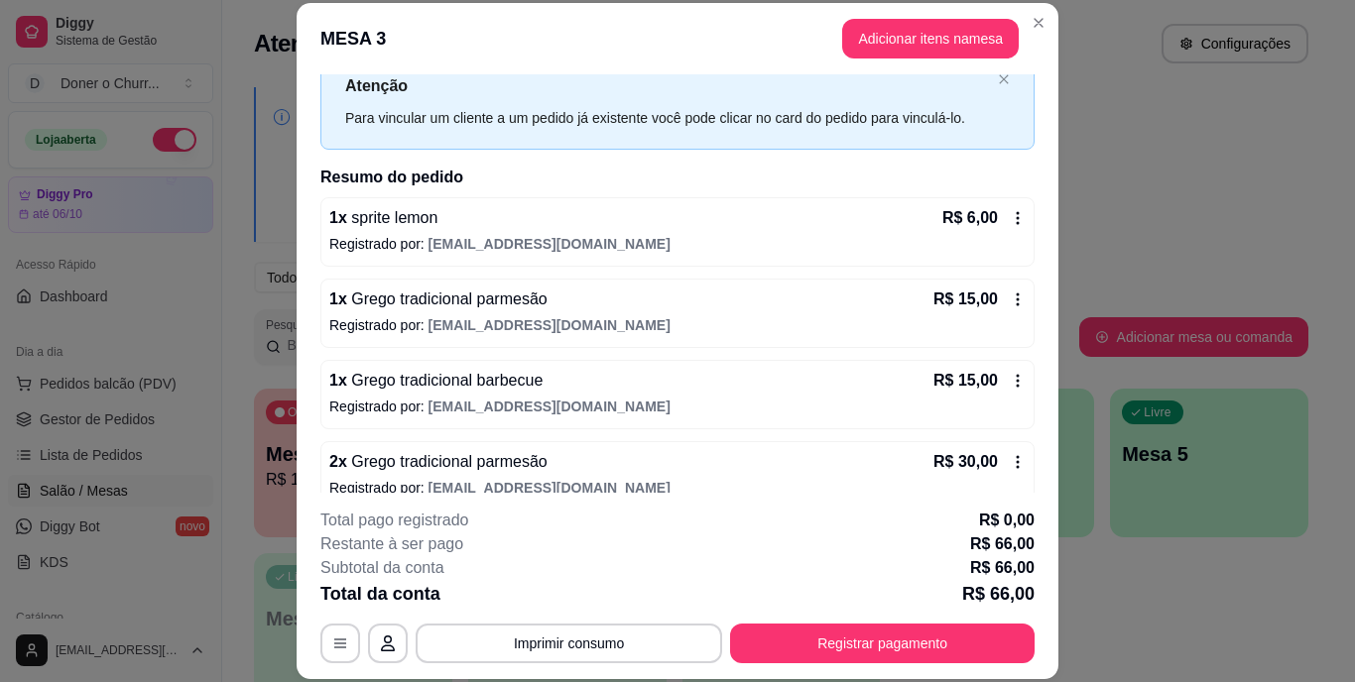
scroll to position [91, 0]
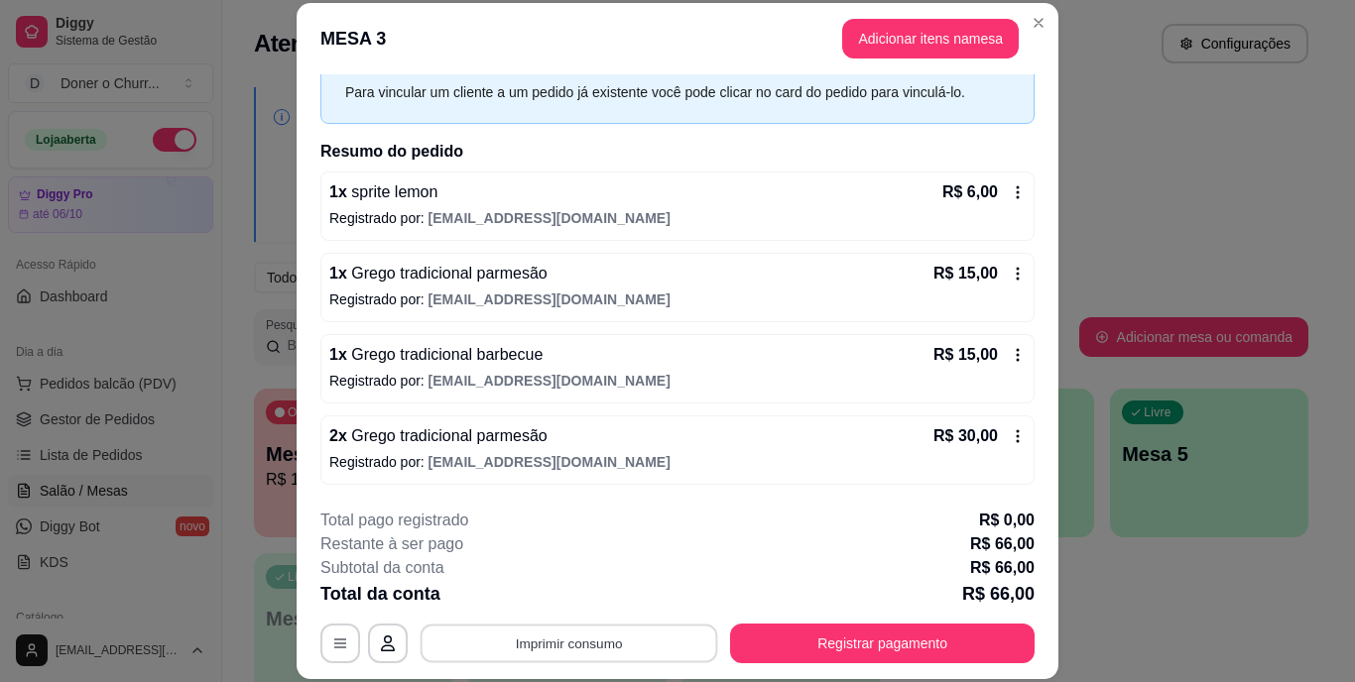
click at [542, 639] on button "Imprimir consumo" at bounding box center [570, 643] width 298 height 39
click at [570, 598] on button "IMPRESSORA" at bounding box center [567, 597] width 139 height 31
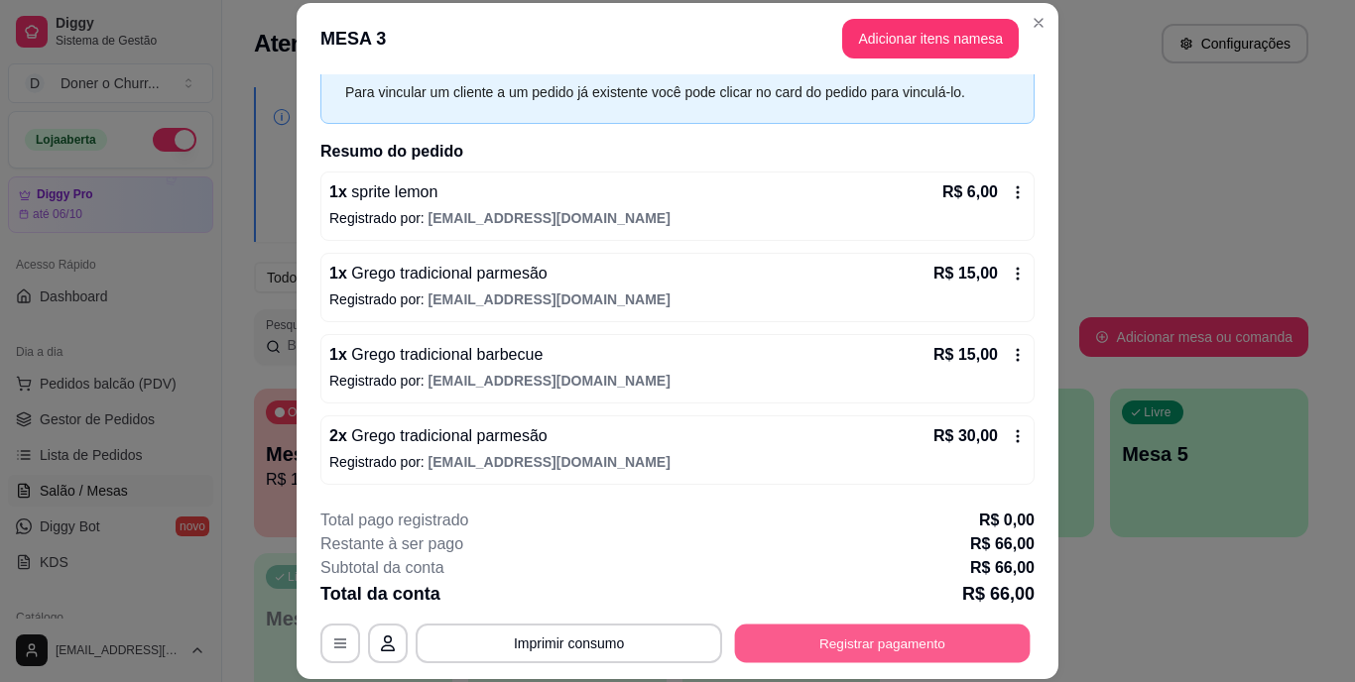
click at [894, 637] on button "Registrar pagamento" at bounding box center [883, 643] width 296 height 39
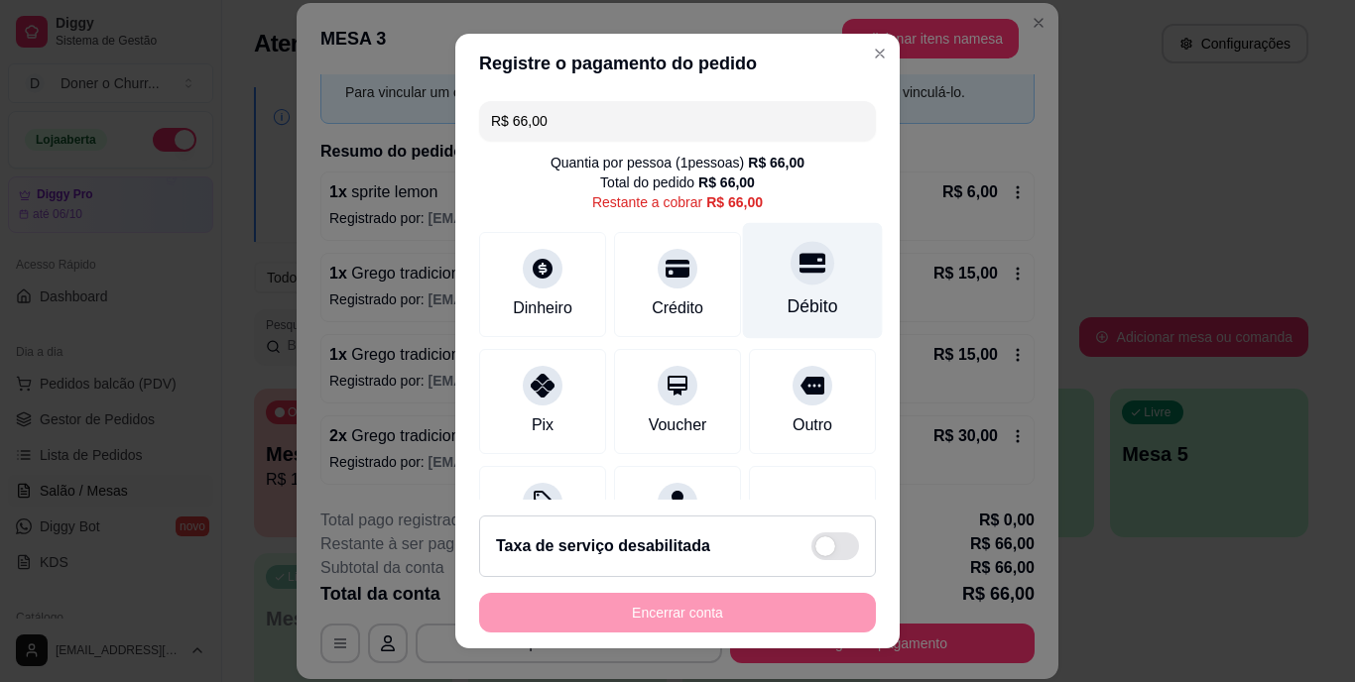
click at [756, 279] on div "Débito" at bounding box center [813, 281] width 140 height 116
type input "R$ 0,00"
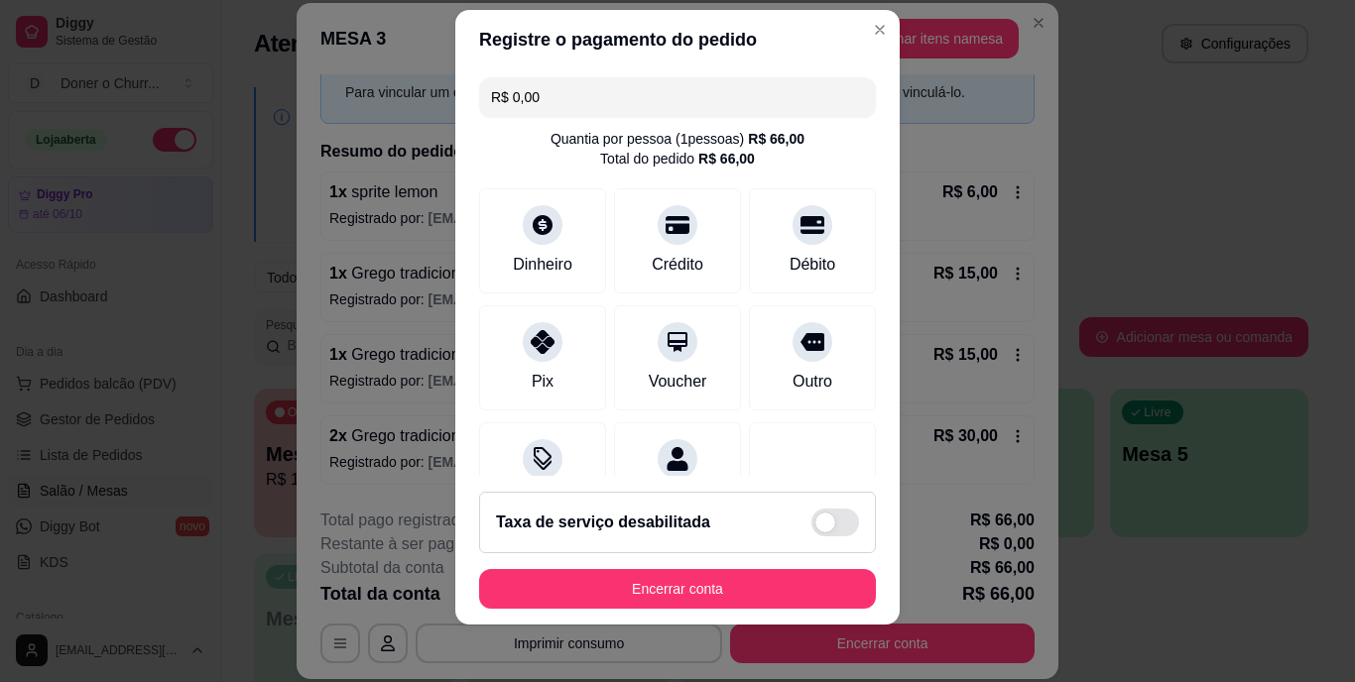
scroll to position [30, 0]
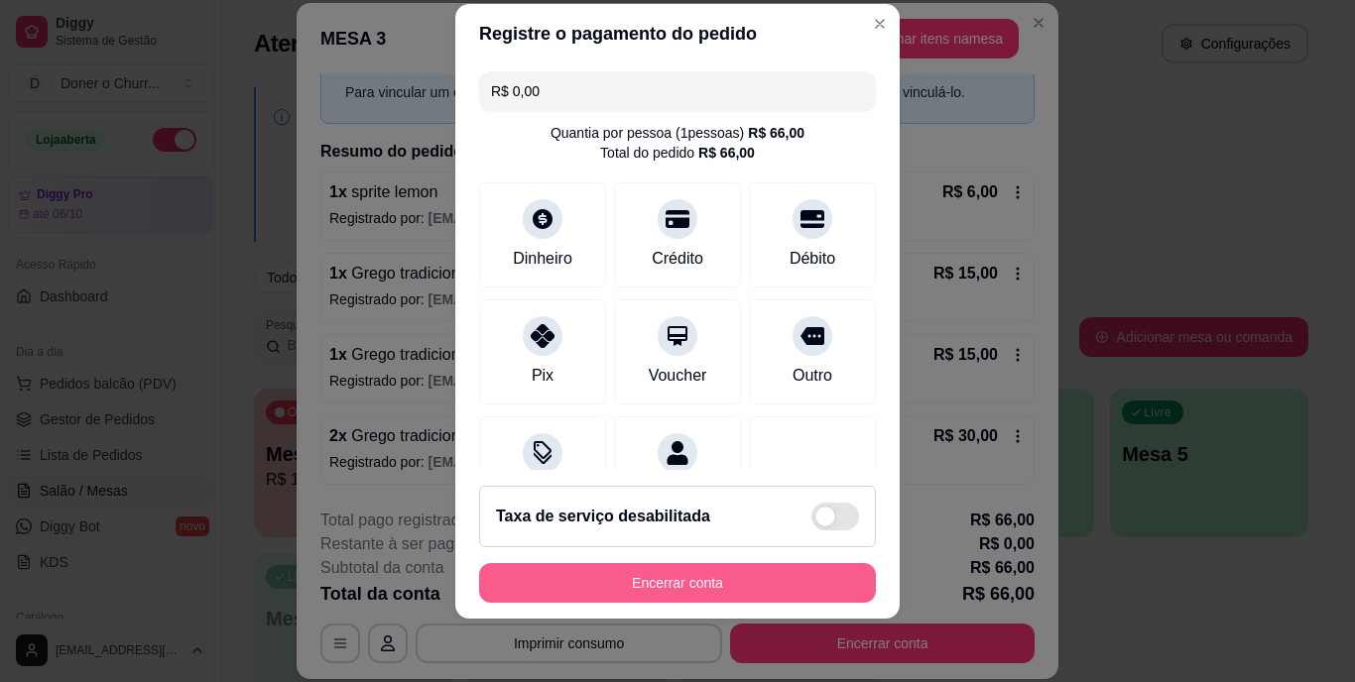
click at [658, 586] on button "Encerrar conta" at bounding box center [677, 583] width 397 height 40
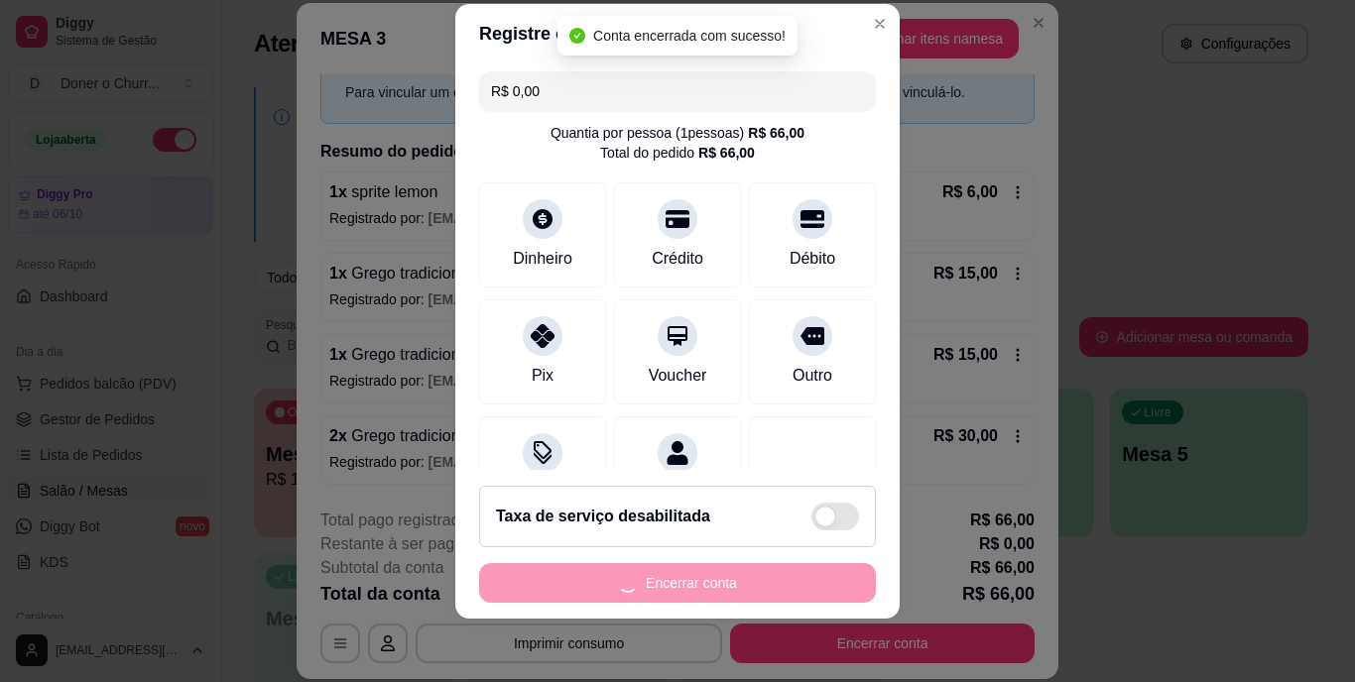
scroll to position [0, 0]
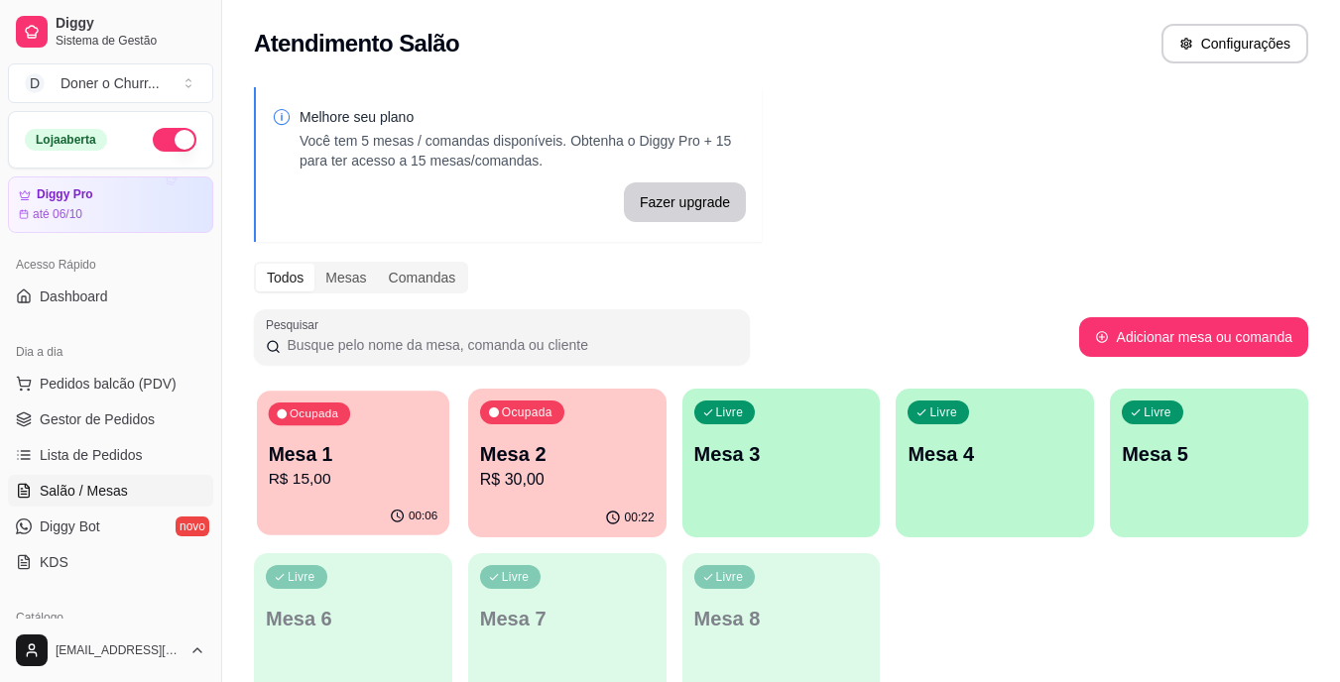
click at [324, 446] on p "Mesa 1" at bounding box center [354, 454] width 170 height 27
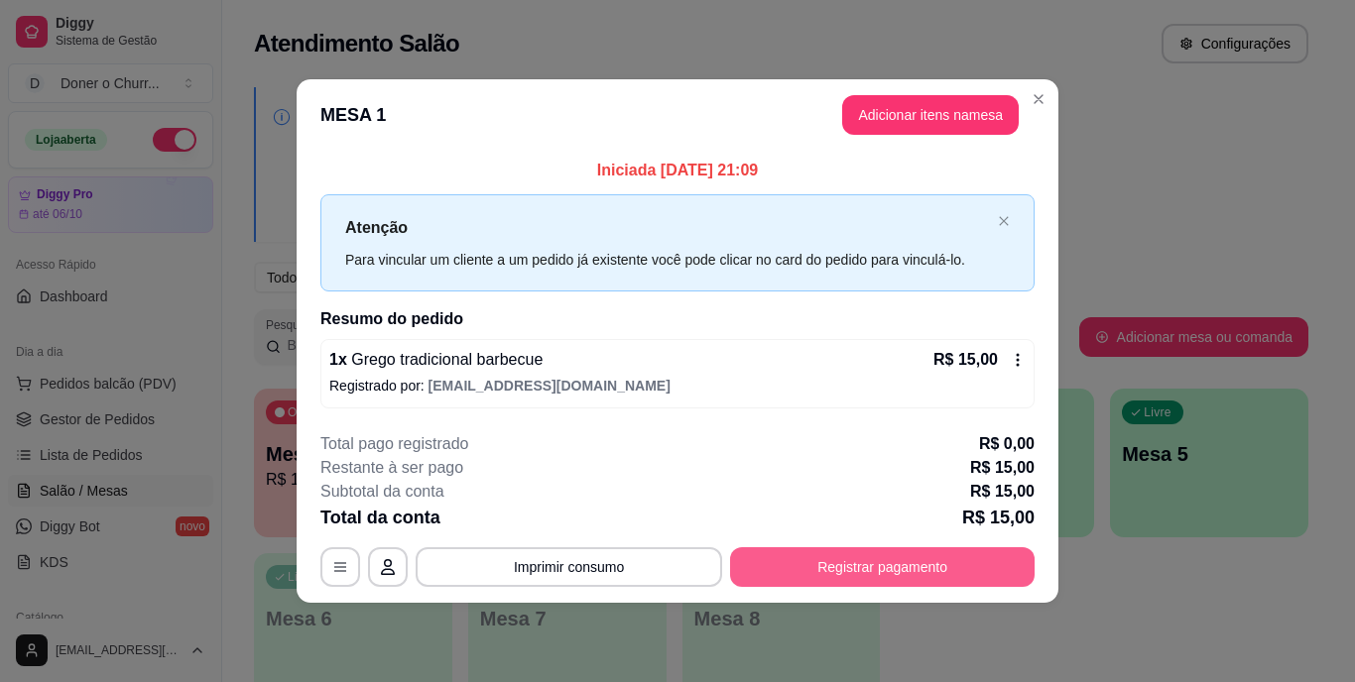
click at [858, 569] on button "Registrar pagamento" at bounding box center [882, 568] width 305 height 40
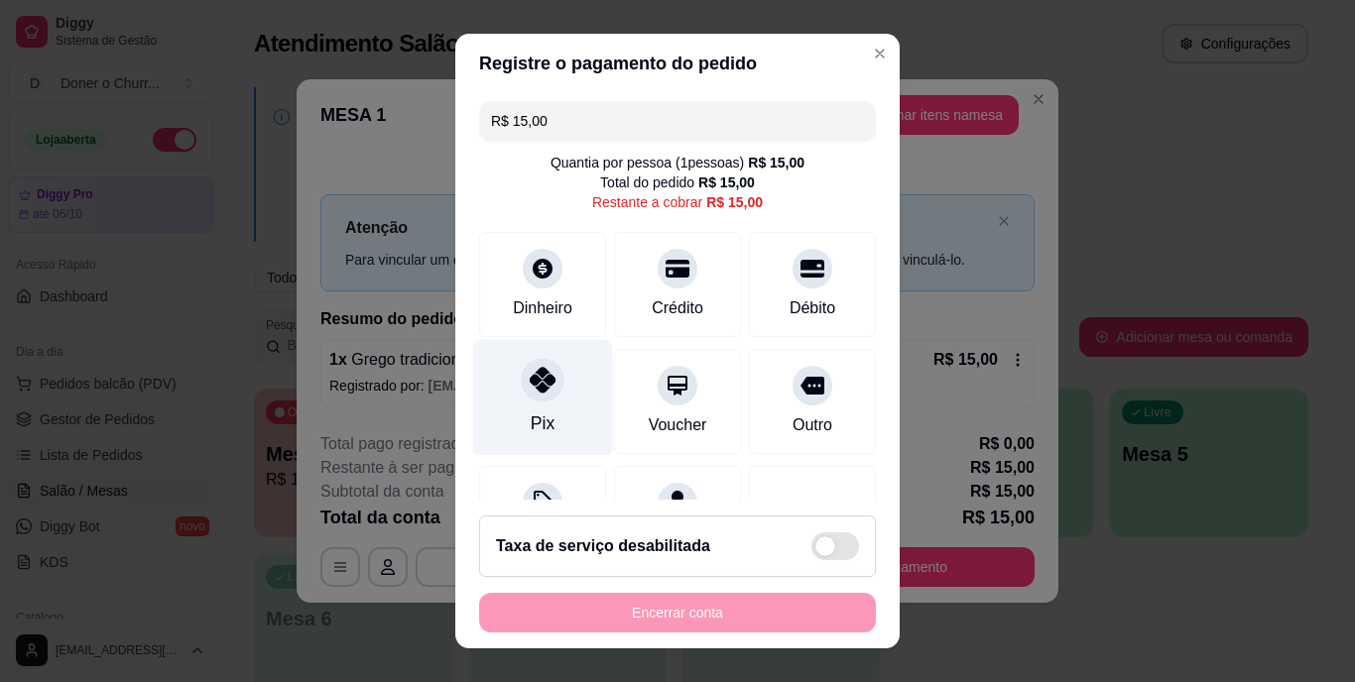
click at [545, 396] on div at bounding box center [543, 381] width 44 height 44
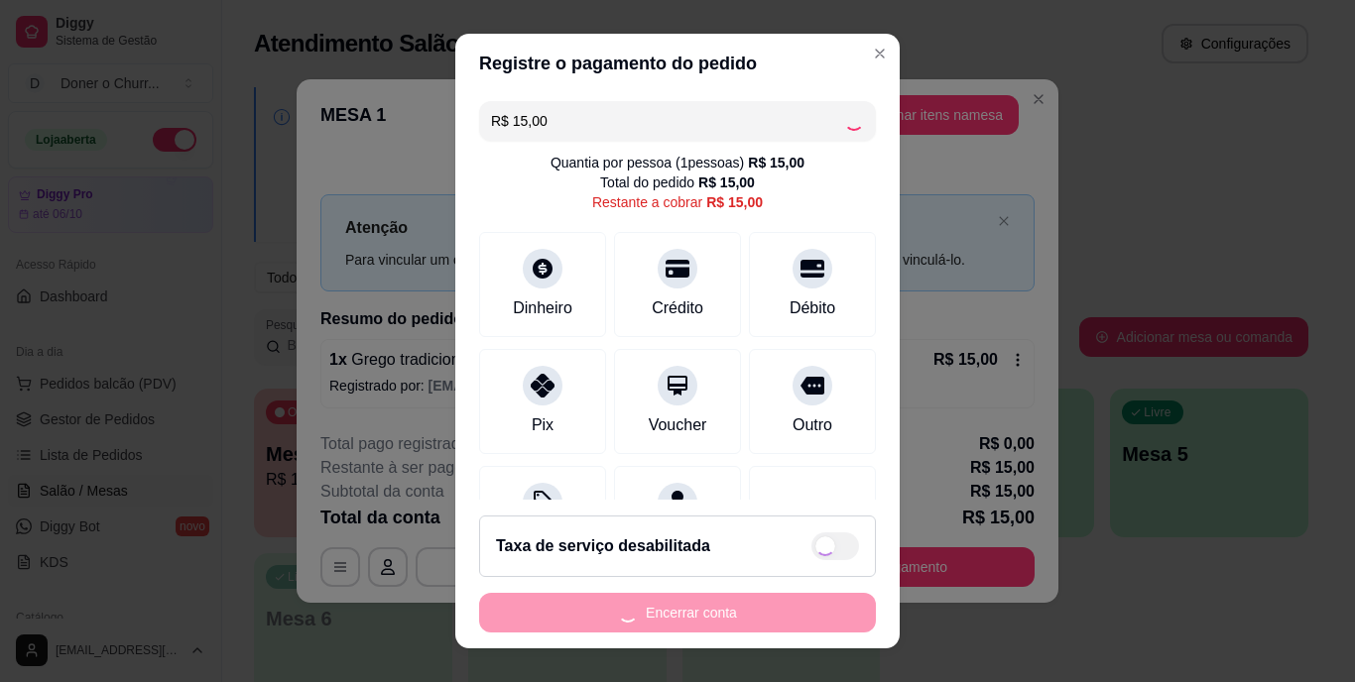
type input "R$ 0,00"
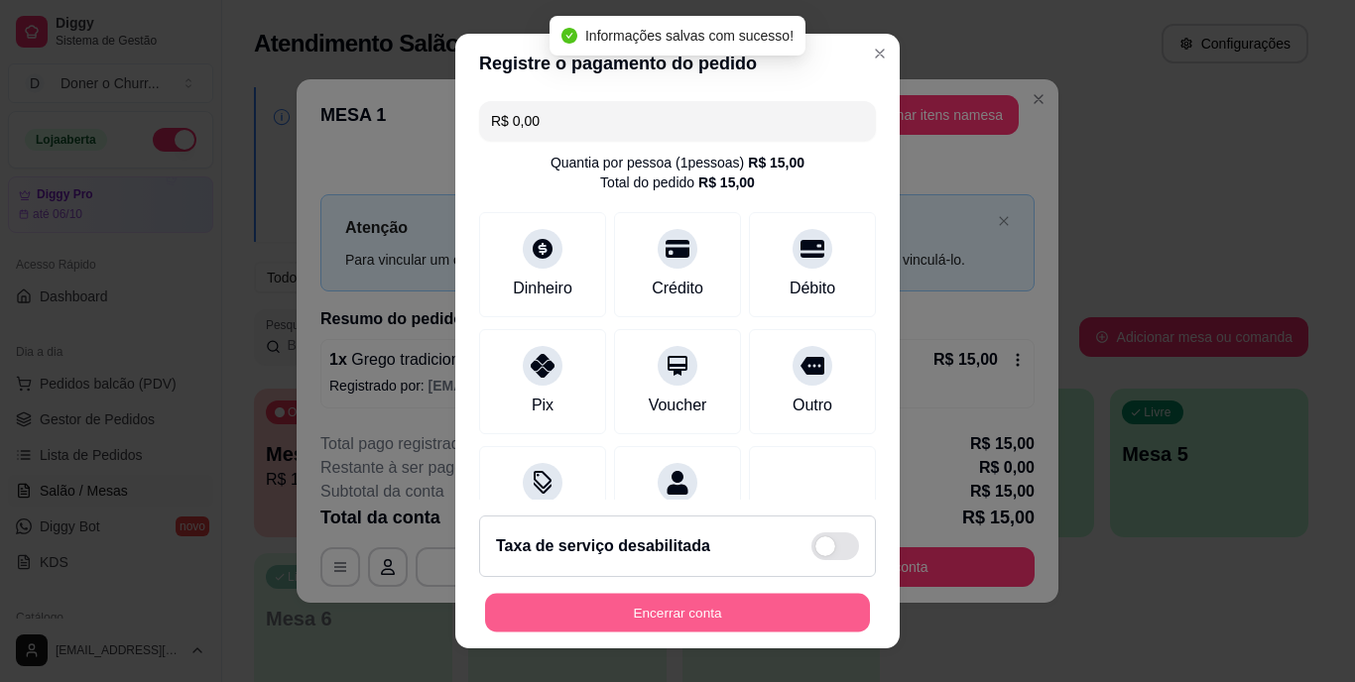
click at [739, 615] on button "Encerrar conta" at bounding box center [677, 612] width 385 height 39
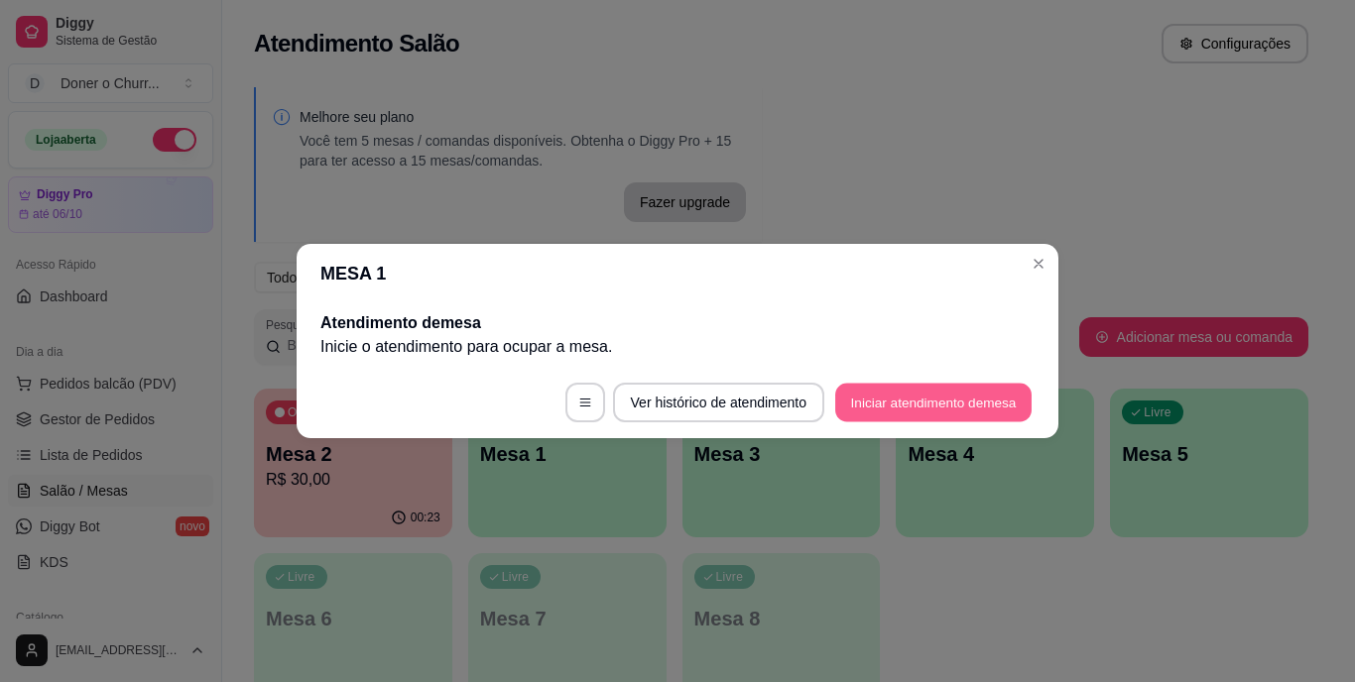
click at [966, 402] on button "Iniciar atendimento de mesa" at bounding box center [933, 403] width 196 height 39
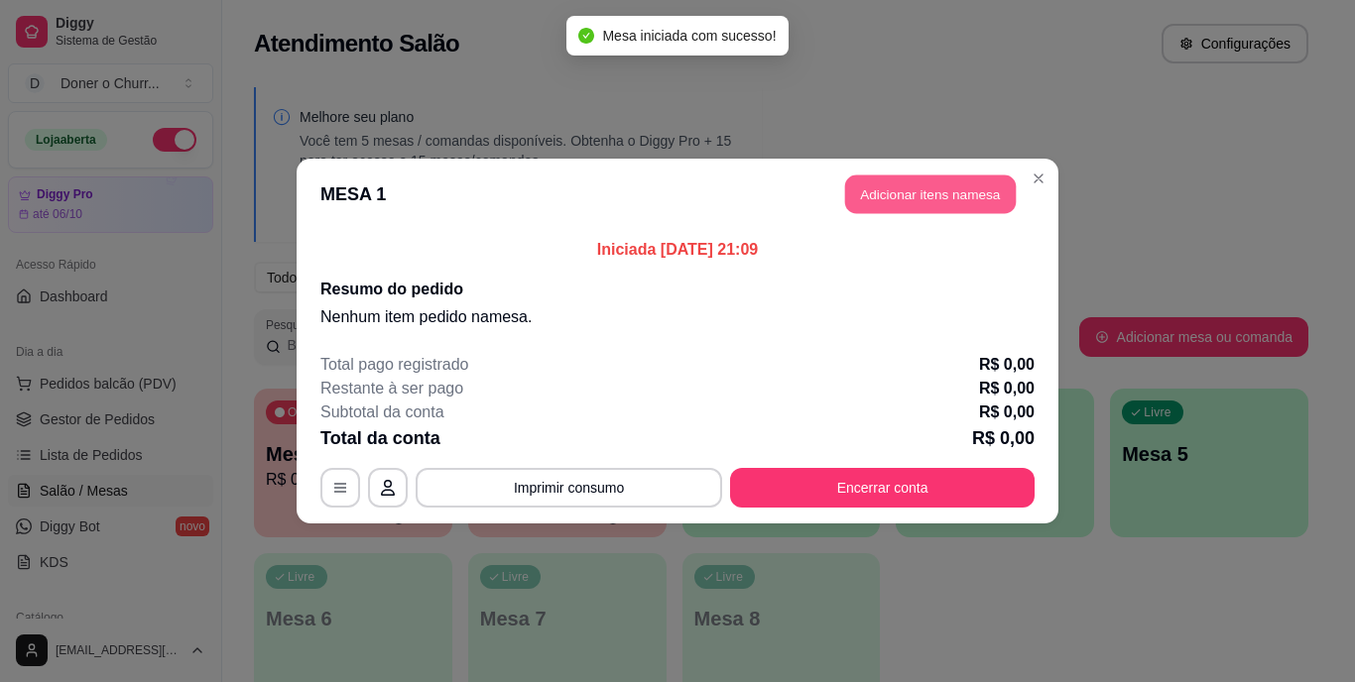
click at [963, 190] on button "Adicionar itens na mesa" at bounding box center [930, 195] width 171 height 39
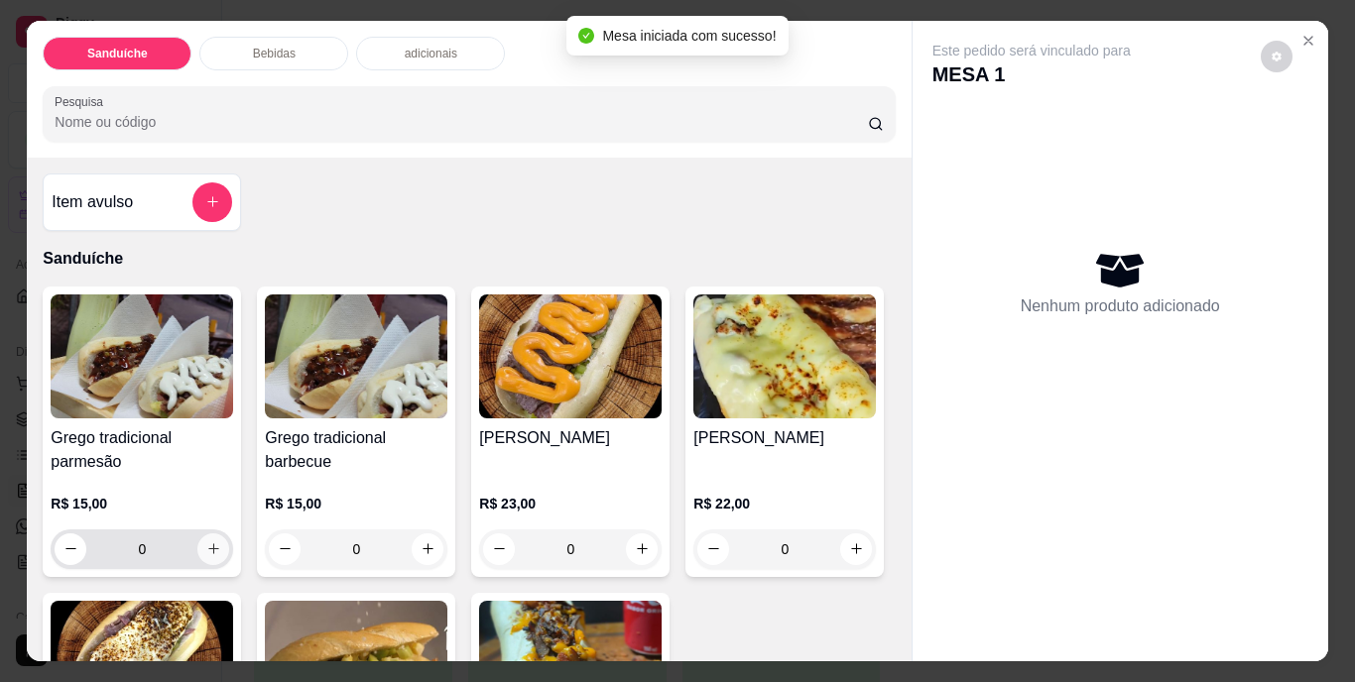
click at [209, 534] on button "increase-product-quantity" at bounding box center [213, 550] width 32 height 32
type input "1"
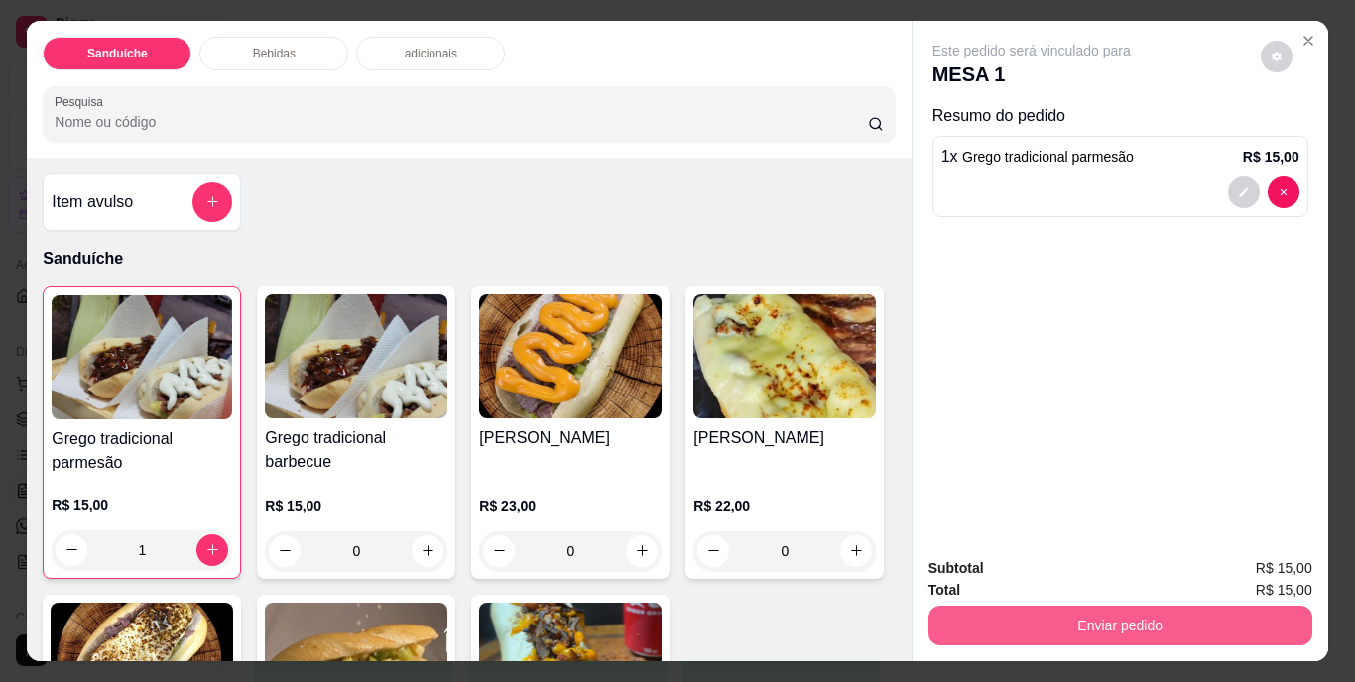
click at [1122, 614] on button "Enviar pedido" at bounding box center [1120, 626] width 384 height 40
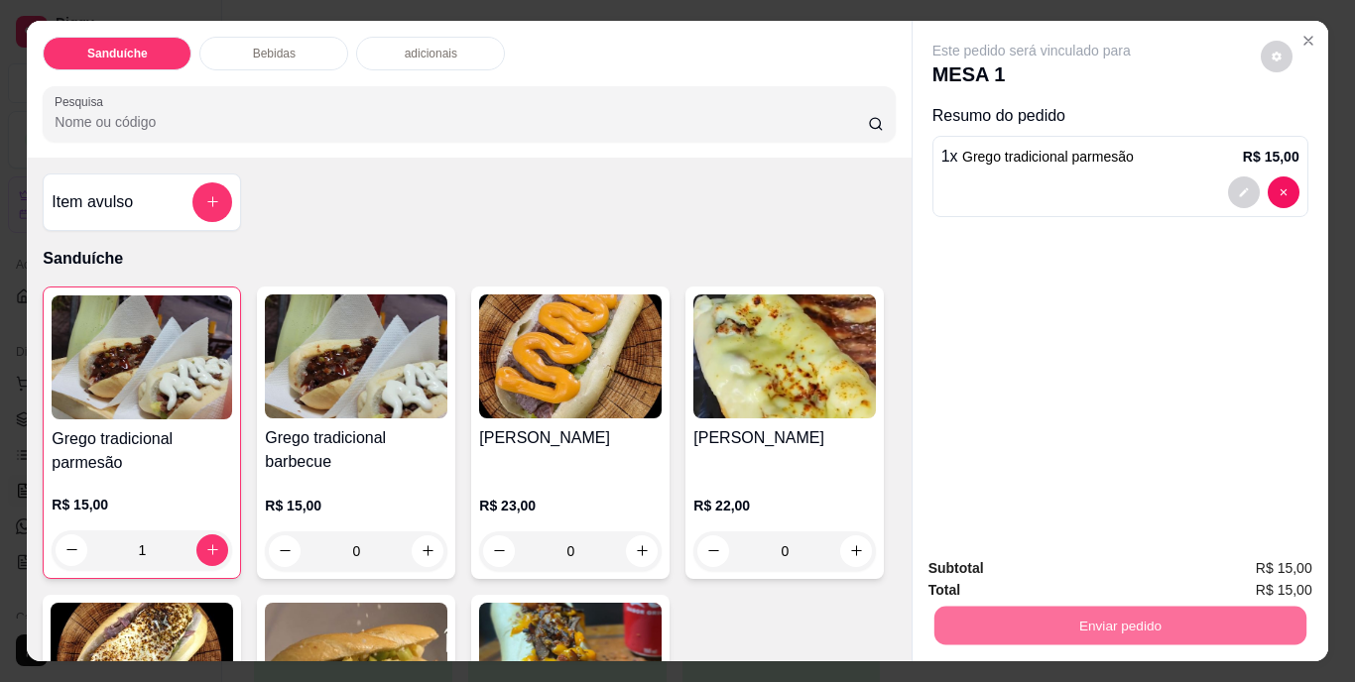
click at [1082, 562] on button "Não registrar e enviar pedido" at bounding box center [1054, 570] width 200 height 37
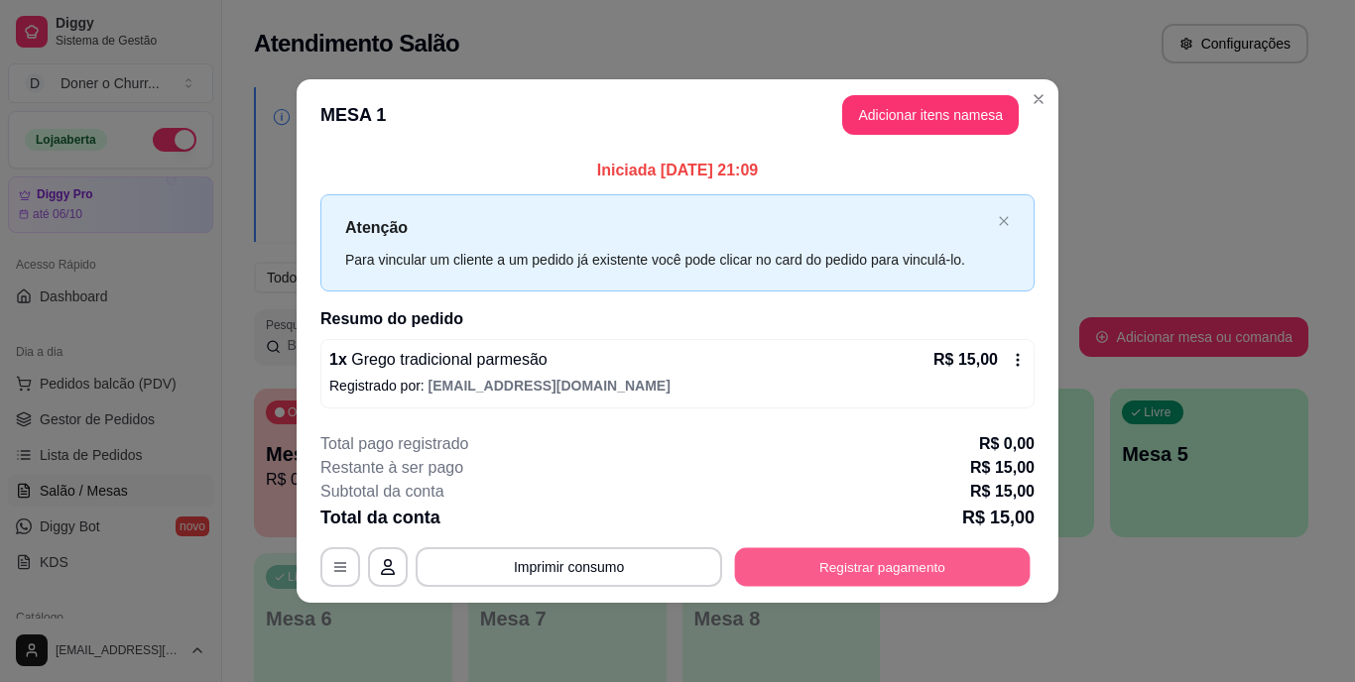
click at [796, 566] on button "Registrar pagamento" at bounding box center [883, 567] width 296 height 39
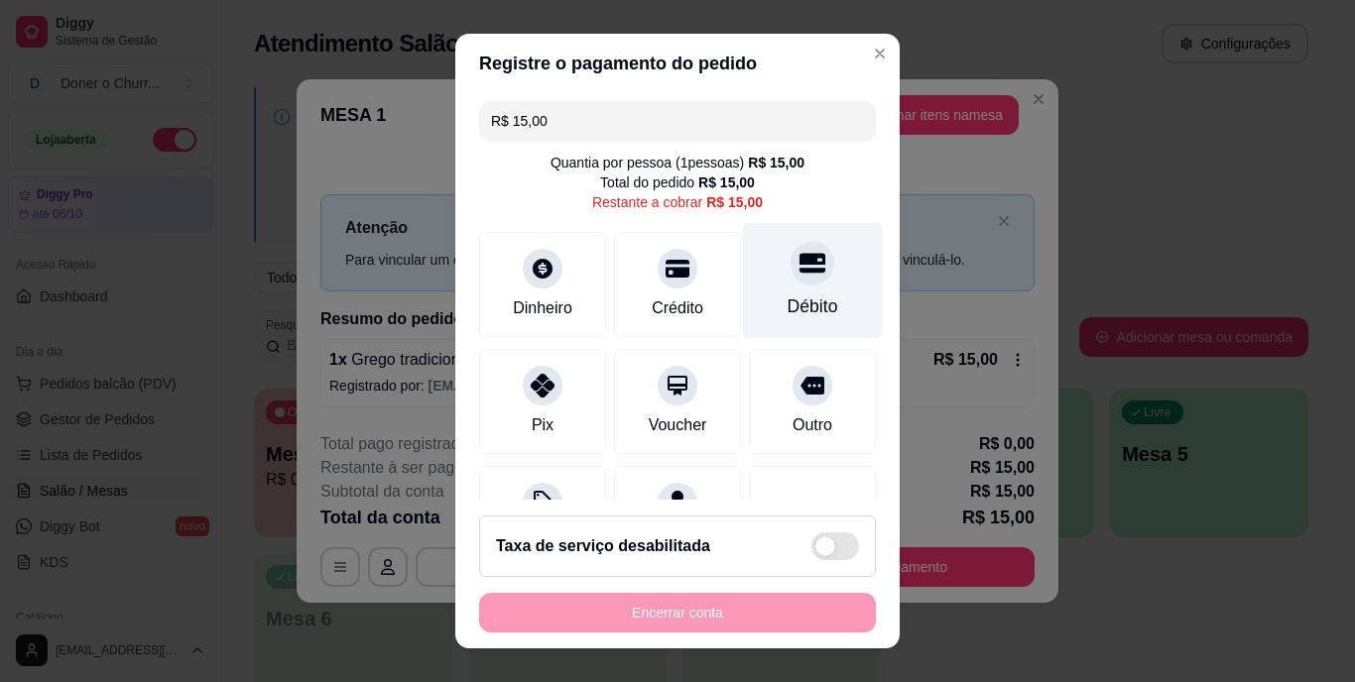
click at [800, 272] on icon at bounding box center [813, 264] width 26 height 26
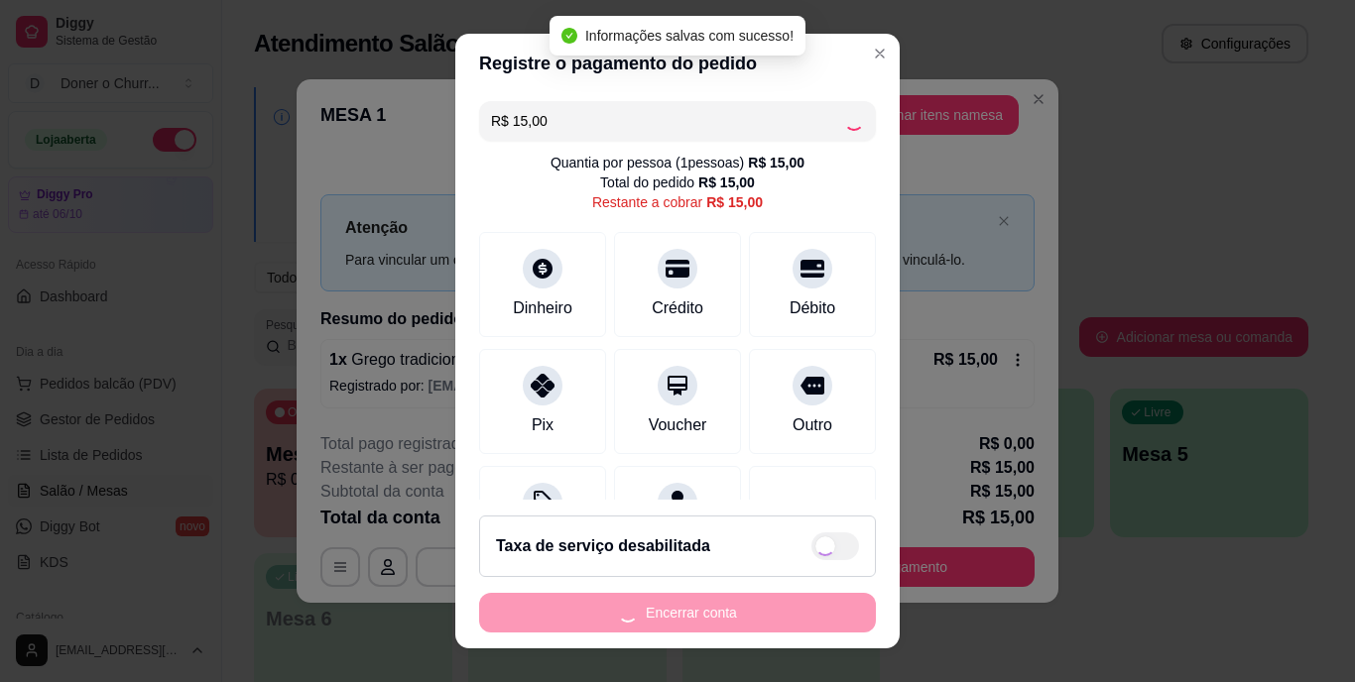
type input "R$ 0,00"
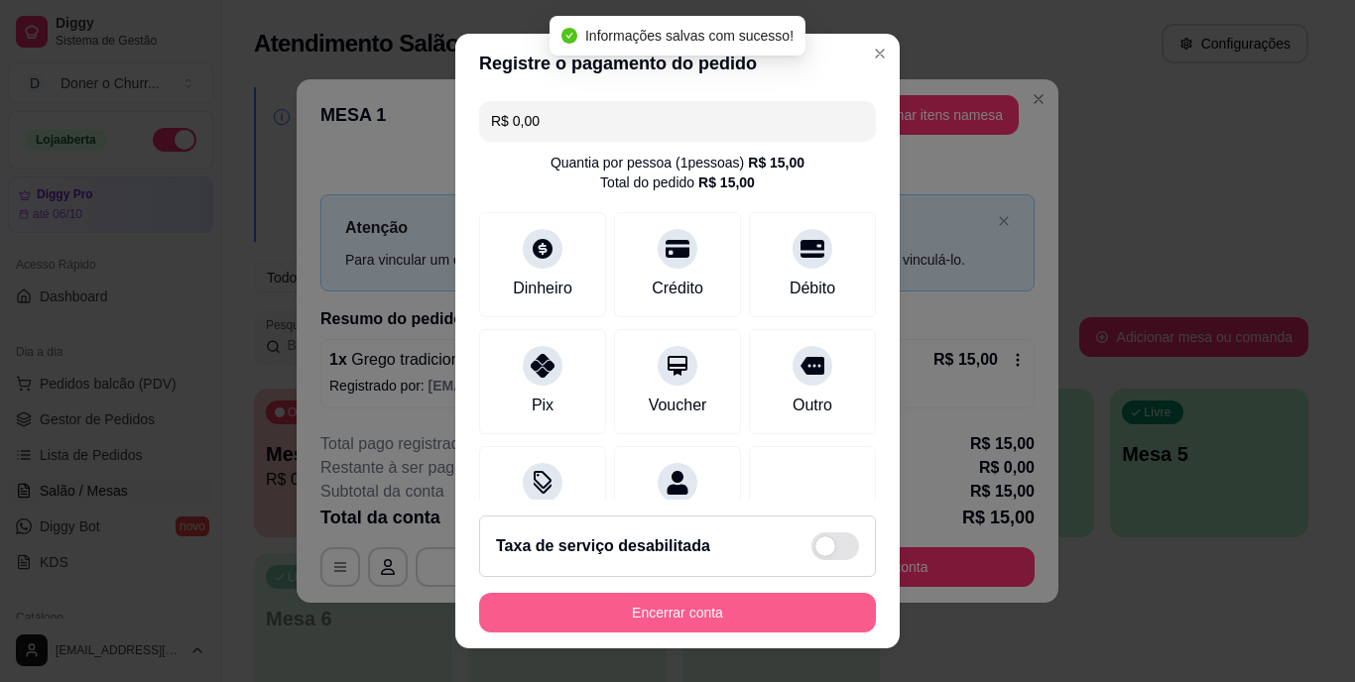
click at [634, 619] on button "Encerrar conta" at bounding box center [677, 613] width 397 height 40
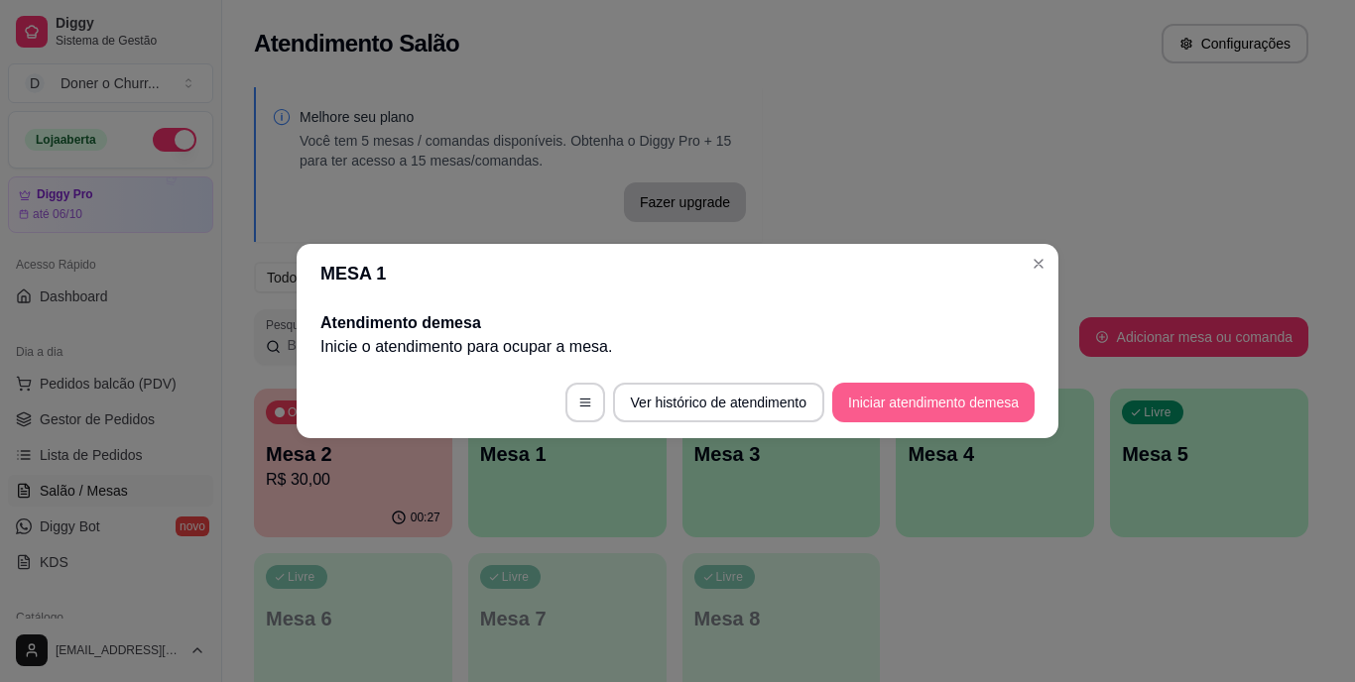
click at [923, 410] on button "Iniciar atendimento de mesa" at bounding box center [933, 403] width 202 height 40
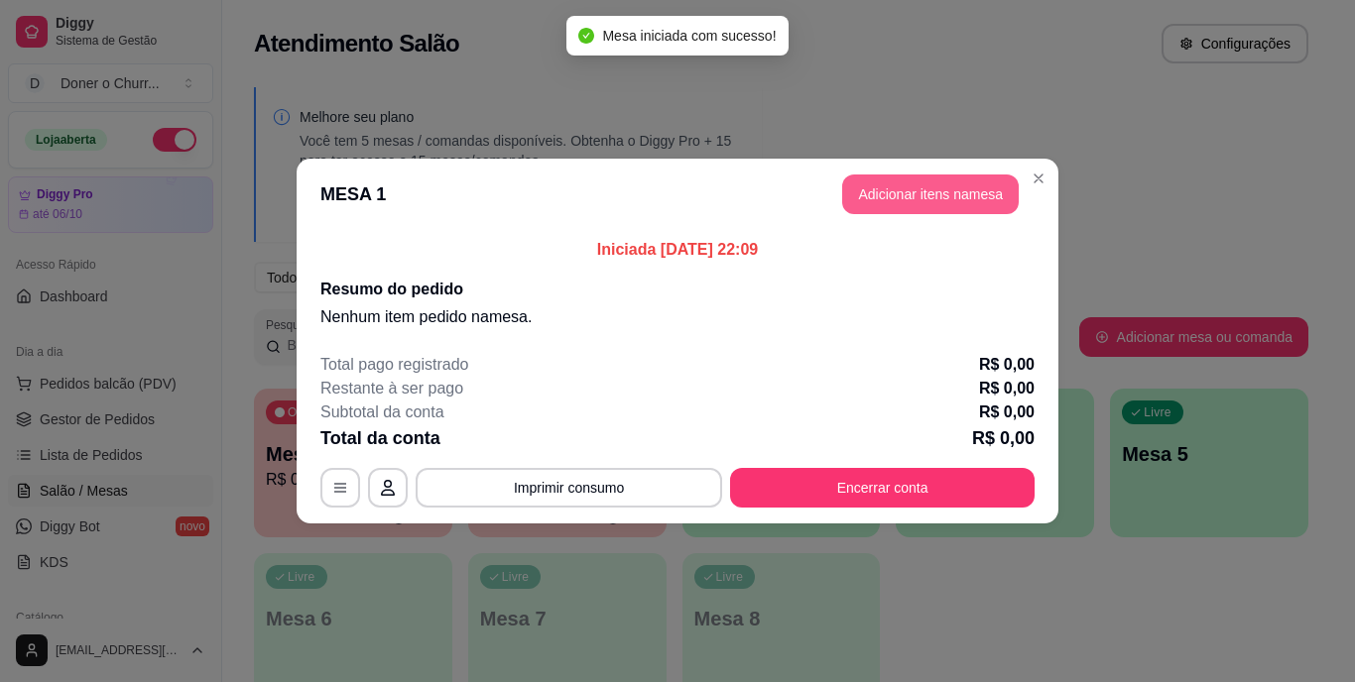
click at [955, 191] on button "Adicionar itens na mesa" at bounding box center [930, 195] width 177 height 40
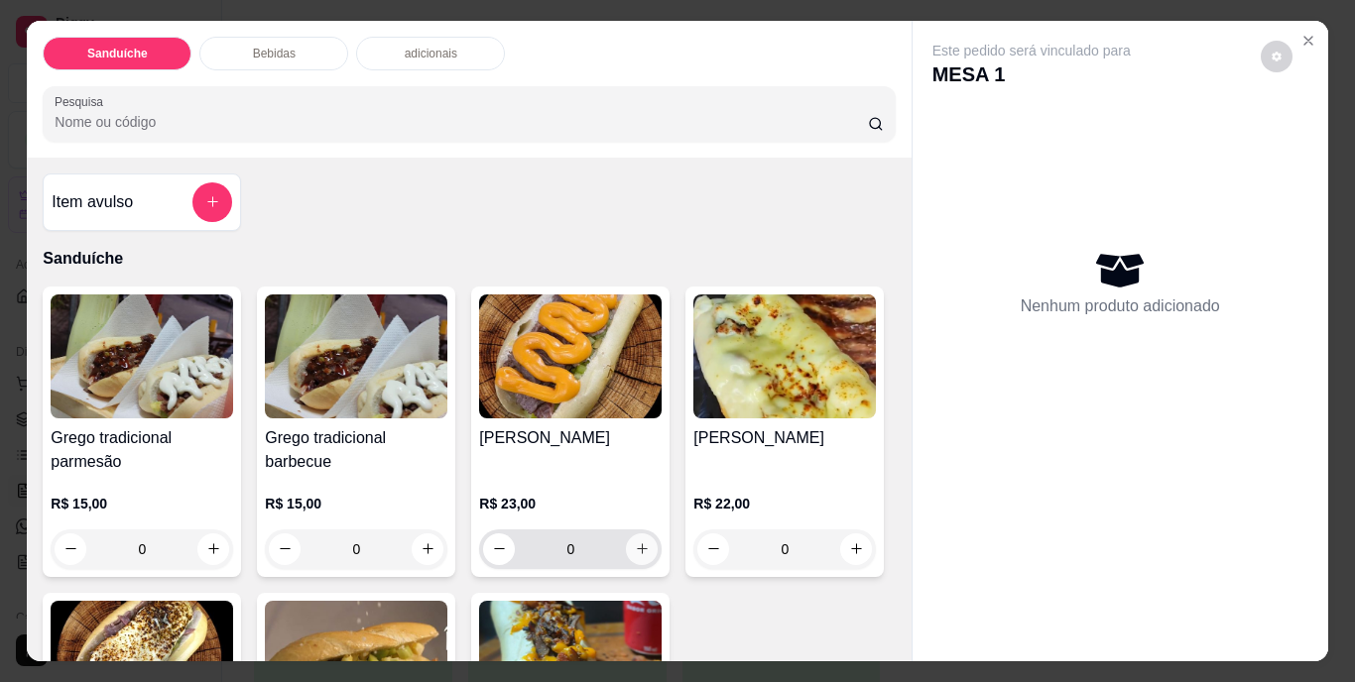
click at [635, 542] on icon "increase-product-quantity" at bounding box center [642, 549] width 15 height 15
type input "1"
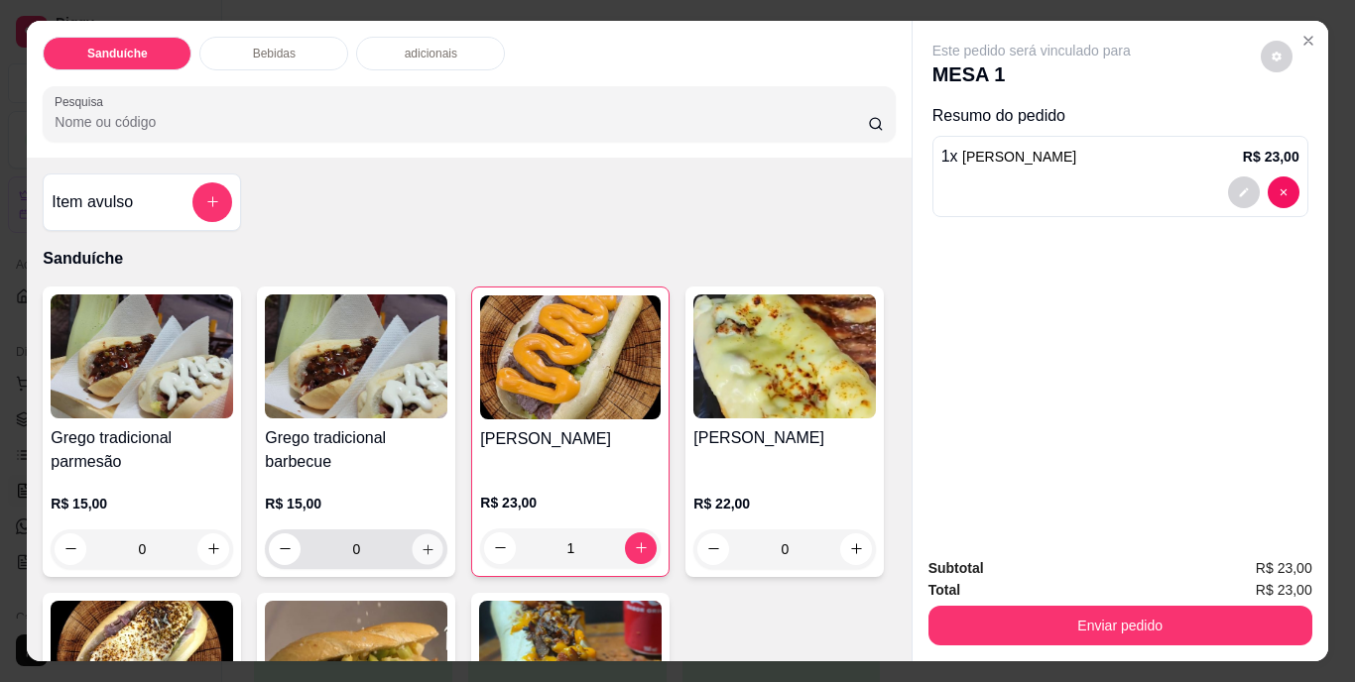
click at [420, 550] on button "increase-product-quantity" at bounding box center [428, 549] width 31 height 31
type input "1"
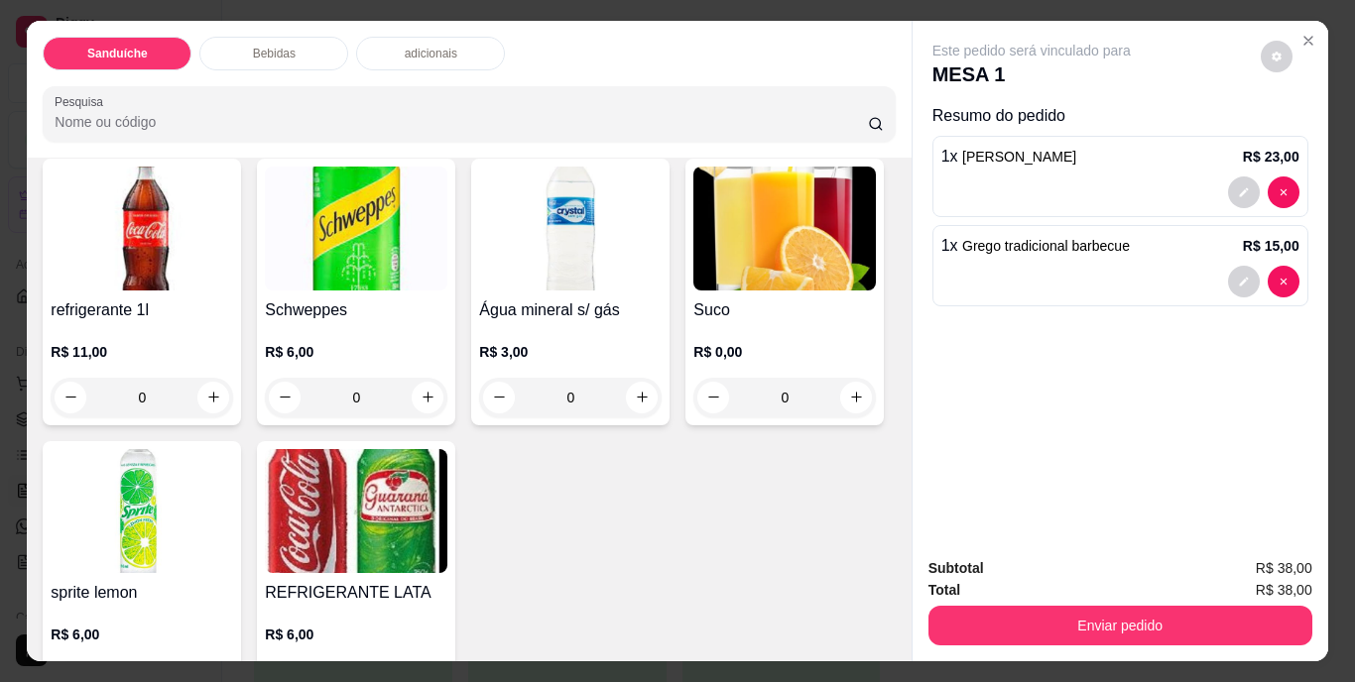
scroll to position [794, 0]
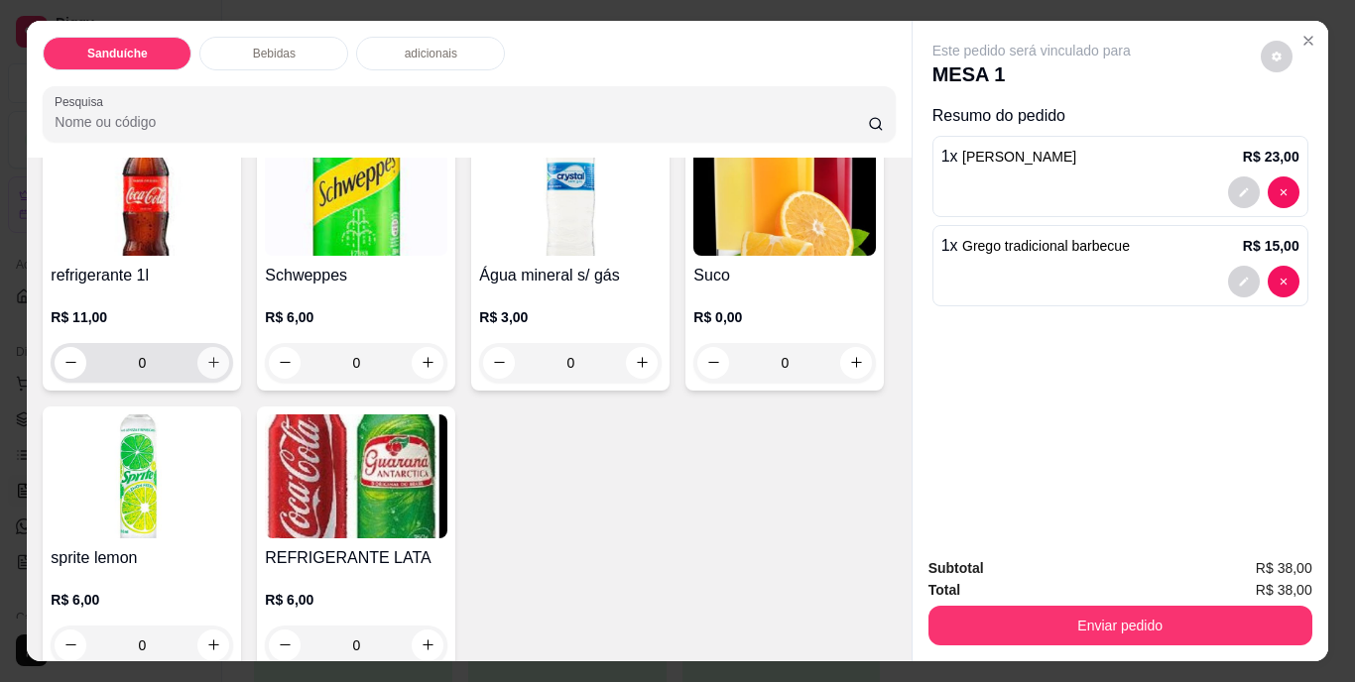
click at [207, 370] on icon "increase-product-quantity" at bounding box center [213, 362] width 15 height 15
type input "1"
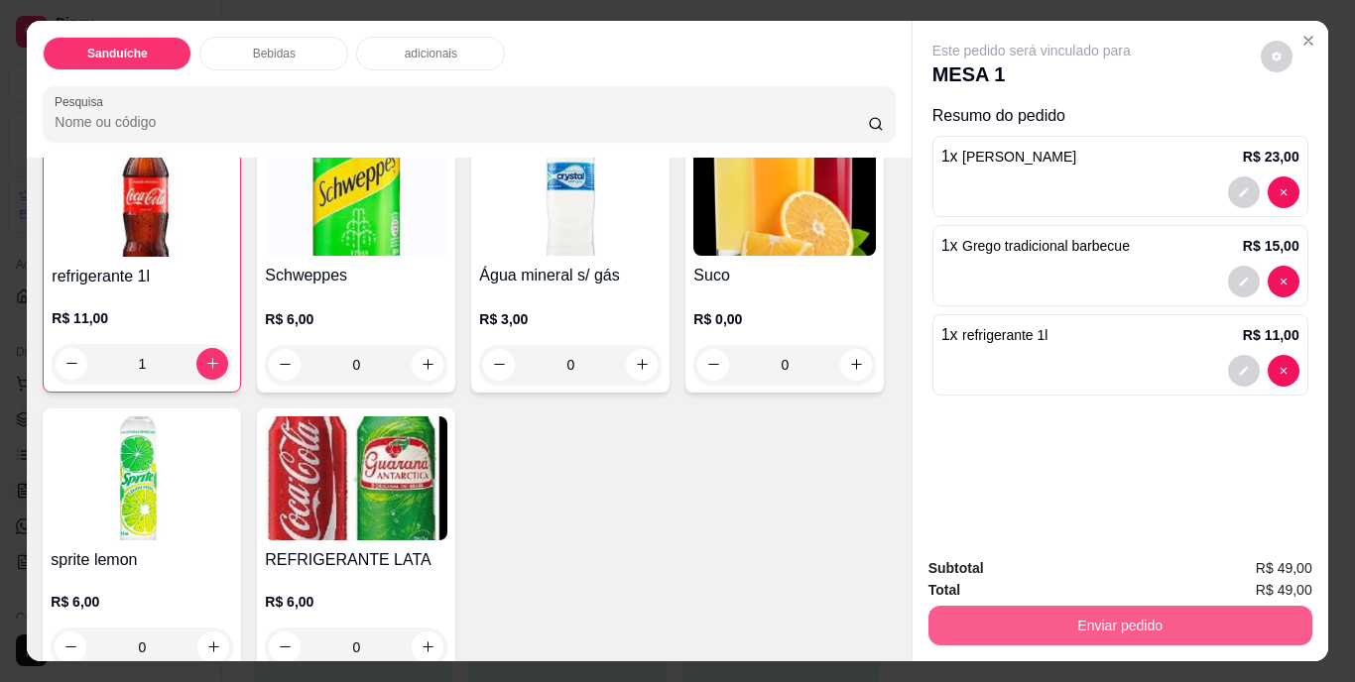
click at [1128, 625] on button "Enviar pedido" at bounding box center [1120, 626] width 384 height 40
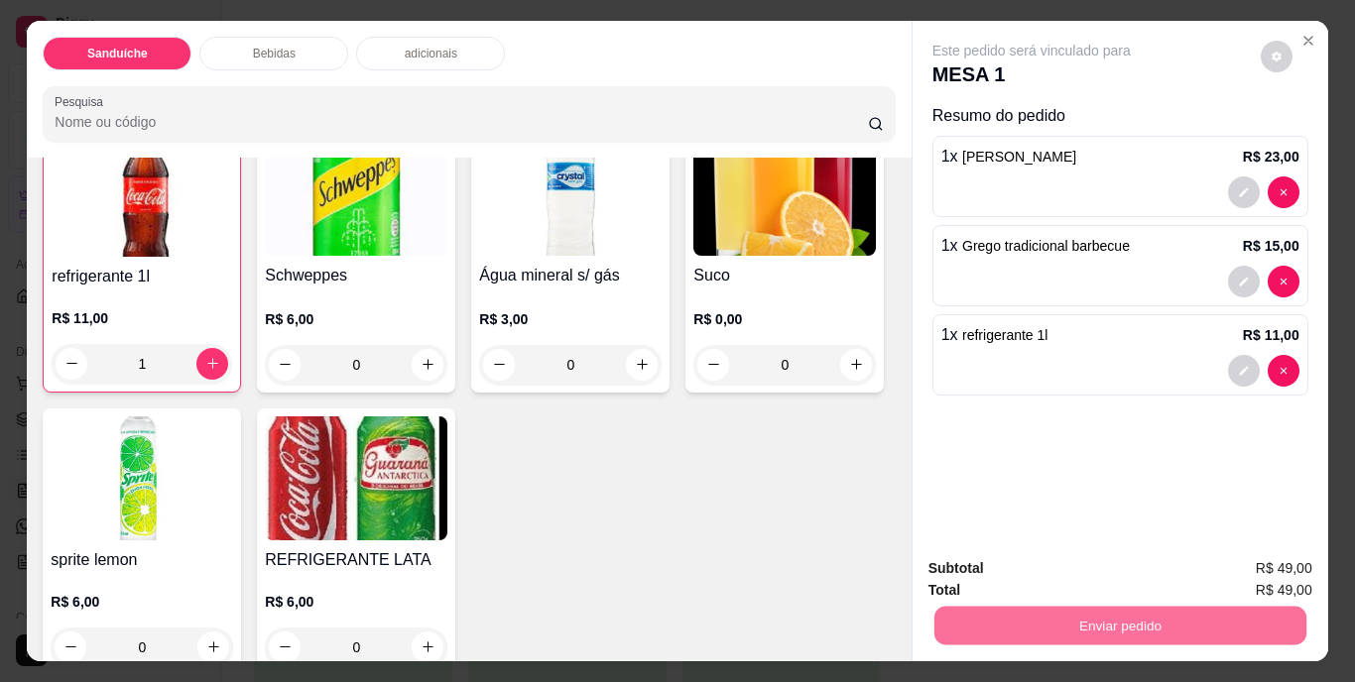
click at [1101, 568] on button "Não registrar e enviar pedido" at bounding box center [1054, 570] width 200 height 37
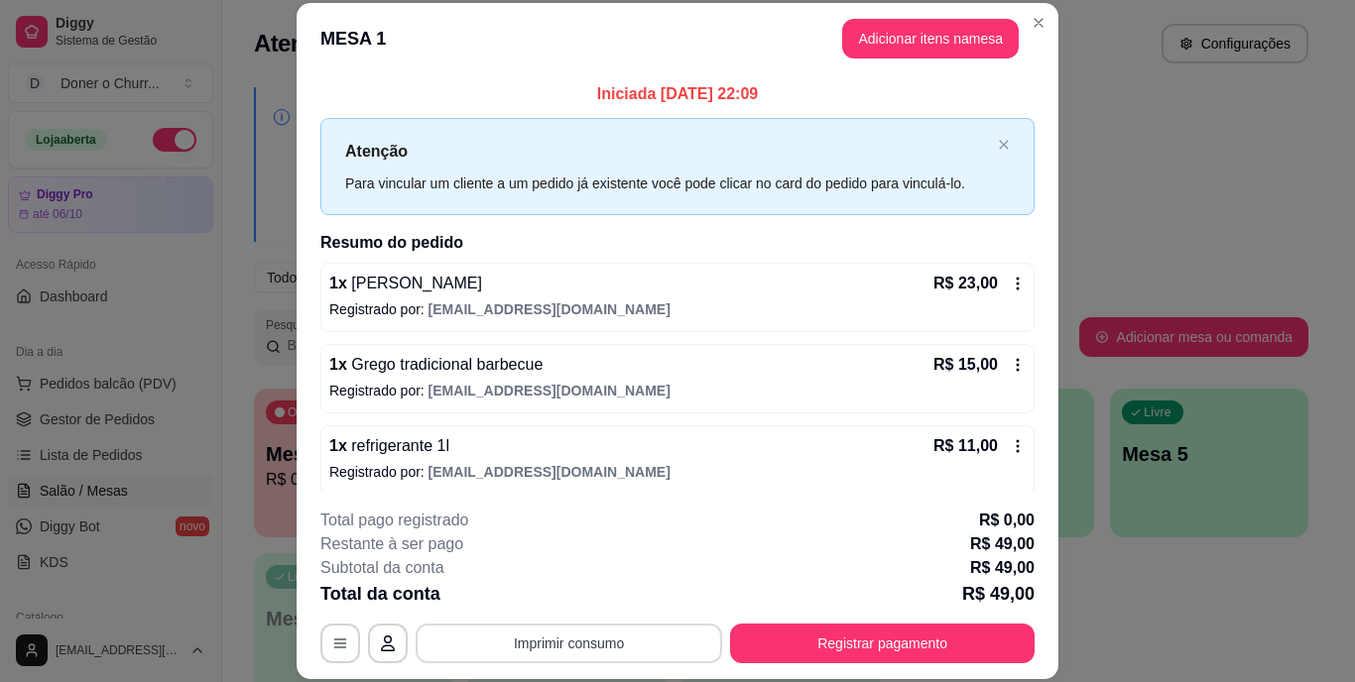
click at [547, 648] on button "Imprimir consumo" at bounding box center [569, 644] width 307 height 40
click at [582, 602] on button "IMPRESSORA" at bounding box center [568, 598] width 144 height 32
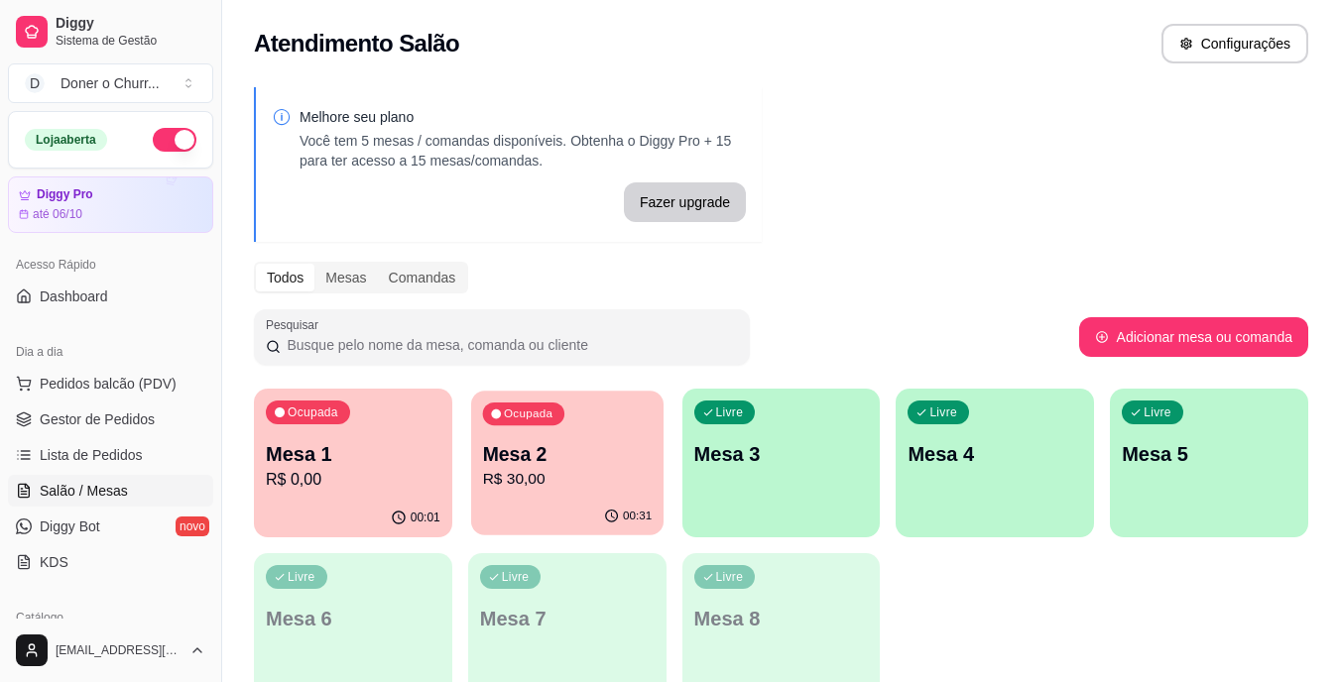
click at [546, 482] on p "R$ 30,00" at bounding box center [567, 479] width 170 height 23
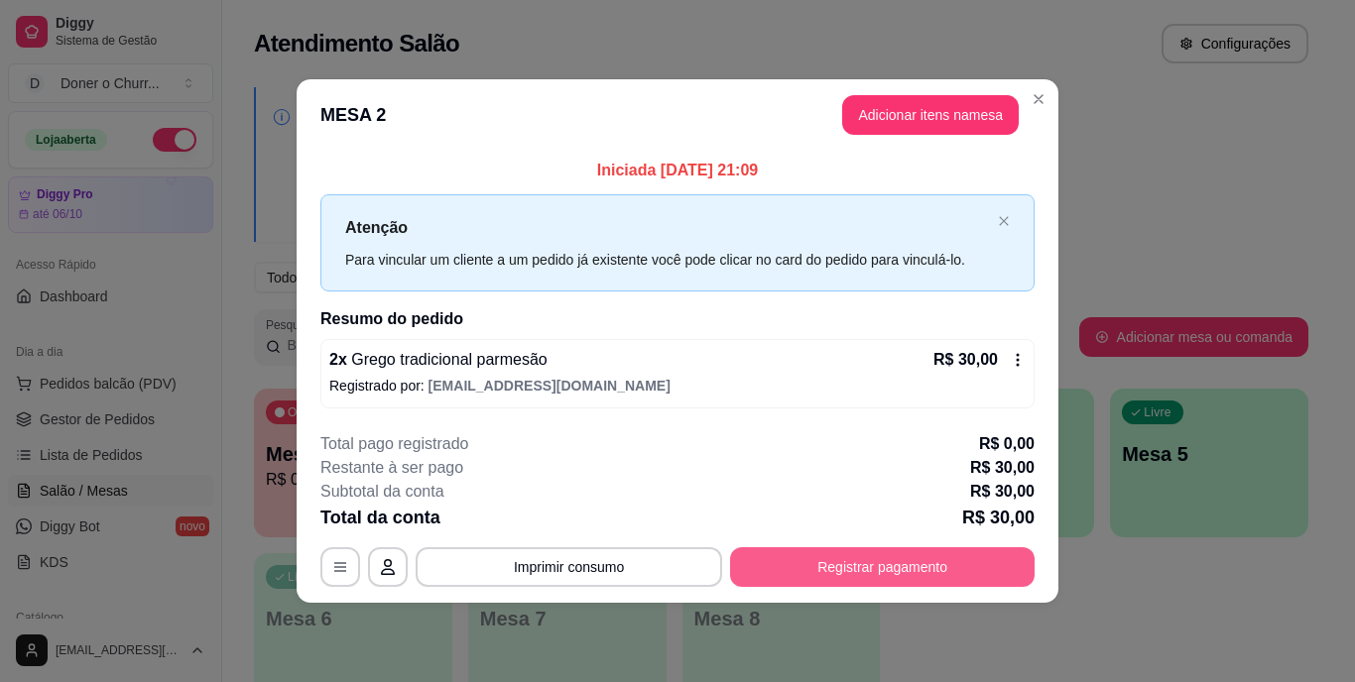
click at [907, 566] on button "Registrar pagamento" at bounding box center [882, 568] width 305 height 40
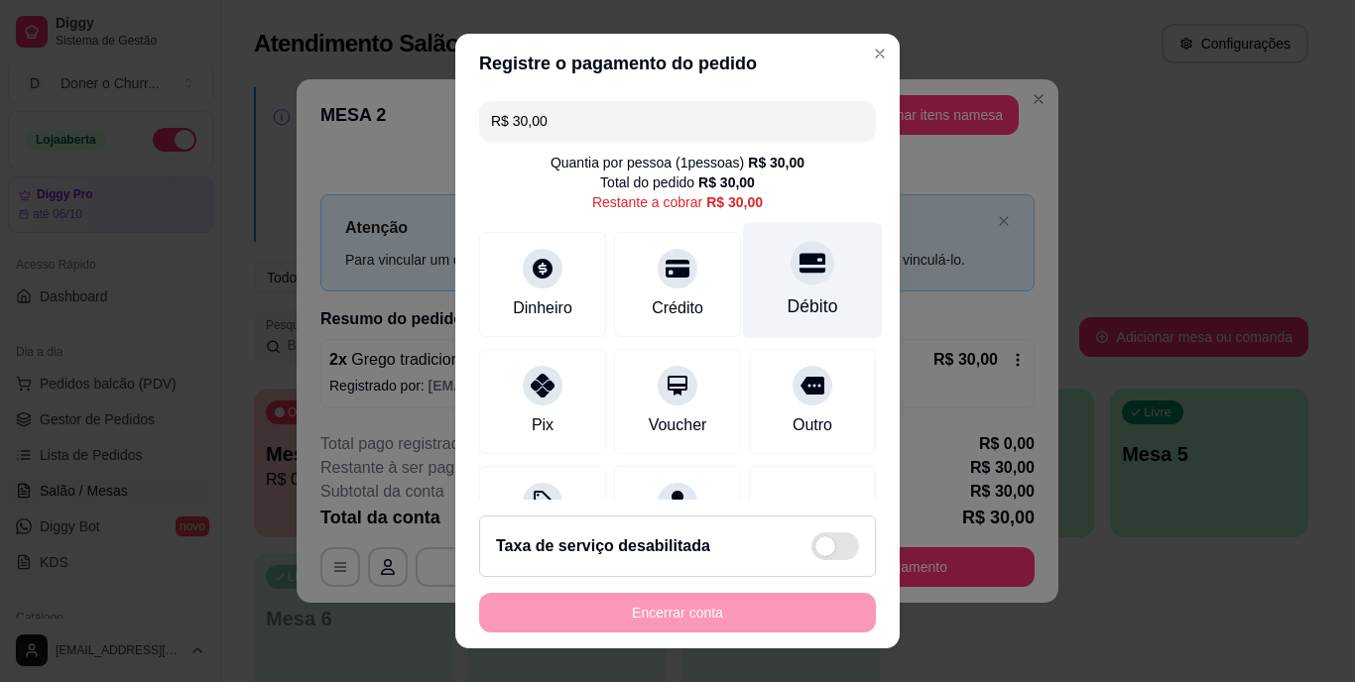
click at [791, 276] on div at bounding box center [813, 264] width 44 height 44
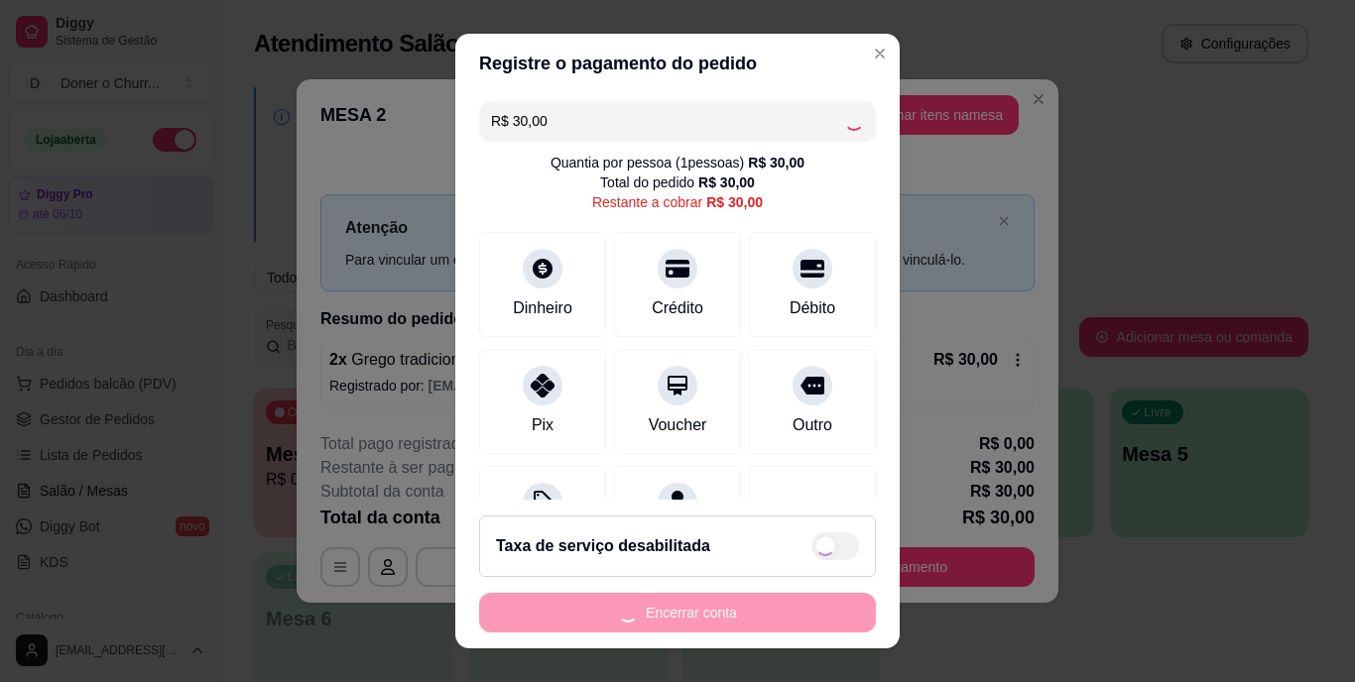
type input "R$ 0,00"
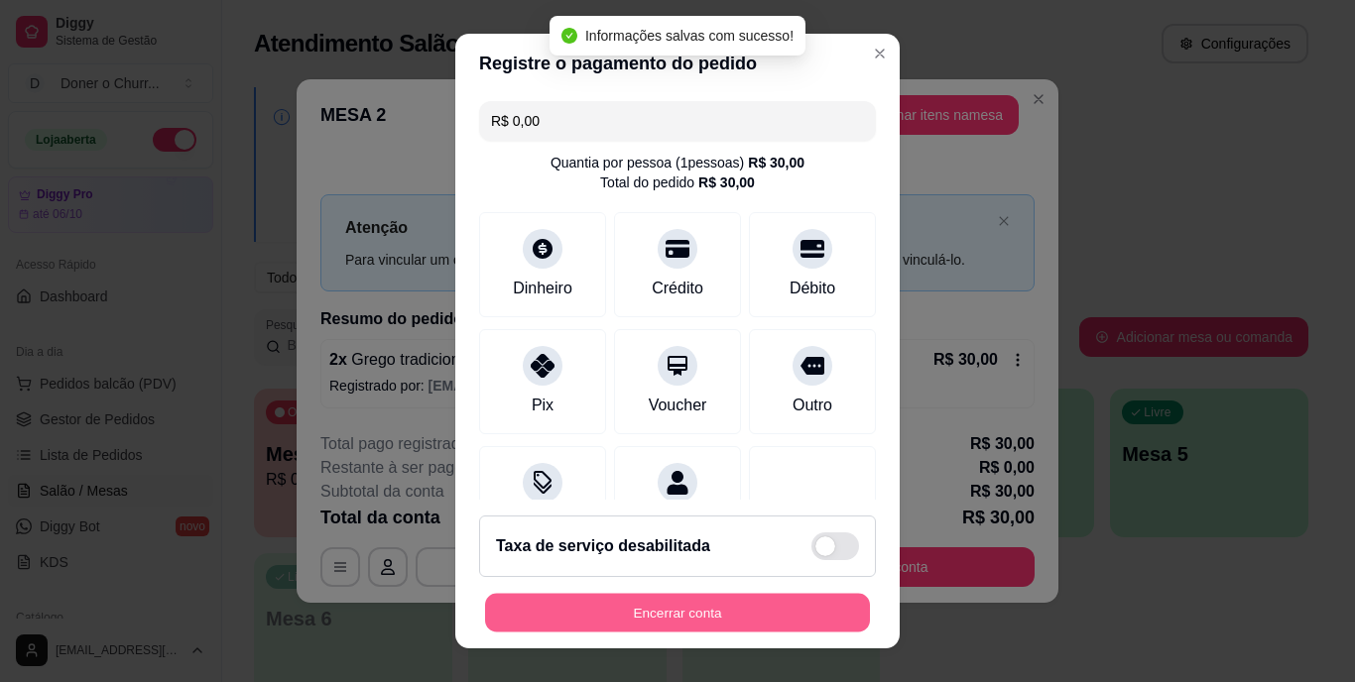
click at [721, 618] on button "Encerrar conta" at bounding box center [677, 612] width 385 height 39
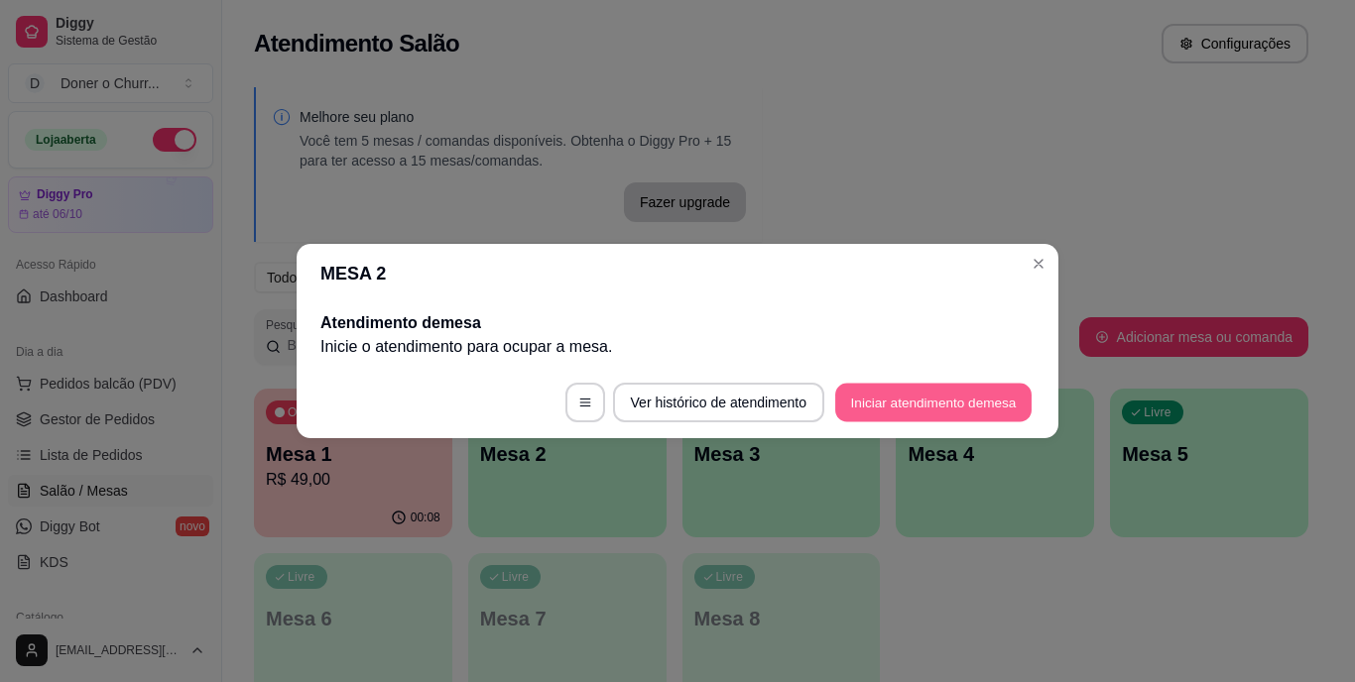
click at [915, 389] on button "Iniciar atendimento de mesa" at bounding box center [933, 403] width 196 height 39
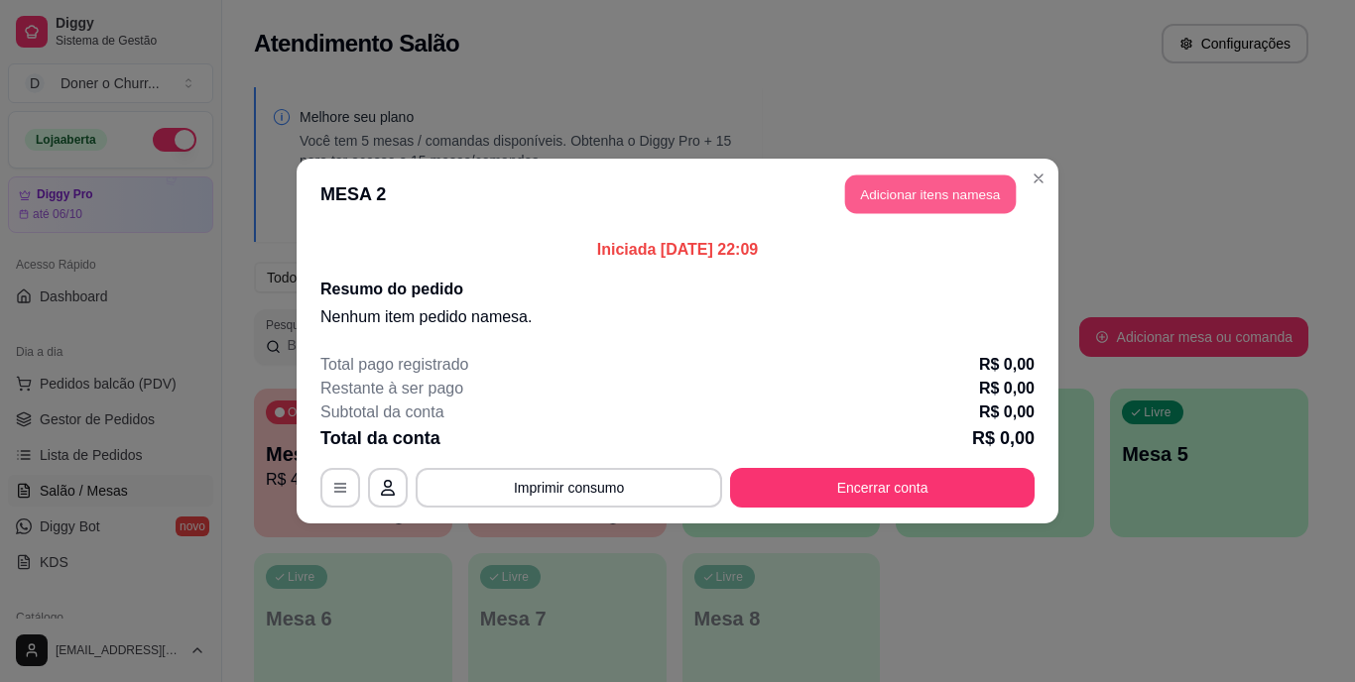
click at [937, 181] on button "Adicionar itens na mesa" at bounding box center [930, 195] width 171 height 39
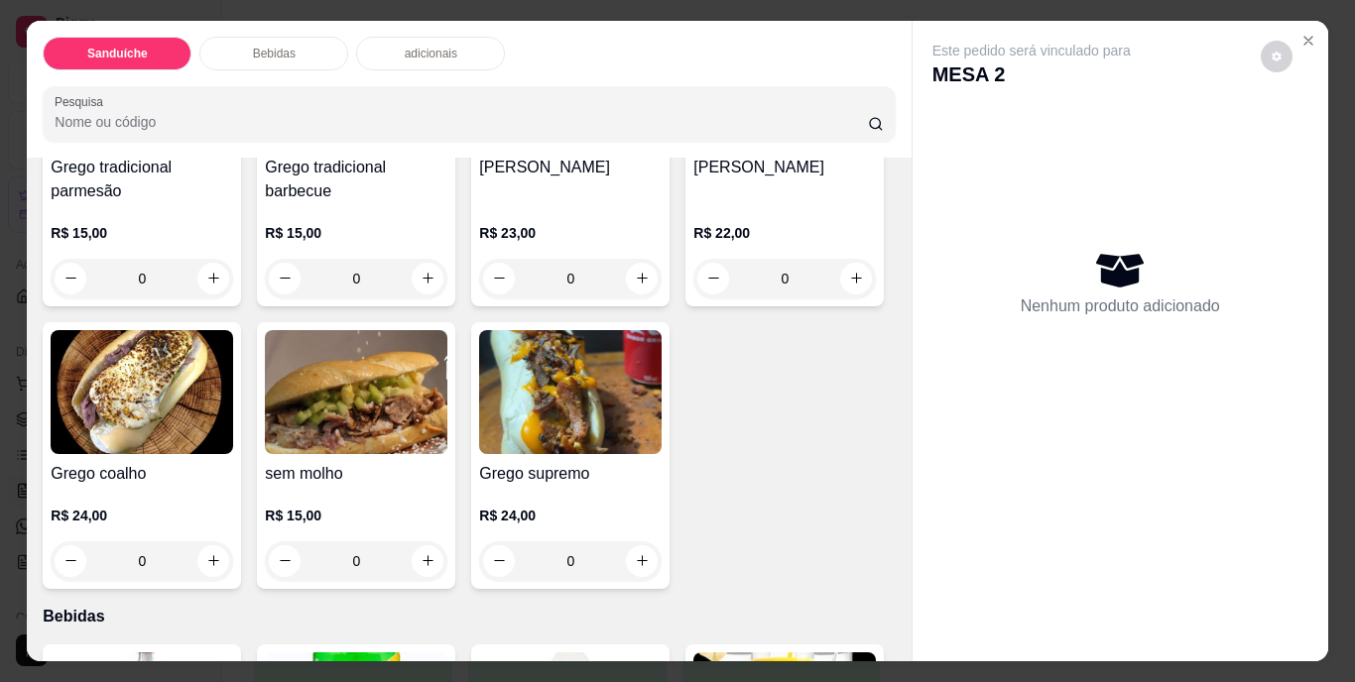
scroll to position [298, 0]
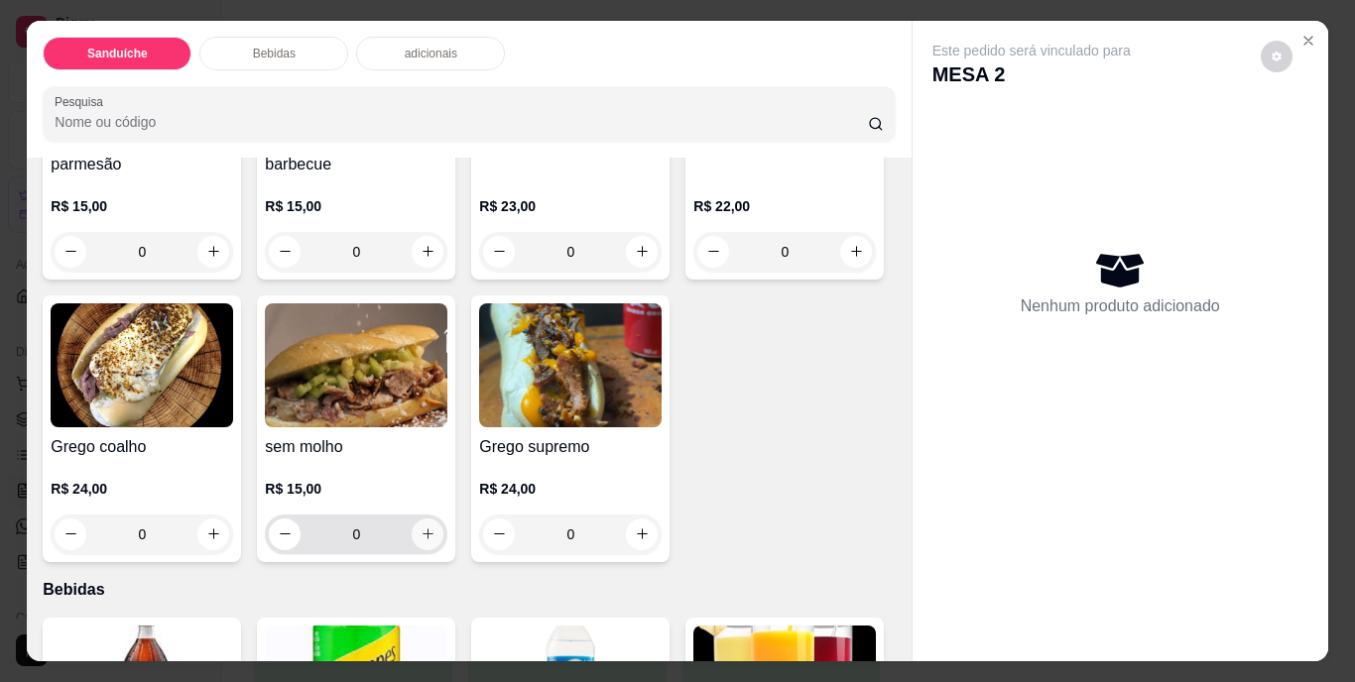
click at [435, 529] on icon "increase-product-quantity" at bounding box center [428, 534] width 15 height 15
type input "1"
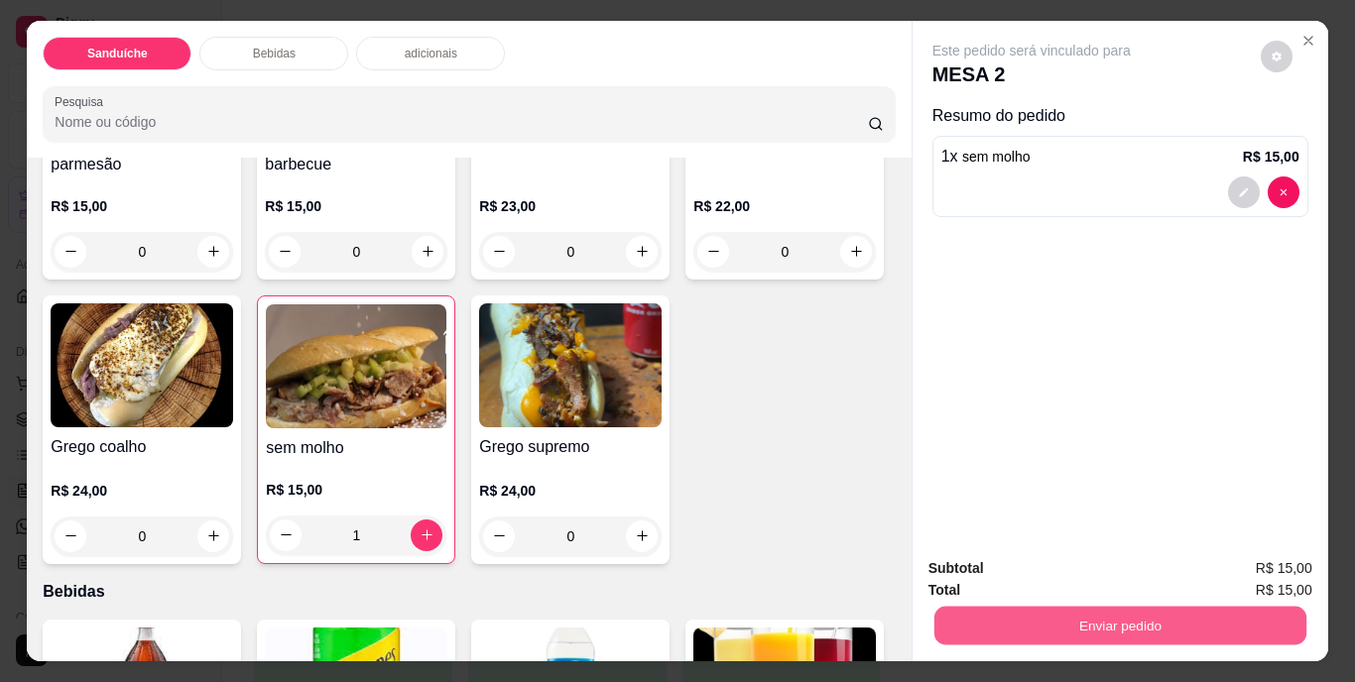
click at [1072, 618] on button "Enviar pedido" at bounding box center [1119, 626] width 372 height 39
click at [1128, 561] on button "Não registrar e enviar pedido" at bounding box center [1054, 570] width 200 height 37
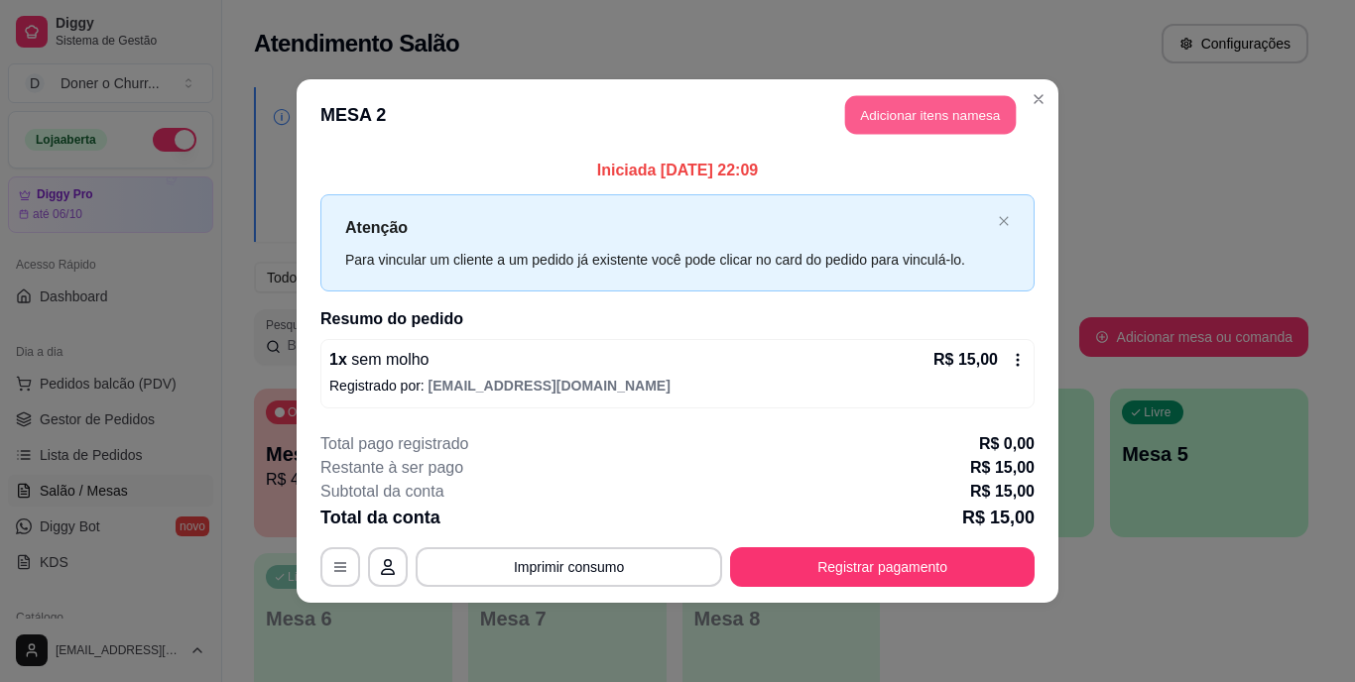
click at [948, 103] on button "Adicionar itens na mesa" at bounding box center [930, 115] width 171 height 39
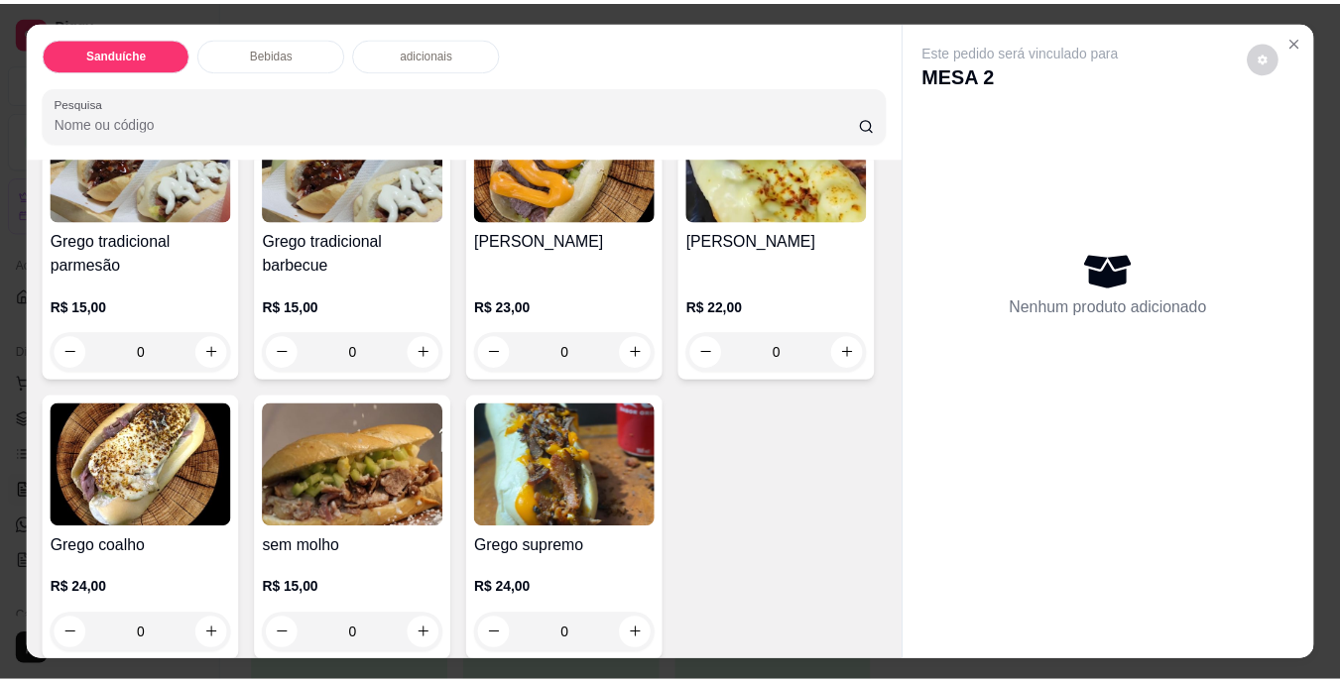
scroll to position [198, 0]
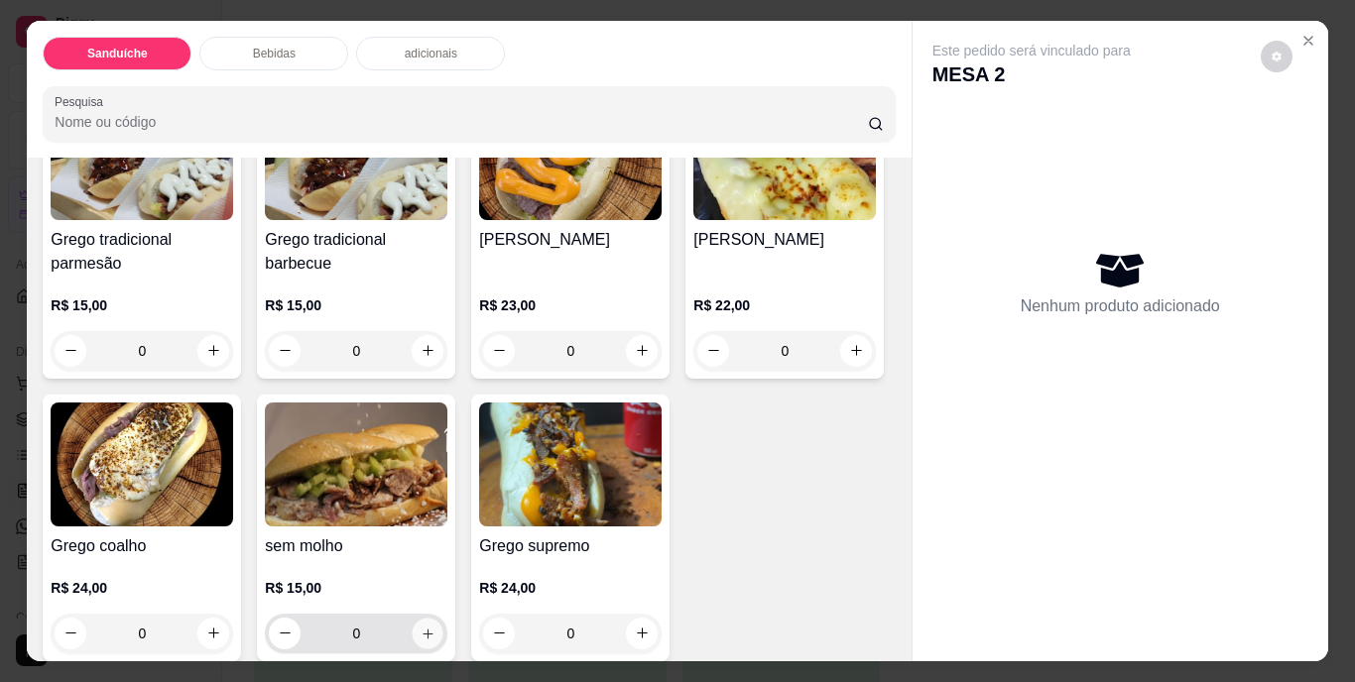
click at [443, 618] on button "increase-product-quantity" at bounding box center [428, 633] width 31 height 31
type input "1"
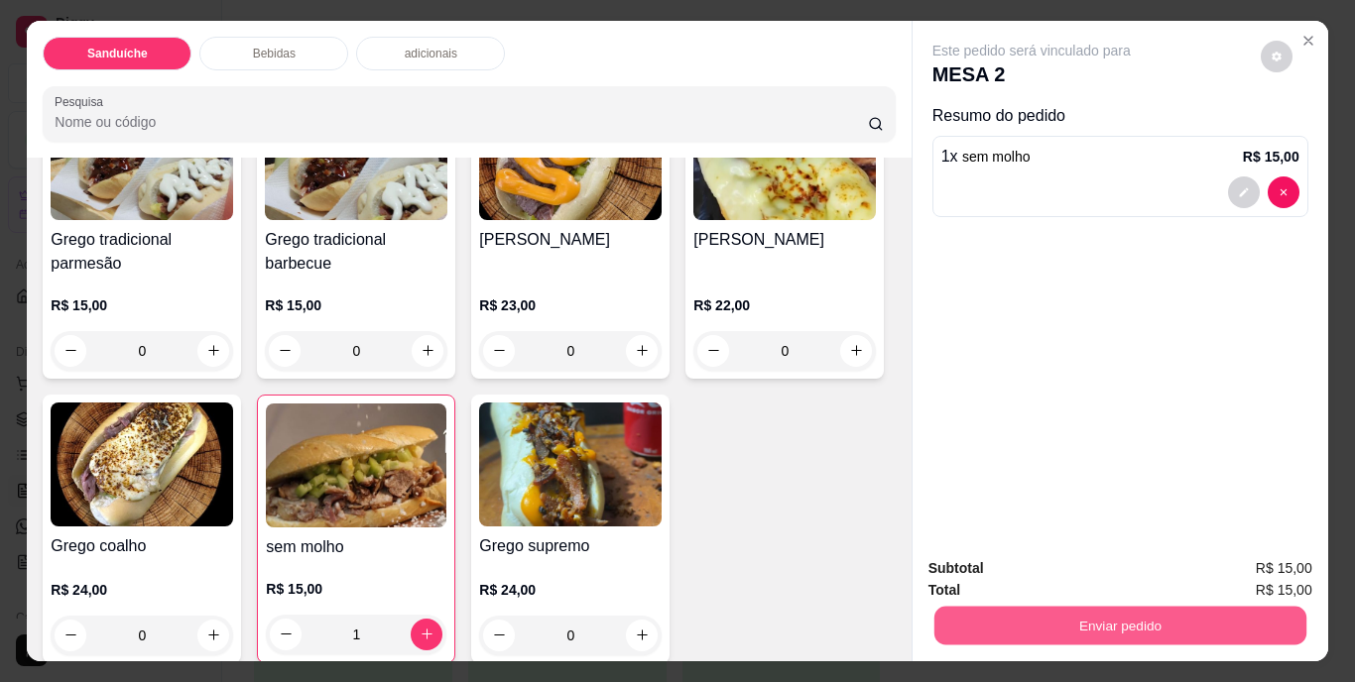
click at [1171, 614] on button "Enviar pedido" at bounding box center [1119, 626] width 372 height 39
click at [1088, 563] on button "Não registrar e enviar pedido" at bounding box center [1054, 570] width 200 height 37
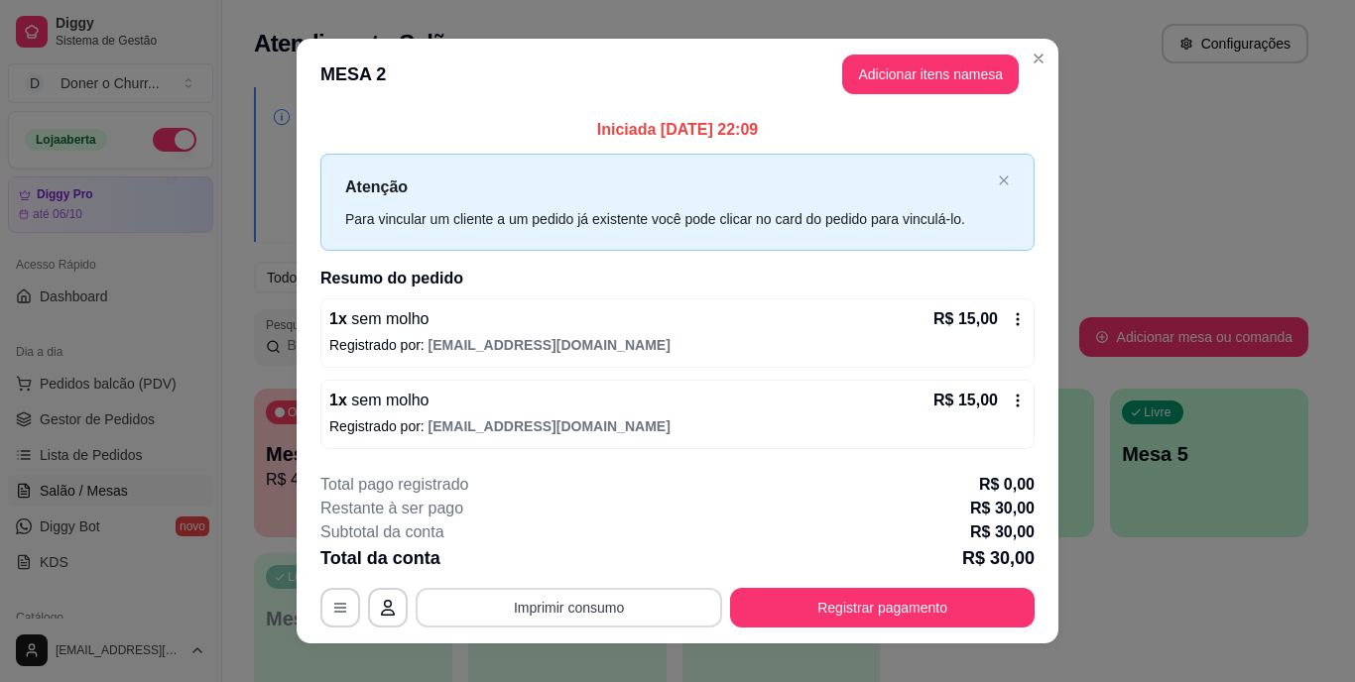
click at [554, 605] on button "Imprimir consumo" at bounding box center [569, 608] width 307 height 40
click at [604, 554] on button "IMPRESSORA" at bounding box center [567, 562] width 139 height 31
click at [906, 56] on button "Adicionar itens na mesa" at bounding box center [930, 75] width 177 height 40
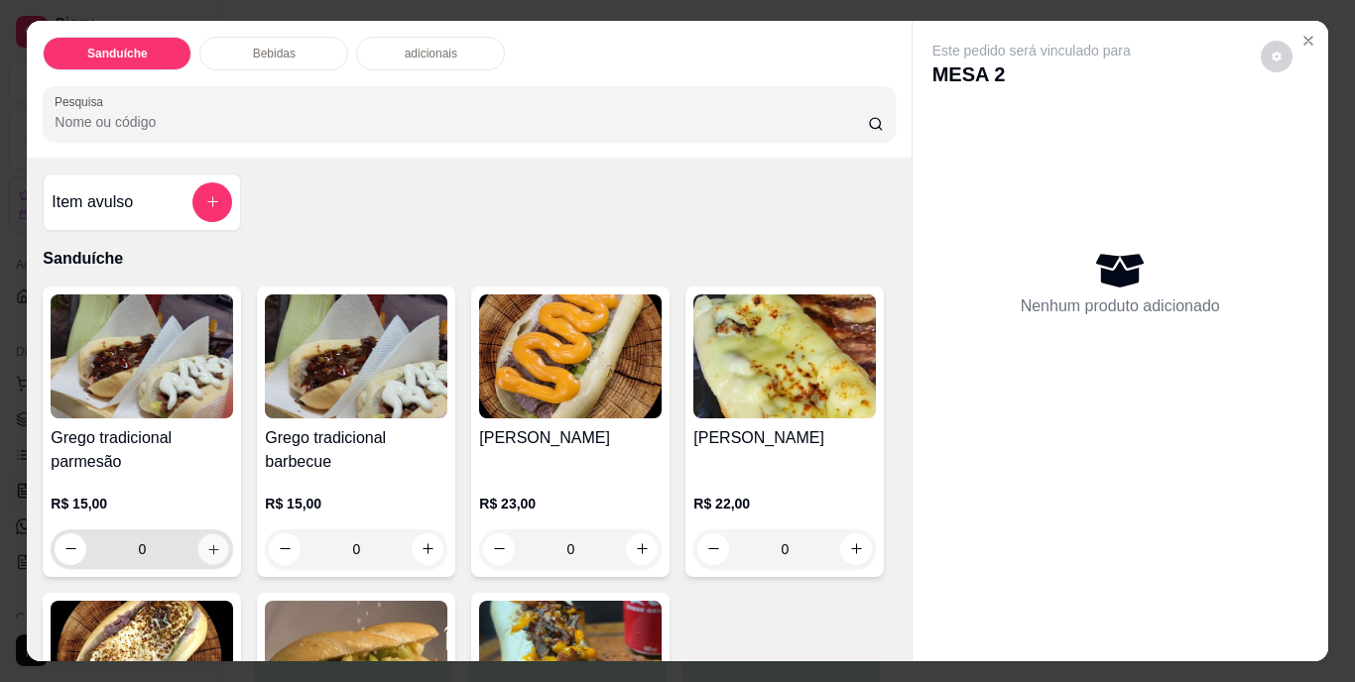
click at [216, 542] on button "increase-product-quantity" at bounding box center [213, 549] width 31 height 31
type input "1"
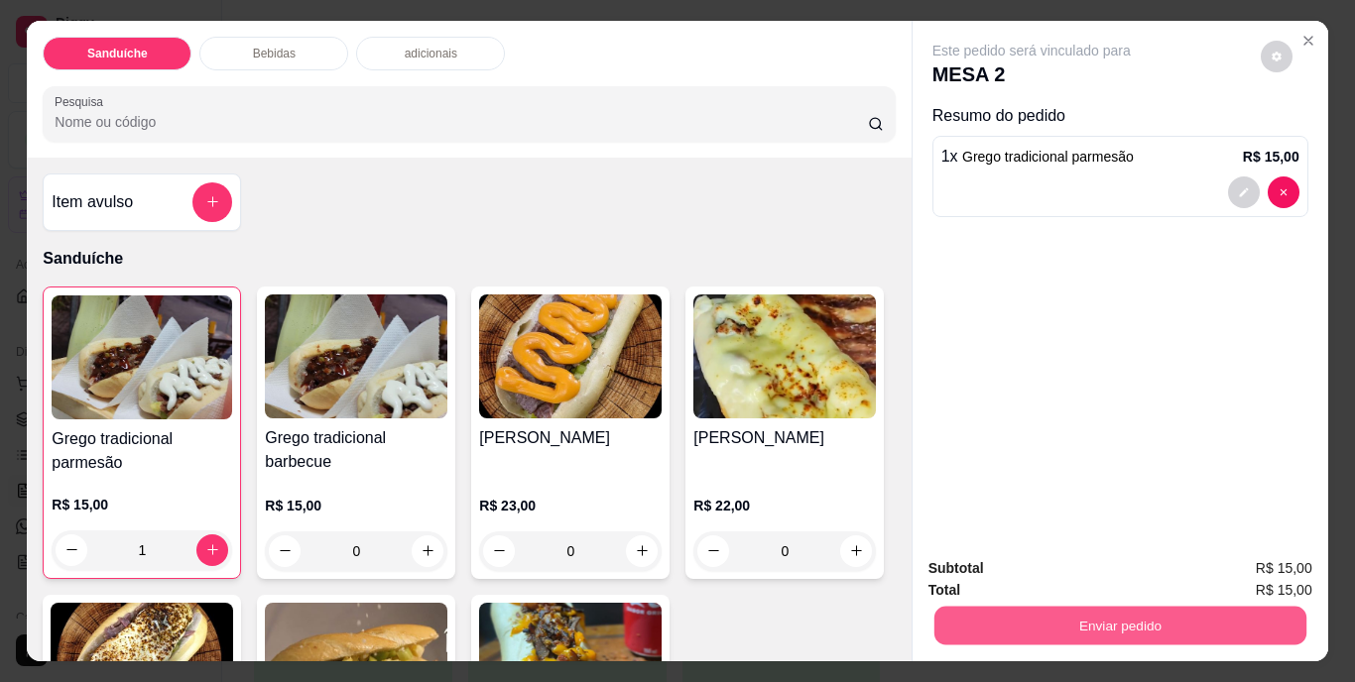
click at [1098, 609] on button "Enviar pedido" at bounding box center [1119, 626] width 372 height 39
click at [1071, 556] on button "Não registrar e enviar pedido" at bounding box center [1054, 570] width 200 height 37
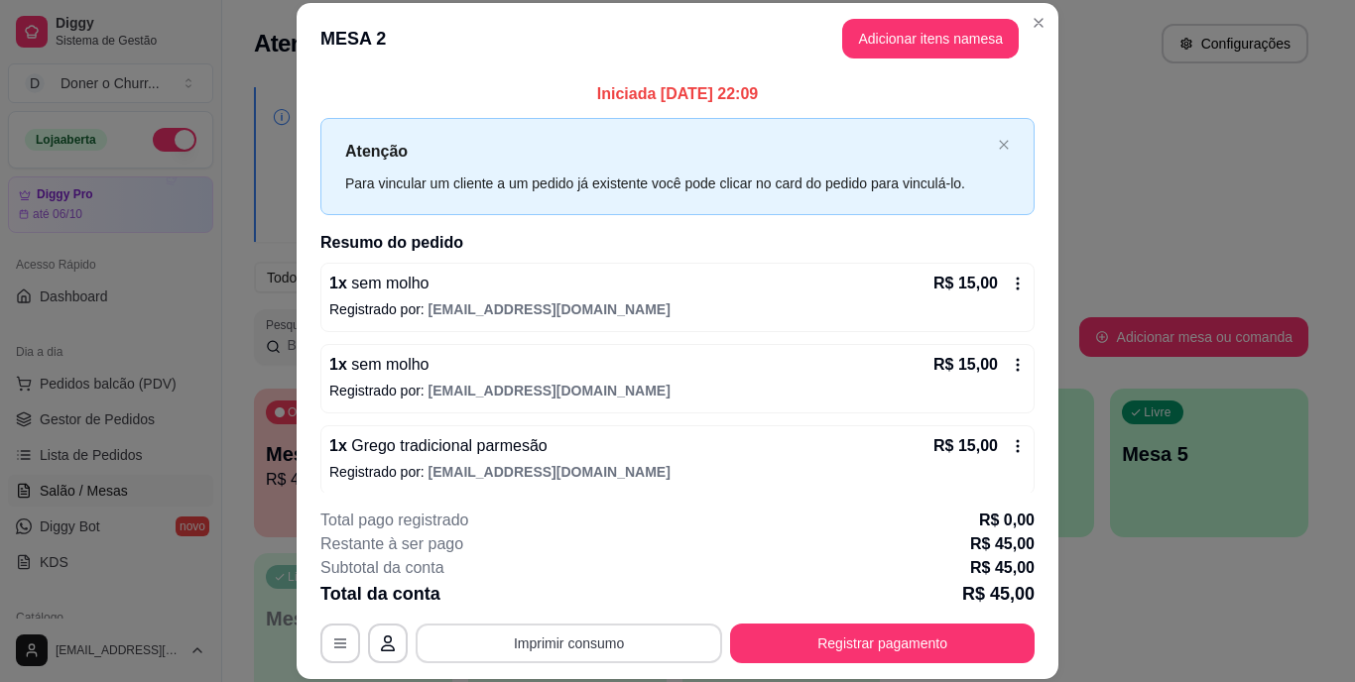
click at [579, 643] on button "Imprimir consumo" at bounding box center [569, 644] width 307 height 40
click at [595, 587] on button "IMPRESSORA" at bounding box center [567, 597] width 139 height 31
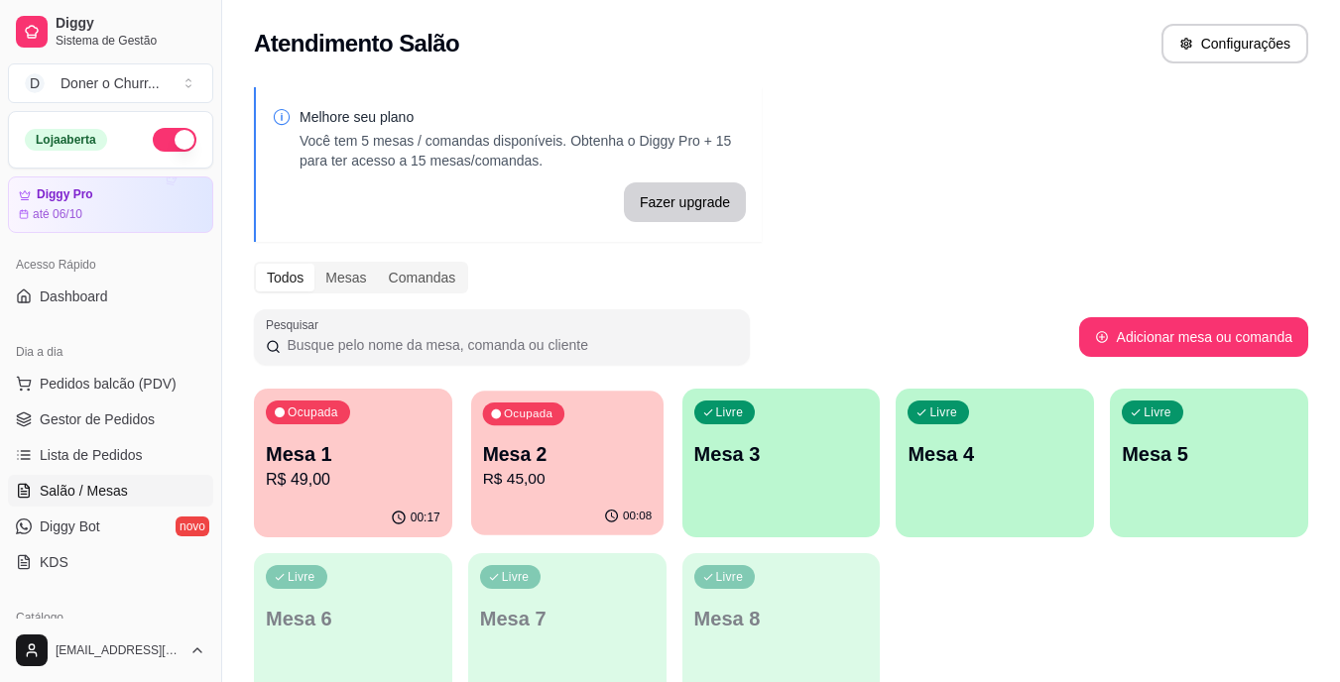
click at [546, 427] on div "Ocupada Mesa 2 R$ 45,00" at bounding box center [567, 444] width 192 height 107
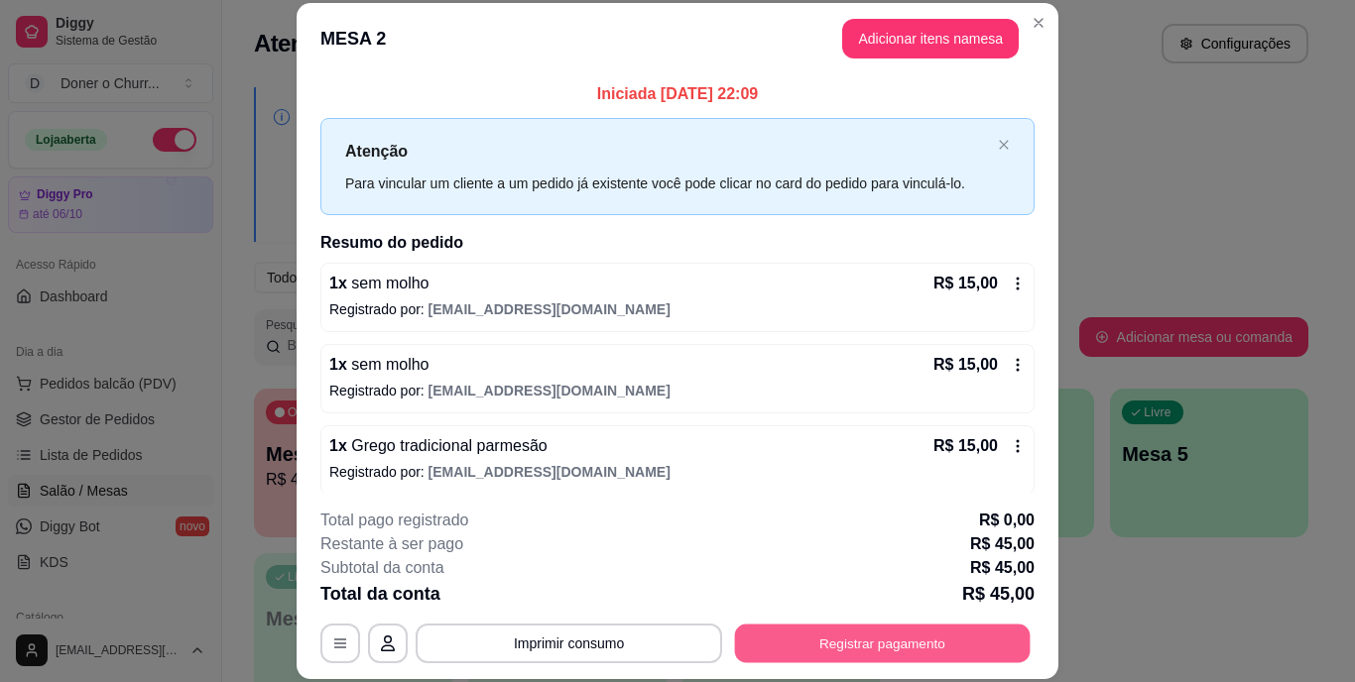
click at [883, 651] on button "Registrar pagamento" at bounding box center [883, 643] width 296 height 39
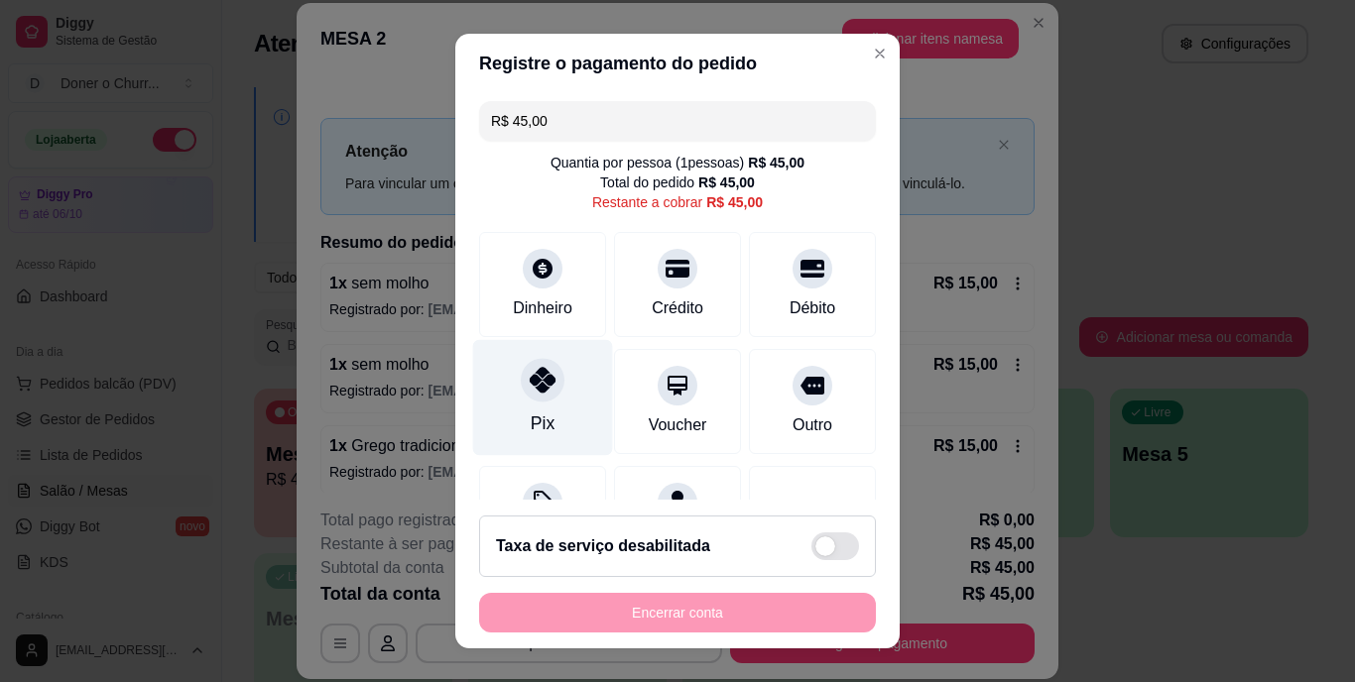
click at [516, 422] on div "Pix" at bounding box center [543, 398] width 140 height 116
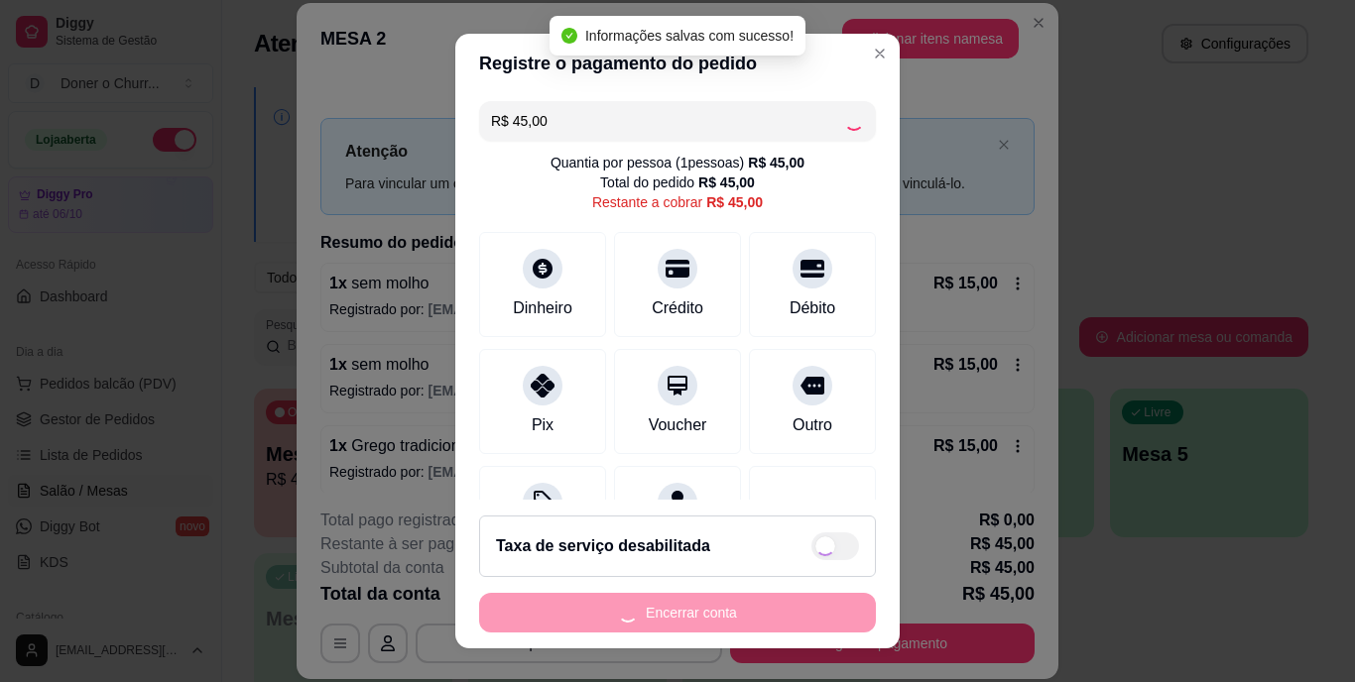
type input "R$ 0,00"
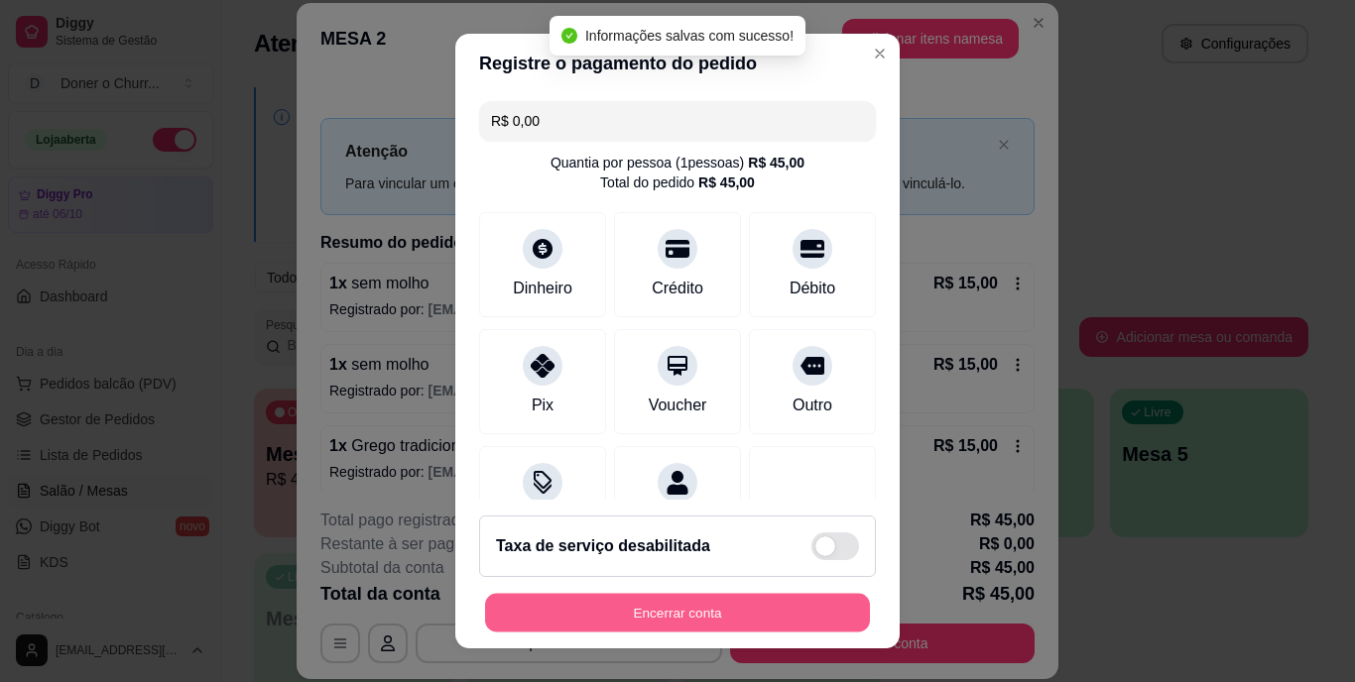
click at [666, 620] on button "Encerrar conta" at bounding box center [677, 612] width 385 height 39
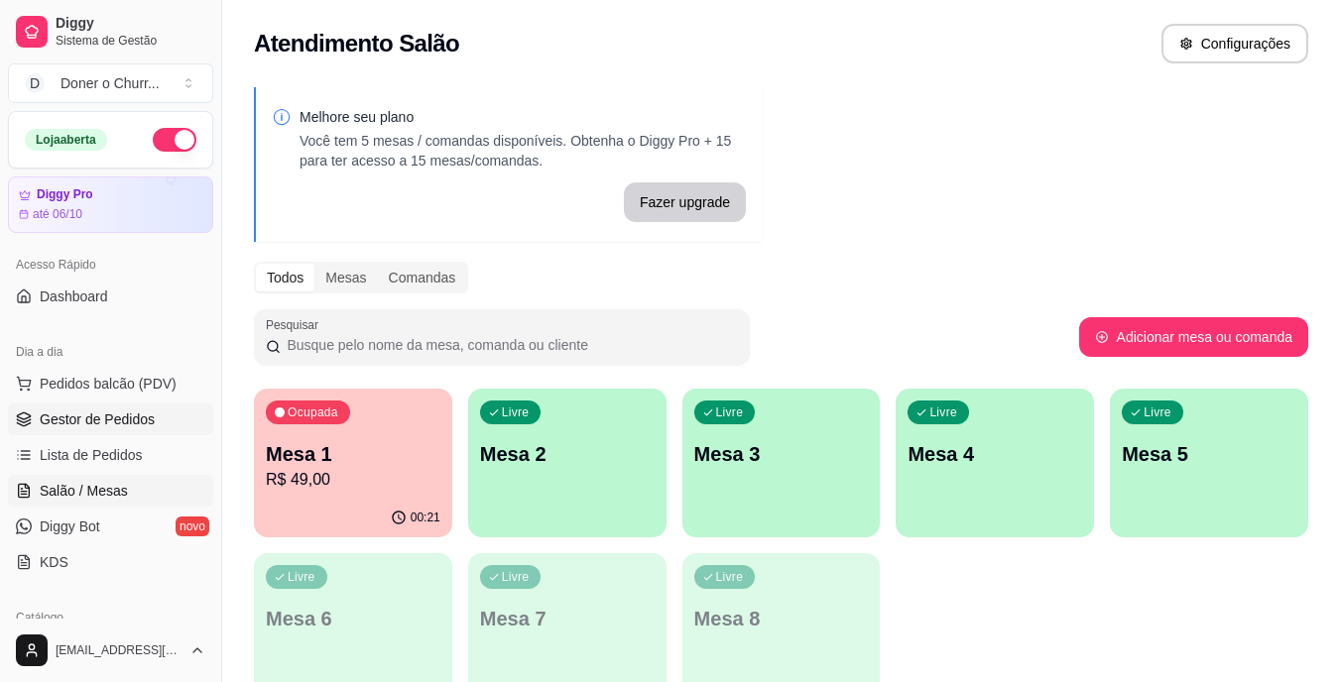
click at [90, 427] on span "Gestor de Pedidos" at bounding box center [97, 420] width 115 height 20
click at [575, 454] on p "Mesa 2" at bounding box center [567, 454] width 170 height 27
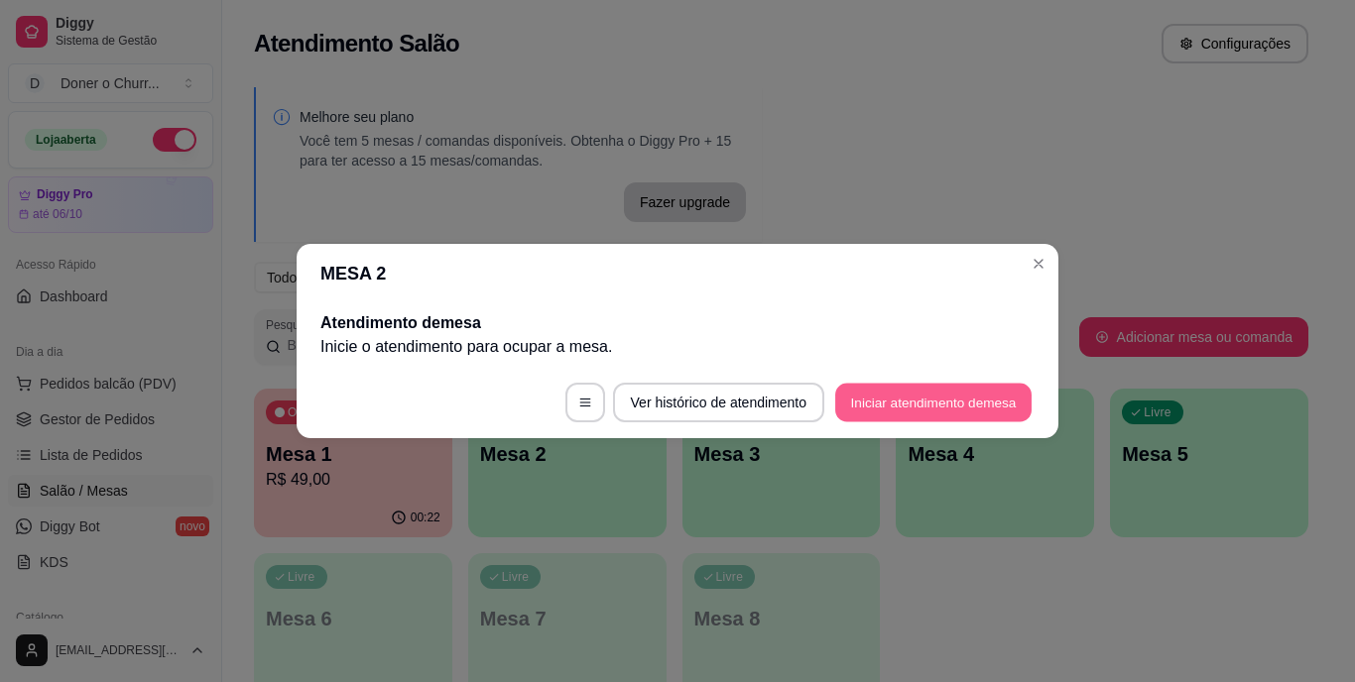
click at [962, 405] on button "Iniciar atendimento de mesa" at bounding box center [933, 403] width 196 height 39
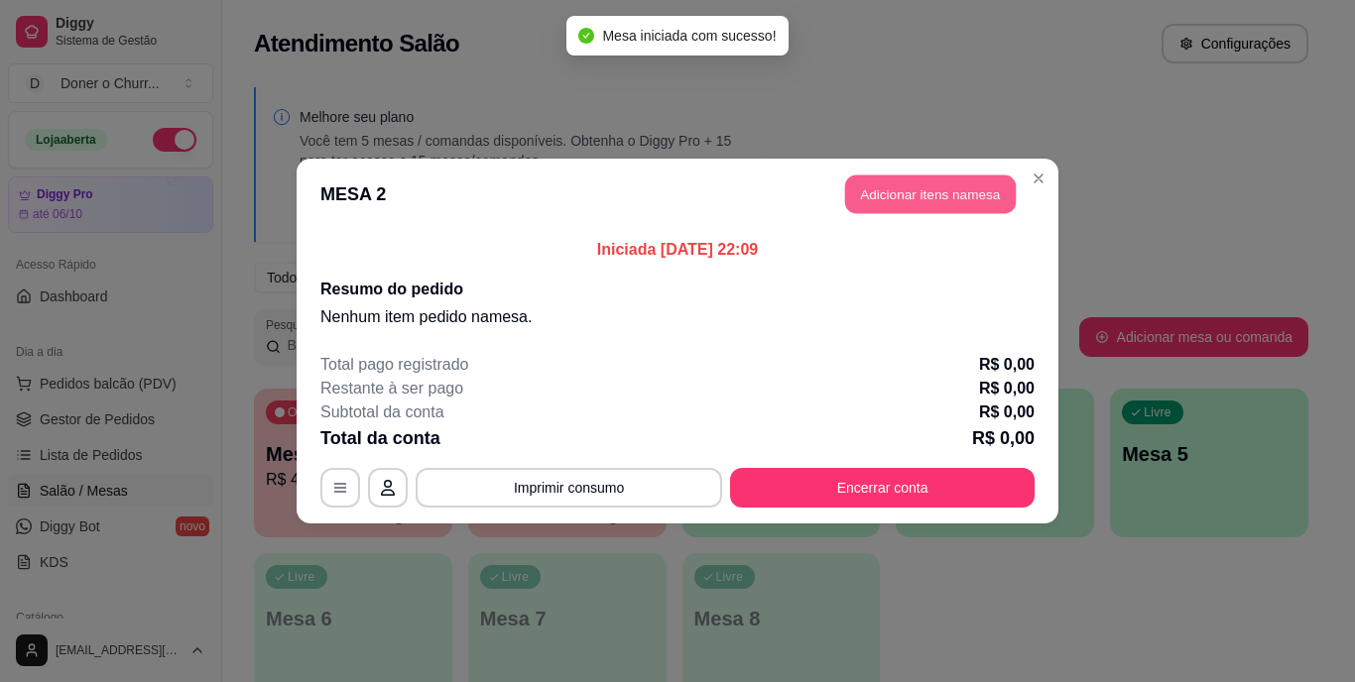
click at [985, 205] on button "Adicionar itens na mesa" at bounding box center [930, 195] width 171 height 39
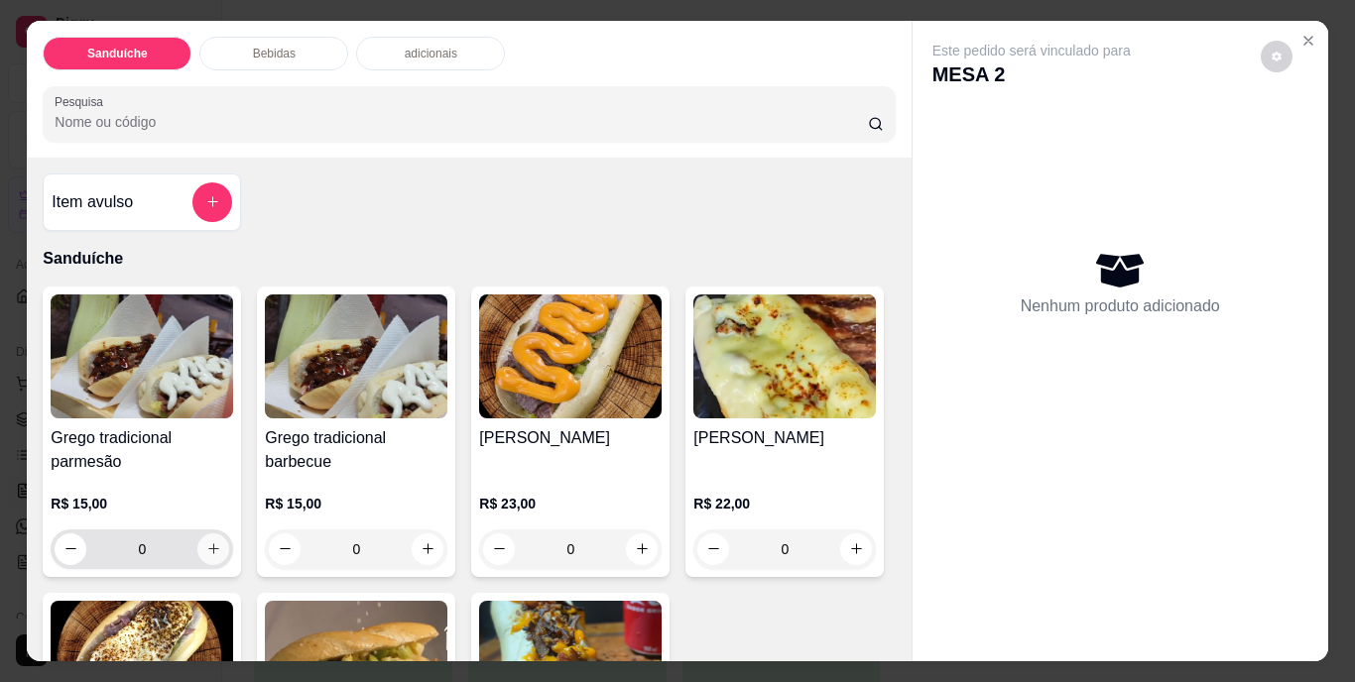
click at [205, 534] on button "increase-product-quantity" at bounding box center [213, 550] width 32 height 32
type input "1"
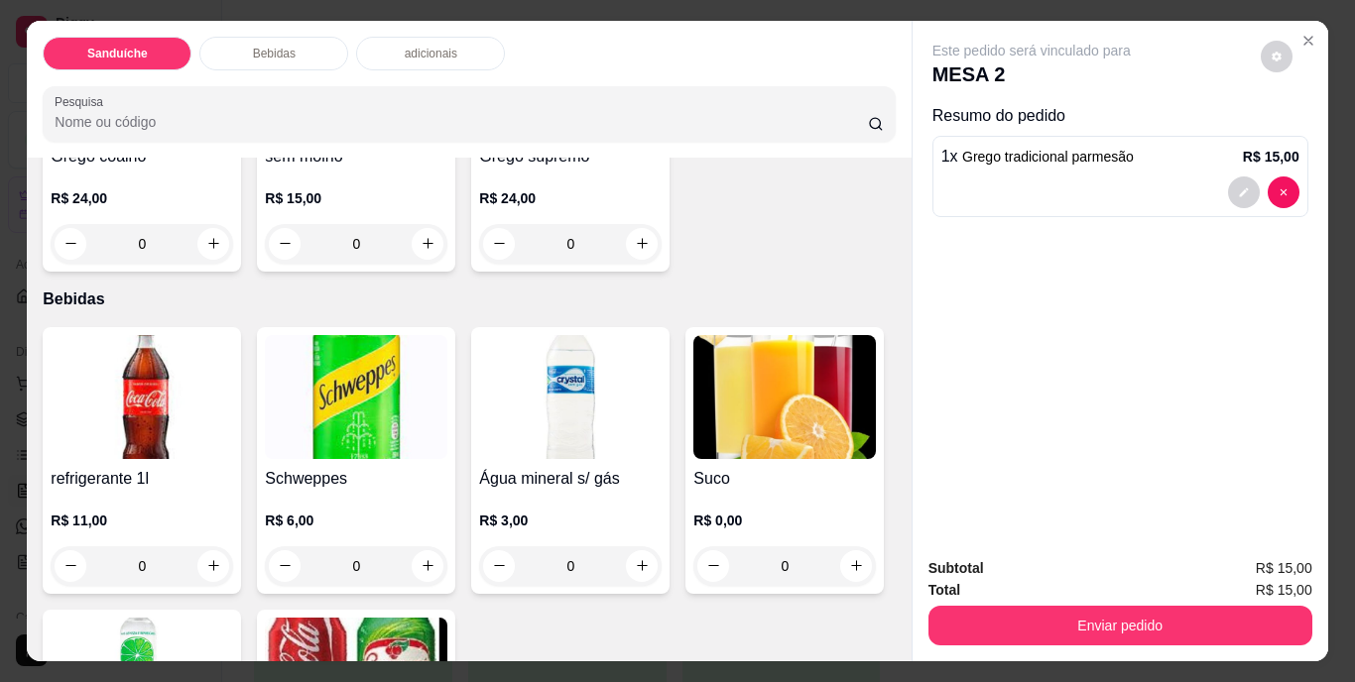
scroll to position [595, 0]
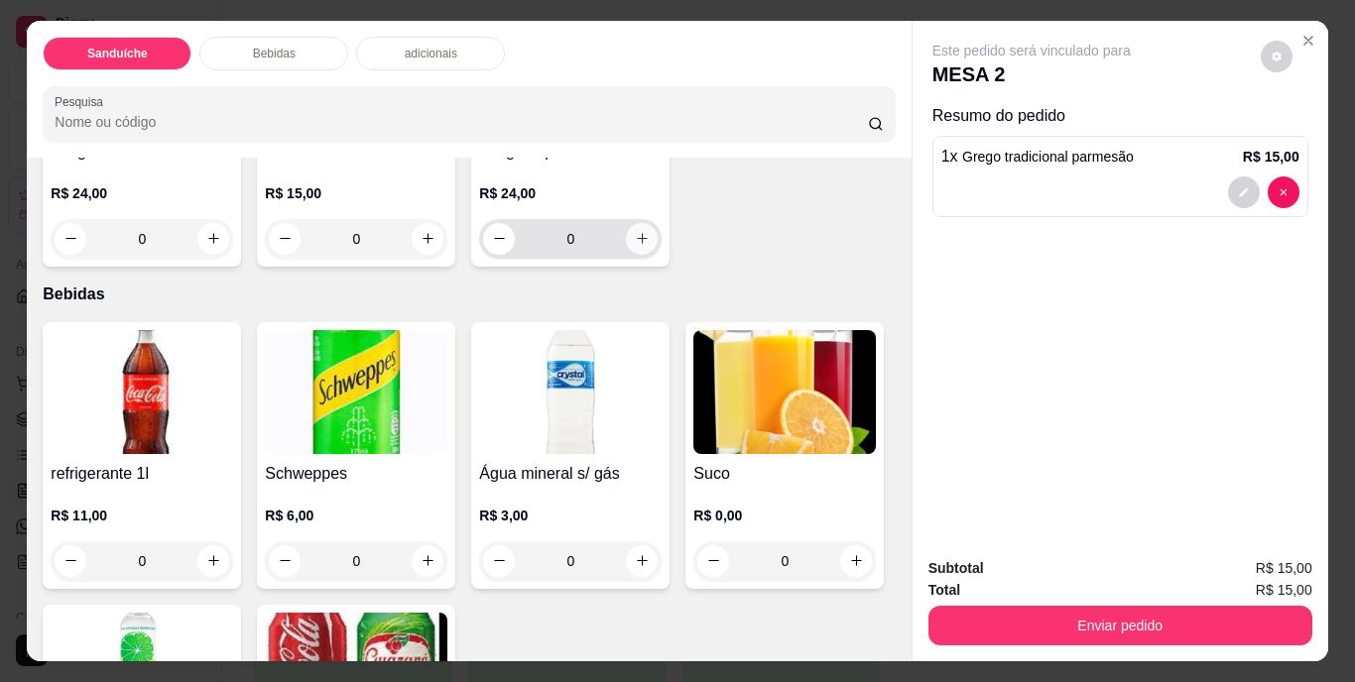
click at [635, 246] on icon "increase-product-quantity" at bounding box center [642, 238] width 15 height 15
type input "1"
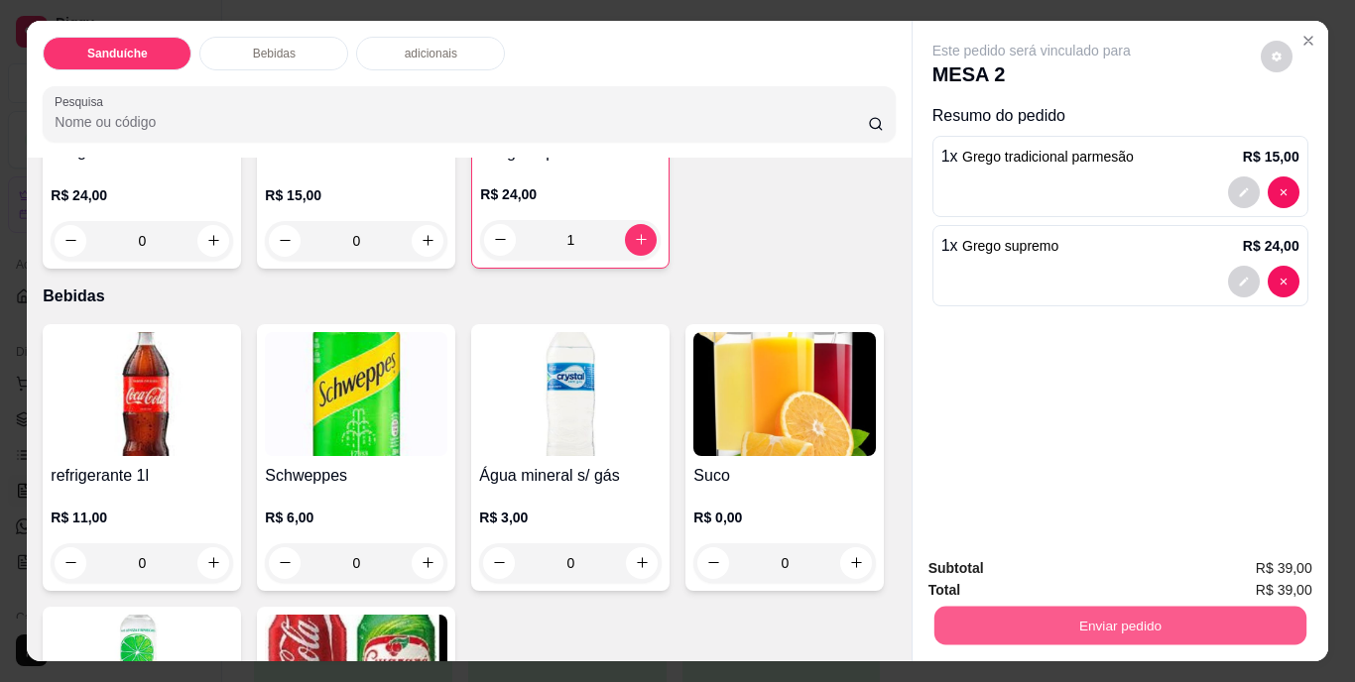
click at [1175, 626] on button "Enviar pedido" at bounding box center [1119, 626] width 372 height 39
click at [1092, 563] on button "Não registrar e enviar pedido" at bounding box center [1054, 570] width 200 height 37
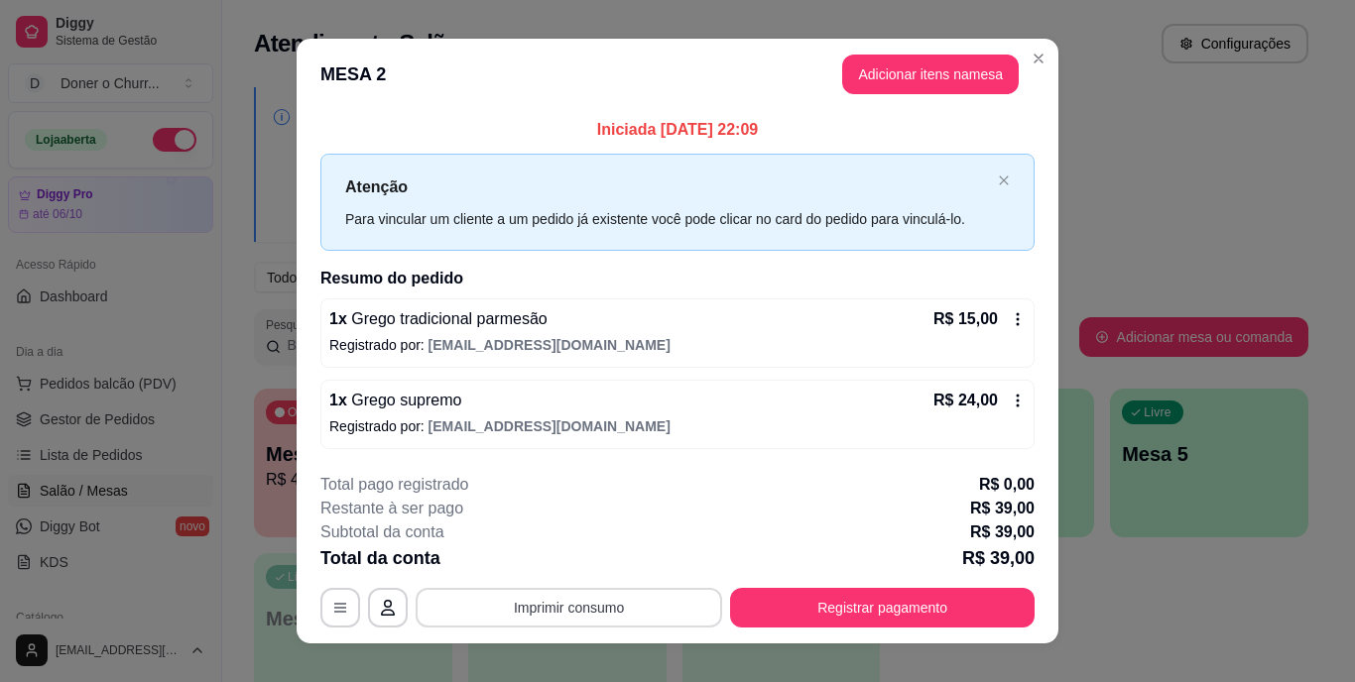
click at [535, 603] on button "Imprimir consumo" at bounding box center [569, 608] width 307 height 40
click at [580, 569] on button "IMPRESSORA" at bounding box center [567, 562] width 139 height 31
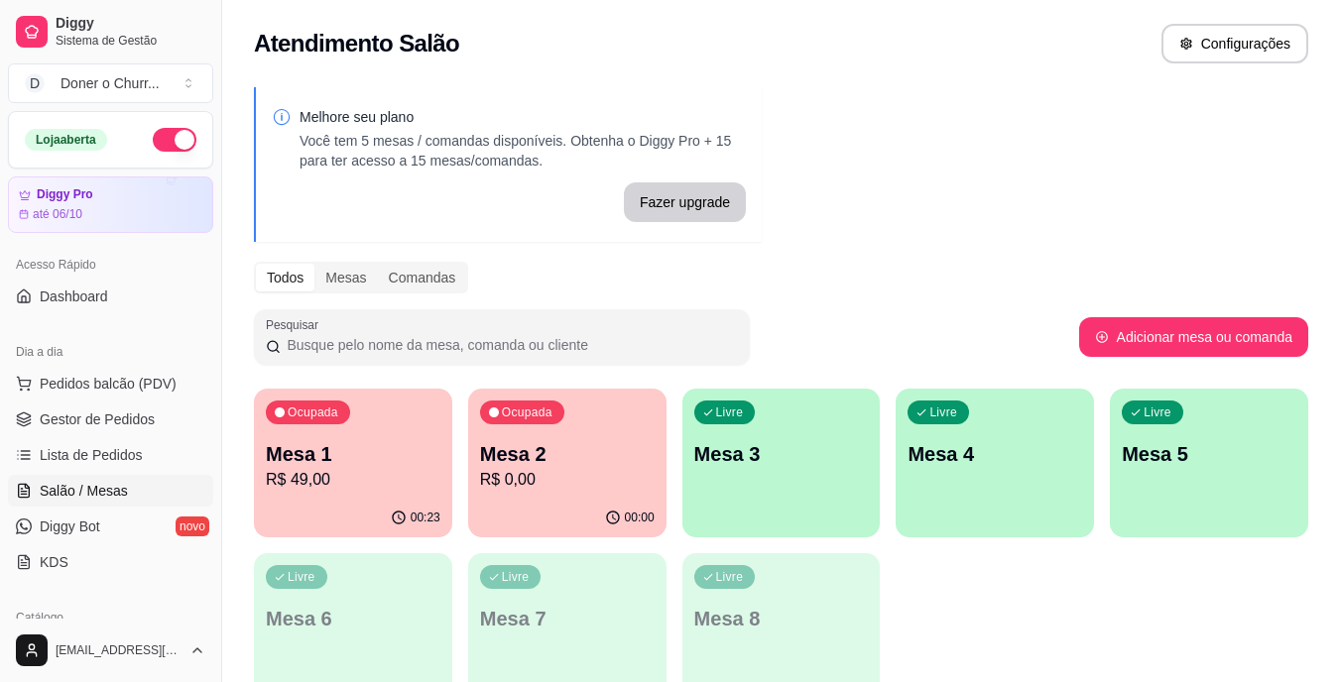
click at [800, 453] on p "Mesa 3" at bounding box center [781, 454] width 175 height 28
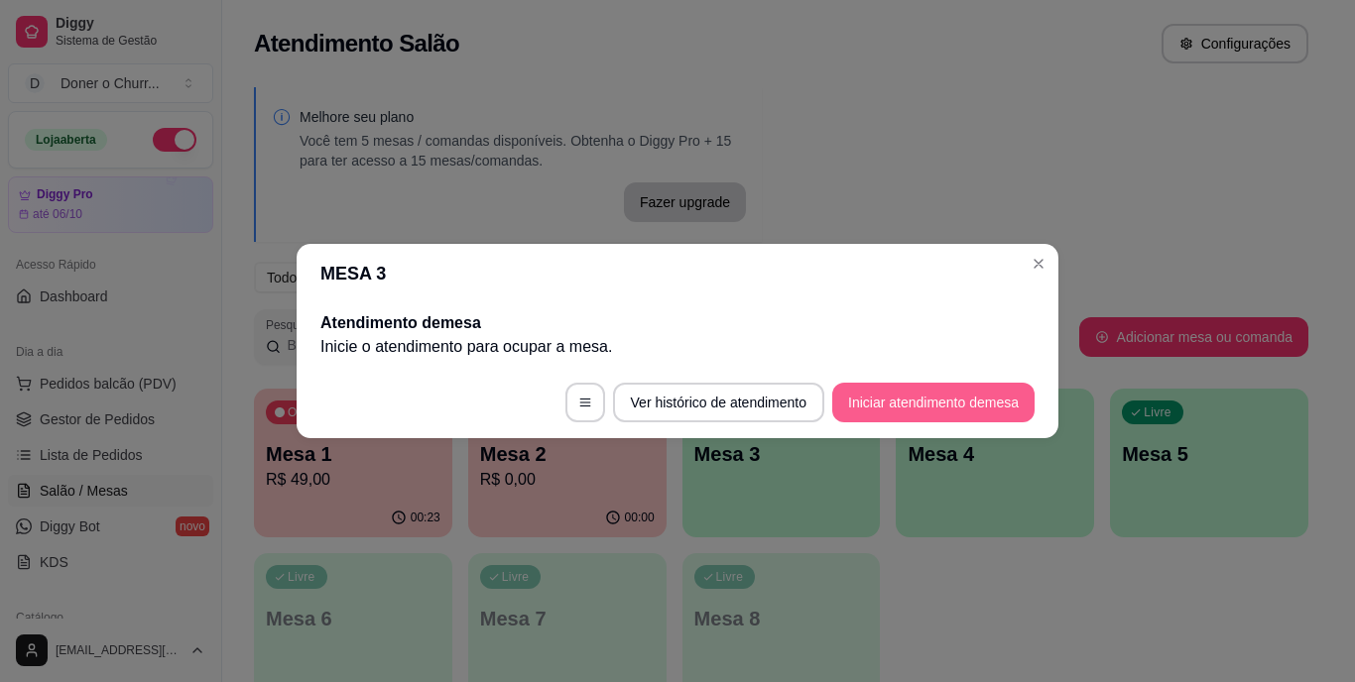
click at [941, 391] on button "Iniciar atendimento de mesa" at bounding box center [933, 403] width 202 height 40
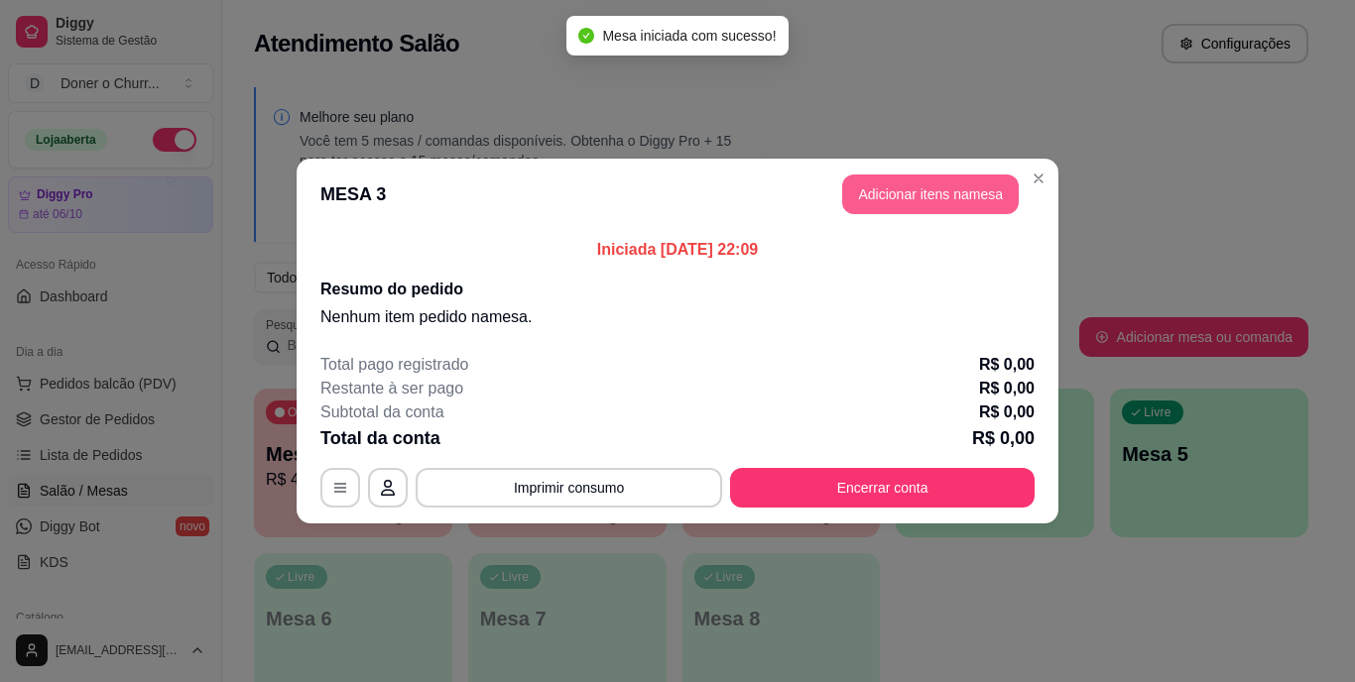
click at [935, 205] on button "Adicionar itens na mesa" at bounding box center [930, 195] width 177 height 40
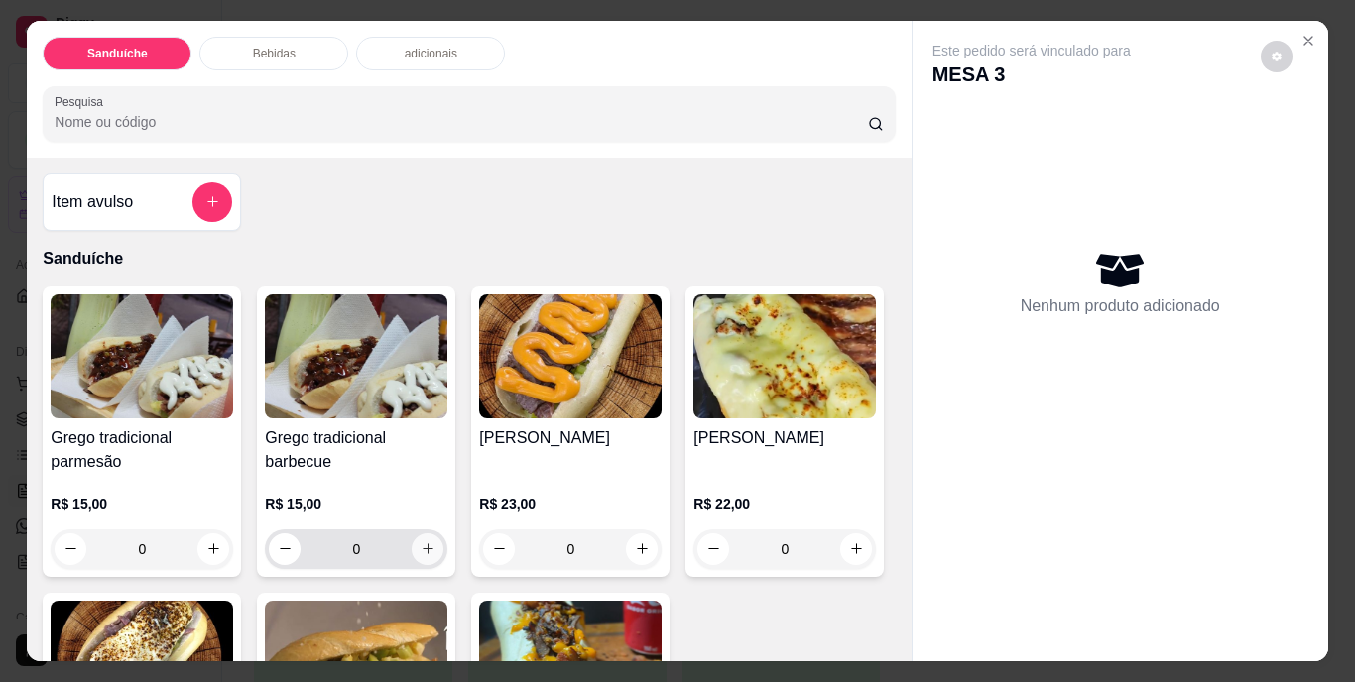
click at [421, 554] on button "increase-product-quantity" at bounding box center [428, 550] width 32 height 32
type input "1"
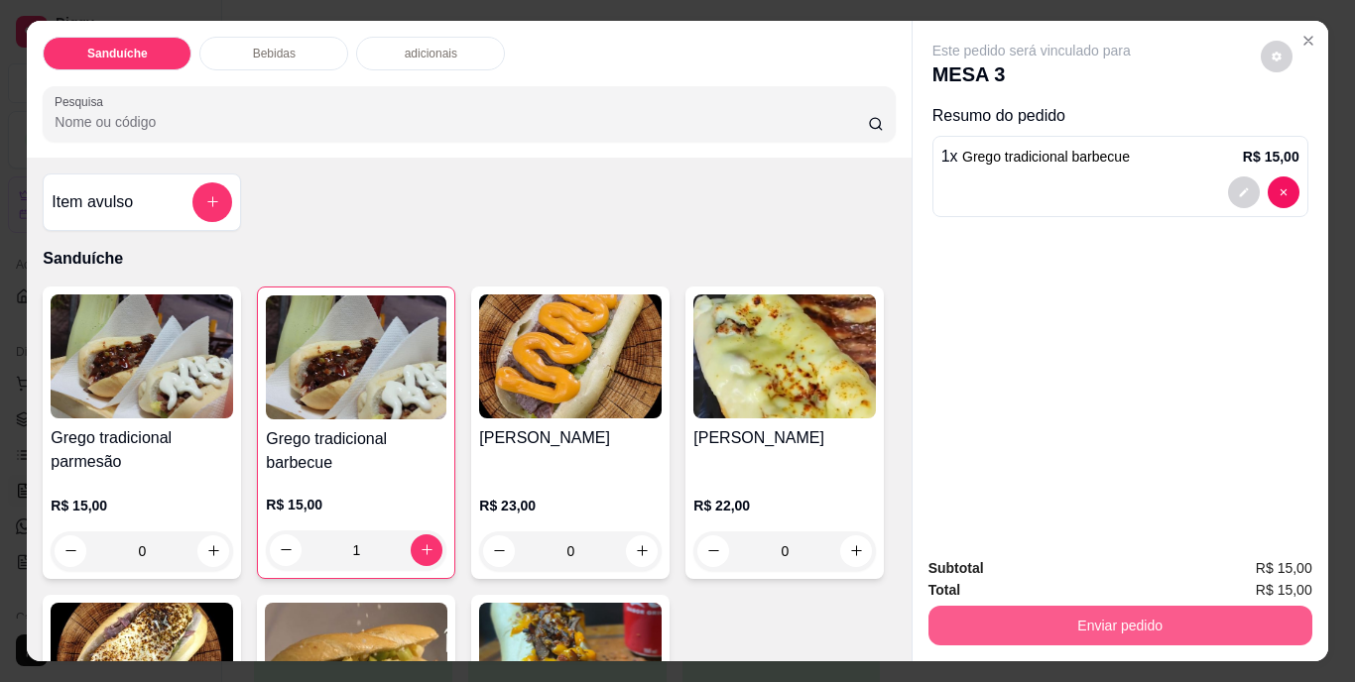
click at [1084, 606] on button "Enviar pedido" at bounding box center [1120, 626] width 384 height 40
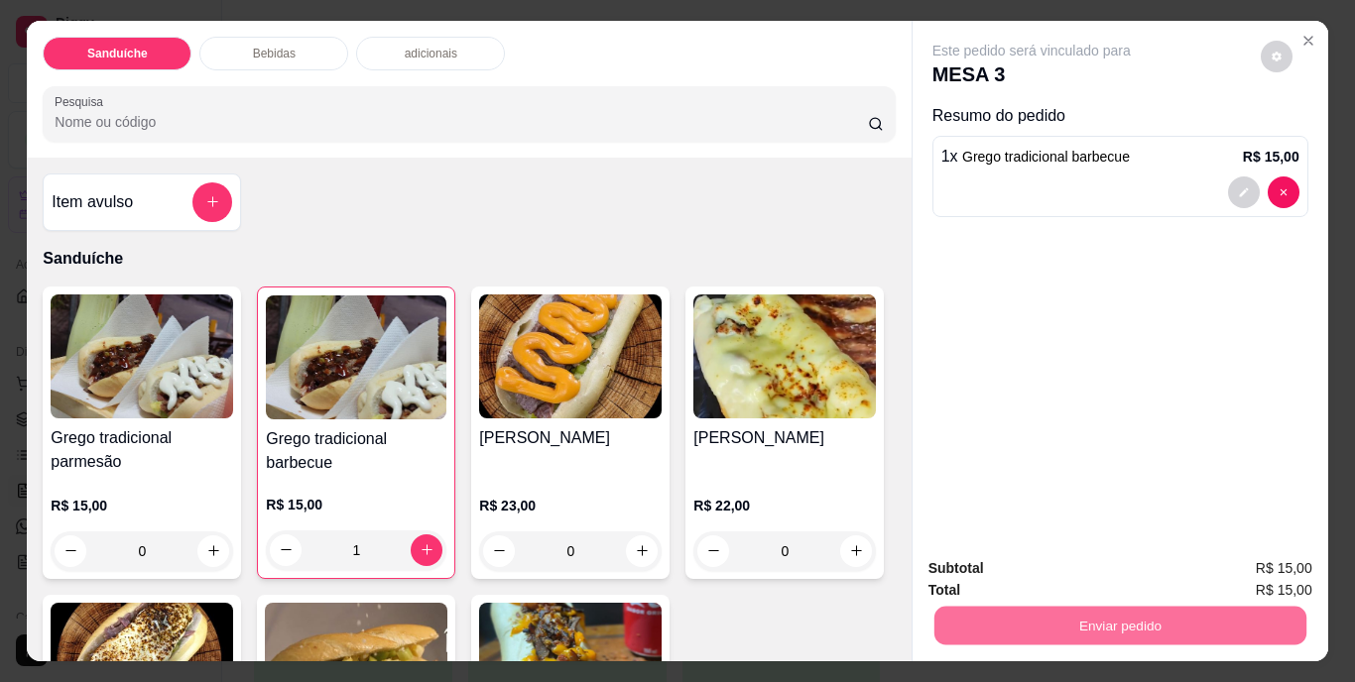
click at [1069, 570] on button "Não registrar e enviar pedido" at bounding box center [1054, 570] width 200 height 37
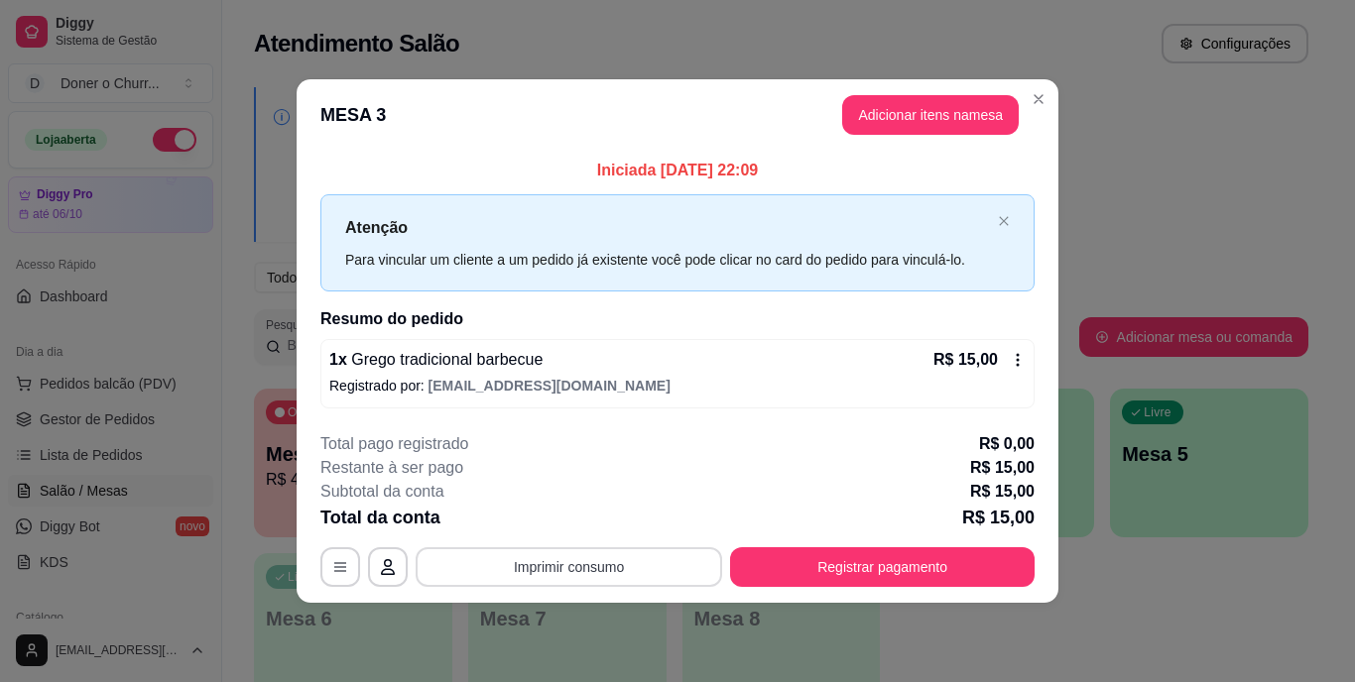
click at [551, 573] on button "Imprimir consumo" at bounding box center [569, 568] width 307 height 40
click at [585, 518] on button "IMPRESSORA" at bounding box center [575, 521] width 139 height 31
click at [989, 113] on button "Adicionar itens na mesa" at bounding box center [930, 115] width 171 height 39
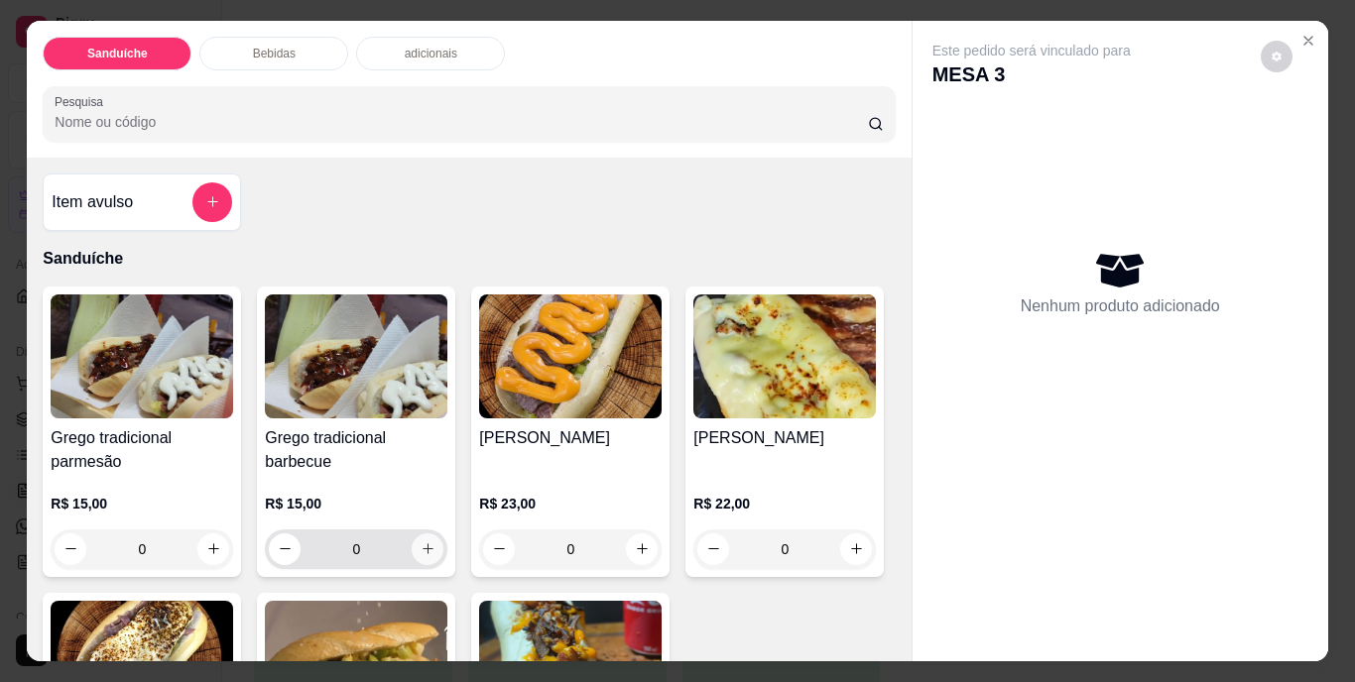
click at [413, 534] on button "increase-product-quantity" at bounding box center [428, 550] width 32 height 32
type input "1"
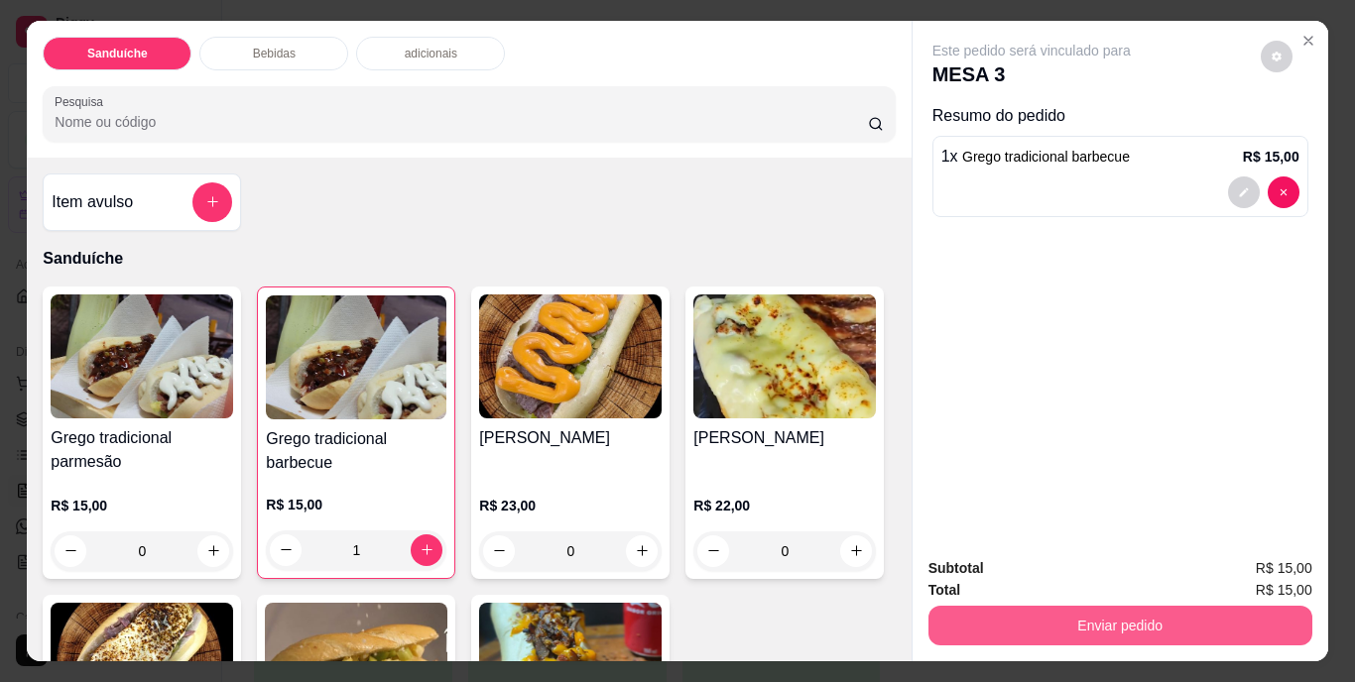
click at [1134, 606] on button "Enviar pedido" at bounding box center [1120, 626] width 384 height 40
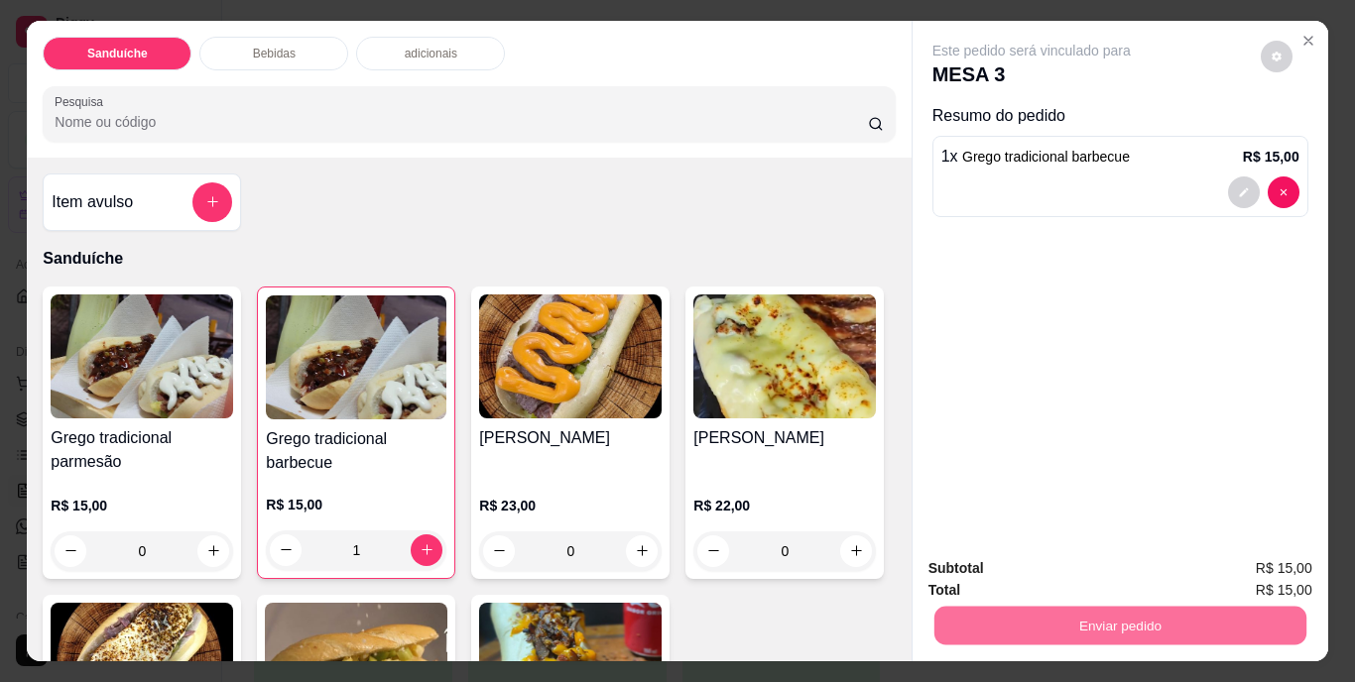
click at [1103, 562] on button "Não registrar e enviar pedido" at bounding box center [1054, 570] width 200 height 37
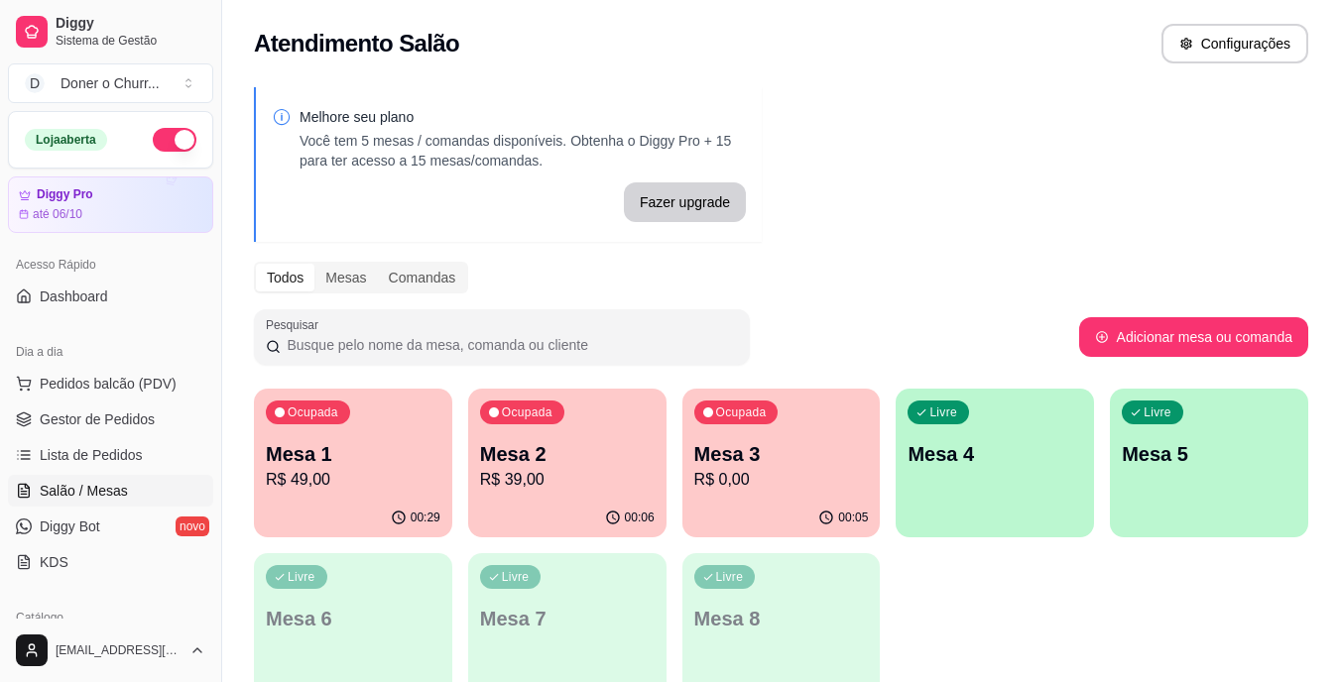
click at [1052, 490] on div "Livre Mesa 4" at bounding box center [995, 451] width 198 height 125
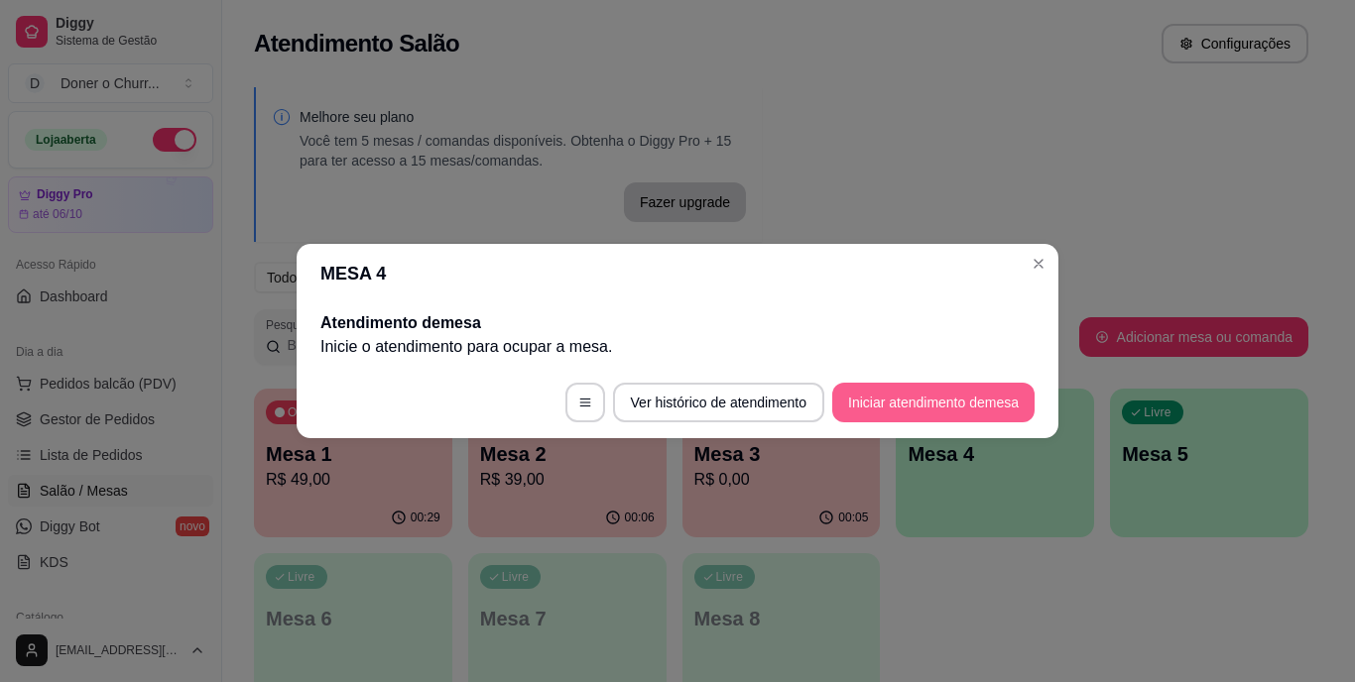
click at [933, 405] on button "Iniciar atendimento de mesa" at bounding box center [933, 403] width 202 height 40
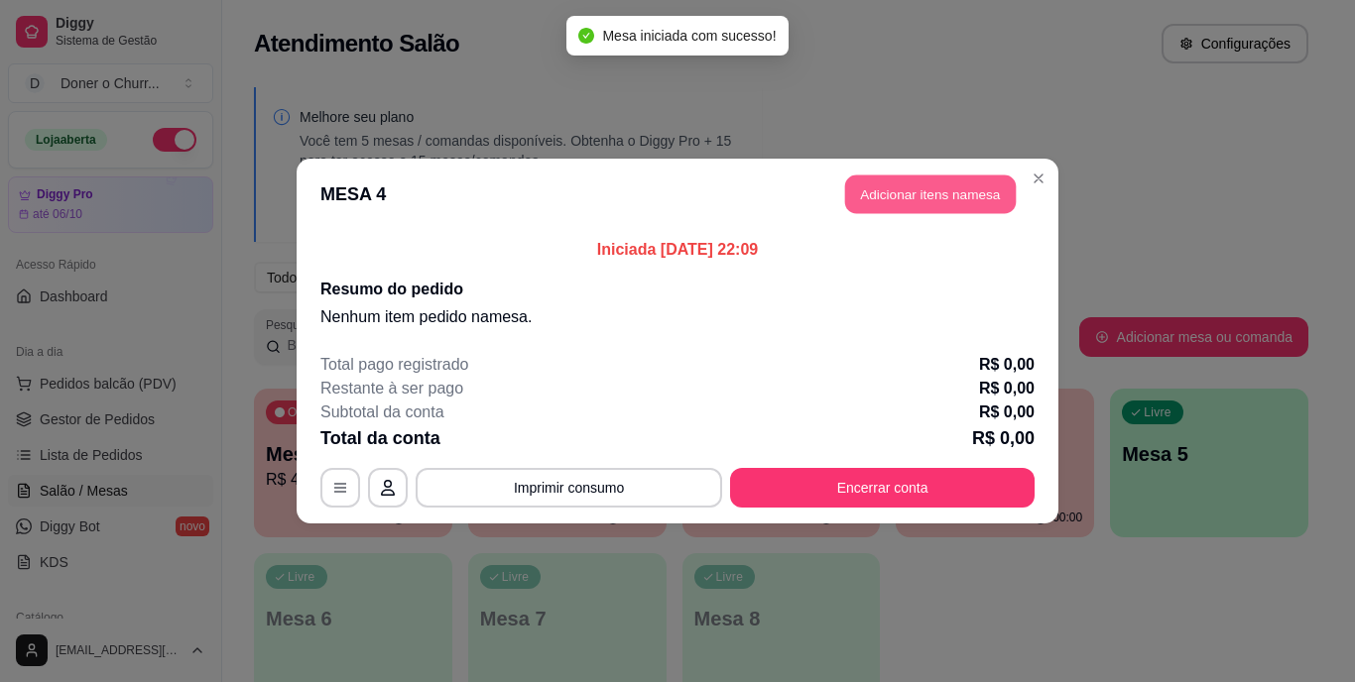
click at [903, 191] on button "Adicionar itens na mesa" at bounding box center [930, 195] width 171 height 39
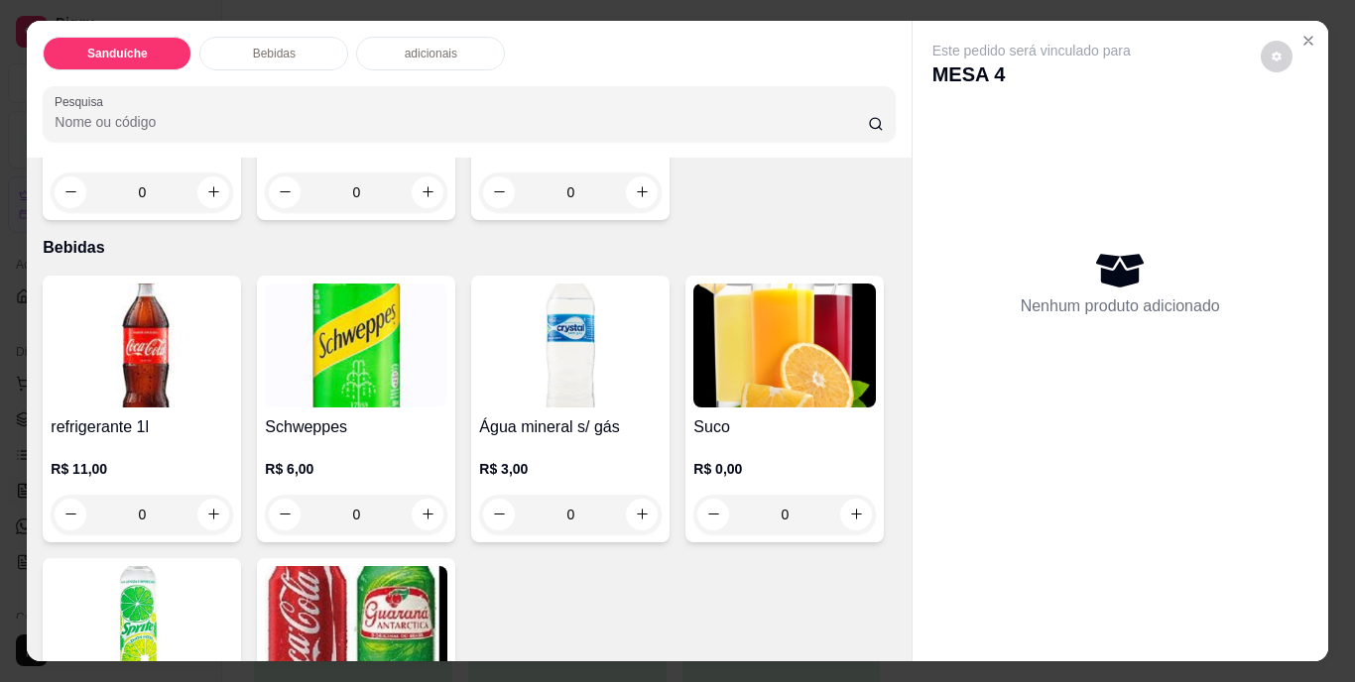
scroll to position [694, 0]
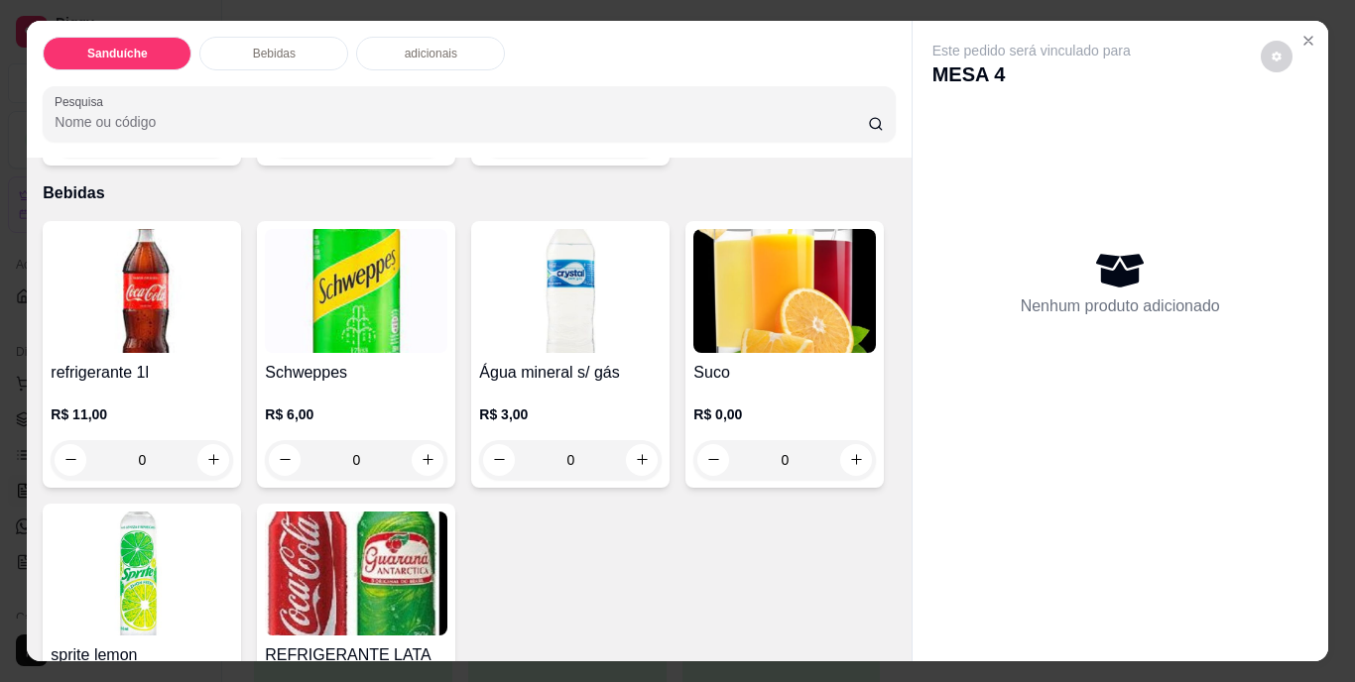
click at [627, 153] on button "increase-product-quantity" at bounding box center [642, 137] width 31 height 31
type input "1"
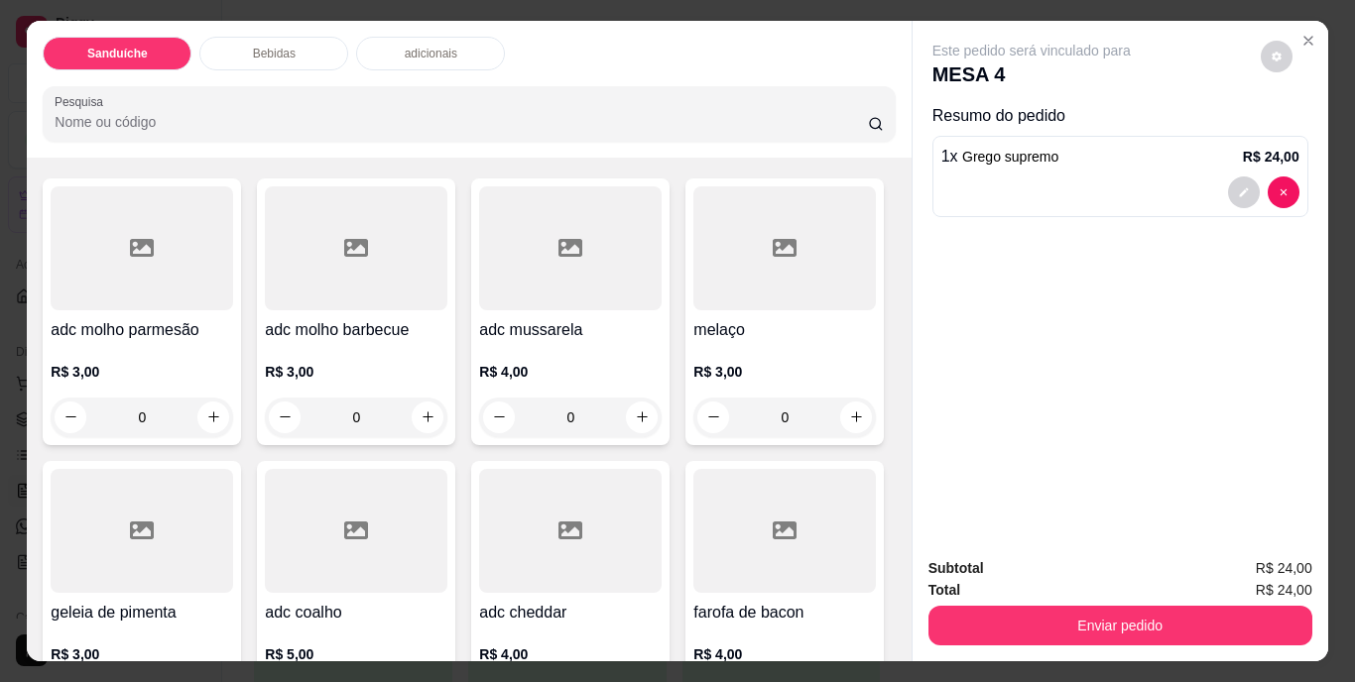
scroll to position [1389, 0]
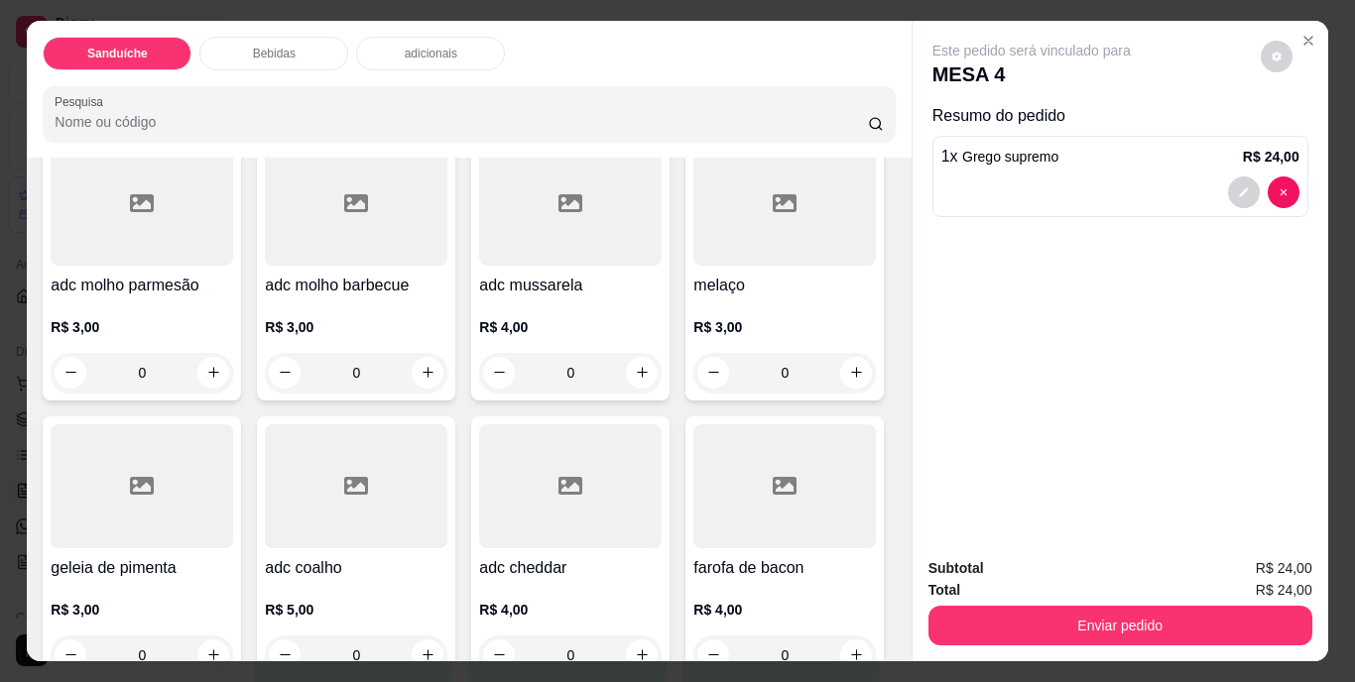
click at [433, 56] on icon "increase-product-quantity" at bounding box center [428, 50] width 11 height 11
type input "1"
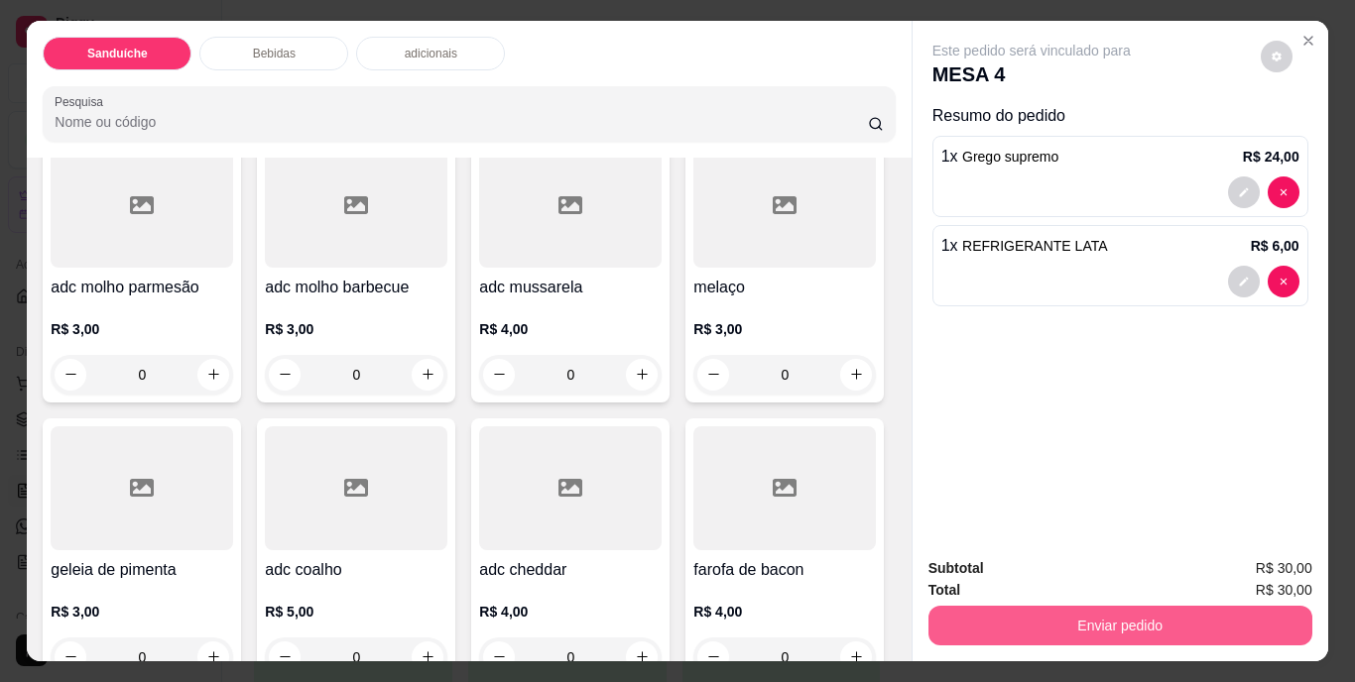
click at [1203, 606] on button "Enviar pedido" at bounding box center [1120, 626] width 384 height 40
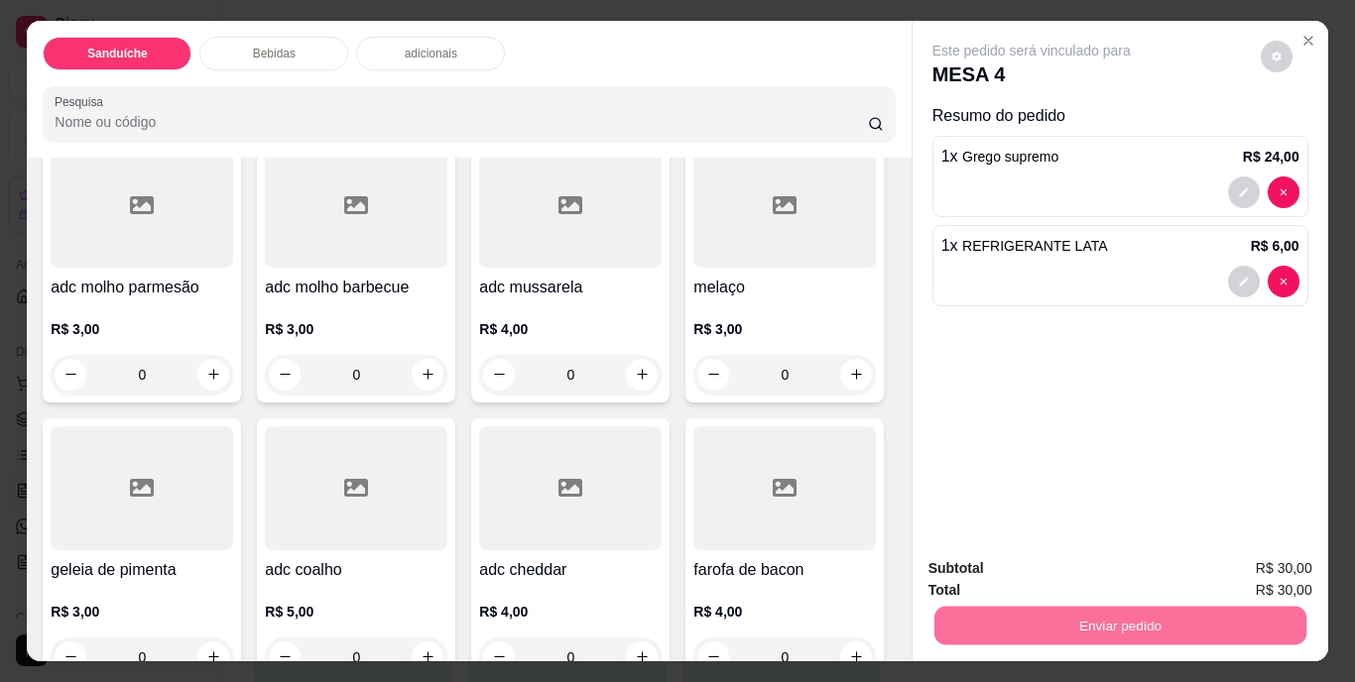
click at [1095, 570] on button "Não registrar e enviar pedido" at bounding box center [1054, 571] width 206 height 38
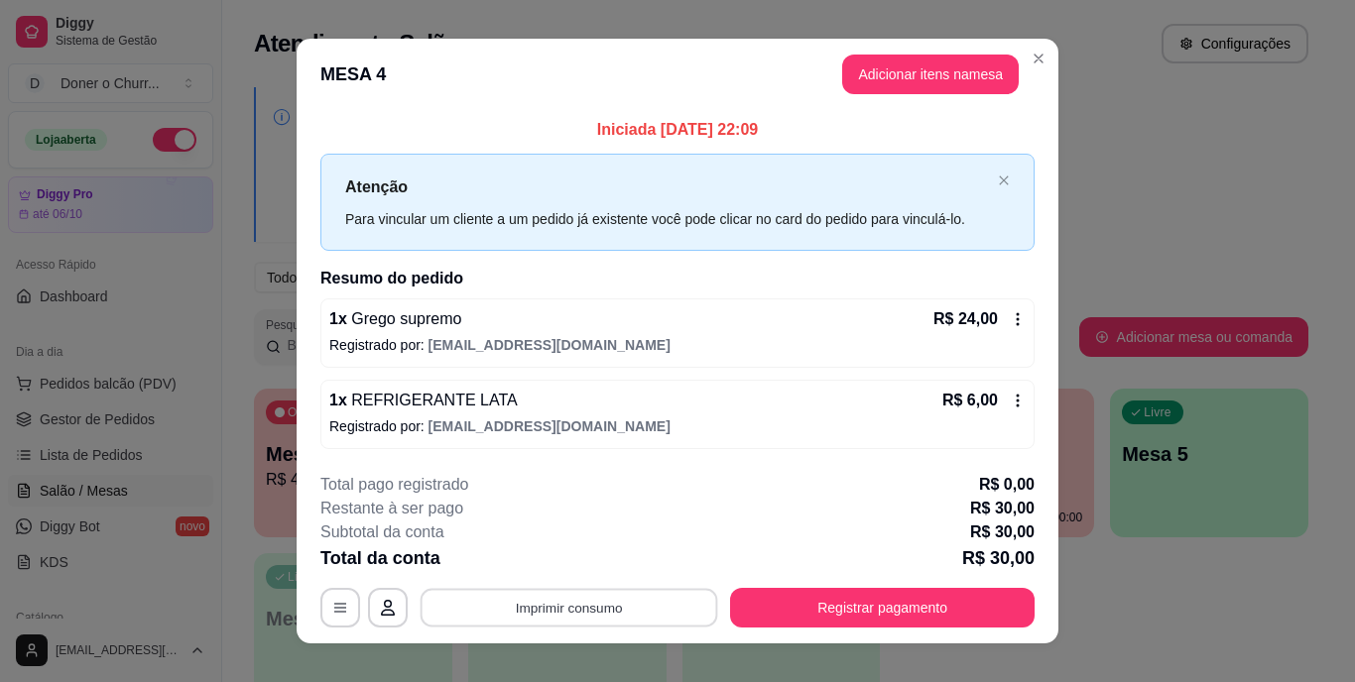
click at [576, 597] on button "Imprimir consumo" at bounding box center [570, 607] width 298 height 39
click at [573, 557] on button "IMPRESSORA" at bounding box center [567, 562] width 139 height 31
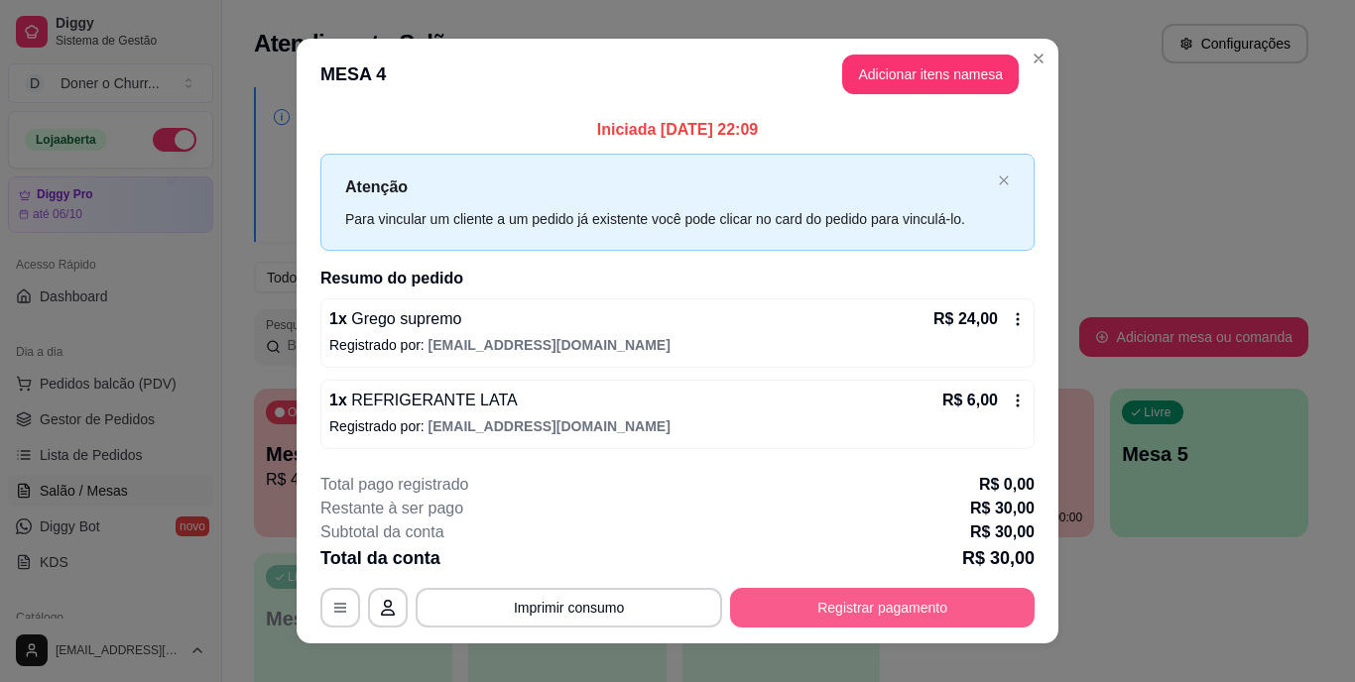
click at [847, 611] on button "Registrar pagamento" at bounding box center [882, 608] width 305 height 40
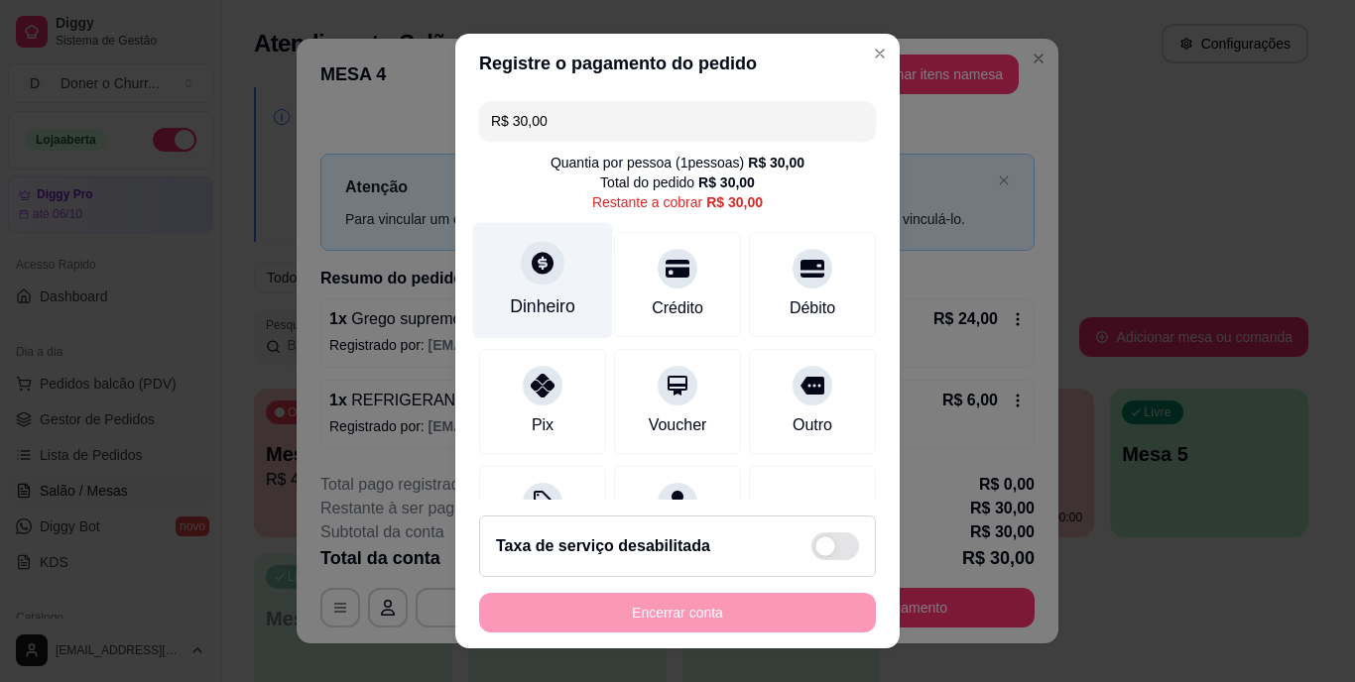
click at [546, 290] on div "Dinheiro" at bounding box center [543, 281] width 140 height 116
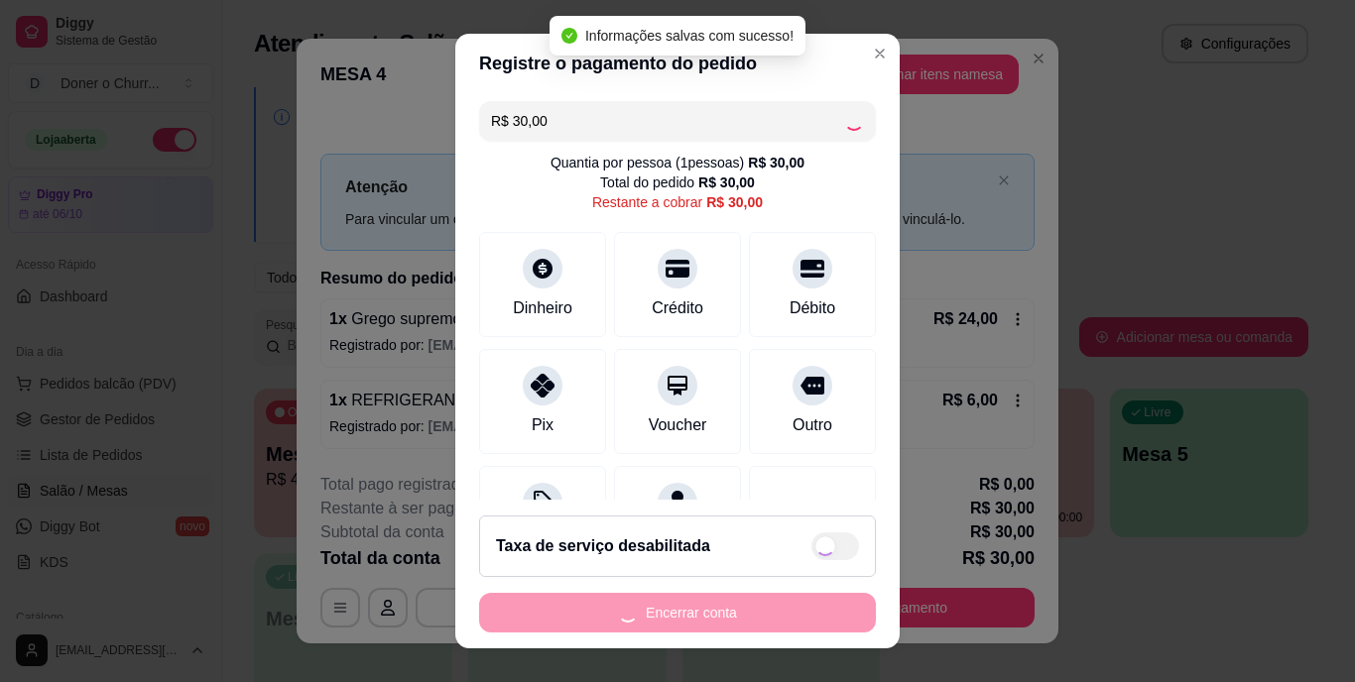
type input "R$ 0,00"
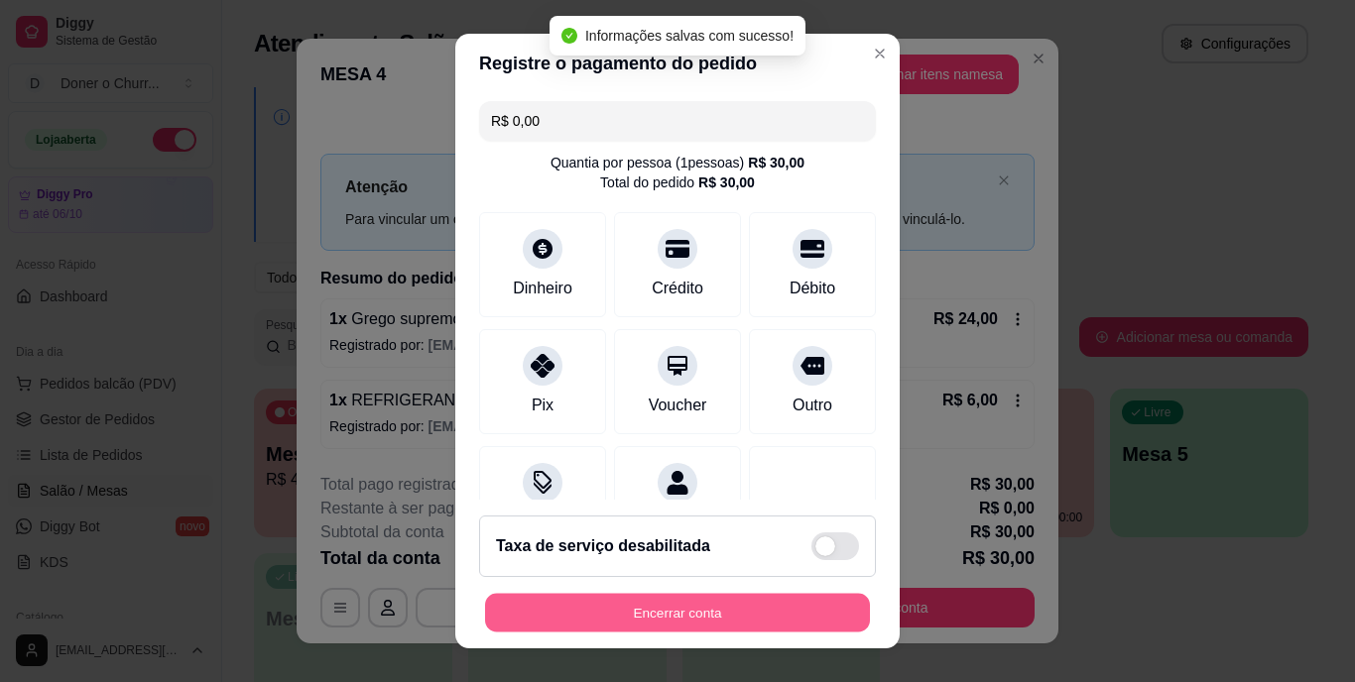
click at [680, 607] on button "Encerrar conta" at bounding box center [677, 612] width 385 height 39
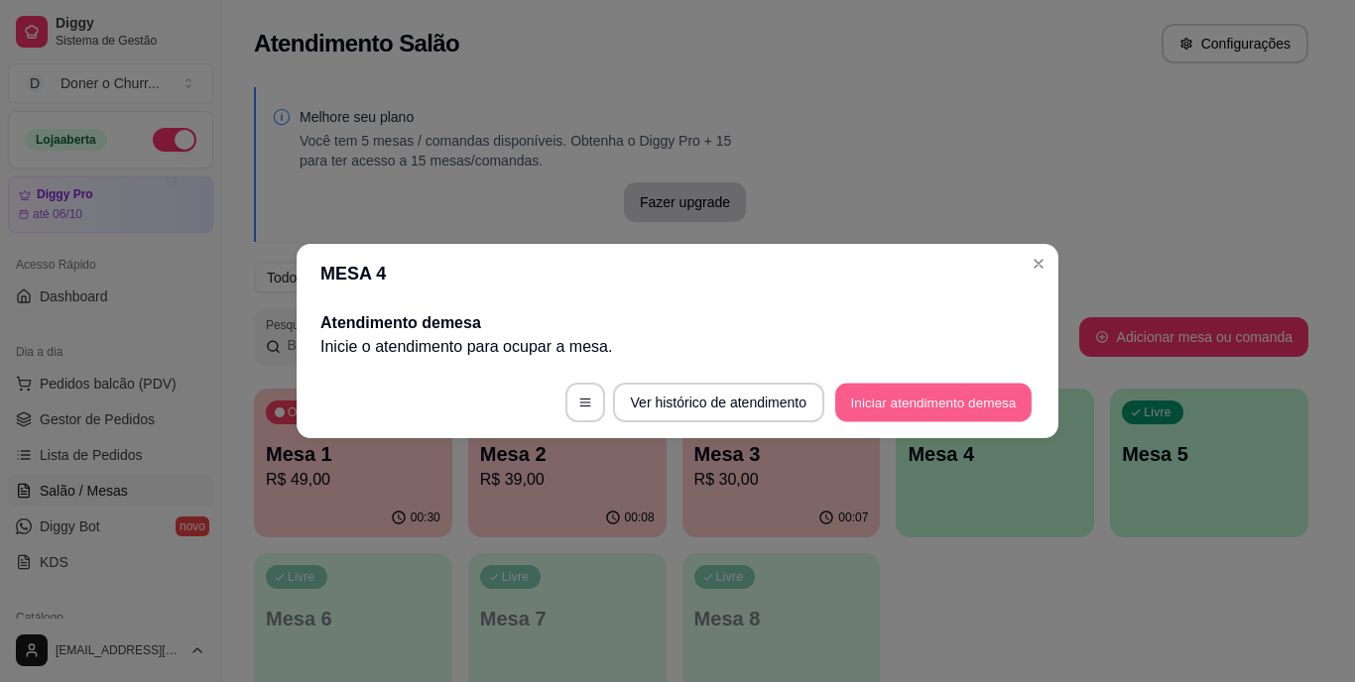
click at [955, 408] on button "Iniciar atendimento de mesa" at bounding box center [933, 403] width 196 height 39
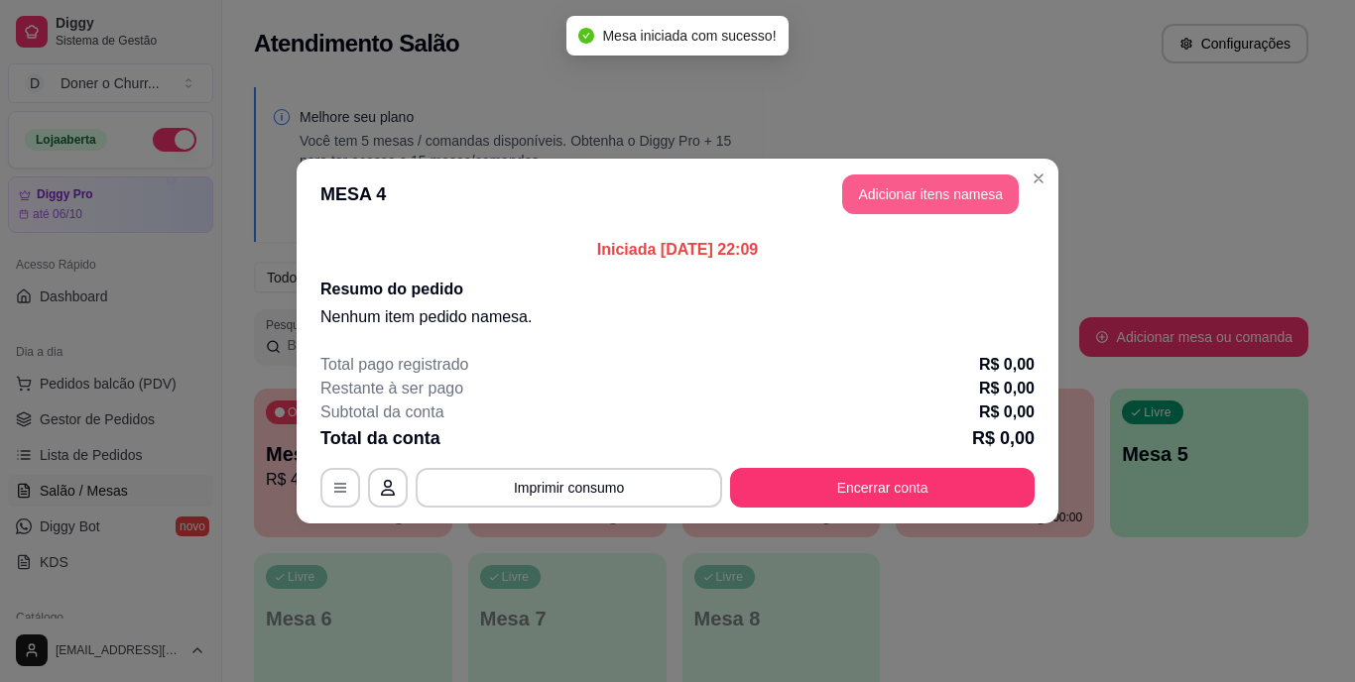
click at [915, 202] on button "Adicionar itens na mesa" at bounding box center [930, 195] width 177 height 40
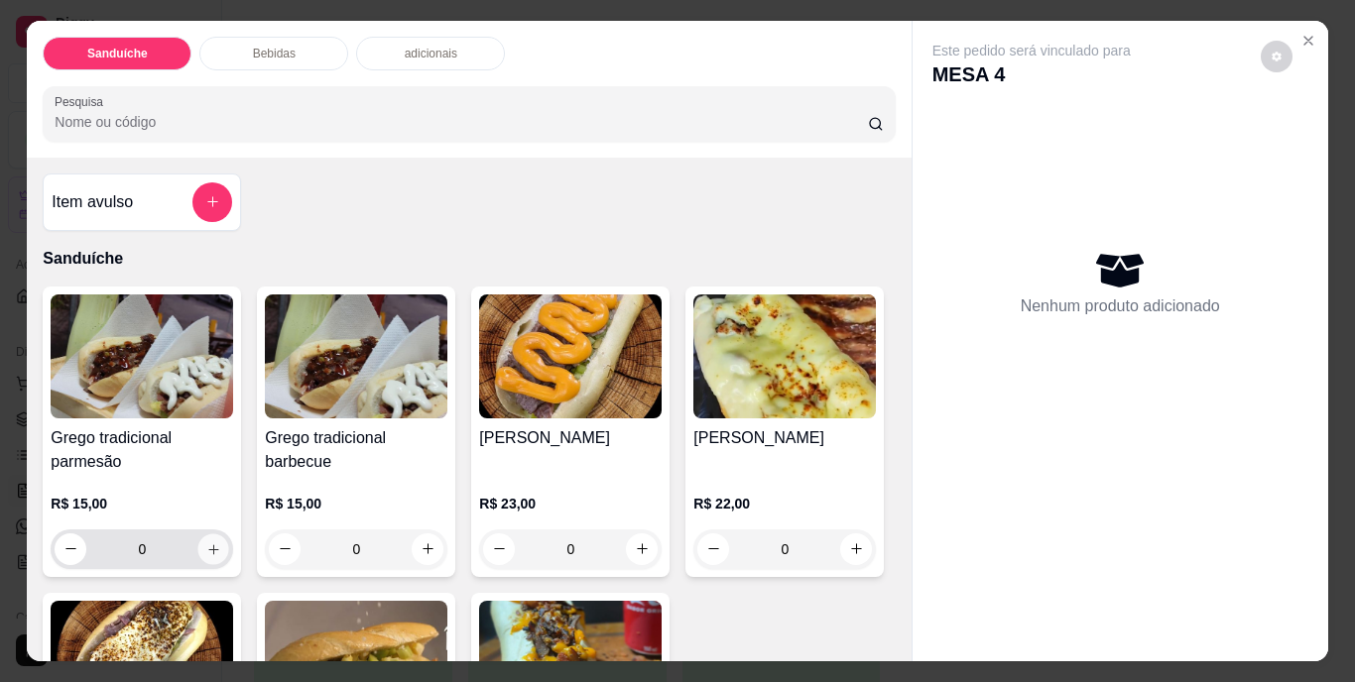
click at [206, 542] on icon "increase-product-quantity" at bounding box center [213, 549] width 15 height 15
type input "1"
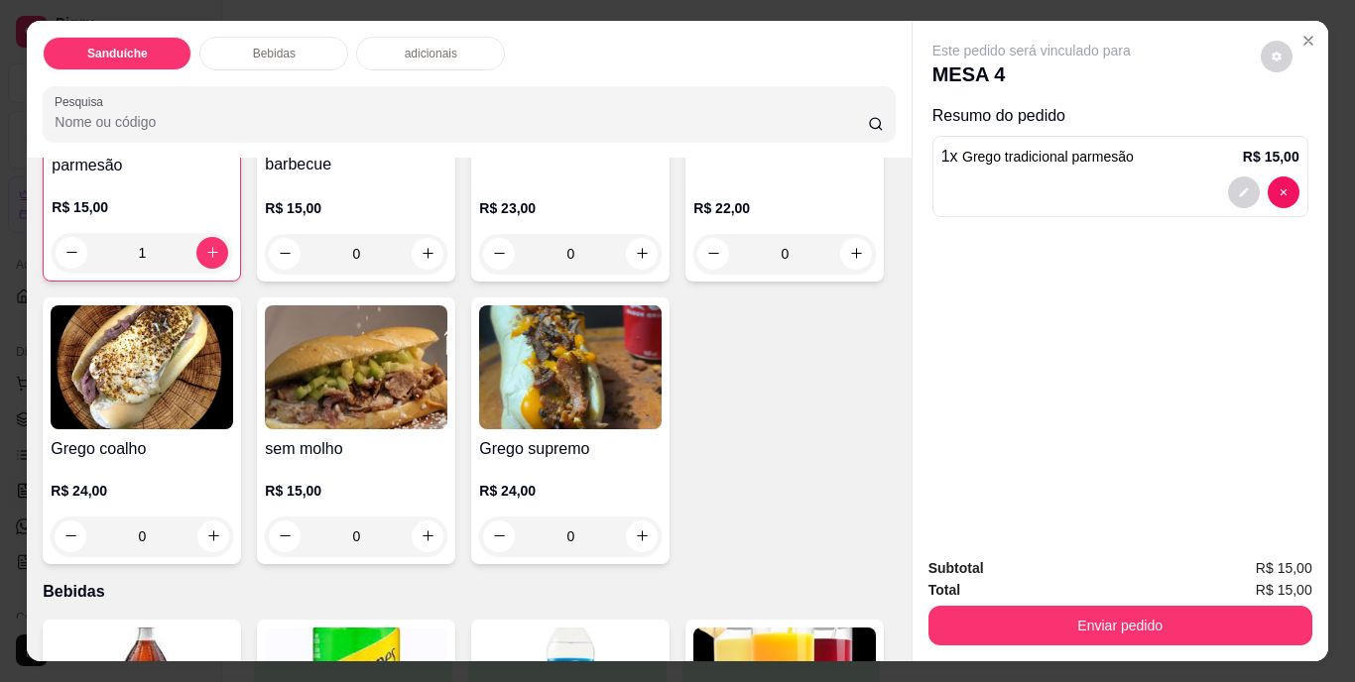
scroll to position [496, 0]
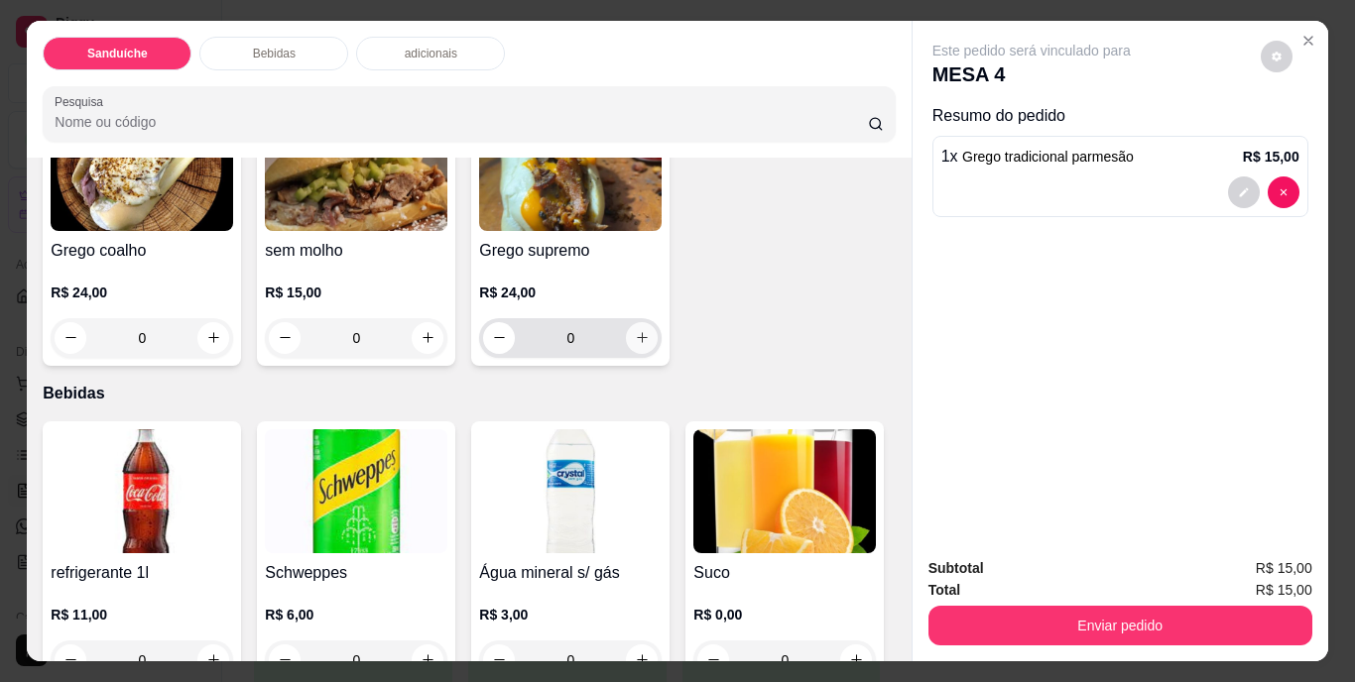
click at [635, 345] on icon "increase-product-quantity" at bounding box center [642, 337] width 15 height 15
type input "1"
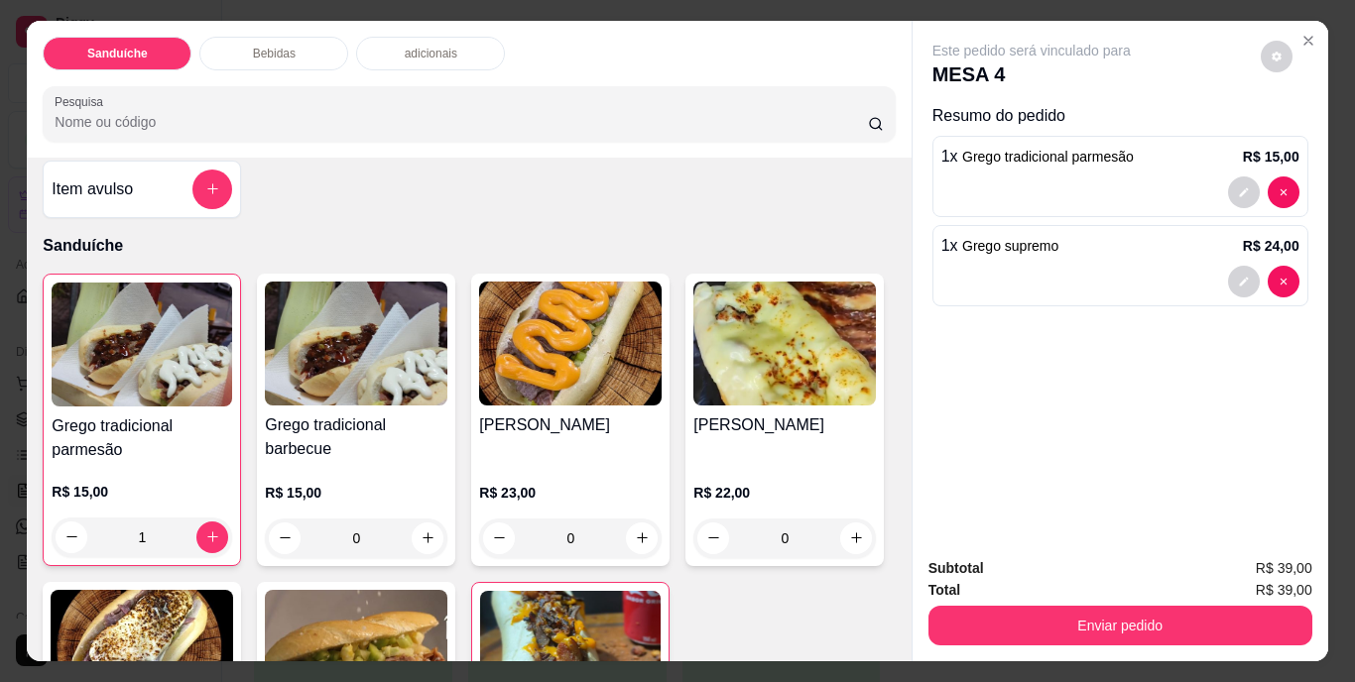
scroll to position [0, 0]
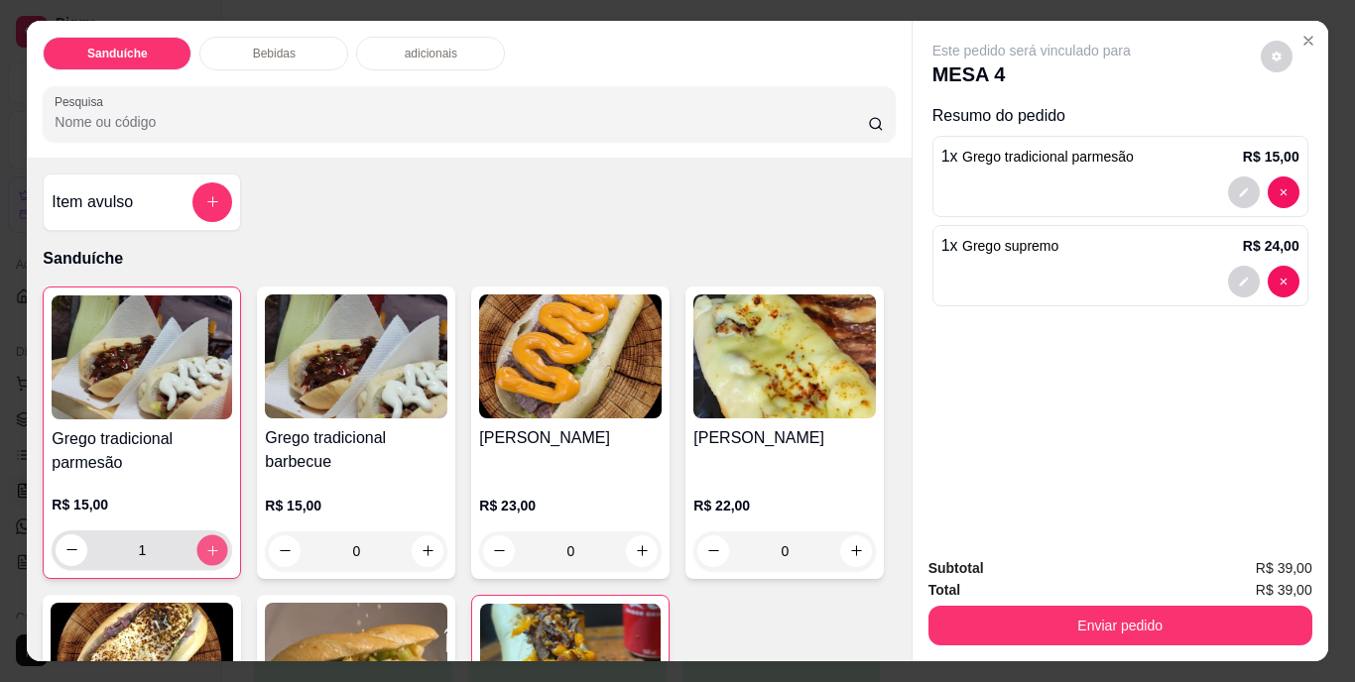
click at [208, 551] on button "increase-product-quantity" at bounding box center [212, 550] width 31 height 31
type input "2"
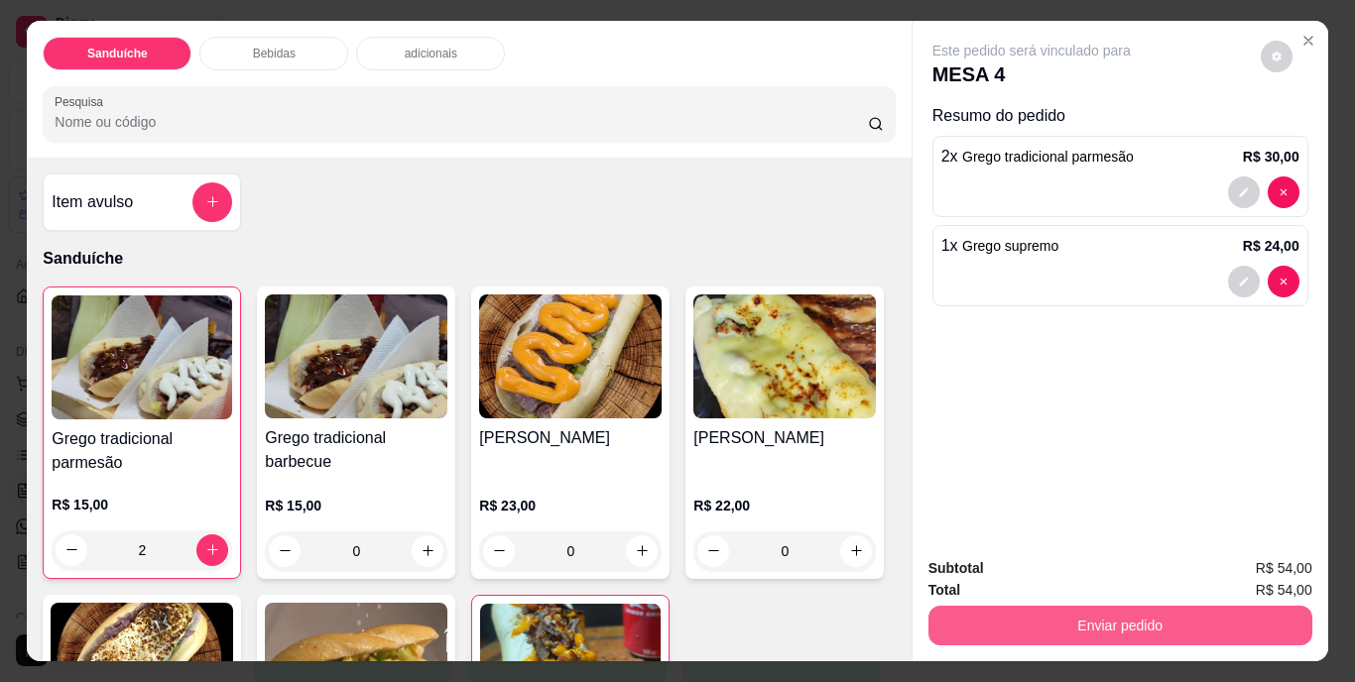
click at [1089, 612] on button "Enviar pedido" at bounding box center [1120, 626] width 384 height 40
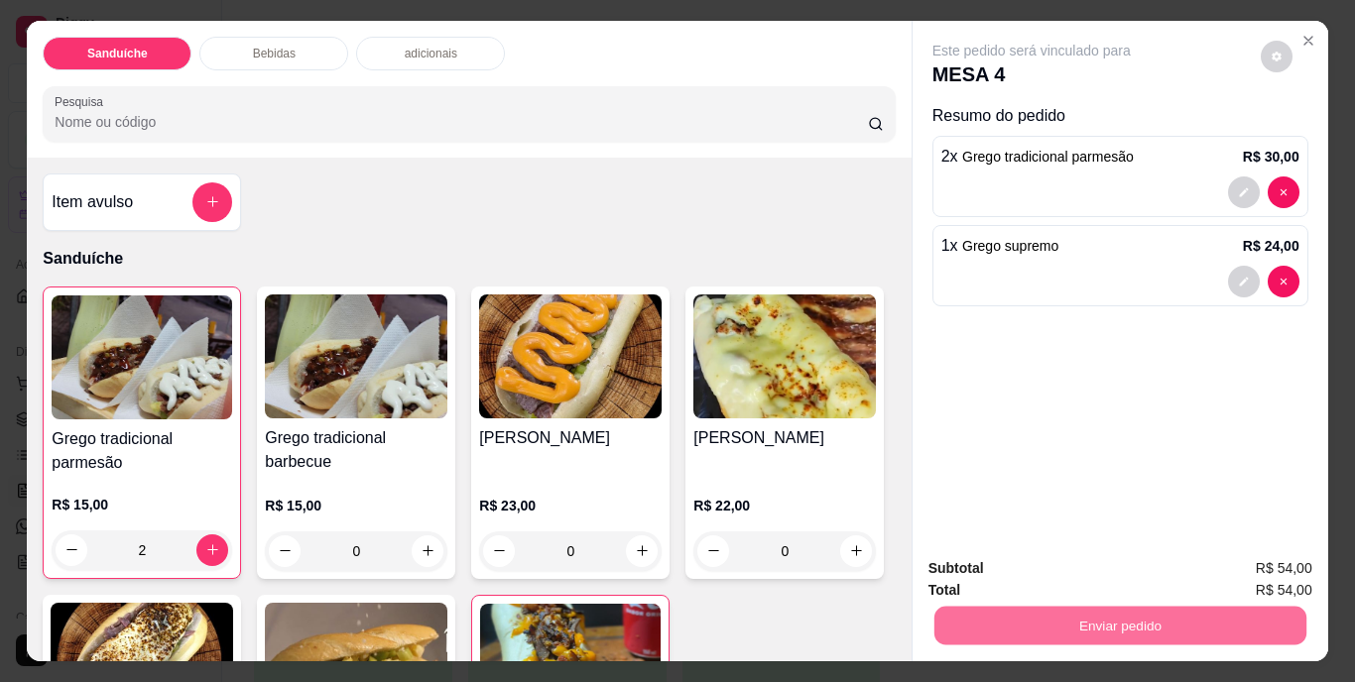
click at [1062, 573] on button "Não registrar e enviar pedido" at bounding box center [1054, 570] width 200 height 37
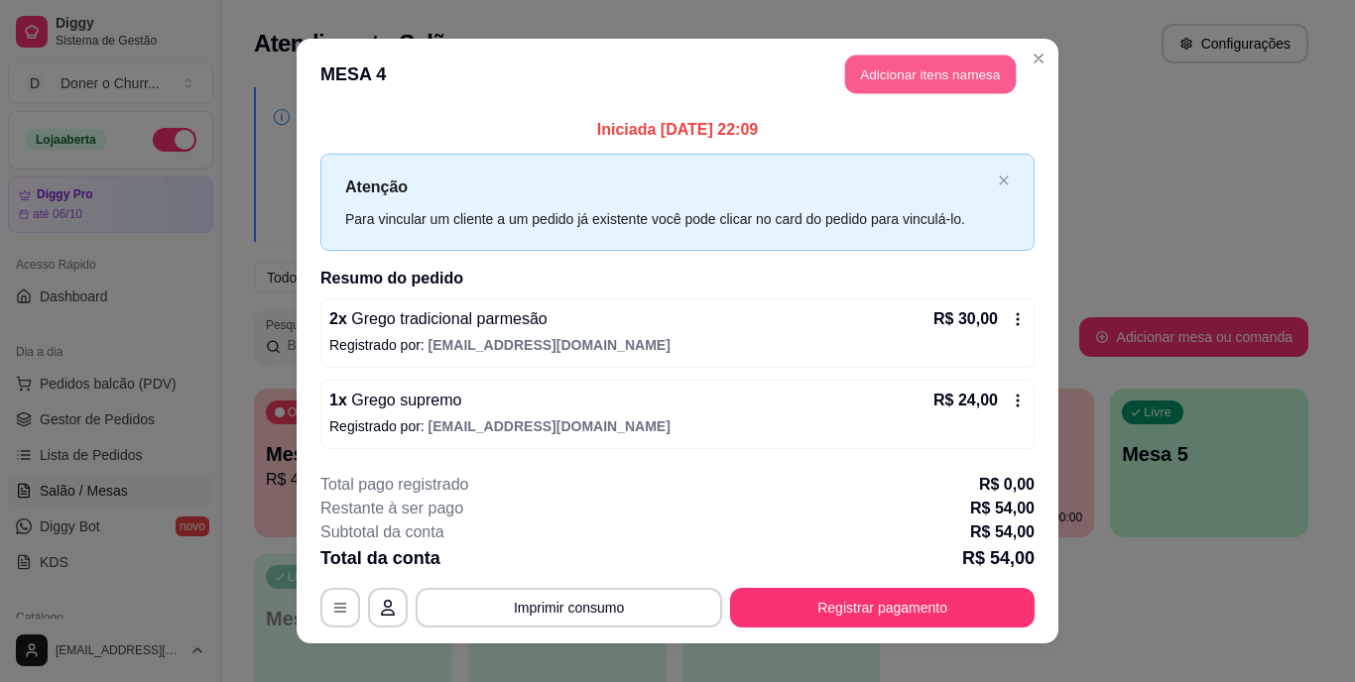
click at [938, 63] on button "Adicionar itens na mesa" at bounding box center [930, 75] width 171 height 39
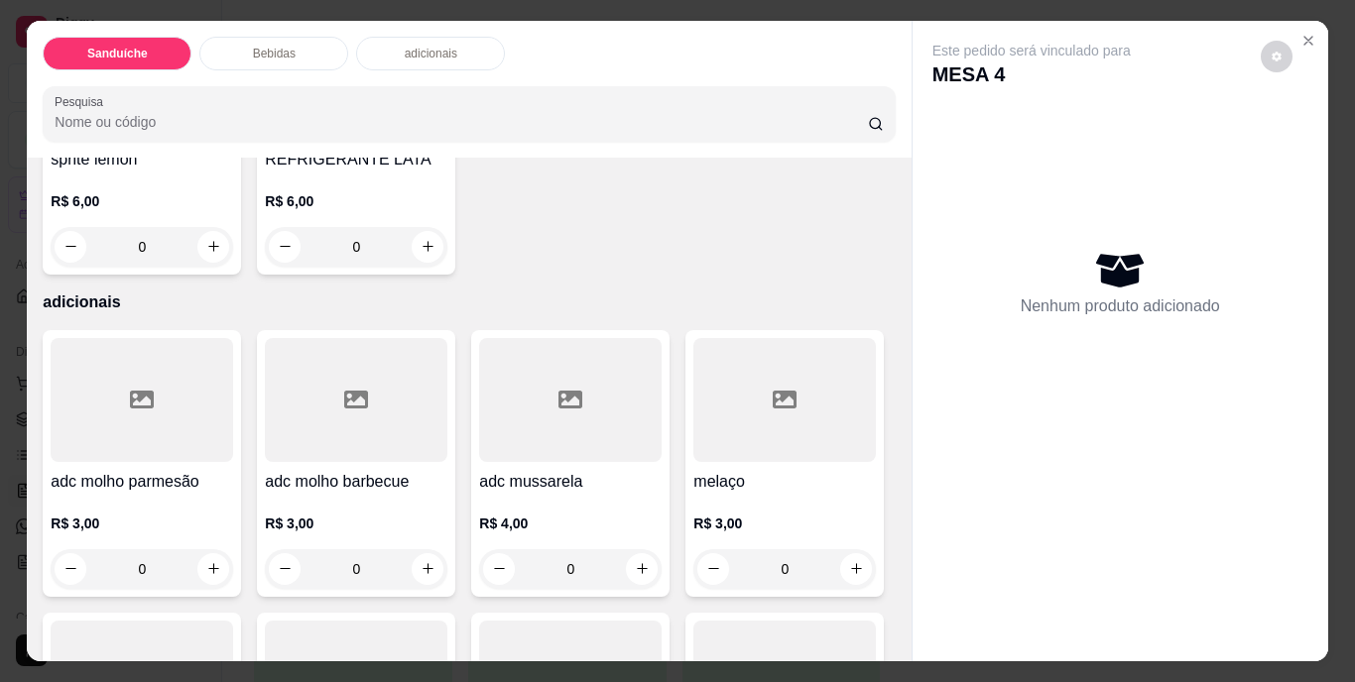
scroll to position [1091, 0]
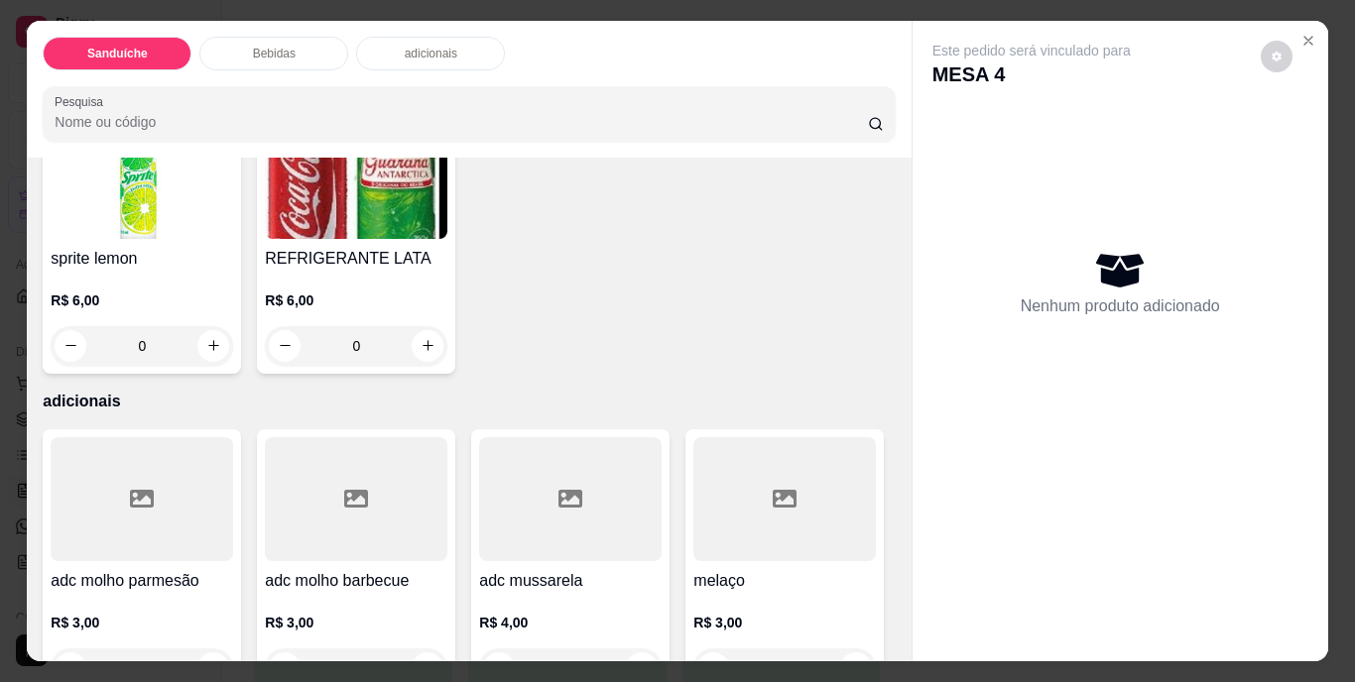
click at [206, 70] on icon "increase-product-quantity" at bounding box center [213, 63] width 15 height 15
type input "1"
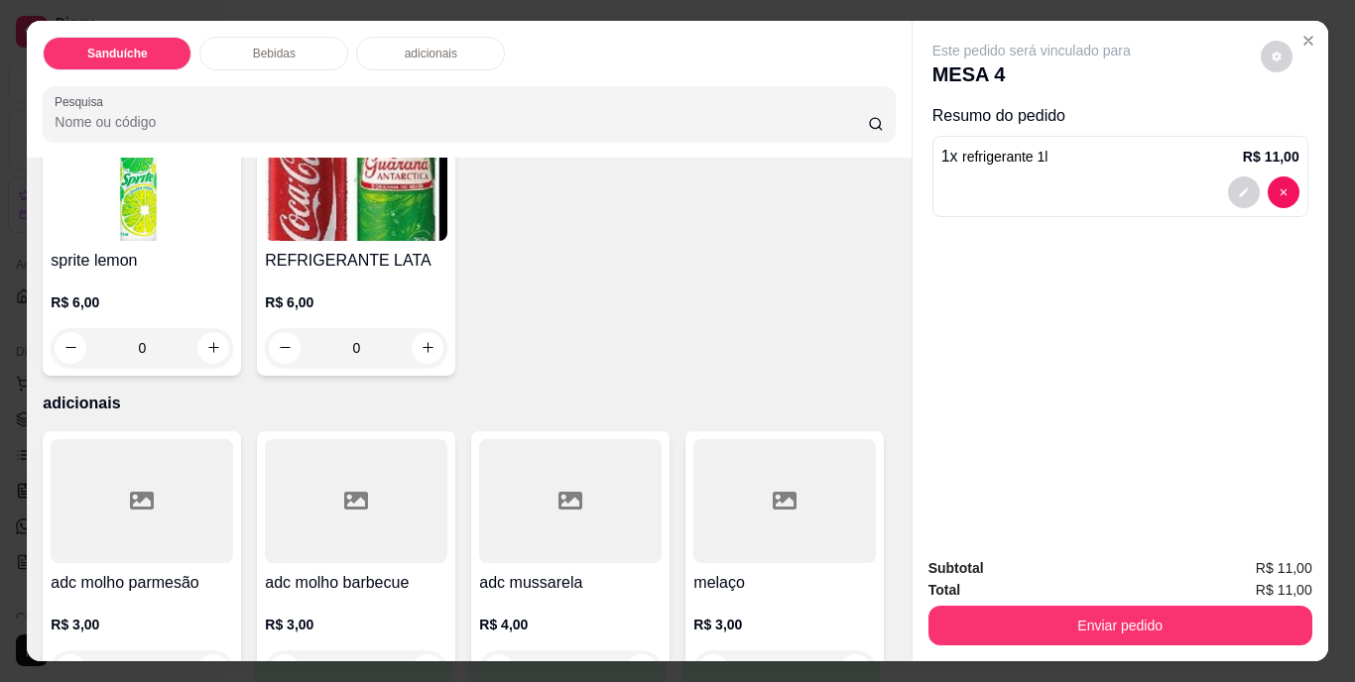
scroll to position [1092, 0]
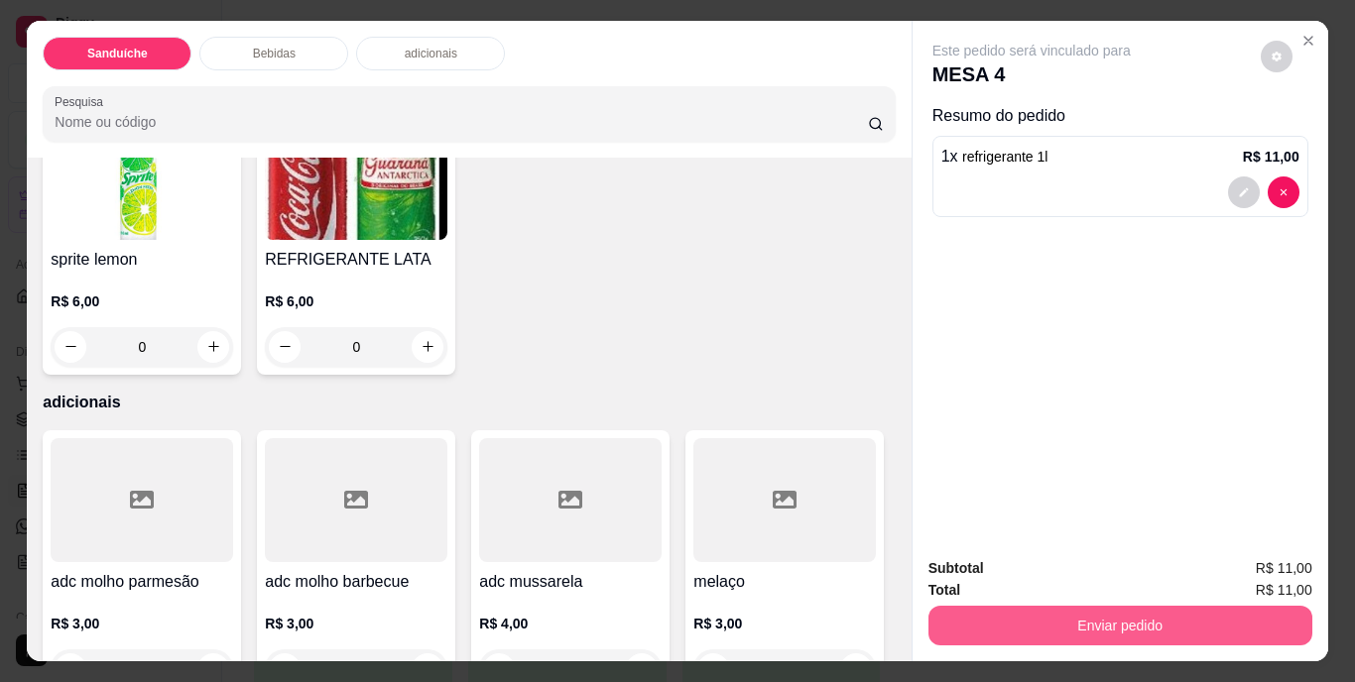
click at [1041, 626] on button "Enviar pedido" at bounding box center [1120, 626] width 384 height 40
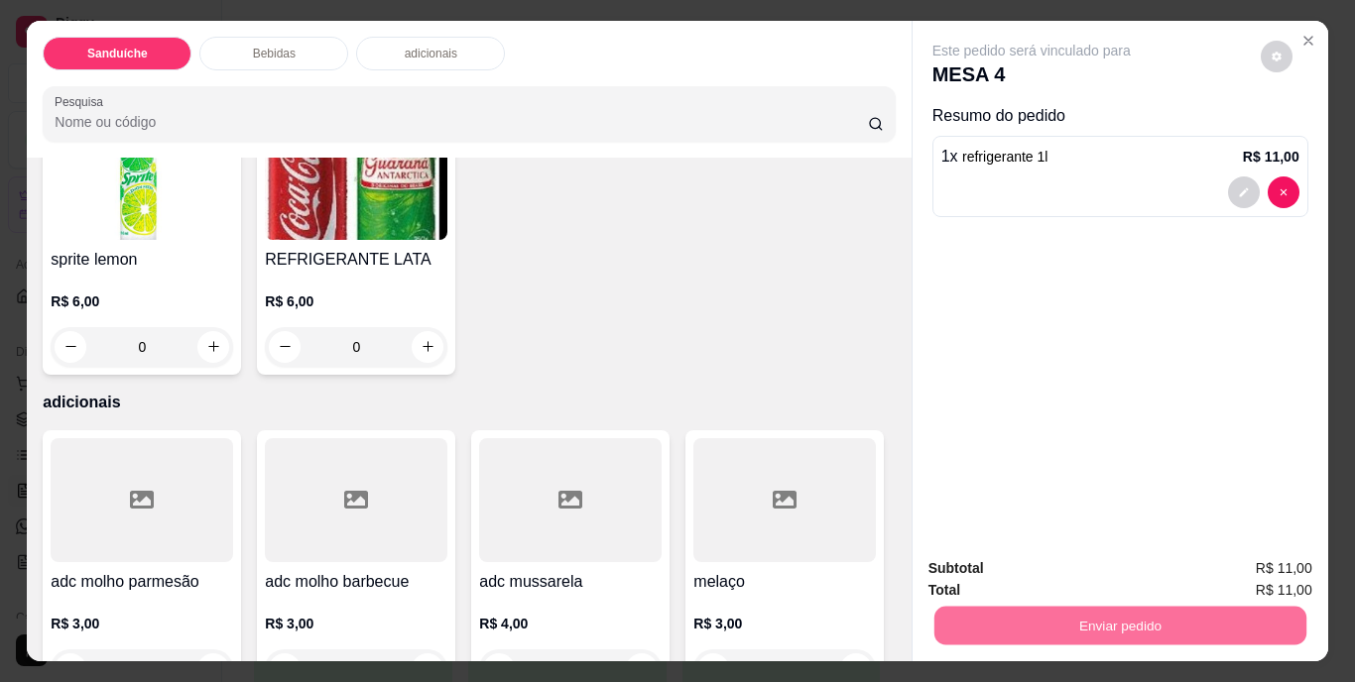
click at [1067, 572] on button "Não registrar e enviar pedido" at bounding box center [1054, 571] width 206 height 38
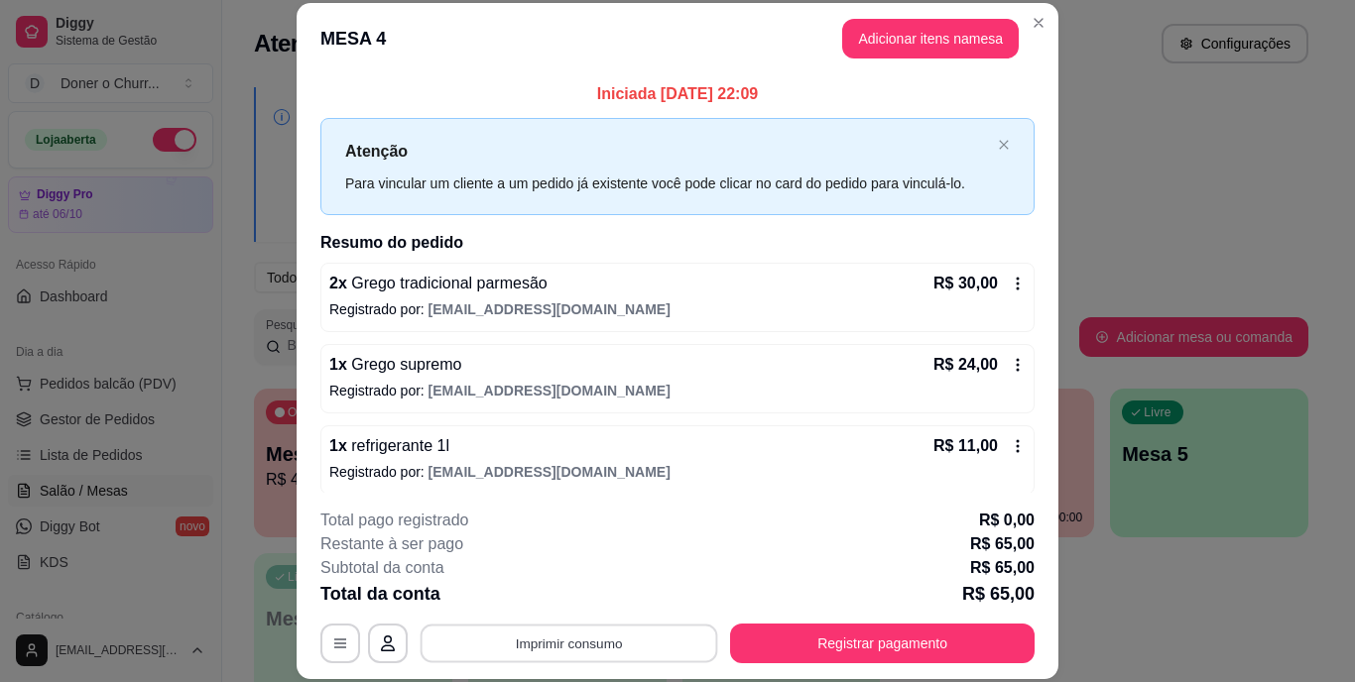
click at [544, 640] on button "Imprimir consumo" at bounding box center [570, 643] width 298 height 39
click at [558, 609] on button "IMPRESSORA" at bounding box center [568, 598] width 144 height 32
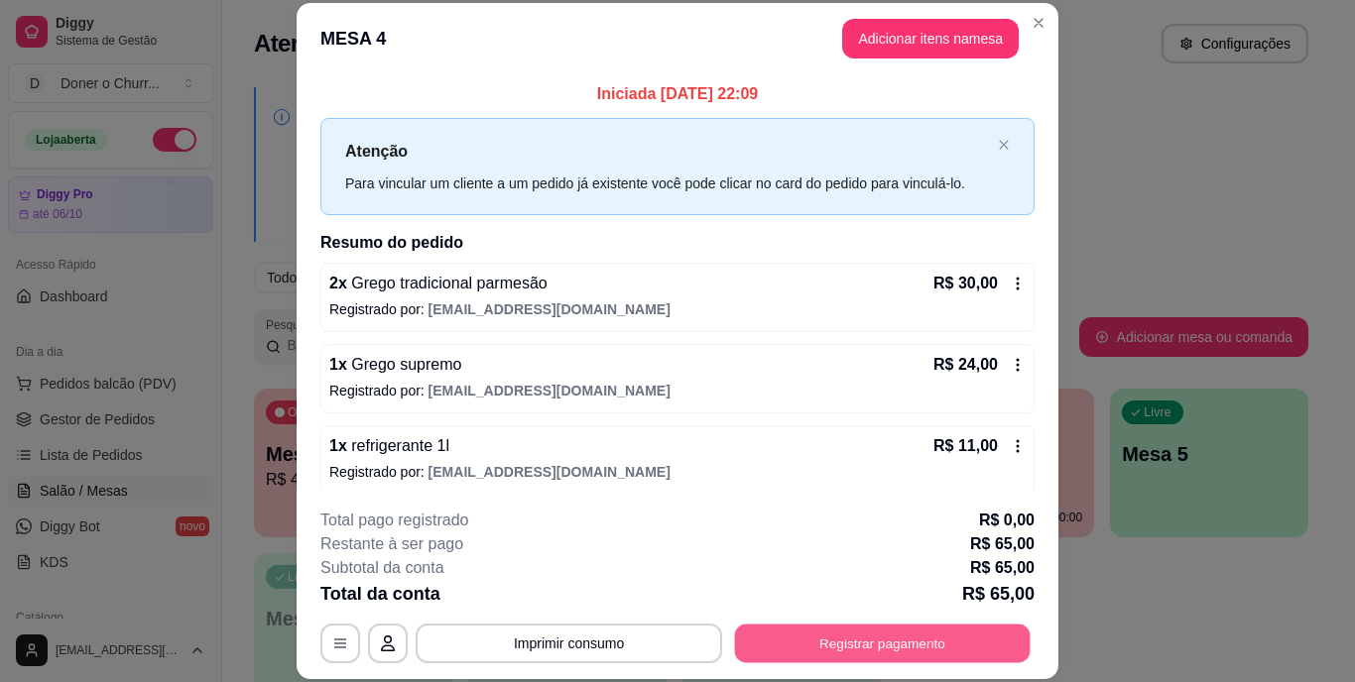
click at [820, 646] on button "Registrar pagamento" at bounding box center [883, 643] width 296 height 39
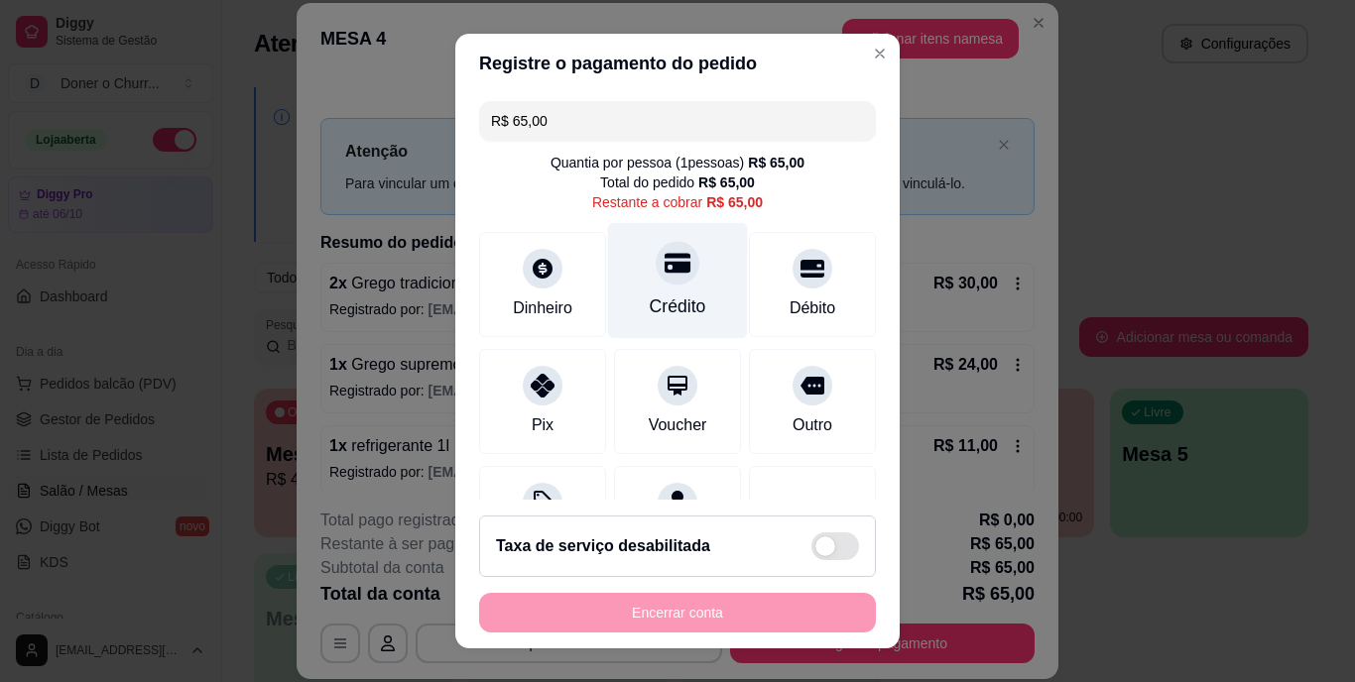
click at [665, 276] on icon at bounding box center [678, 264] width 26 height 26
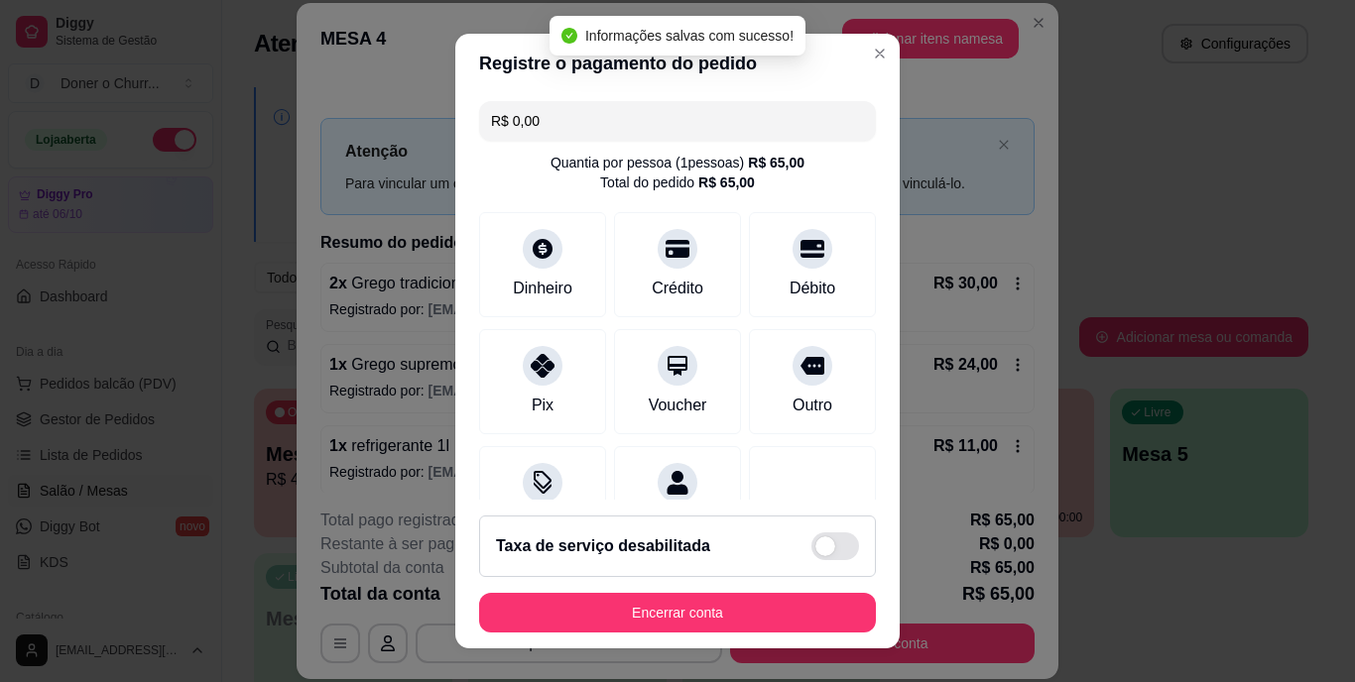
type input "R$ 0,00"
click at [726, 600] on button "Encerrar conta" at bounding box center [677, 613] width 397 height 40
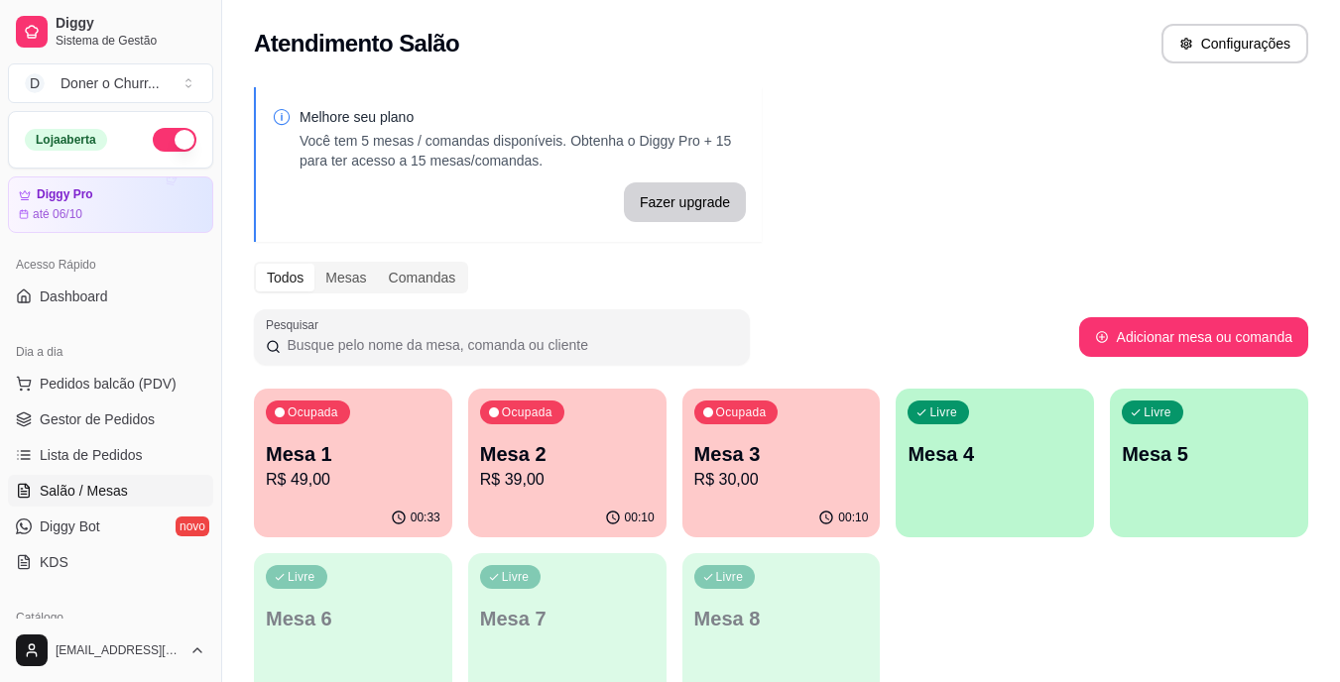
click at [304, 454] on p "Mesa 1" at bounding box center [353, 454] width 175 height 28
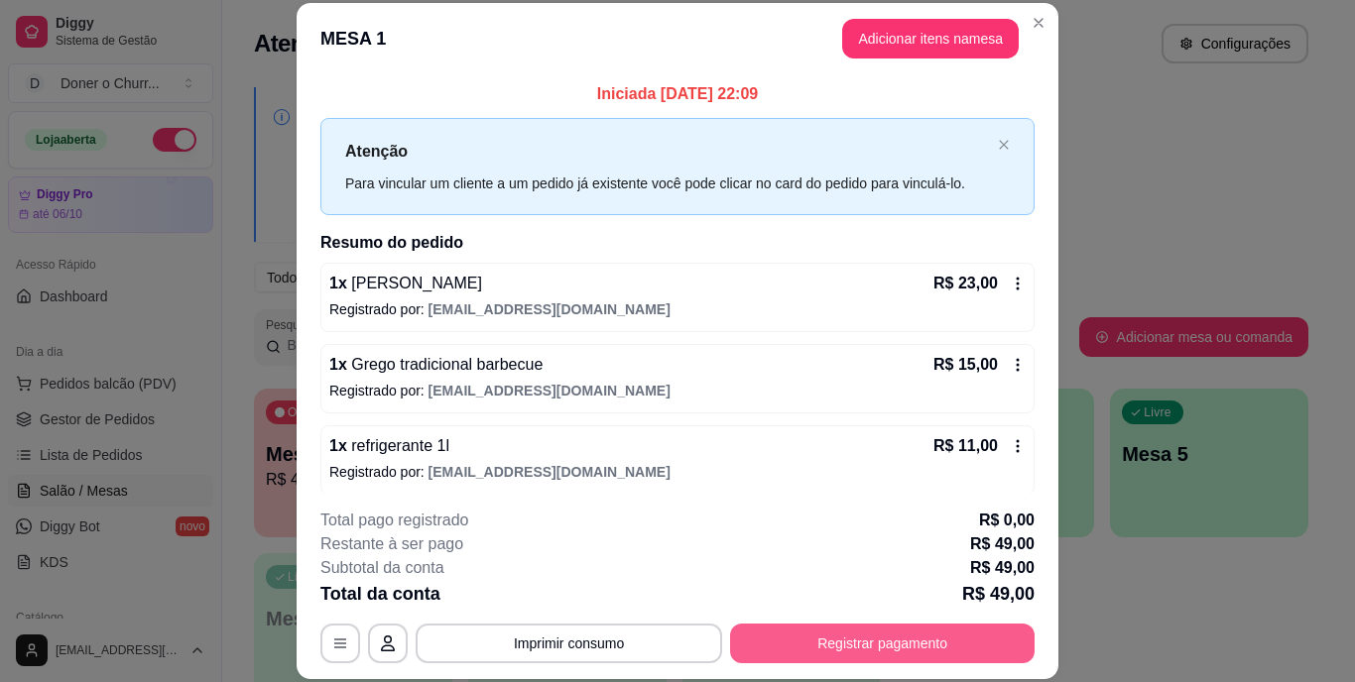
click at [862, 650] on button "Registrar pagamento" at bounding box center [882, 644] width 305 height 40
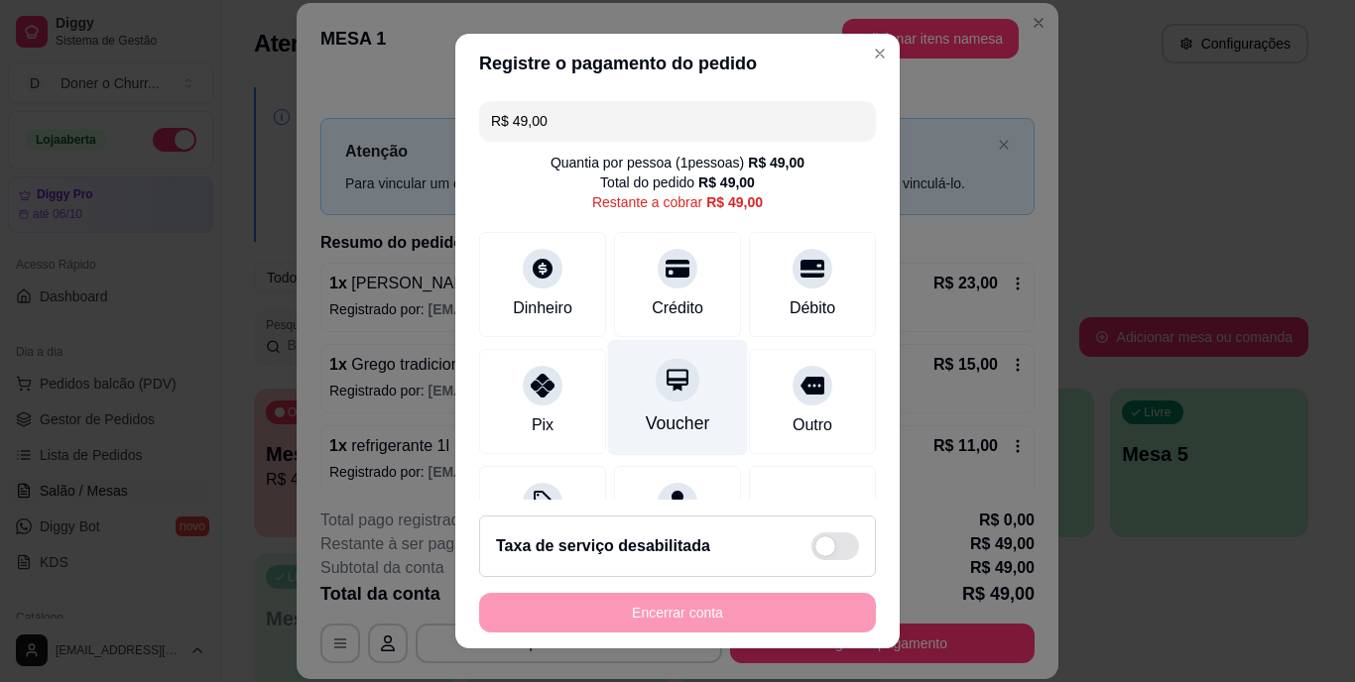
click at [615, 377] on div "Voucher" at bounding box center [678, 398] width 140 height 116
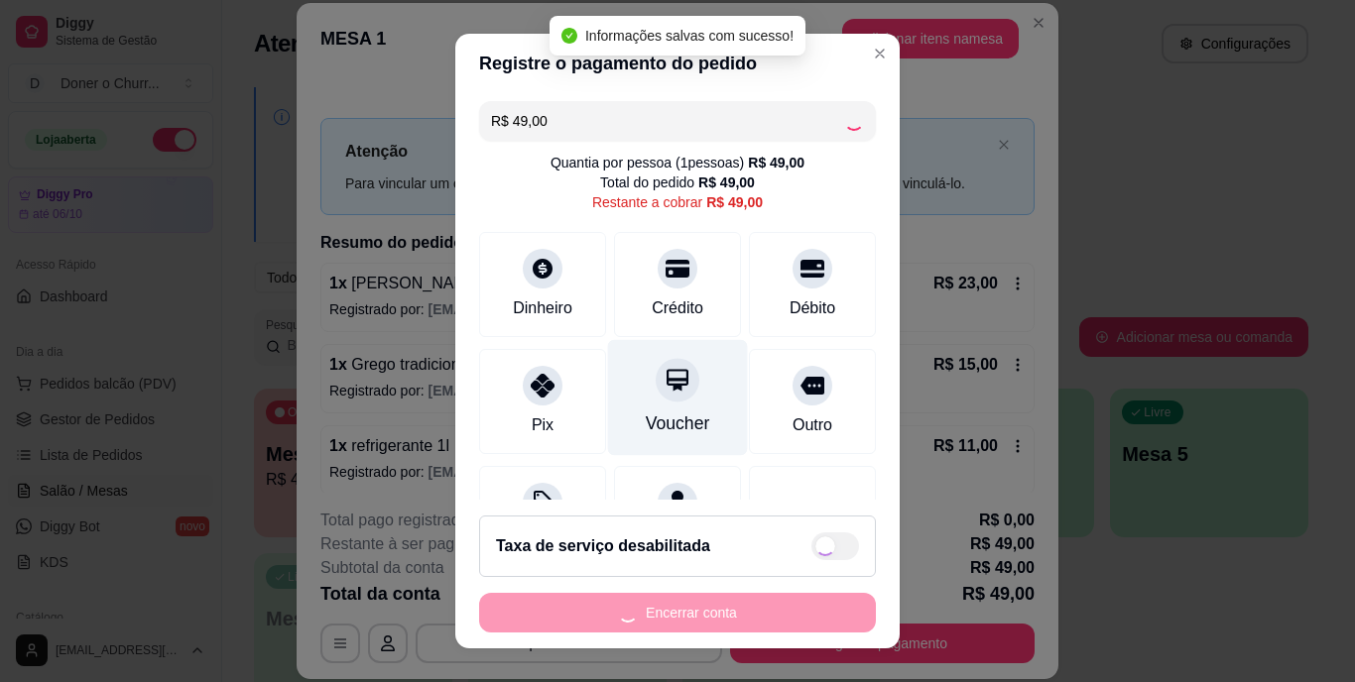
type input "R$ 0,00"
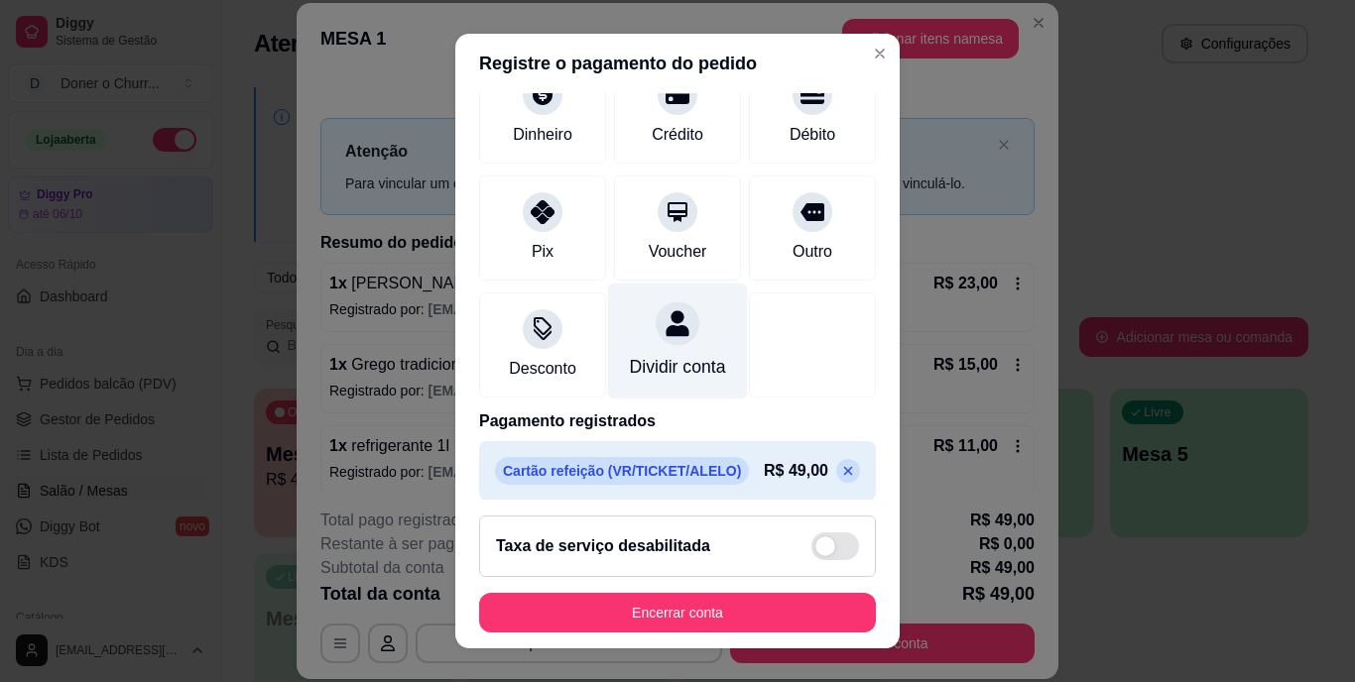
scroll to position [186, 0]
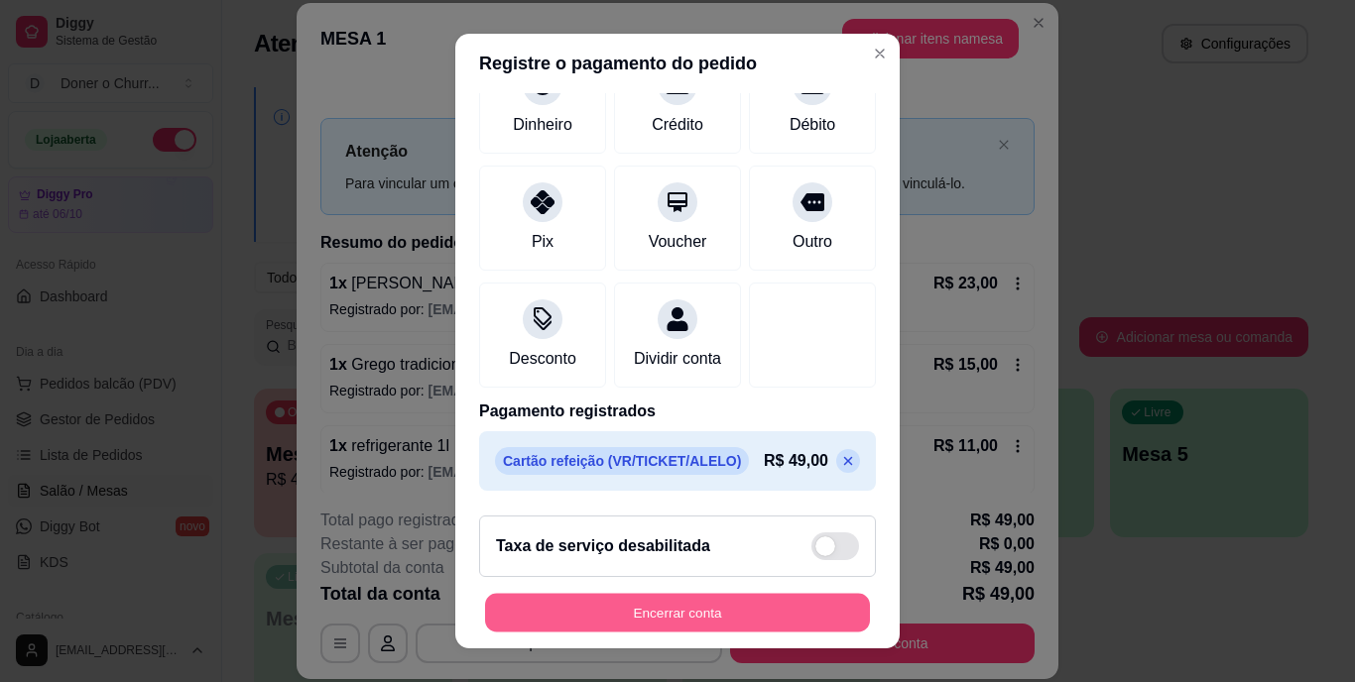
click at [659, 612] on button "Encerrar conta" at bounding box center [677, 612] width 385 height 39
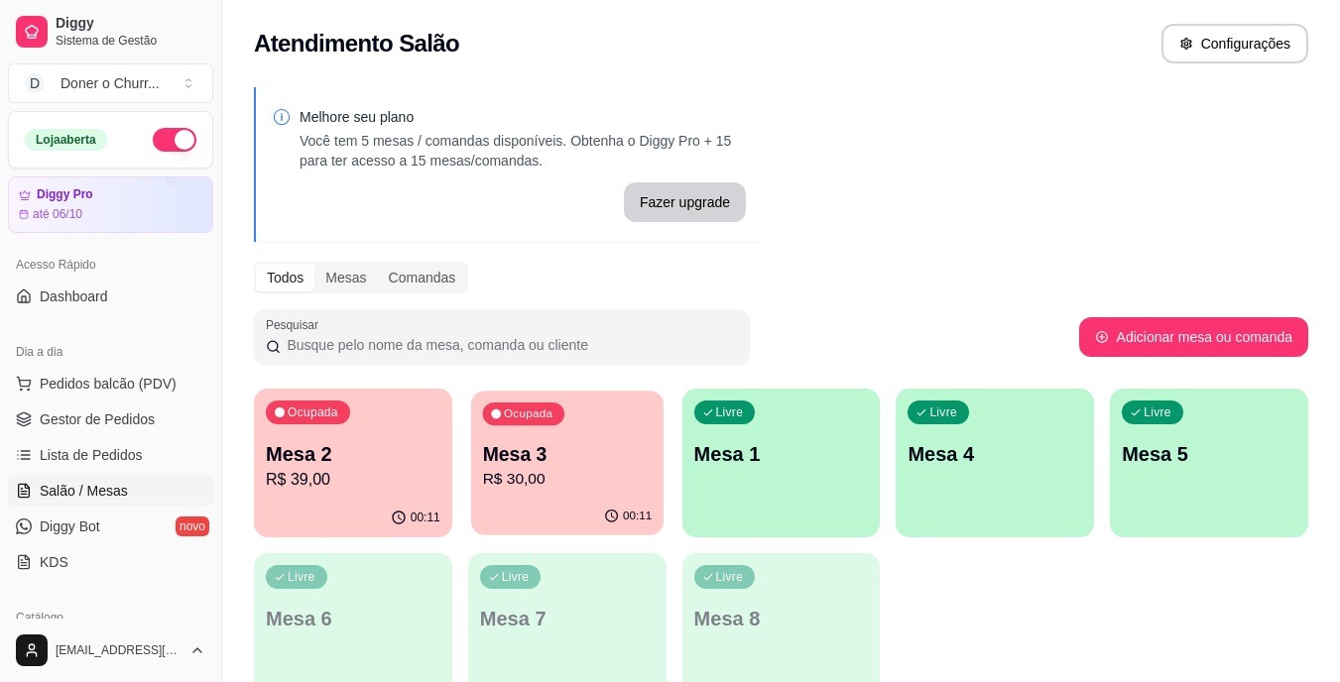
click at [515, 481] on p "R$ 30,00" at bounding box center [567, 479] width 170 height 23
click at [310, 492] on div "Ocupada Mesa 2 R$ 39,00" at bounding box center [353, 444] width 198 height 110
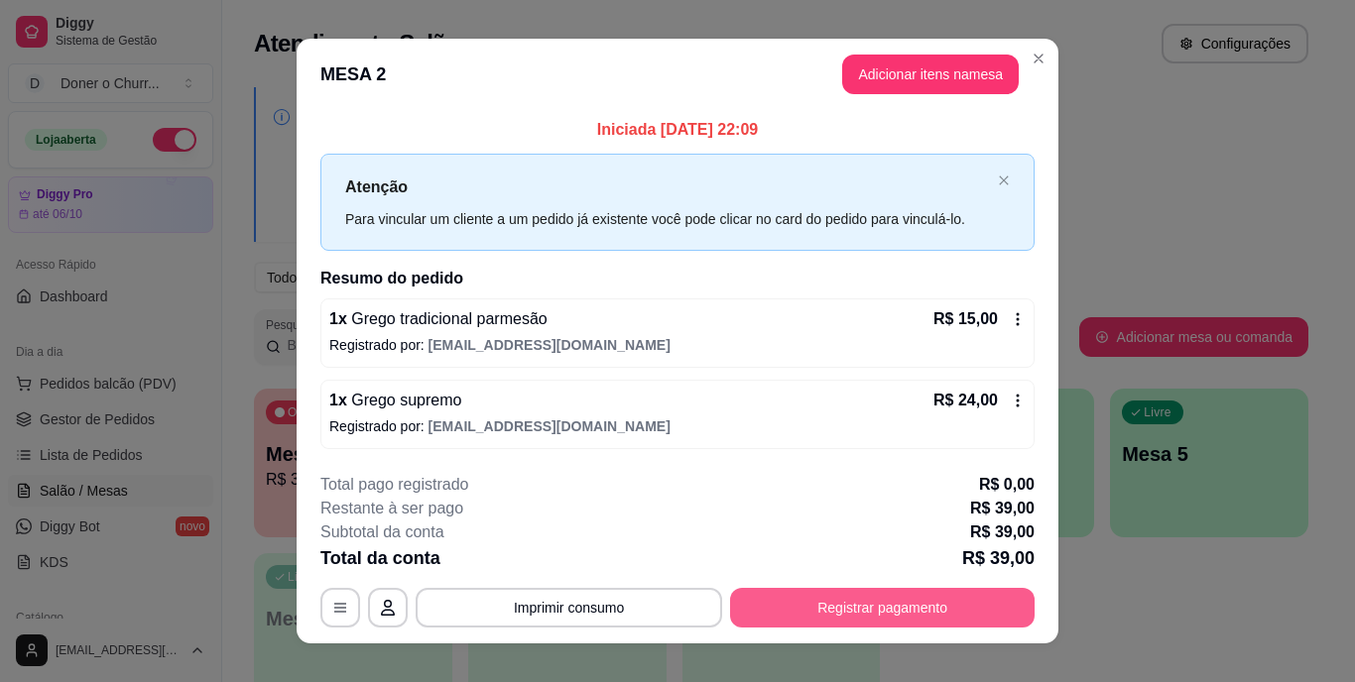
click at [845, 600] on button "Registrar pagamento" at bounding box center [882, 608] width 305 height 40
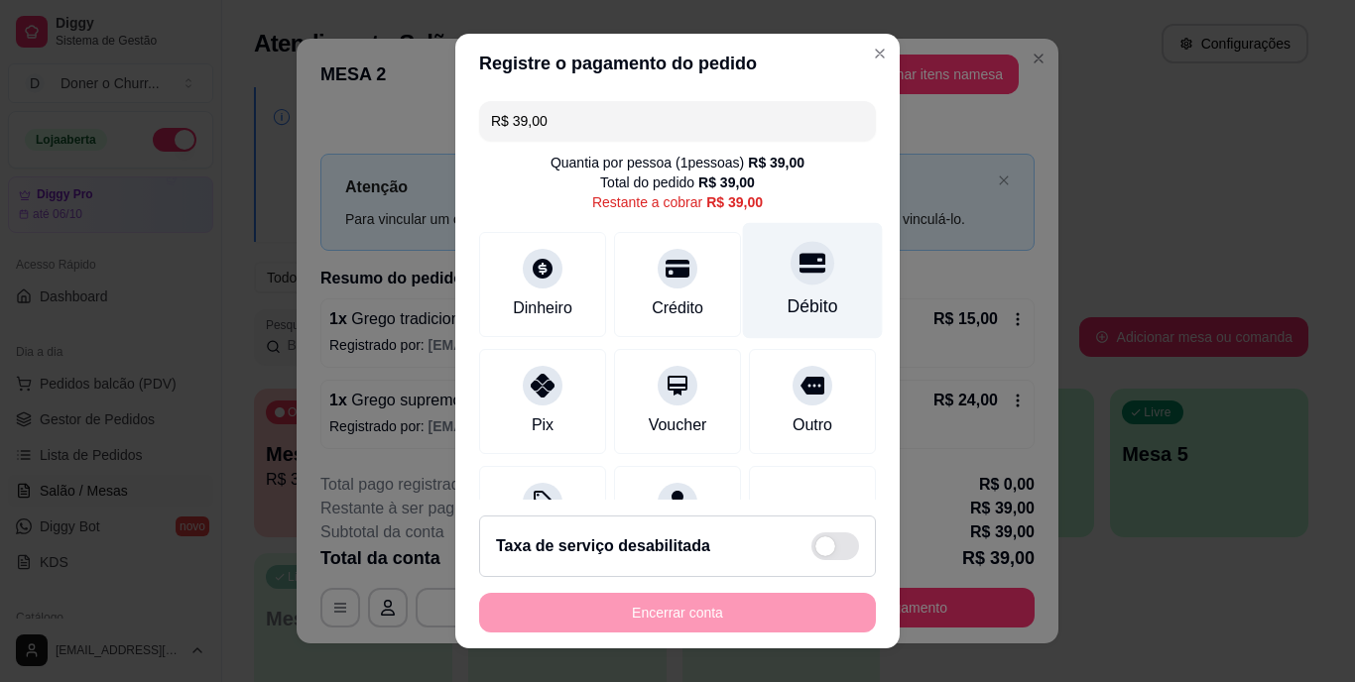
click at [791, 278] on div at bounding box center [813, 264] width 44 height 44
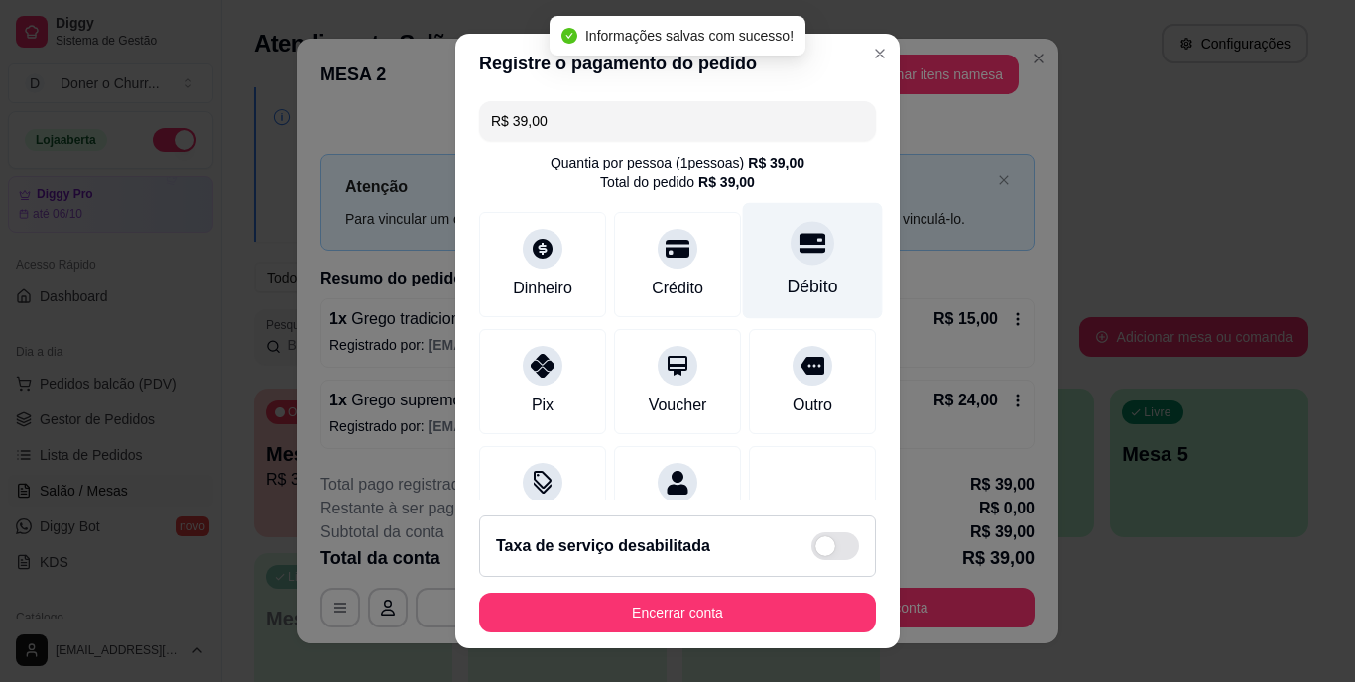
type input "R$ 0,00"
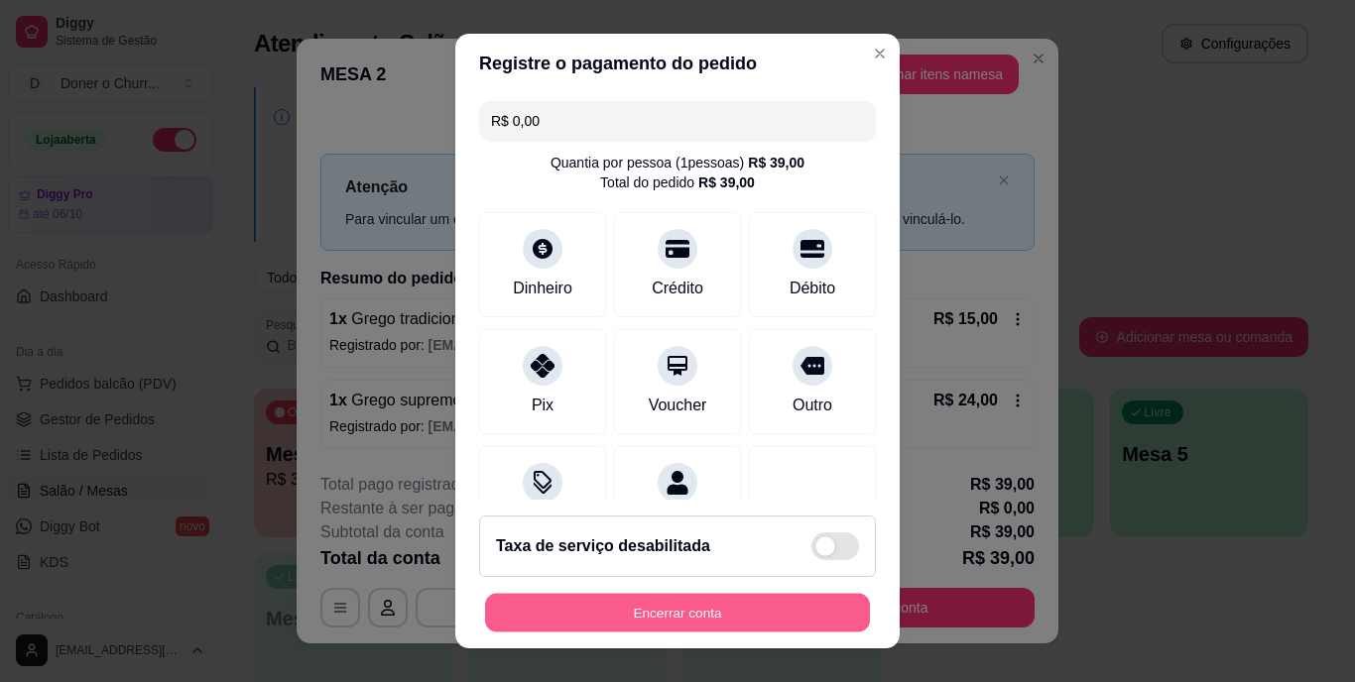
click at [716, 604] on button "Encerrar conta" at bounding box center [677, 612] width 385 height 39
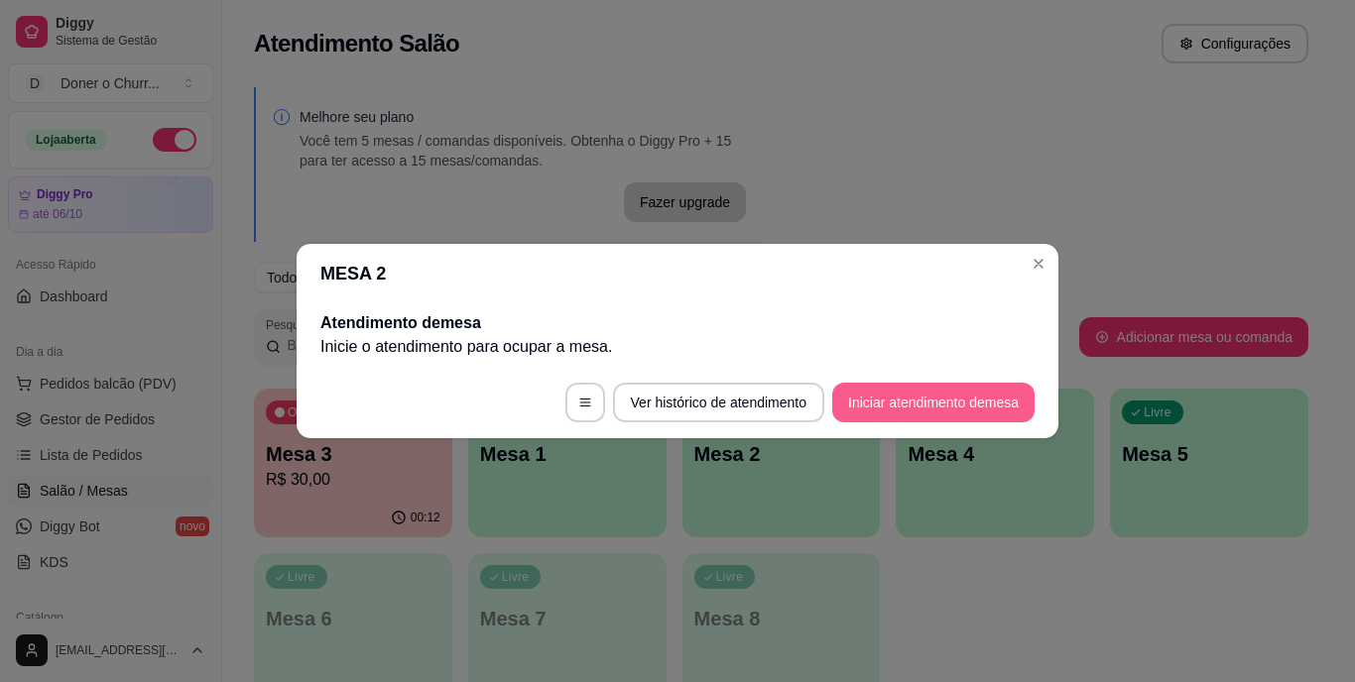
click at [934, 410] on button "Iniciar atendimento de mesa" at bounding box center [933, 403] width 202 height 40
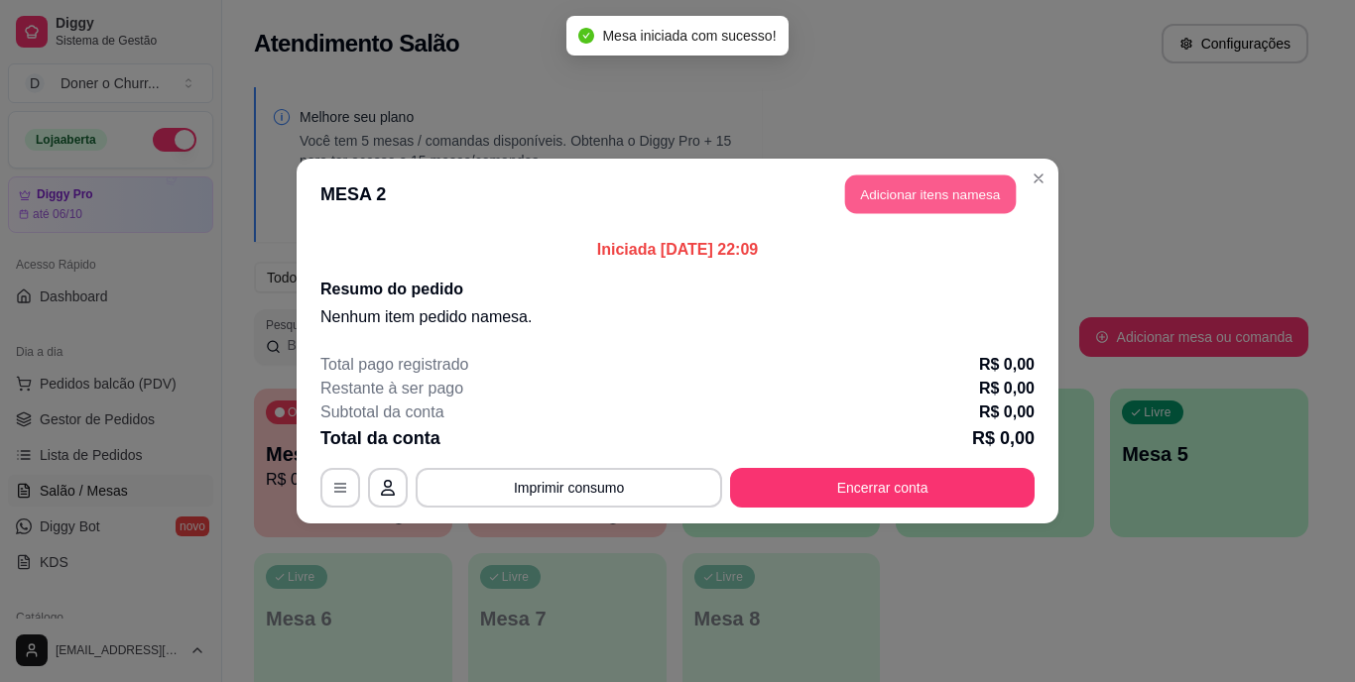
click at [944, 200] on button "Adicionar itens na mesa" at bounding box center [930, 195] width 171 height 39
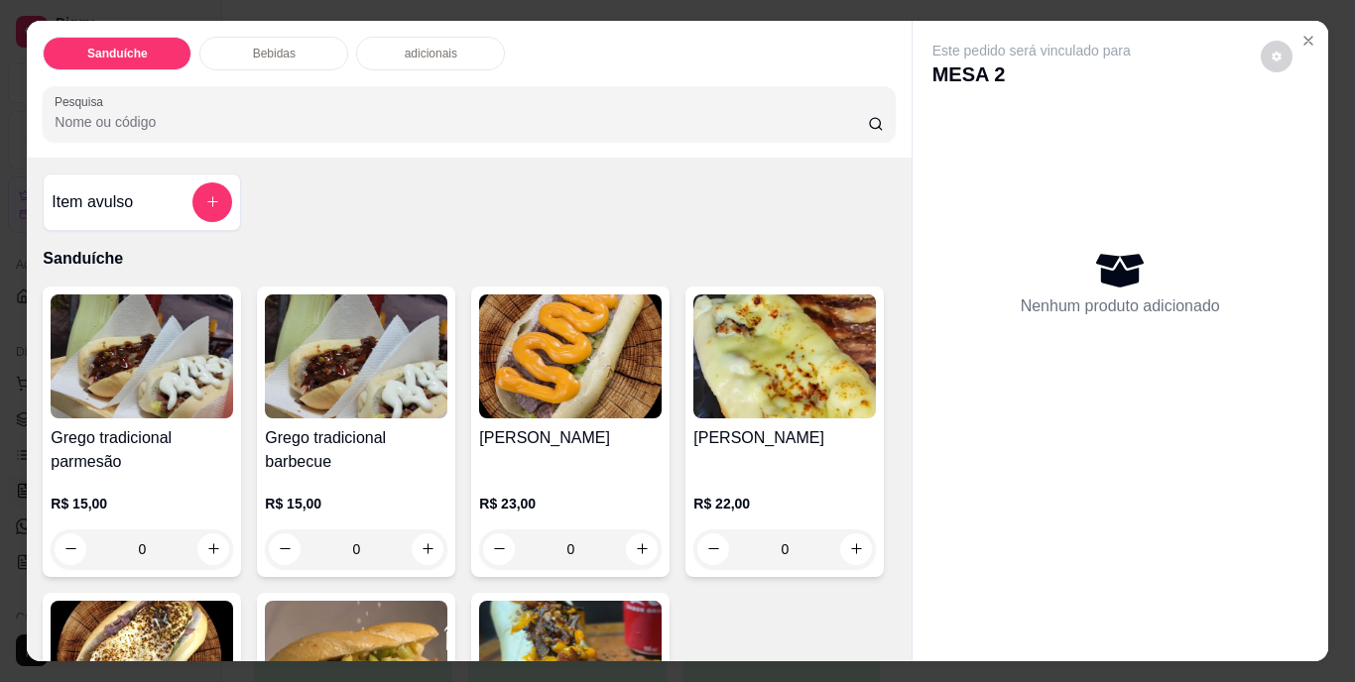
scroll to position [198, 0]
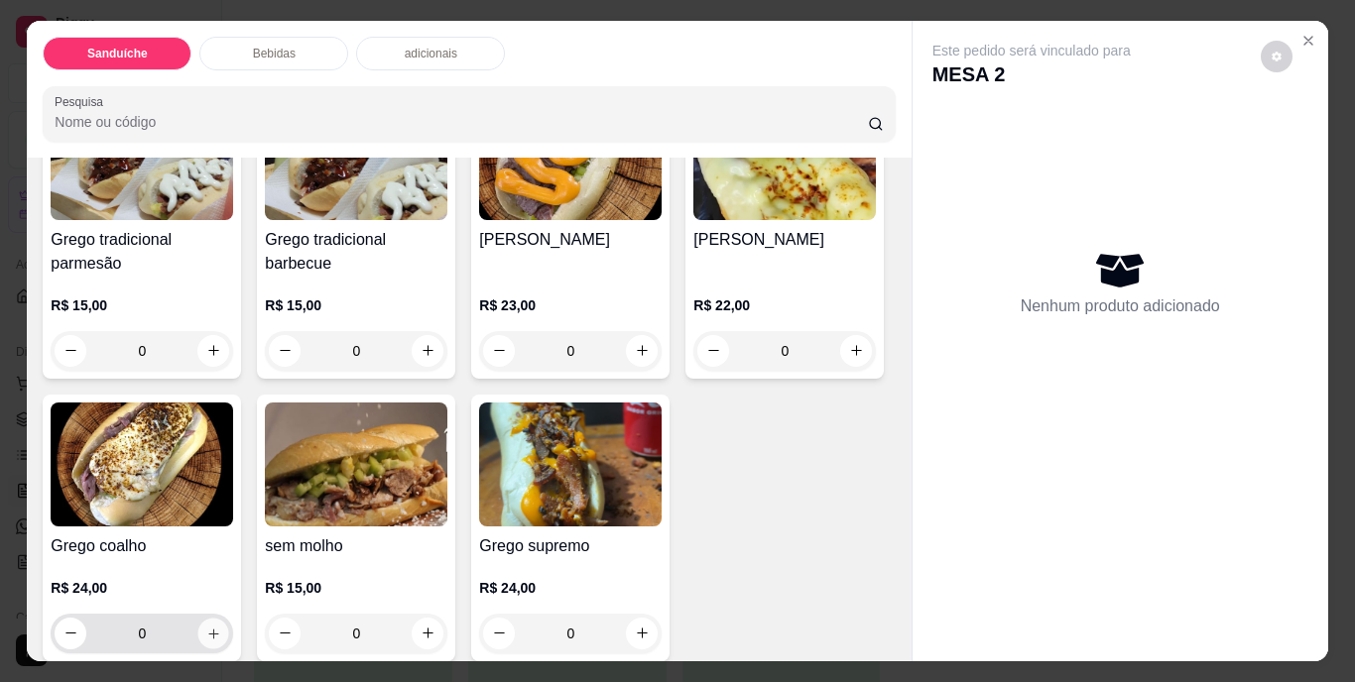
click at [229, 634] on button "increase-product-quantity" at bounding box center [213, 633] width 31 height 31
type input "1"
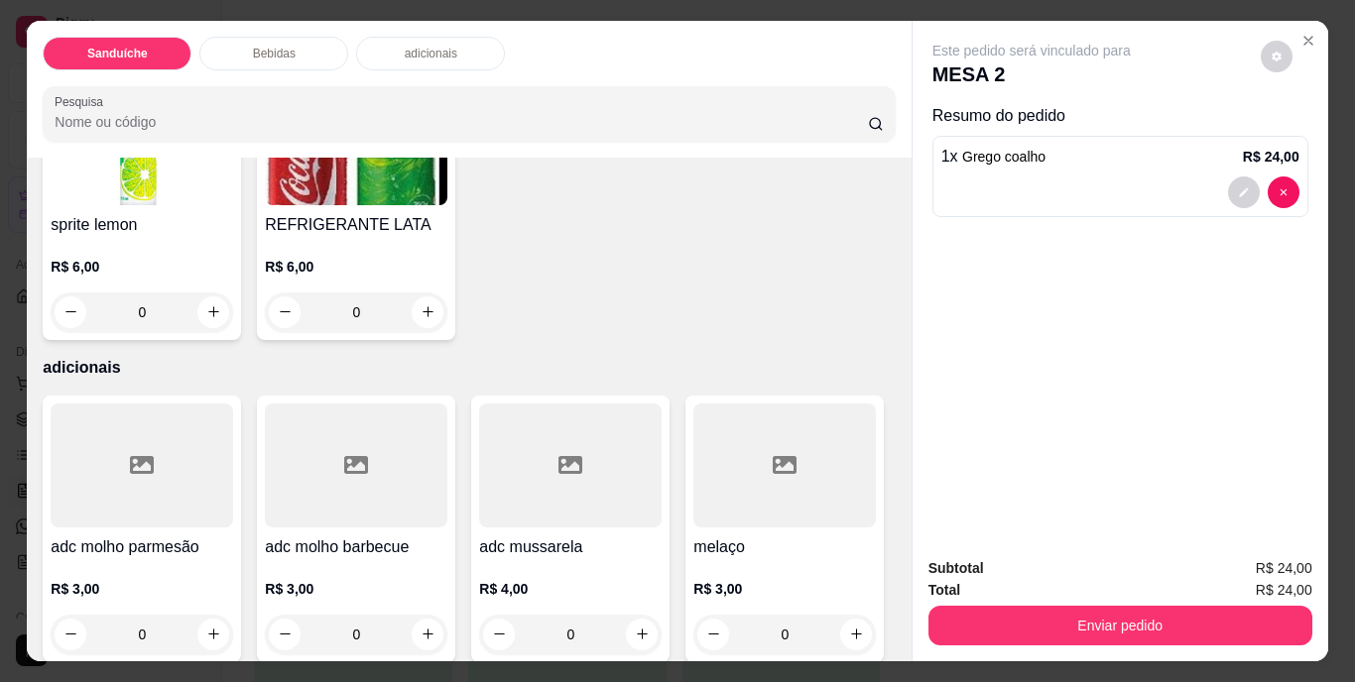
scroll to position [1190, 0]
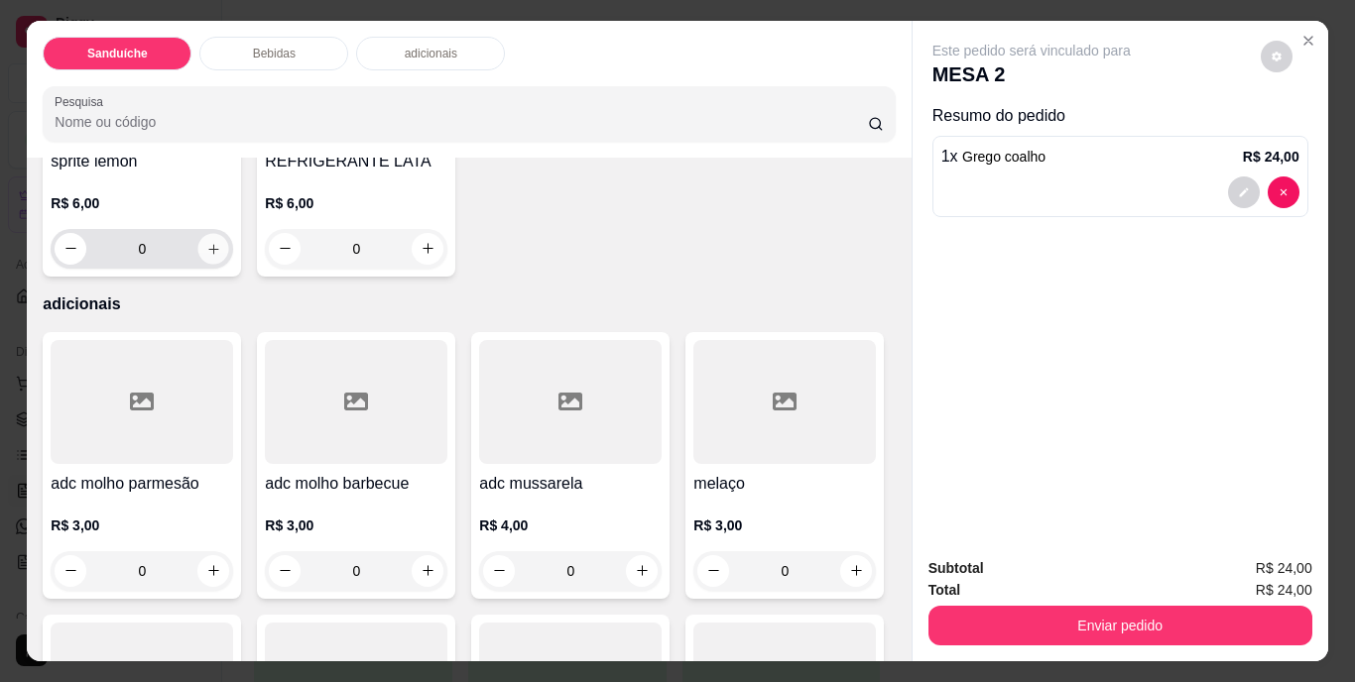
click at [229, 264] on button "increase-product-quantity" at bounding box center [213, 248] width 31 height 31
type input "1"
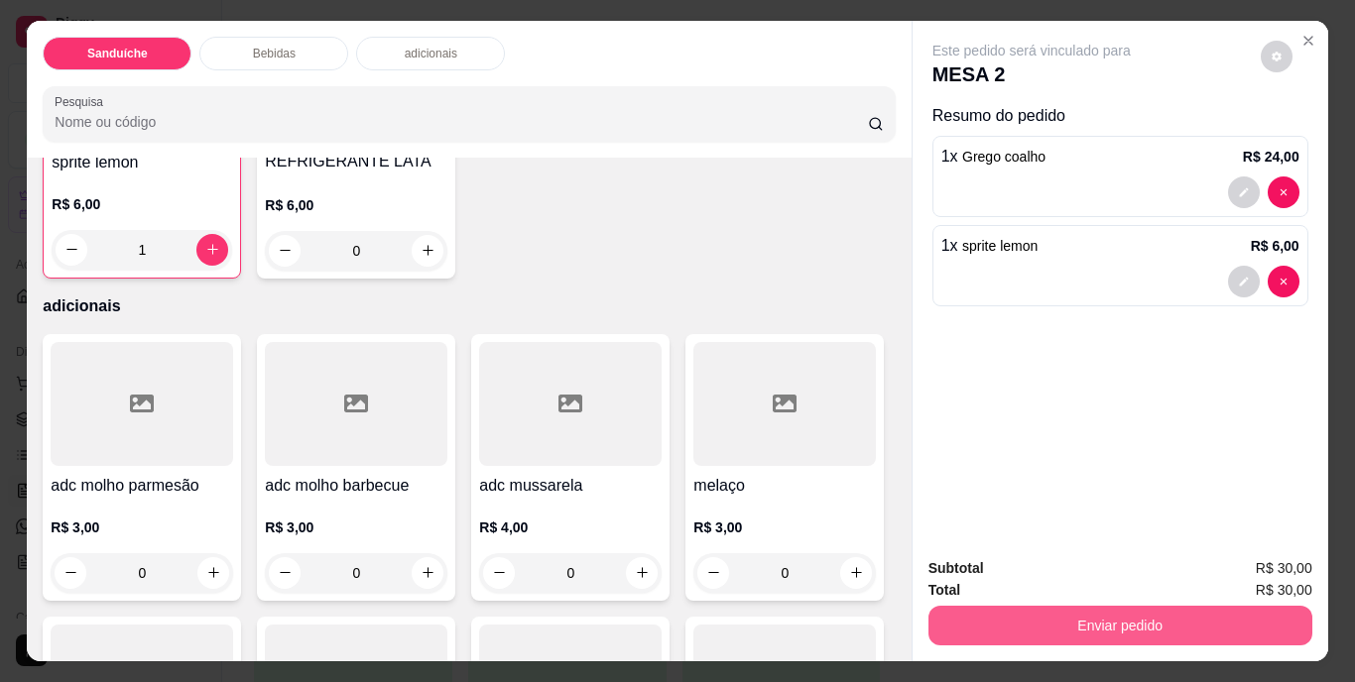
click at [1077, 608] on button "Enviar pedido" at bounding box center [1120, 626] width 384 height 40
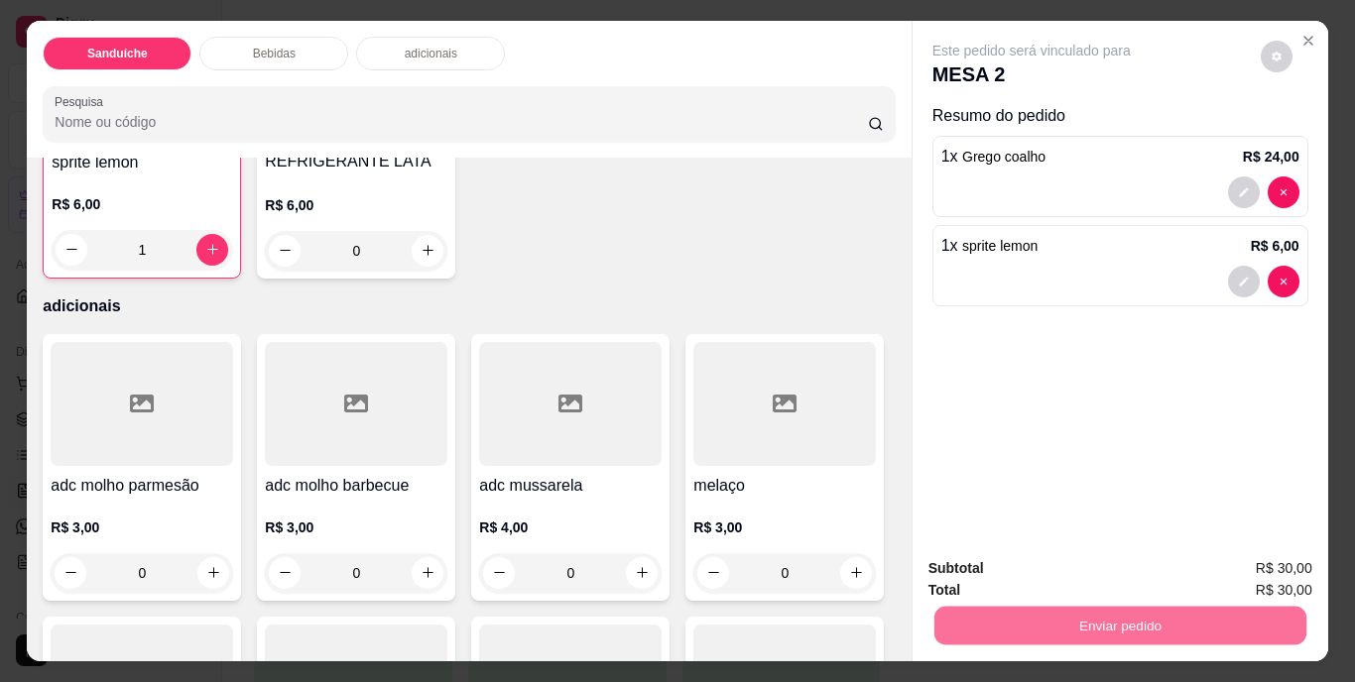
click at [1033, 567] on button "Não registrar e enviar pedido" at bounding box center [1054, 571] width 206 height 38
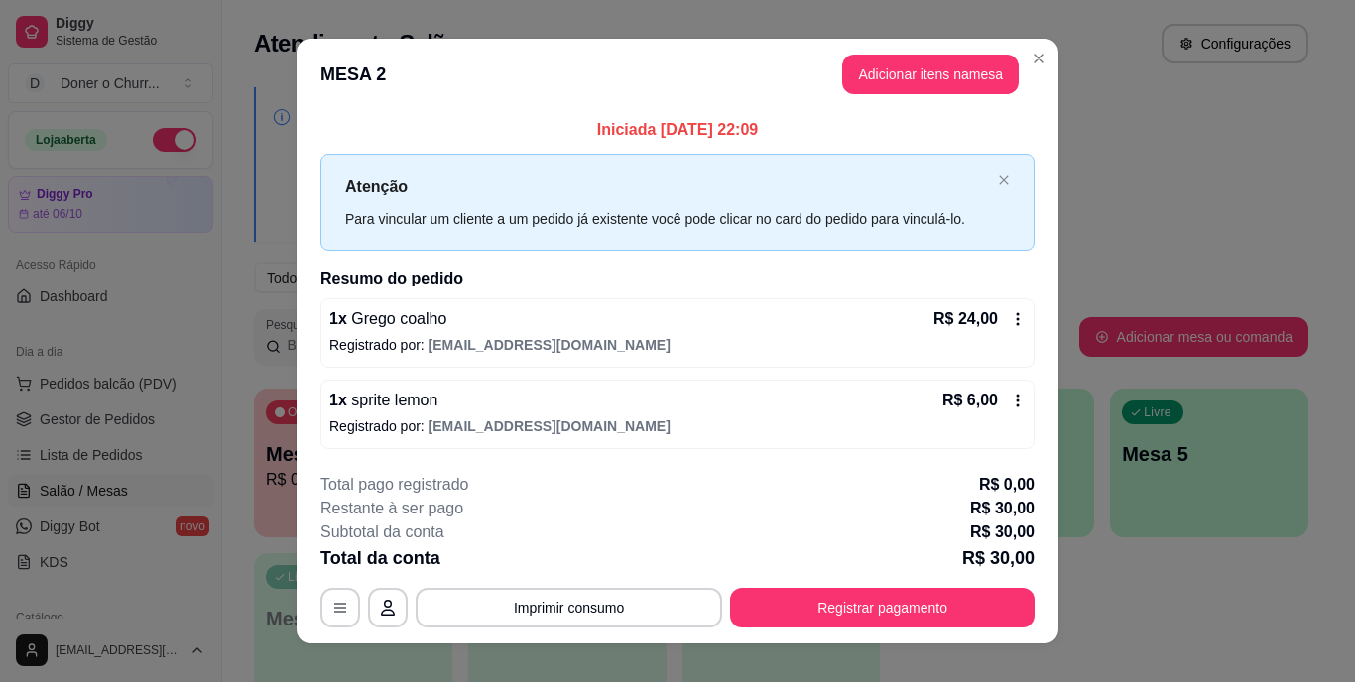
click at [586, 599] on button "Imprimir consumo" at bounding box center [569, 608] width 307 height 40
click at [561, 554] on button "IMPRESSORA" at bounding box center [567, 561] width 139 height 31
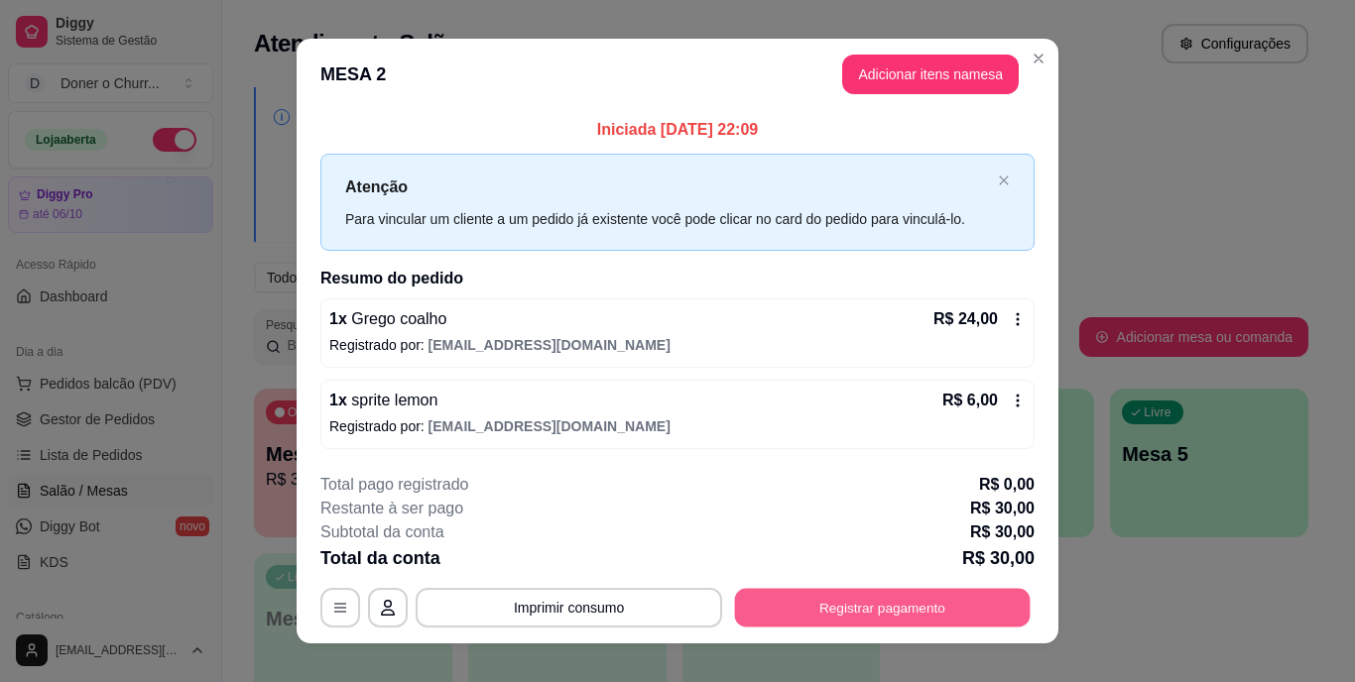
click at [862, 612] on button "Registrar pagamento" at bounding box center [883, 607] width 296 height 39
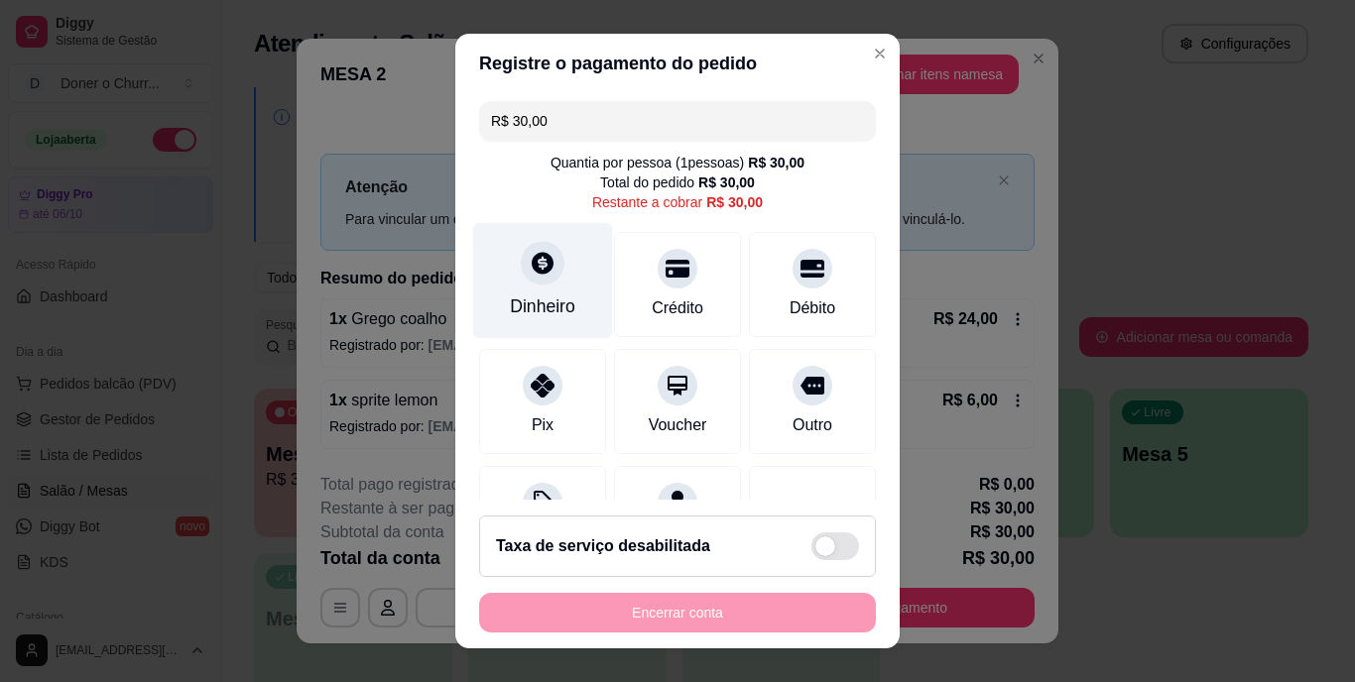
click at [526, 304] on div "Dinheiro" at bounding box center [542, 308] width 65 height 26
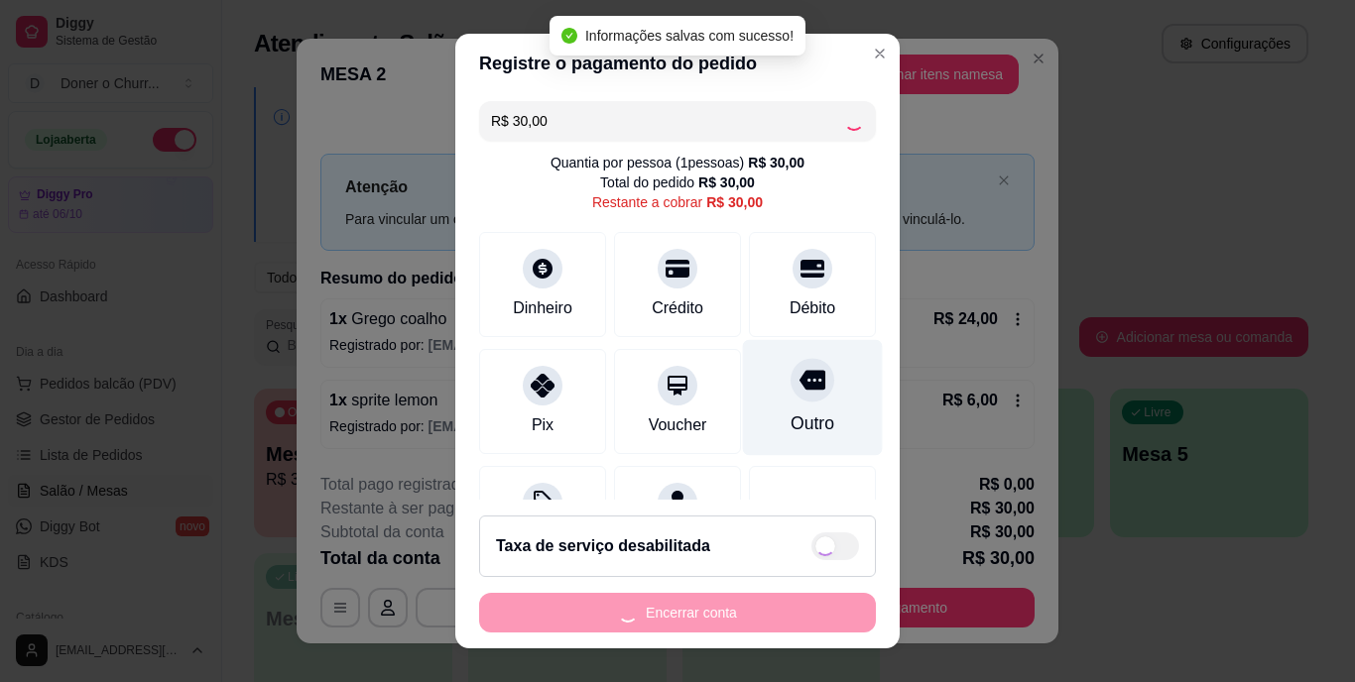
type input "R$ 0,00"
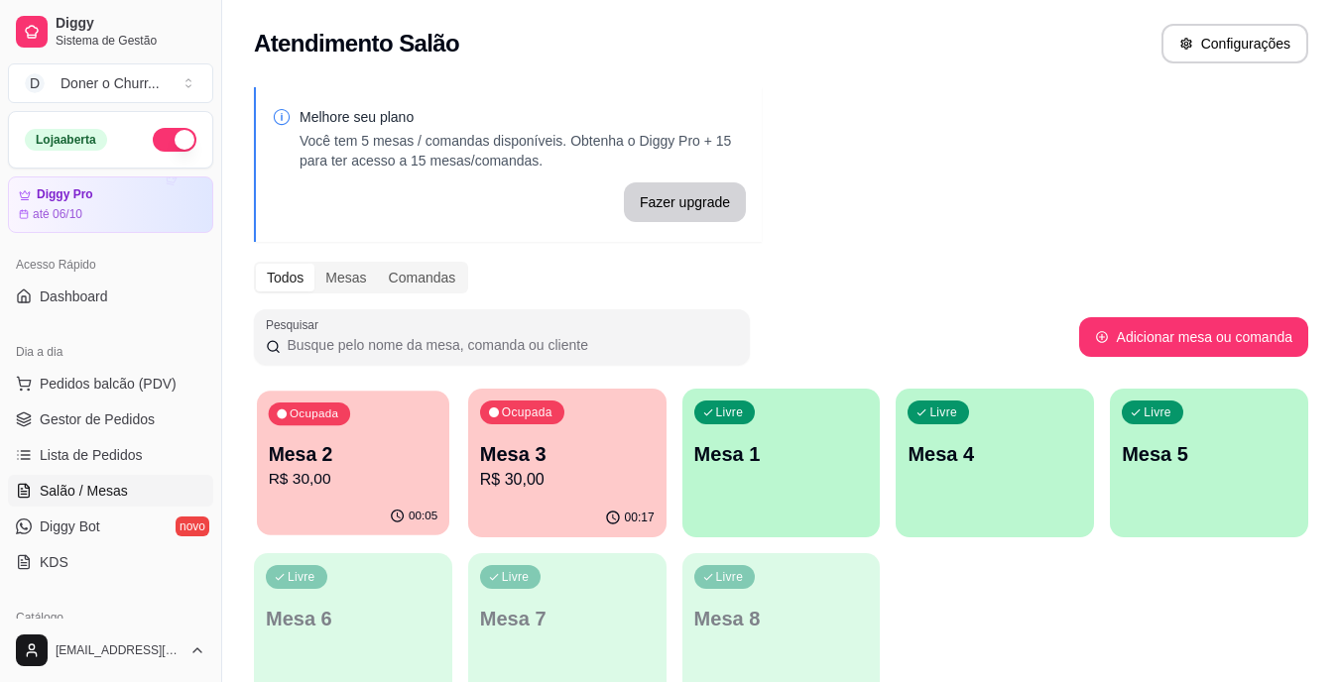
click at [364, 467] on div "Mesa 2 R$ 30,00" at bounding box center [354, 466] width 170 height 50
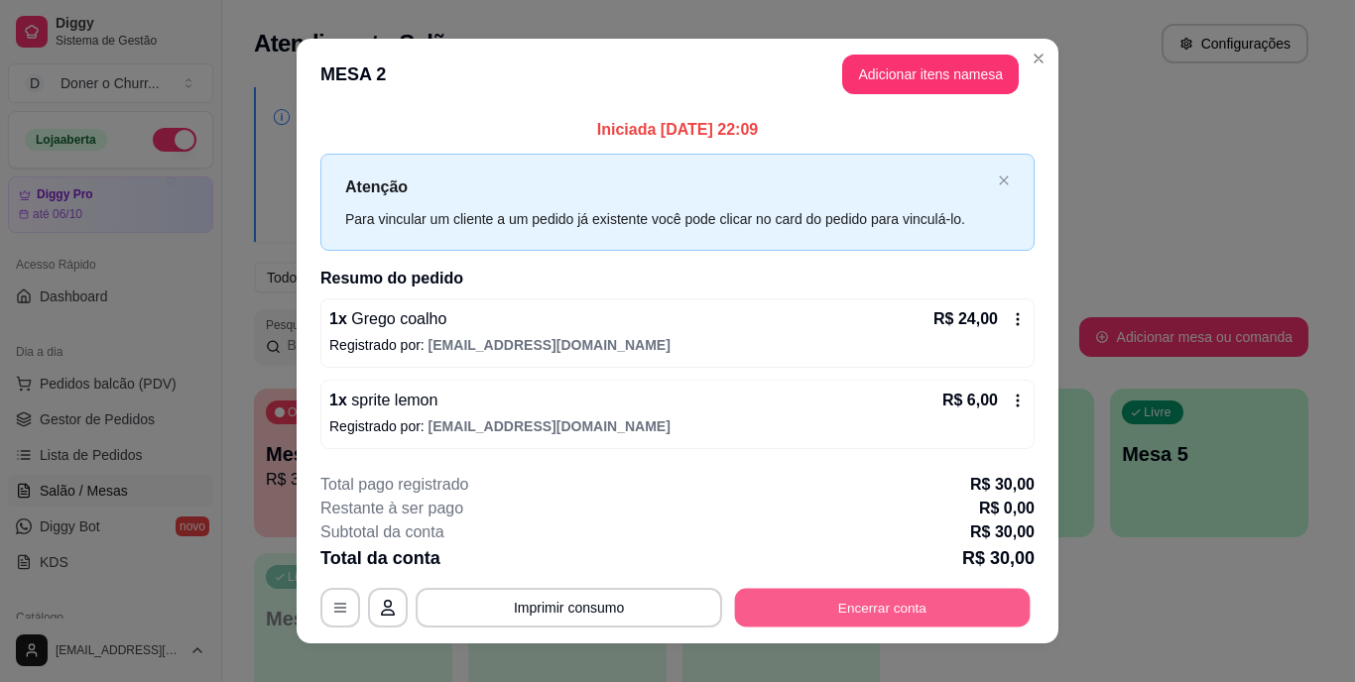
click at [848, 606] on button "Encerrar conta" at bounding box center [883, 607] width 296 height 39
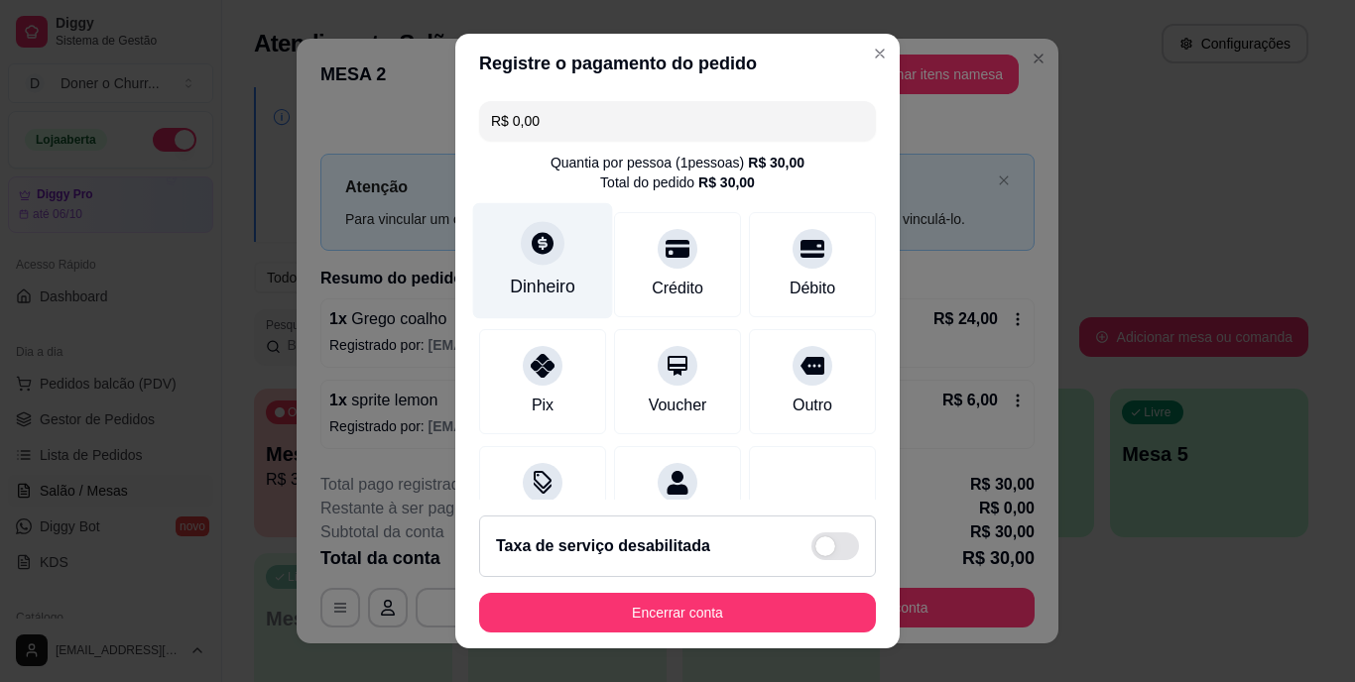
click at [542, 276] on div "Dinheiro" at bounding box center [542, 288] width 65 height 26
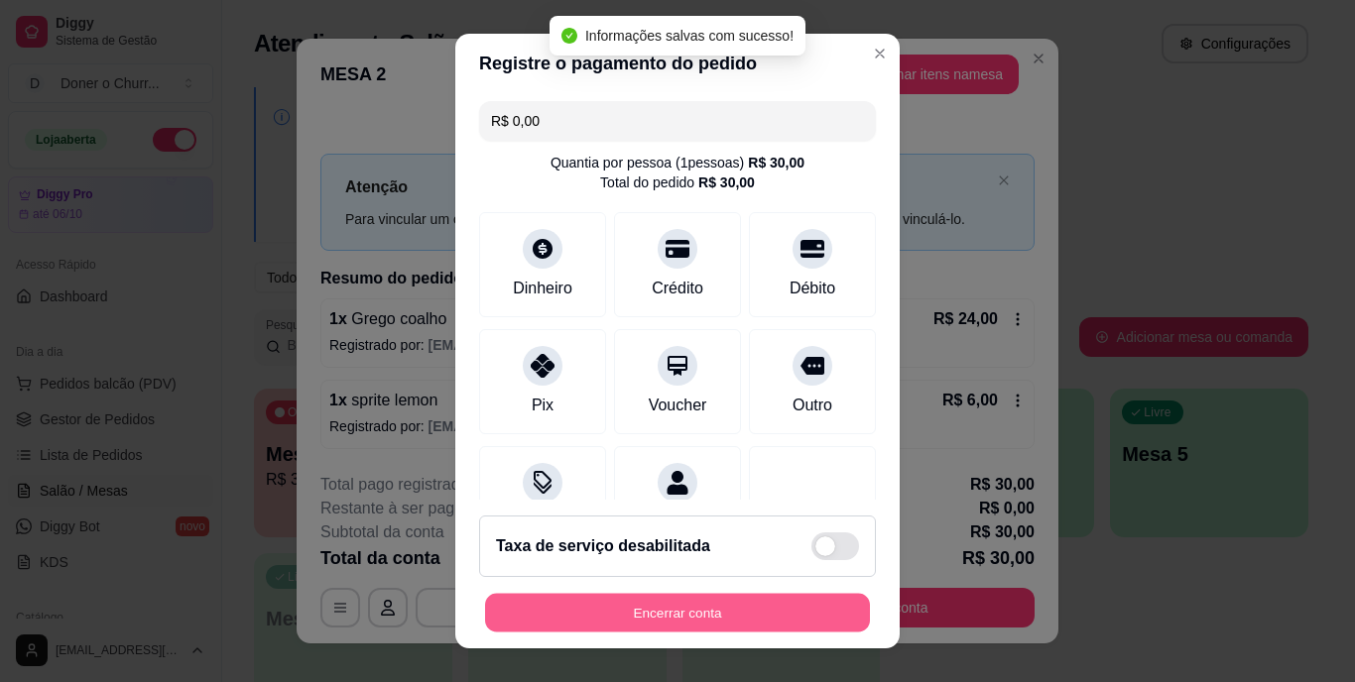
click at [729, 611] on button "Encerrar conta" at bounding box center [677, 612] width 385 height 39
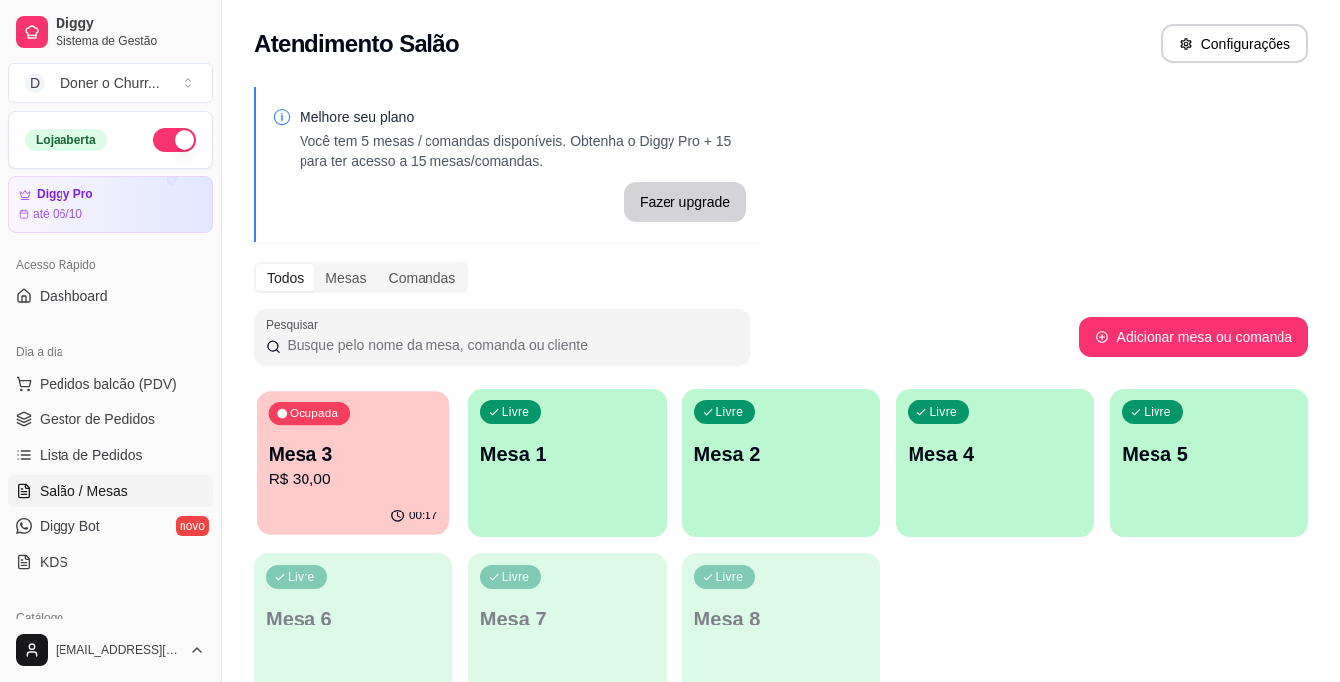
click at [354, 478] on p "R$ 30,00" at bounding box center [354, 479] width 170 height 23
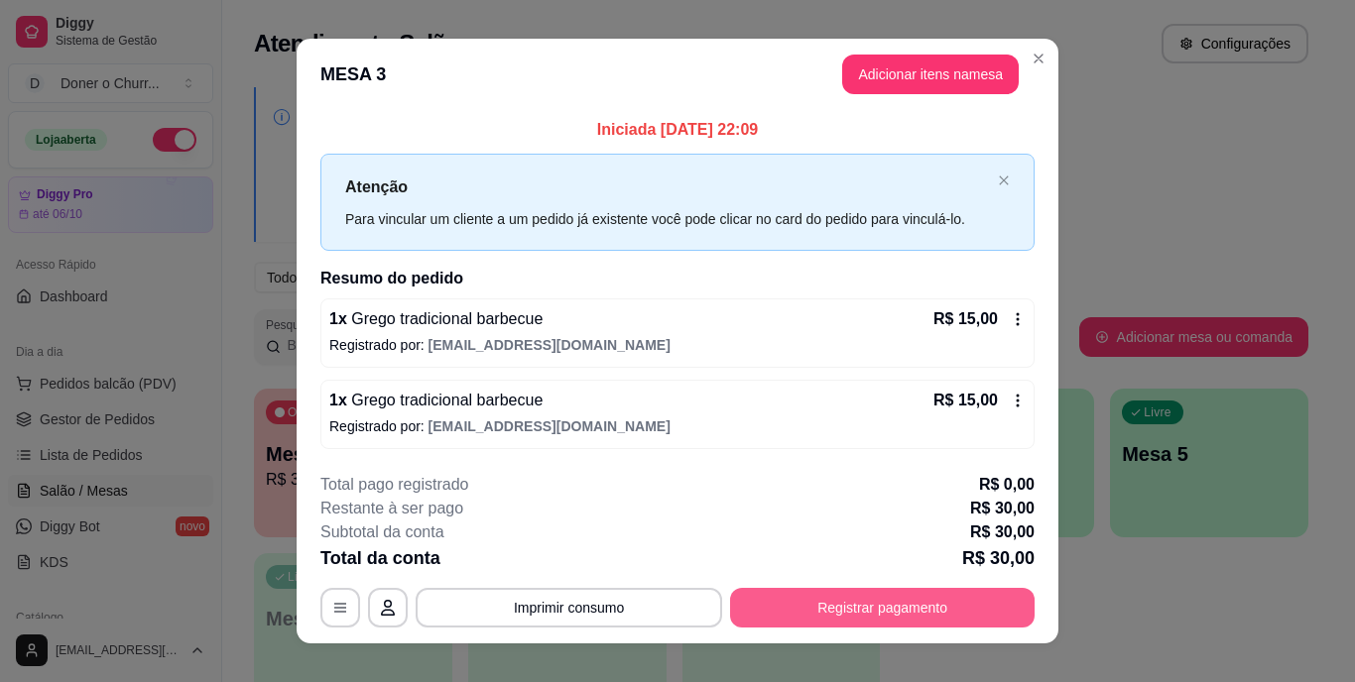
click at [883, 610] on button "Registrar pagamento" at bounding box center [882, 608] width 305 height 40
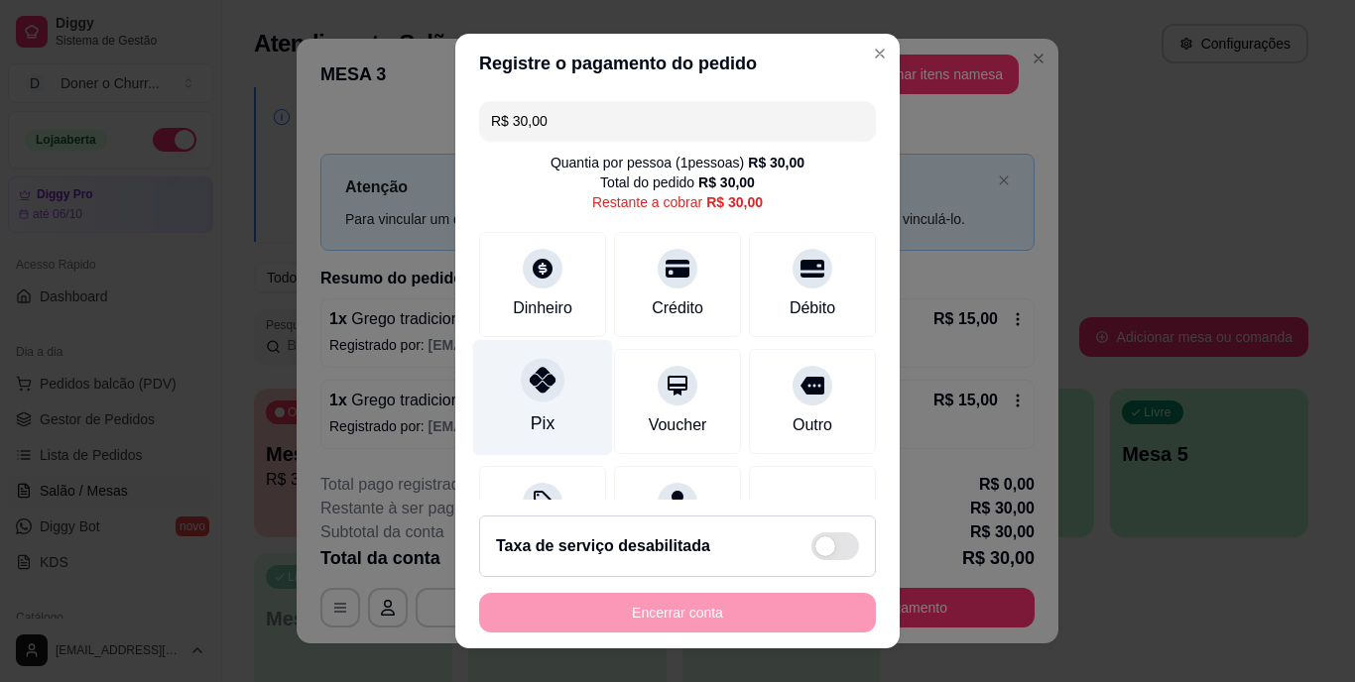
click at [521, 389] on div at bounding box center [543, 381] width 44 height 44
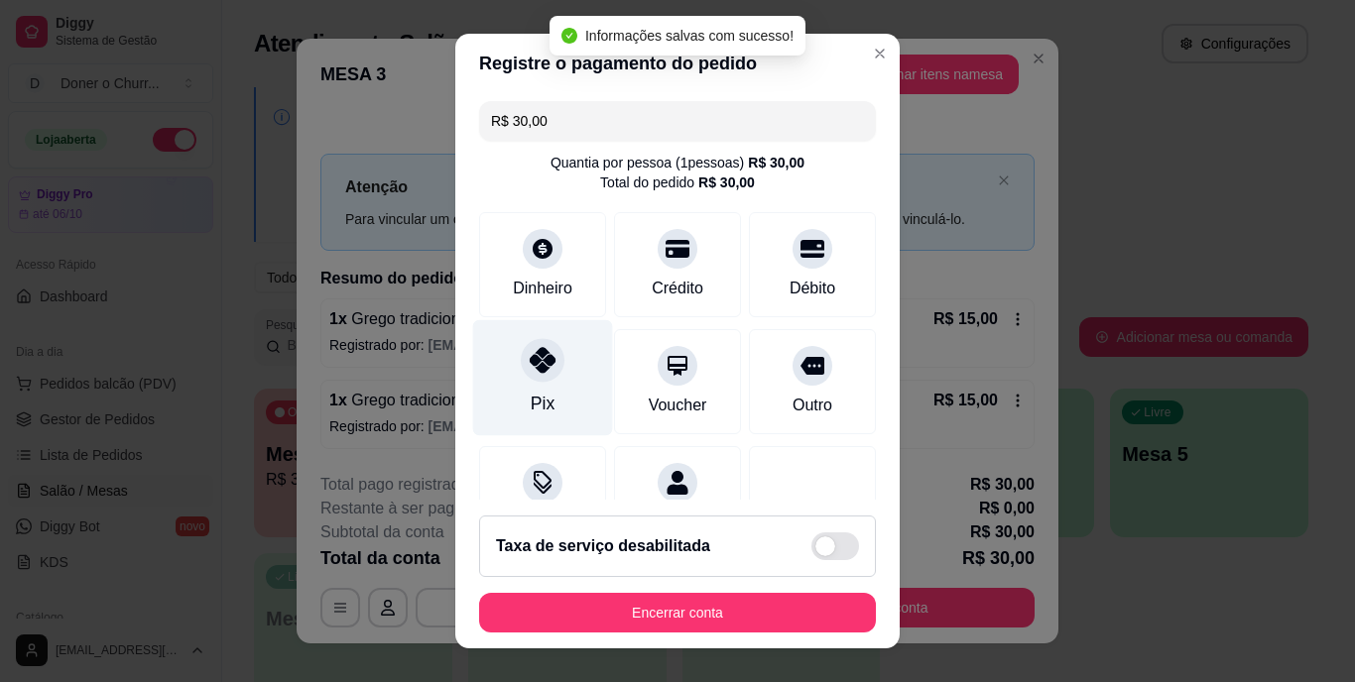
type input "R$ 0,00"
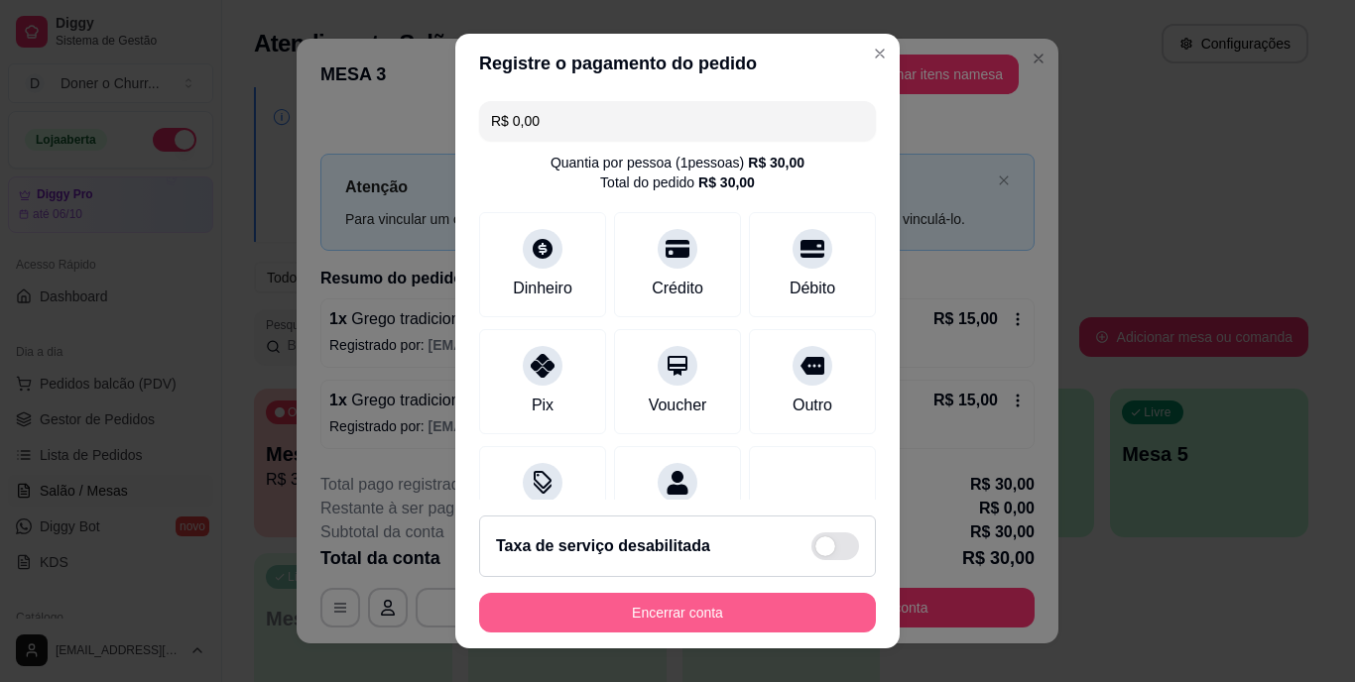
click at [651, 609] on button "Encerrar conta" at bounding box center [677, 613] width 397 height 40
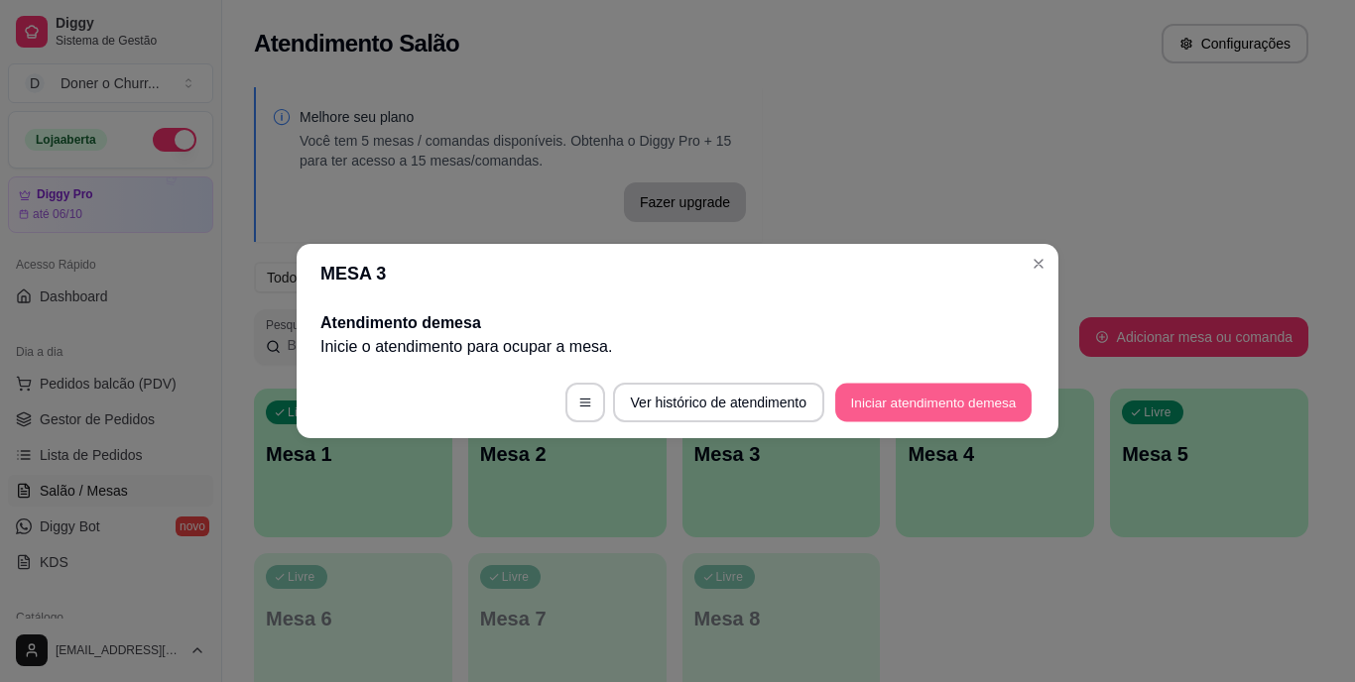
click at [935, 404] on button "Iniciar atendimento de mesa" at bounding box center [933, 403] width 196 height 39
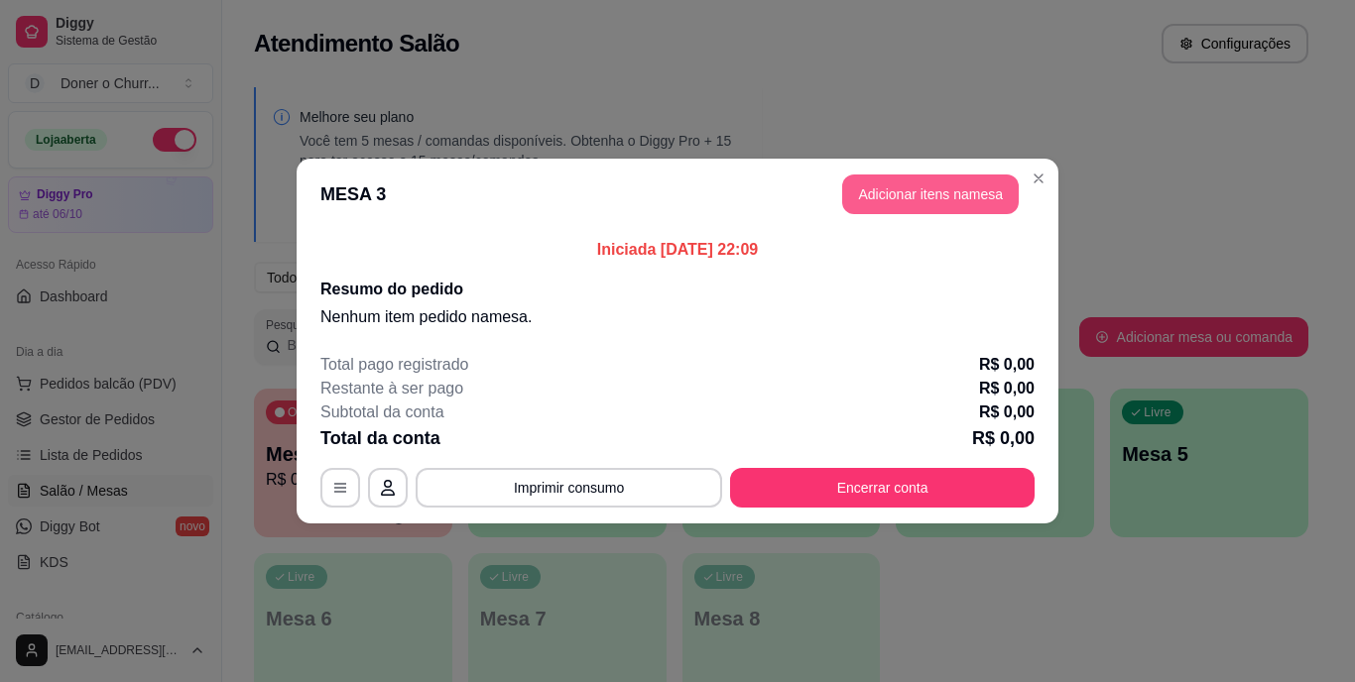
click at [914, 196] on button "Adicionar itens na mesa" at bounding box center [930, 195] width 177 height 40
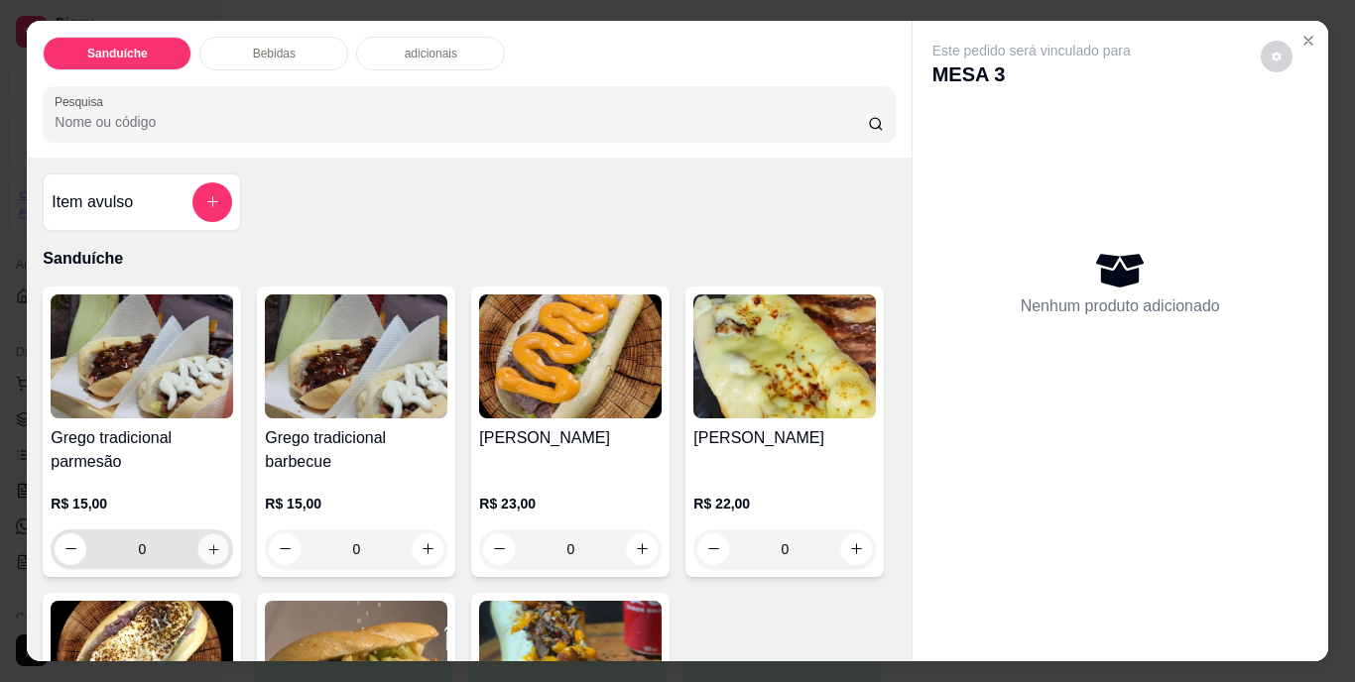
click at [211, 543] on icon "increase-product-quantity" at bounding box center [213, 549] width 15 height 15
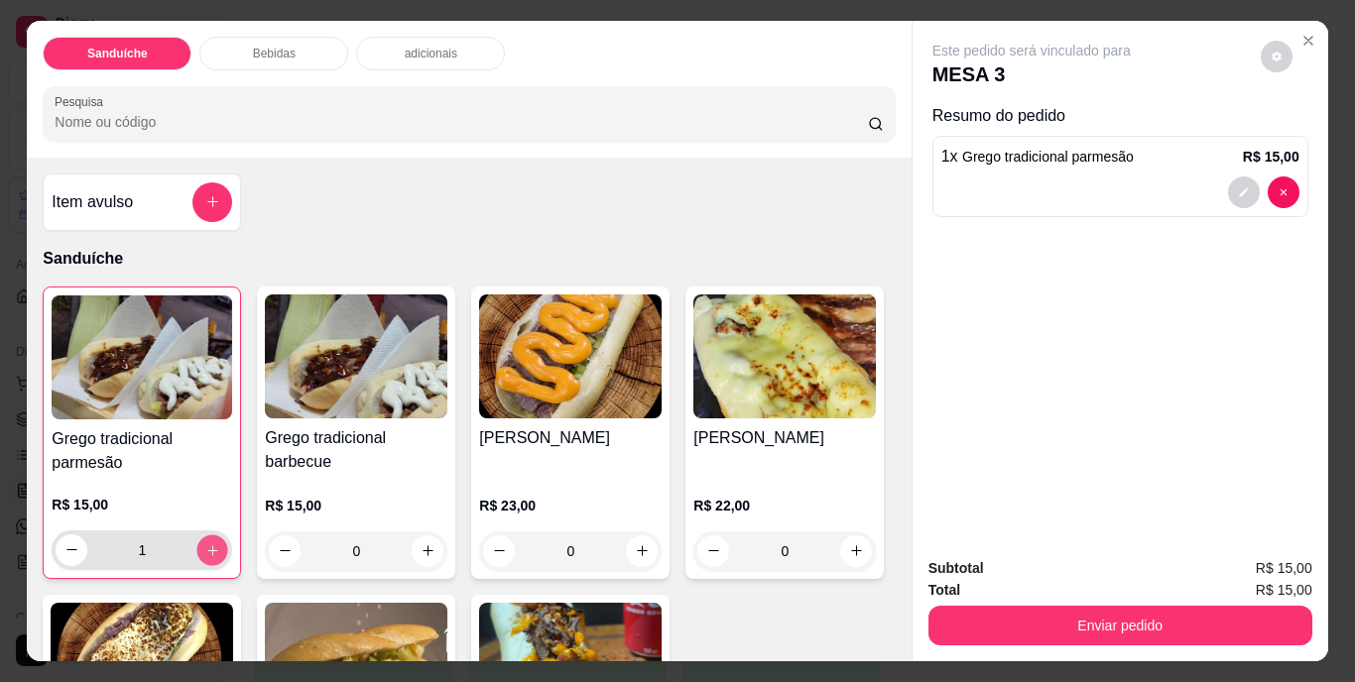
click at [211, 543] on icon "increase-product-quantity" at bounding box center [212, 550] width 15 height 15
type input "3"
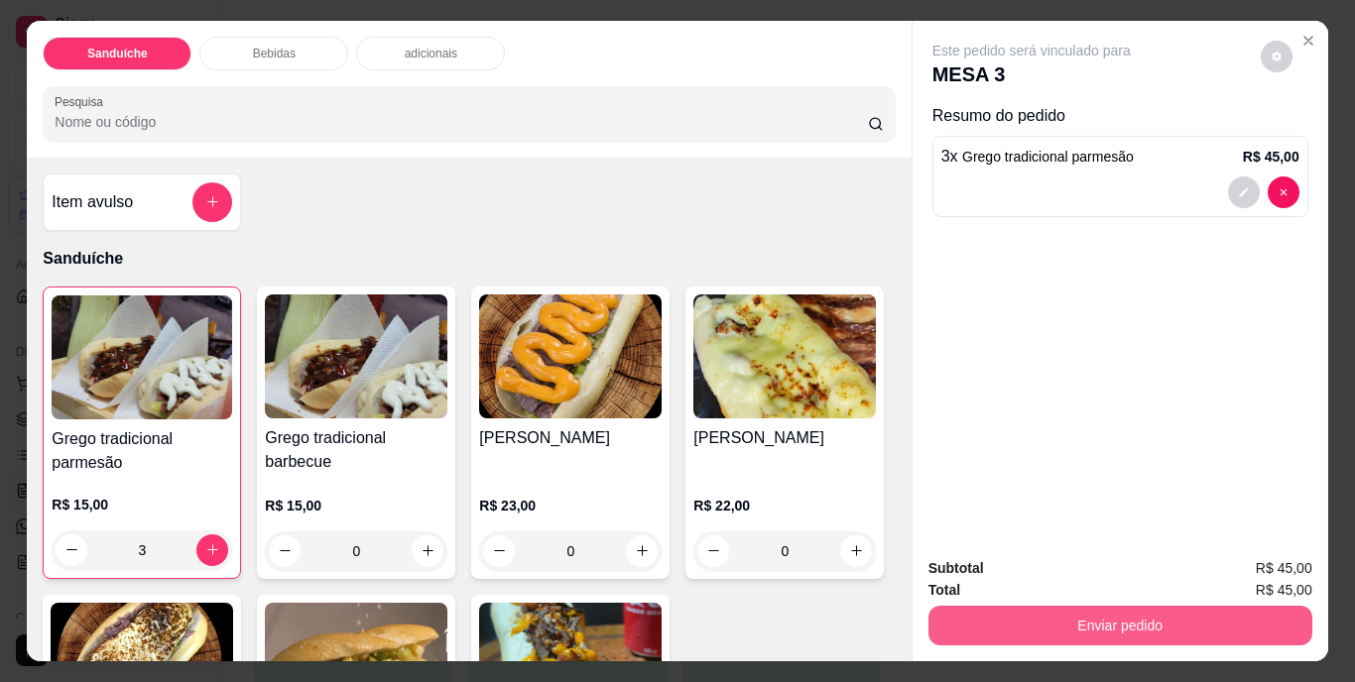
click at [1086, 619] on button "Enviar pedido" at bounding box center [1120, 626] width 384 height 40
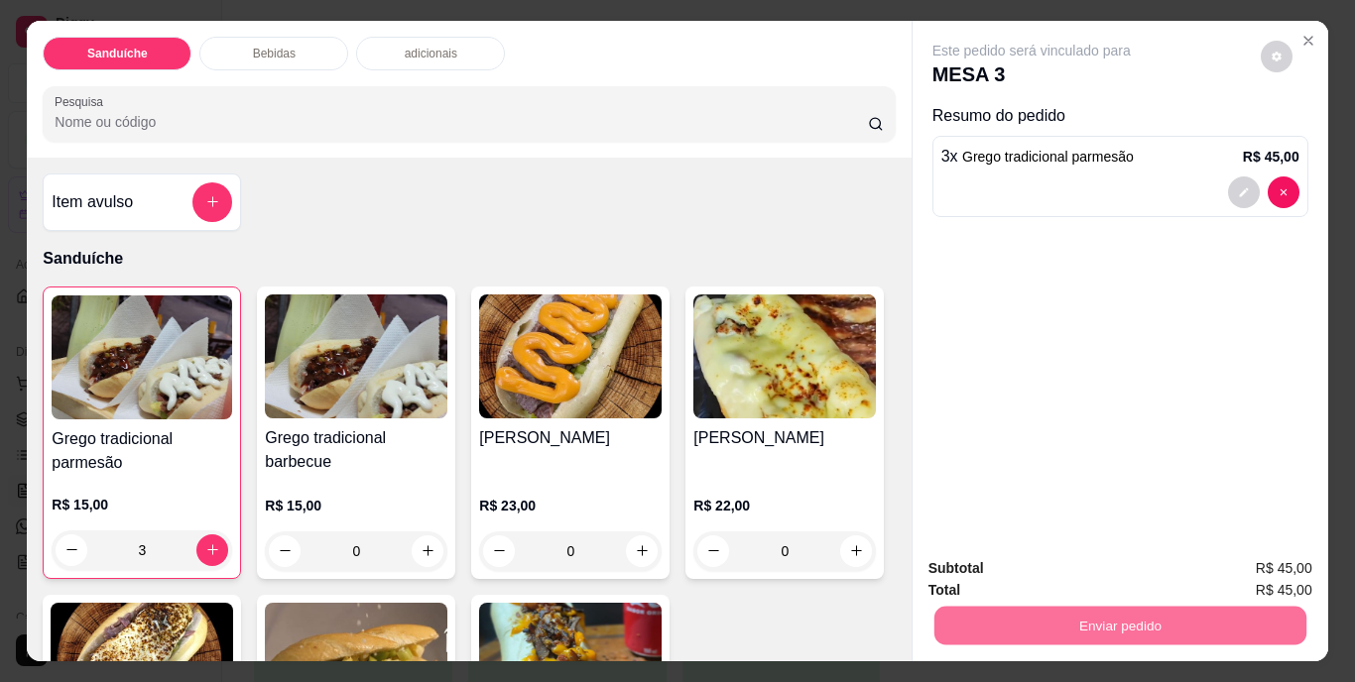
click at [1059, 570] on button "Não registrar e enviar pedido" at bounding box center [1054, 570] width 206 height 38
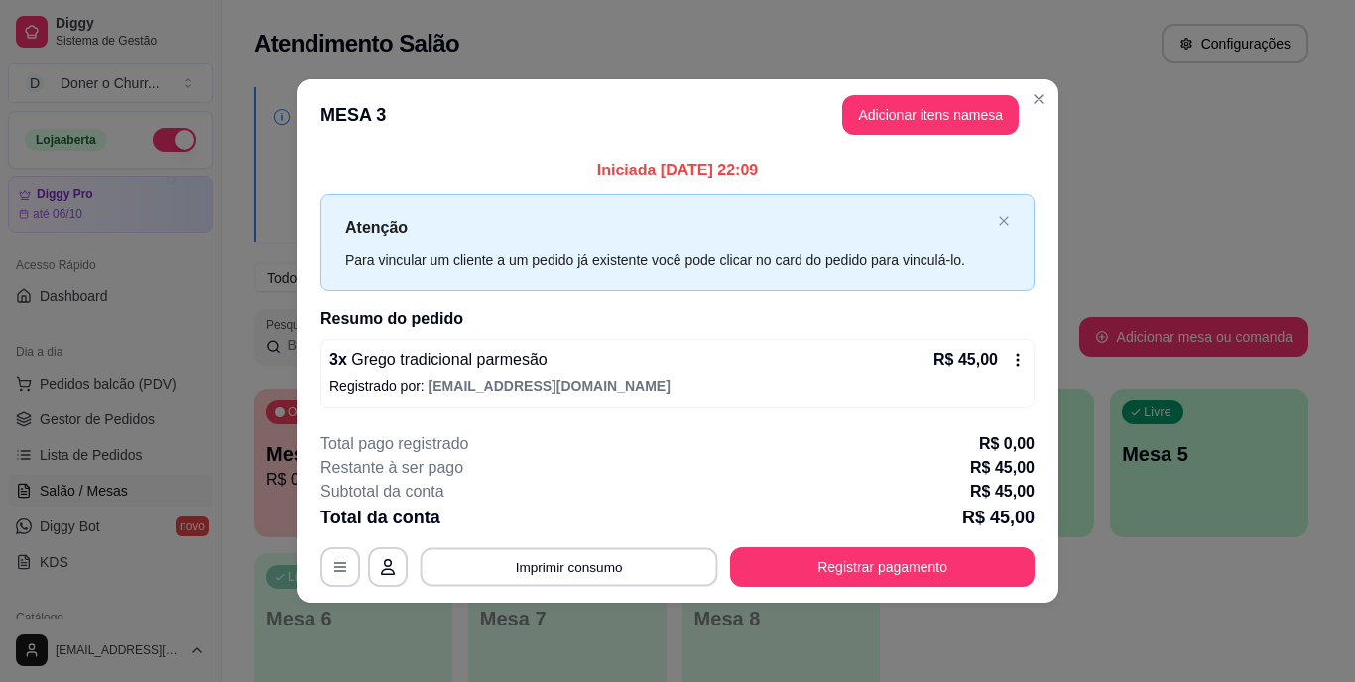
click at [597, 571] on button "Imprimir consumo" at bounding box center [570, 567] width 298 height 39
click at [581, 527] on button "IMPRESSORA" at bounding box center [575, 522] width 144 height 32
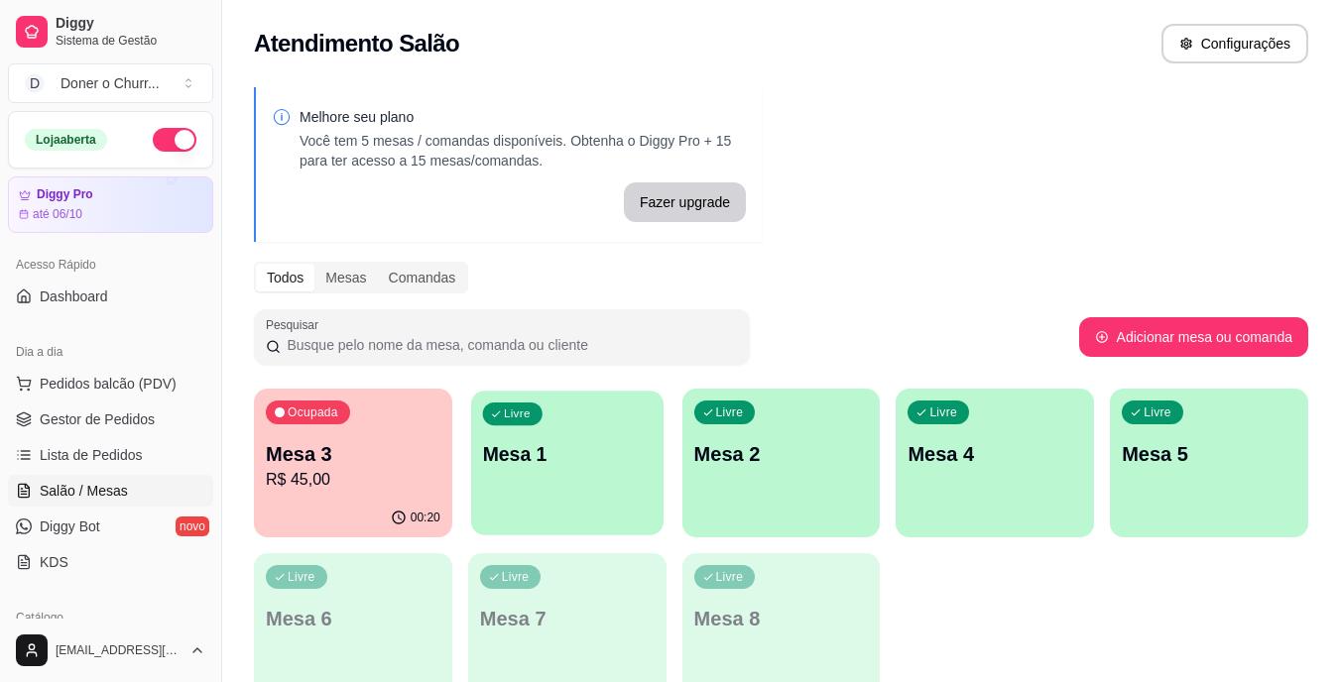
click at [591, 468] on div "Livre Mesa 1" at bounding box center [567, 451] width 192 height 121
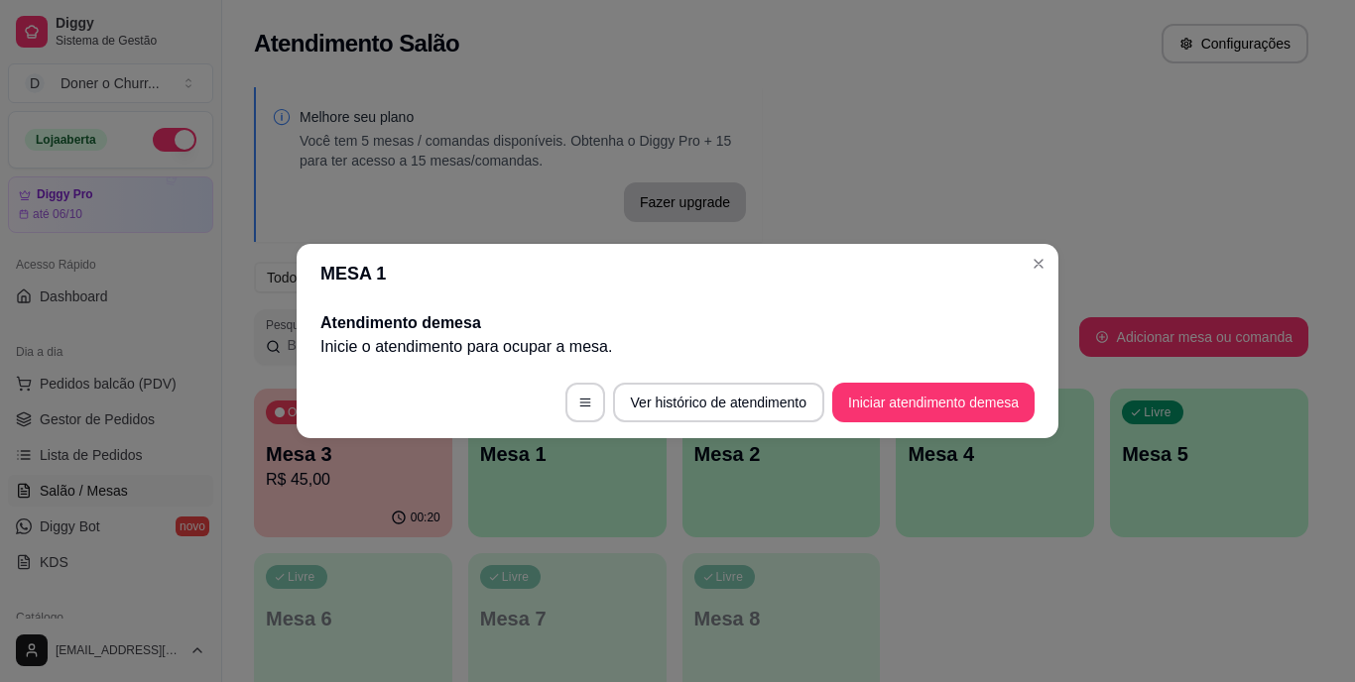
drag, startPoint x: 945, startPoint y: 425, endPoint x: 936, endPoint y: 412, distance: 15.7
click at [942, 426] on footer "Ver histórico de atendimento Iniciar atendimento de mesa" at bounding box center [678, 402] width 762 height 71
click at [932, 394] on button "Iniciar atendimento de mesa" at bounding box center [933, 403] width 196 height 39
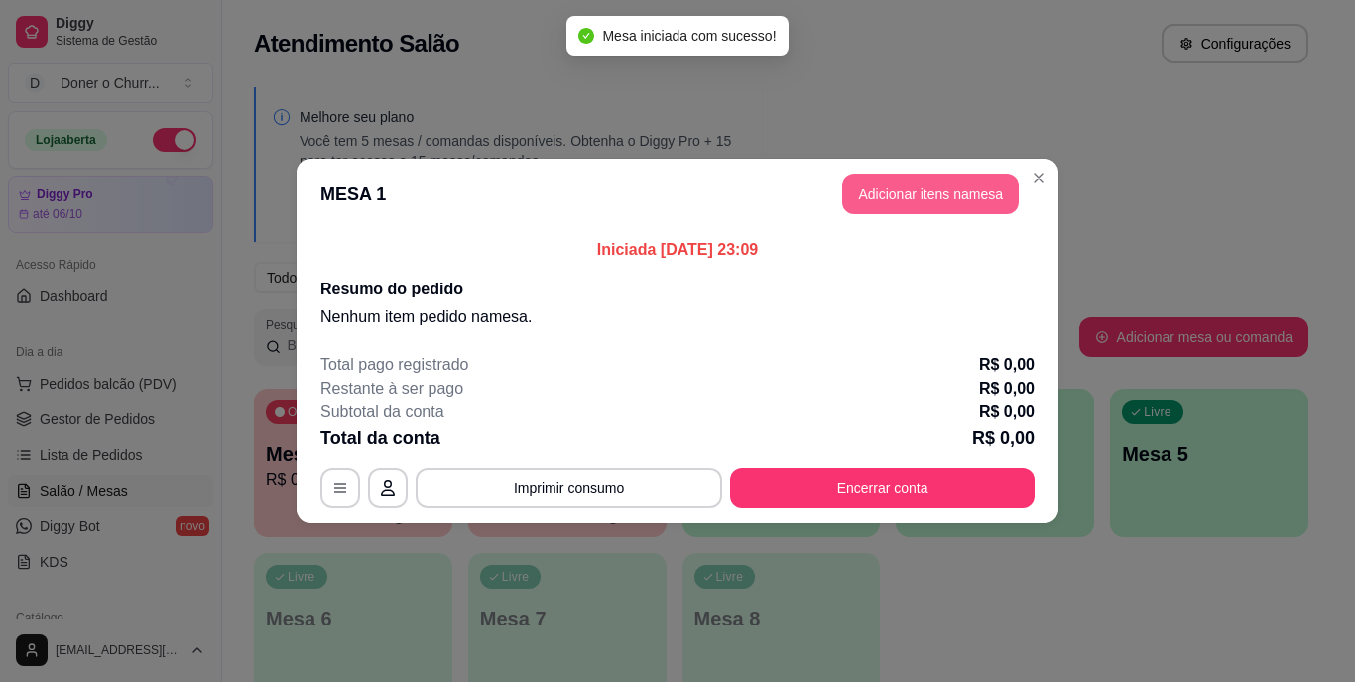
click at [946, 205] on button "Adicionar itens na mesa" at bounding box center [930, 195] width 177 height 40
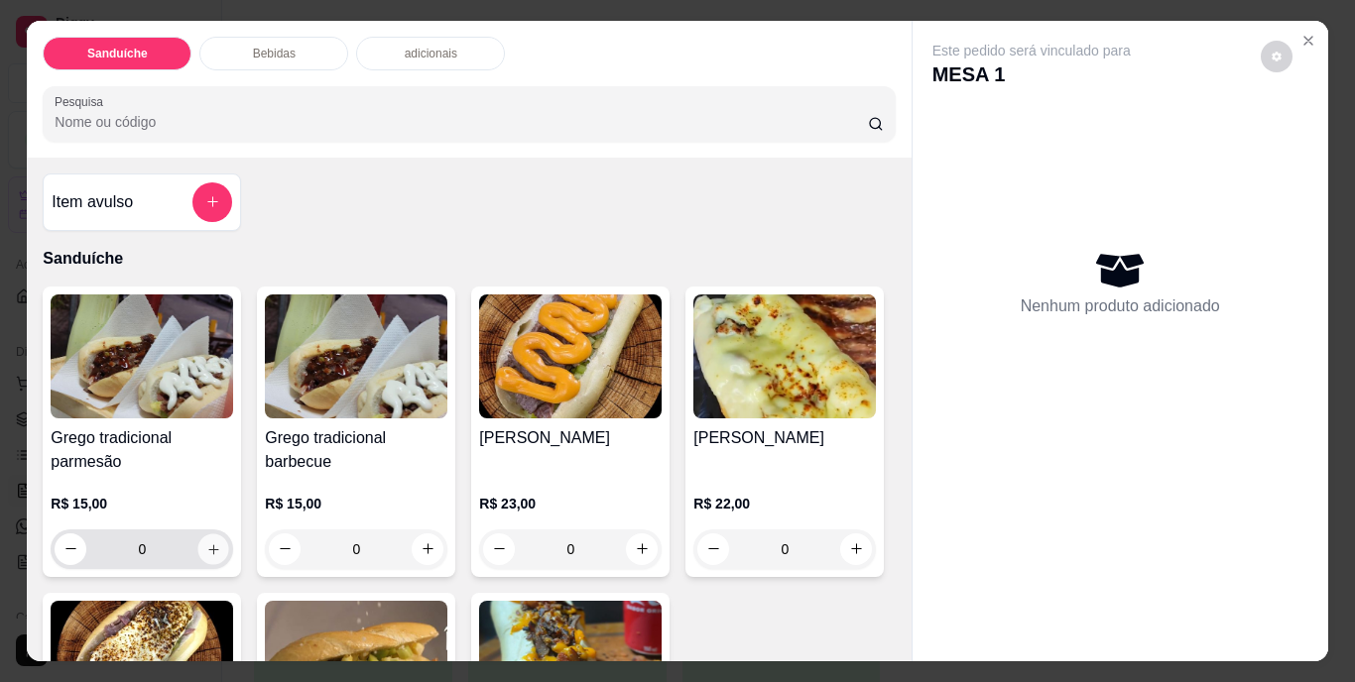
click at [208, 545] on icon "increase-product-quantity" at bounding box center [213, 550] width 10 height 10
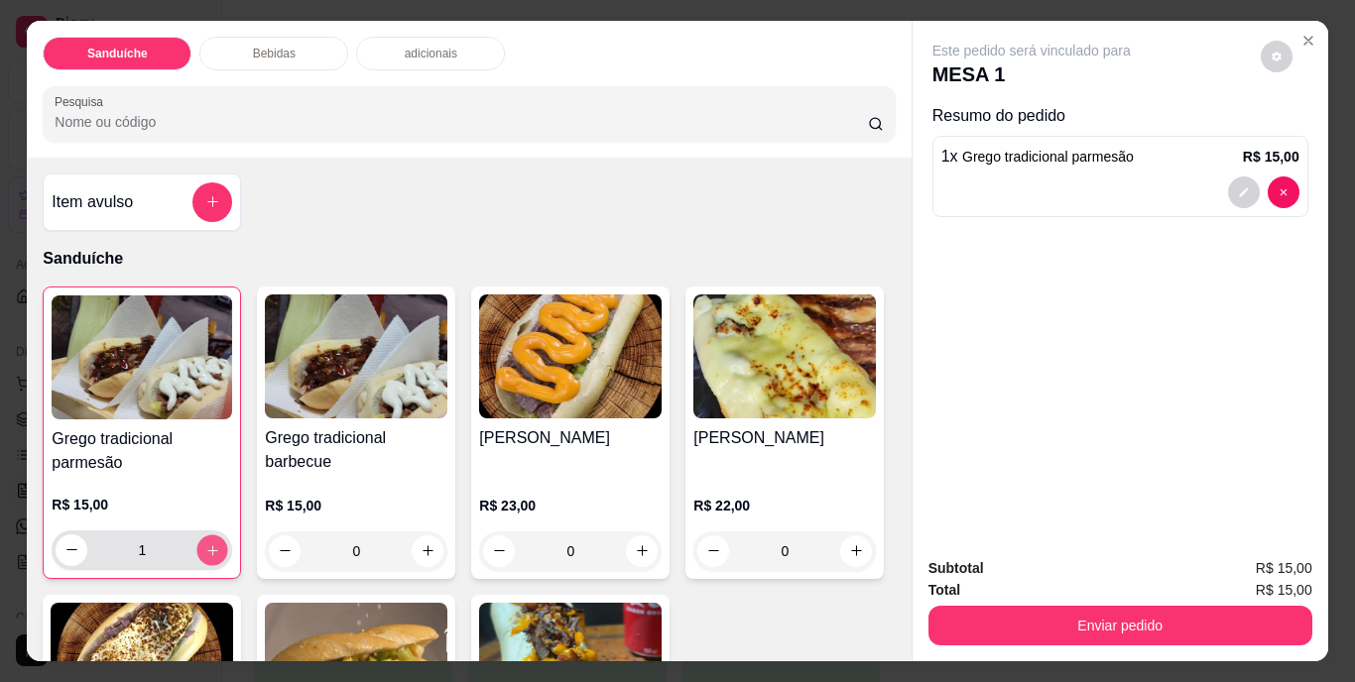
click at [206, 543] on icon "increase-product-quantity" at bounding box center [212, 550] width 15 height 15
type input "2"
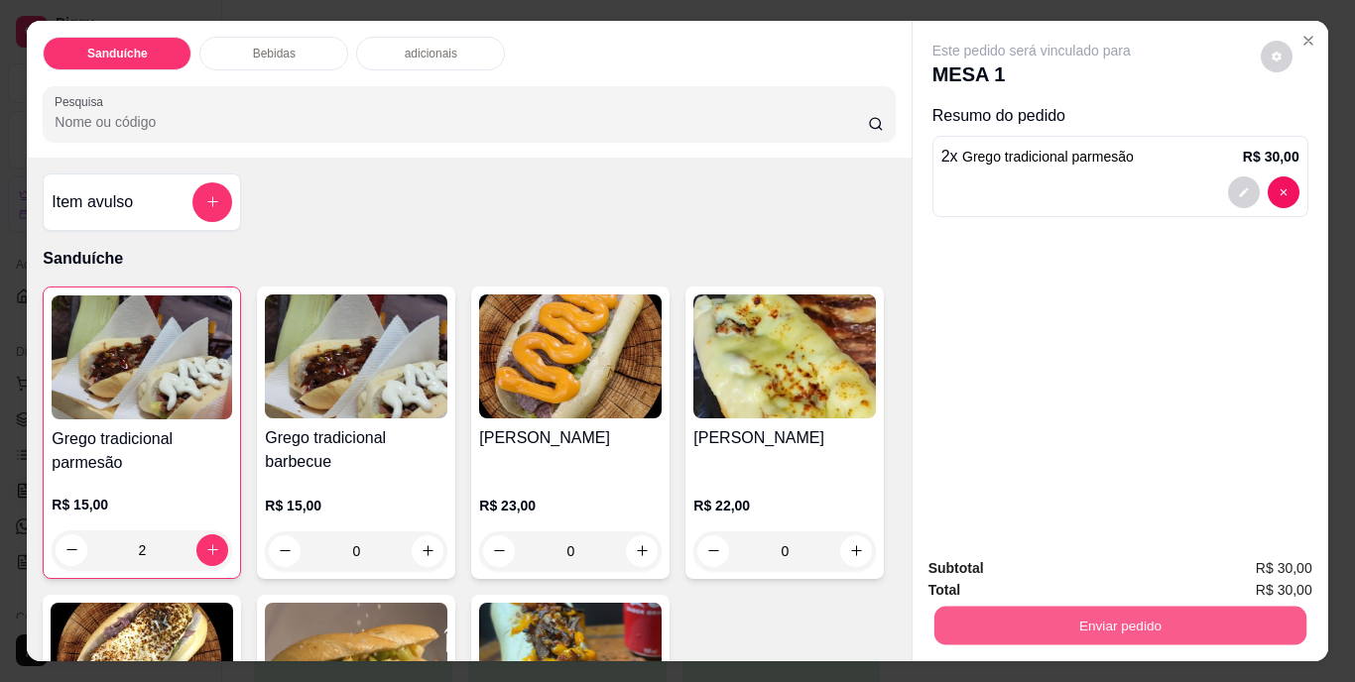
click at [1100, 607] on button "Enviar pedido" at bounding box center [1119, 626] width 372 height 39
click at [1056, 570] on button "Não registrar e enviar pedido" at bounding box center [1054, 570] width 200 height 37
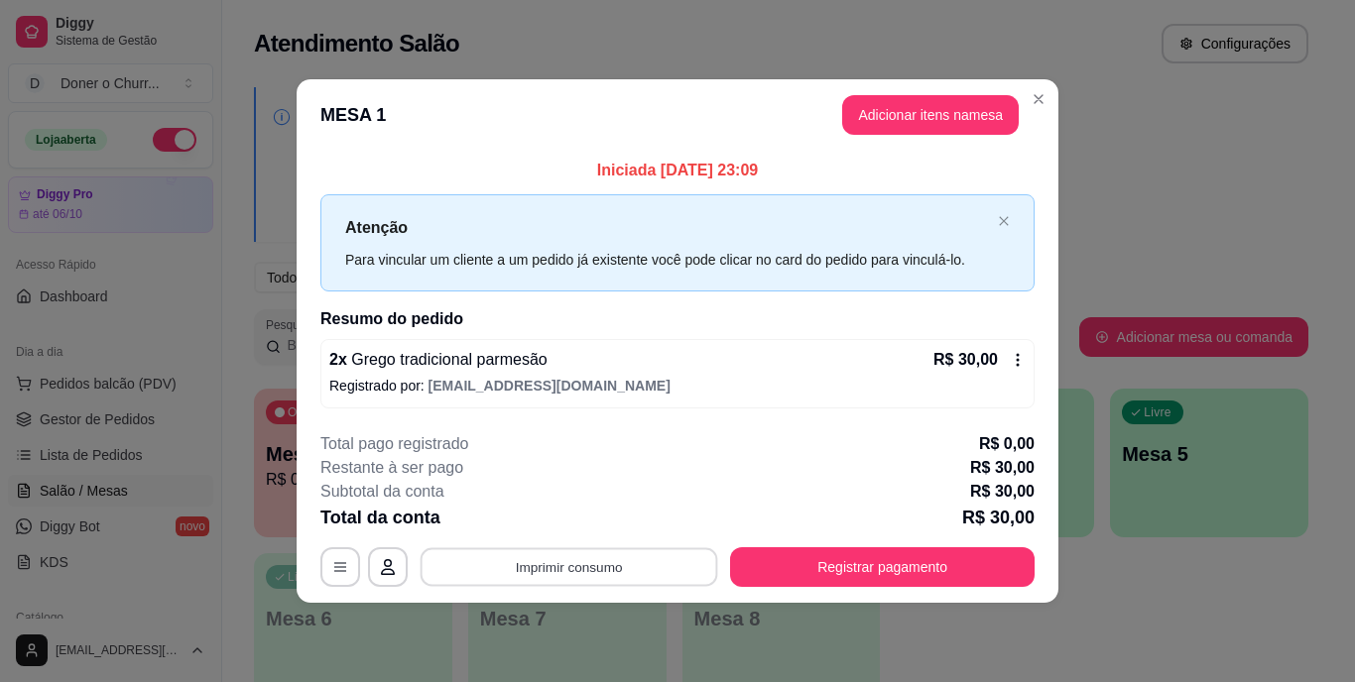
click at [559, 558] on button "Imprimir consumo" at bounding box center [570, 567] width 298 height 39
click at [582, 522] on button "IMPRESSORA" at bounding box center [575, 521] width 139 height 31
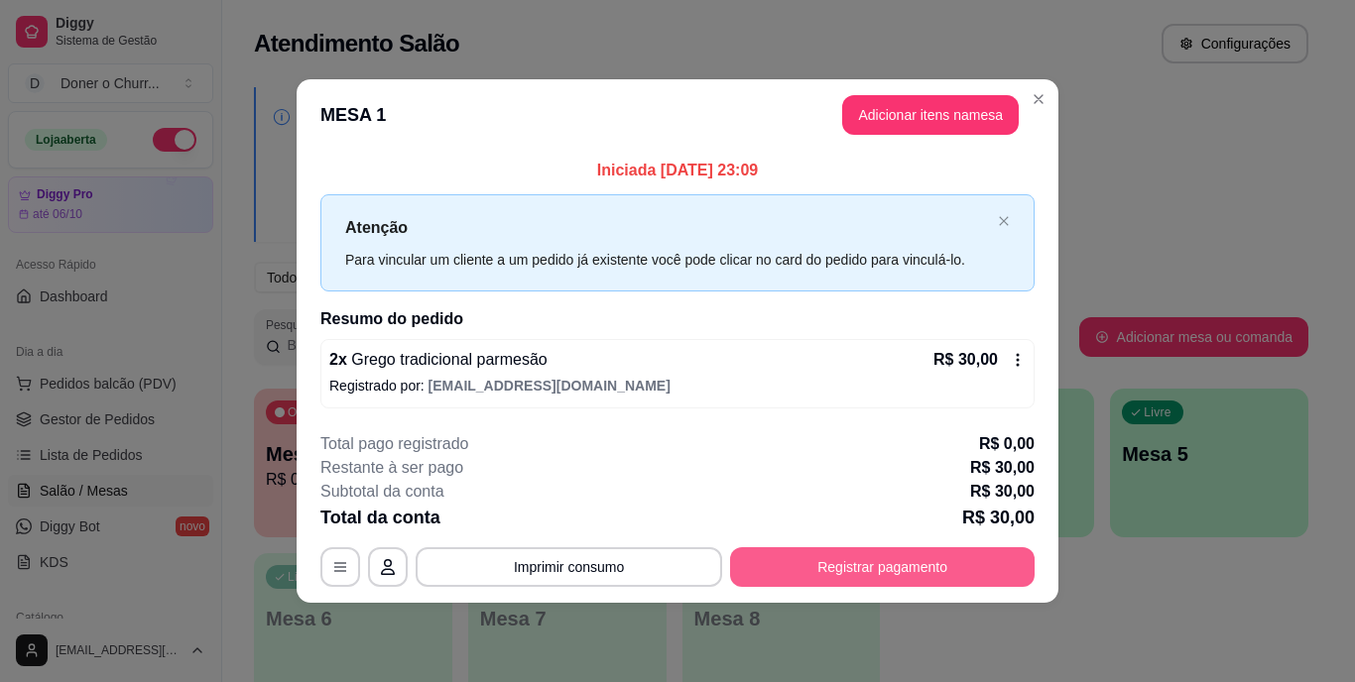
click at [861, 569] on button "Registrar pagamento" at bounding box center [882, 568] width 305 height 40
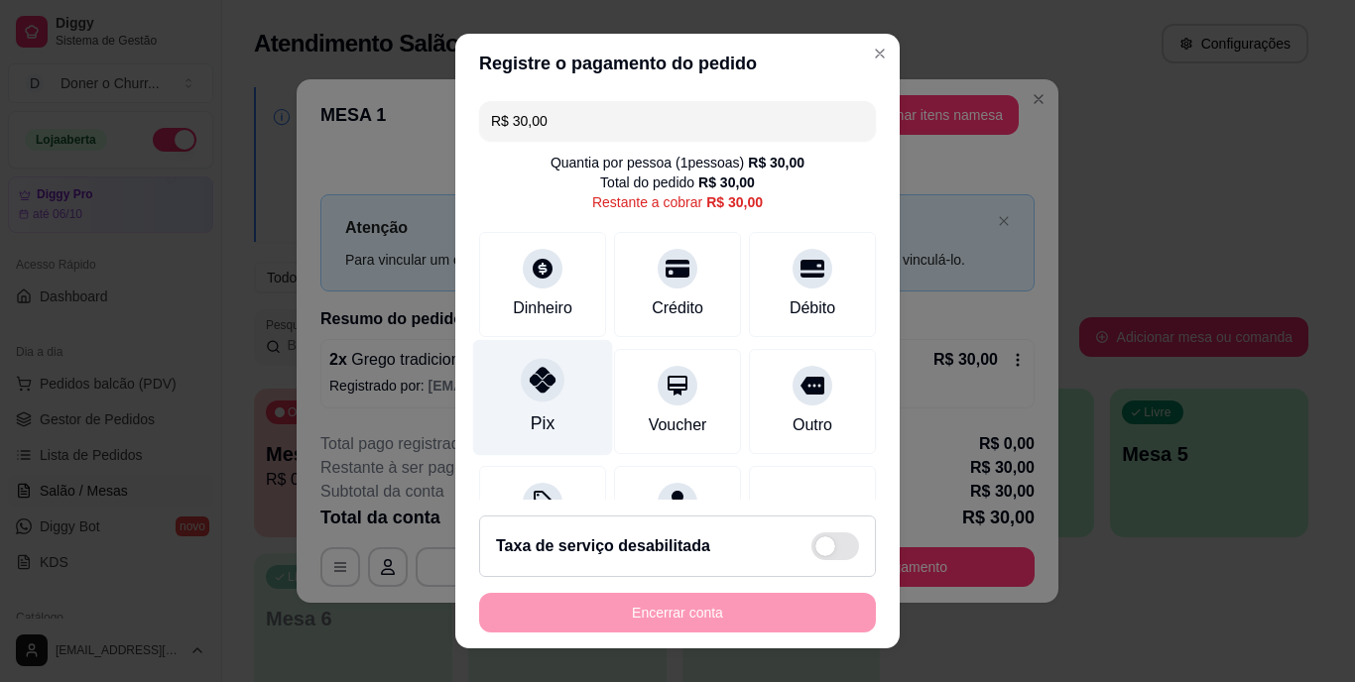
click at [522, 397] on div at bounding box center [543, 381] width 44 height 44
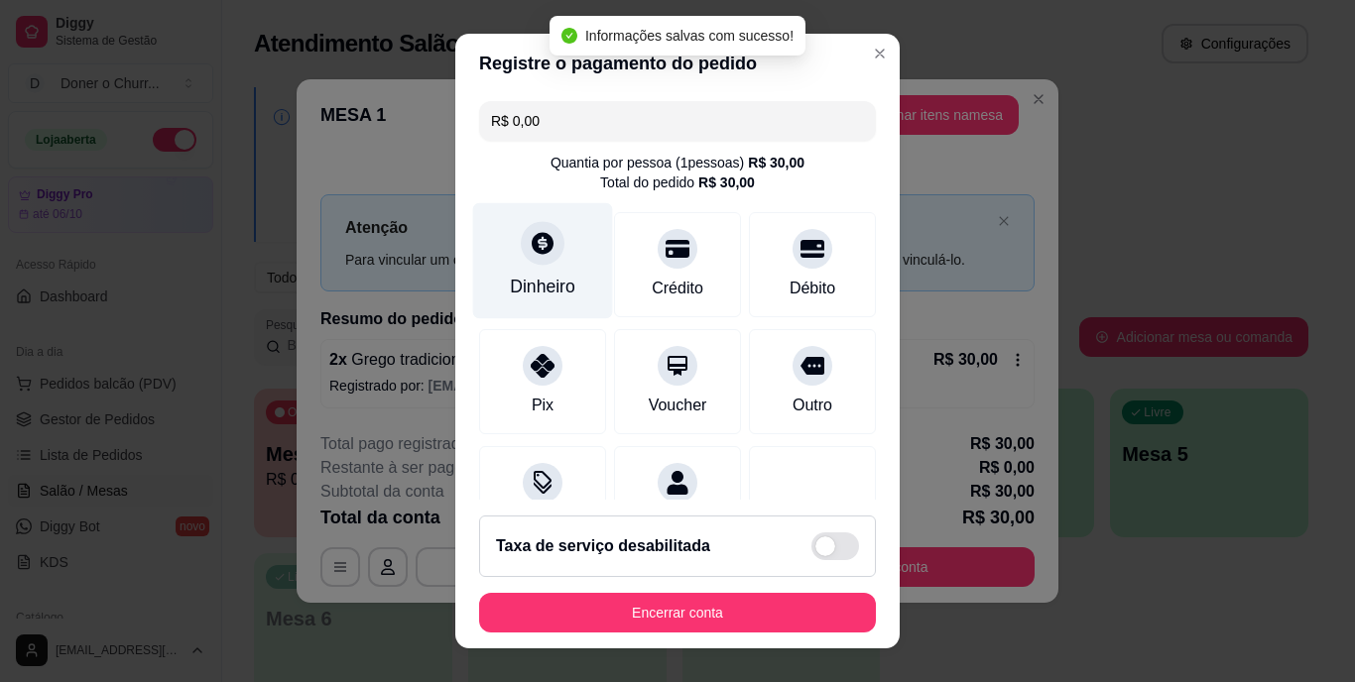
type input "R$ 0,00"
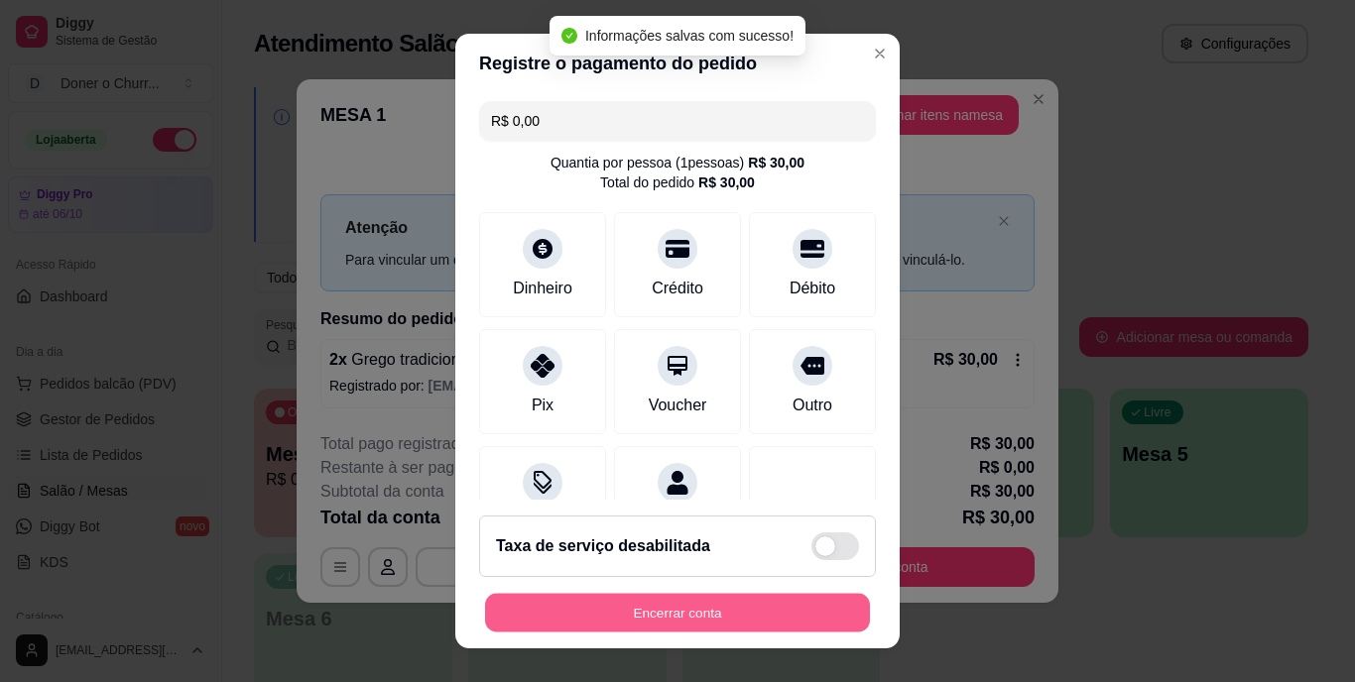
click at [675, 617] on button "Encerrar conta" at bounding box center [677, 612] width 385 height 39
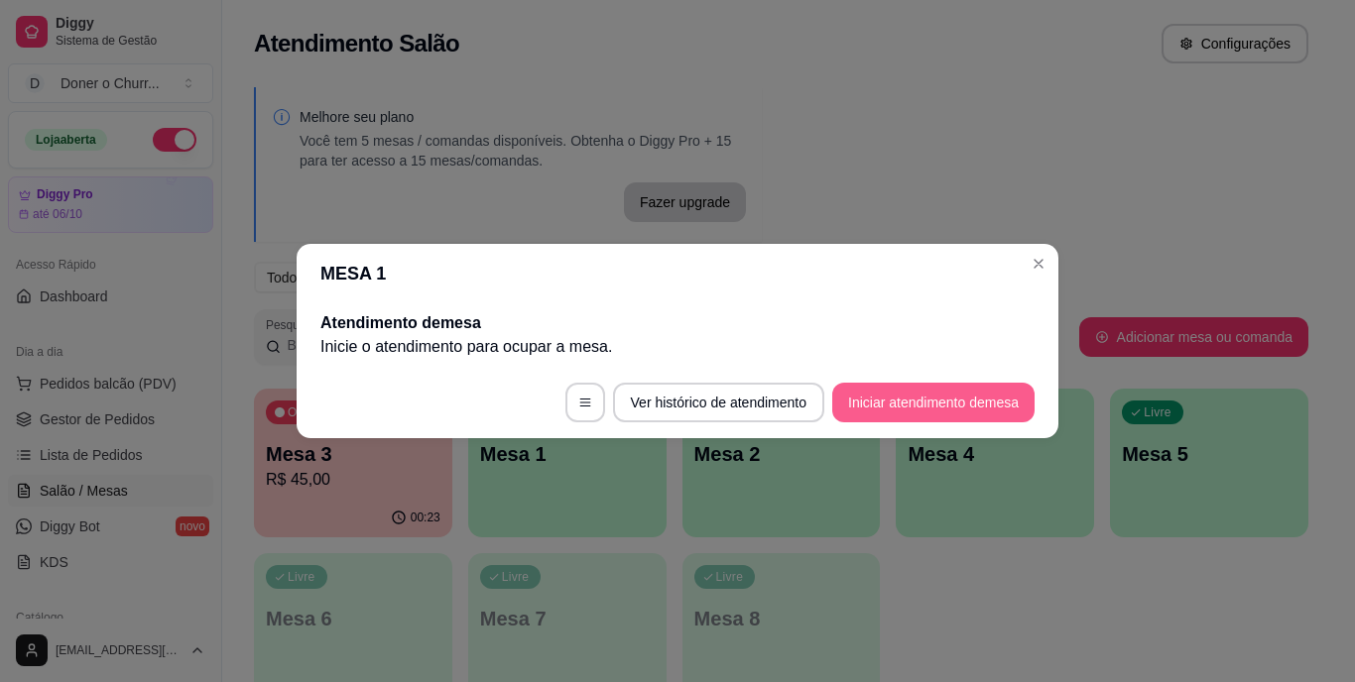
click at [964, 397] on button "Iniciar atendimento de mesa" at bounding box center [933, 403] width 202 height 40
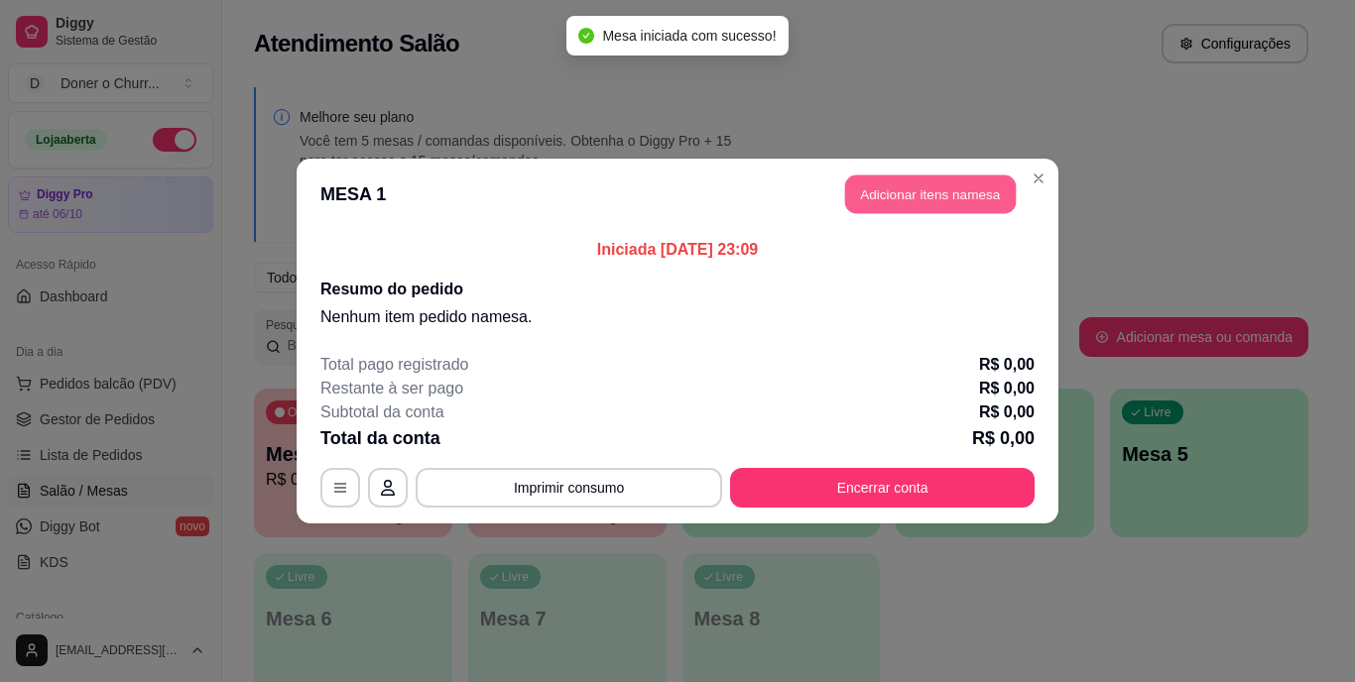
click at [910, 197] on button "Adicionar itens na mesa" at bounding box center [930, 195] width 171 height 39
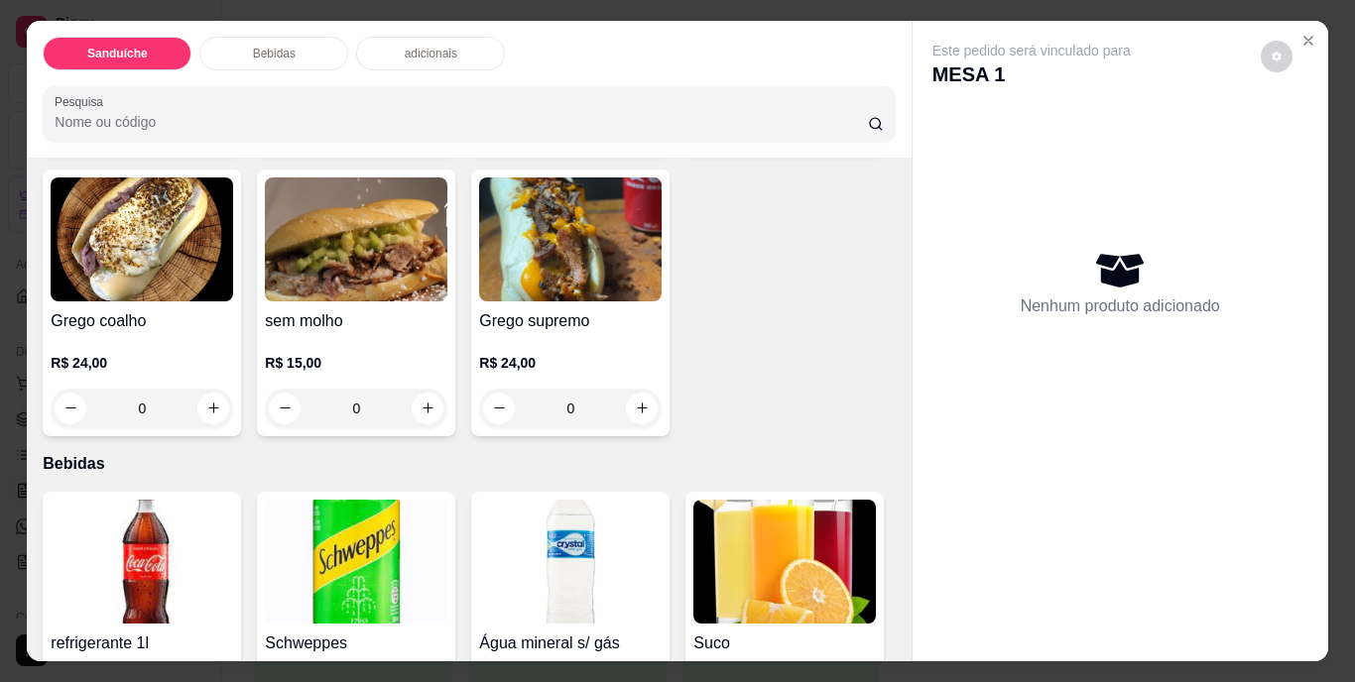
scroll to position [496, 0]
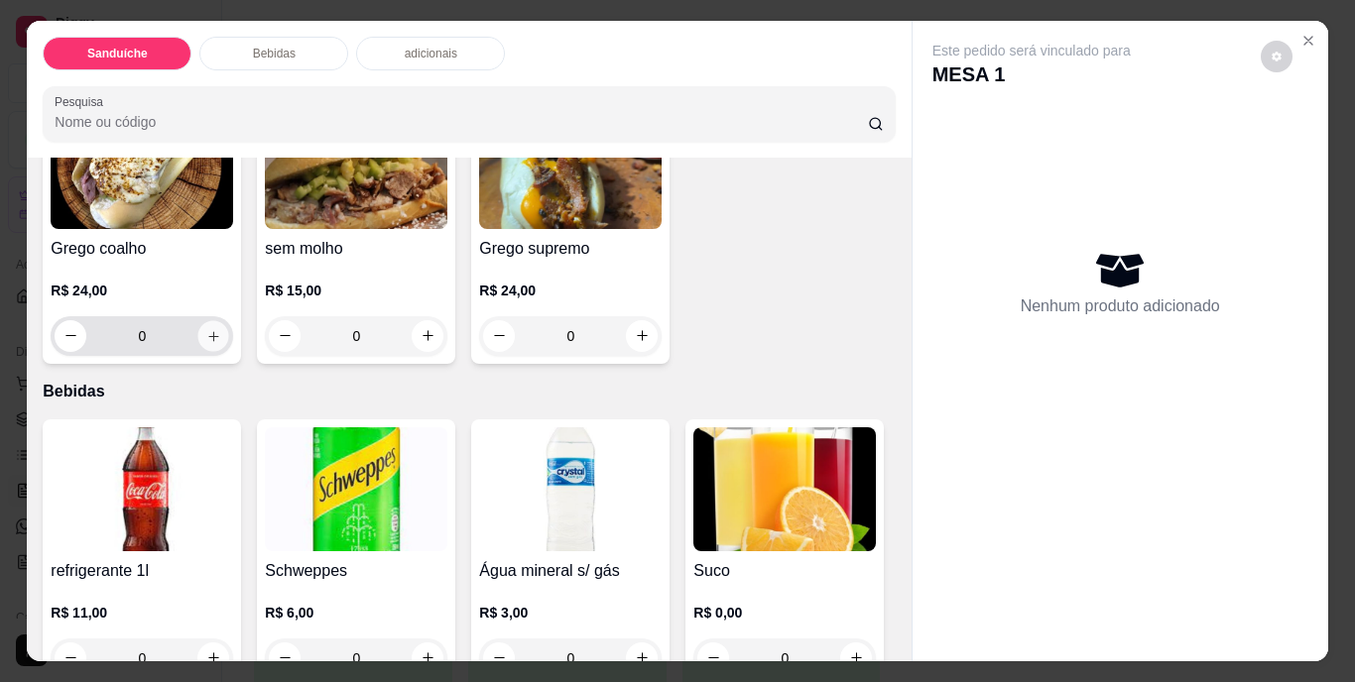
click at [221, 328] on icon "increase-product-quantity" at bounding box center [213, 335] width 15 height 15
type input "1"
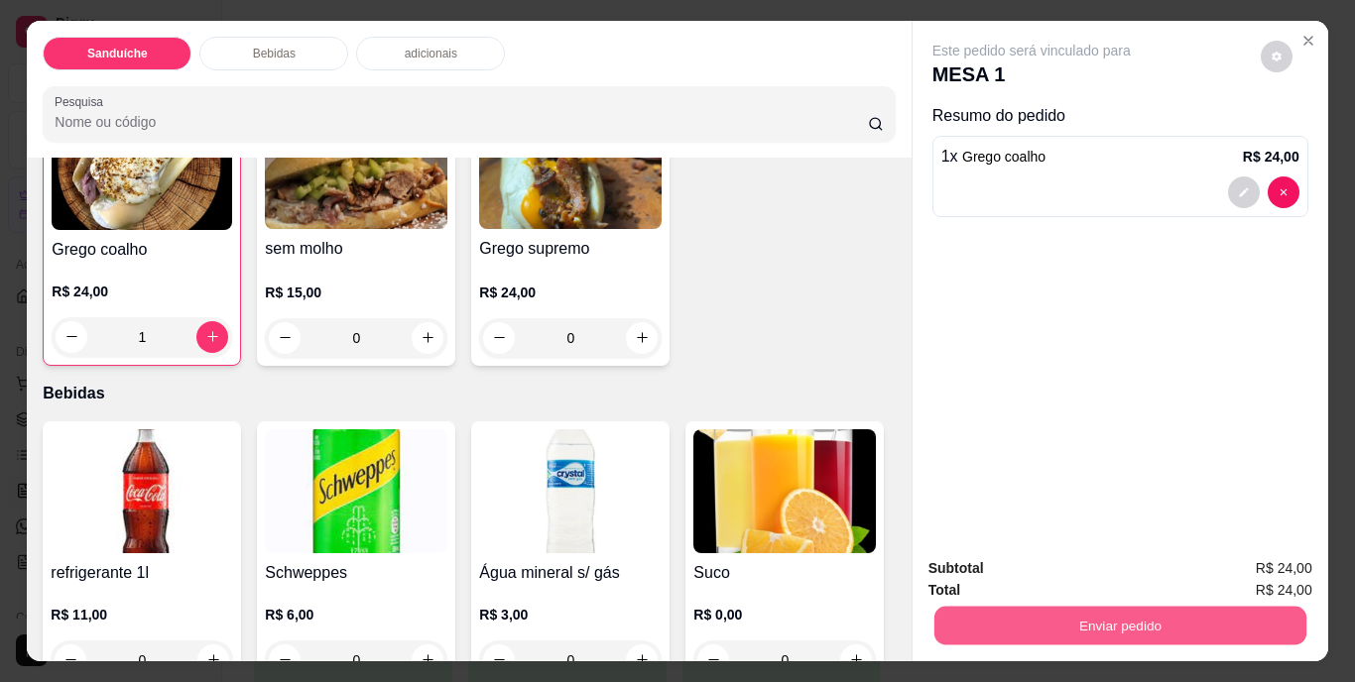
click at [1111, 612] on button "Enviar pedido" at bounding box center [1119, 626] width 372 height 39
click at [1042, 572] on button "Não registrar e enviar pedido" at bounding box center [1054, 570] width 200 height 37
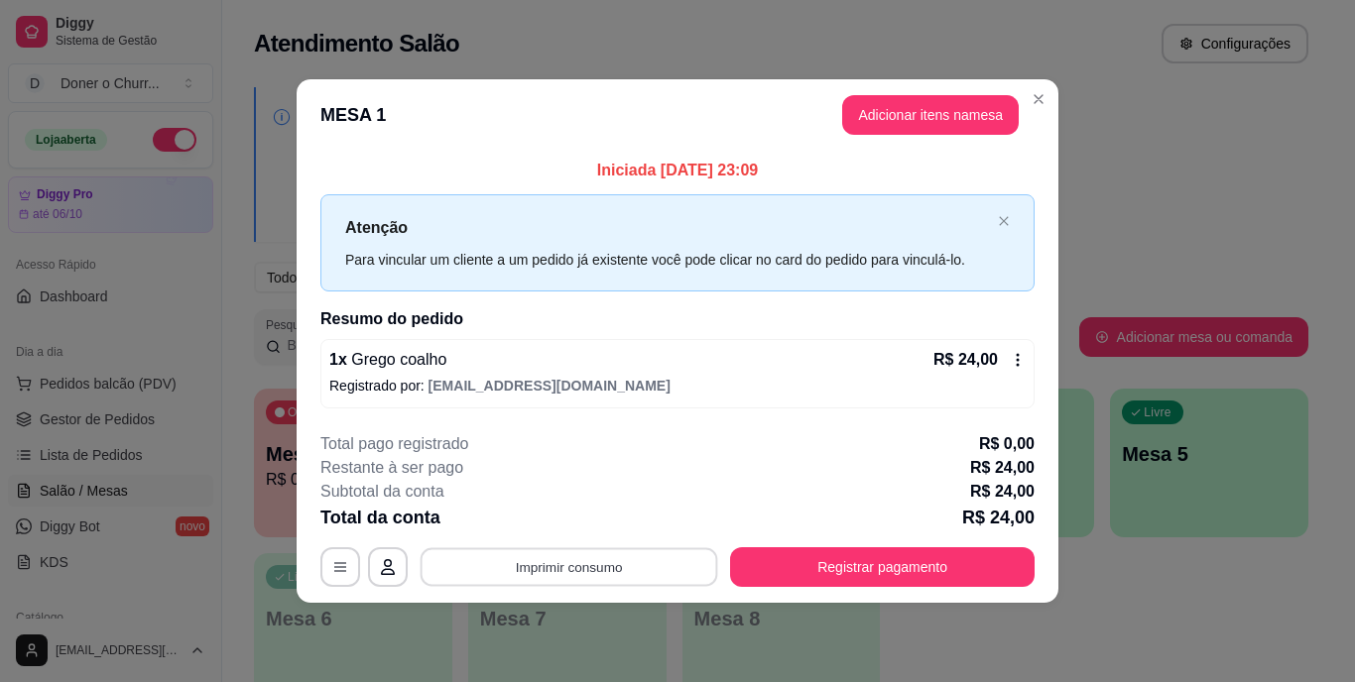
click at [607, 573] on button "Imprimir consumo" at bounding box center [570, 567] width 298 height 39
click at [568, 514] on button "IMPRESSORA" at bounding box center [575, 522] width 144 height 32
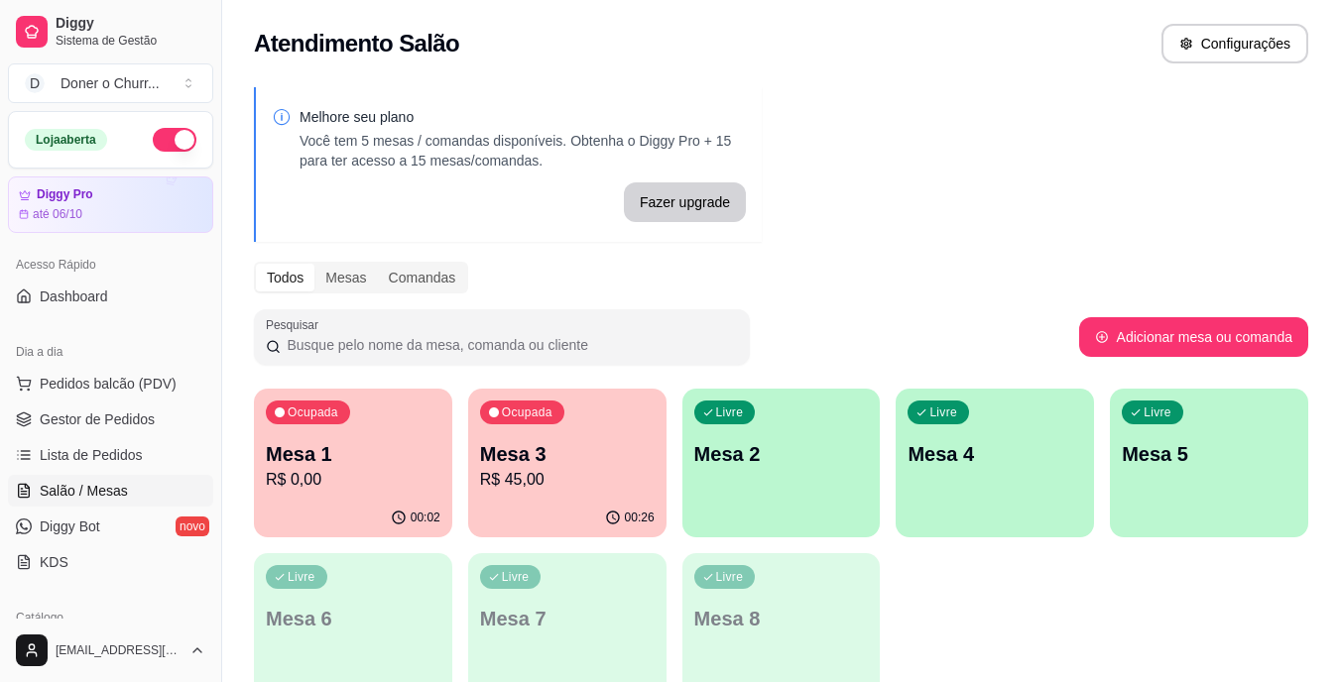
click at [612, 445] on p "Mesa 3" at bounding box center [567, 454] width 175 height 28
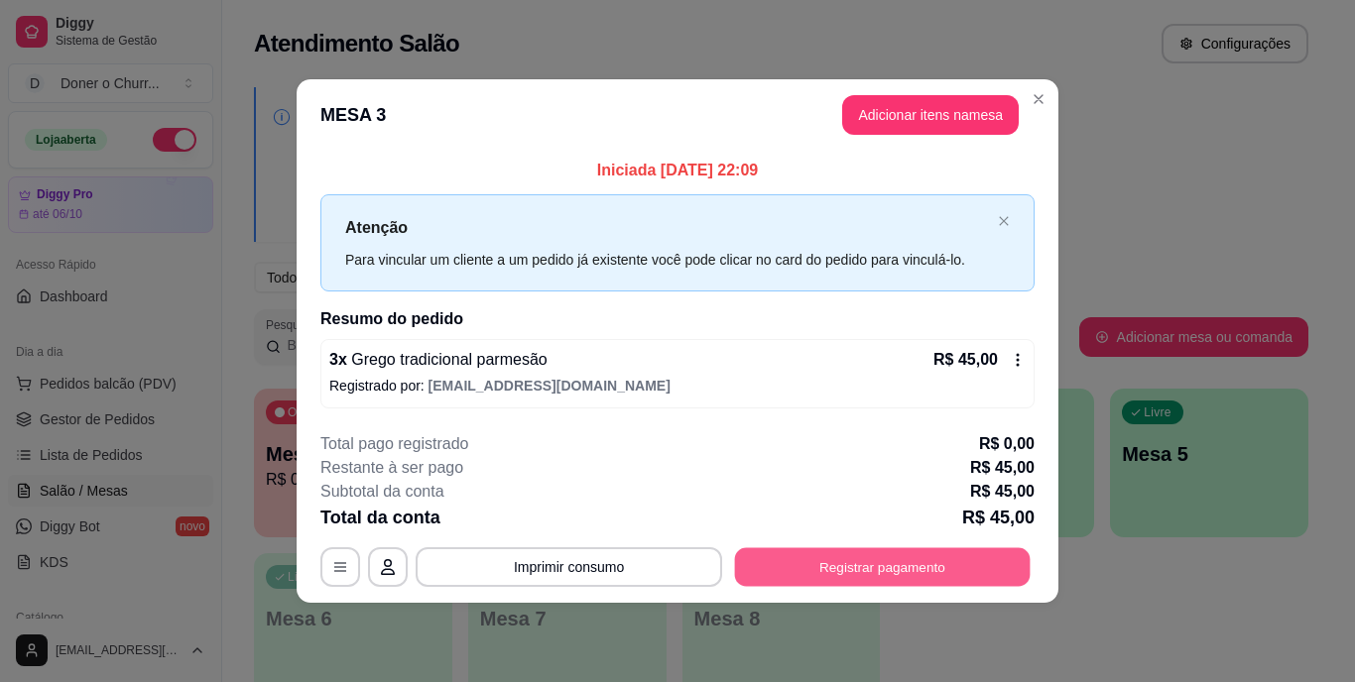
click at [897, 555] on button "Registrar pagamento" at bounding box center [883, 567] width 296 height 39
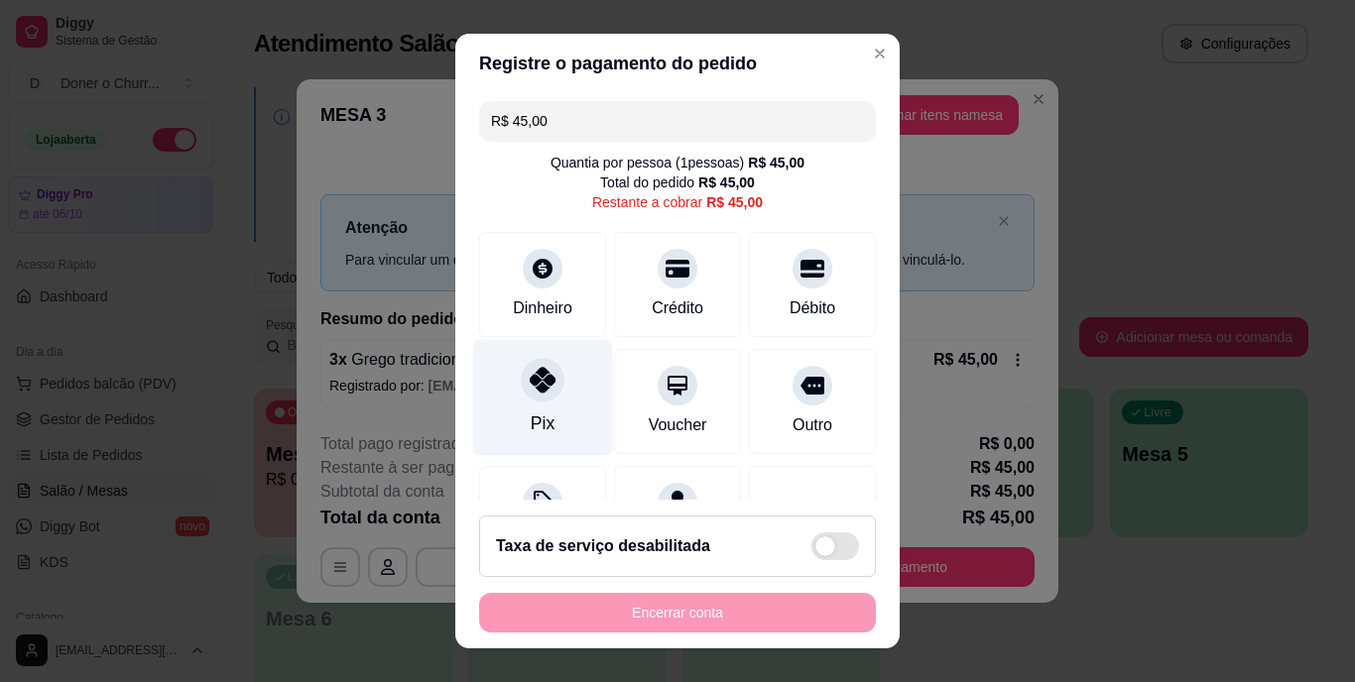
click at [552, 383] on div at bounding box center [543, 381] width 44 height 44
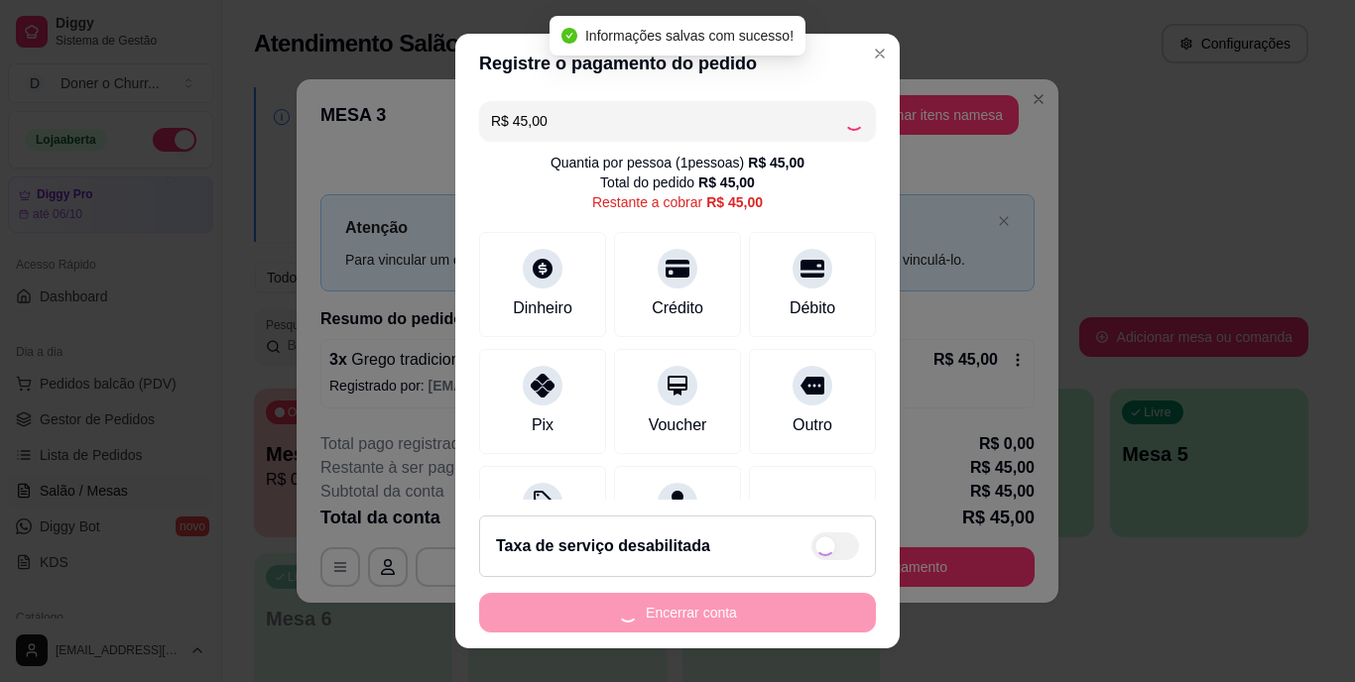
type input "R$ 0,00"
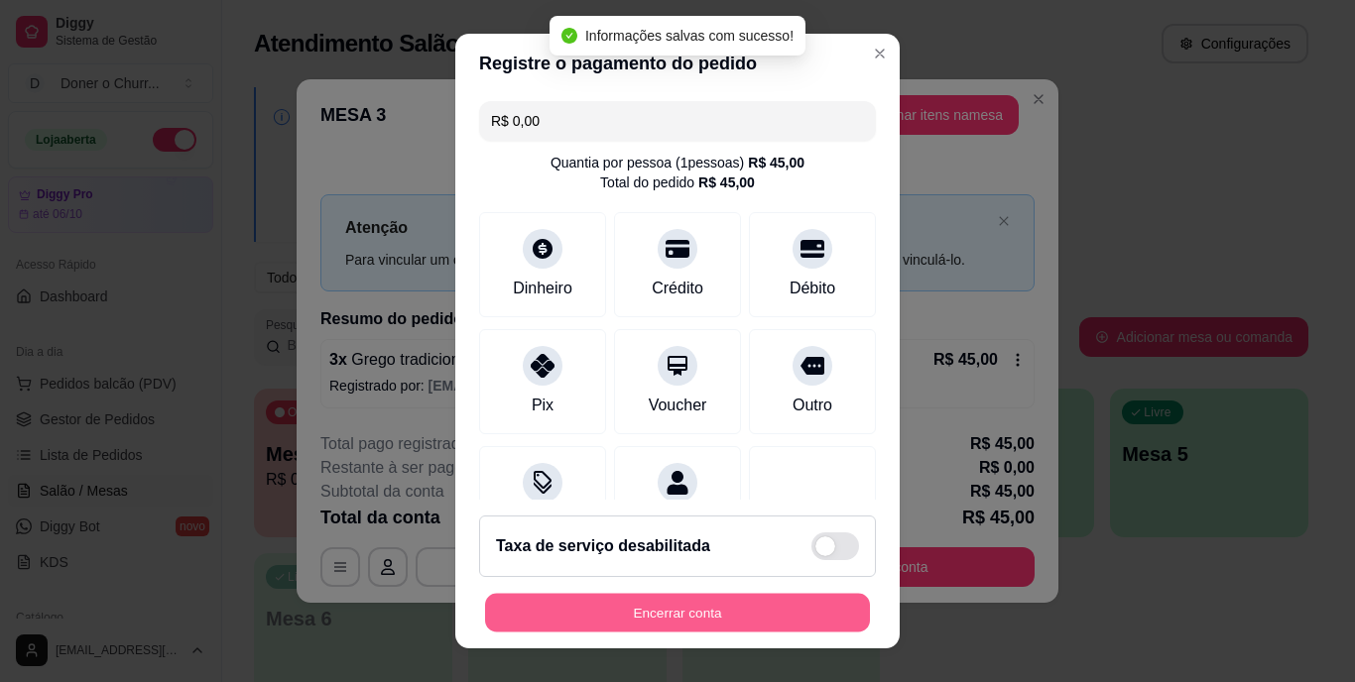
click at [712, 608] on button "Encerrar conta" at bounding box center [677, 612] width 385 height 39
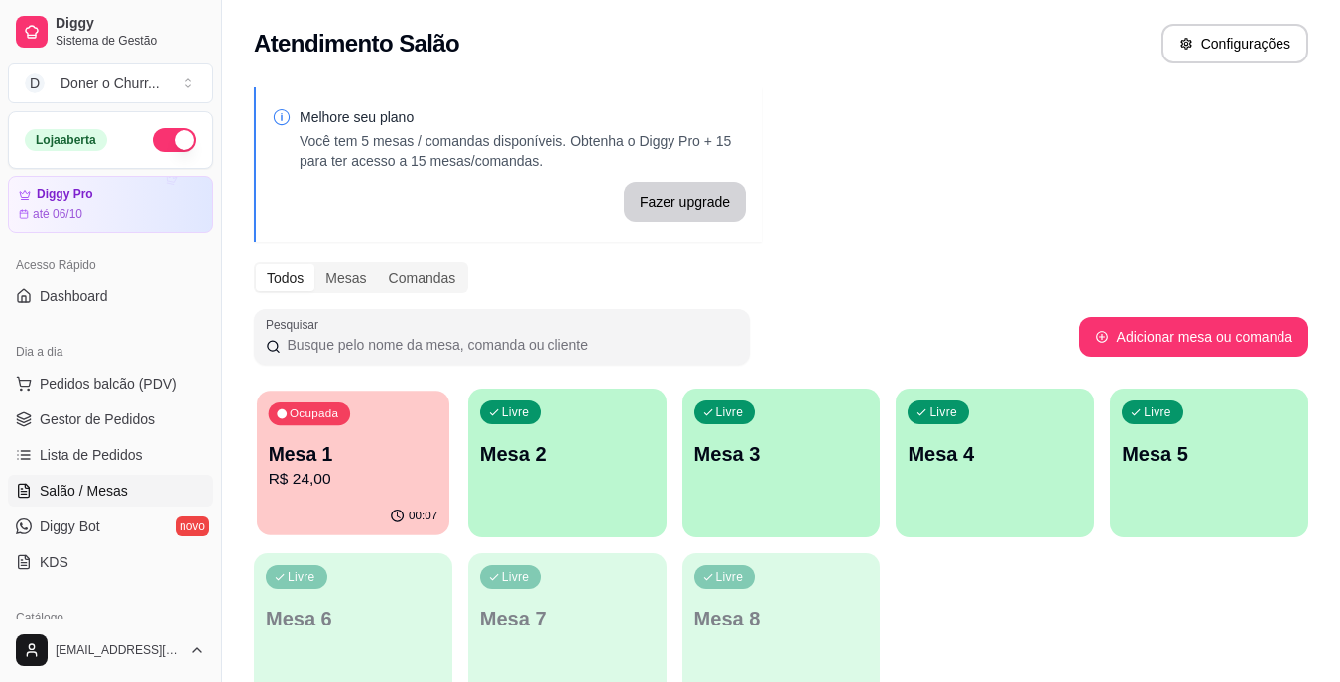
click at [392, 484] on p "R$ 24,00" at bounding box center [354, 479] width 170 height 23
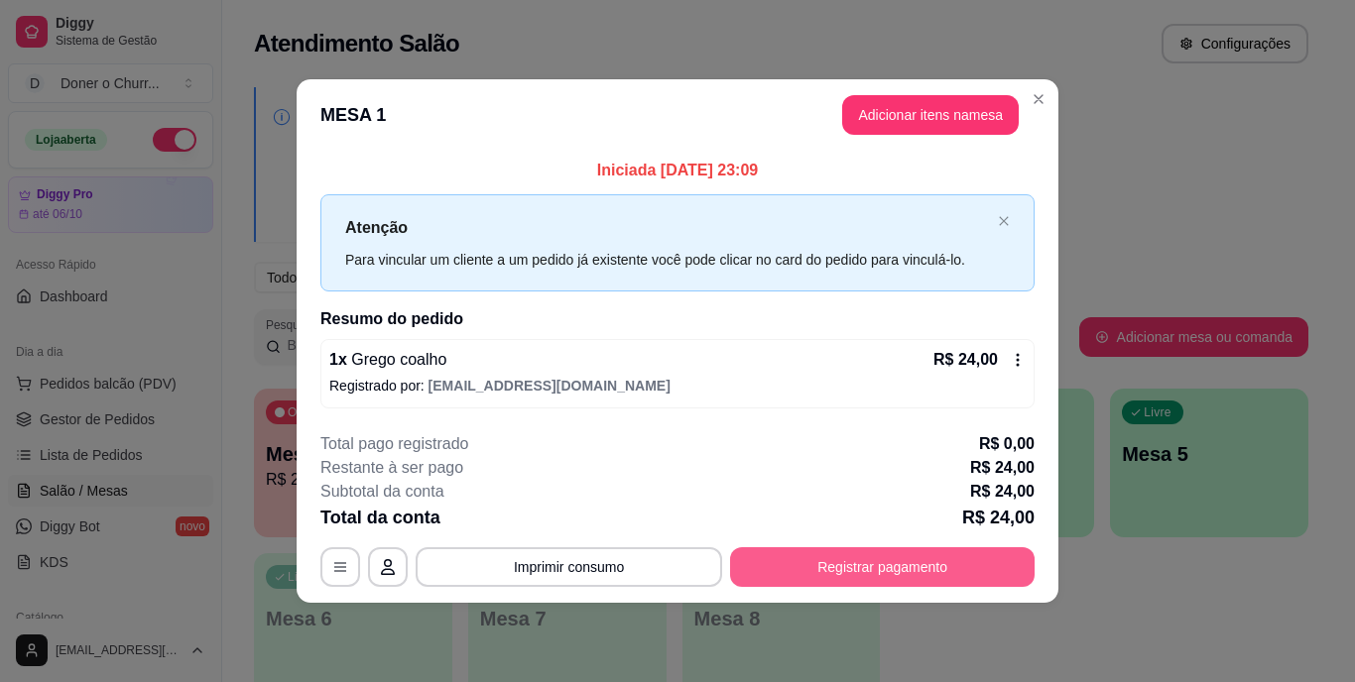
click at [870, 557] on button "Registrar pagamento" at bounding box center [882, 568] width 305 height 40
click at [941, 572] on button "Registrar pagamento" at bounding box center [882, 568] width 305 height 40
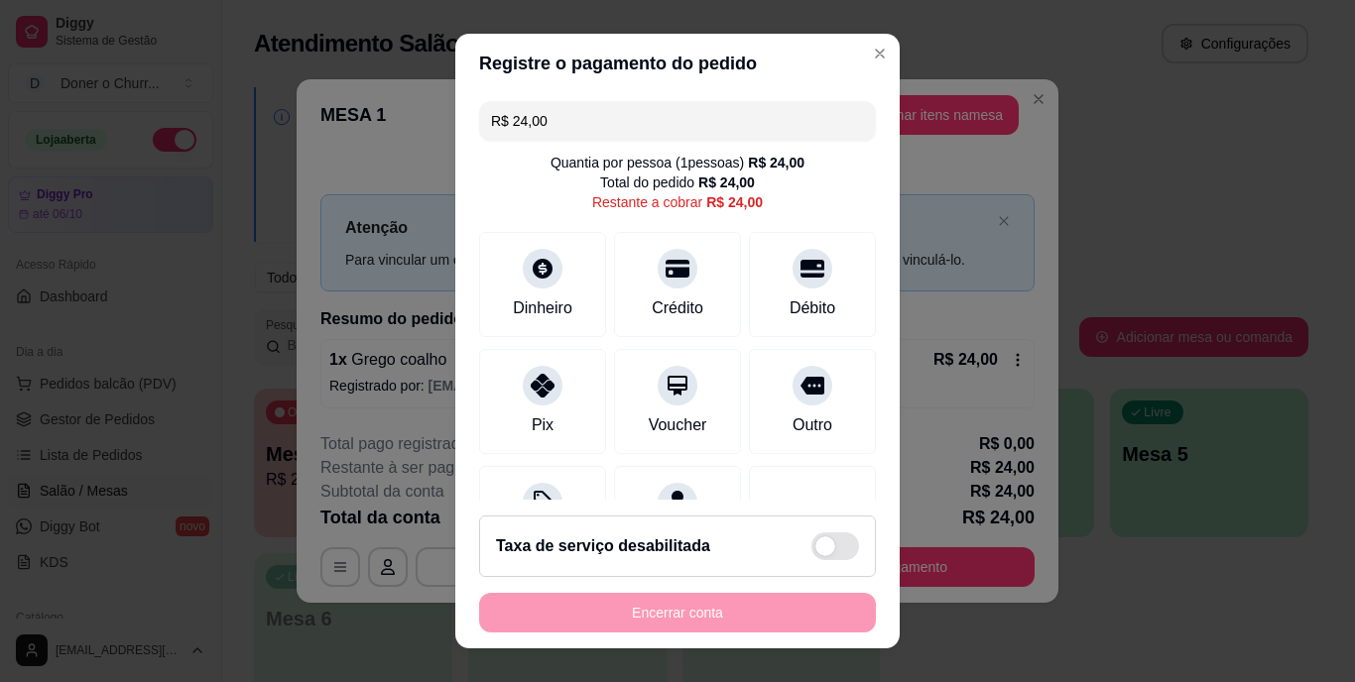
click at [513, 401] on div "Pix" at bounding box center [542, 401] width 127 height 105
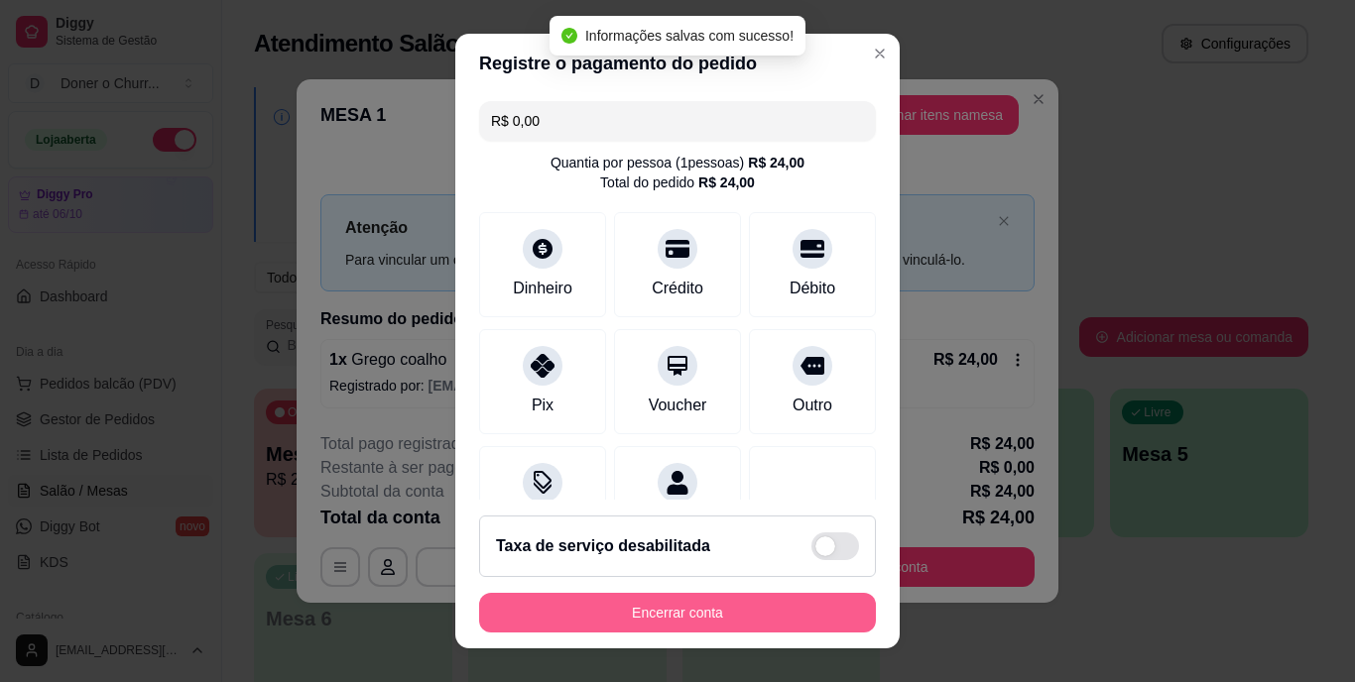
type input "R$ 0,00"
click at [741, 608] on button "Encerrar conta" at bounding box center [677, 612] width 385 height 39
